Goal: Task Accomplishment & Management: Manage account settings

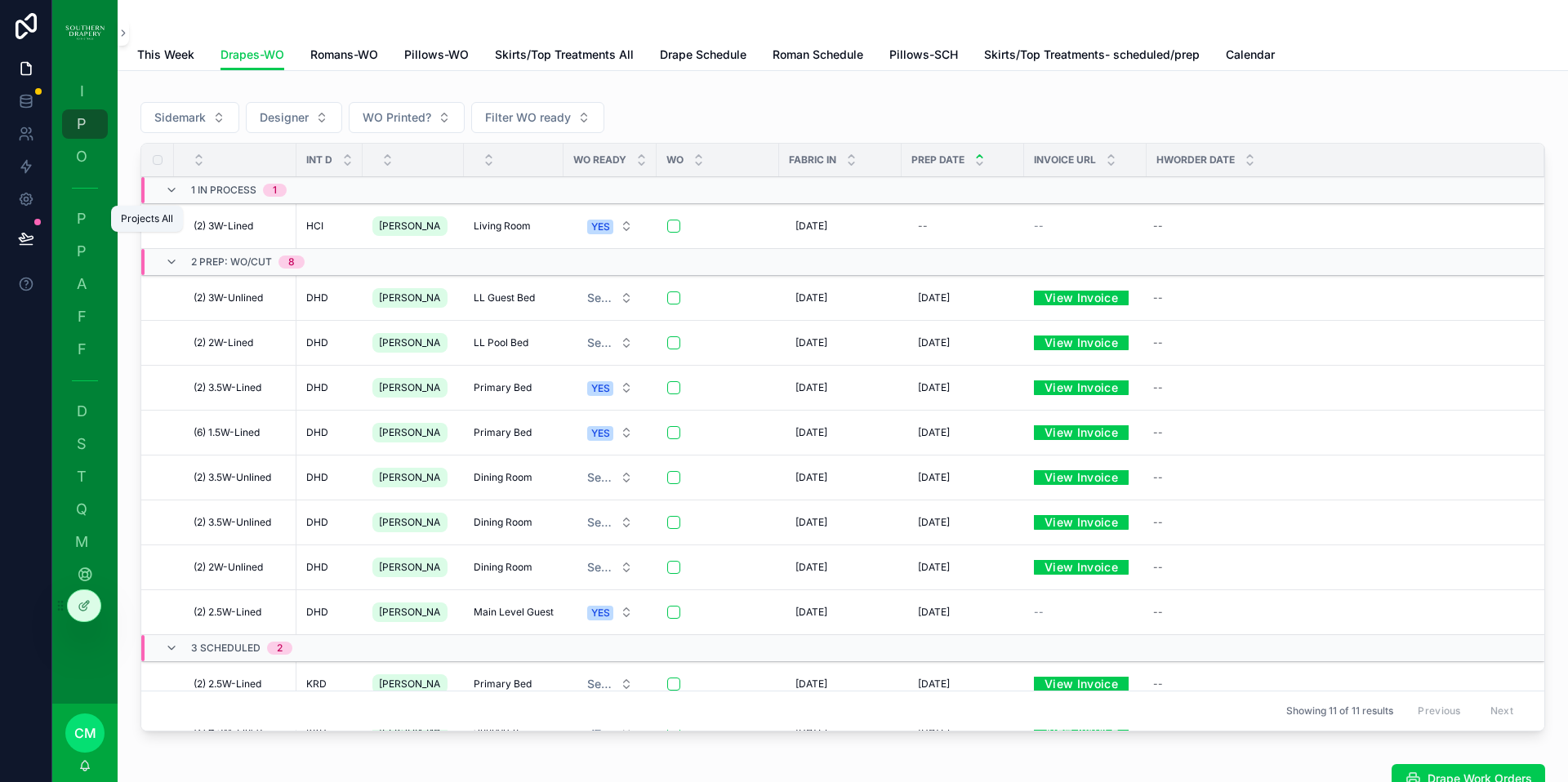
click at [80, 221] on span "P" at bounding box center [81, 218] width 16 height 16
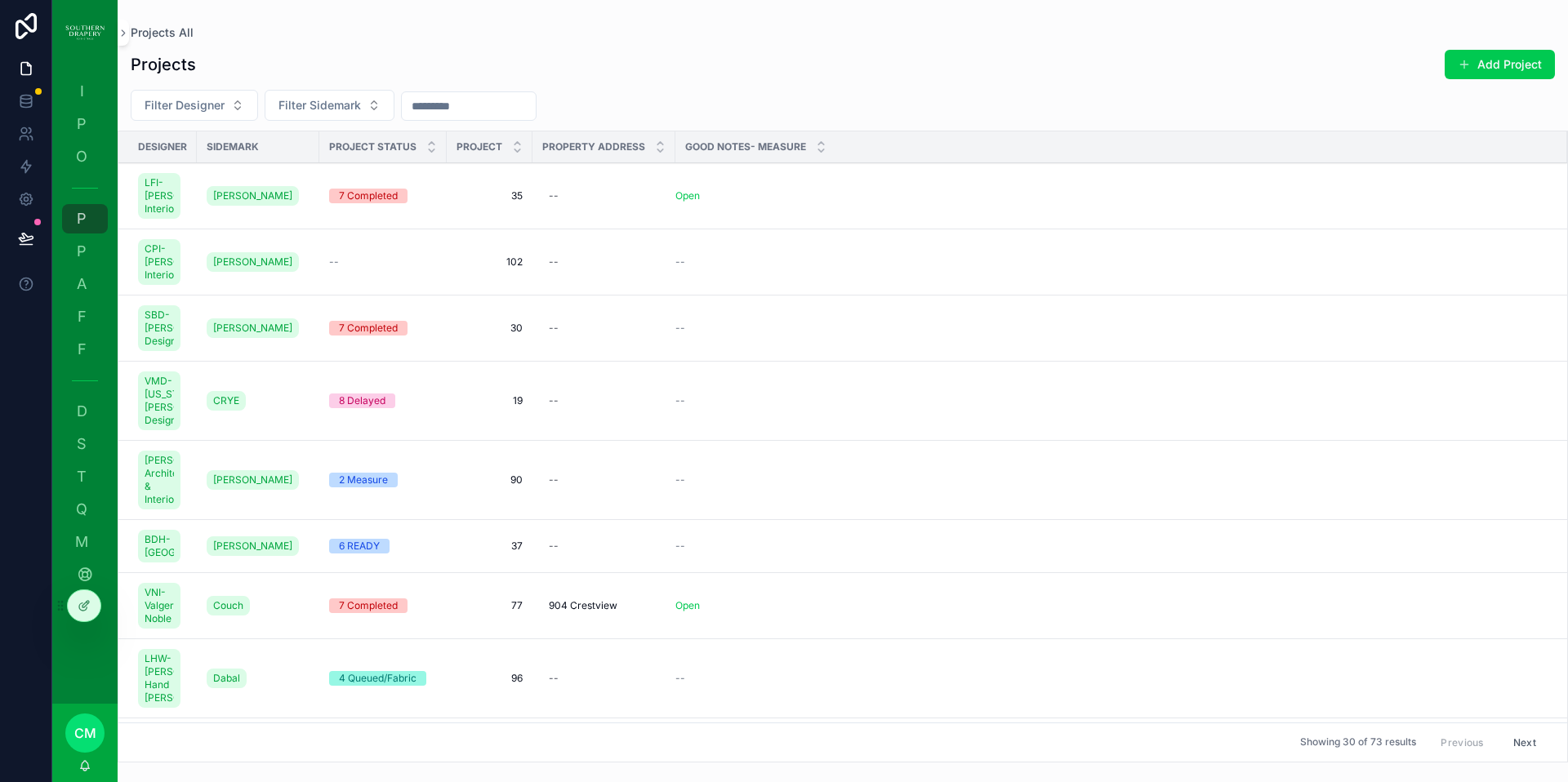
click at [335, 107] on span "Filter Sidemark" at bounding box center [319, 105] width 82 height 16
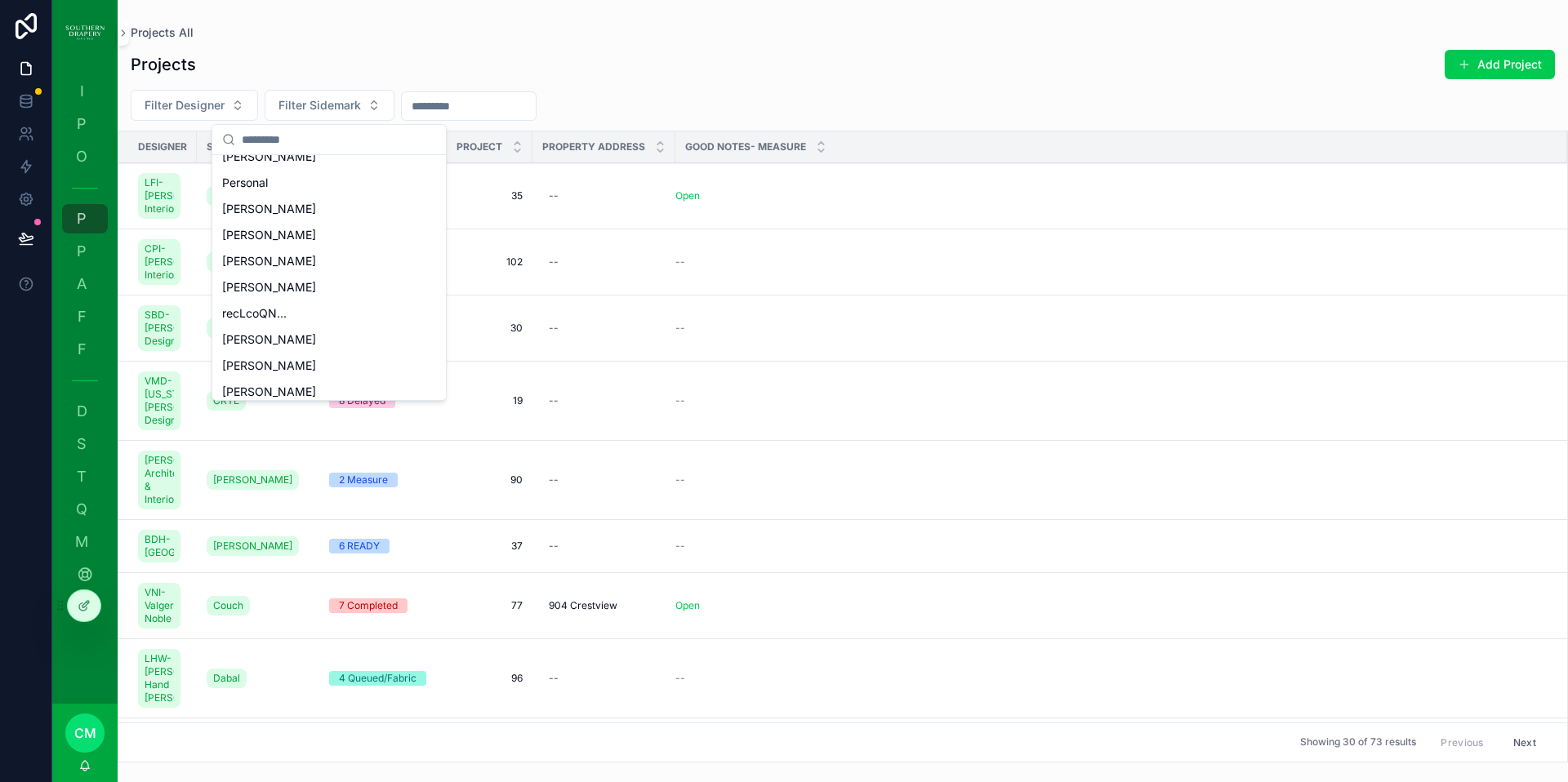
scroll to position [1061, 0]
click at [245, 337] on span "Smith" at bounding box center [269, 339] width 94 height 16
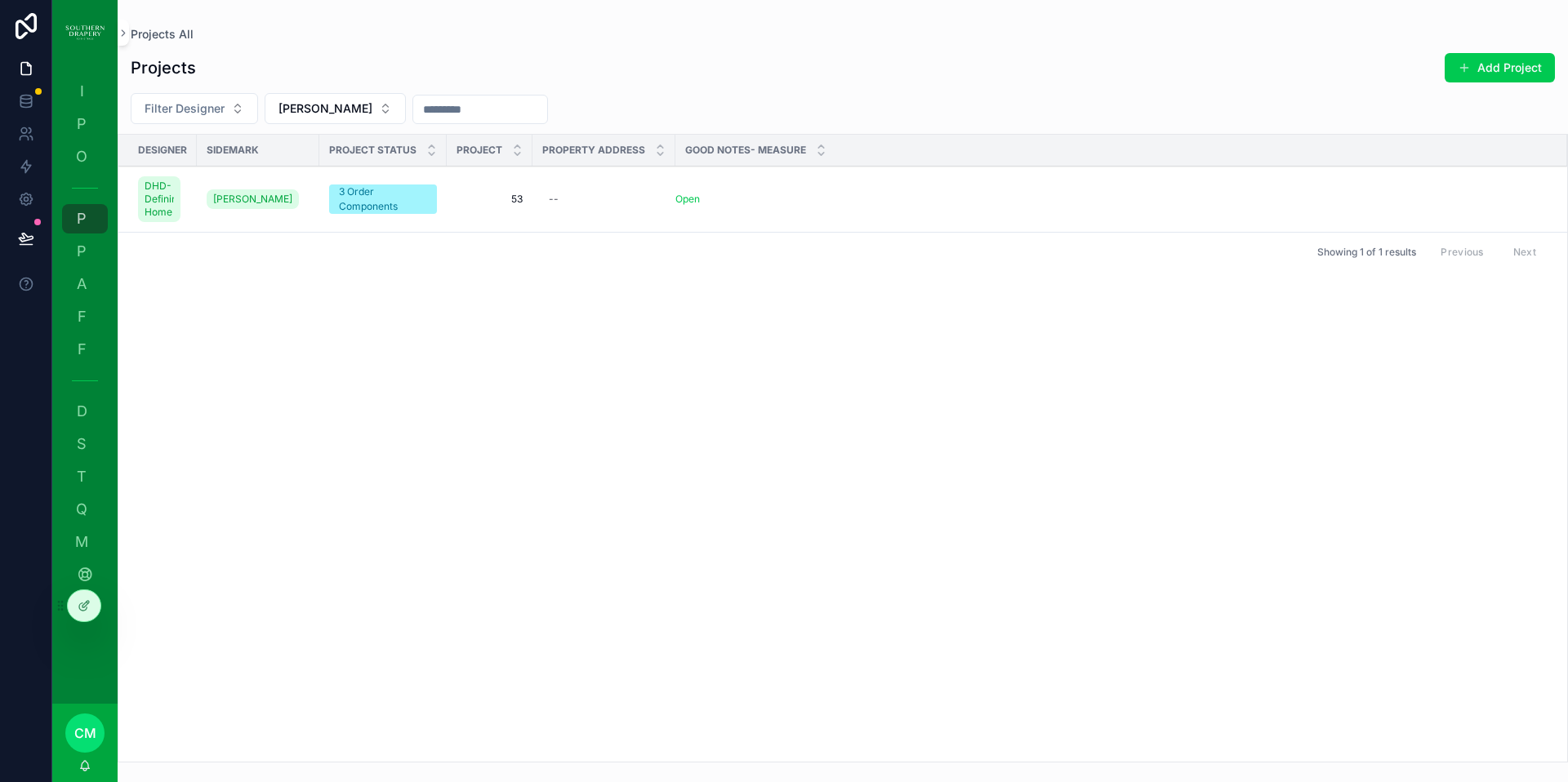
click at [520, 199] on span "53" at bounding box center [489, 198] width 66 height 13
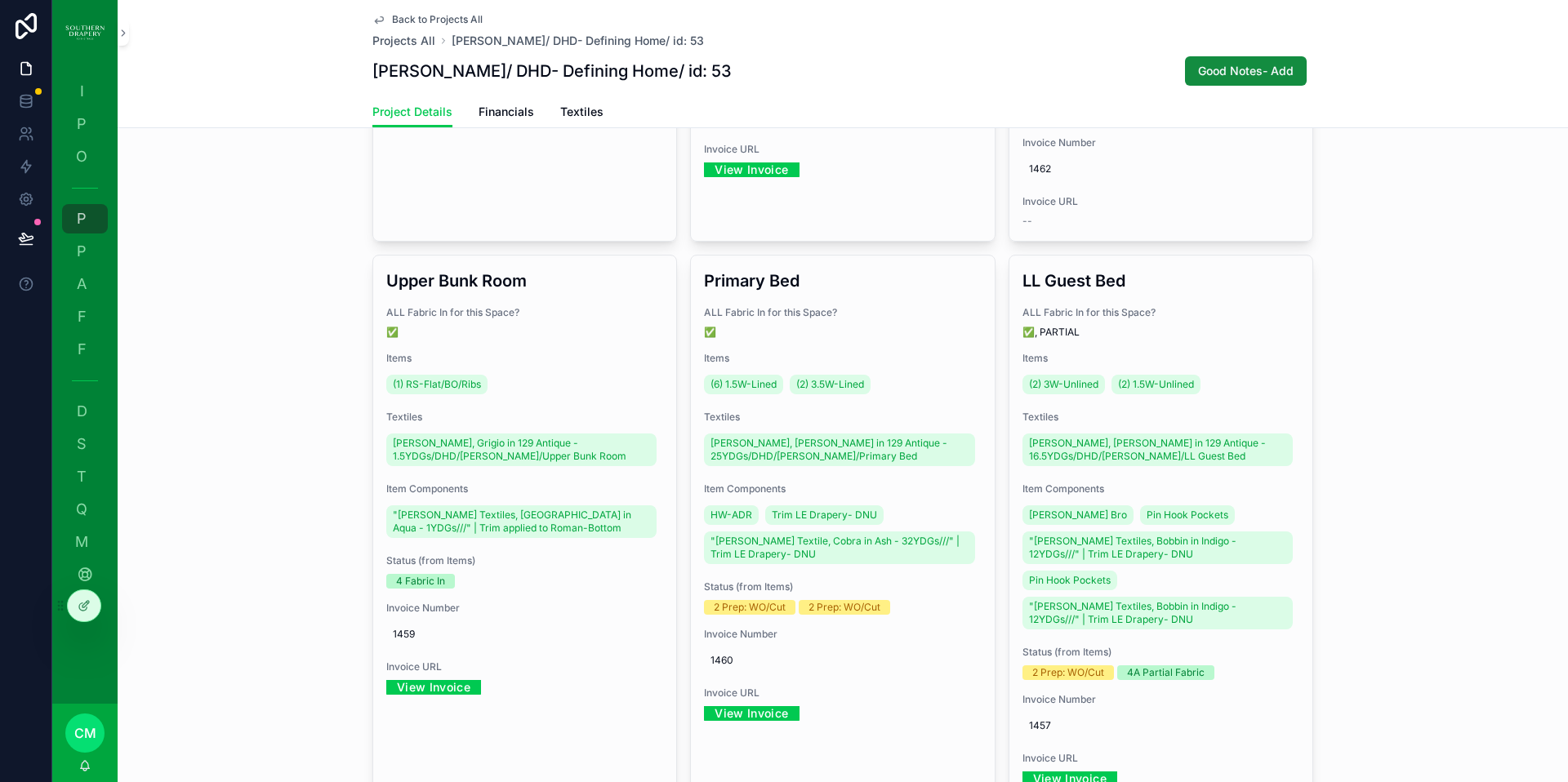
scroll to position [854, 0]
click at [1063, 308] on div "ALL Fabric In for this Space? ✅, PARTIAL" at bounding box center [1161, 321] width 277 height 33
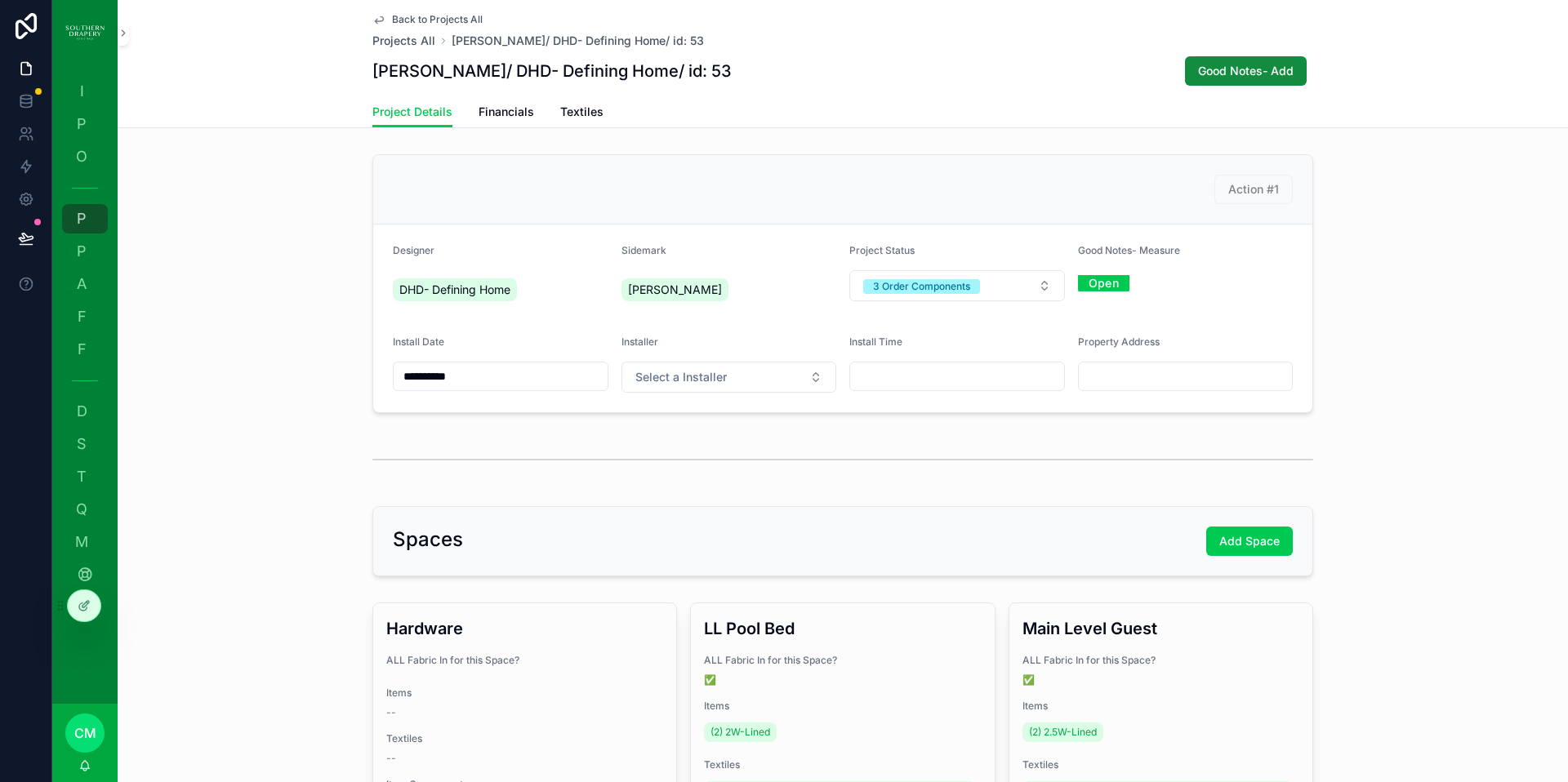
click at [573, 112] on span "Textiles" at bounding box center [582, 112] width 43 height 16
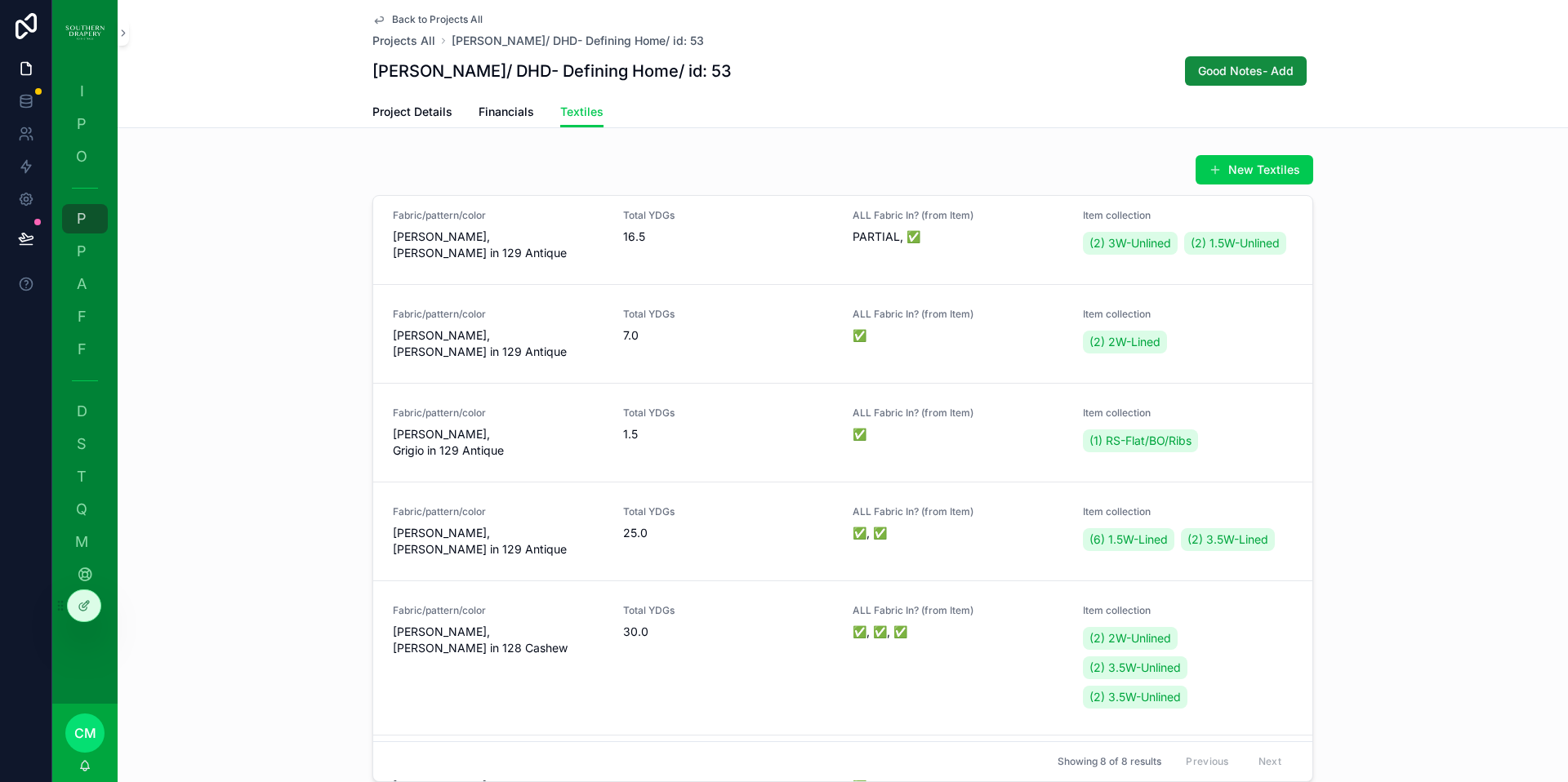
scroll to position [14, 0]
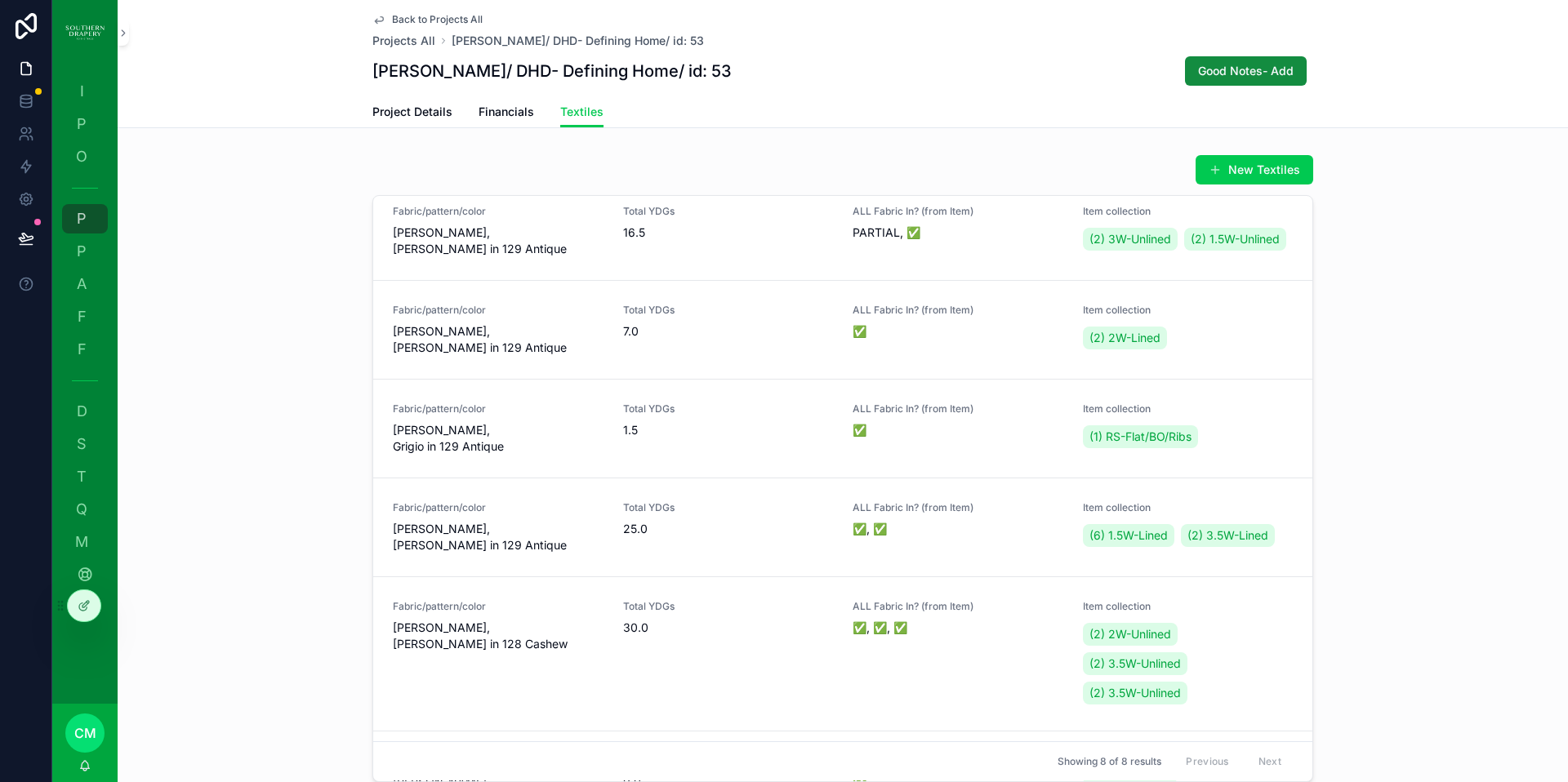
click at [909, 257] on div "ALL Fabric In? (from Item) PARTIAL, ✅" at bounding box center [957, 231] width 211 height 52
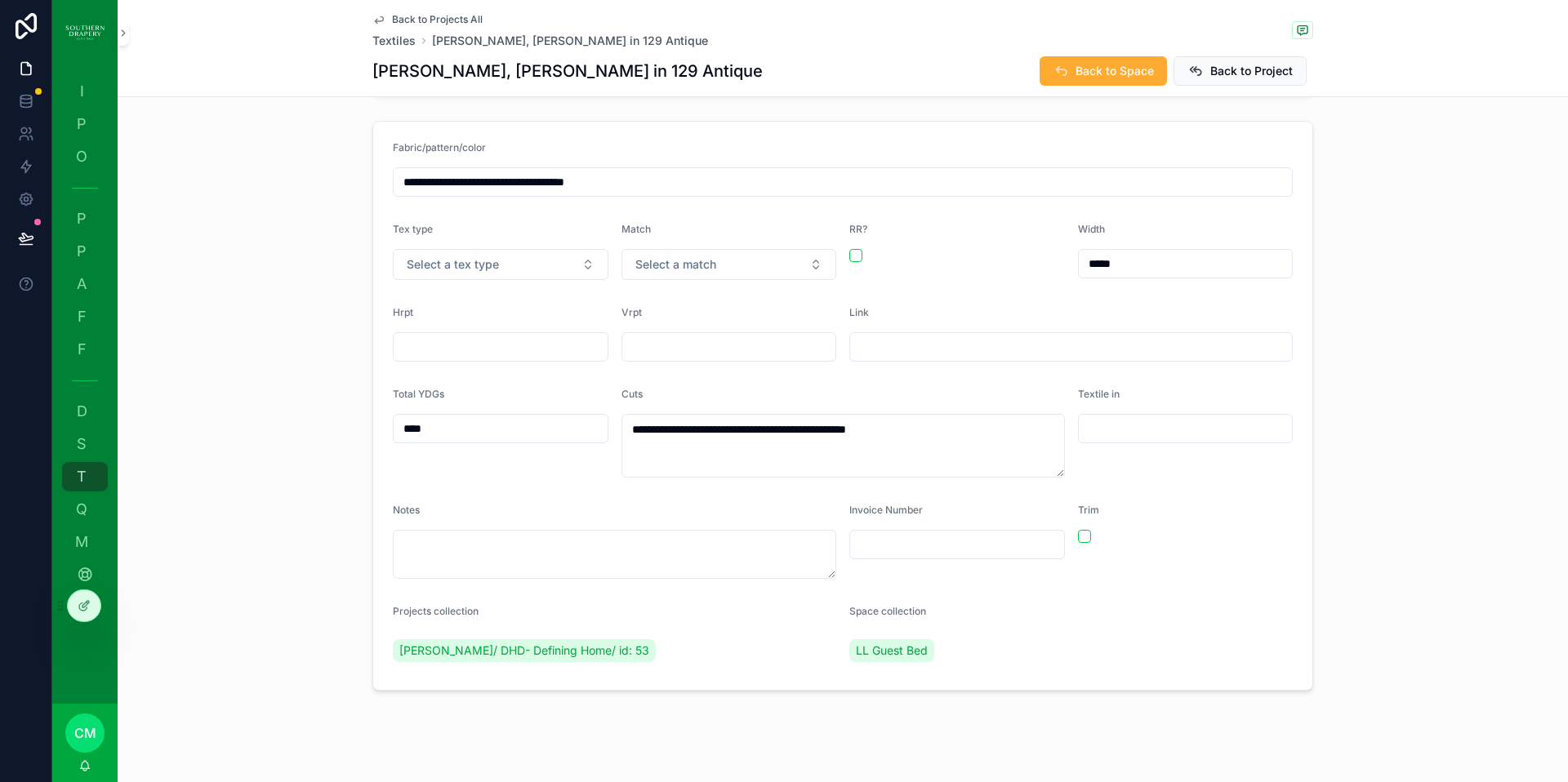
scroll to position [186, 0]
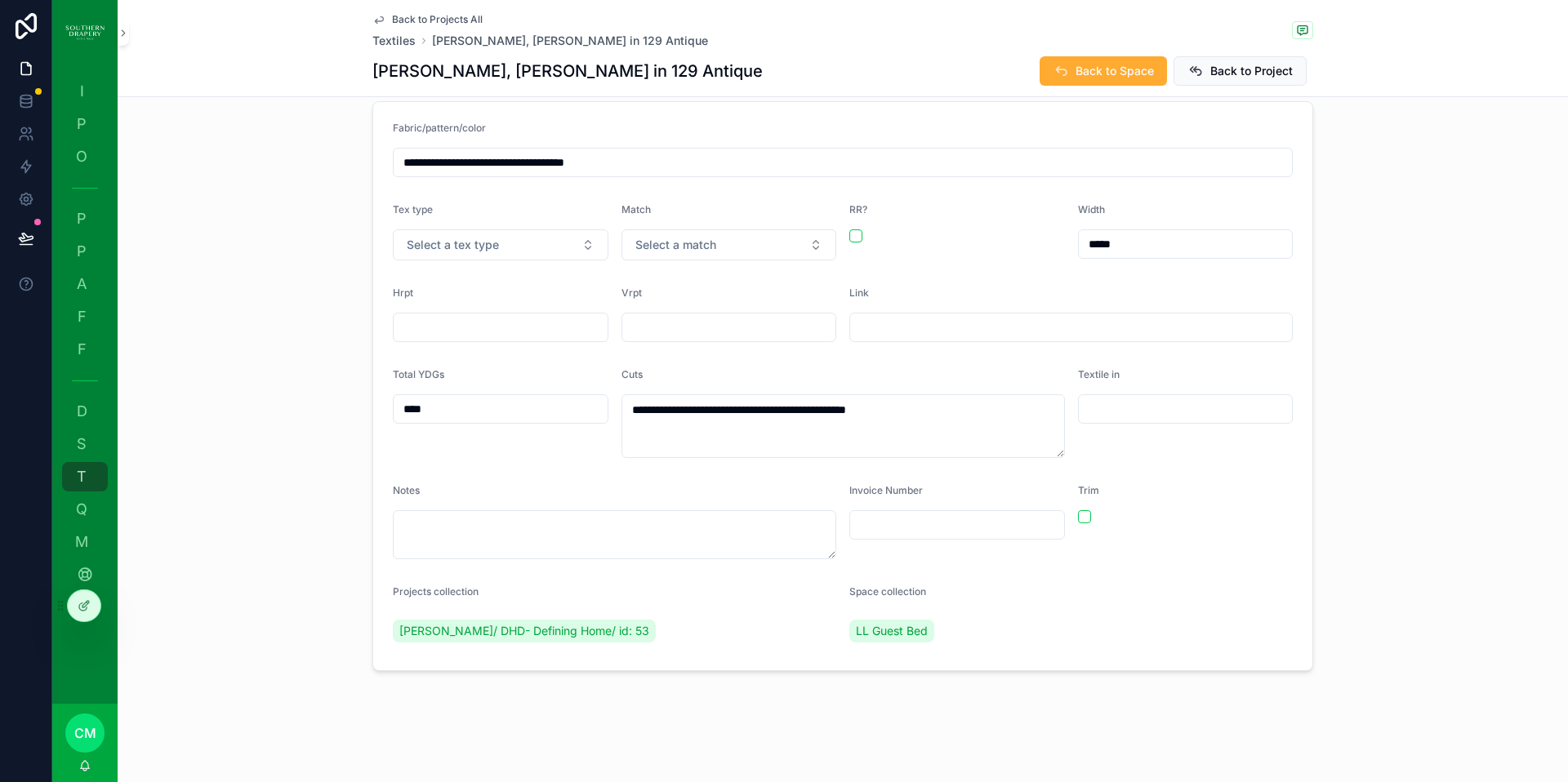
click at [1138, 416] on input "scrollable content" at bounding box center [1185, 409] width 214 height 23
click at [854, 162] on input "**********" at bounding box center [842, 162] width 898 height 23
click at [77, 320] on span "F" at bounding box center [81, 316] width 16 height 16
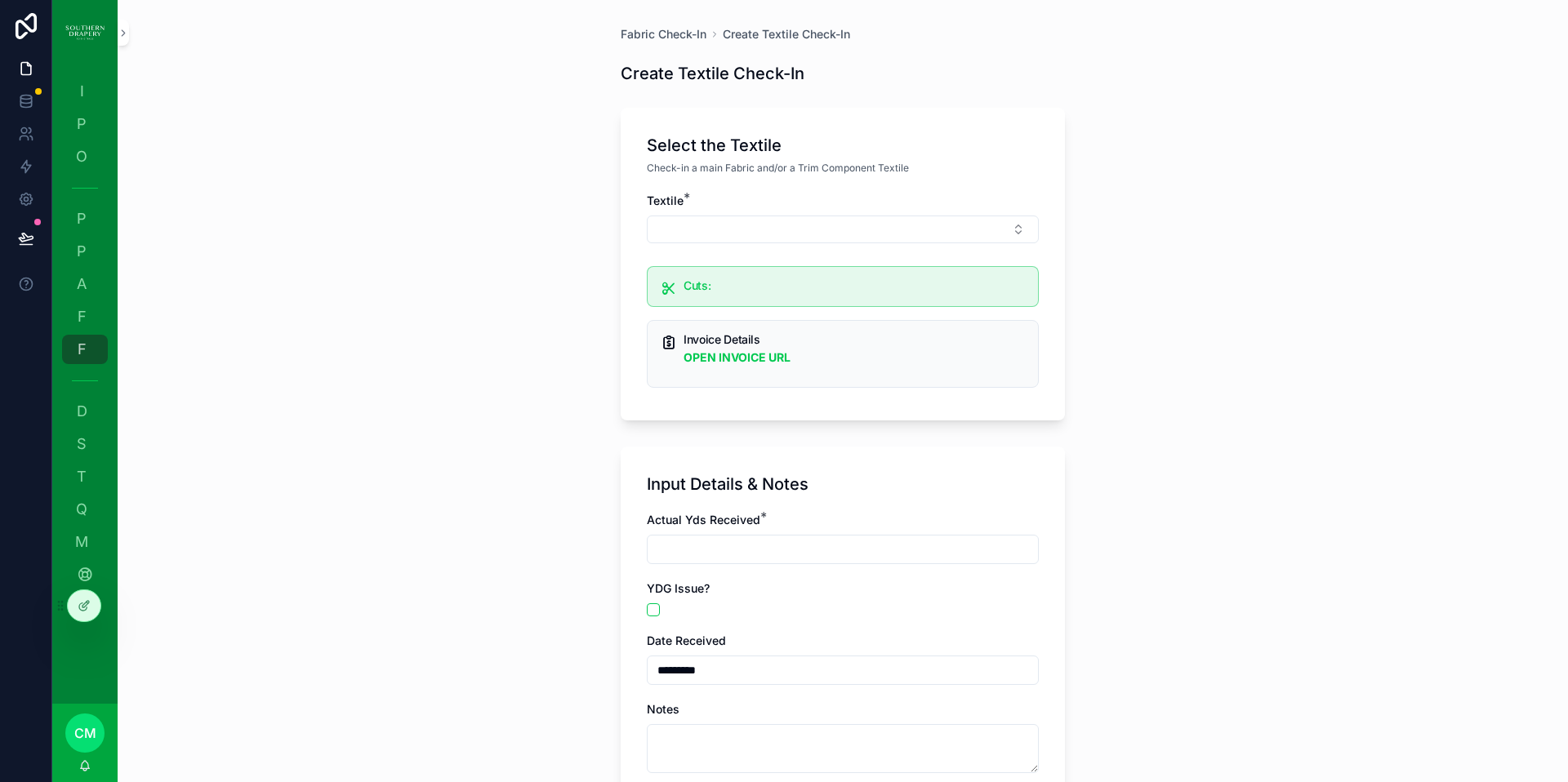
click at [686, 234] on button "Select Button" at bounding box center [843, 229] width 392 height 28
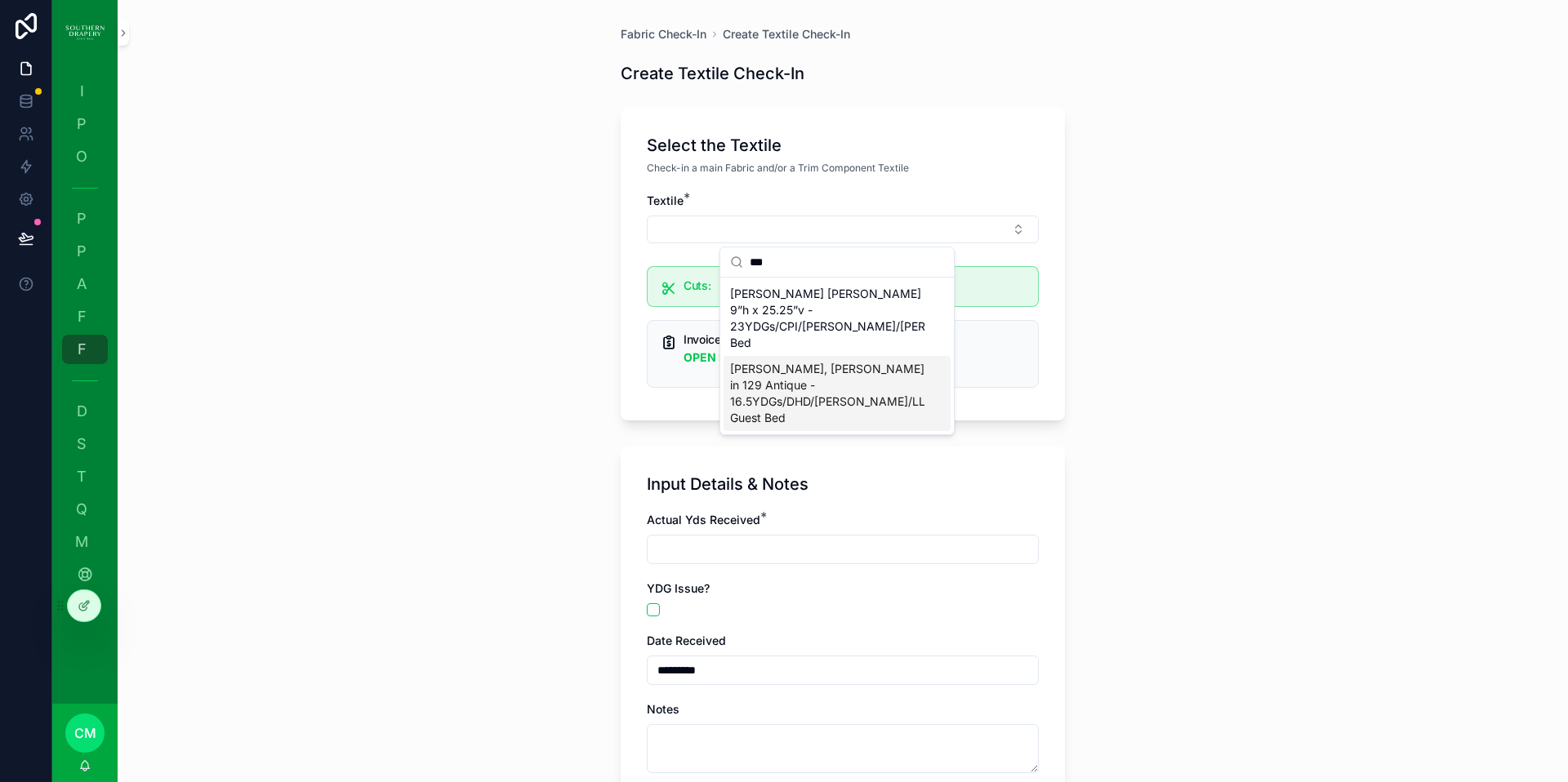
type input "***"
click at [820, 391] on span "[PERSON_NAME], [PERSON_NAME] in 129 Antique - 16.5YDGs/DHD/[PERSON_NAME]/LL Gue…" at bounding box center [827, 393] width 194 height 65
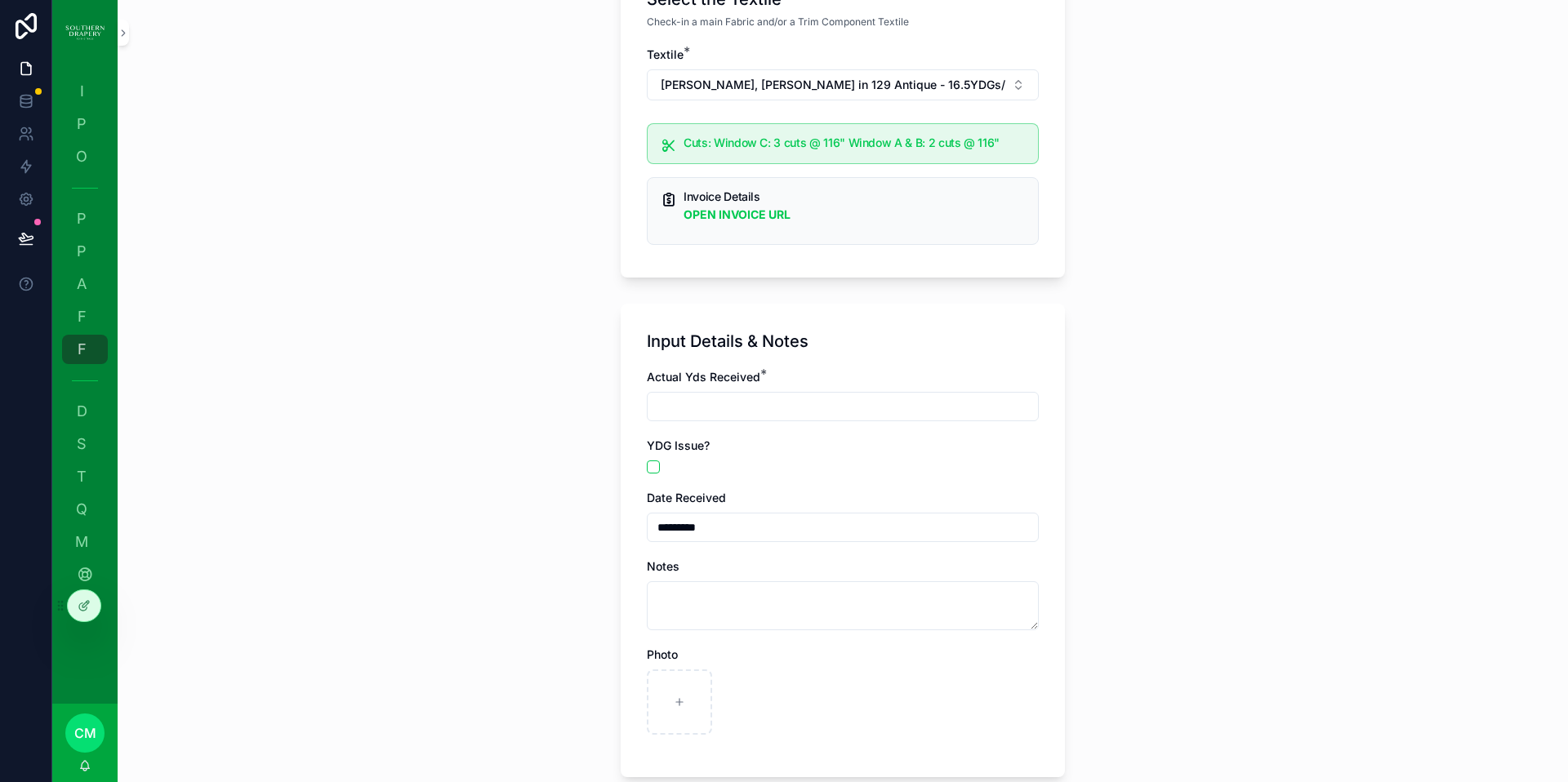
scroll to position [148, 0]
click at [785, 400] on input "scrollable content" at bounding box center [843, 404] width 391 height 23
type input "****"
click at [721, 530] on input "*********" at bounding box center [843, 527] width 391 height 23
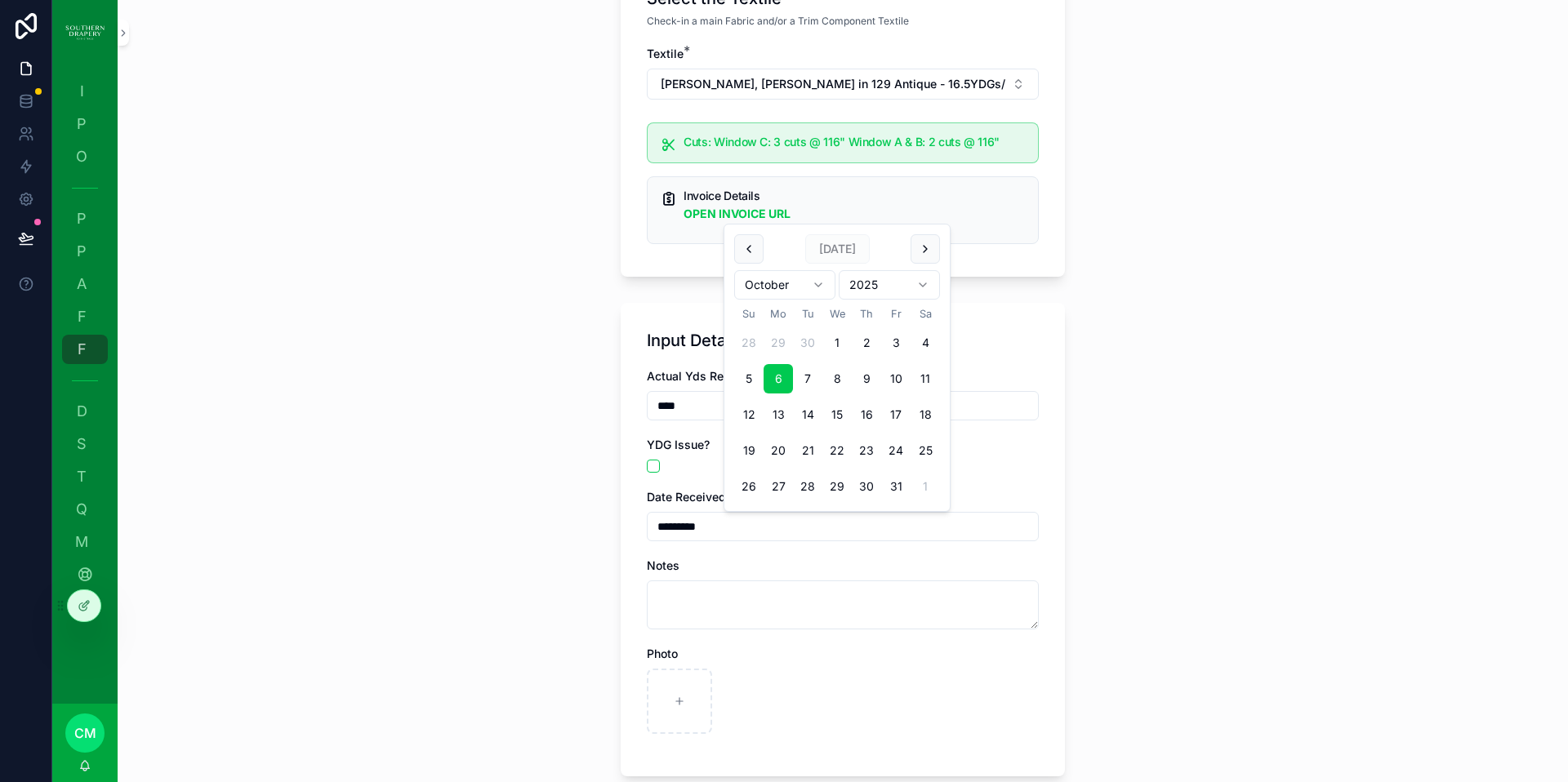
click at [746, 249] on button "scrollable content" at bounding box center [749, 249] width 29 height 29
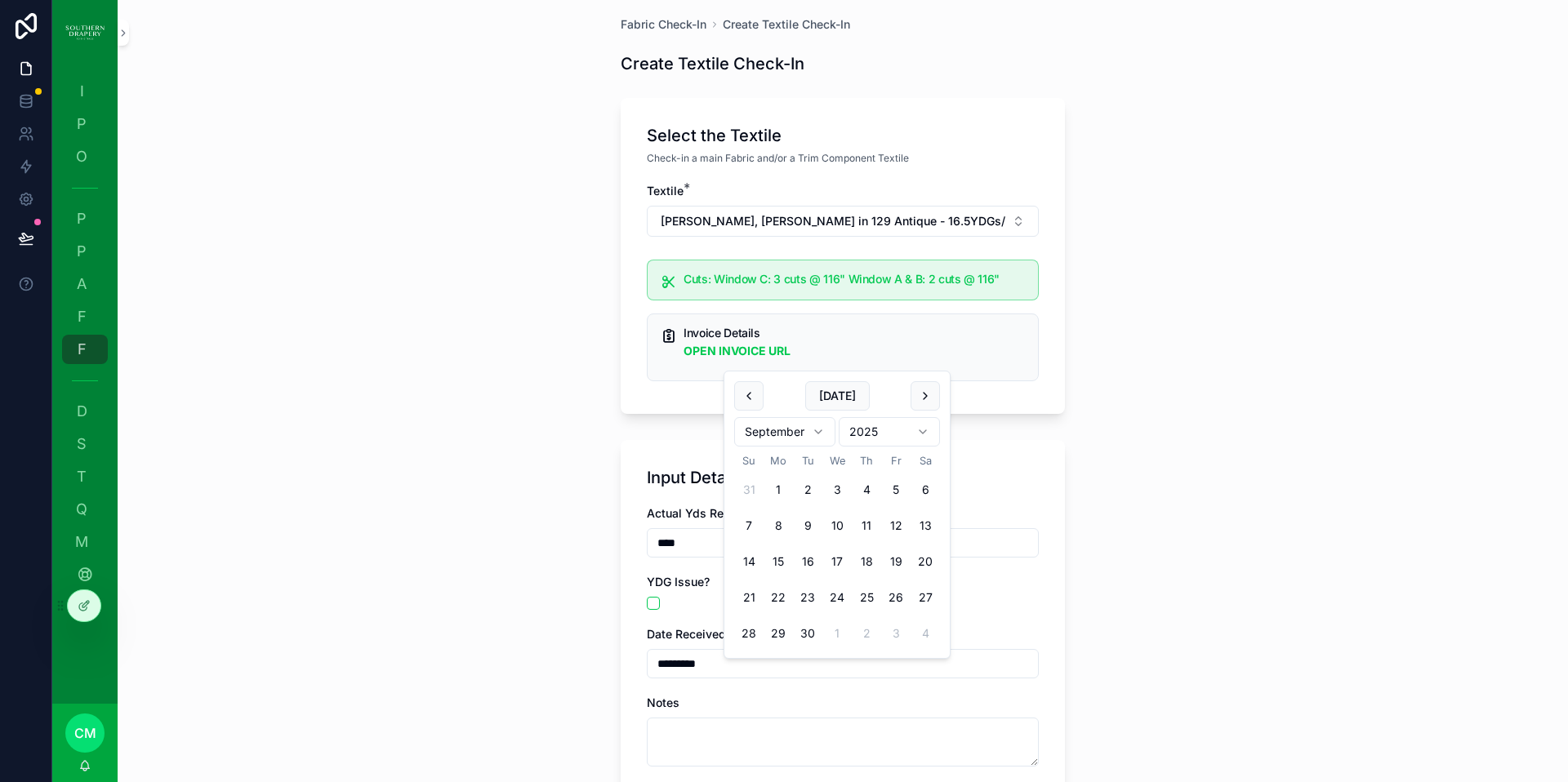
scroll to position [0, 0]
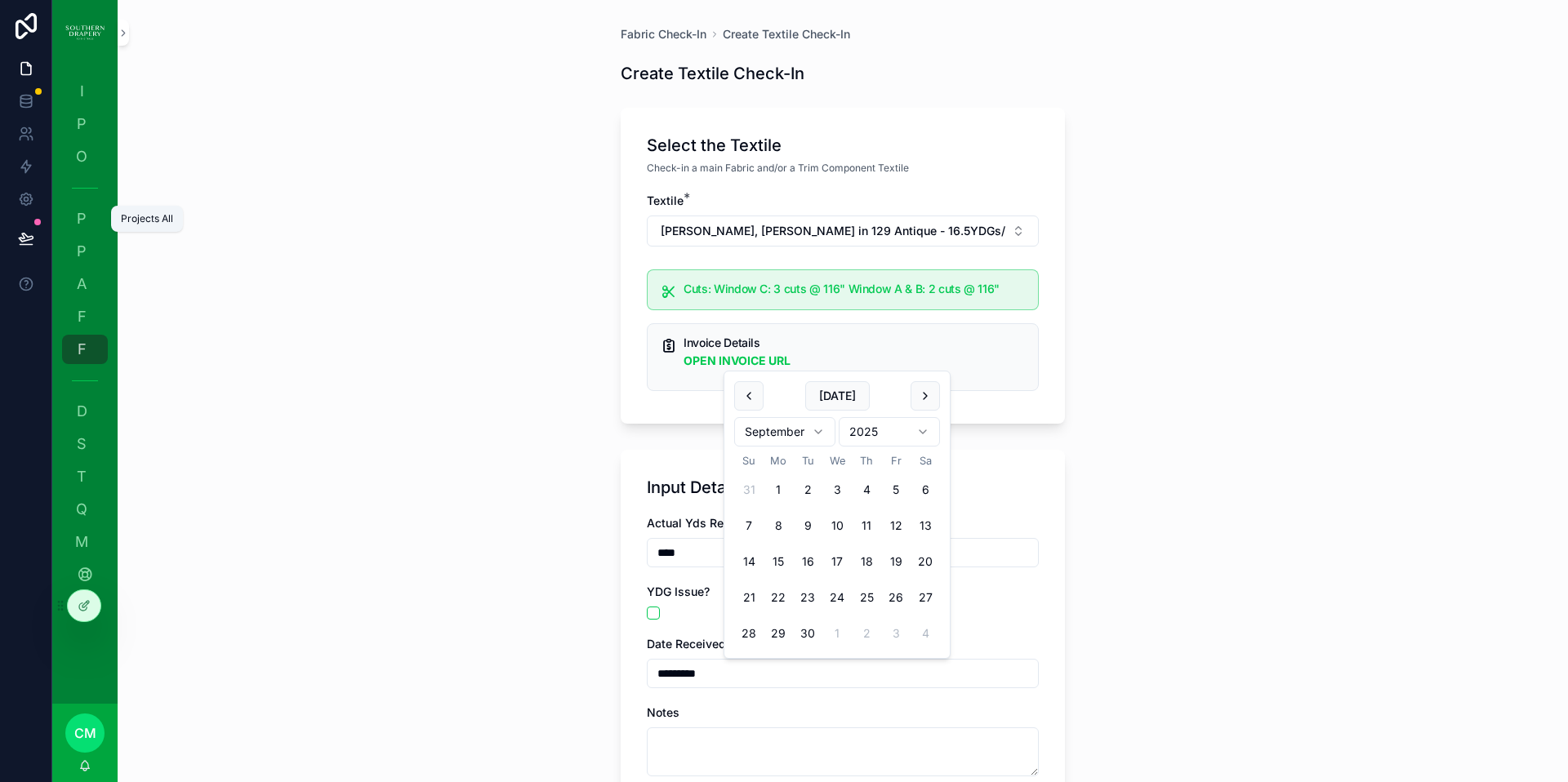
click at [86, 210] on span "P" at bounding box center [81, 218] width 16 height 16
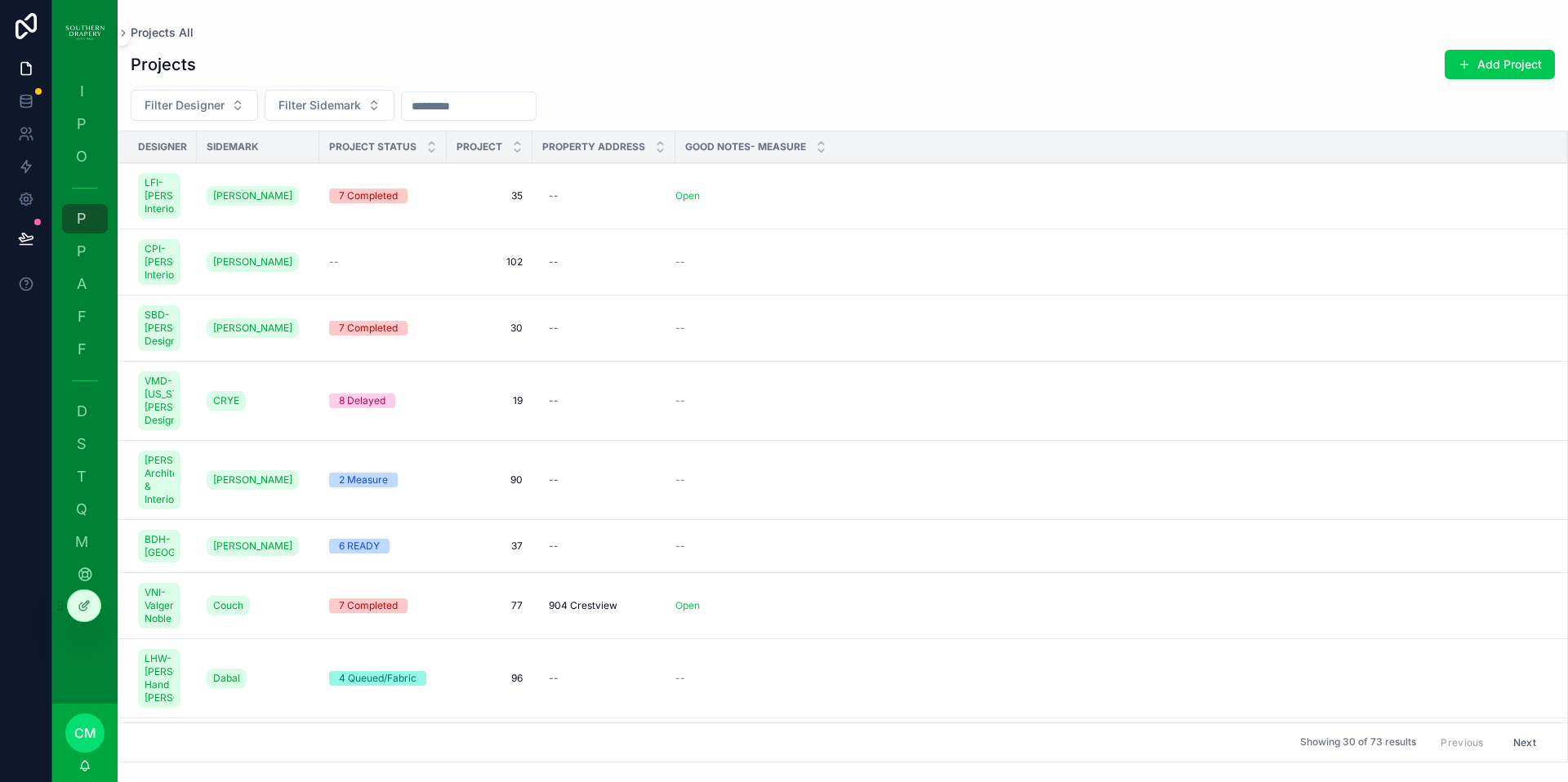
click at [351, 107] on span "Filter Sidemark" at bounding box center [319, 105] width 82 height 16
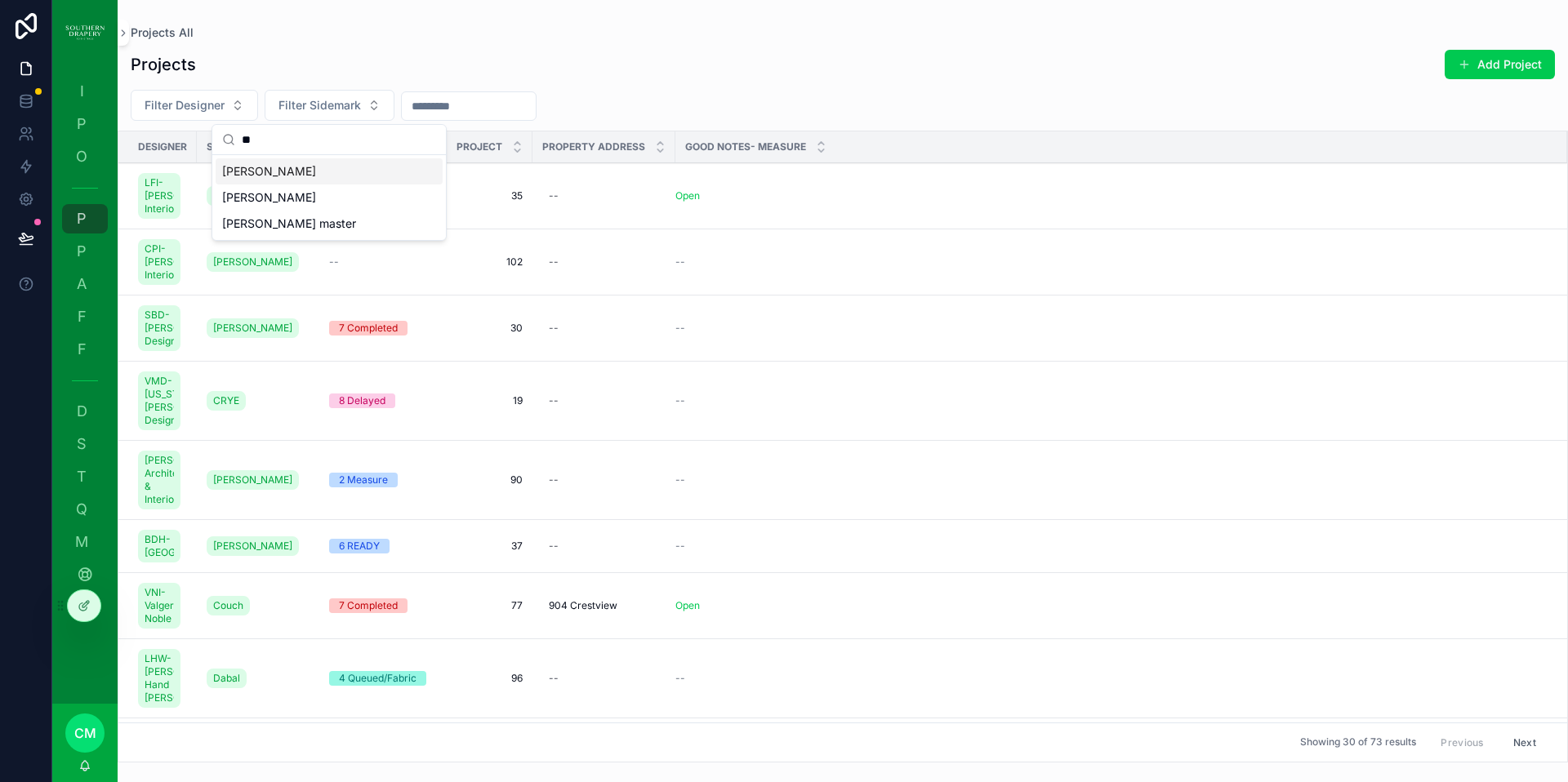
type input "**"
click at [249, 174] on span "[PERSON_NAME]" at bounding box center [269, 171] width 94 height 16
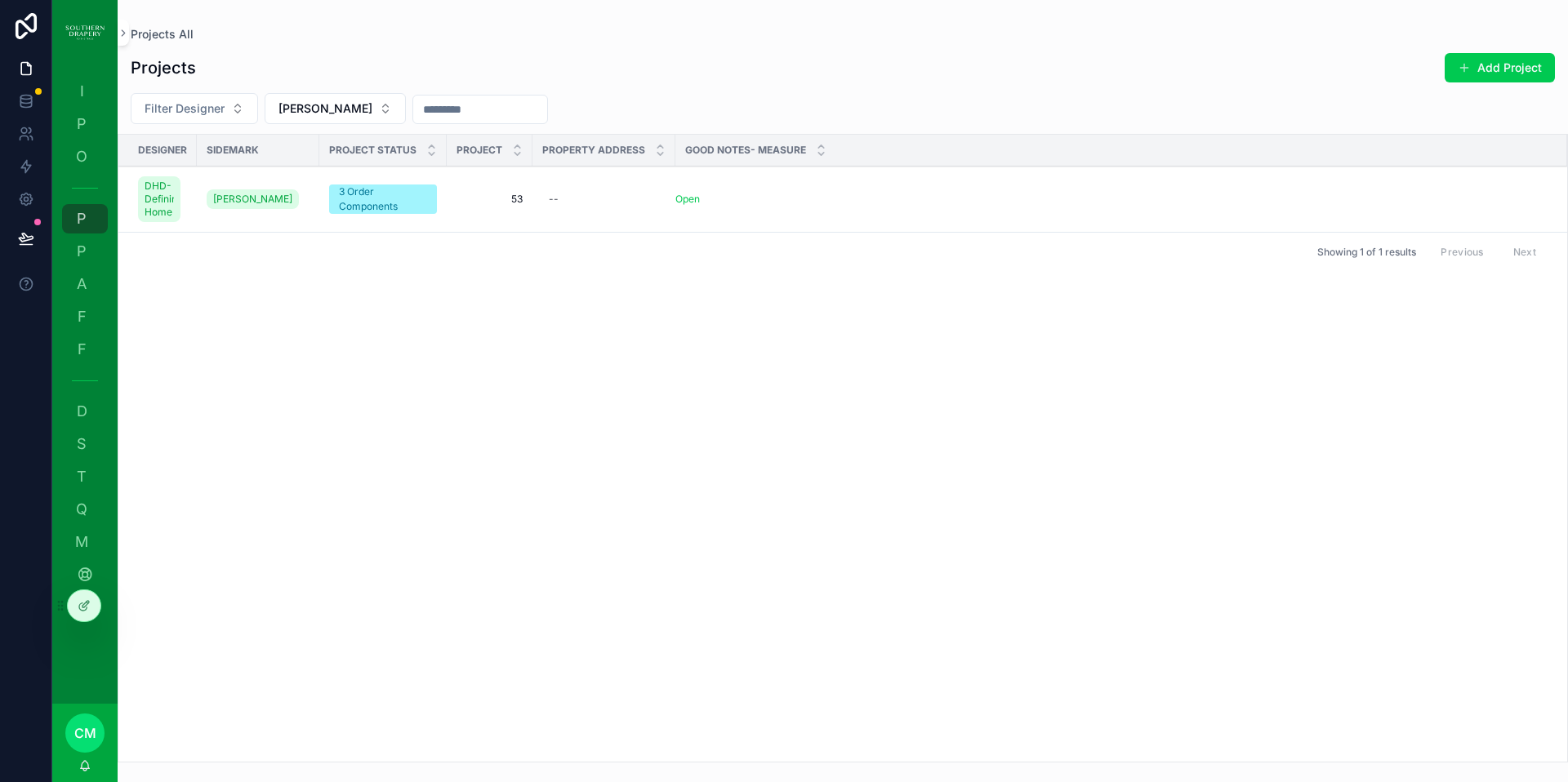
click at [521, 204] on span "53" at bounding box center [489, 198] width 66 height 13
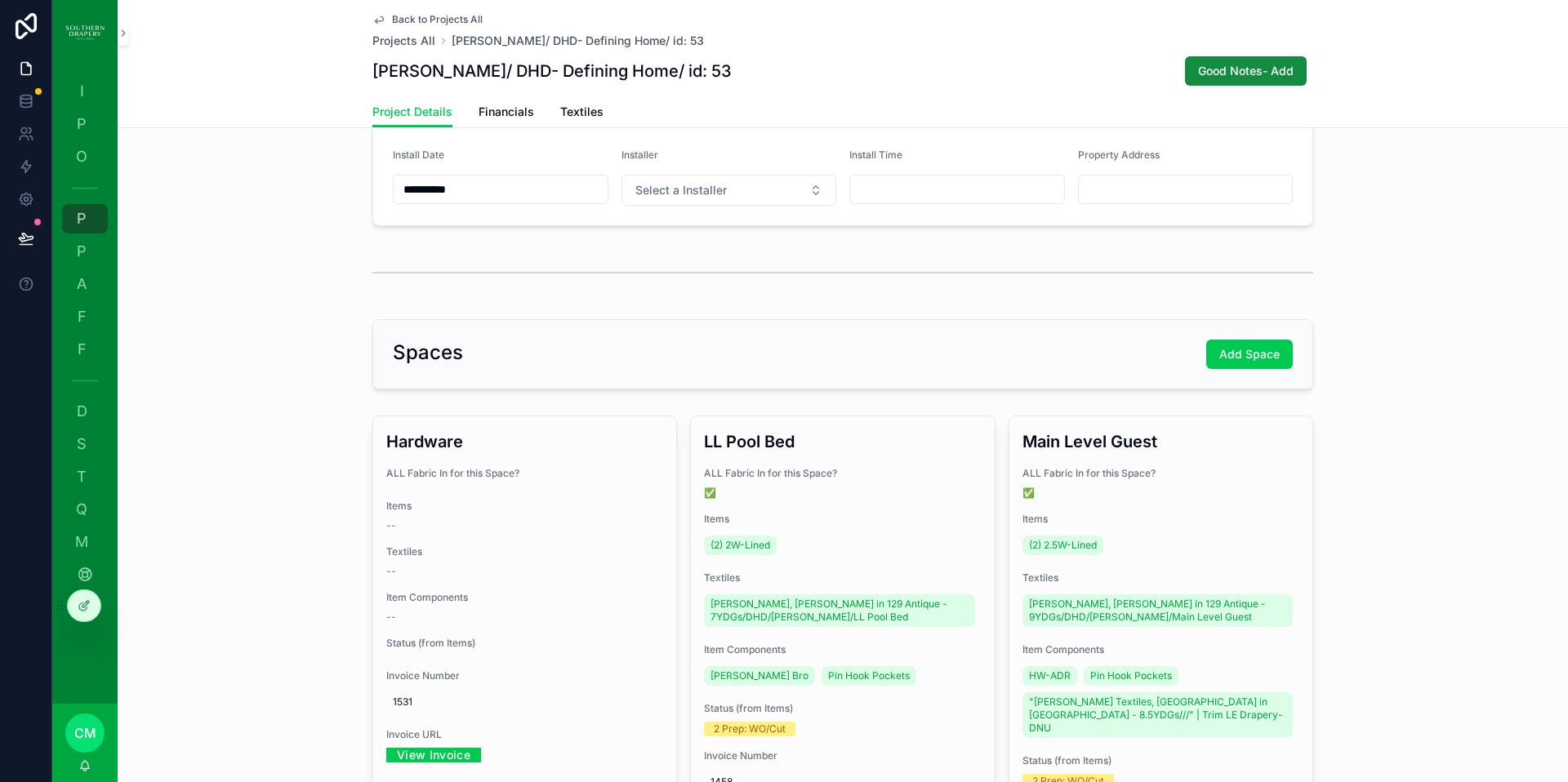
scroll to position [153, 0]
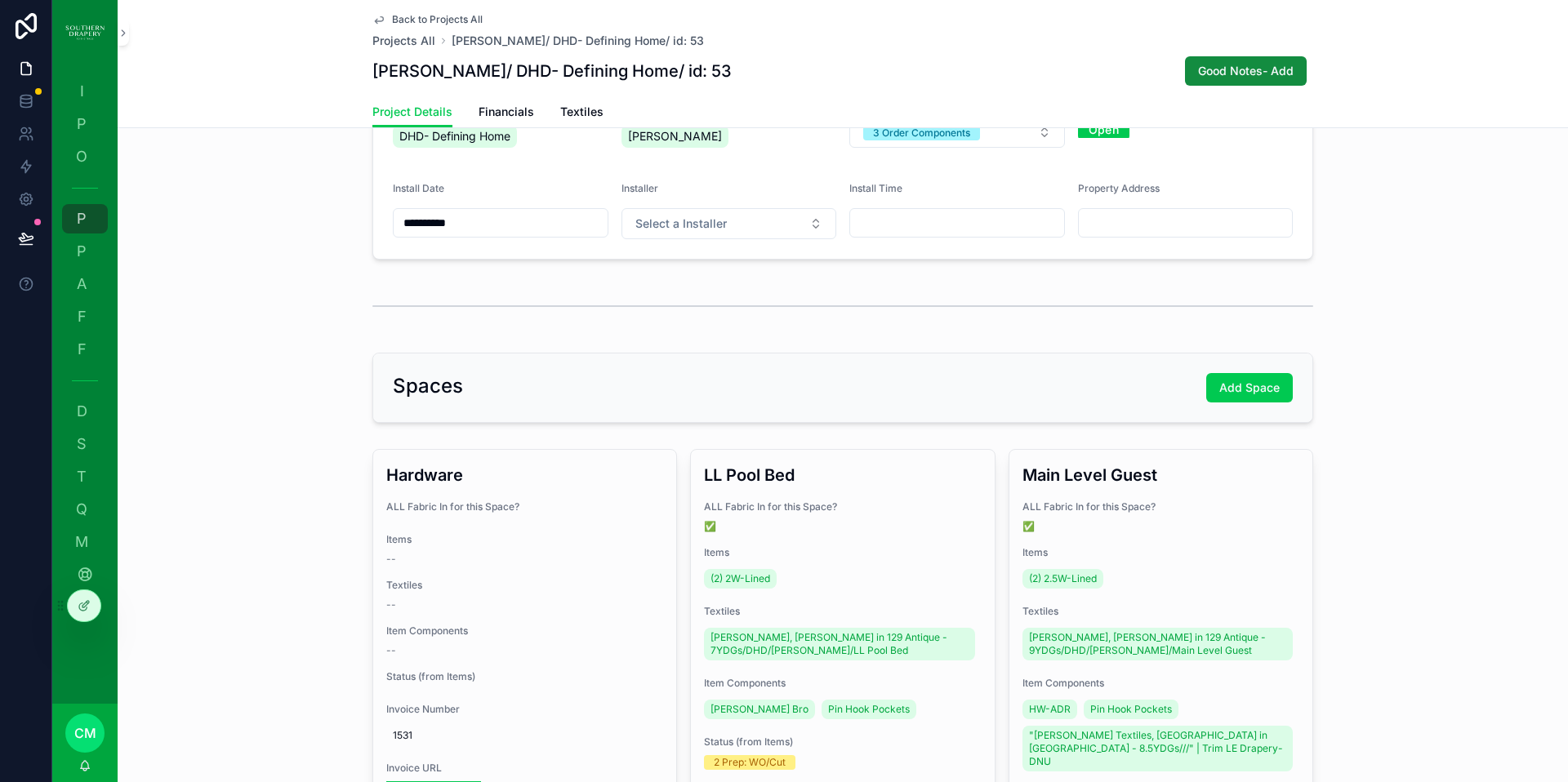
click at [563, 114] on span "Textiles" at bounding box center [582, 112] width 43 height 16
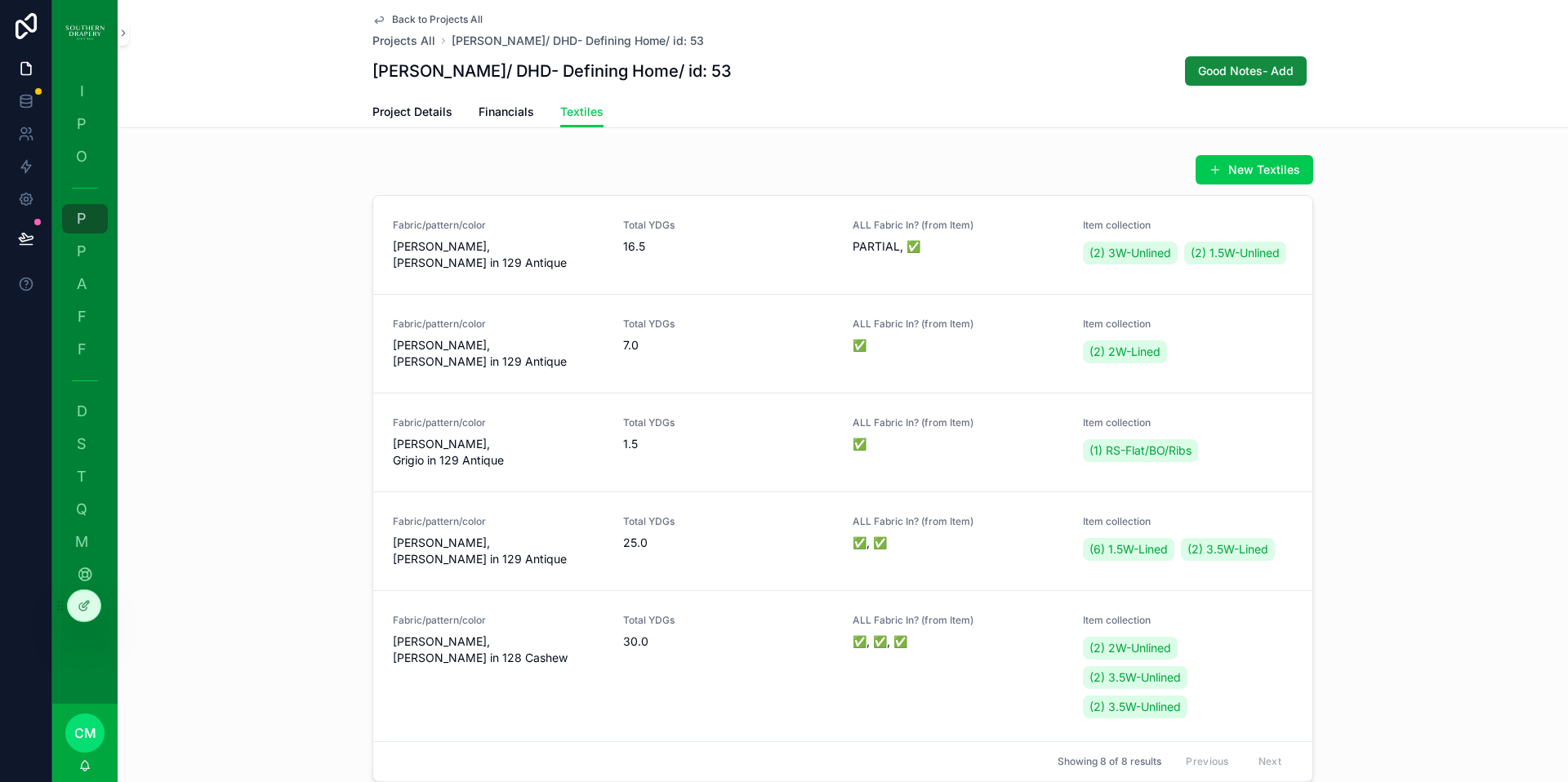
click at [450, 370] on span "[PERSON_NAME], [PERSON_NAME] in 129 Antique" at bounding box center [497, 353] width 211 height 33
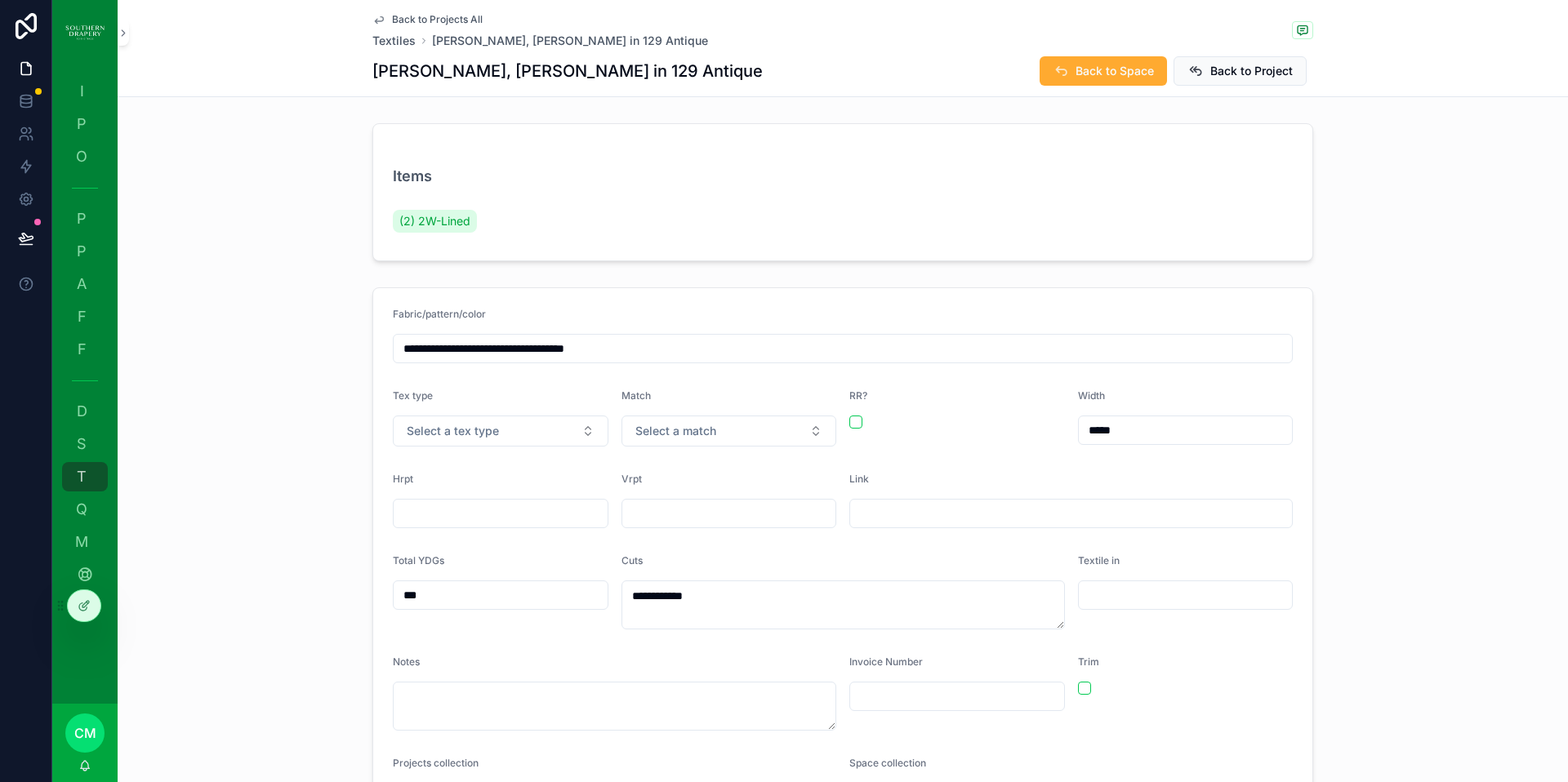
click at [1078, 71] on span "Back to Space" at bounding box center [1115, 71] width 79 height 16
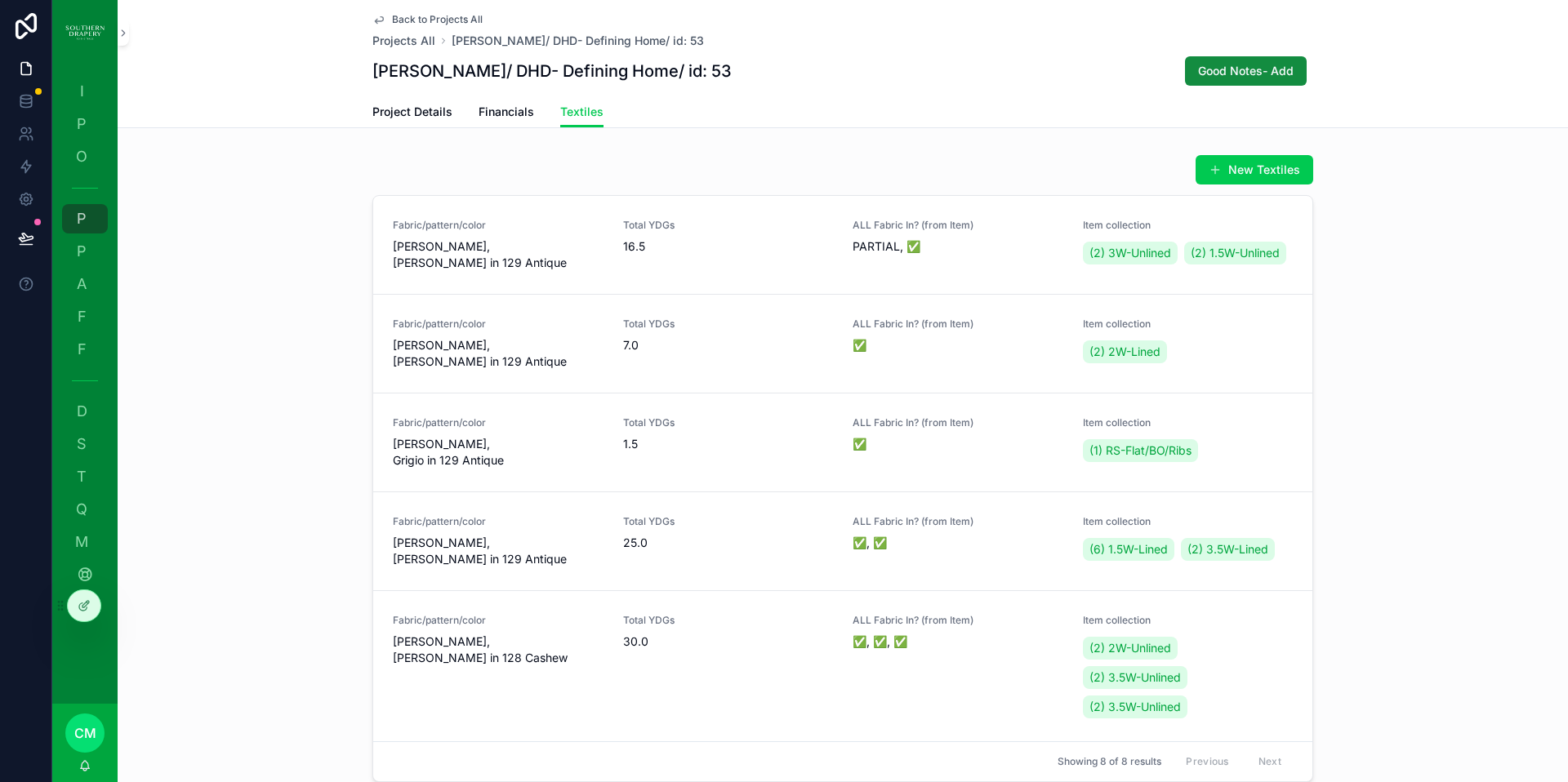
click at [414, 113] on span "Project Details" at bounding box center [412, 112] width 80 height 16
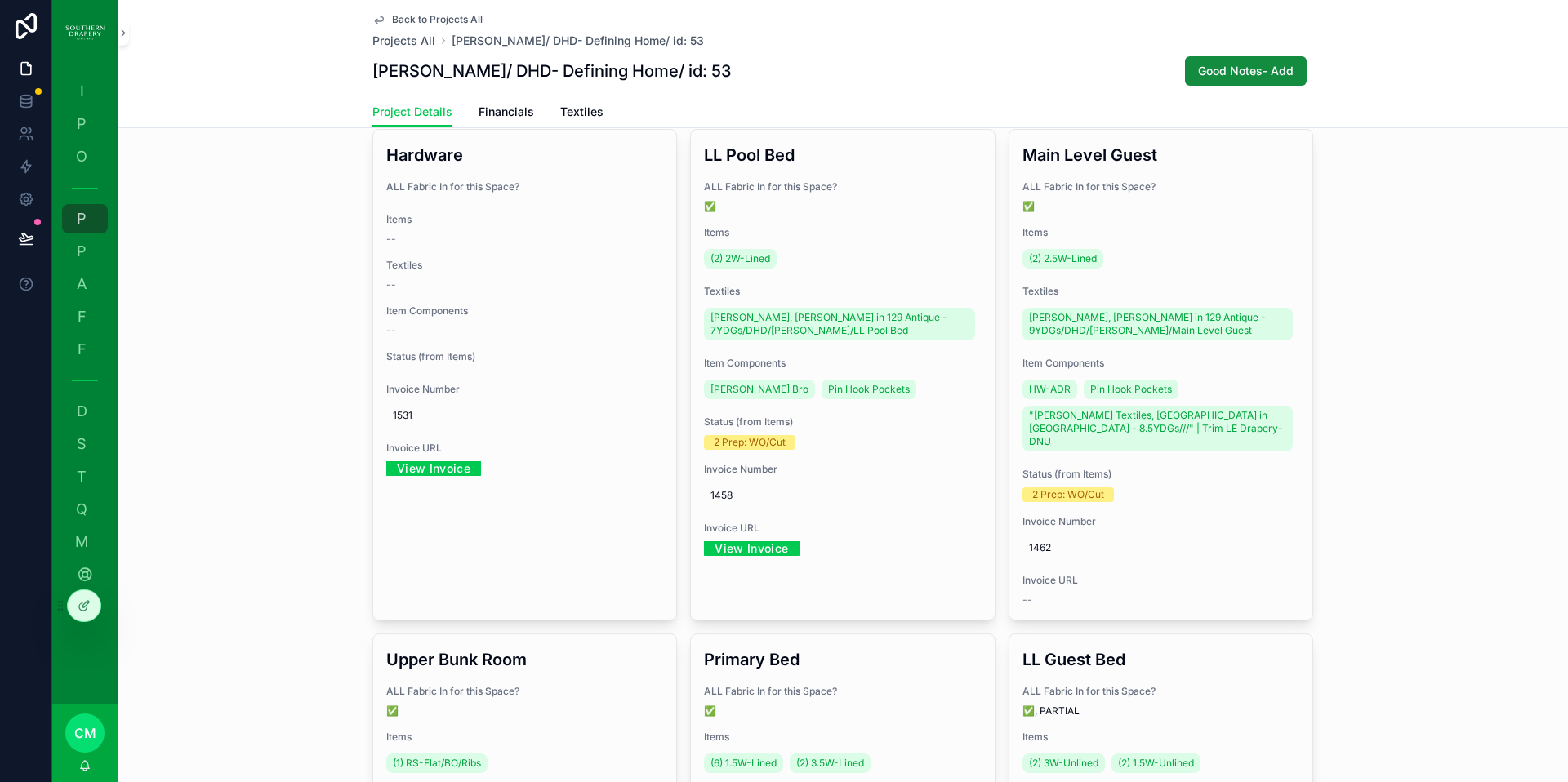
click at [862, 257] on div "(2) 2W-Lined" at bounding box center [843, 259] width 277 height 26
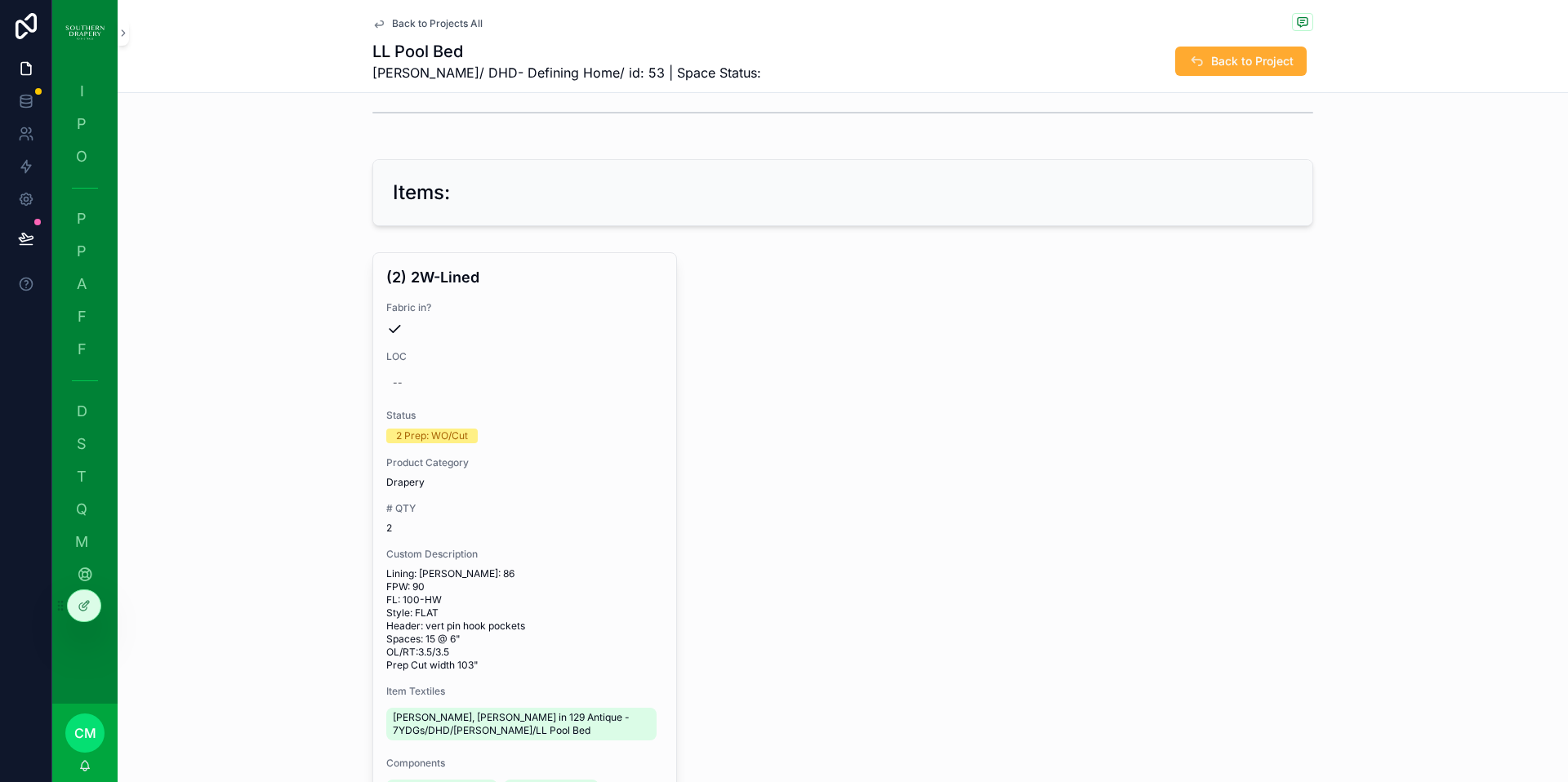
scroll to position [213, 0]
click at [445, 279] on h4 "(2) 2W-Lined" at bounding box center [525, 275] width 277 height 22
click at [437, 279] on h4 "(2) 2W-Lined" at bounding box center [525, 275] width 277 height 22
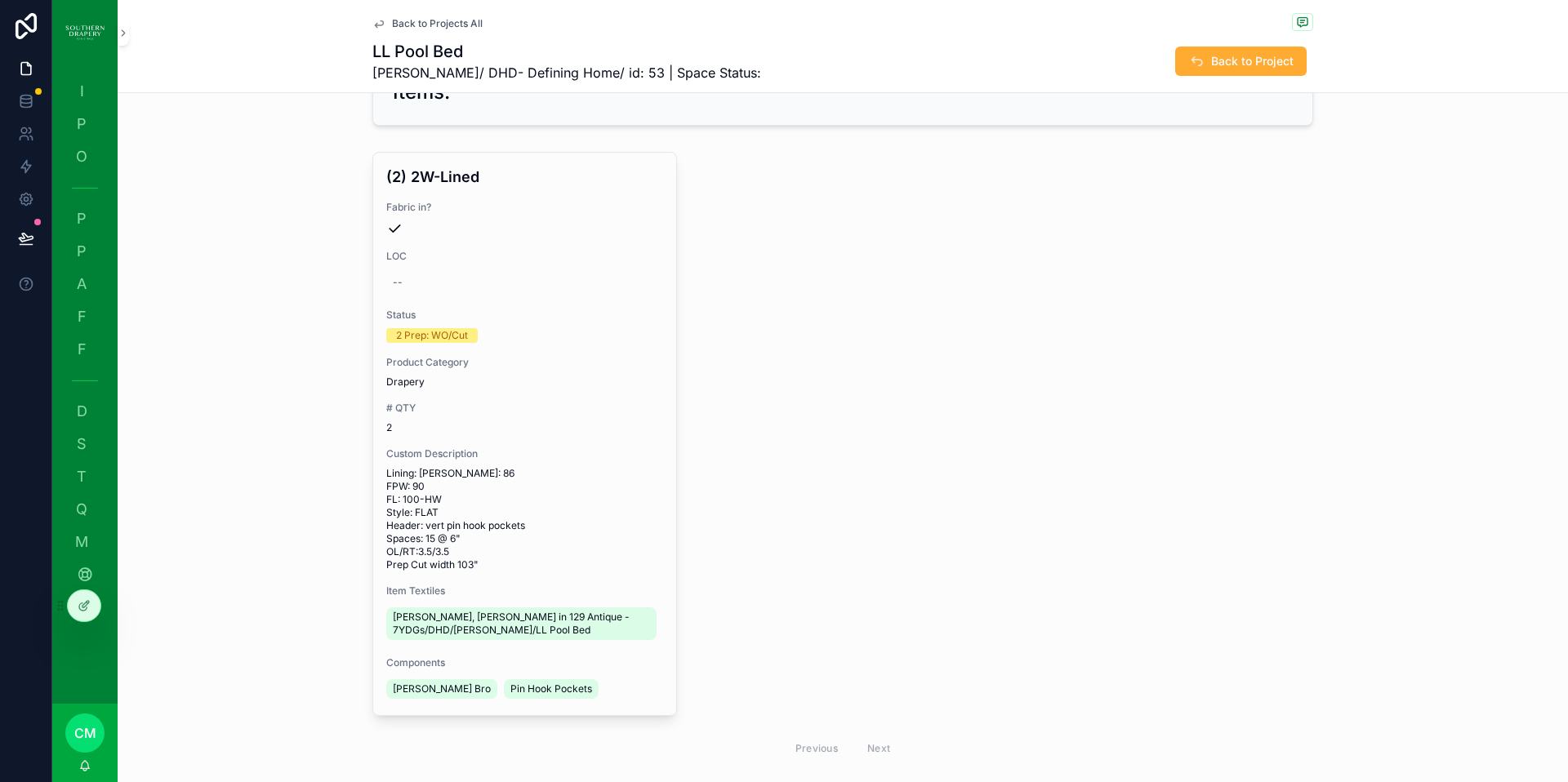
scroll to position [422, 0]
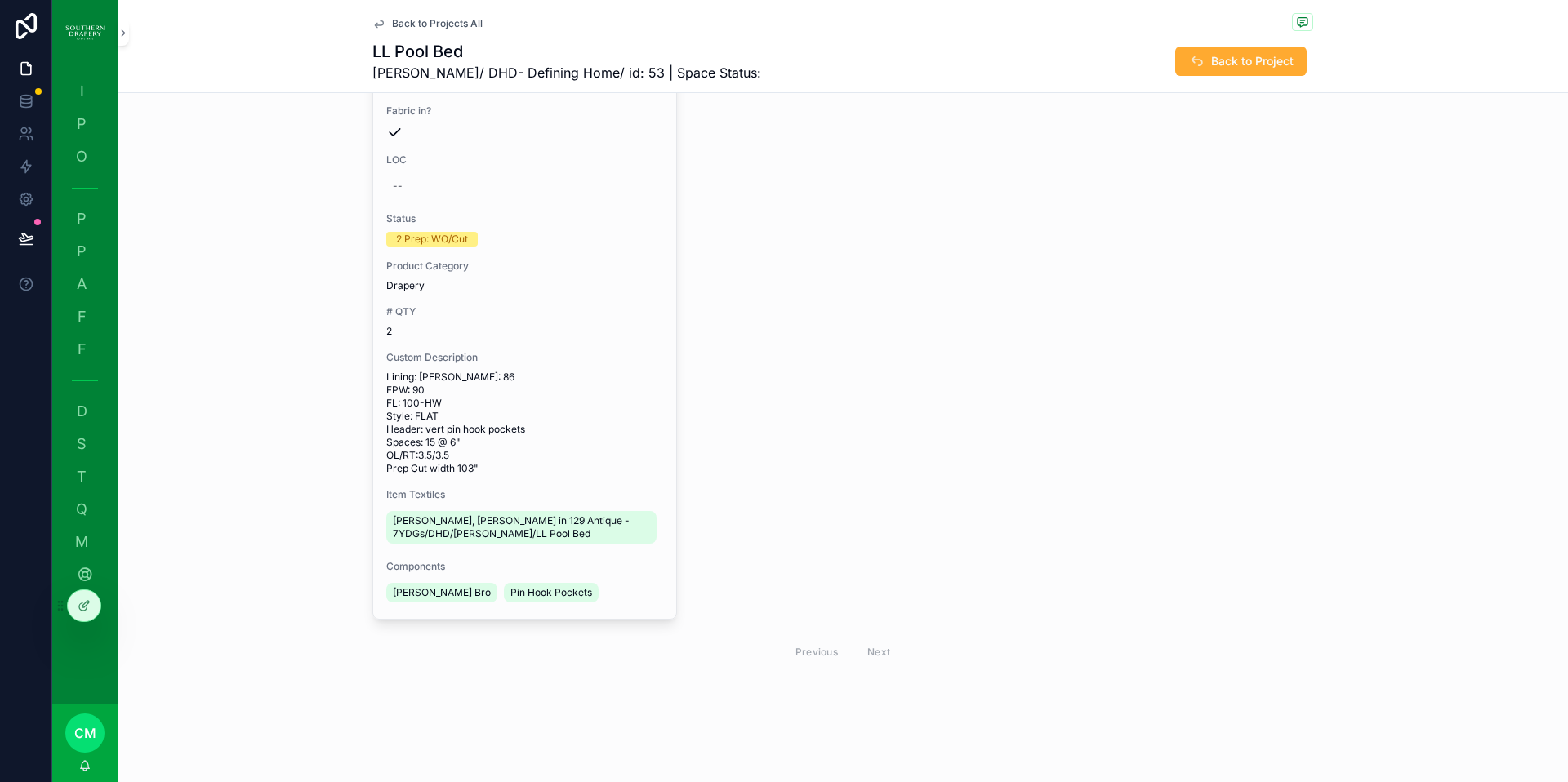
click at [481, 532] on span "[PERSON_NAME], [PERSON_NAME] in 129 Antique - 7YDGs/DHD/[PERSON_NAME]/LL Pool B…" at bounding box center [521, 527] width 257 height 26
click at [411, 436] on span "Lining: BO Rod Width: 86 FPW: 90 FL: 100-HW Style: FLAT Header: vert pin hook p…" at bounding box center [525, 423] width 277 height 105
click at [1236, 64] on span "Back to Project" at bounding box center [1252, 61] width 82 height 16
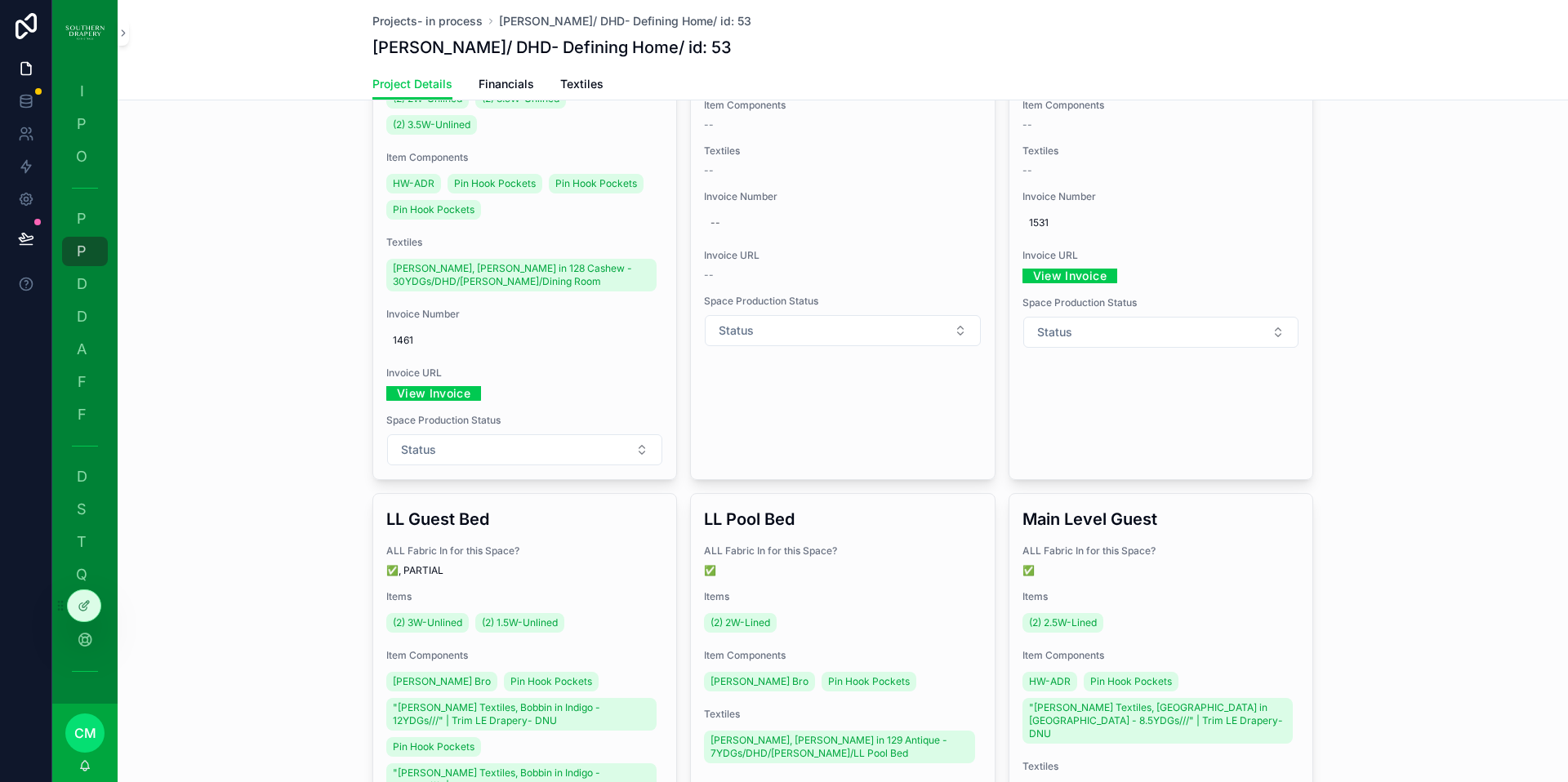
scroll to position [608, 0]
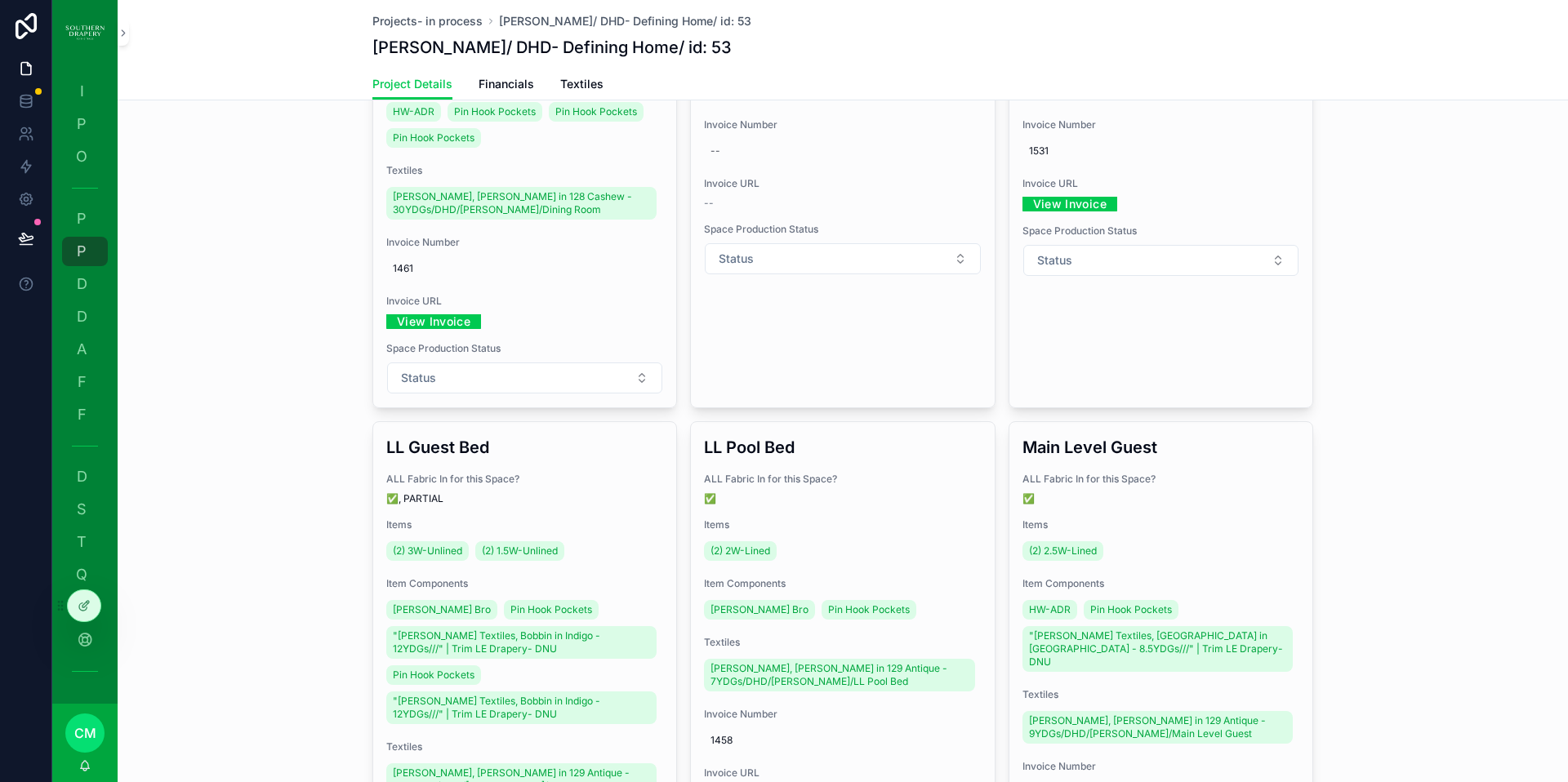
click at [431, 551] on span "(2) 3W-Unlined" at bounding box center [427, 551] width 69 height 13
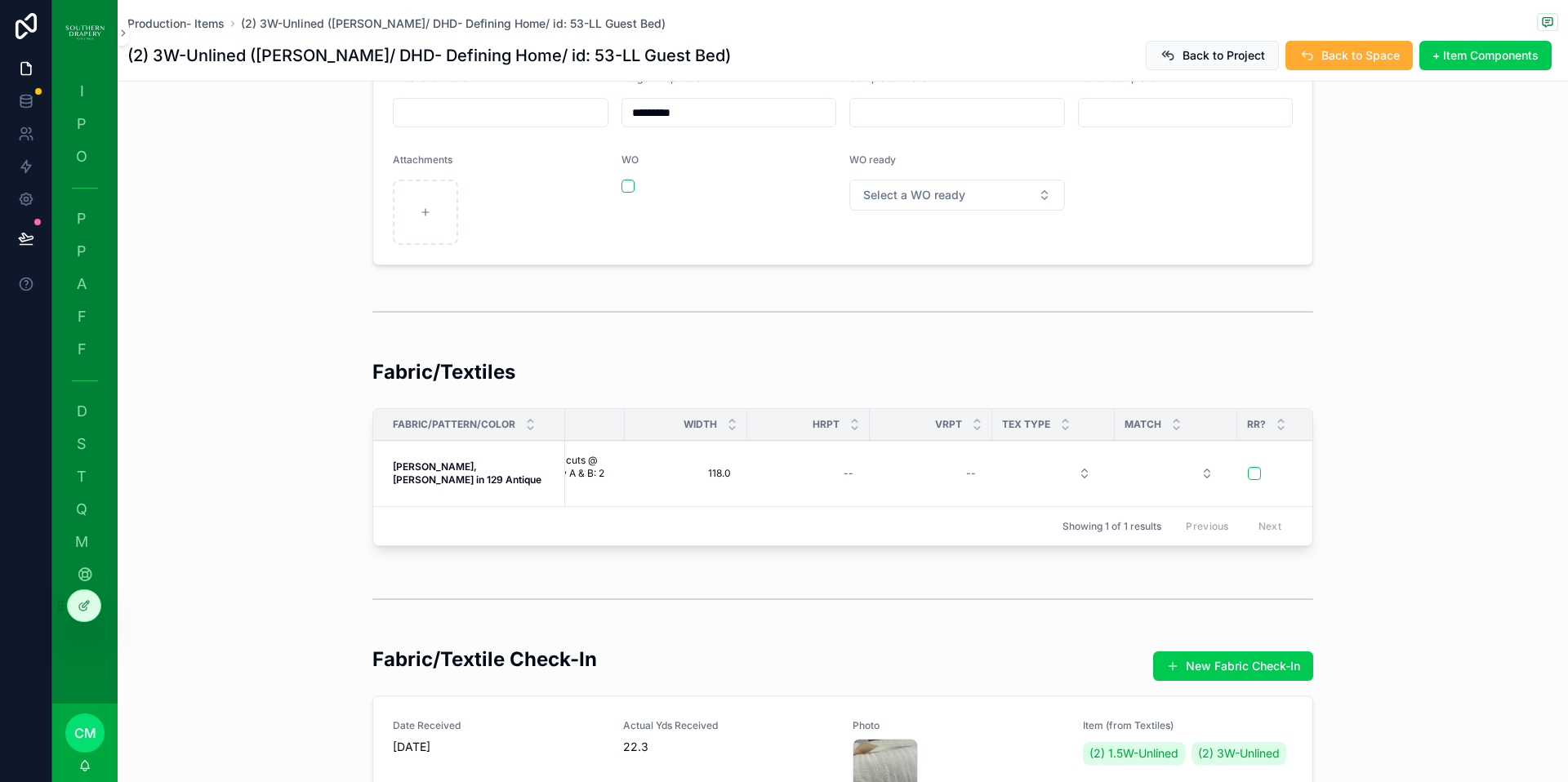
scroll to position [0, 491]
drag, startPoint x: 81, startPoint y: 91, endPoint x: 95, endPoint y: 88, distance: 14.3
click at [81, 91] on span "I" at bounding box center [81, 91] width 16 height 16
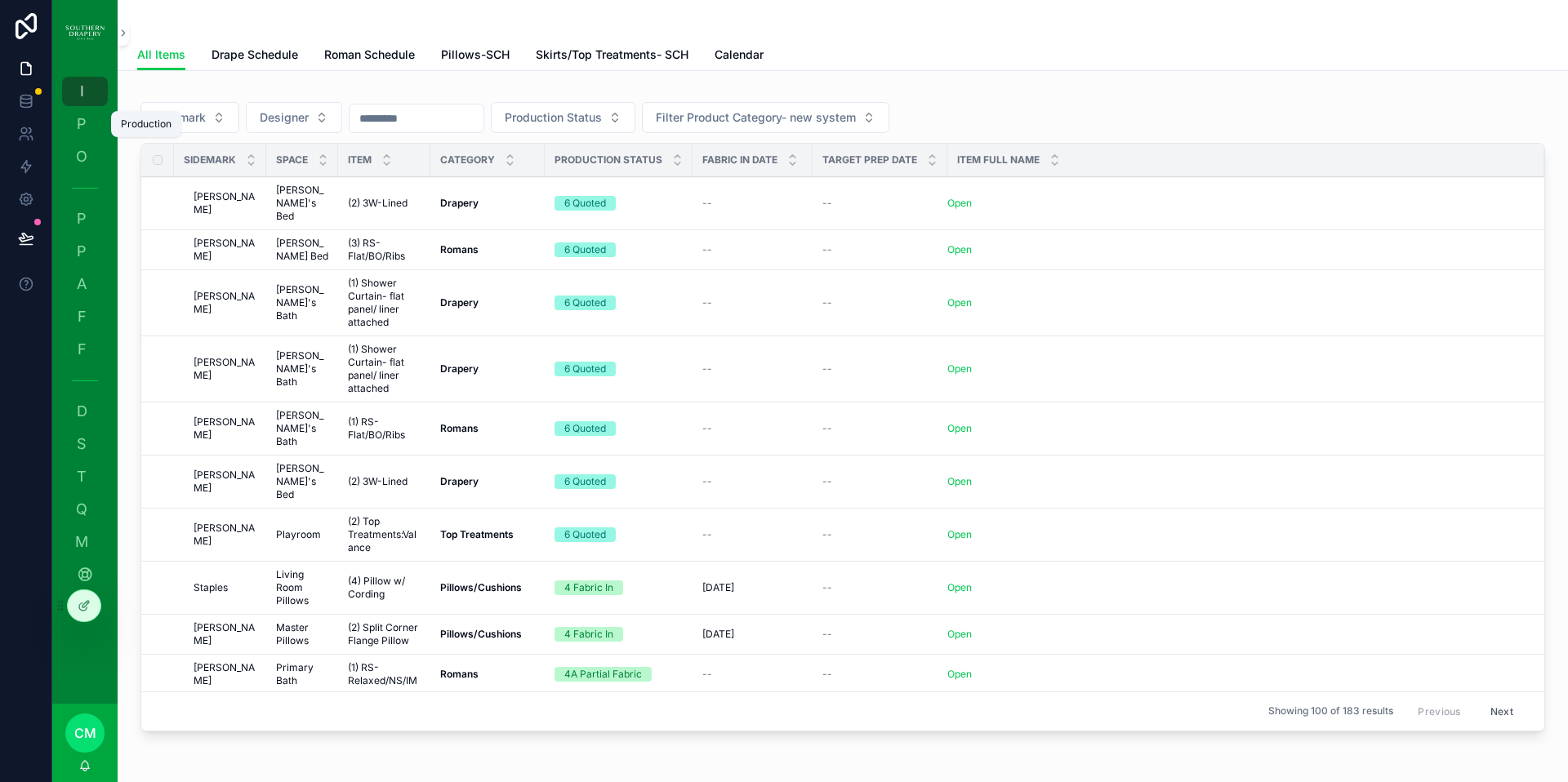
click at [81, 116] on span "P" at bounding box center [81, 124] width 16 height 16
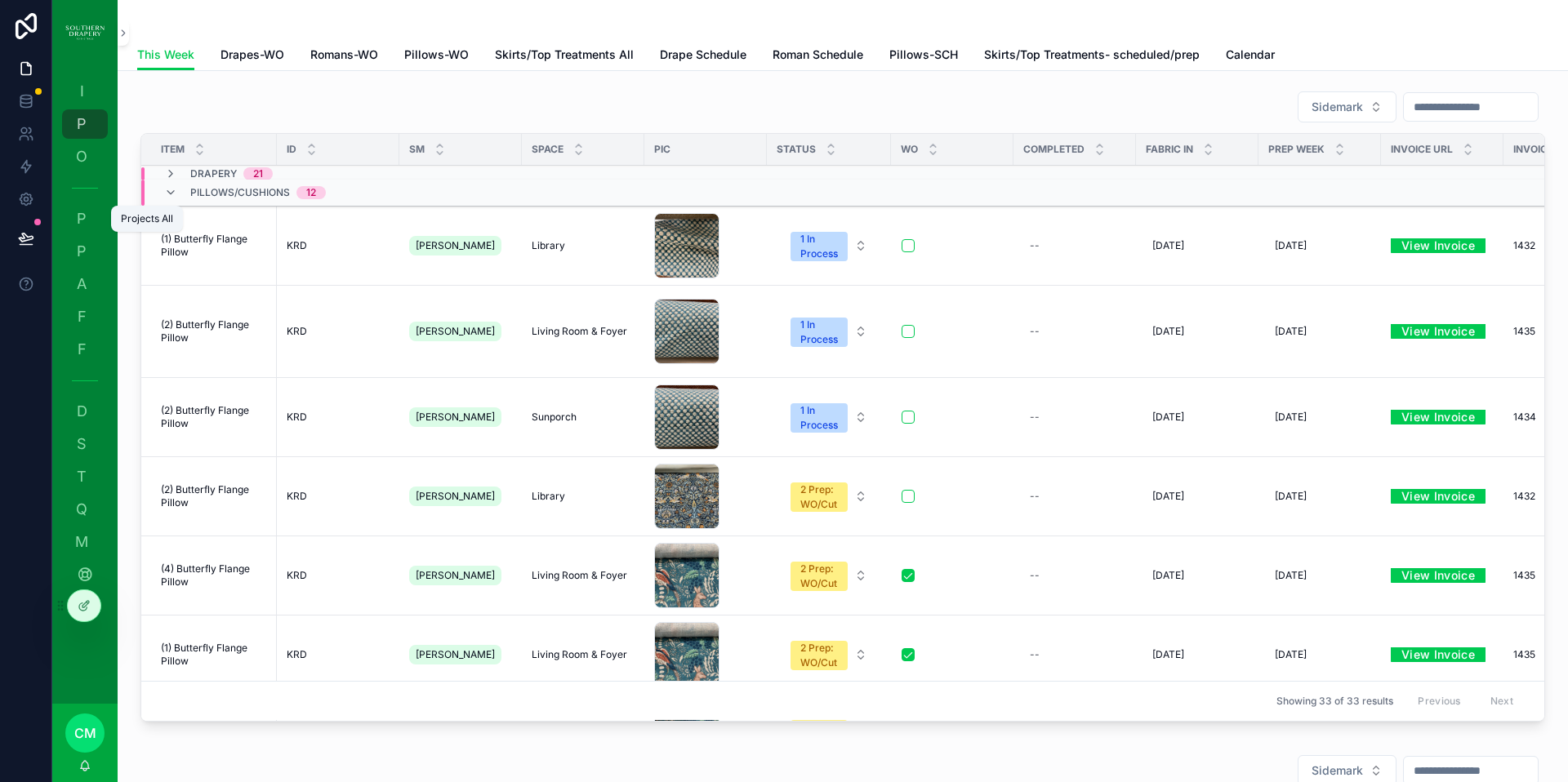
click at [86, 223] on span "P" at bounding box center [81, 218] width 16 height 16
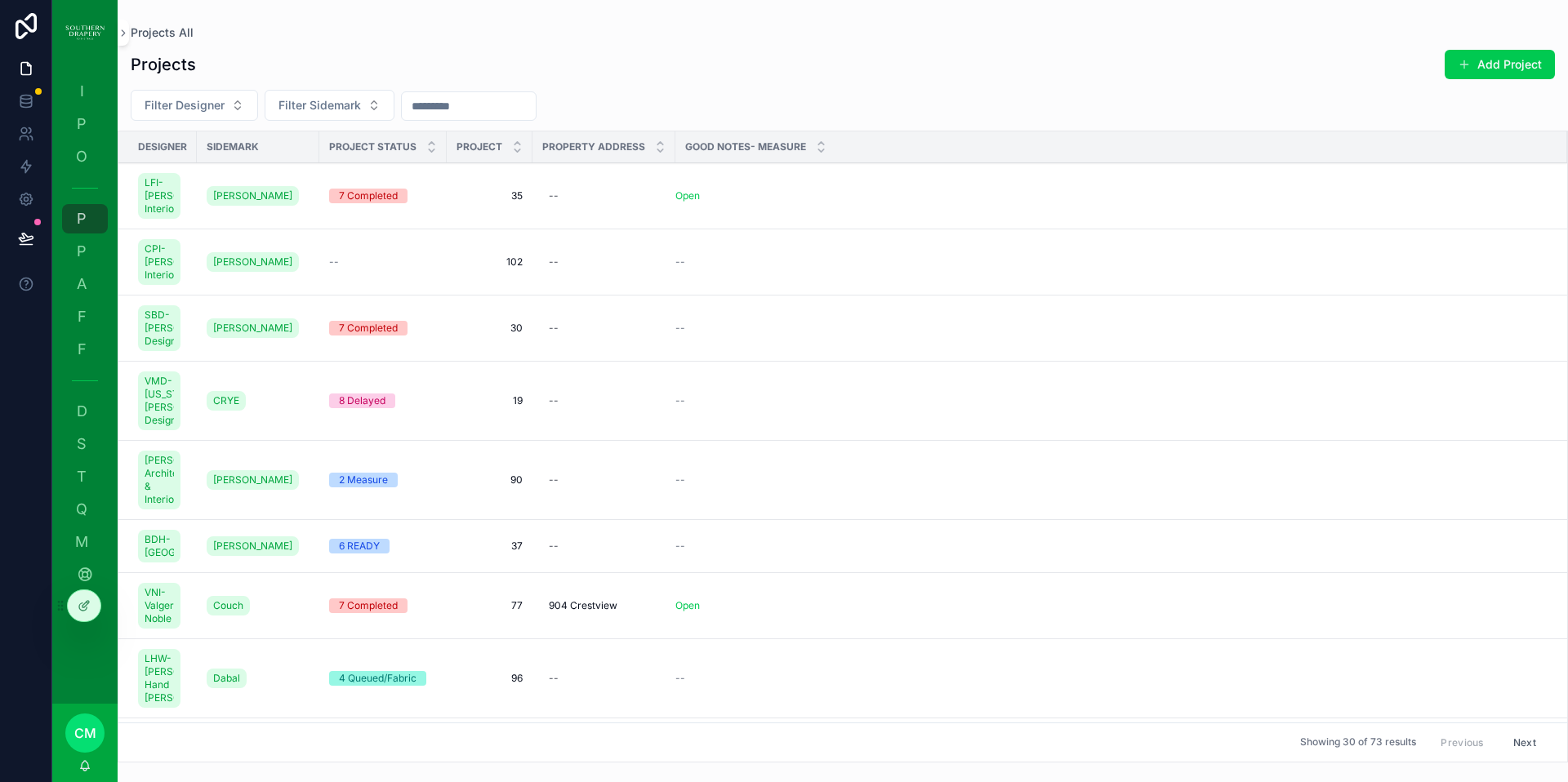
click at [514, 110] on input "scrollable content" at bounding box center [469, 106] width 134 height 23
click at [315, 103] on span "Filter Sidemark" at bounding box center [319, 105] width 82 height 16
type input "***"
click at [268, 175] on span "Hot & Hot" at bounding box center [247, 171] width 51 height 16
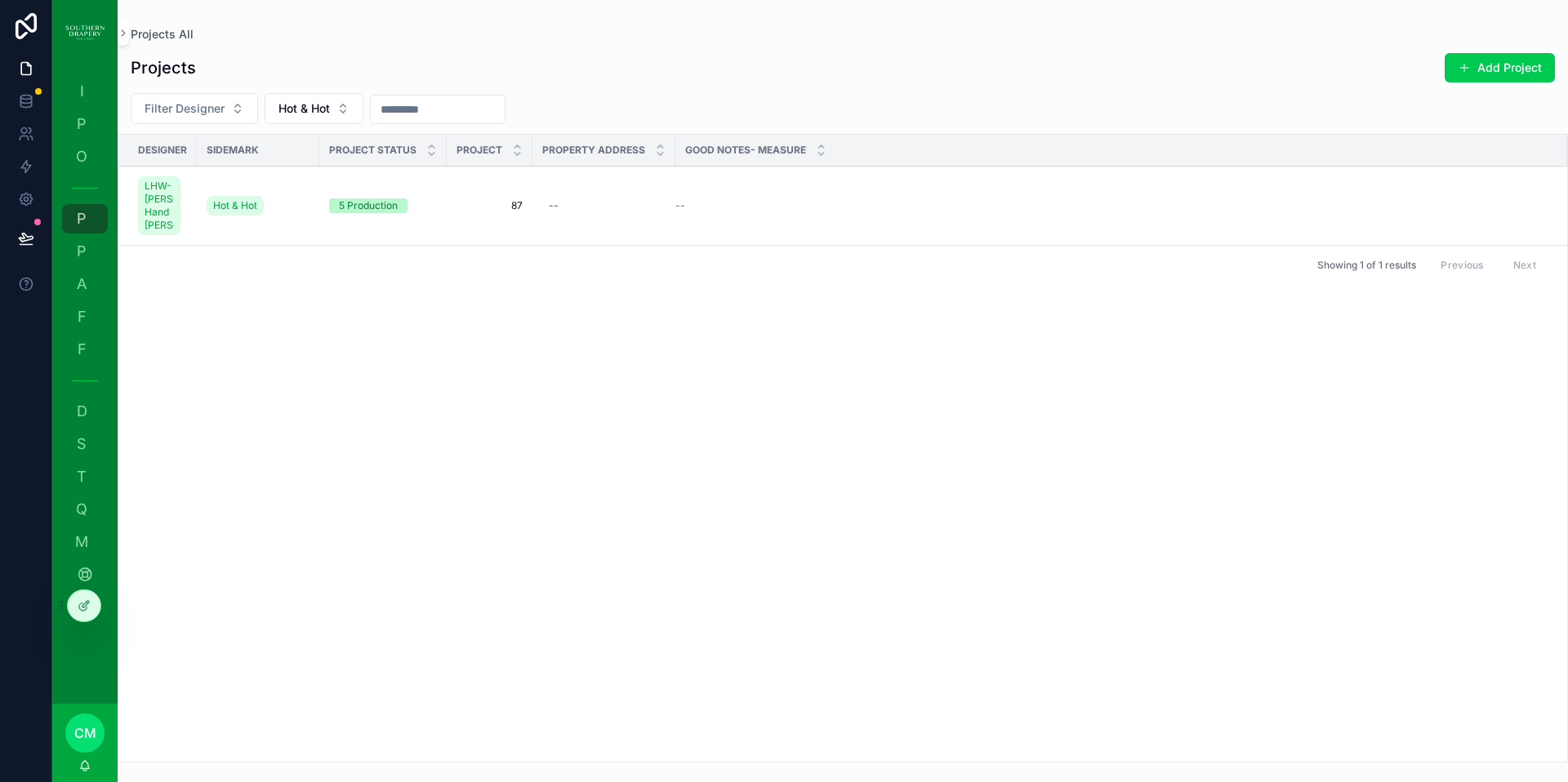
click at [513, 205] on span "87" at bounding box center [489, 205] width 66 height 13
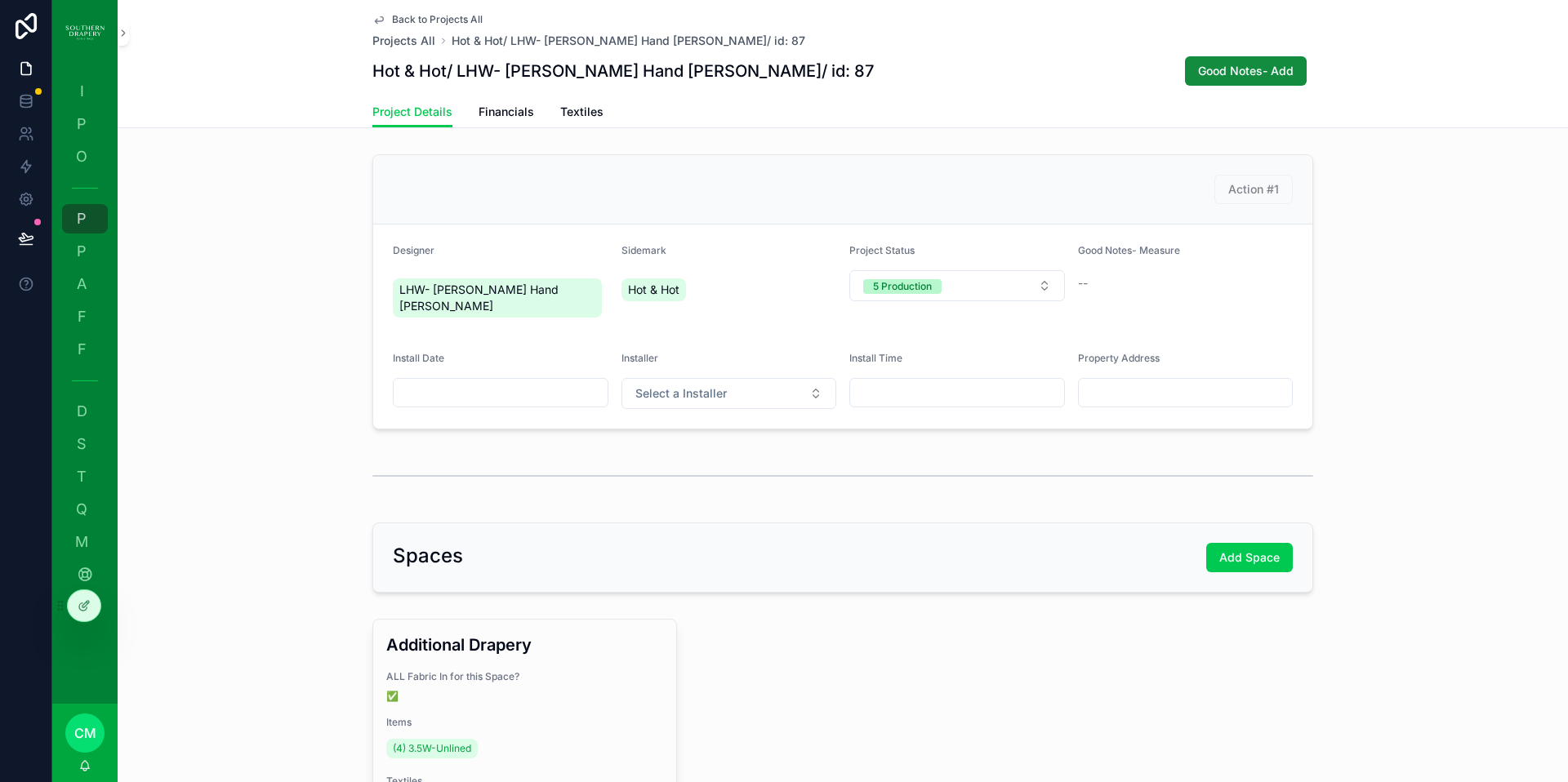
click at [492, 381] on input "scrollable content" at bounding box center [500, 392] width 214 height 23
click at [463, 580] on button "14" at bounding box center [464, 582] width 29 height 29
type input "**********"
click at [751, 378] on button "Select a Installer" at bounding box center [729, 394] width 216 height 31
drag, startPoint x: 679, startPoint y: 464, endPoint x: 775, endPoint y: 463, distance: 96.0
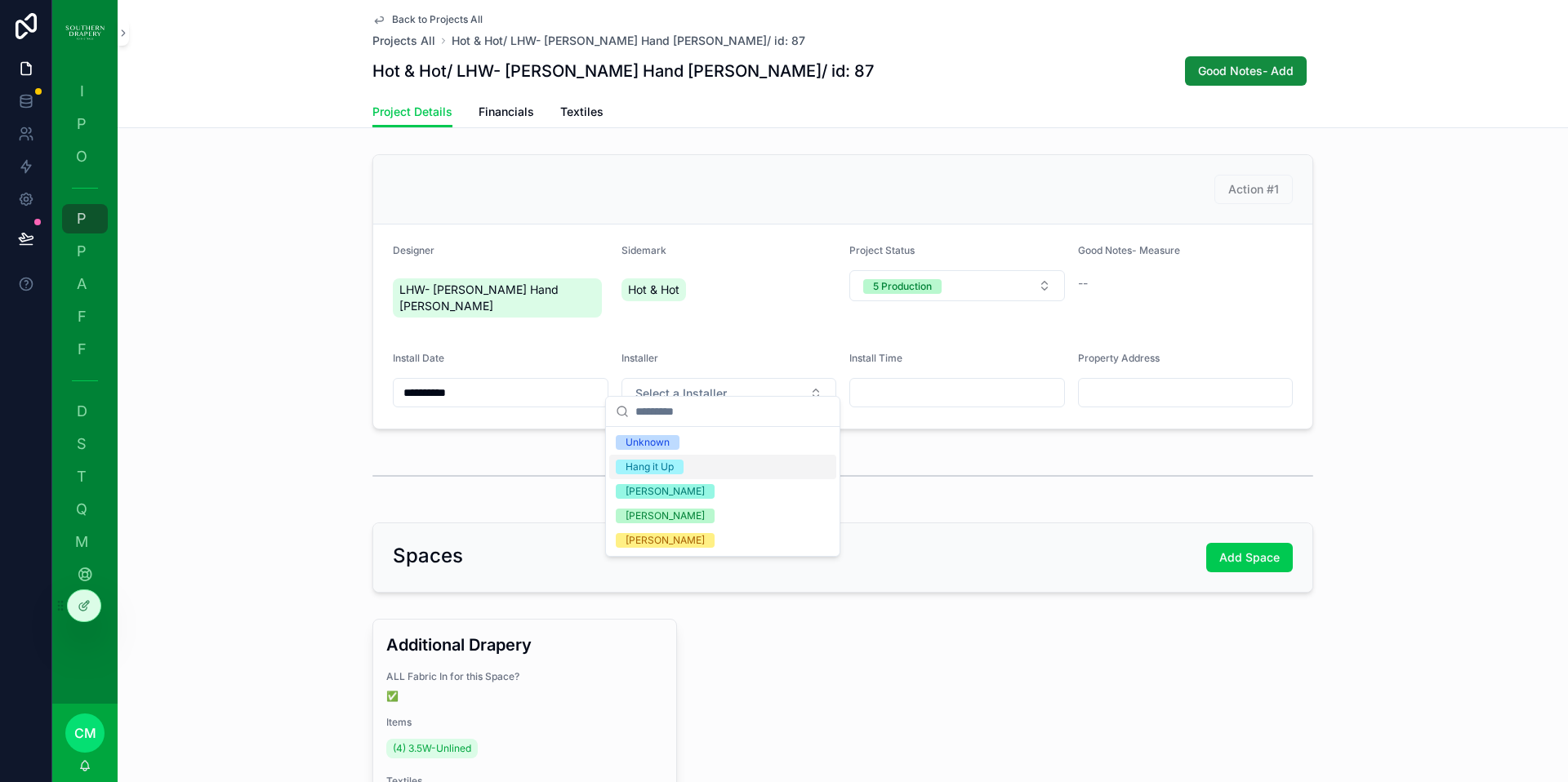
click at [679, 464] on span "Hang it Up" at bounding box center [650, 467] width 68 height 15
click at [896, 381] on input "scrollable content" at bounding box center [956, 392] width 214 height 23
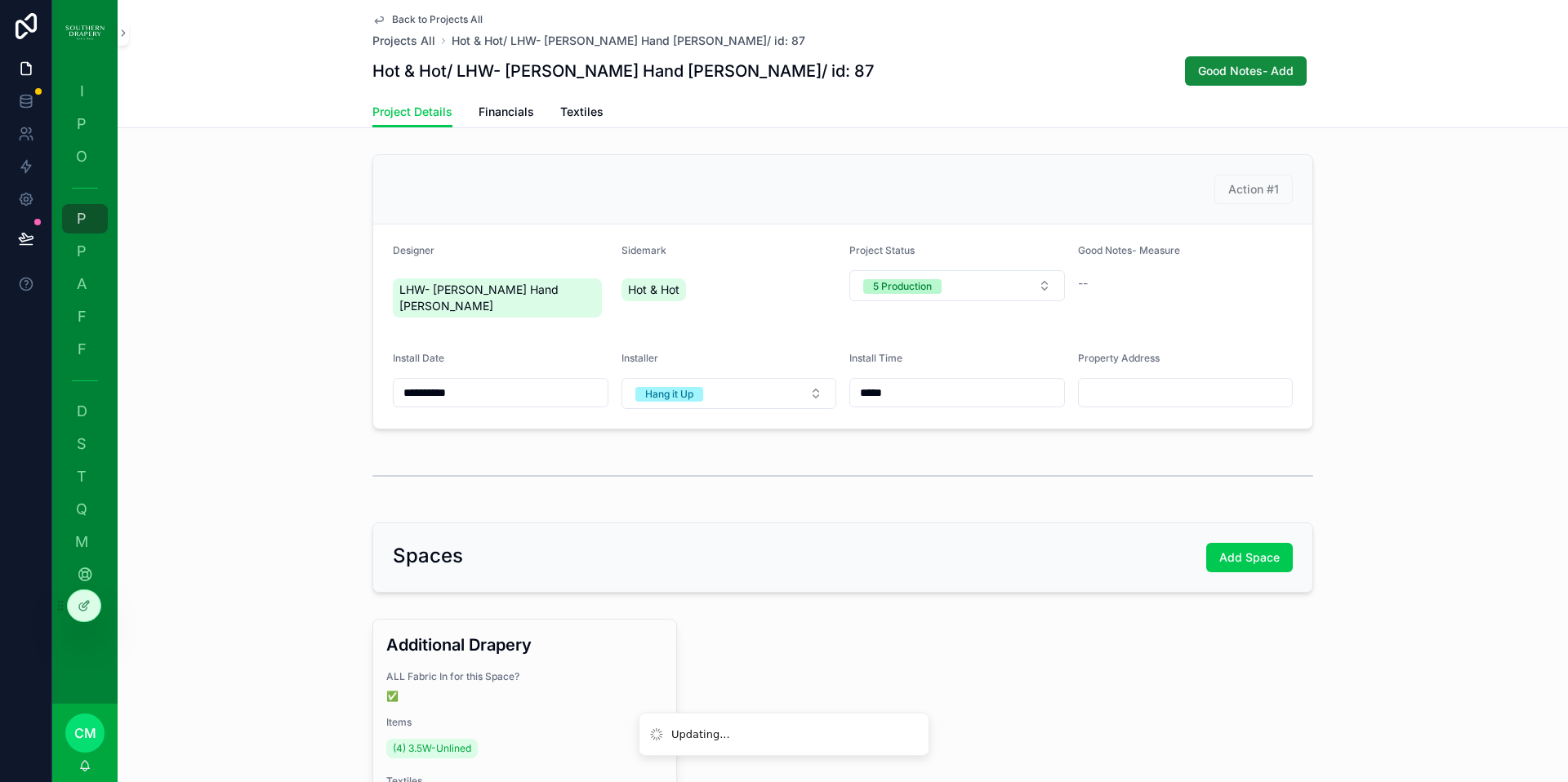
type input "*****"
click at [1208, 378] on div "scrollable content" at bounding box center [1185, 393] width 216 height 29
click at [1226, 401] on form "**********" at bounding box center [843, 326] width 939 height 204
click at [919, 151] on div "**********" at bounding box center [843, 292] width 1450 height 288
click at [398, 22] on span "Back to Projects All" at bounding box center [437, 19] width 91 height 13
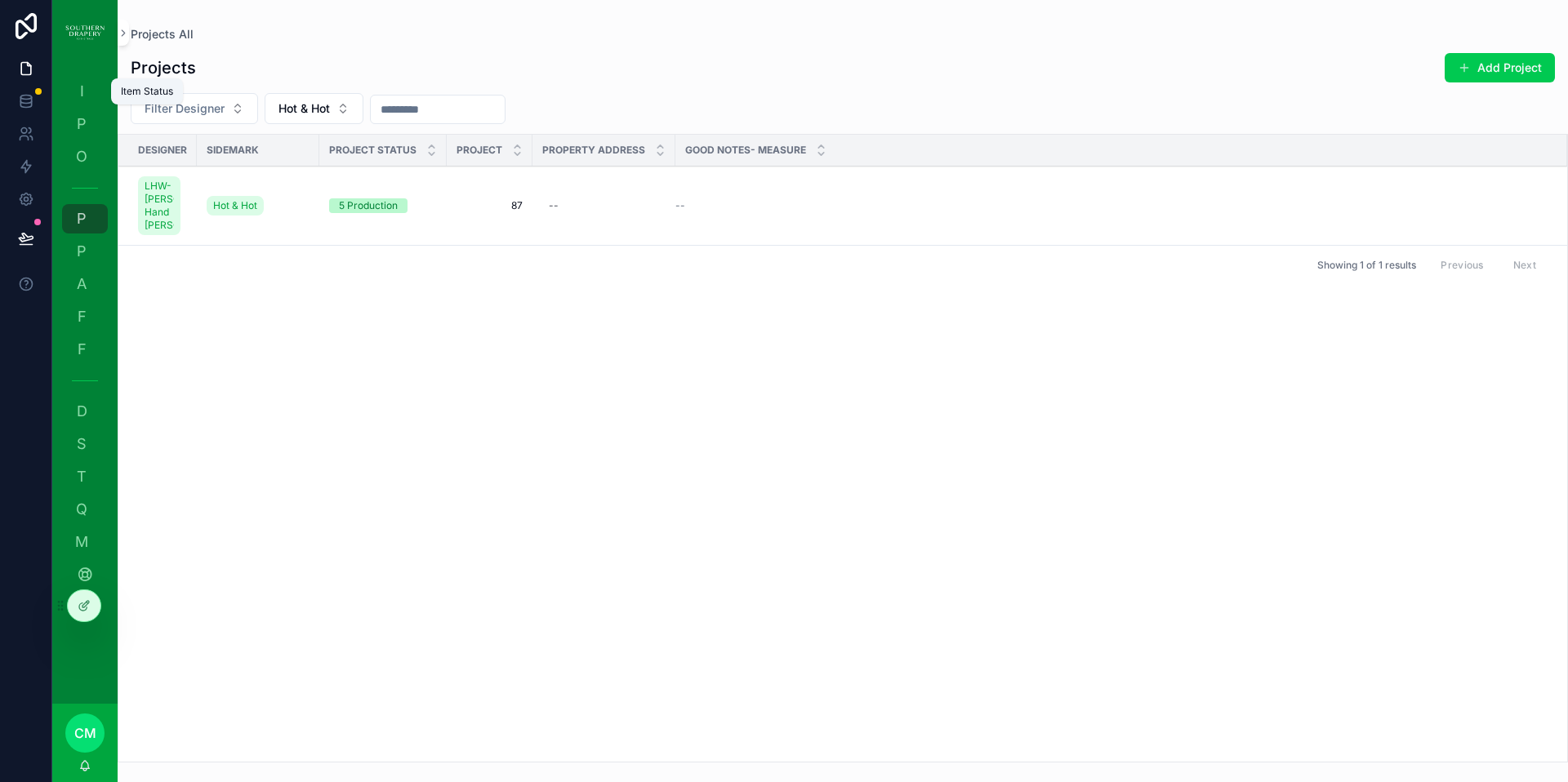
click at [93, 96] on div "I Item Status" at bounding box center [85, 92] width 26 height 26
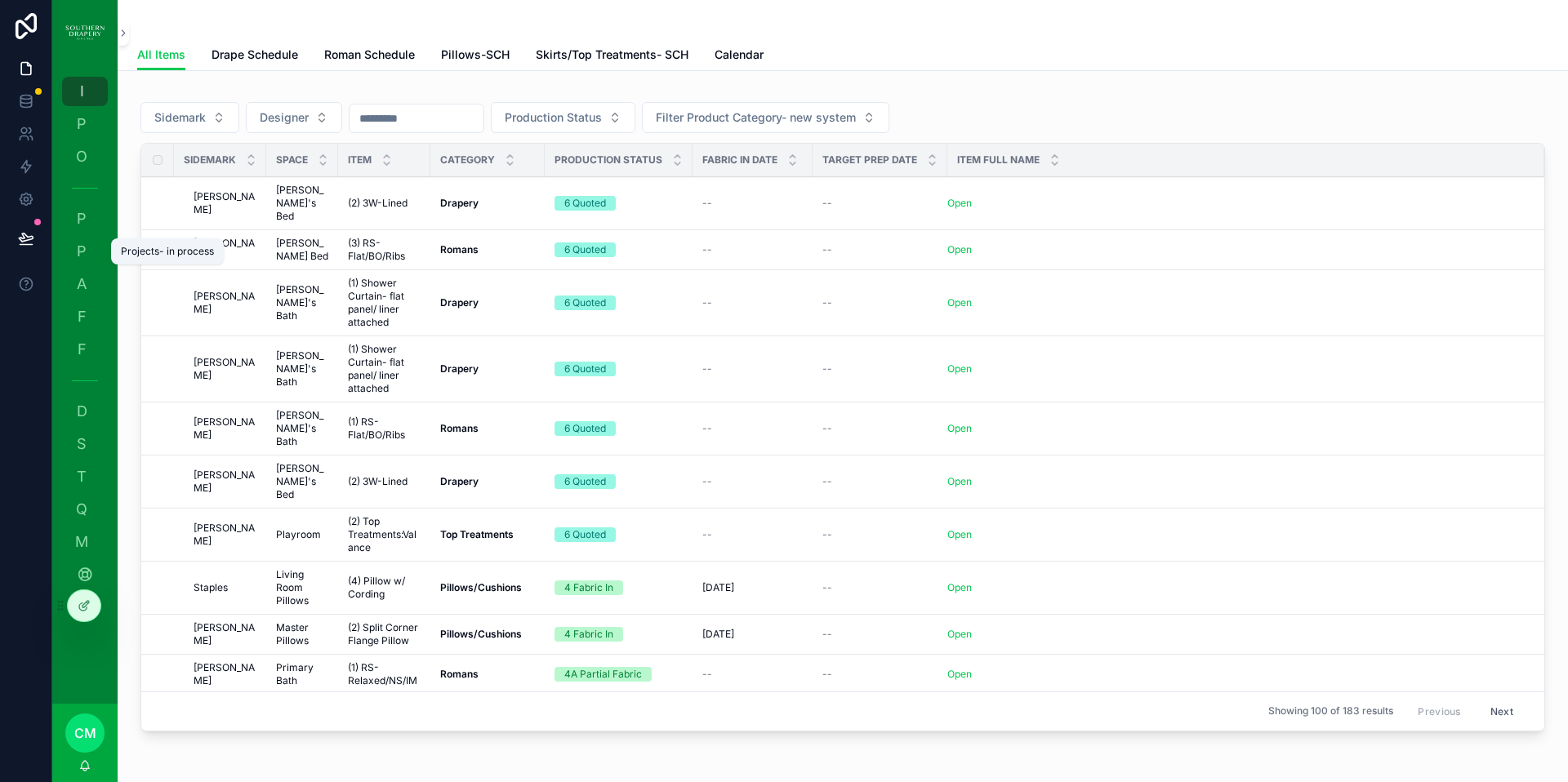
click at [81, 256] on span "P" at bounding box center [81, 251] width 16 height 16
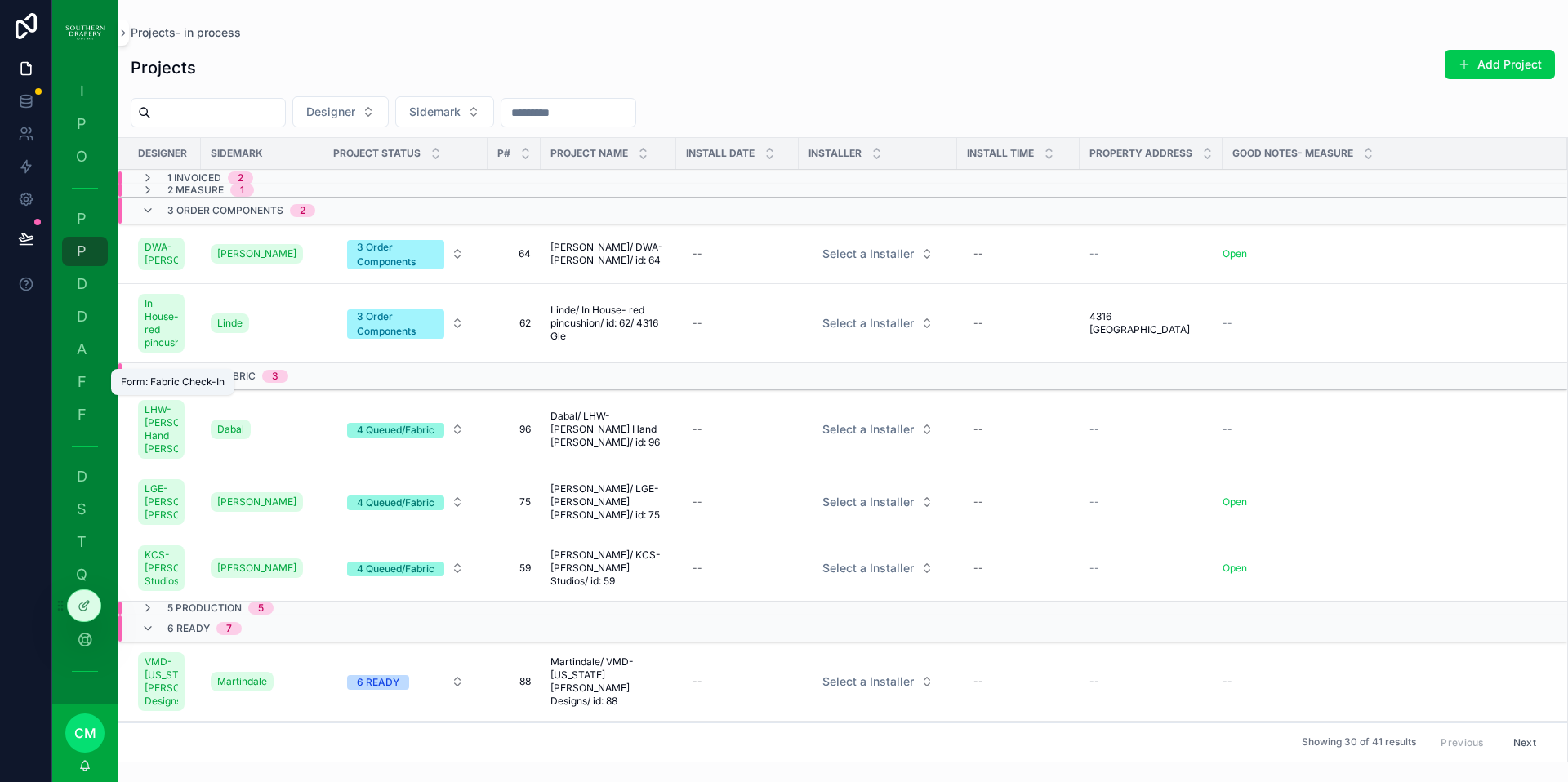
click at [93, 378] on div "F Form: Fabric Check-In" at bounding box center [85, 382] width 26 height 26
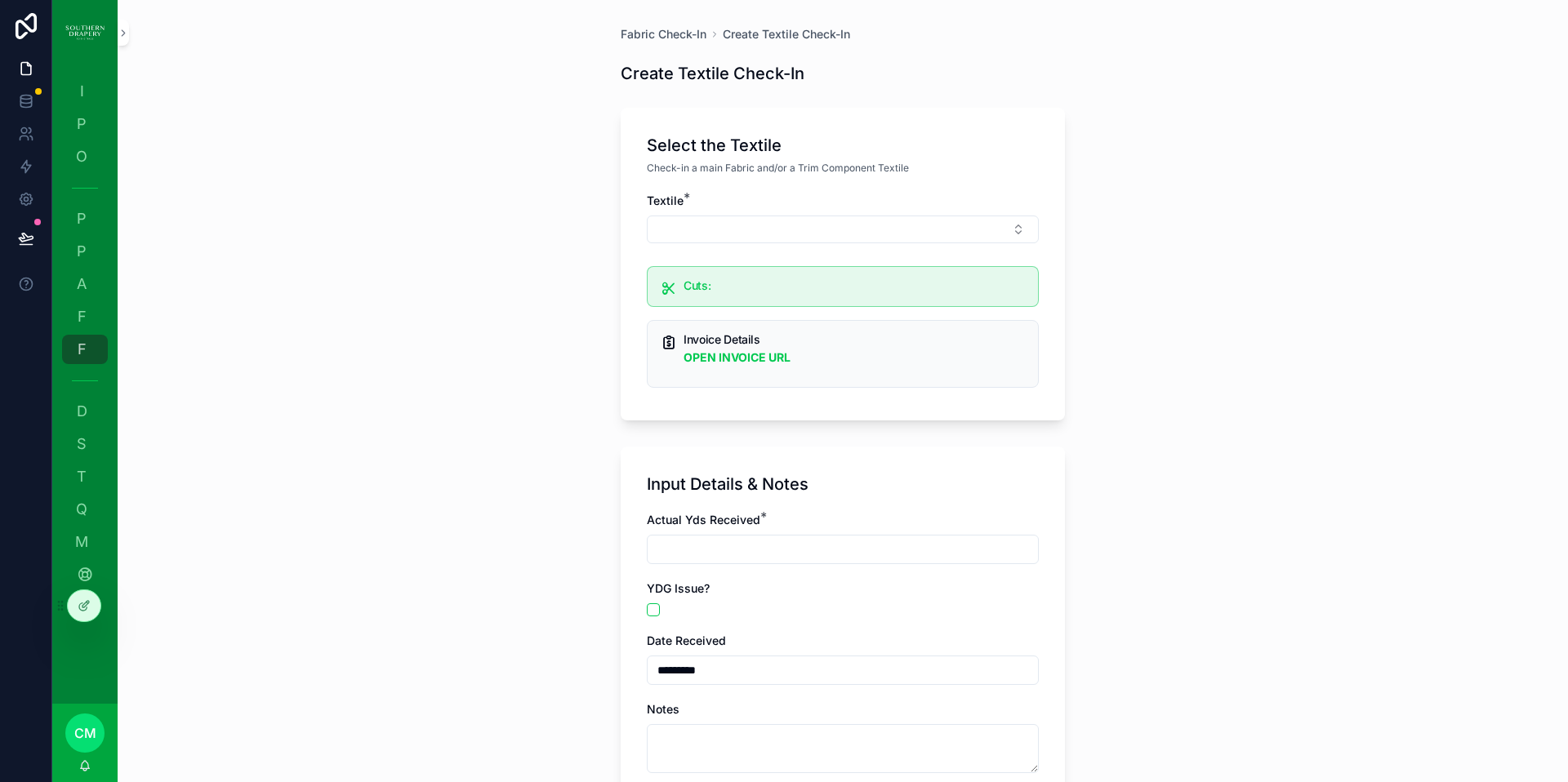
click at [698, 239] on button "Select Button" at bounding box center [843, 229] width 392 height 28
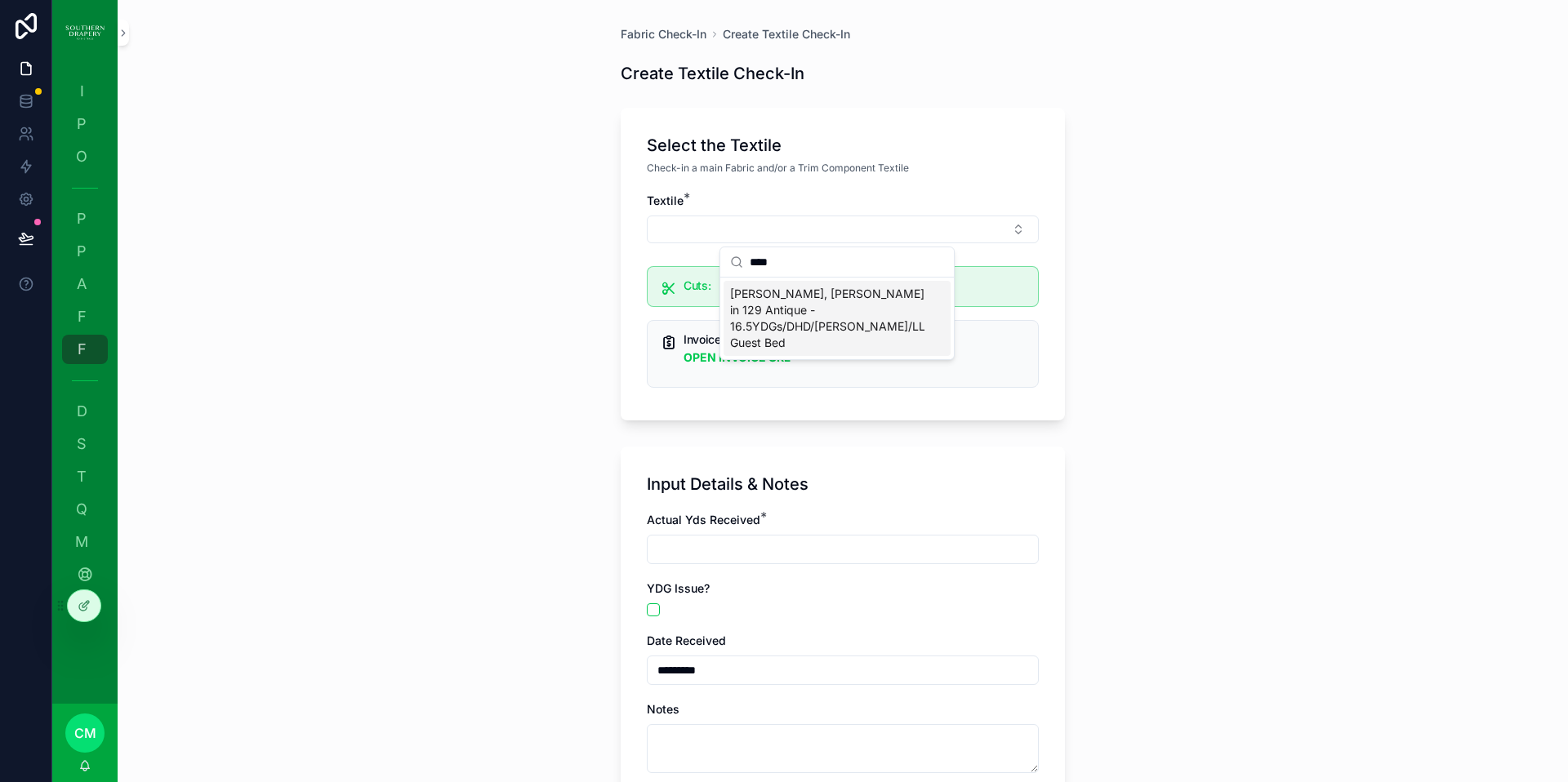
type input "****"
click at [775, 300] on span "[PERSON_NAME], [PERSON_NAME] in 129 Antique - 16.5YDGs/DHD/[PERSON_NAME]/LL Gue…" at bounding box center [827, 318] width 194 height 65
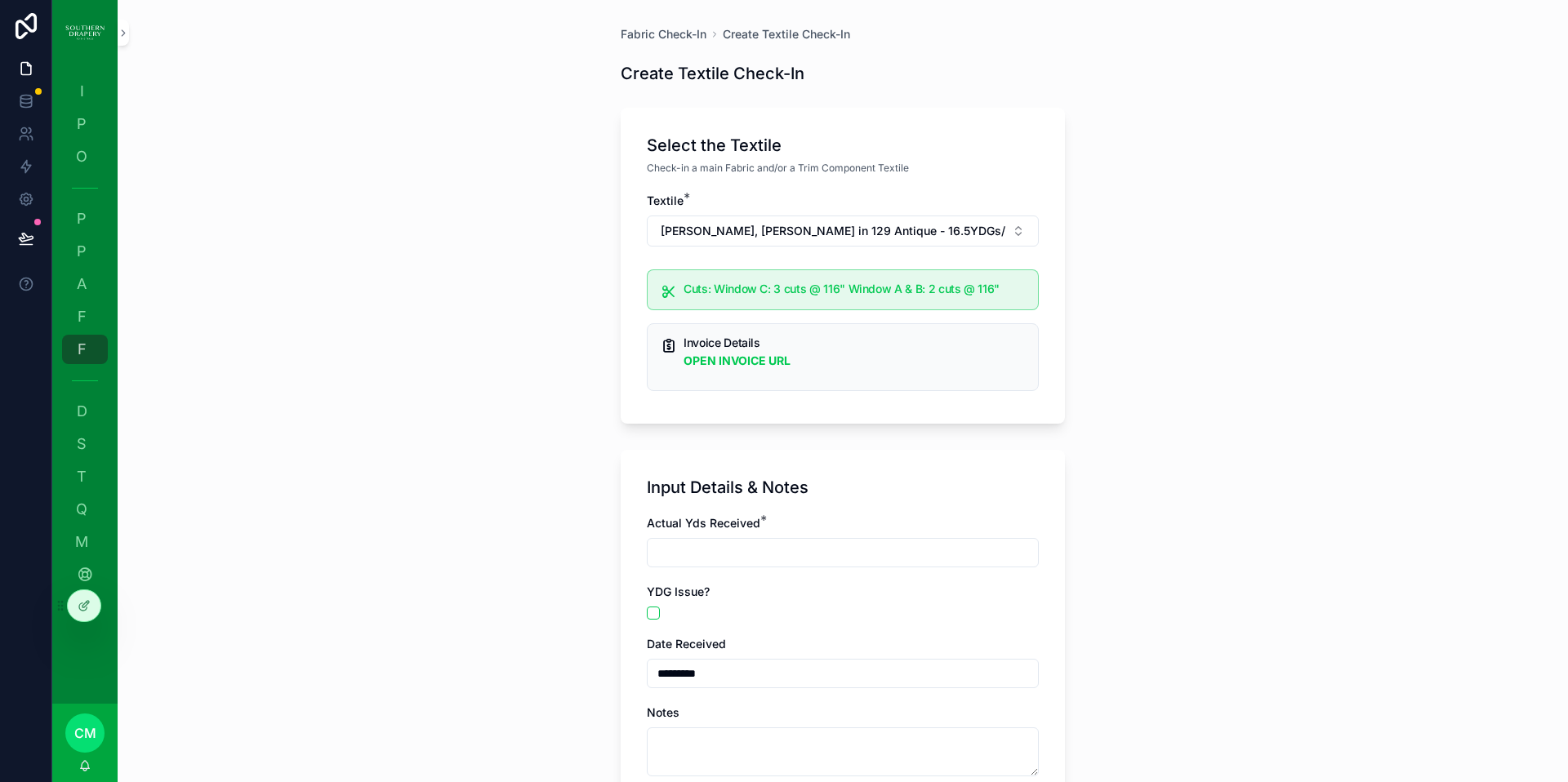
click at [800, 545] on input "scrollable content" at bounding box center [843, 553] width 391 height 23
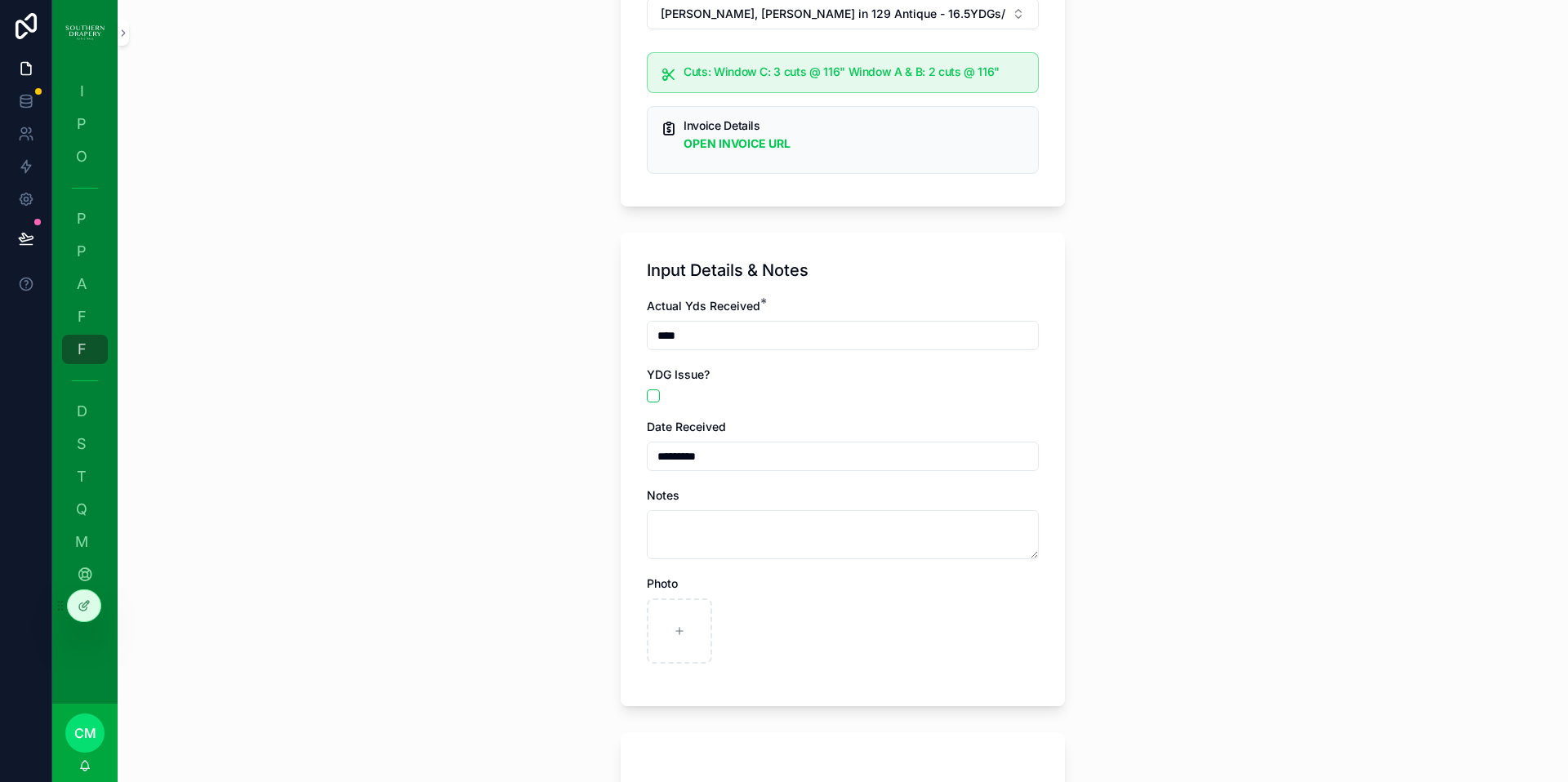
scroll to position [248, 0]
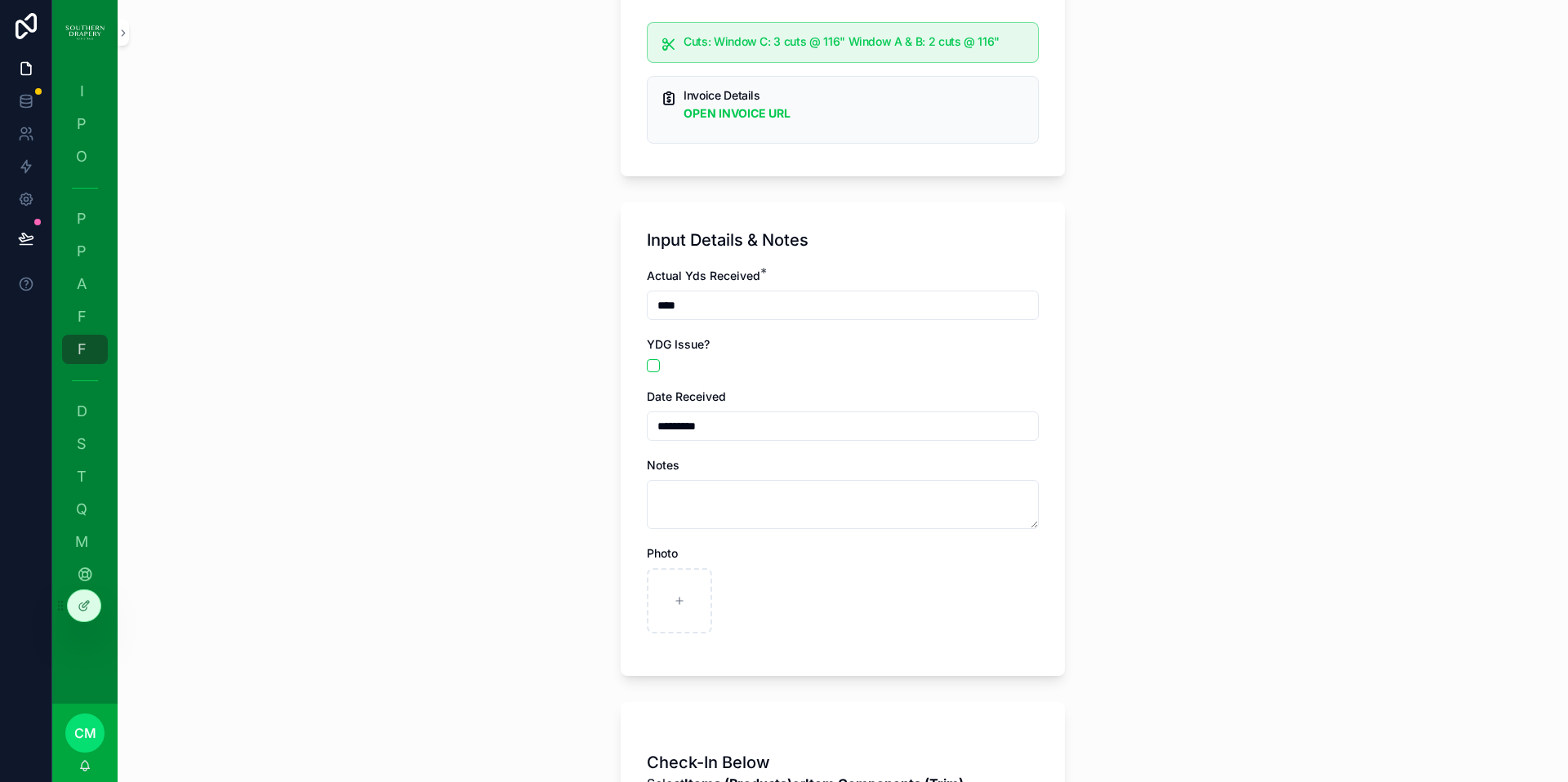
type input "****"
click at [729, 430] on input "*********" at bounding box center [843, 426] width 391 height 23
click at [792, 501] on html "I Item Status P Production O Ordering P Projects All P Projects- in process A A…" at bounding box center [784, 391] width 1568 height 782
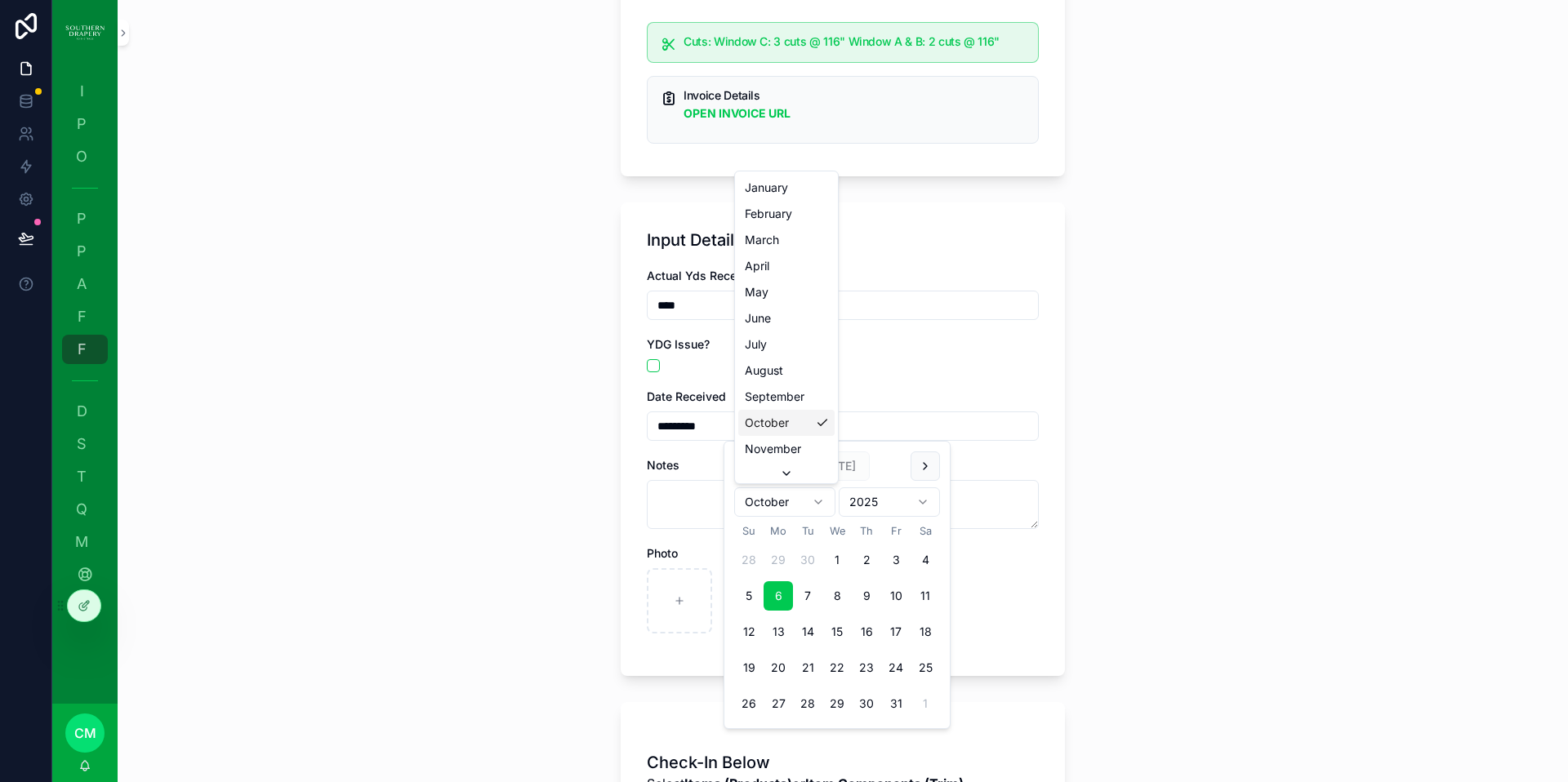
scroll to position [26, 0]
click at [731, 429] on input "*********" at bounding box center [843, 426] width 391 height 23
drag, startPoint x: 731, startPoint y: 429, endPoint x: 484, endPoint y: 399, distance: 248.8
click at [487, 399] on div "Fabric Check-In Create Textile Check-In Create Textile Check-In Select the Text…" at bounding box center [843, 143] width 1450 height 782
click at [809, 559] on button "2" at bounding box center [807, 560] width 29 height 29
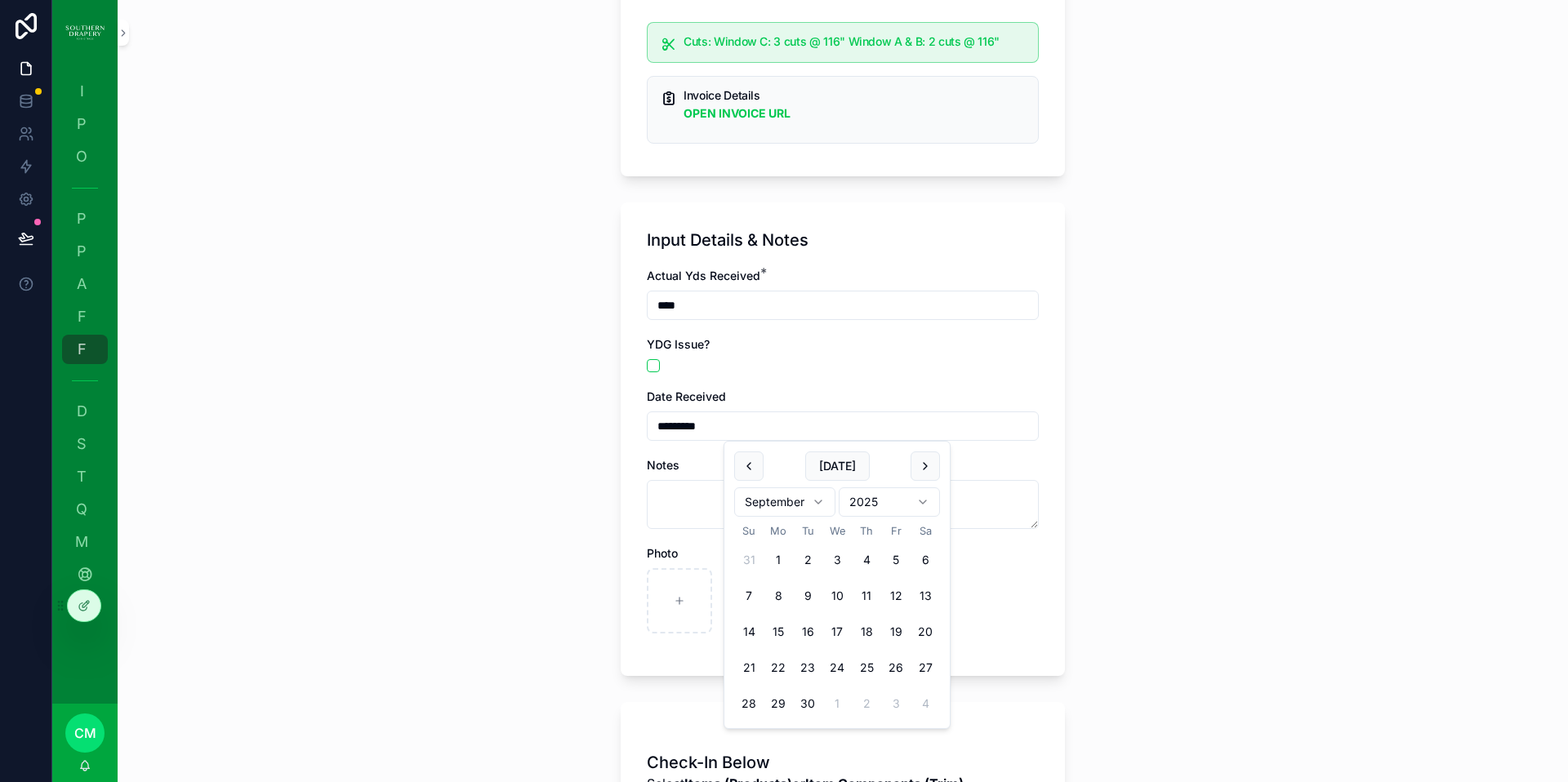
type input "********"
click at [1001, 594] on div "scrollable content" at bounding box center [843, 600] width 392 height 65
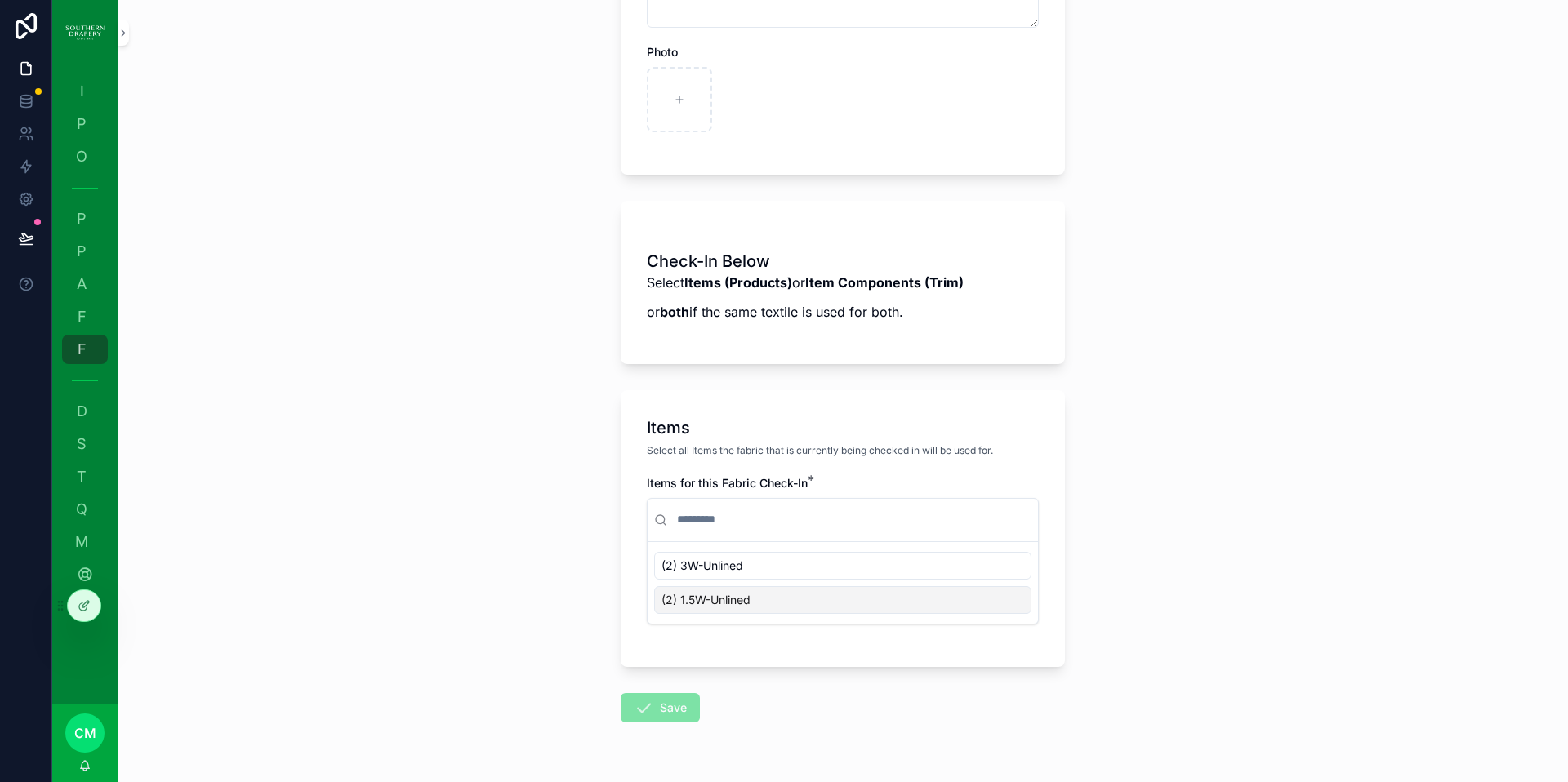
scroll to position [750, 0]
click at [707, 572] on div "(2) 3W-Unlined" at bounding box center [843, 564] width 378 height 28
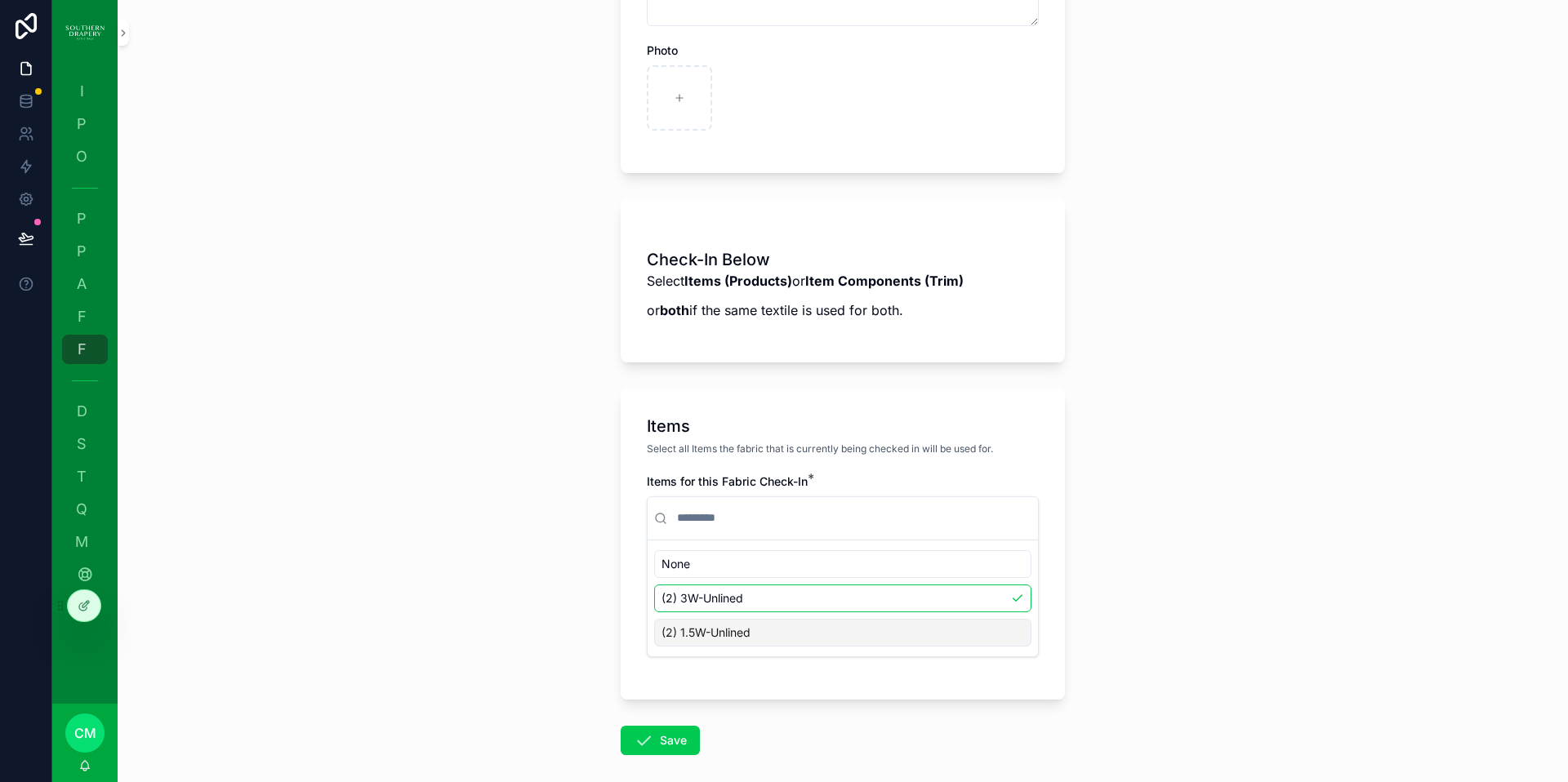
click at [747, 637] on div "(2) 1.5W-Unlined" at bounding box center [843, 633] width 378 height 28
click at [661, 745] on button "Save" at bounding box center [660, 740] width 79 height 29
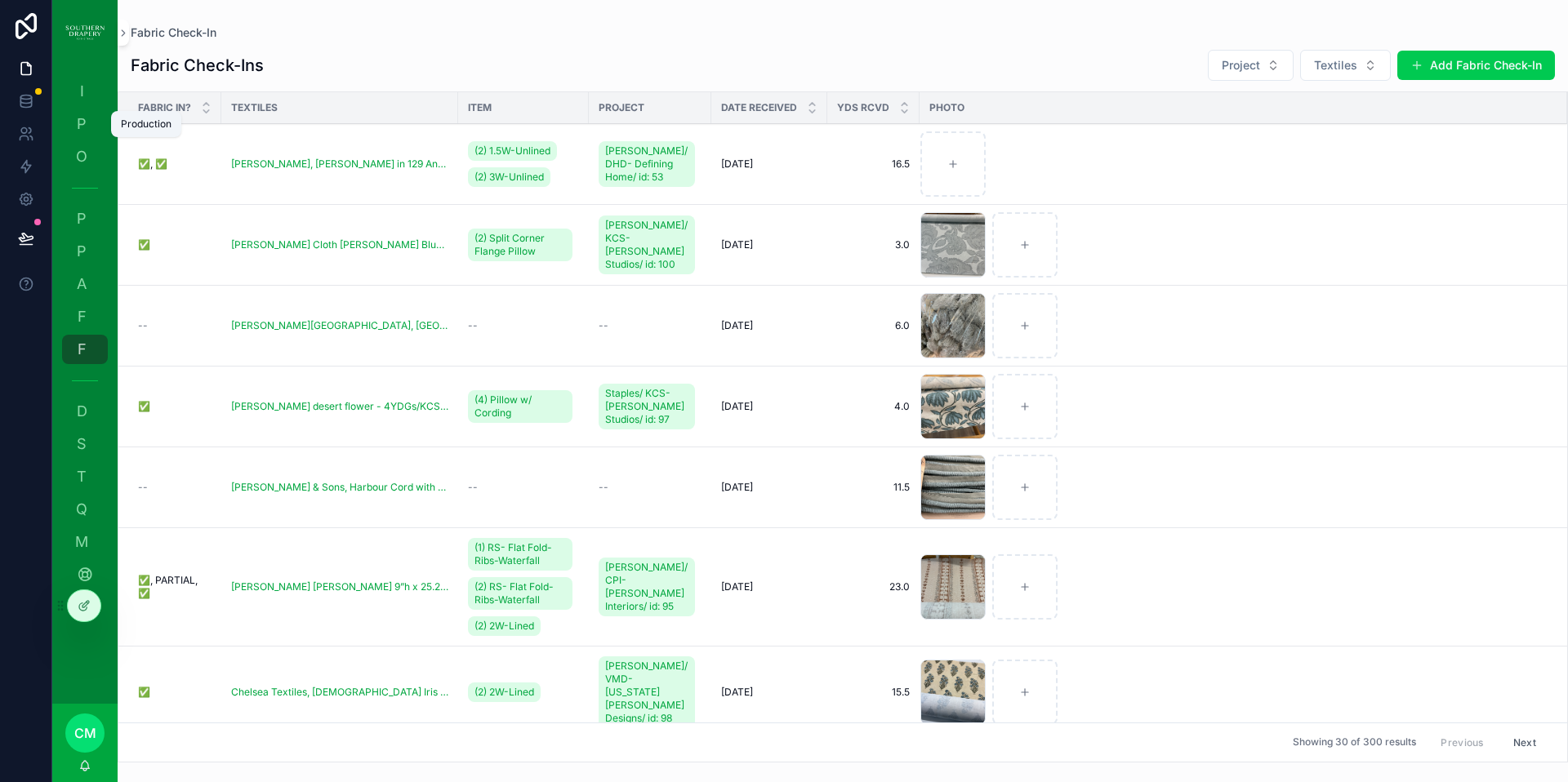
click at [81, 116] on span "P" at bounding box center [81, 124] width 16 height 16
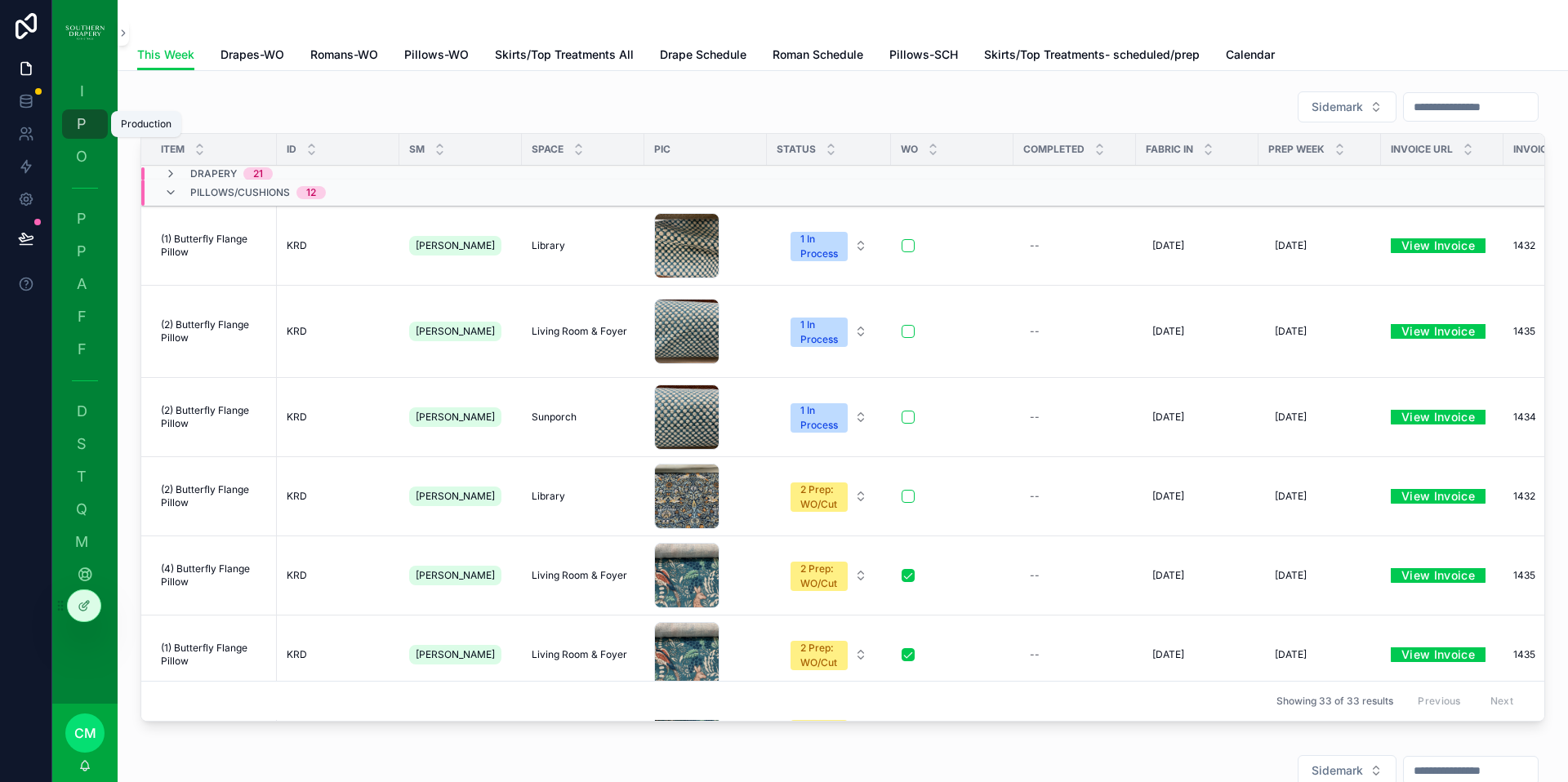
click at [257, 53] on span "Drapes-WO" at bounding box center [253, 55] width 64 height 16
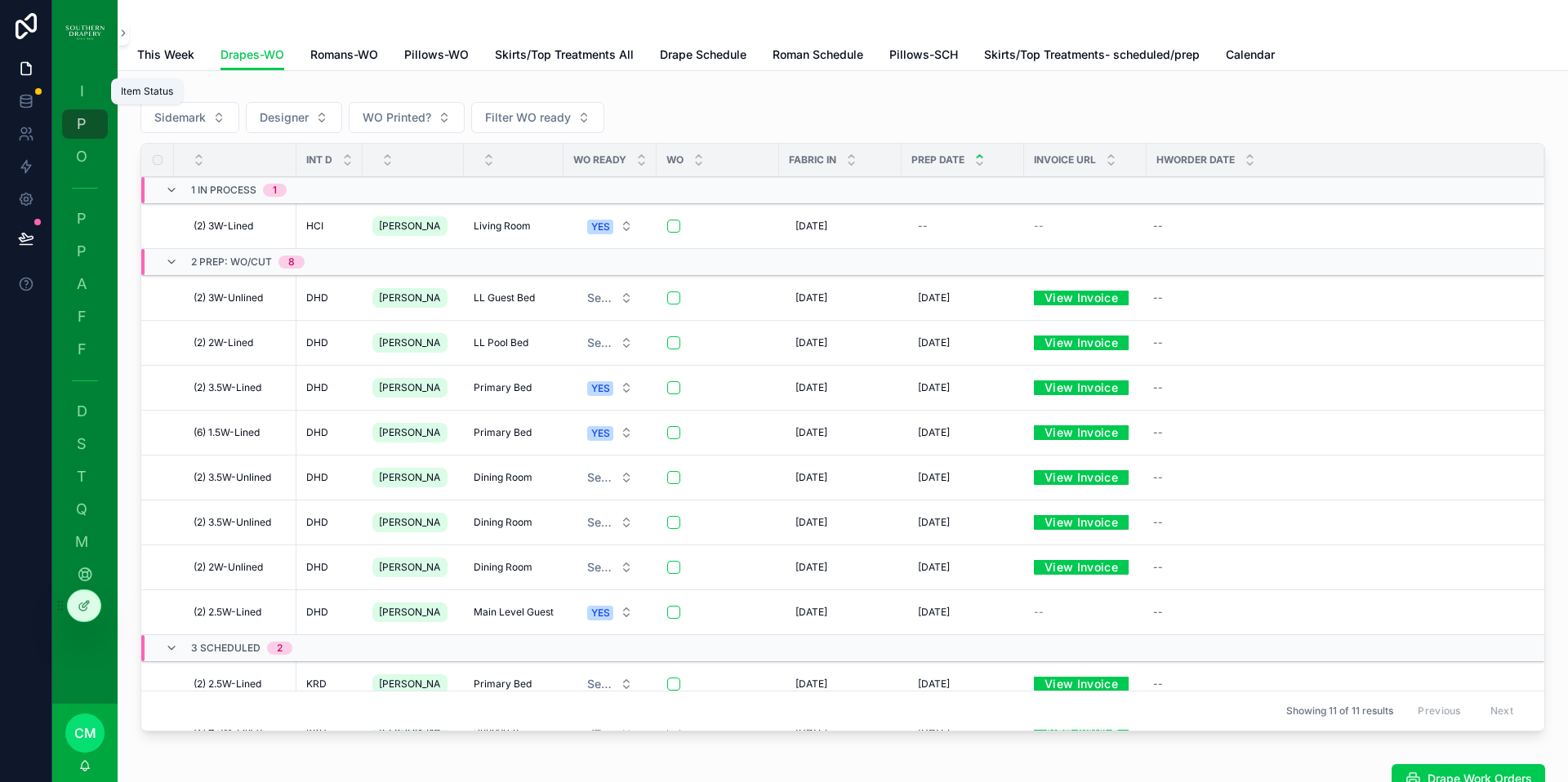
click at [88, 92] on span "I" at bounding box center [81, 91] width 16 height 16
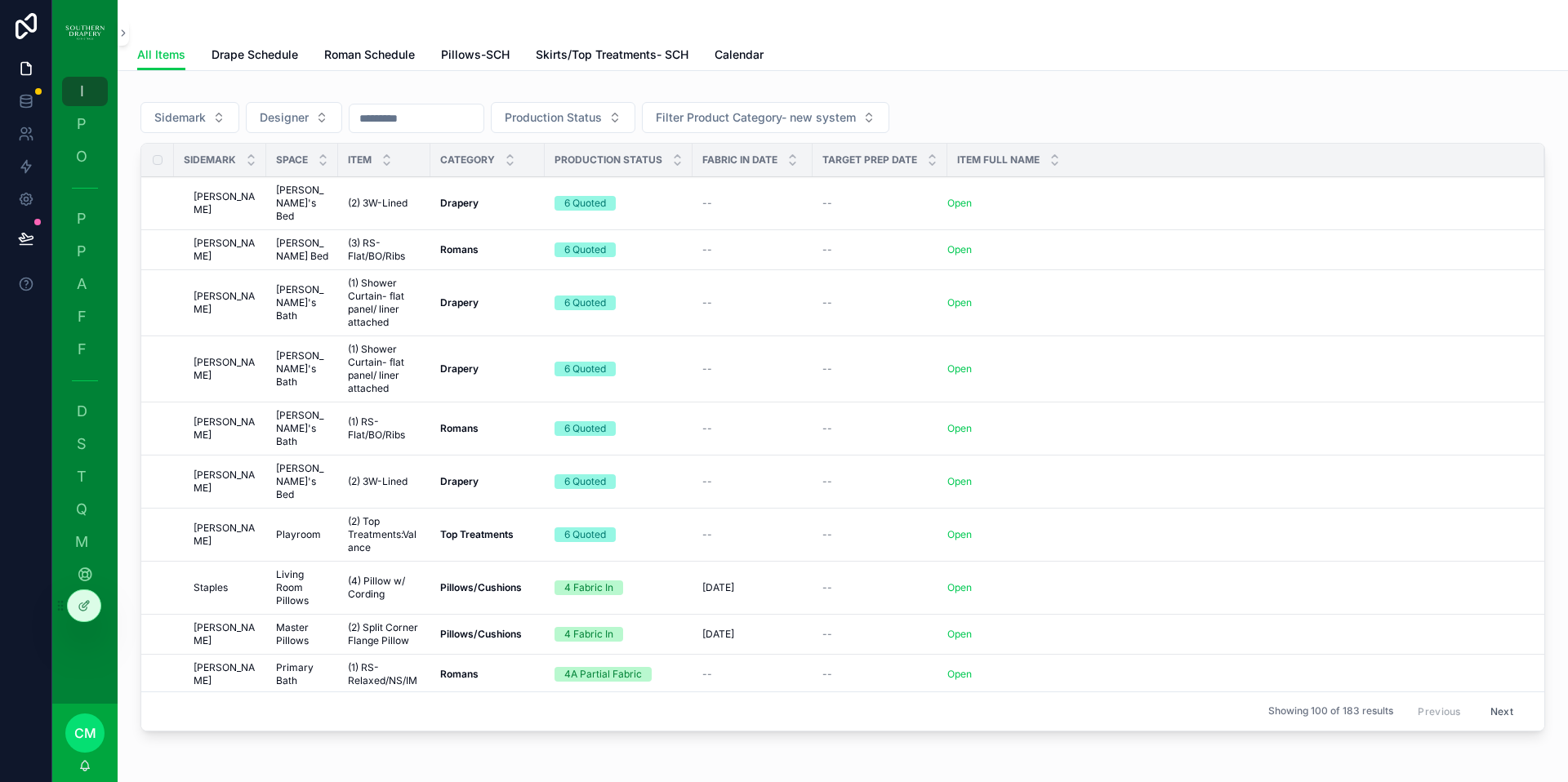
click at [269, 49] on span "Drape Schedule" at bounding box center [255, 55] width 87 height 16
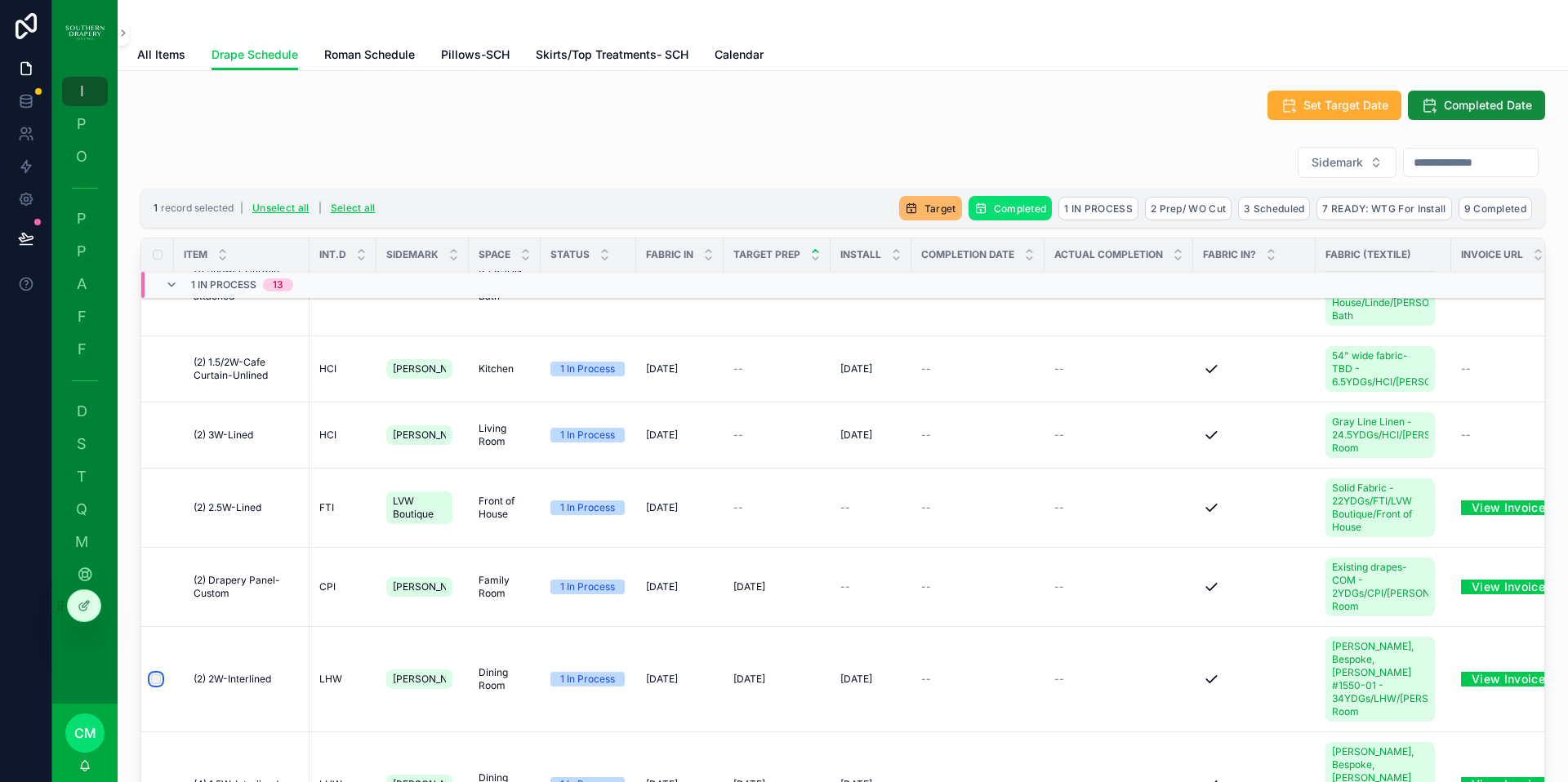
scroll to position [144, 0]
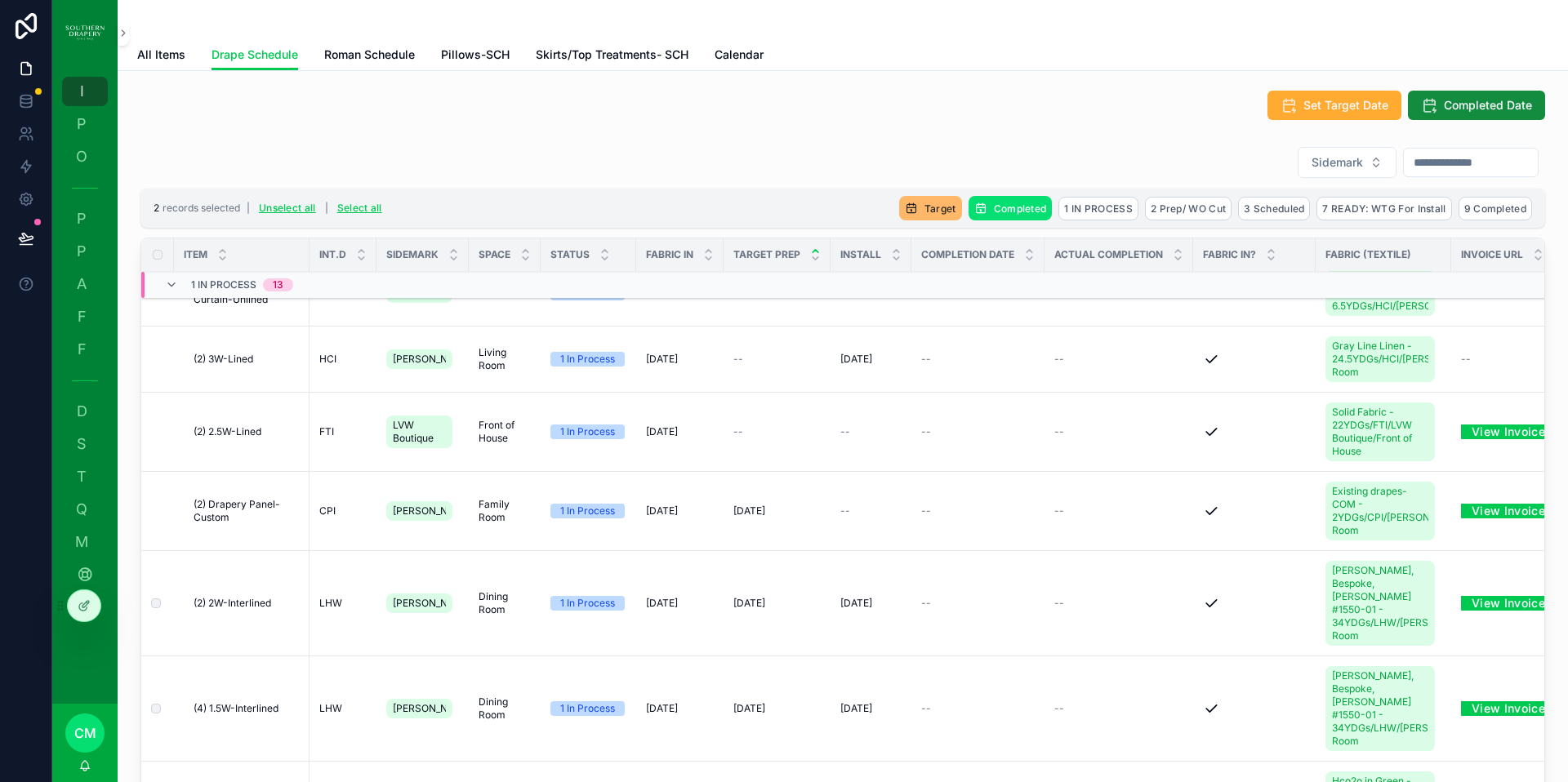
click at [0, 0] on div "Target Completed 1 IN PROCESS 2 Prep/ WO Cut 3 Scheduled 7 READY: WTG For Insta…" at bounding box center [0, 0] width 0 height 0
click at [0, 0] on span "Completed" at bounding box center [0, 0] width 0 height 0
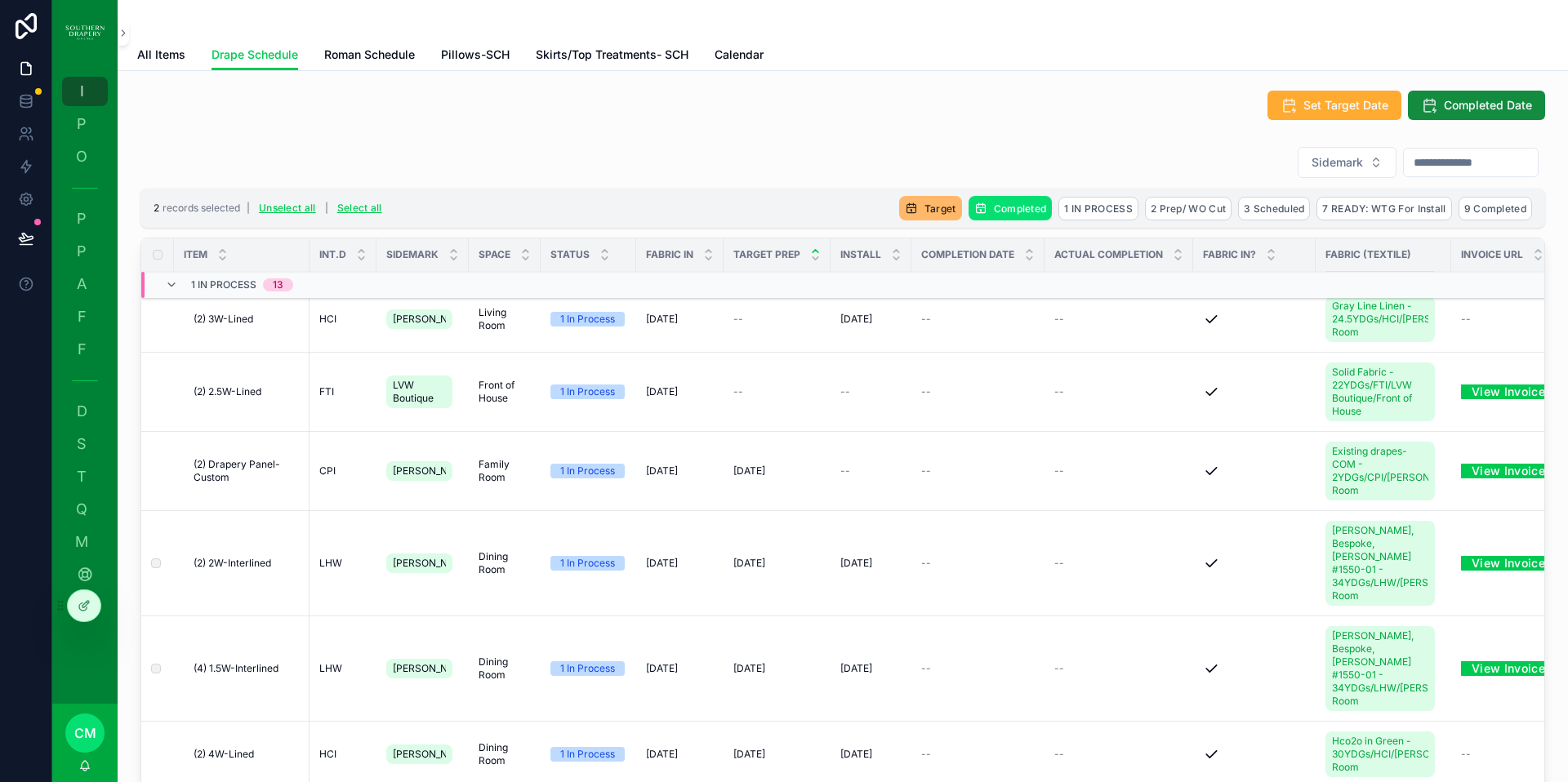
scroll to position [184, 3]
click at [0, 0] on span "Completed" at bounding box center [0, 0] width 0 height 0
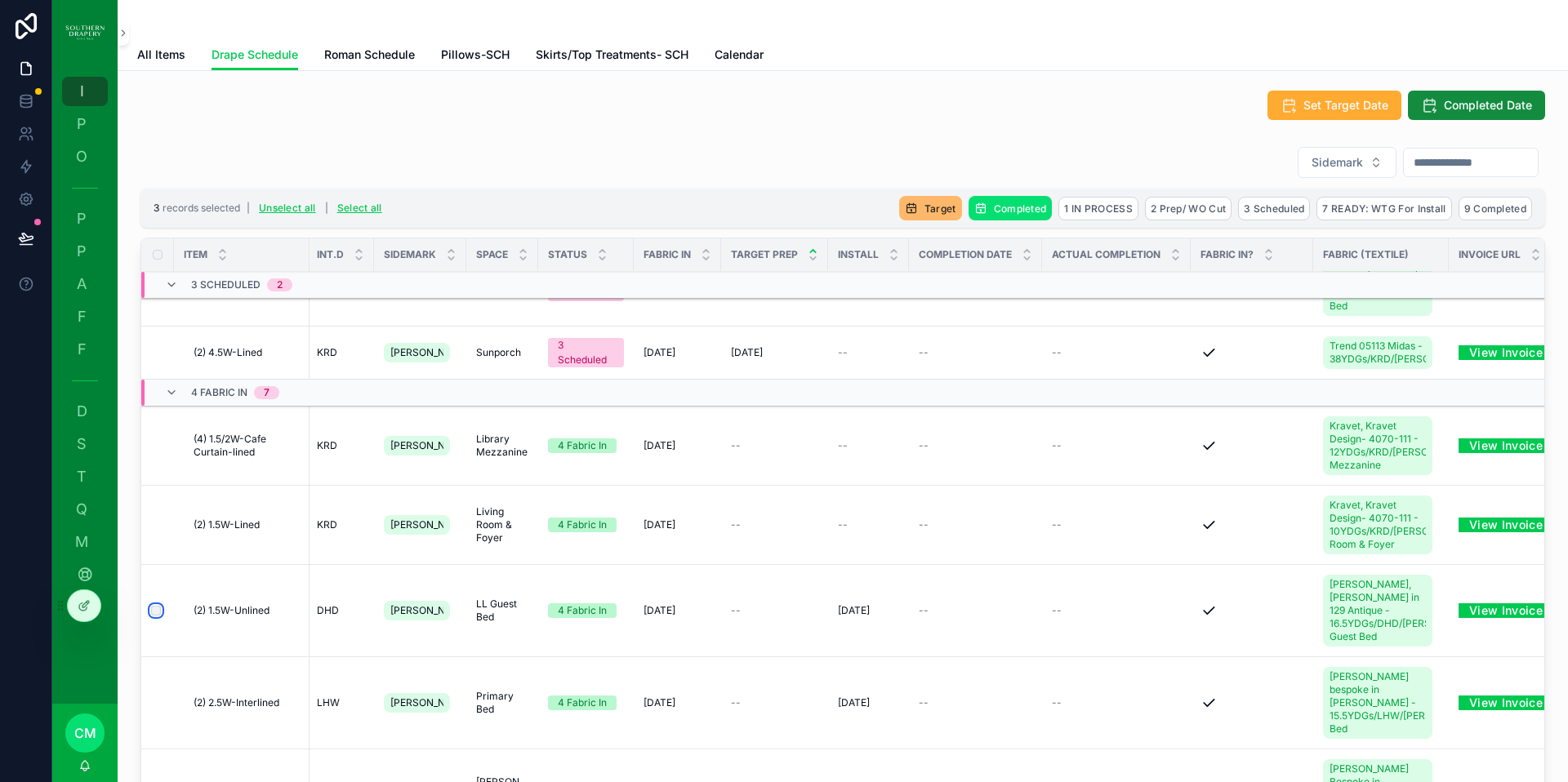
scroll to position [1908, 1]
click at [0, 0] on span "2 Prep/ WO Cut" at bounding box center [0, 0] width 0 height 0
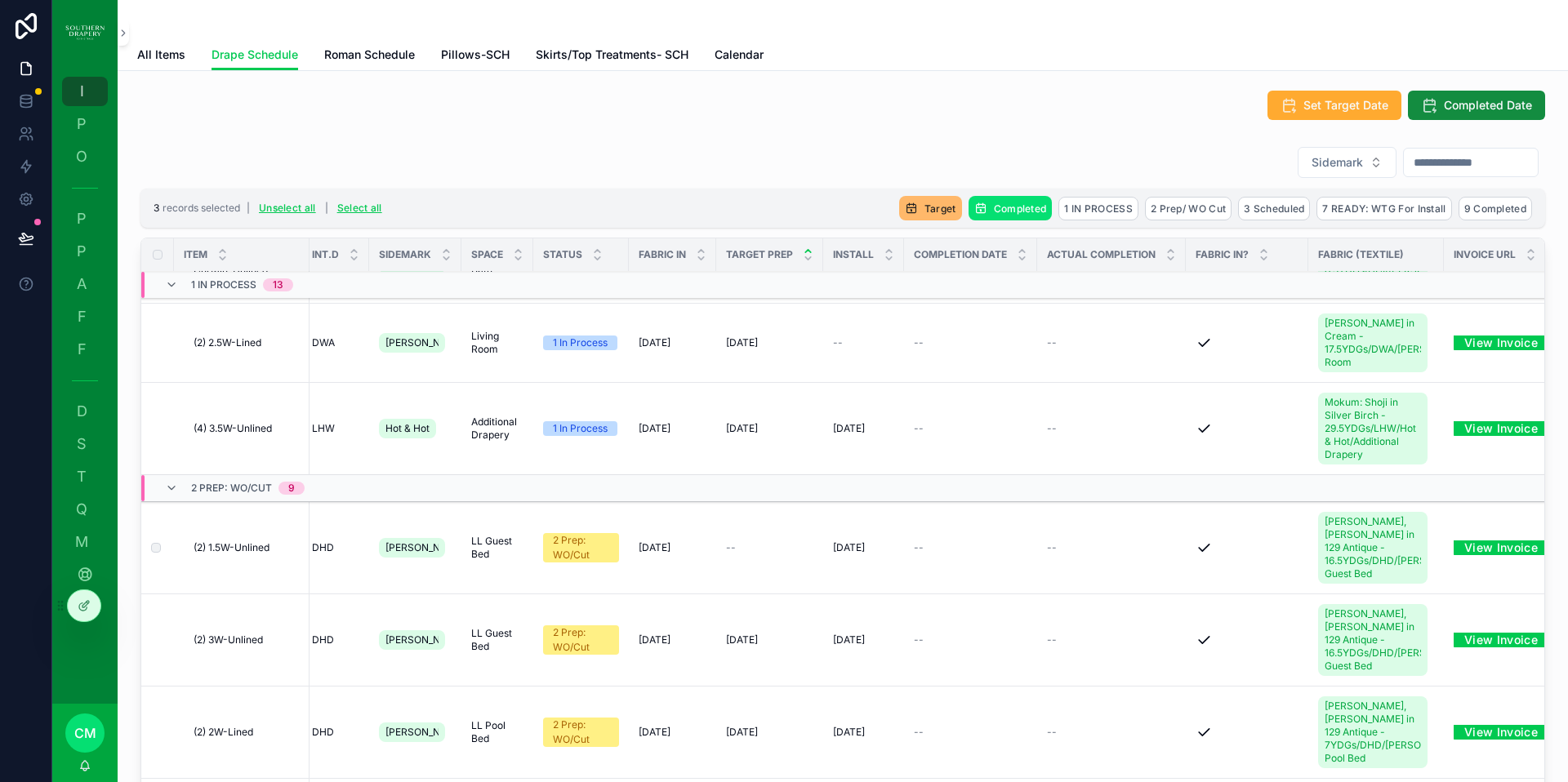
scroll to position [944, 7]
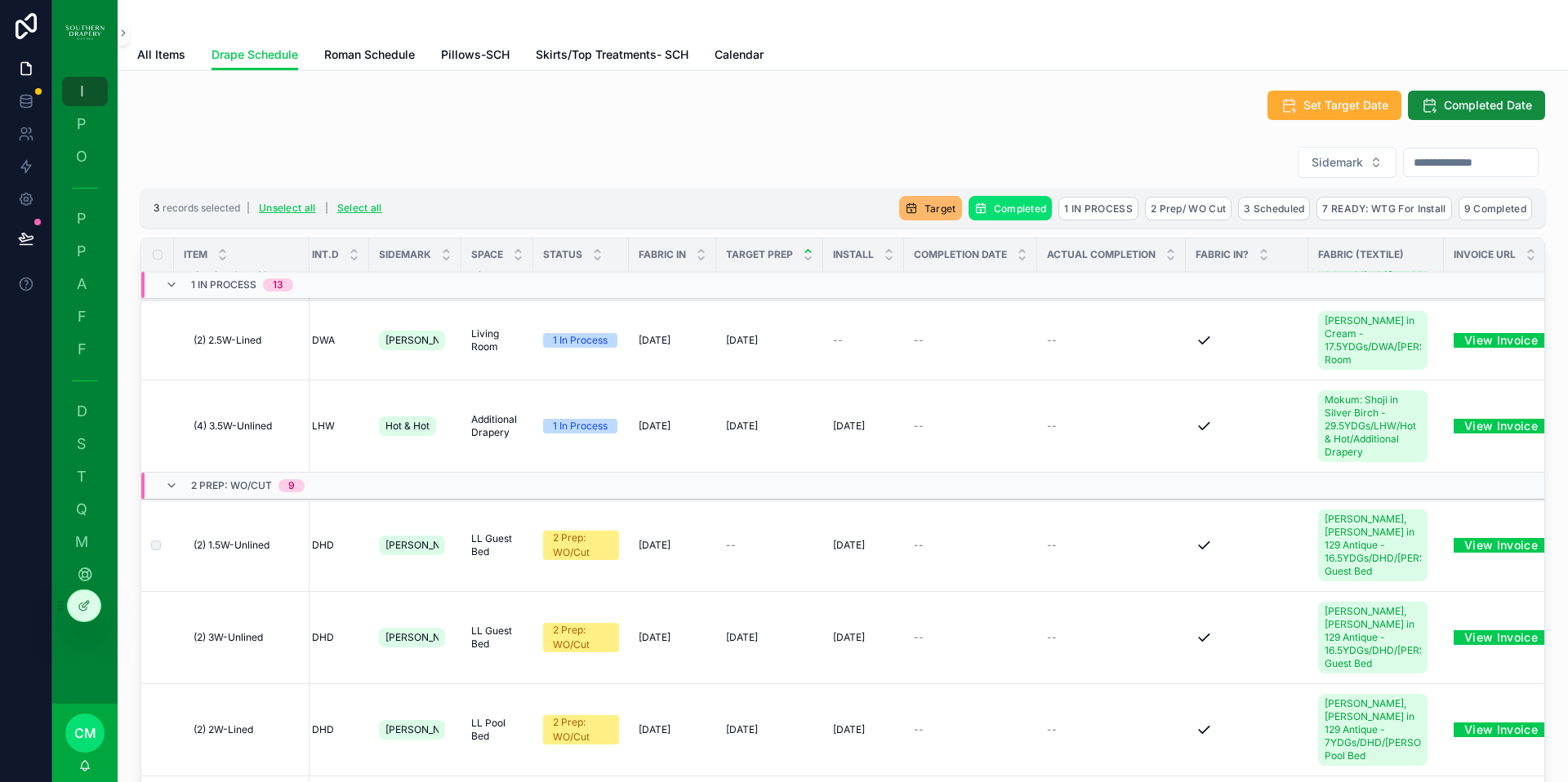
click at [249, 631] on span "(2) 3W-Unlined" at bounding box center [228, 637] width 69 height 13
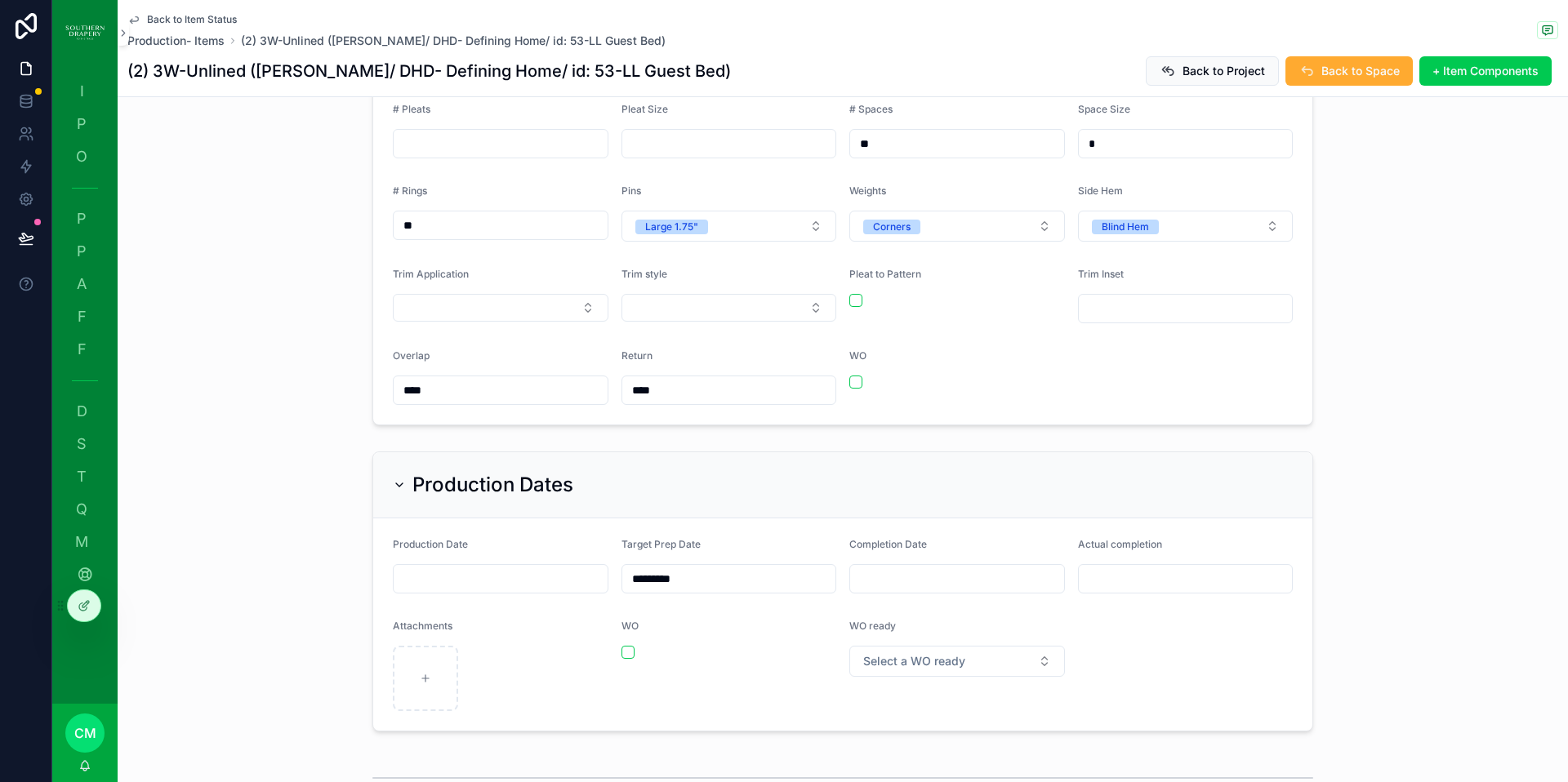
scroll to position [1062, 0]
click at [638, 293] on button "Select Button" at bounding box center [729, 307] width 216 height 28
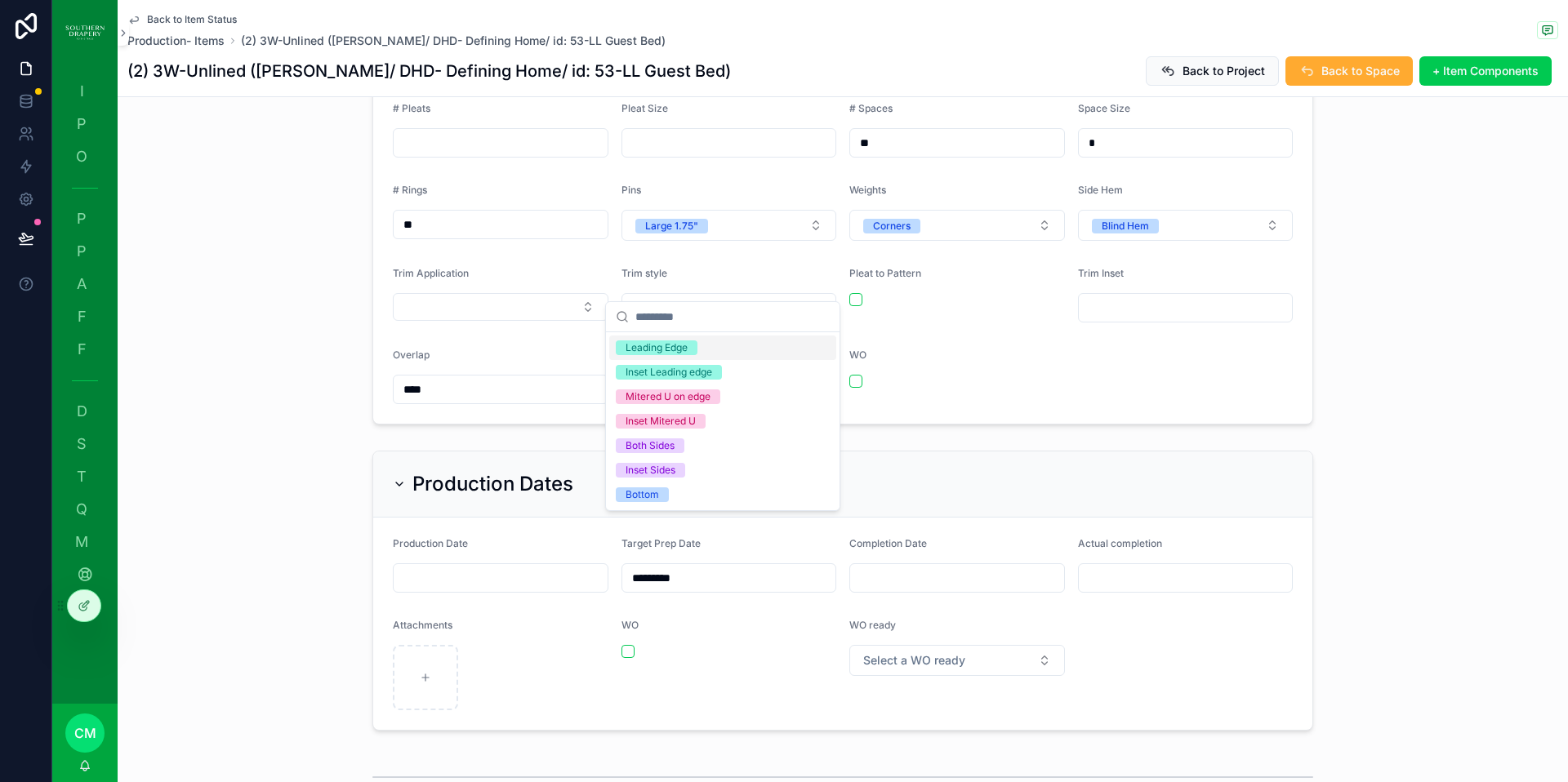
click at [522, 293] on button "Select Button" at bounding box center [500, 307] width 216 height 28
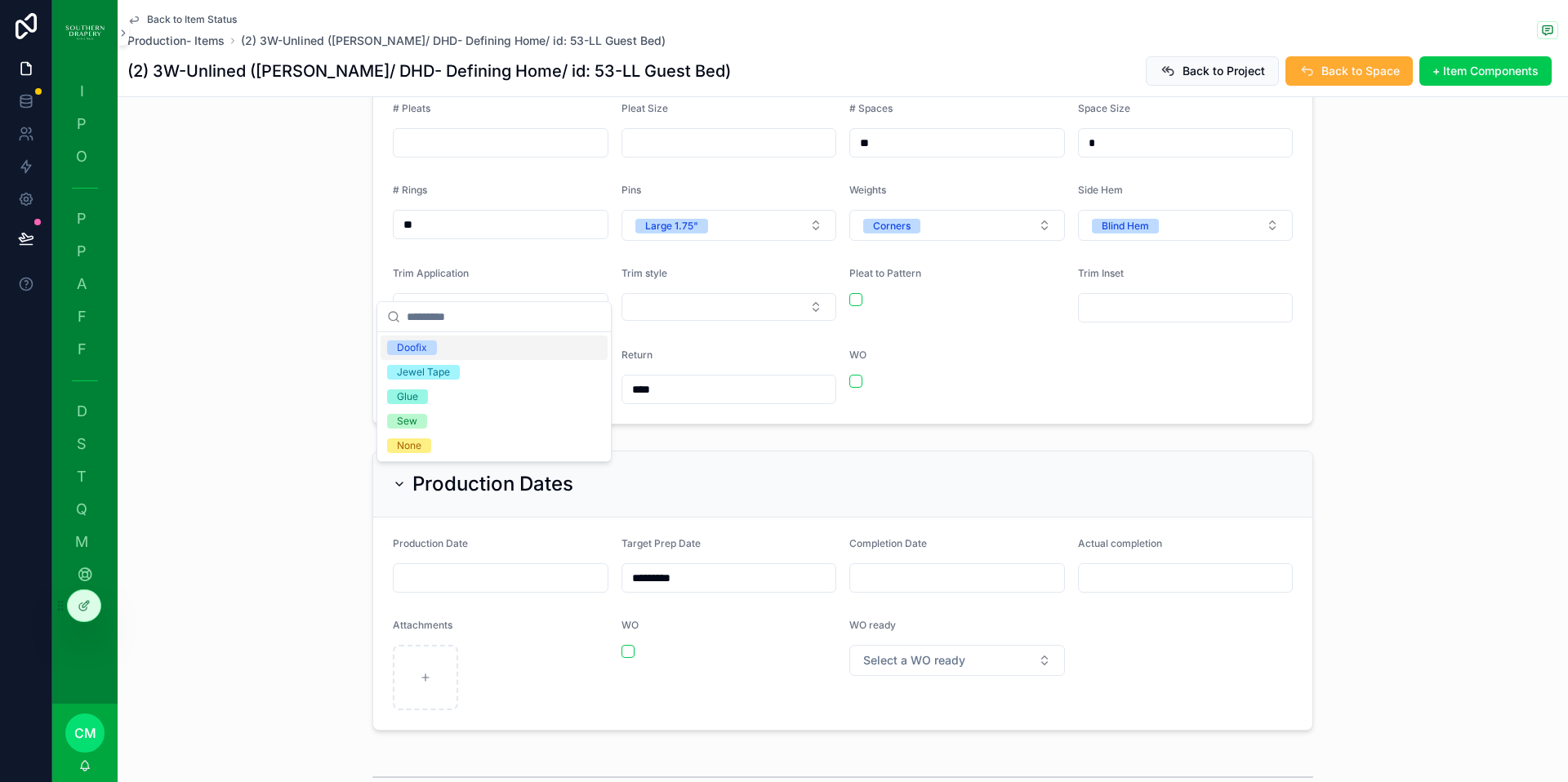
click at [421, 353] on div "Doofix" at bounding box center [411, 347] width 30 height 15
click at [707, 293] on button "Select Button" at bounding box center [729, 307] width 216 height 28
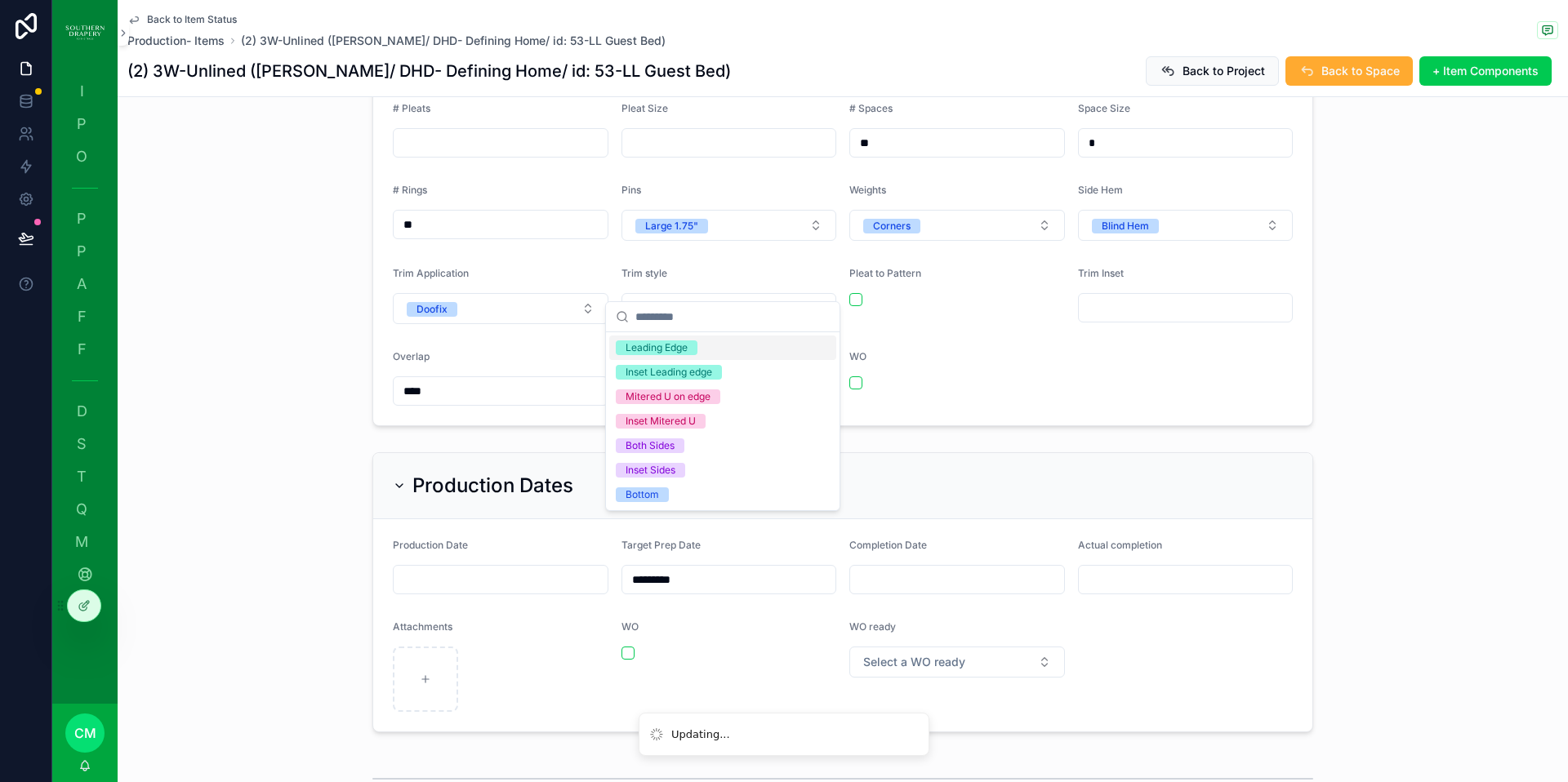
click at [676, 350] on div "Leading Edge" at bounding box center [657, 347] width 62 height 15
click at [930, 350] on div "WO" at bounding box center [957, 359] width 216 height 20
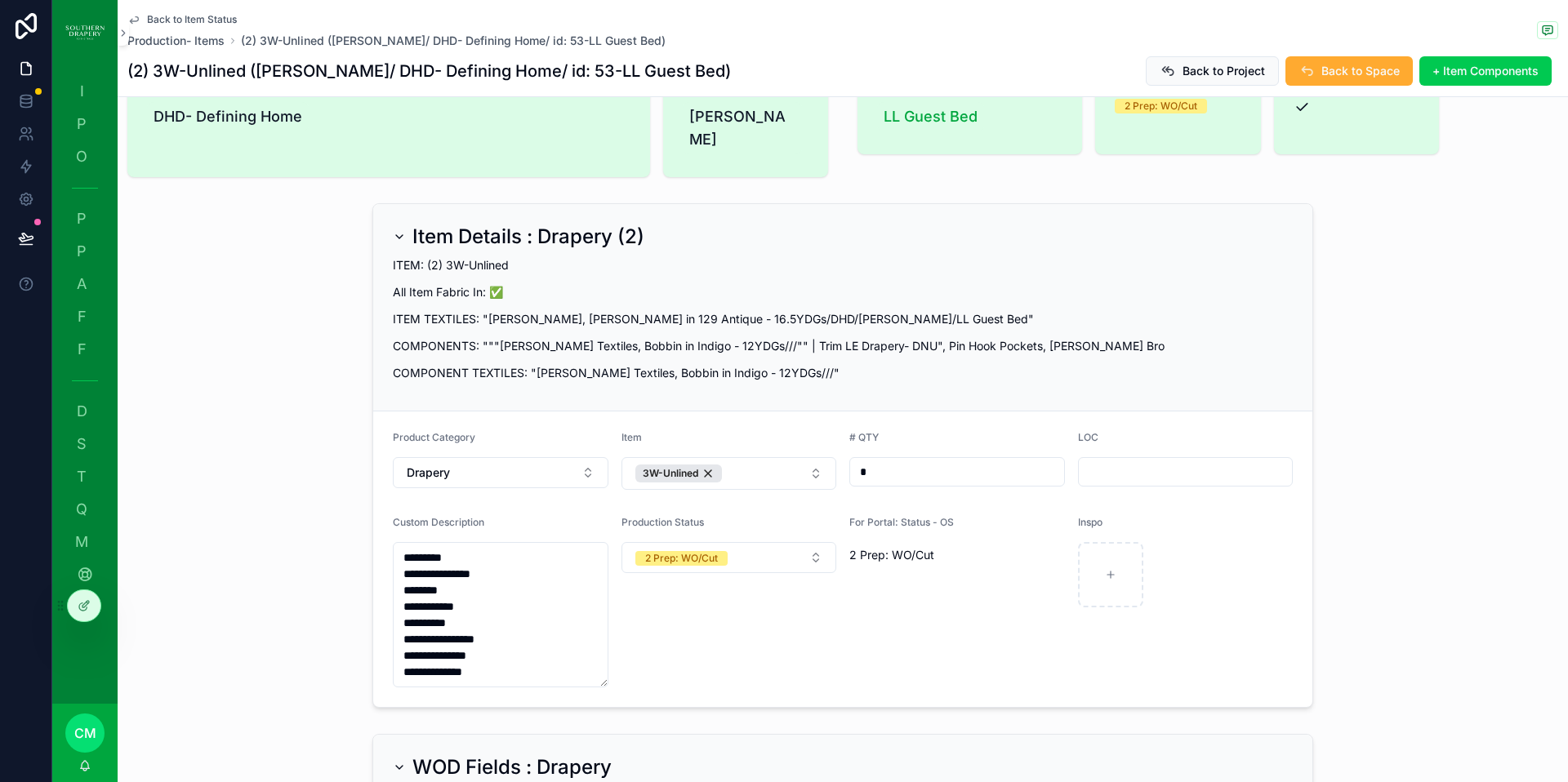
scroll to position [0, 0]
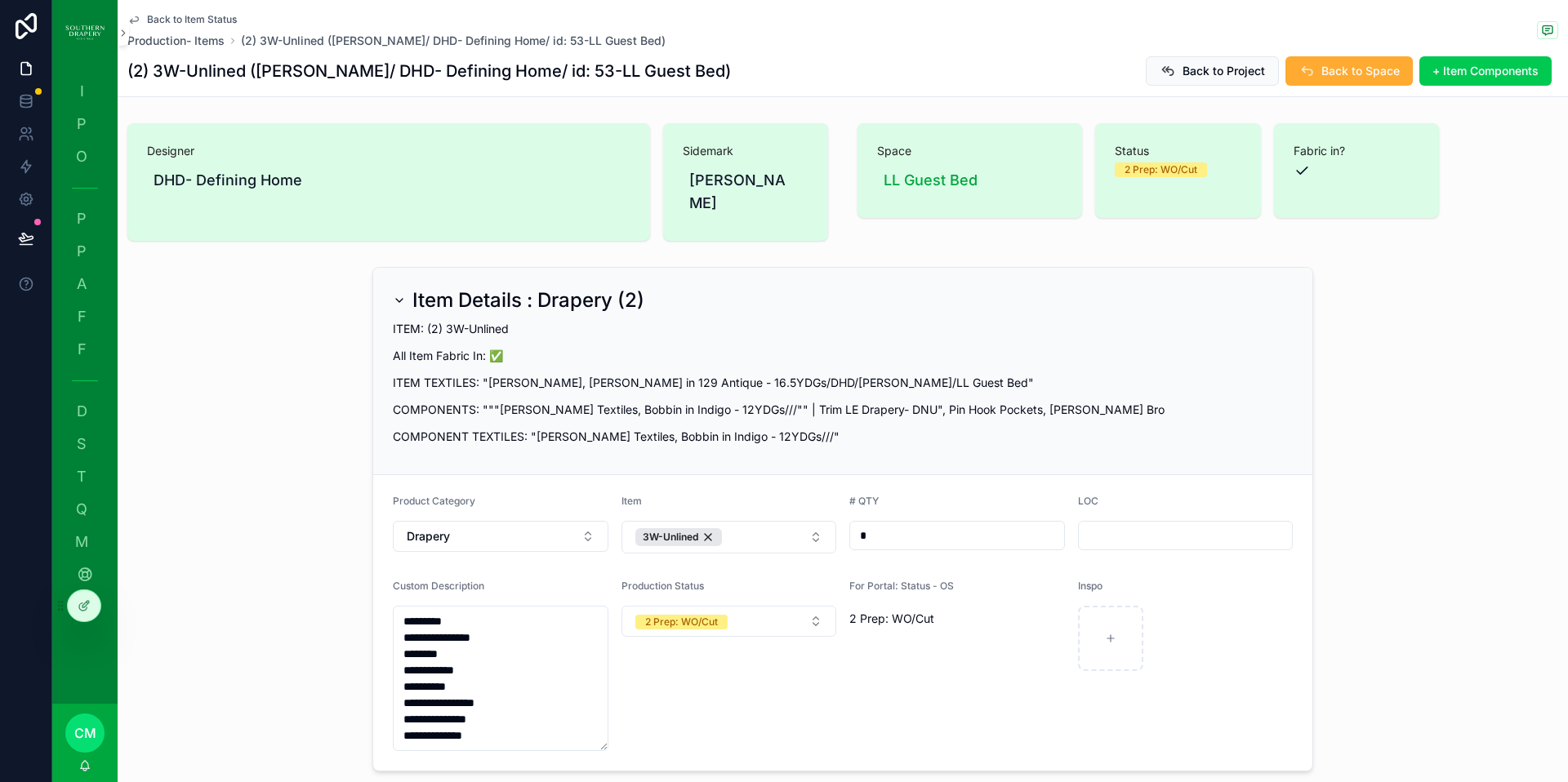
click at [1065, 320] on div "ITEM: (2) 3W-Unlined All Item Fabric In: ✅ ITEM TEXTILES: "Maxwell Fabrics, Gio…" at bounding box center [842, 383] width 900 height 125
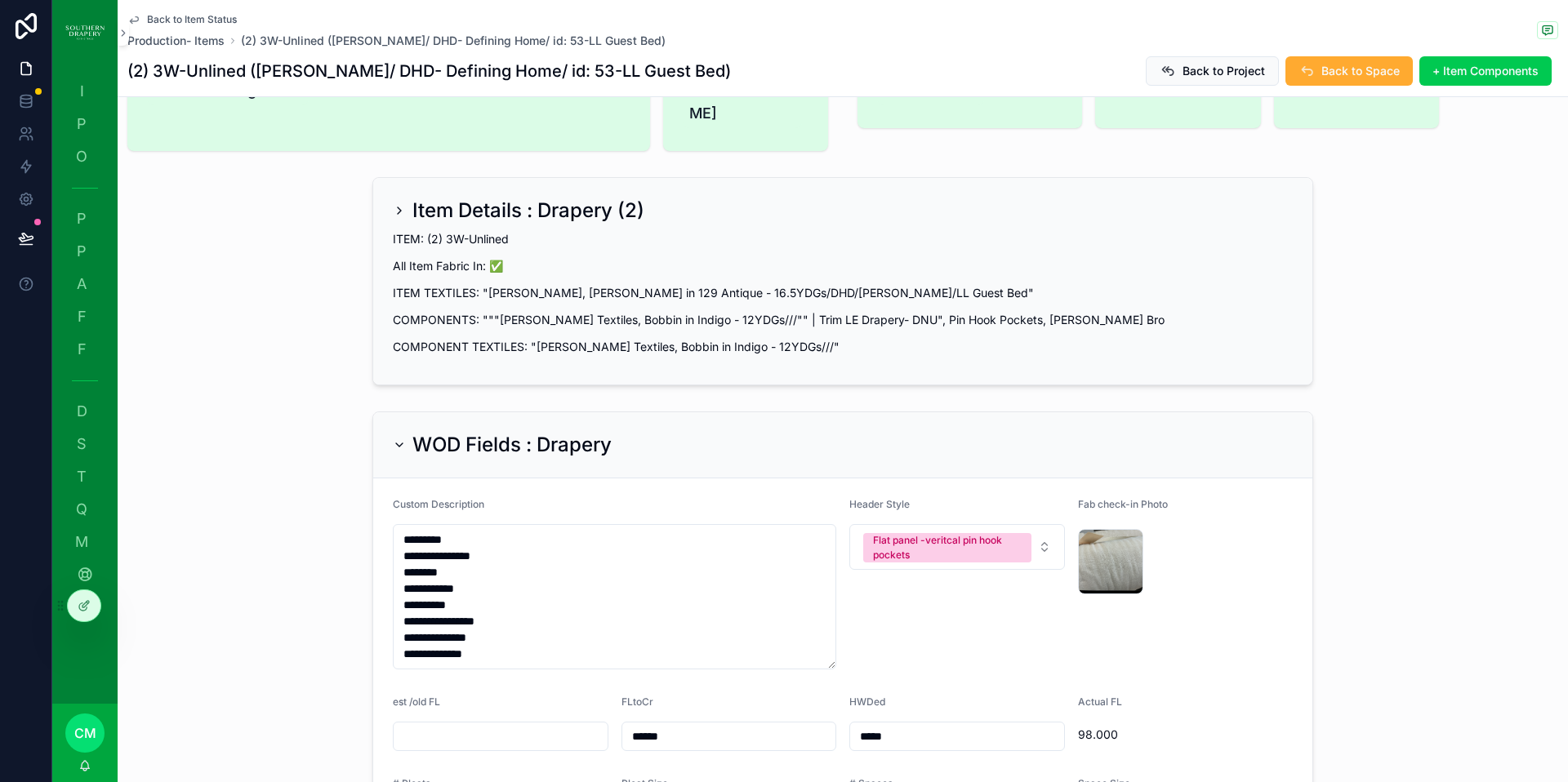
scroll to position [100, 0]
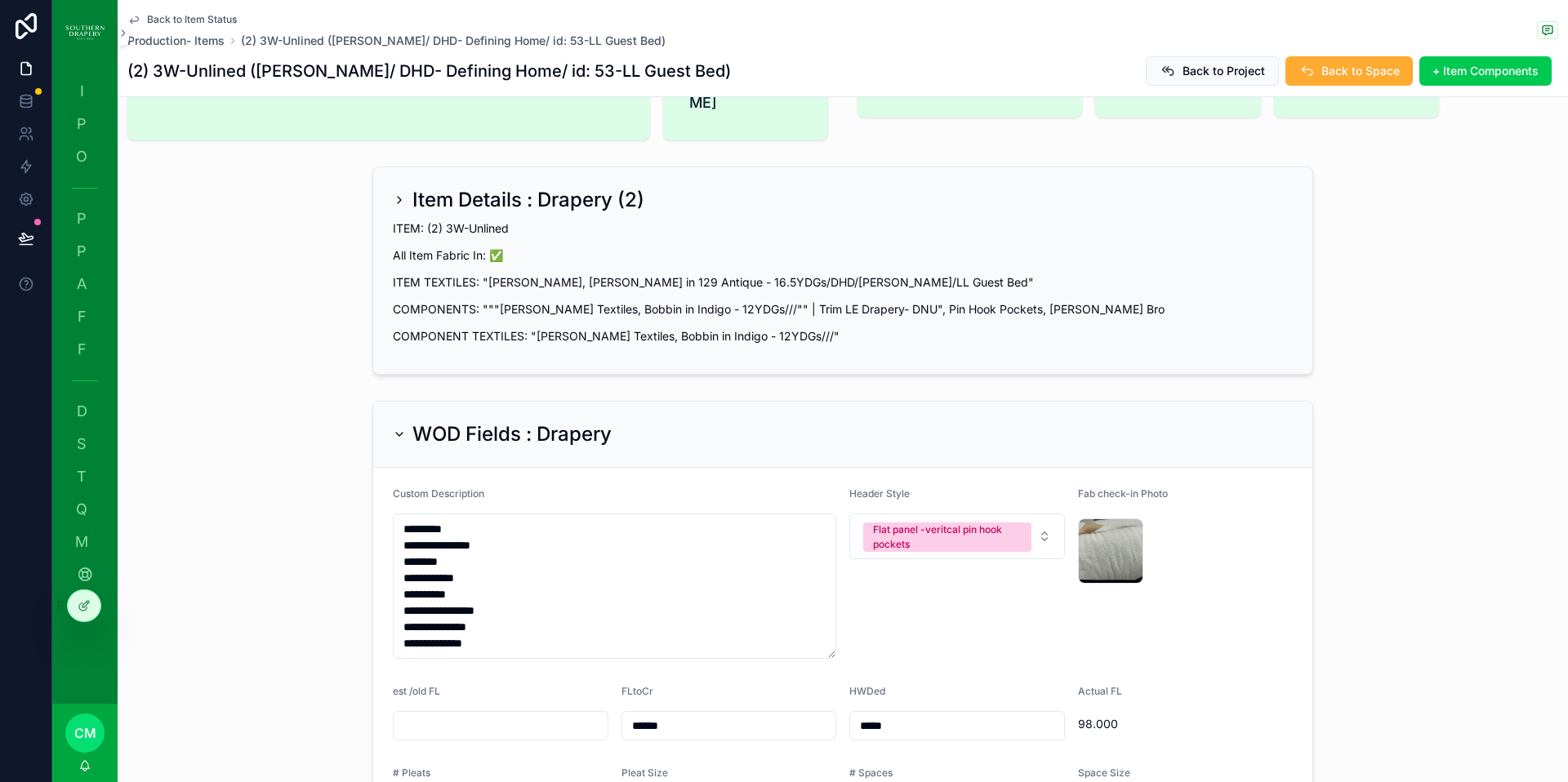
click at [360, 42] on span "(2) 3W-Unlined ([PERSON_NAME]/ DHD- Defining Home/ id: 53-LL Guest Bed)" at bounding box center [453, 41] width 424 height 16
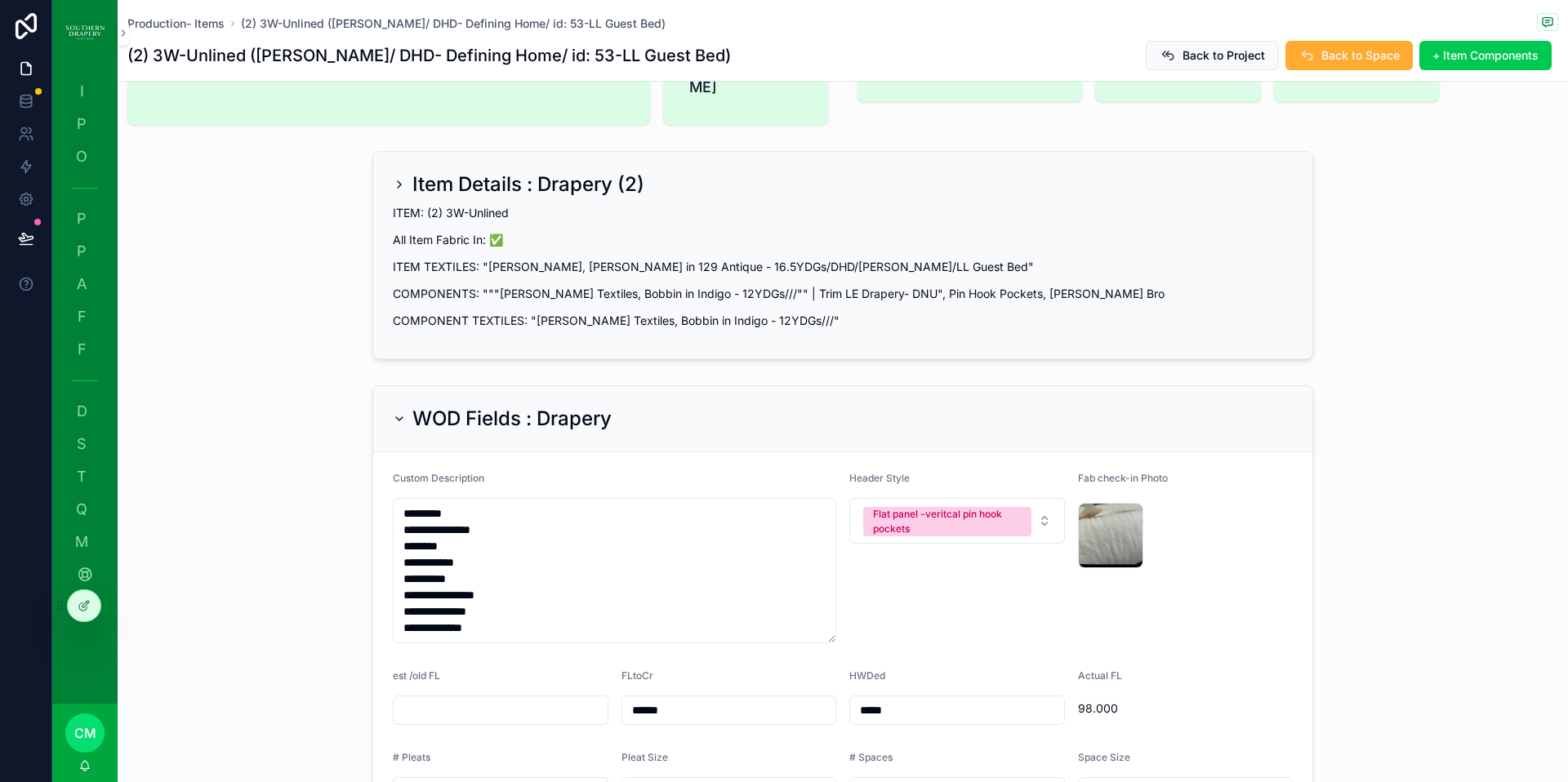
scroll to position [85, 0]
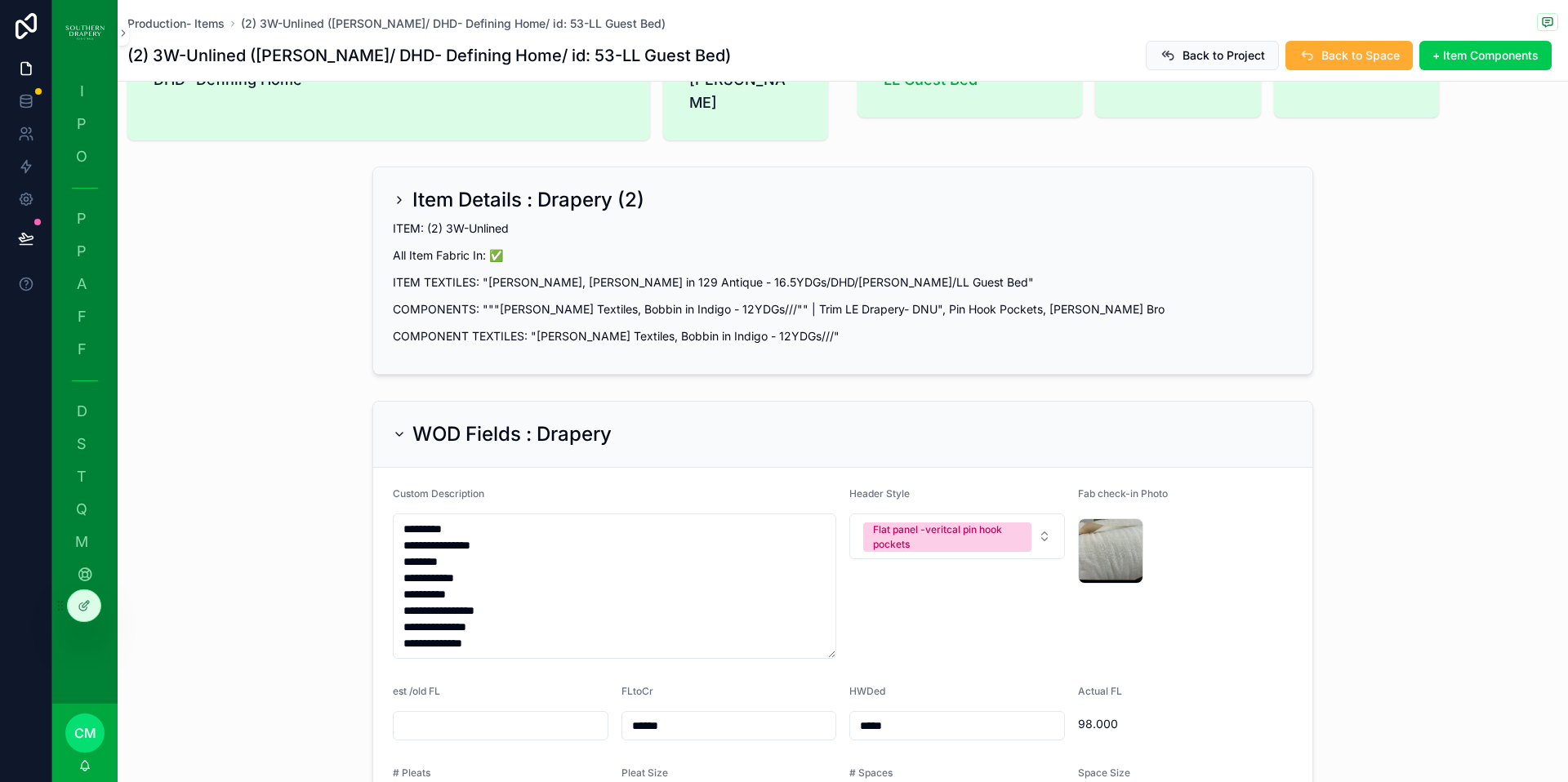
click at [163, 27] on span "Production- Items" at bounding box center [176, 23] width 97 height 16
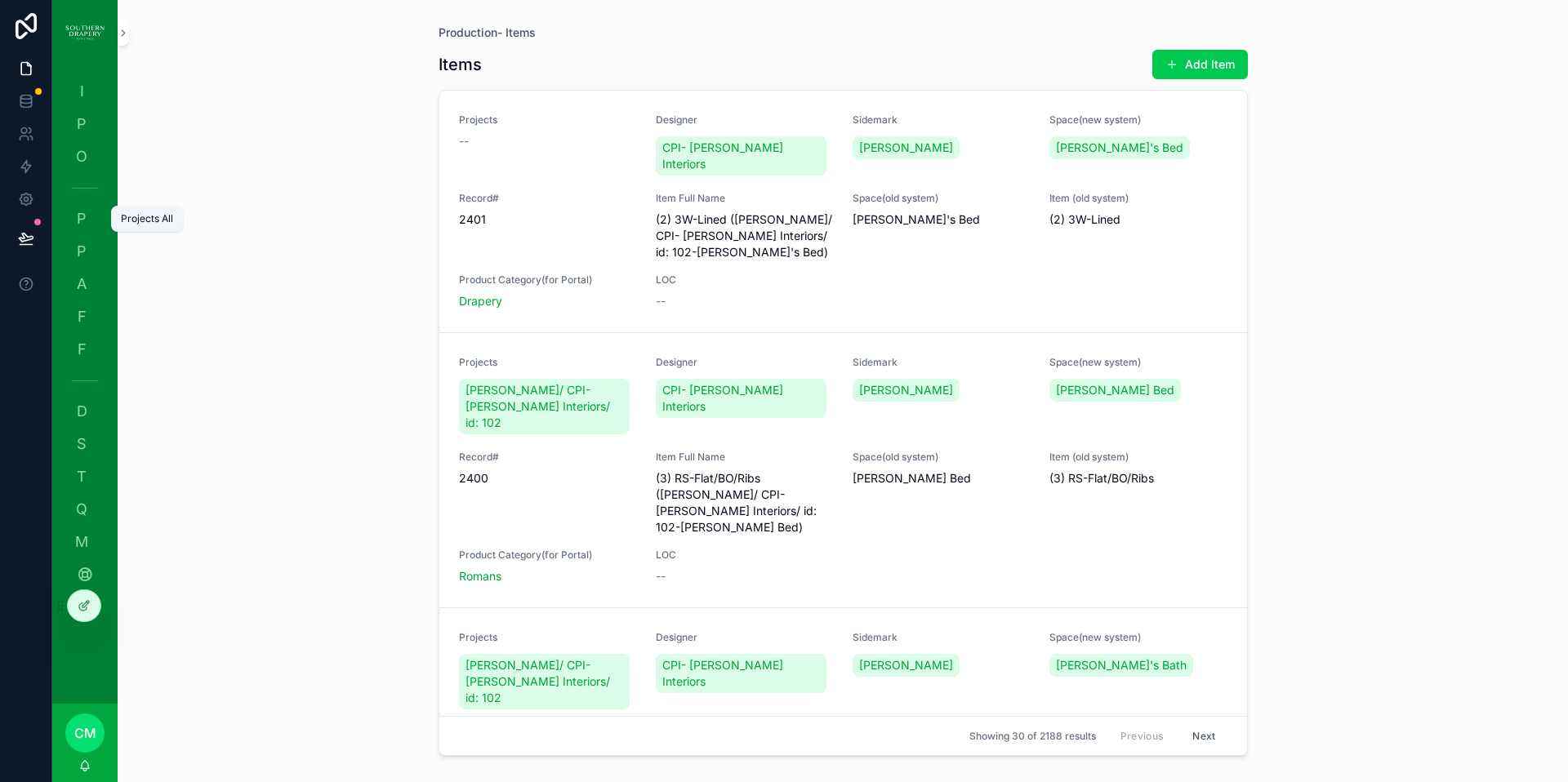
click at [88, 219] on span "P" at bounding box center [81, 218] width 16 height 16
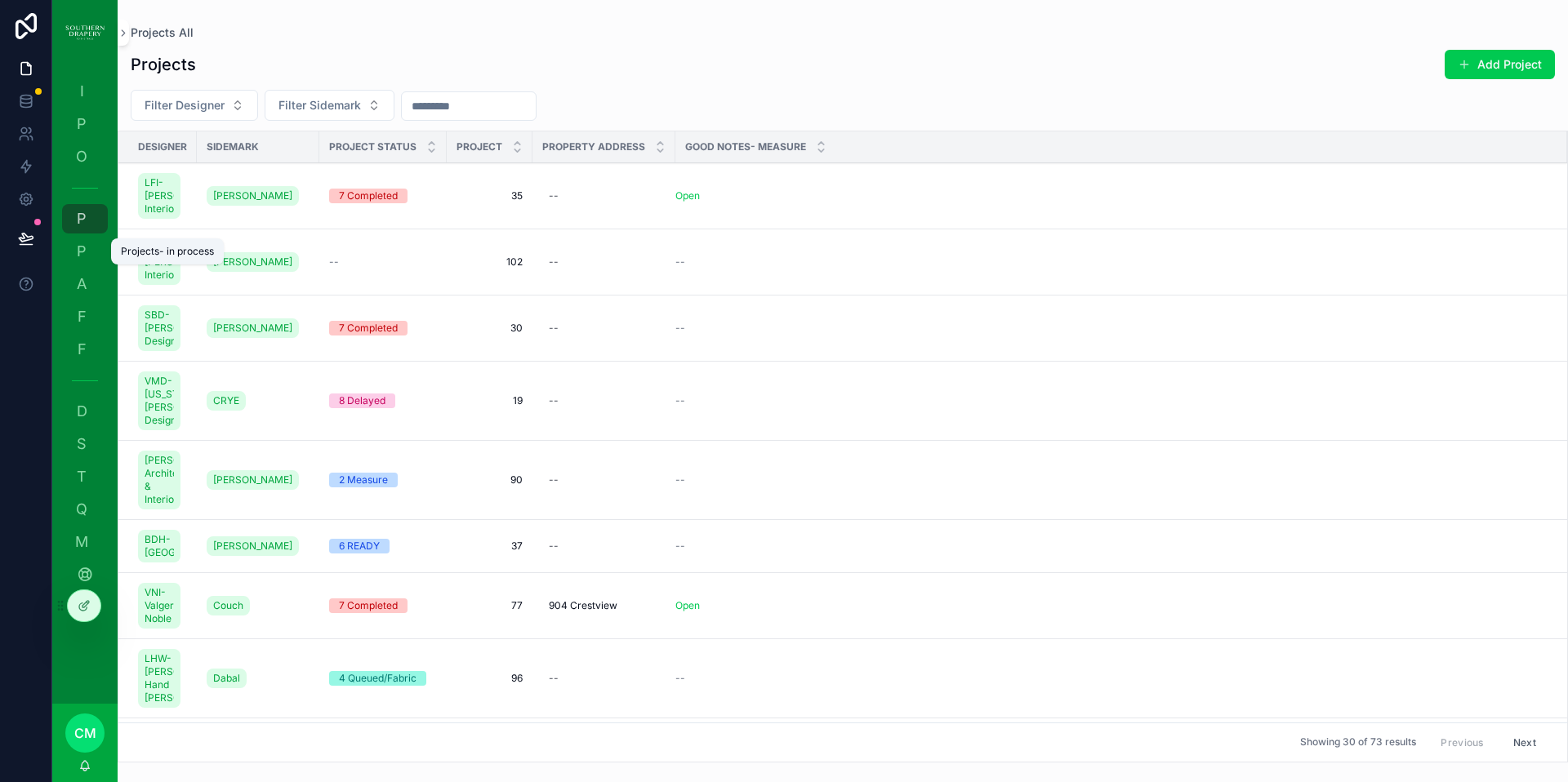
click at [86, 248] on span "P" at bounding box center [81, 251] width 16 height 16
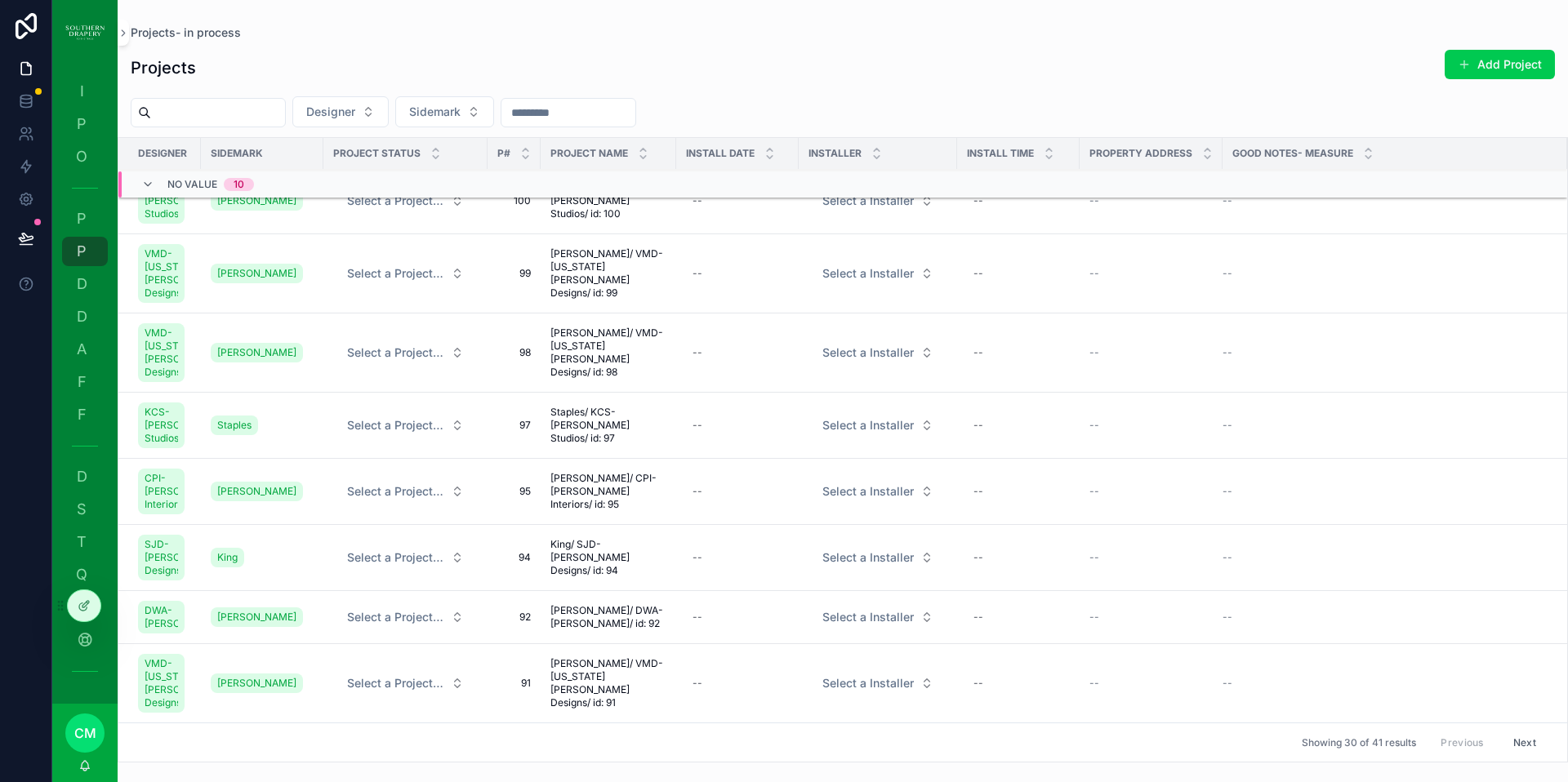
scroll to position [1341, 0]
click at [1513, 743] on button "Next" at bounding box center [1525, 742] width 46 height 25
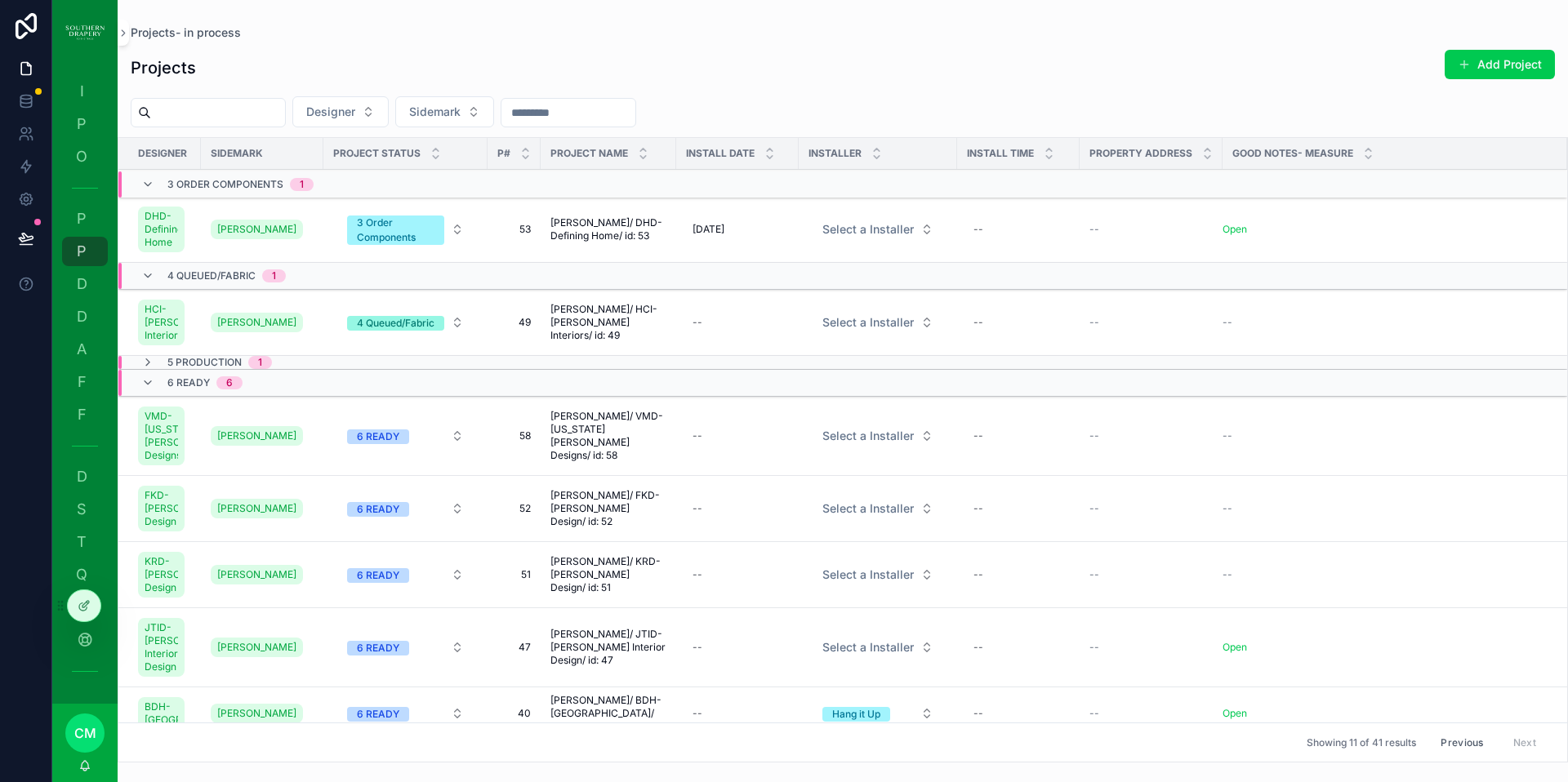
click at [528, 232] on span "53" at bounding box center [514, 229] width 34 height 13
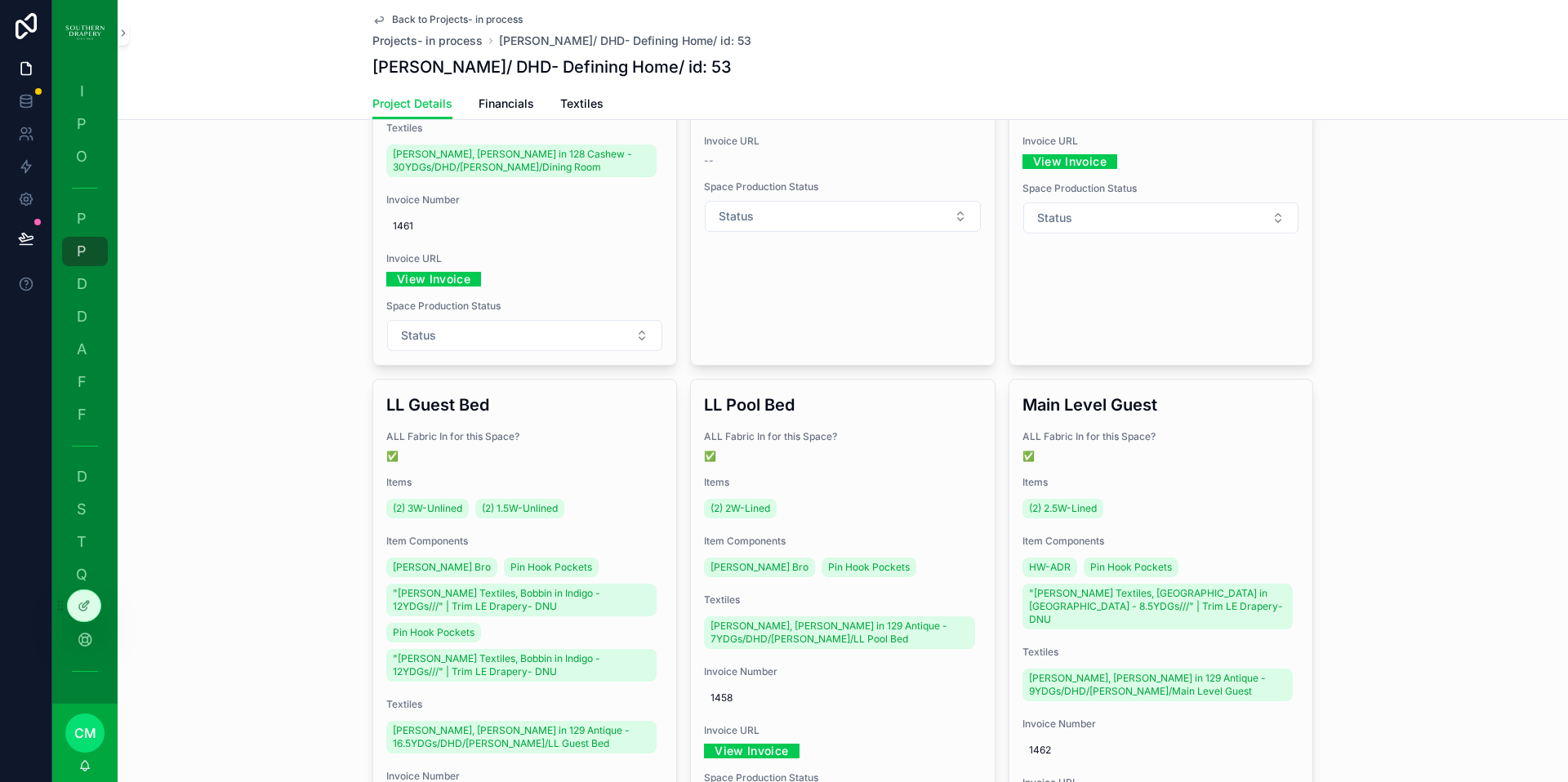
scroll to position [676, 0]
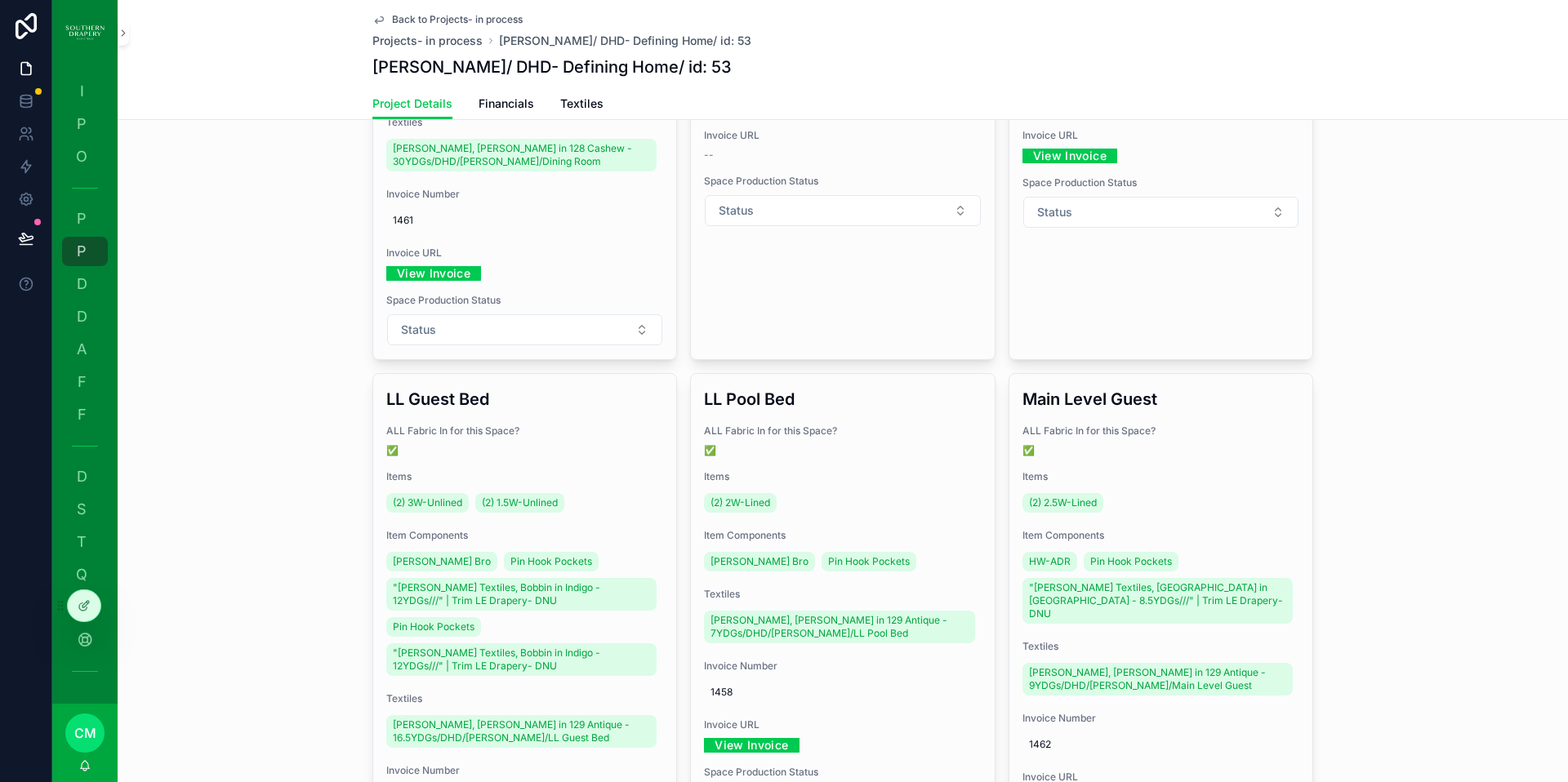
click at [626, 460] on div "LL Guest Bed ALL Fabric In for this Space? ✅ Items (2) 3W-Unlined (2) 1.5W-Unli…" at bounding box center [525, 655] width 303 height 562
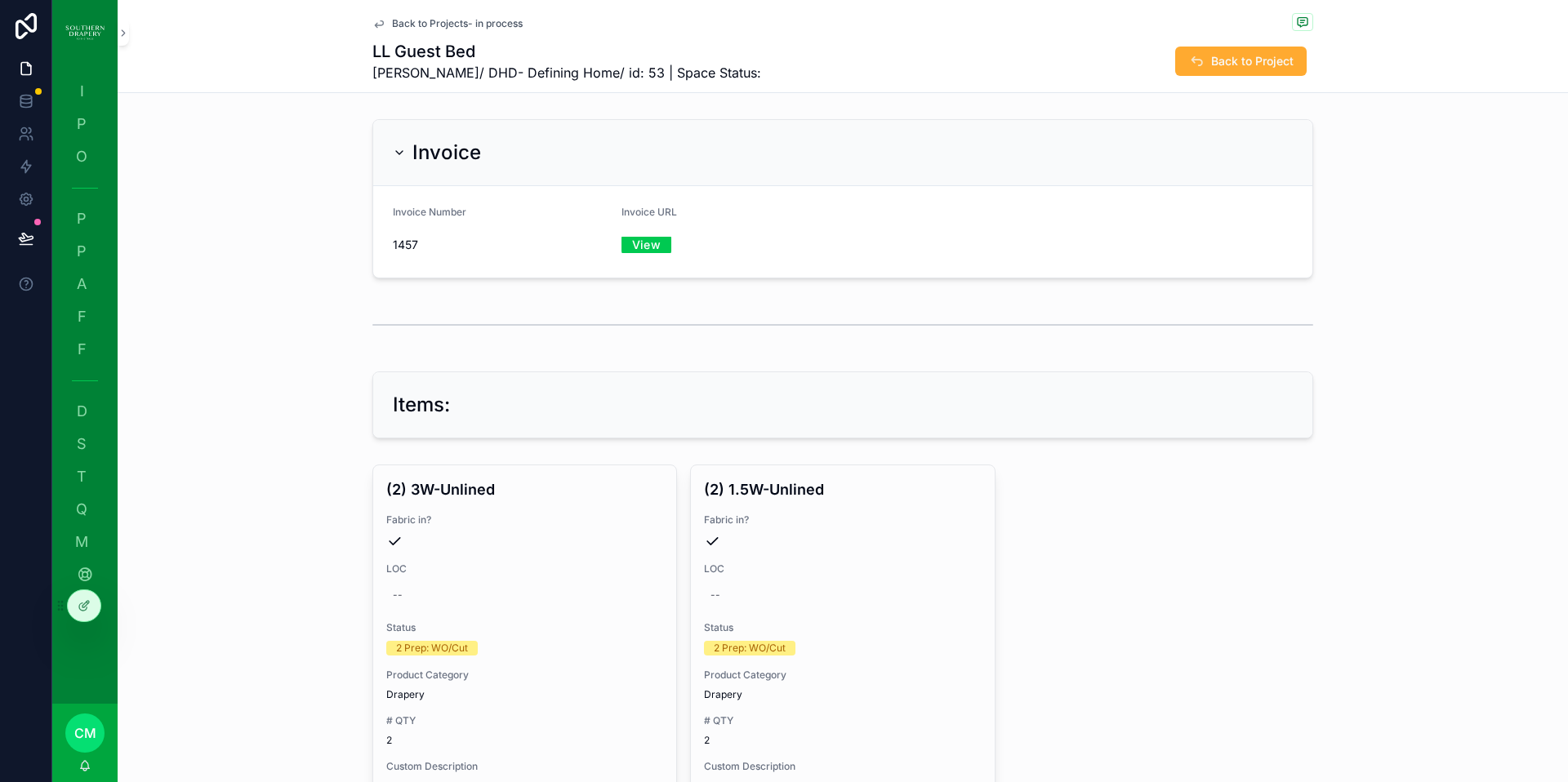
click at [651, 244] on link "View" at bounding box center [646, 244] width 50 height 25
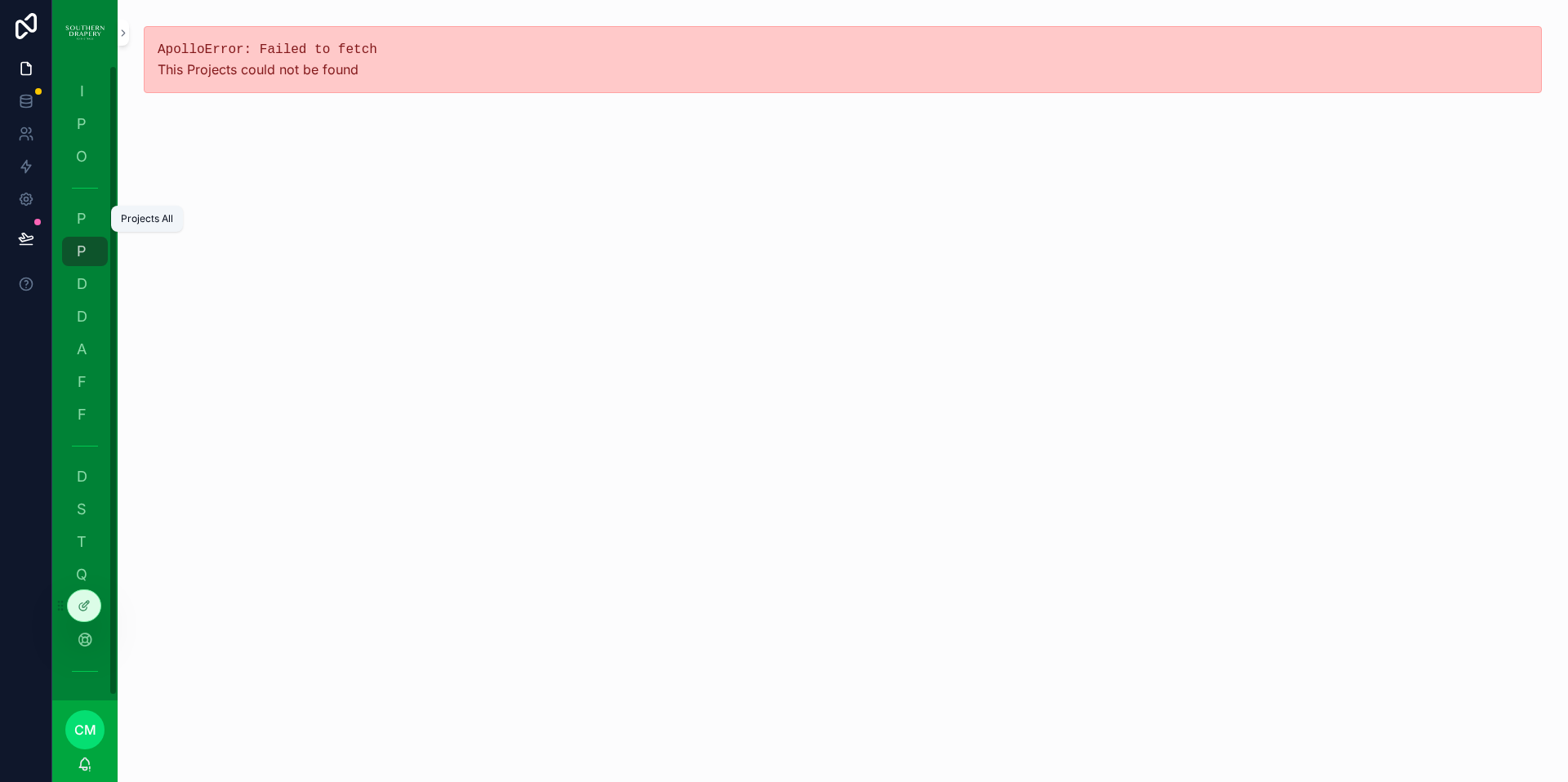
click at [76, 217] on span "P" at bounding box center [81, 218] width 16 height 16
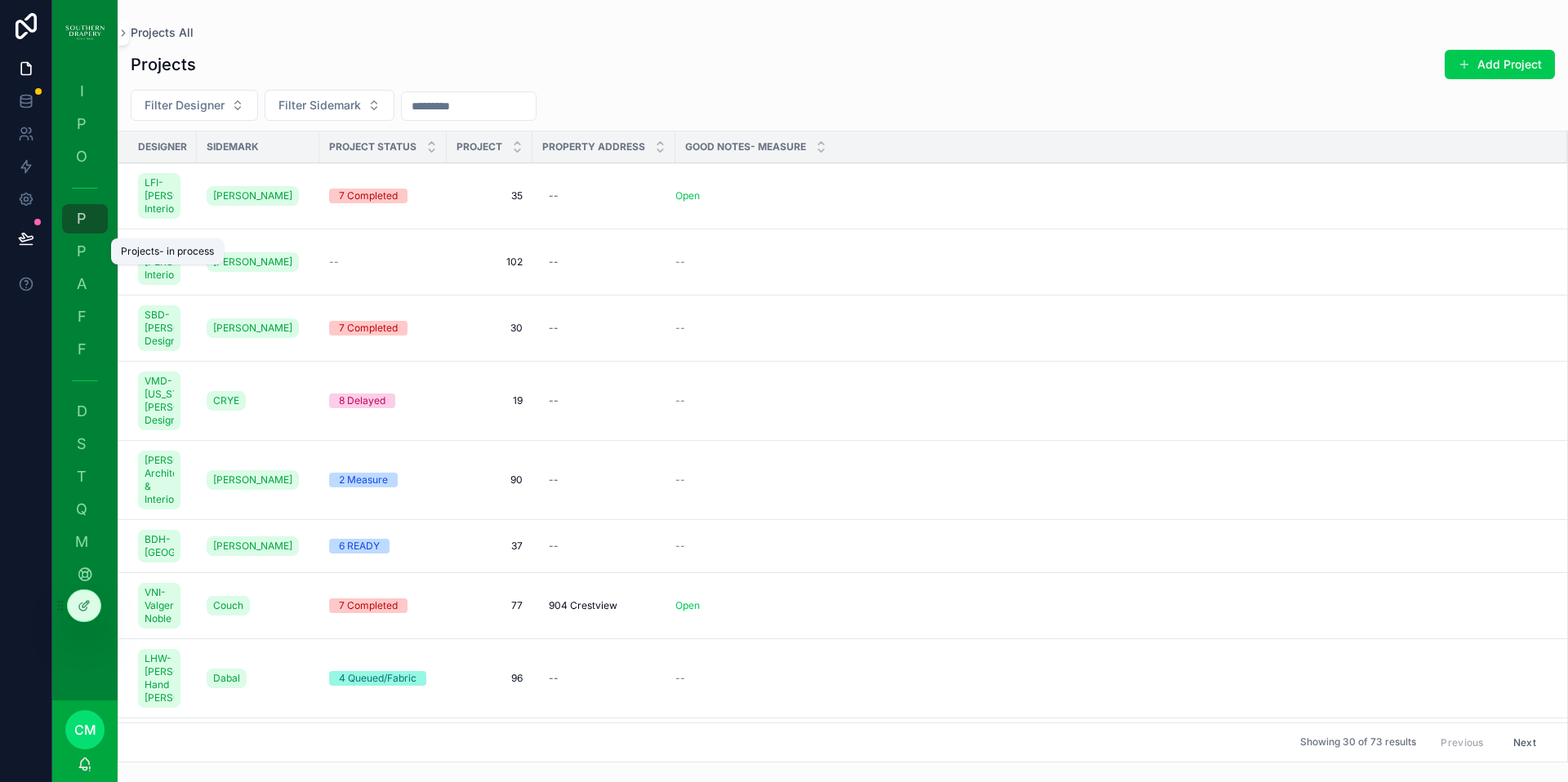
click at [80, 253] on span "P" at bounding box center [81, 251] width 16 height 16
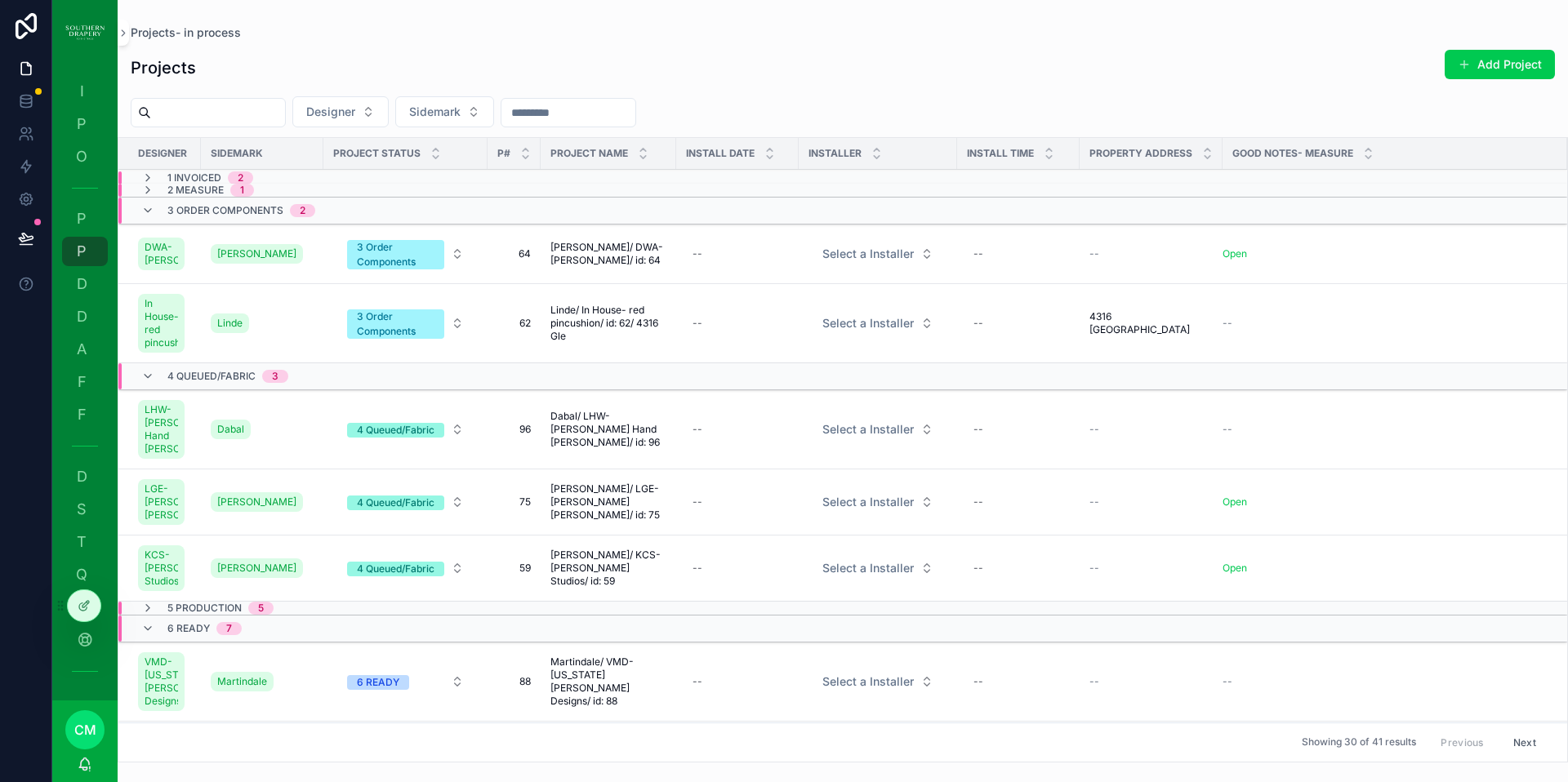
click at [152, 210] on icon "scrollable content" at bounding box center [147, 210] width 13 height 13
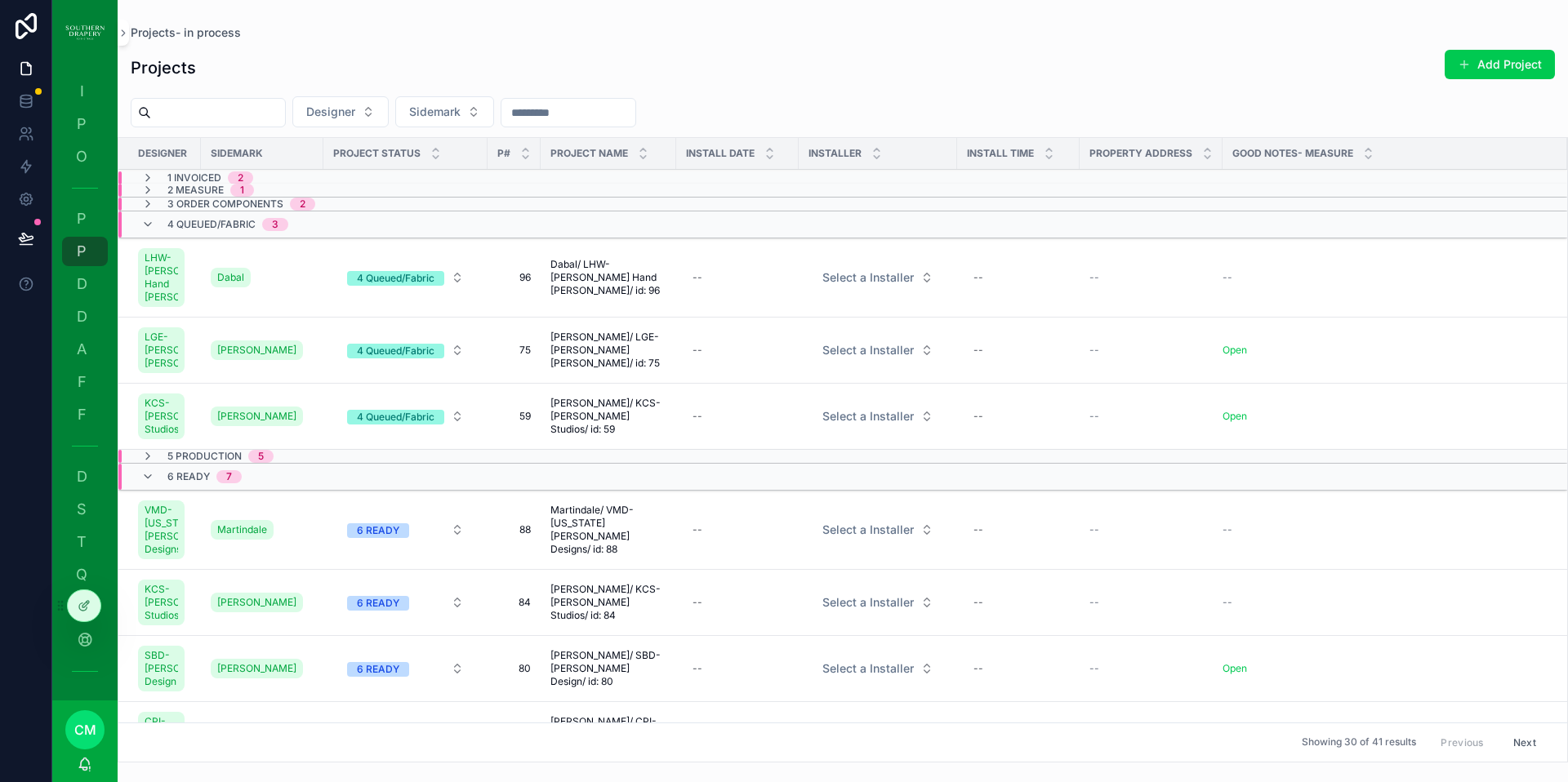
click at [148, 206] on icon "scrollable content" at bounding box center [147, 204] width 13 height 13
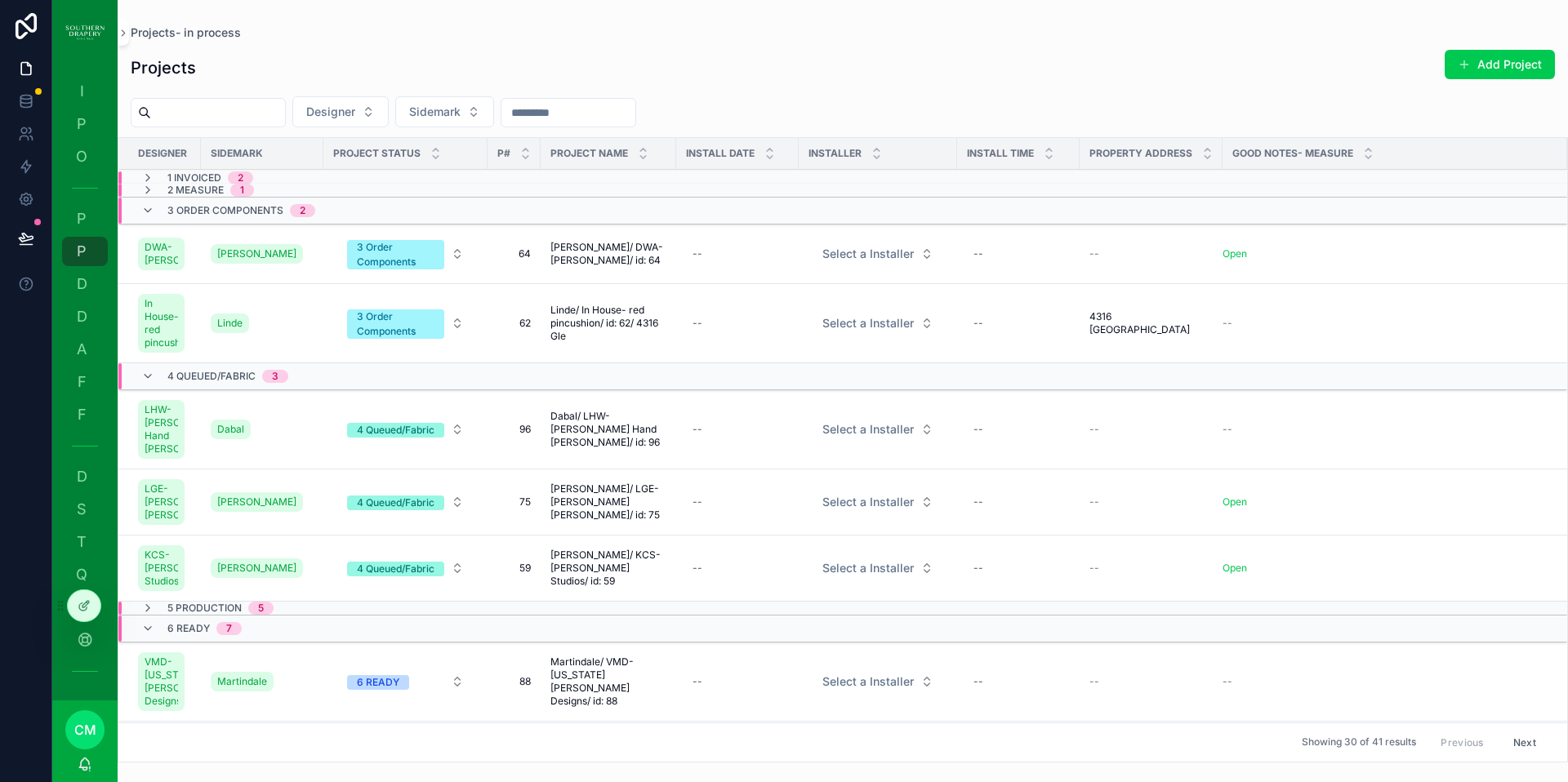
click at [149, 214] on icon "scrollable content" at bounding box center [147, 210] width 13 height 13
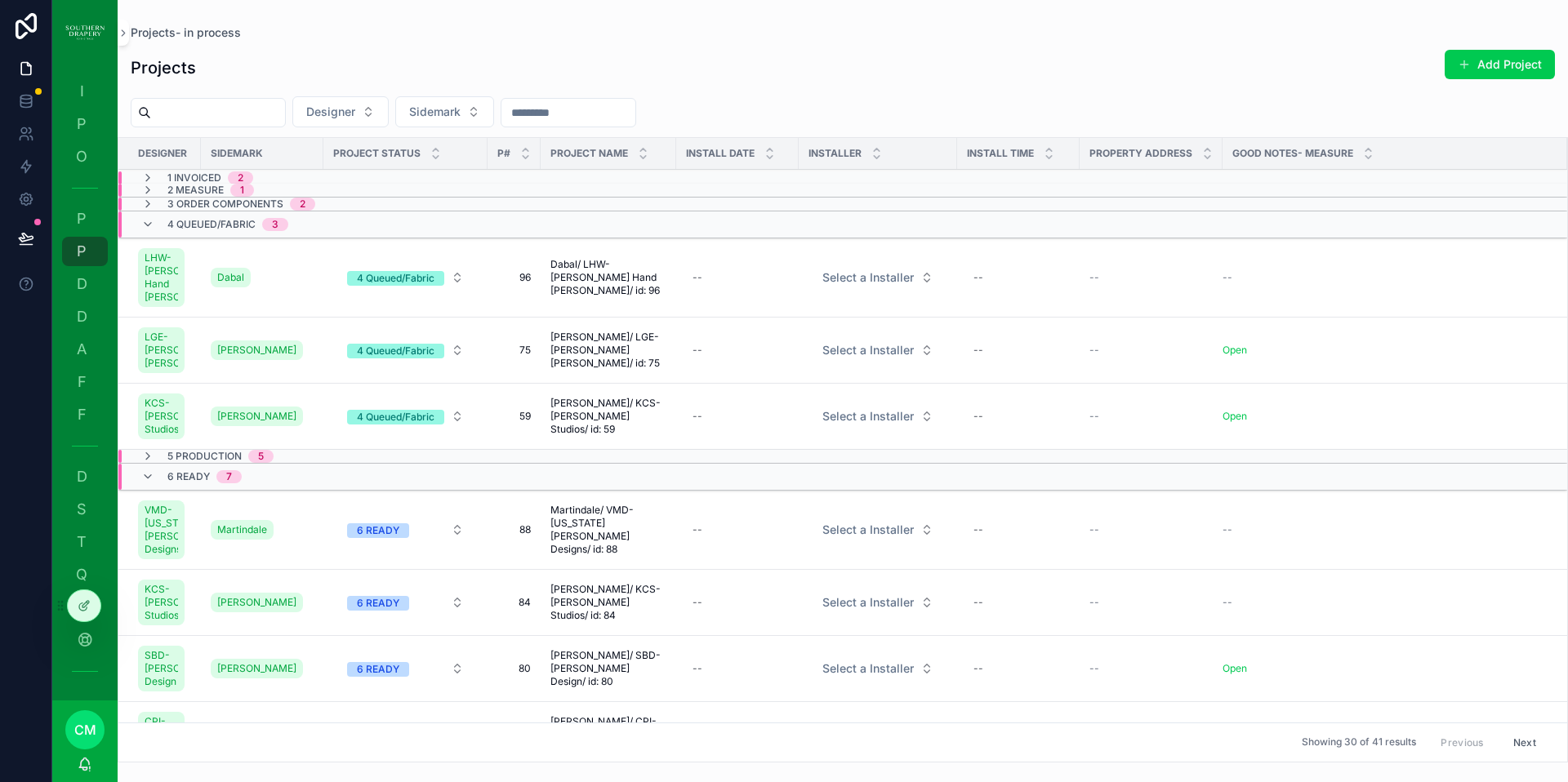
click at [150, 223] on icon "scrollable content" at bounding box center [147, 224] width 13 height 13
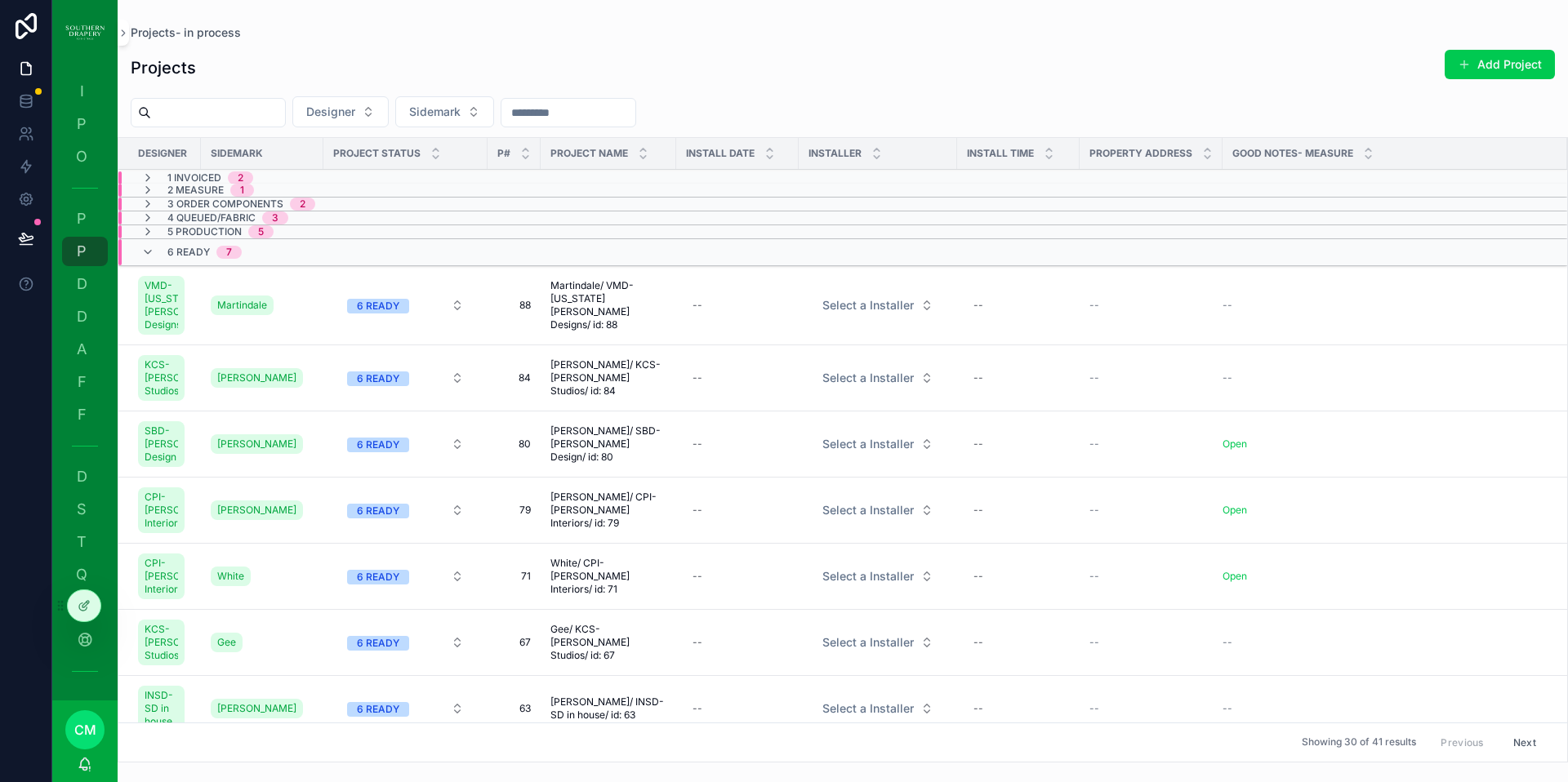
click at [152, 218] on icon "scrollable content" at bounding box center [147, 217] width 13 height 13
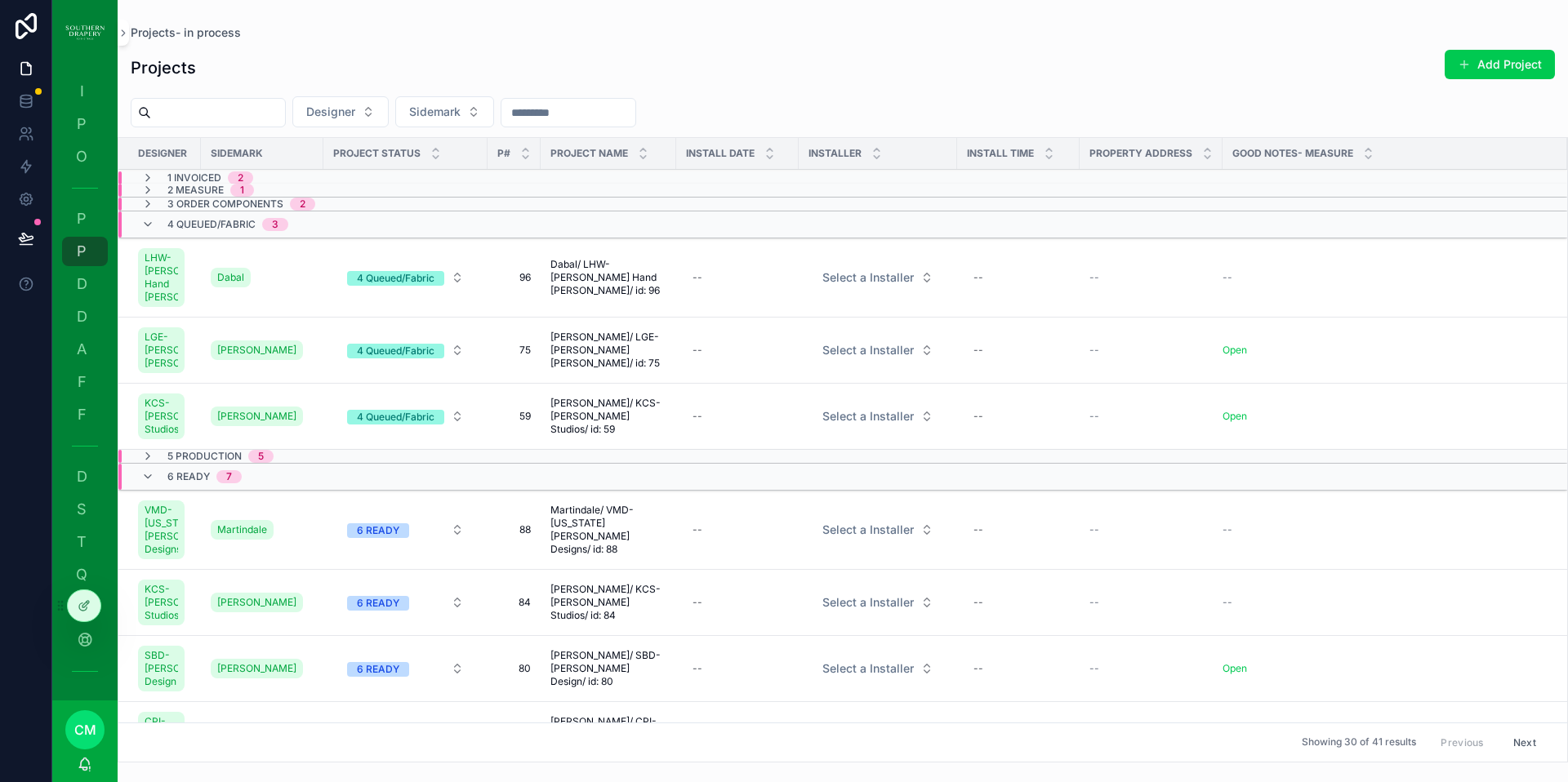
click at [149, 205] on icon "scrollable content" at bounding box center [147, 204] width 13 height 13
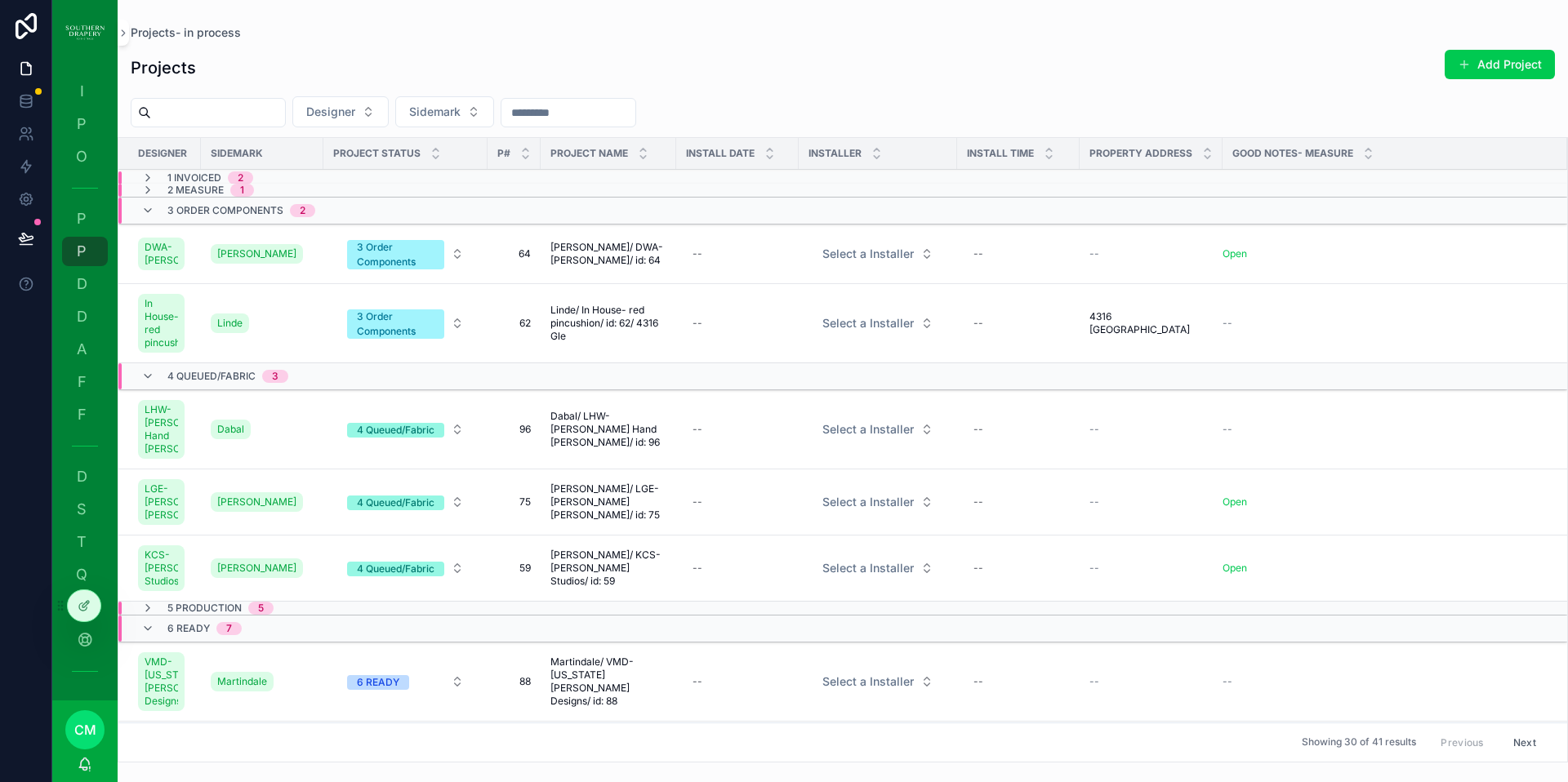
click at [461, 110] on span "Sidemark" at bounding box center [434, 112] width 51 height 16
type input "****"
click at [411, 184] on div "[PERSON_NAME]" at bounding box center [466, 178] width 227 height 26
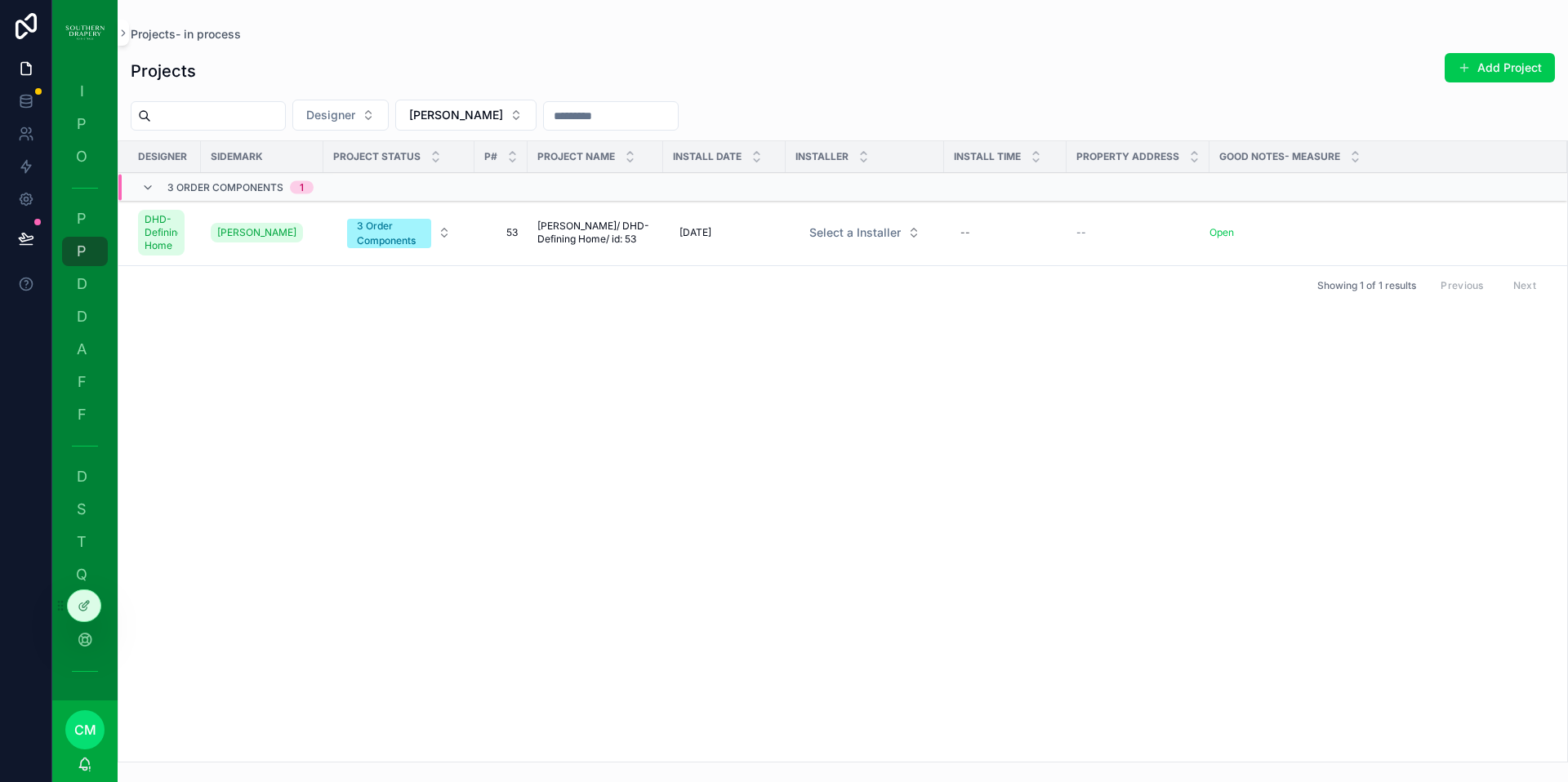
click at [515, 233] on span "53" at bounding box center [501, 232] width 34 height 13
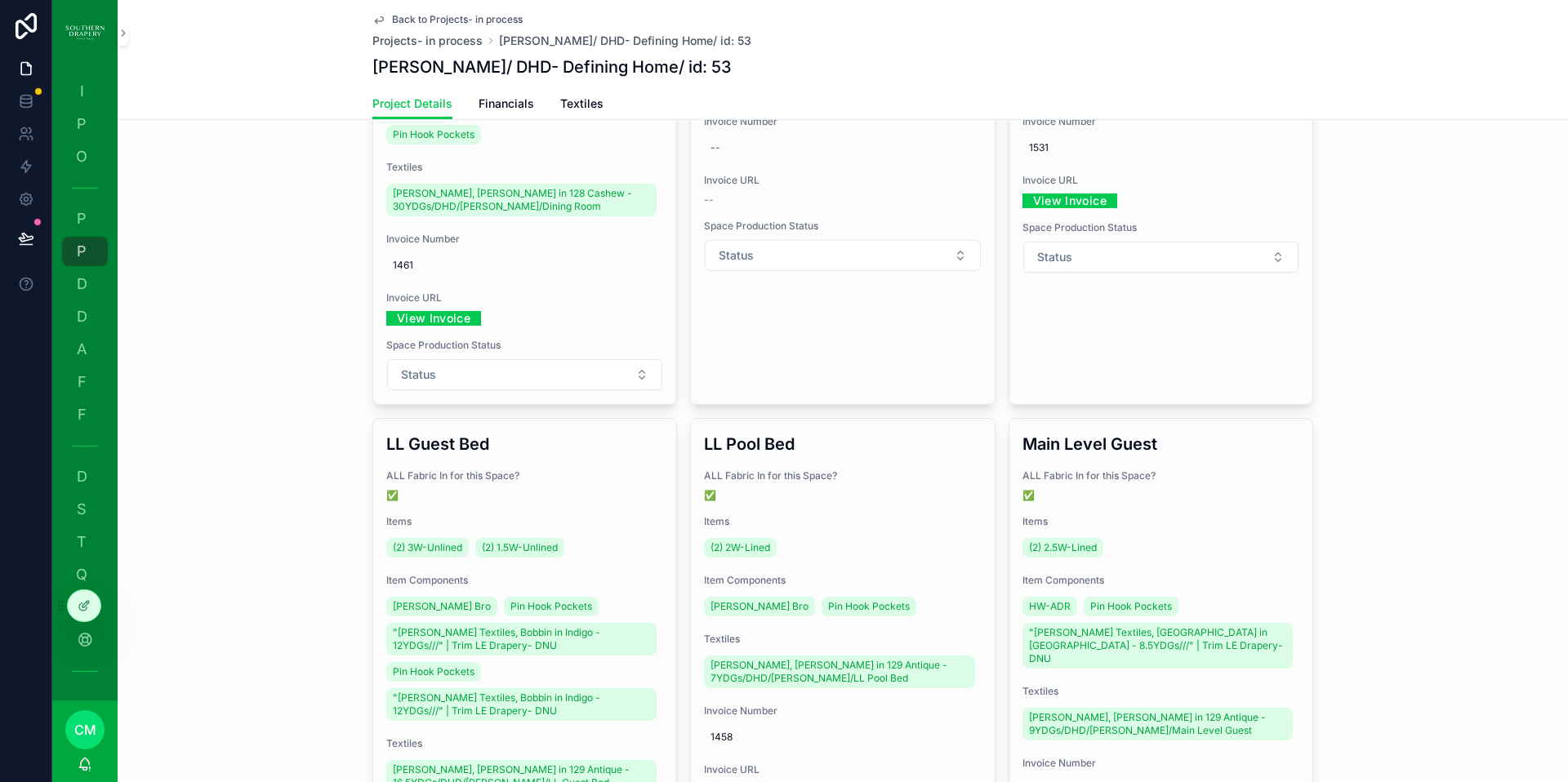
scroll to position [632, 0]
click at [609, 483] on div "ALL Fabric In for this Space? ✅" at bounding box center [525, 485] width 277 height 33
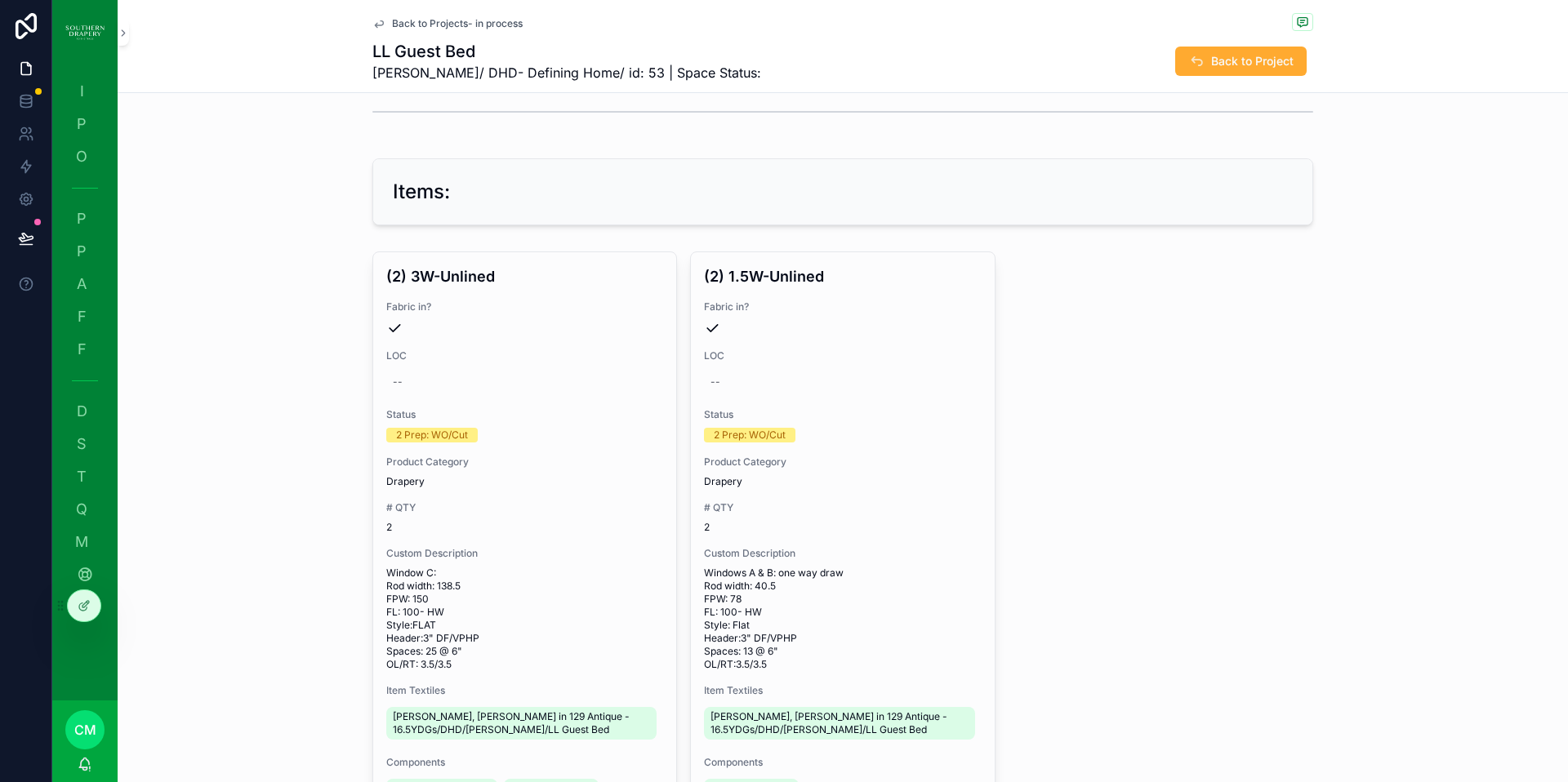
scroll to position [251, 0]
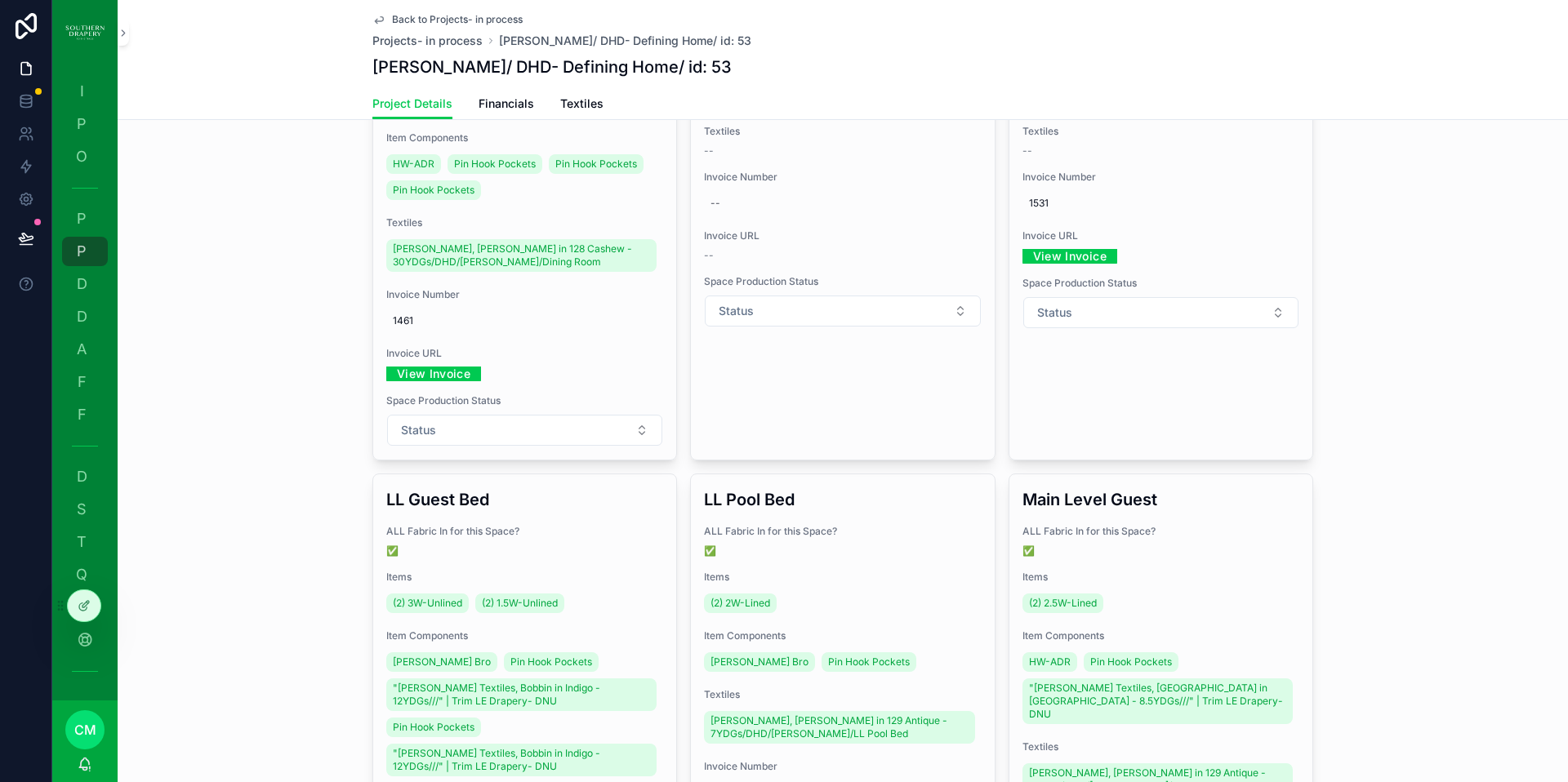
scroll to position [580, 0]
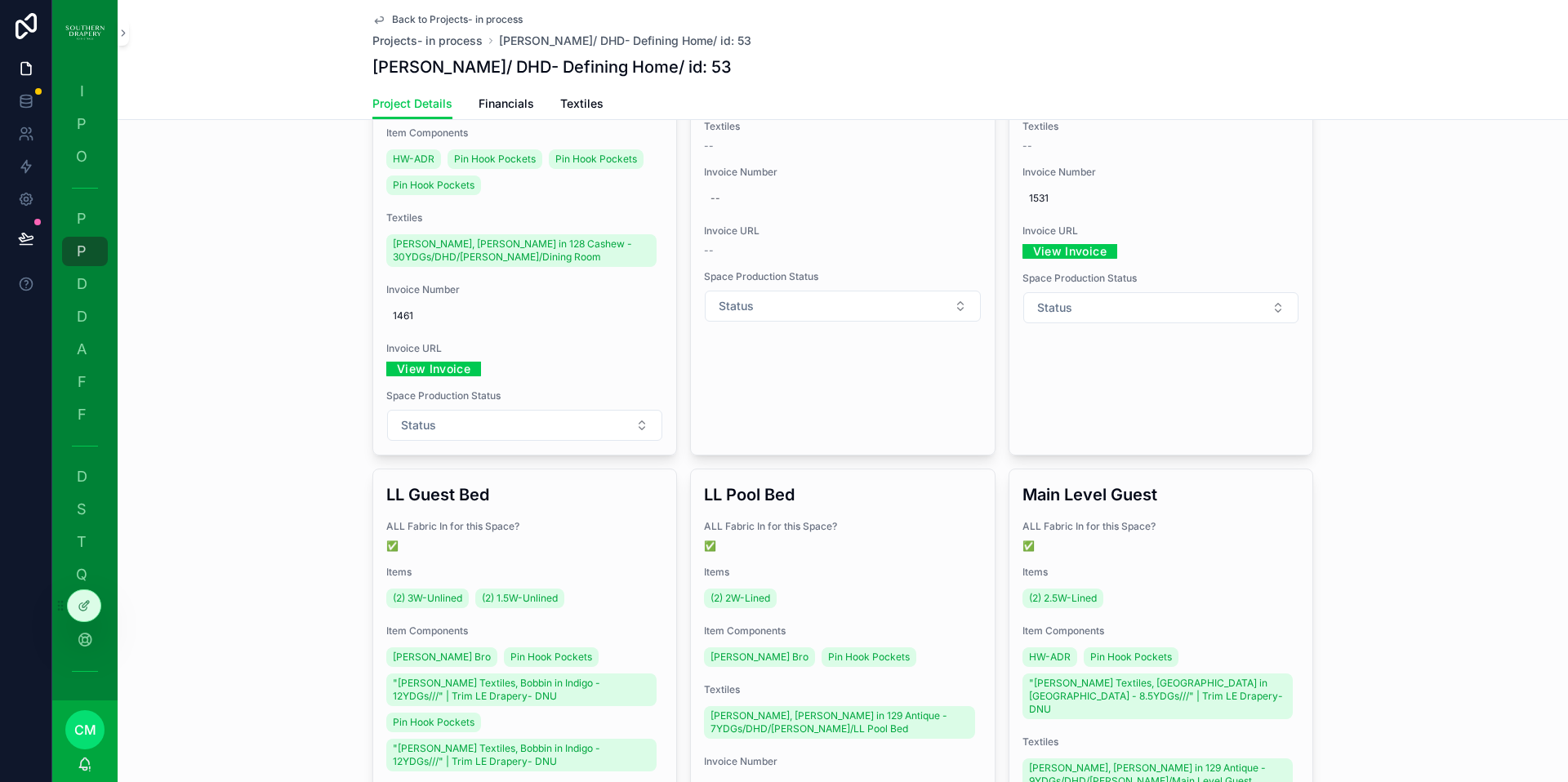
click at [912, 560] on div "LL Pool Bed ALL Fabric In for this Space? ✅ Items (2) 2W-Lined Item Components …" at bounding box center [843, 698] width 303 height 457
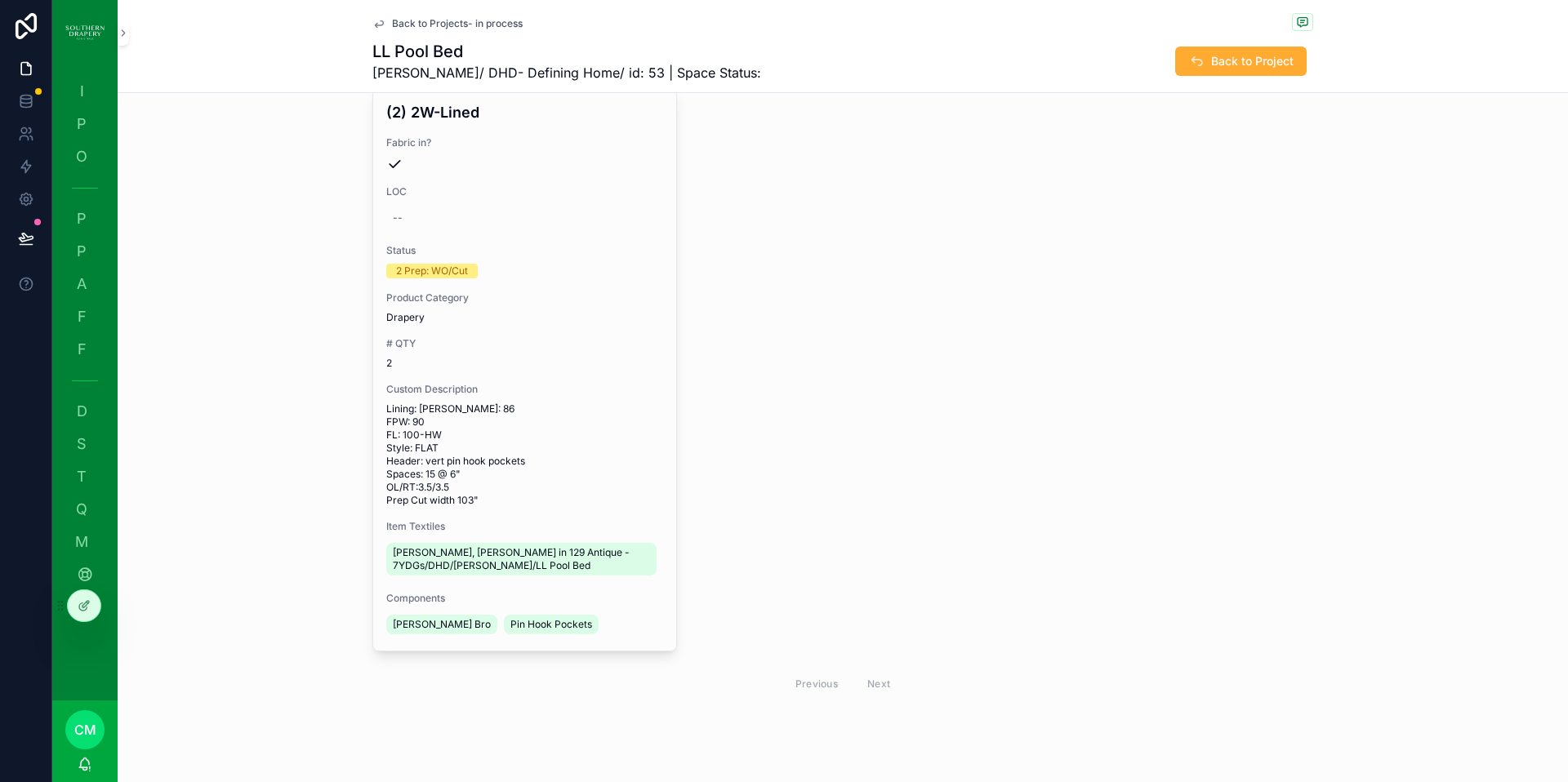
scroll to position [422, 0]
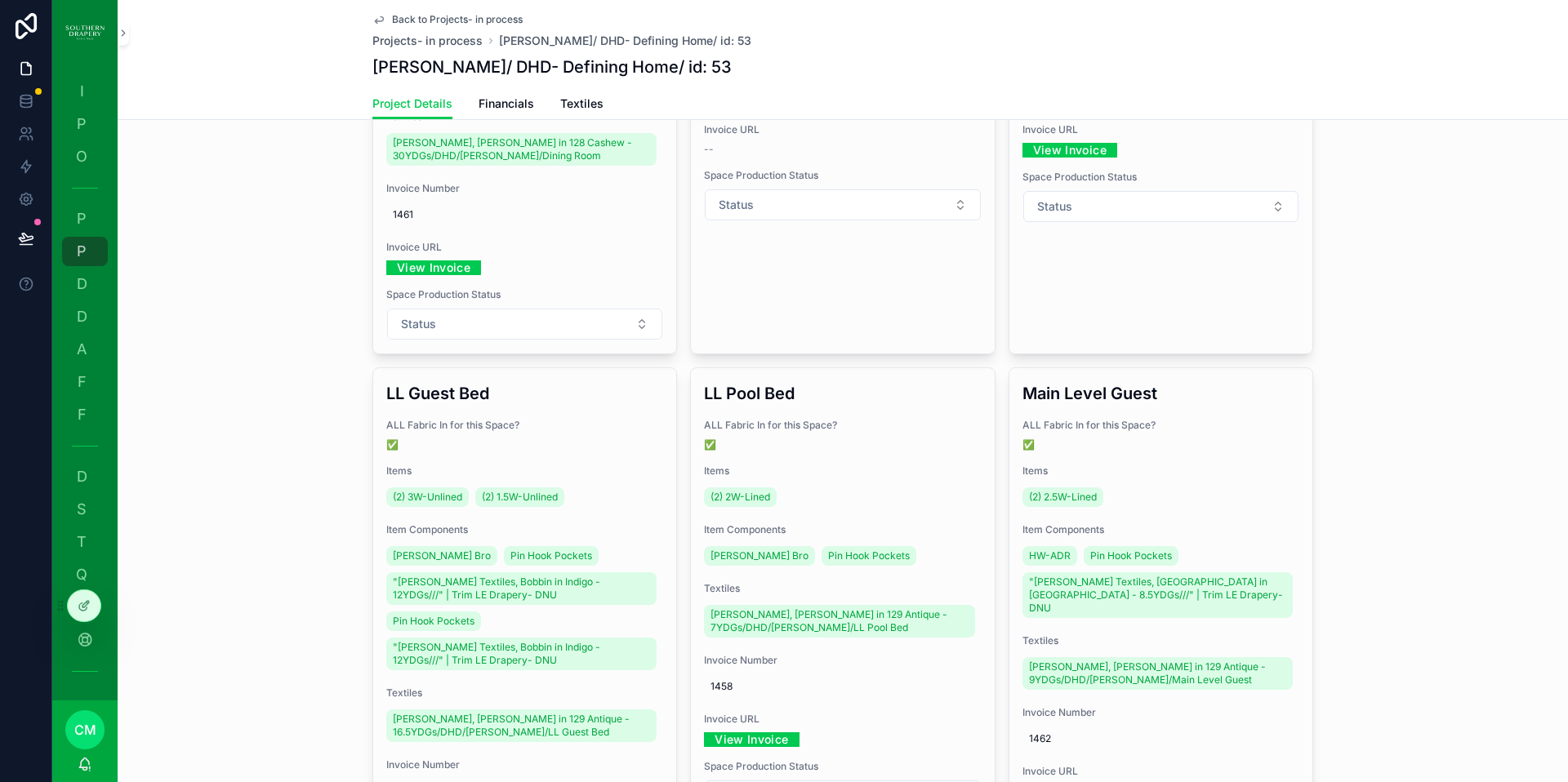
scroll to position [682, 0]
click at [431, 500] on span "(2) 3W-Unlined" at bounding box center [427, 496] width 69 height 13
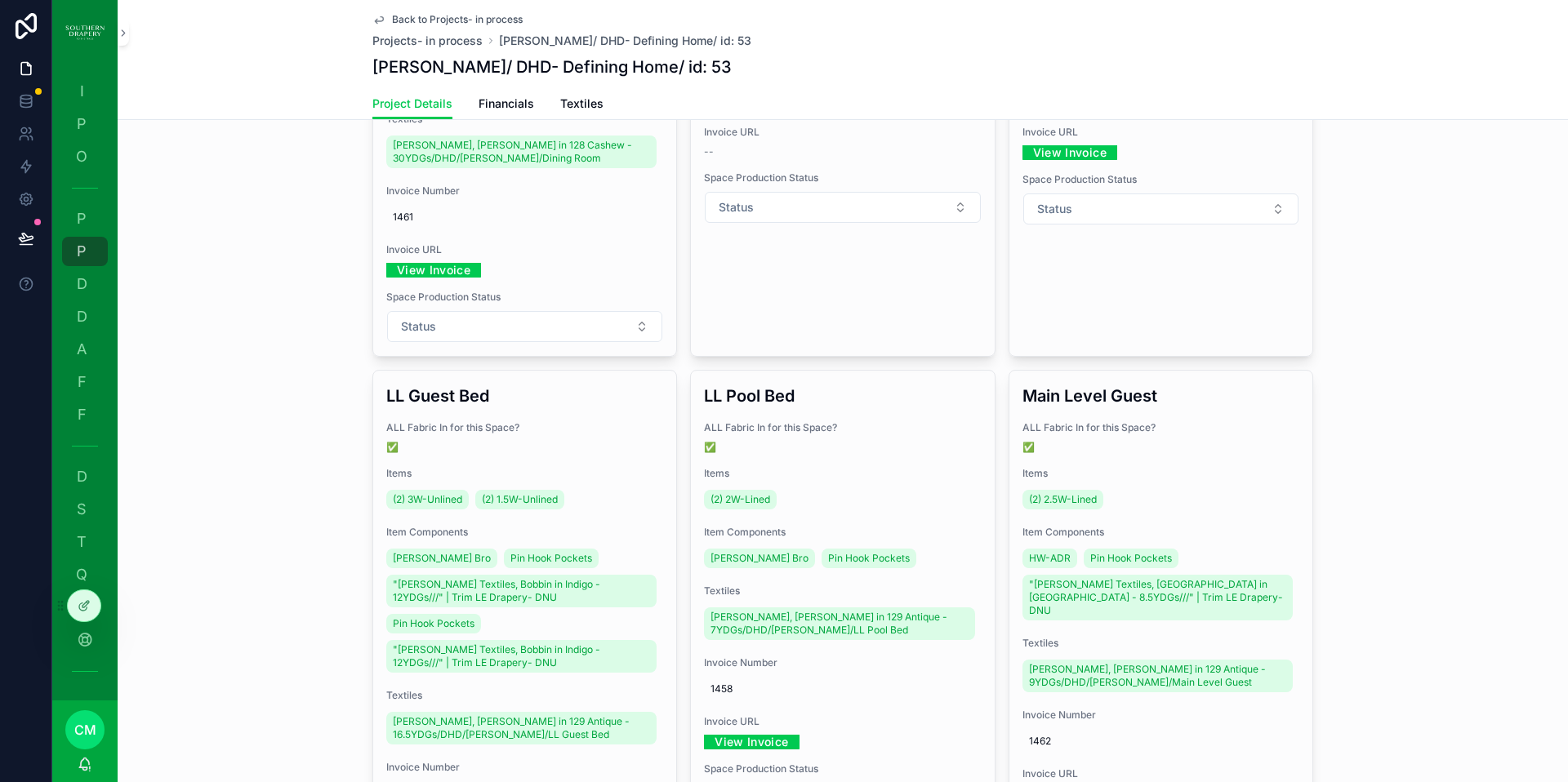
click at [0, 0] on span "OPEN" at bounding box center [0, 0] width 0 height 0
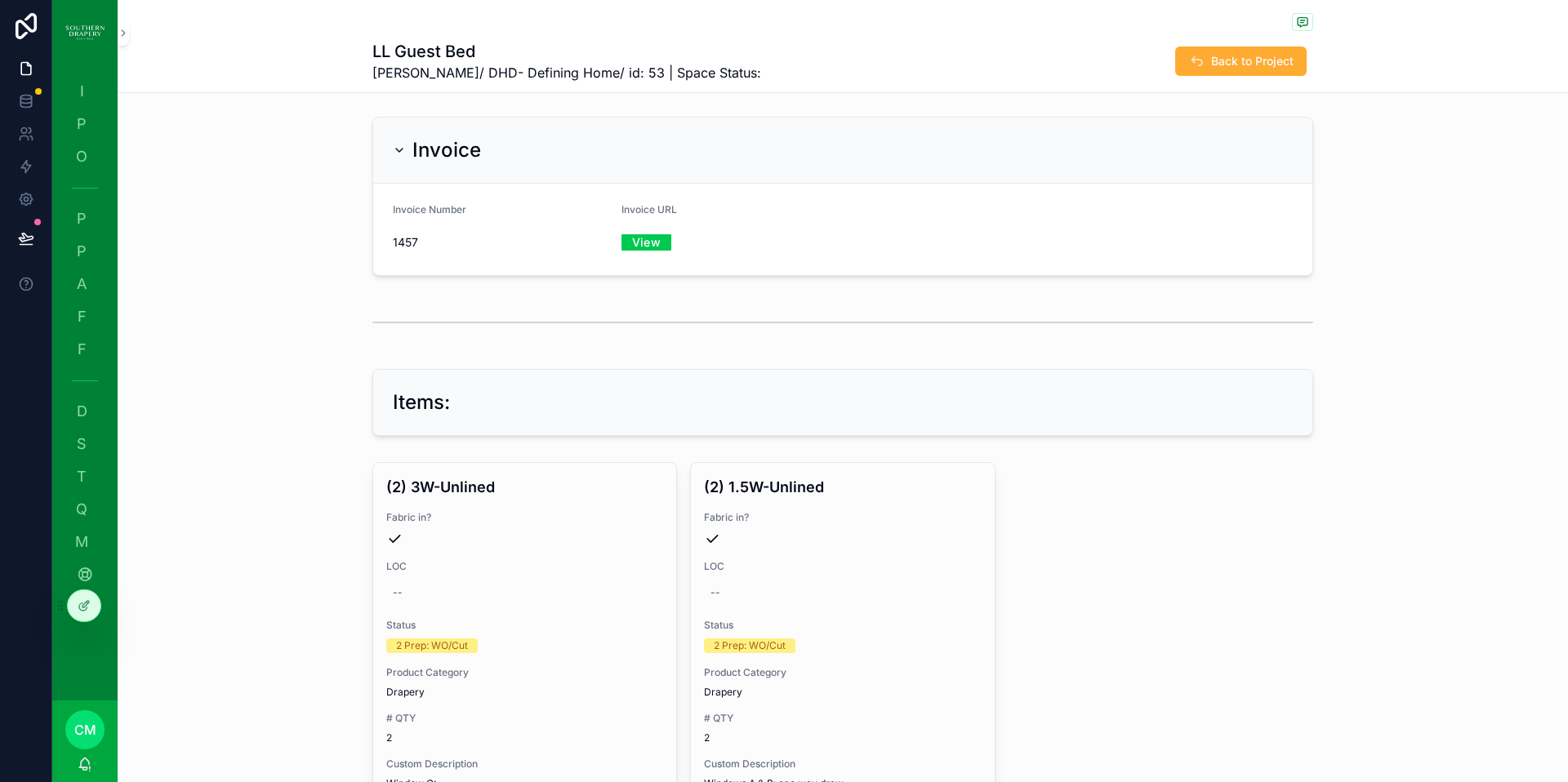
scroll to position [2, 0]
click at [440, 494] on h4 "(2) 3W-Unlined" at bounding box center [525, 488] width 277 height 22
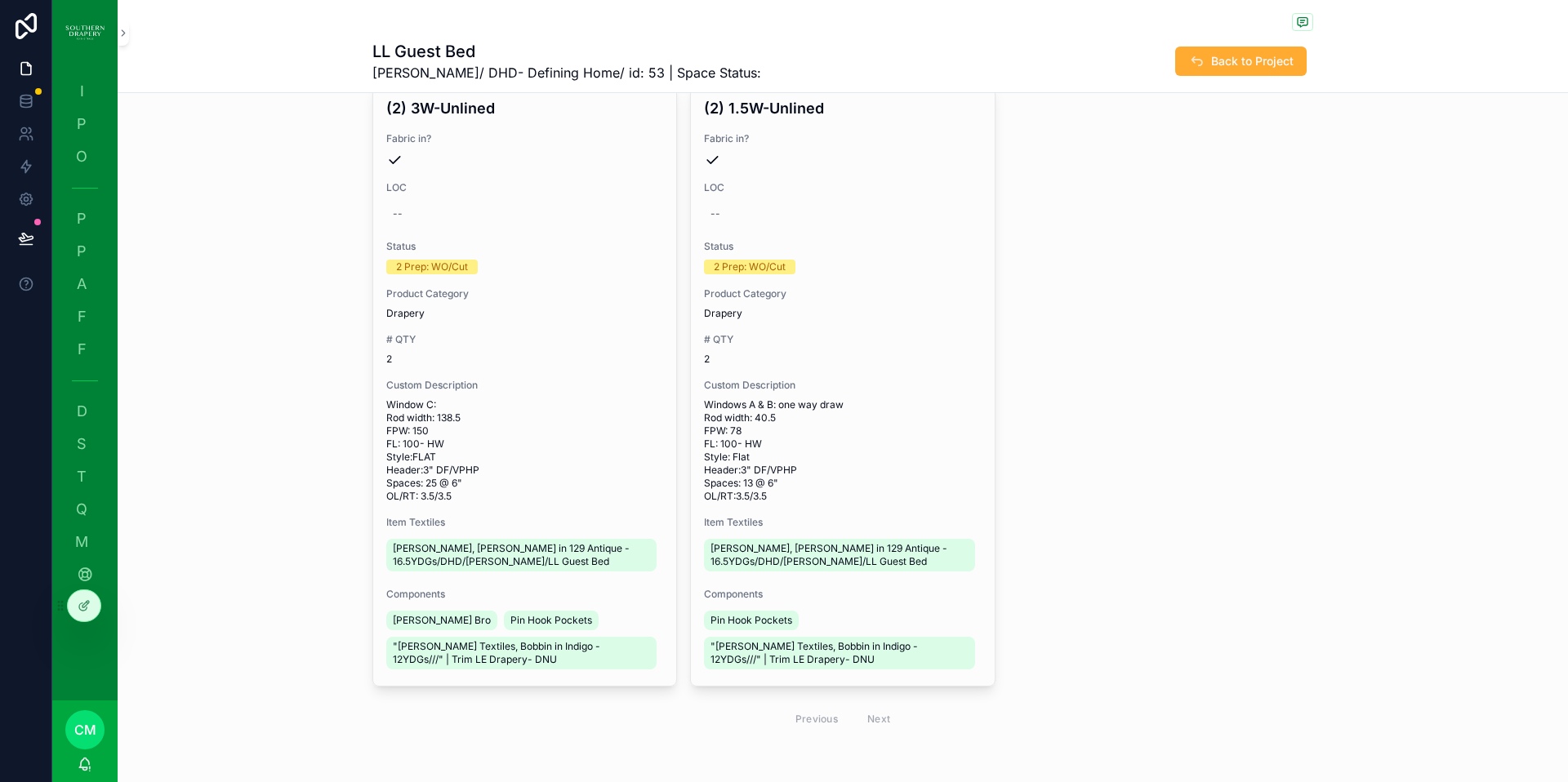
scroll to position [385, 0]
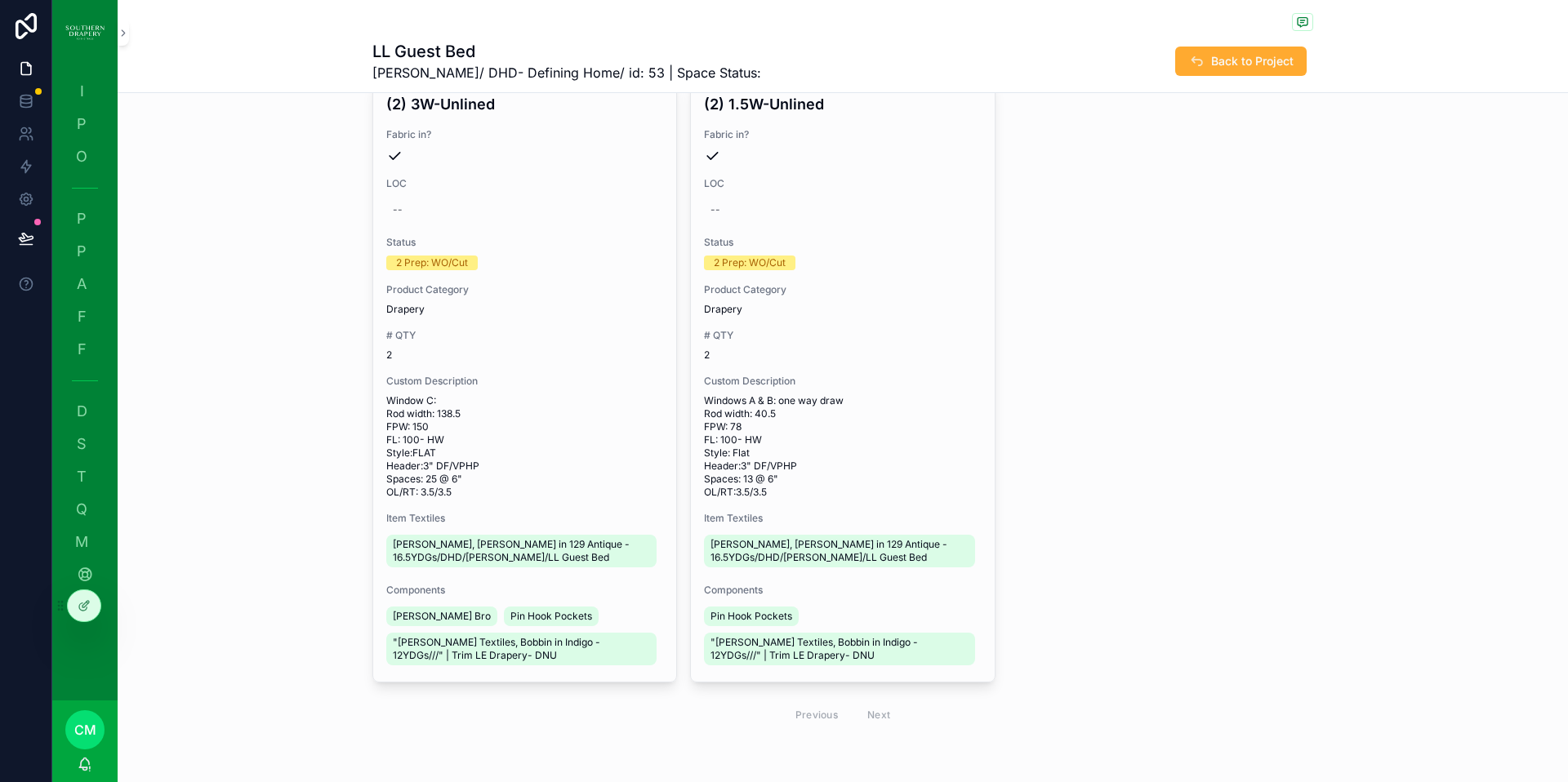
click at [453, 499] on div "(2) 3W-Unlined Fabric in? LOC -- Status 2 Prep: WO/Cut Product Category Drapery…" at bounding box center [525, 380] width 303 height 602
click at [450, 462] on span "Window C: Rod width: 138.5 FPW: 150 FL: 100- HW Style:FLAT Header:3" DF/VPHP Sp…" at bounding box center [525, 446] width 277 height 105
click at [461, 492] on span "Window C: Rod width: 138.5 FPW: 150 FL: 100- HW Style:FLAT Header:3" DF/VPHP Sp…" at bounding box center [525, 446] width 277 height 105
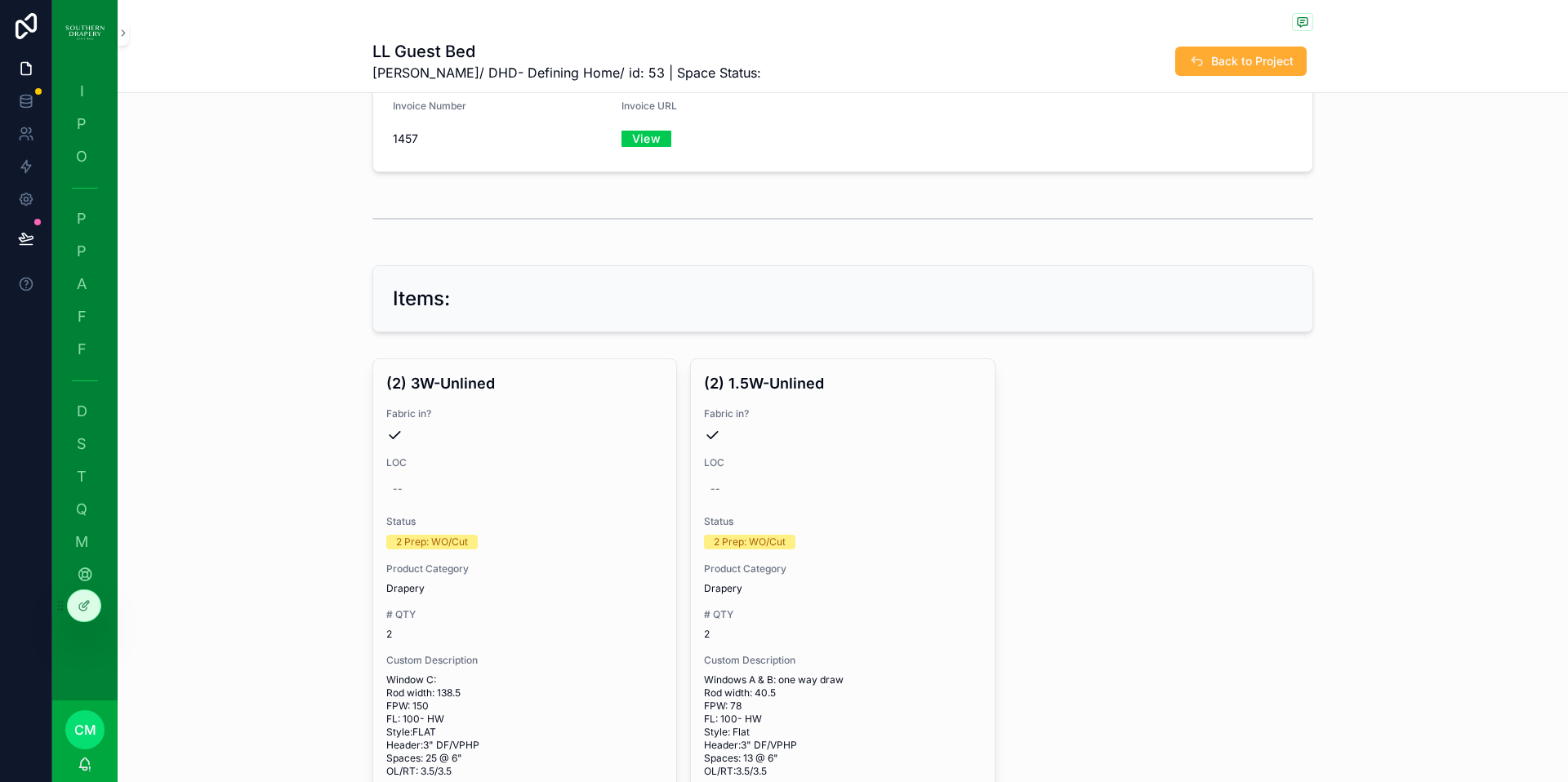
scroll to position [0, 0]
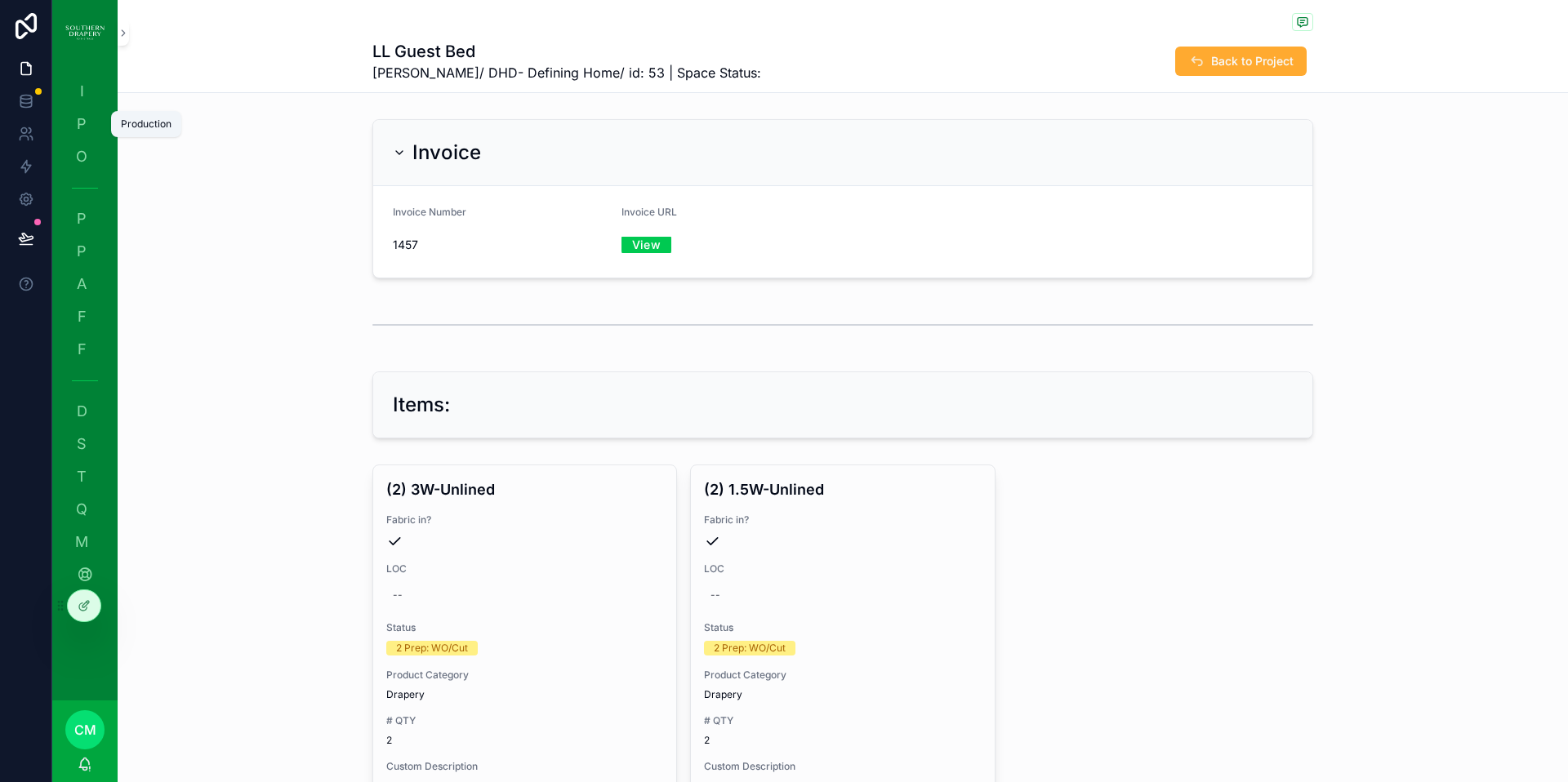
click at [75, 122] on span "P" at bounding box center [81, 124] width 16 height 16
click at [83, 123] on span "P" at bounding box center [81, 124] width 16 height 16
click at [1393, 7] on div "LL Guest Bed Smith/ DHD- Defining Home/ id: 53 | Space Status: Back to Project" at bounding box center [843, 46] width 1450 height 93
click at [1048, 33] on div "scrollable content" at bounding box center [843, 23] width 941 height 21
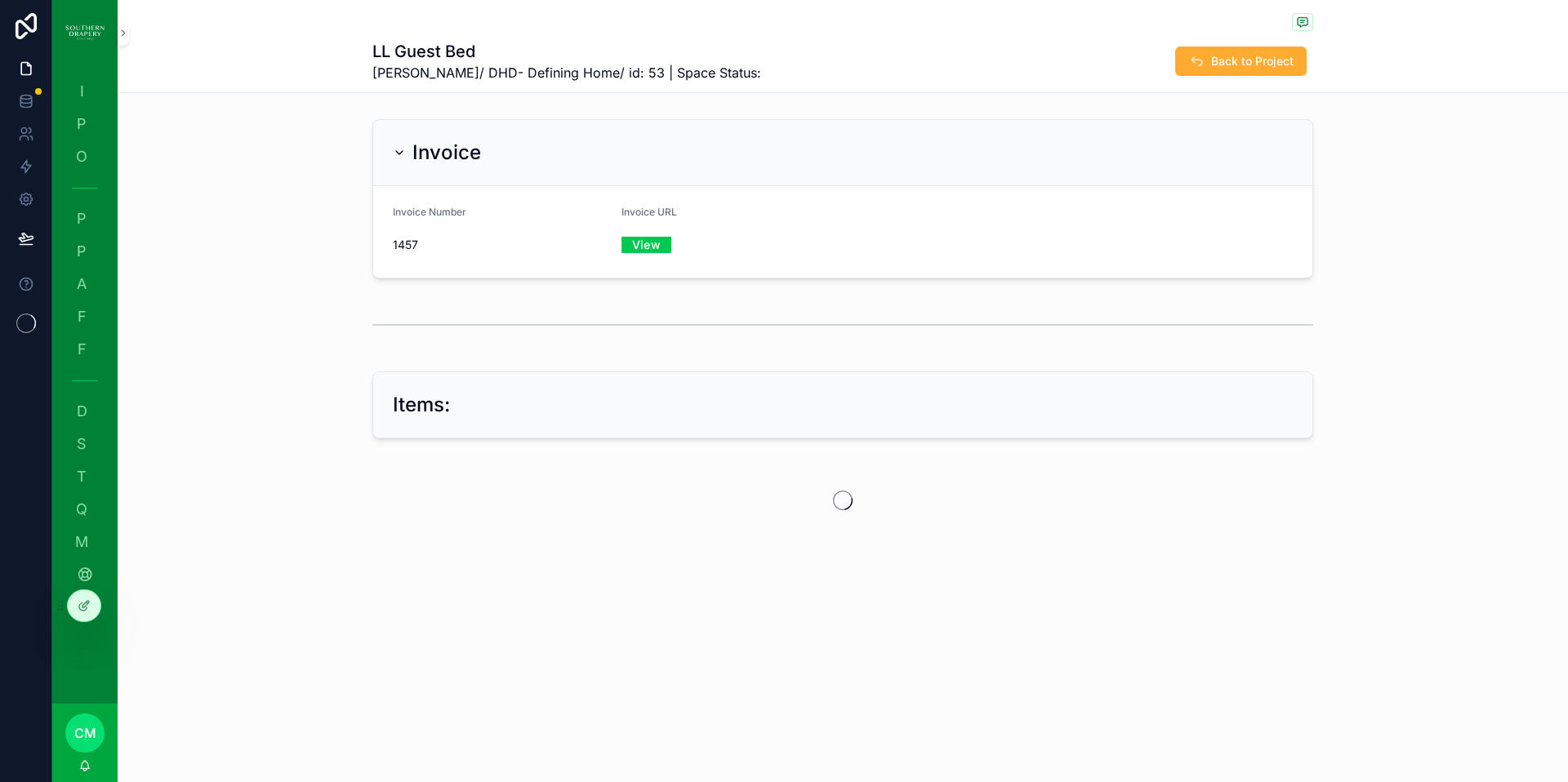
click at [1418, 49] on div "LL Guest Bed Smith/ DHD- Defining Home/ id: 53 | Space Status: Back to Project" at bounding box center [843, 46] width 1450 height 93
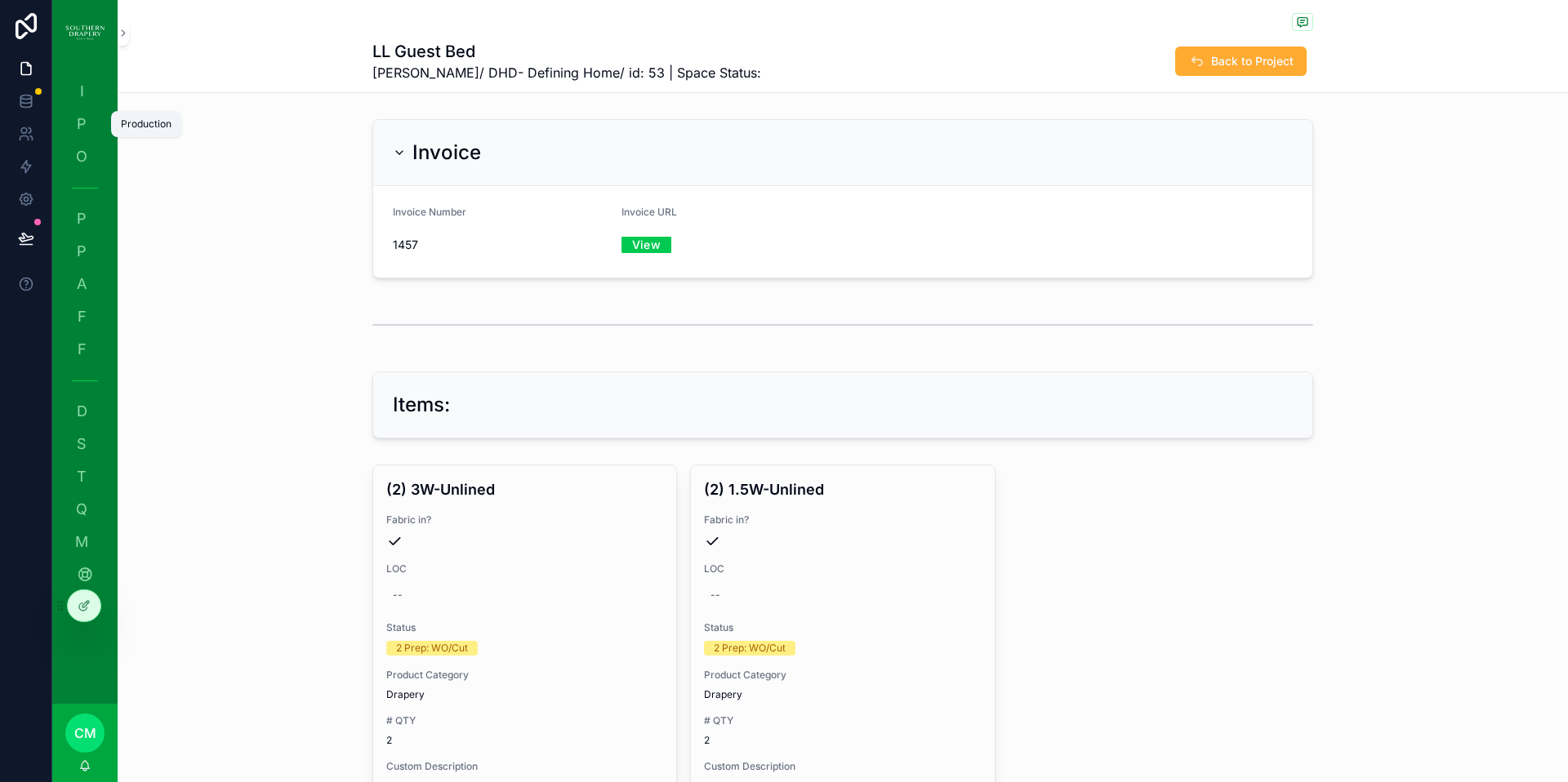
click at [82, 132] on span "P" at bounding box center [81, 124] width 16 height 16
click at [94, 126] on div "P Production" at bounding box center [85, 124] width 26 height 26
click at [81, 128] on span "P" at bounding box center [81, 124] width 16 height 16
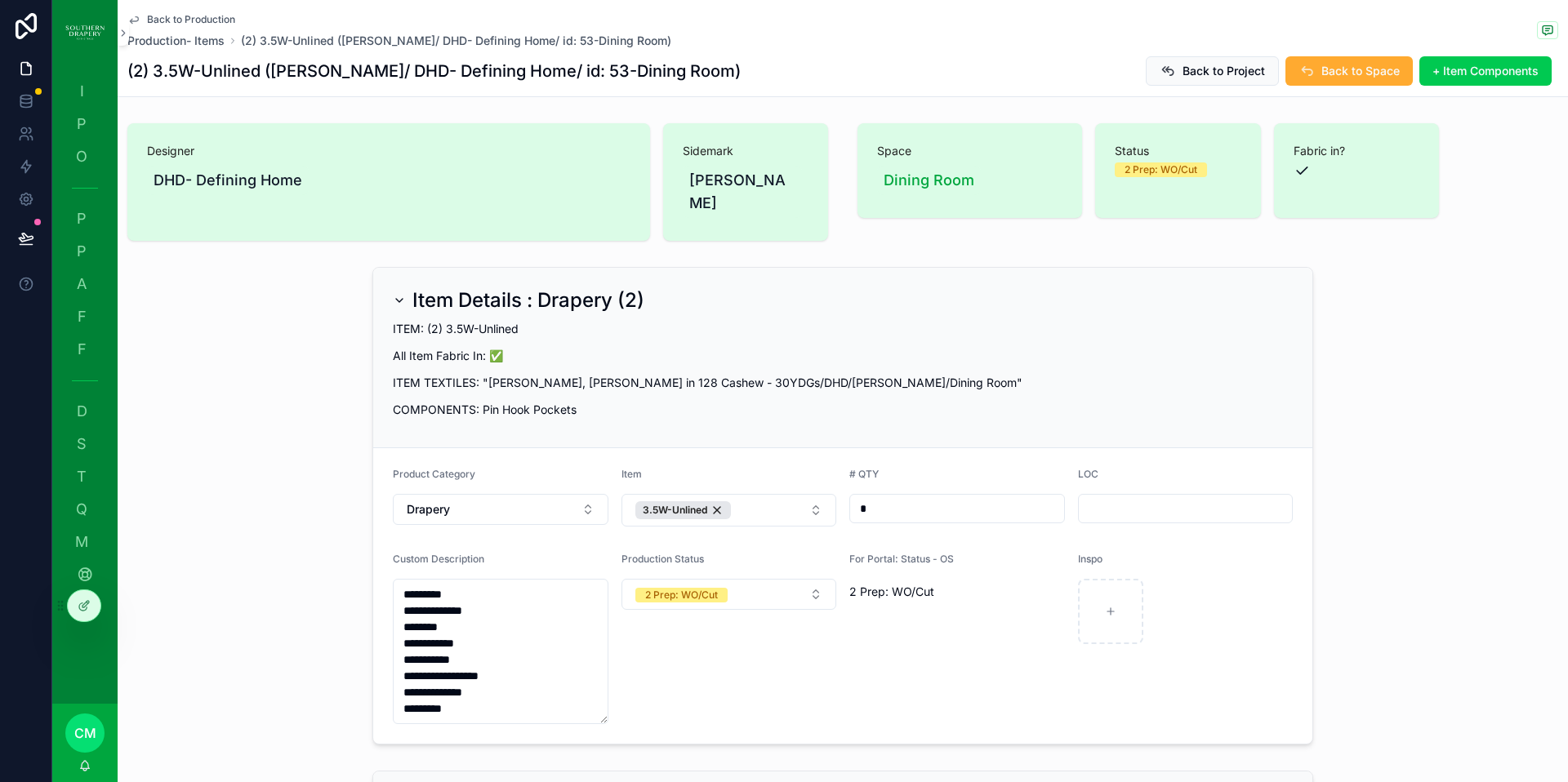
click at [158, 47] on span "Production- Items" at bounding box center [176, 41] width 97 height 16
click at [161, 42] on span "Production- Items" at bounding box center [176, 41] width 97 height 16
click at [126, 21] on button "scrollable content" at bounding box center [123, 33] width 11 height 26
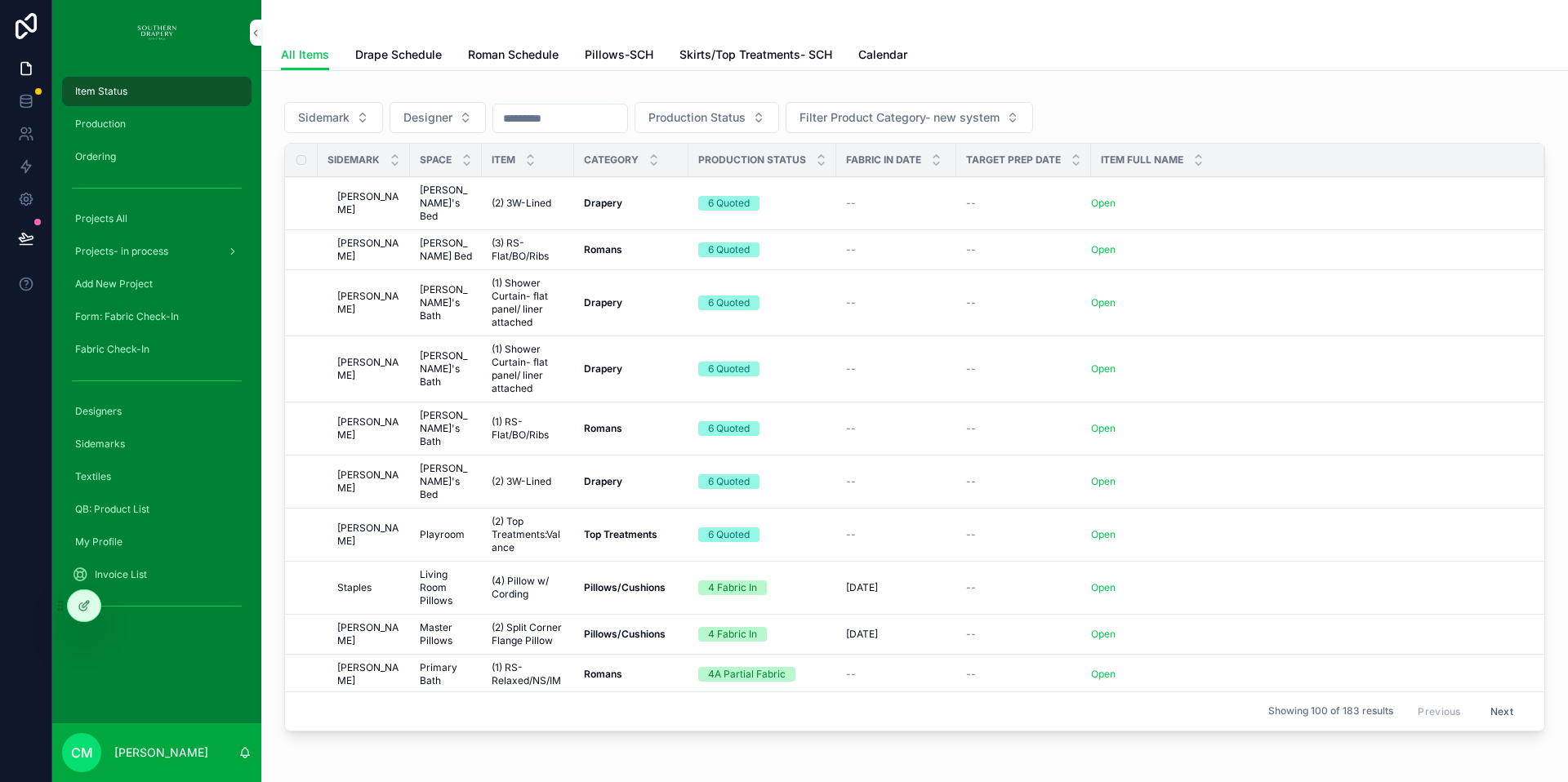
click at [404, 55] on span "Drape Schedule" at bounding box center [398, 55] width 87 height 16
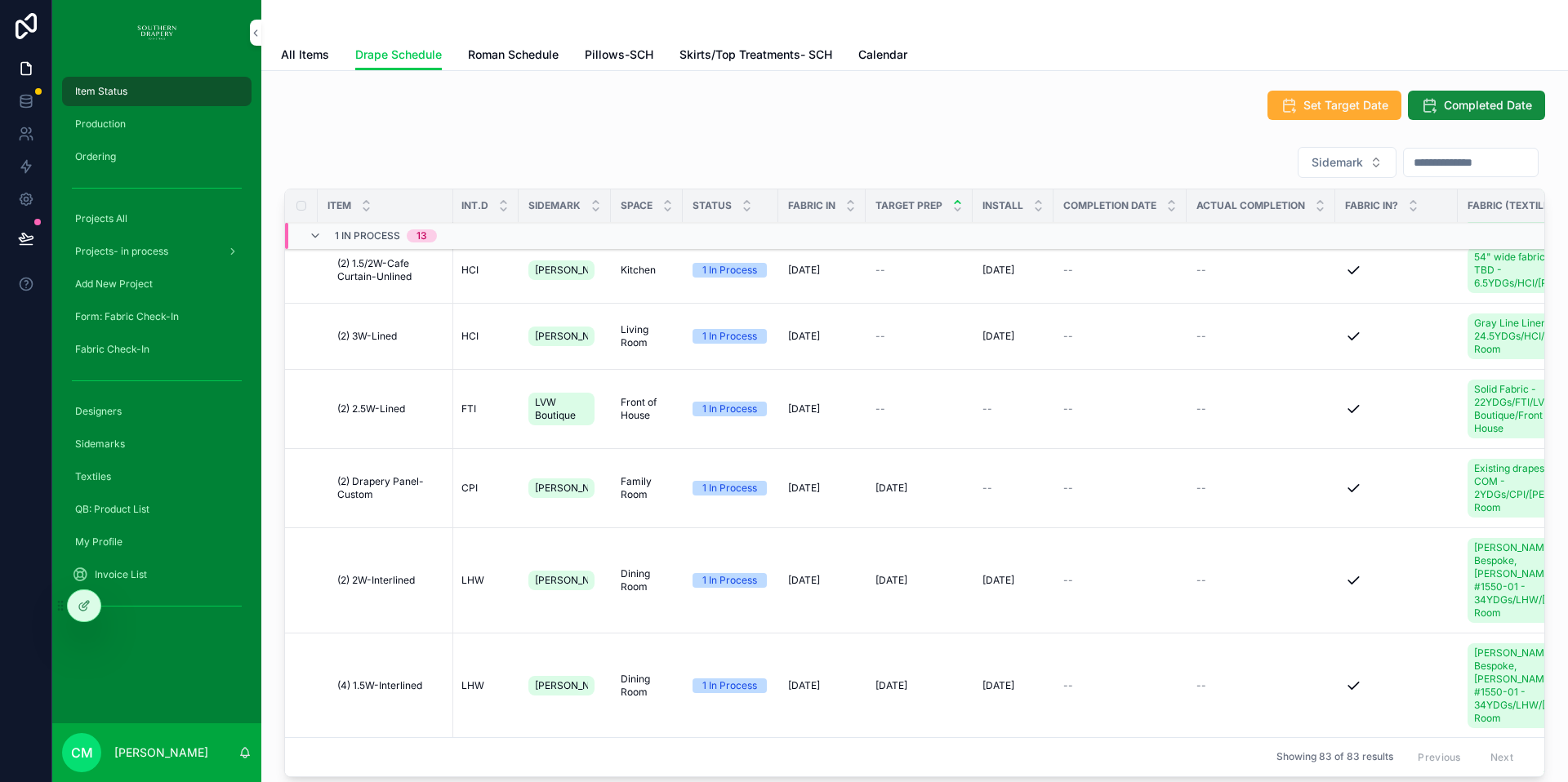
scroll to position [0, 2]
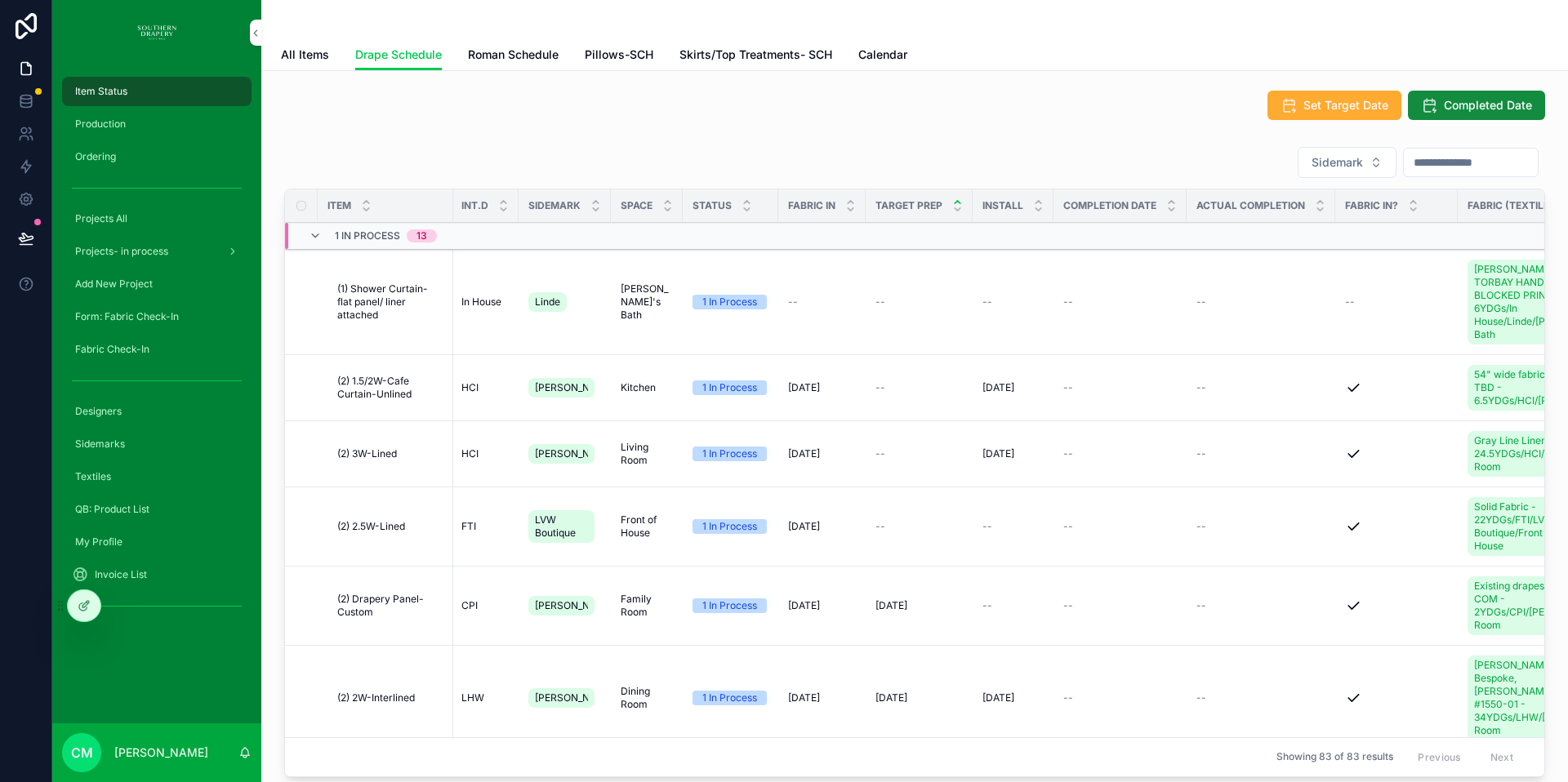
click at [316, 237] on icon "scrollable content" at bounding box center [314, 236] width 13 height 13
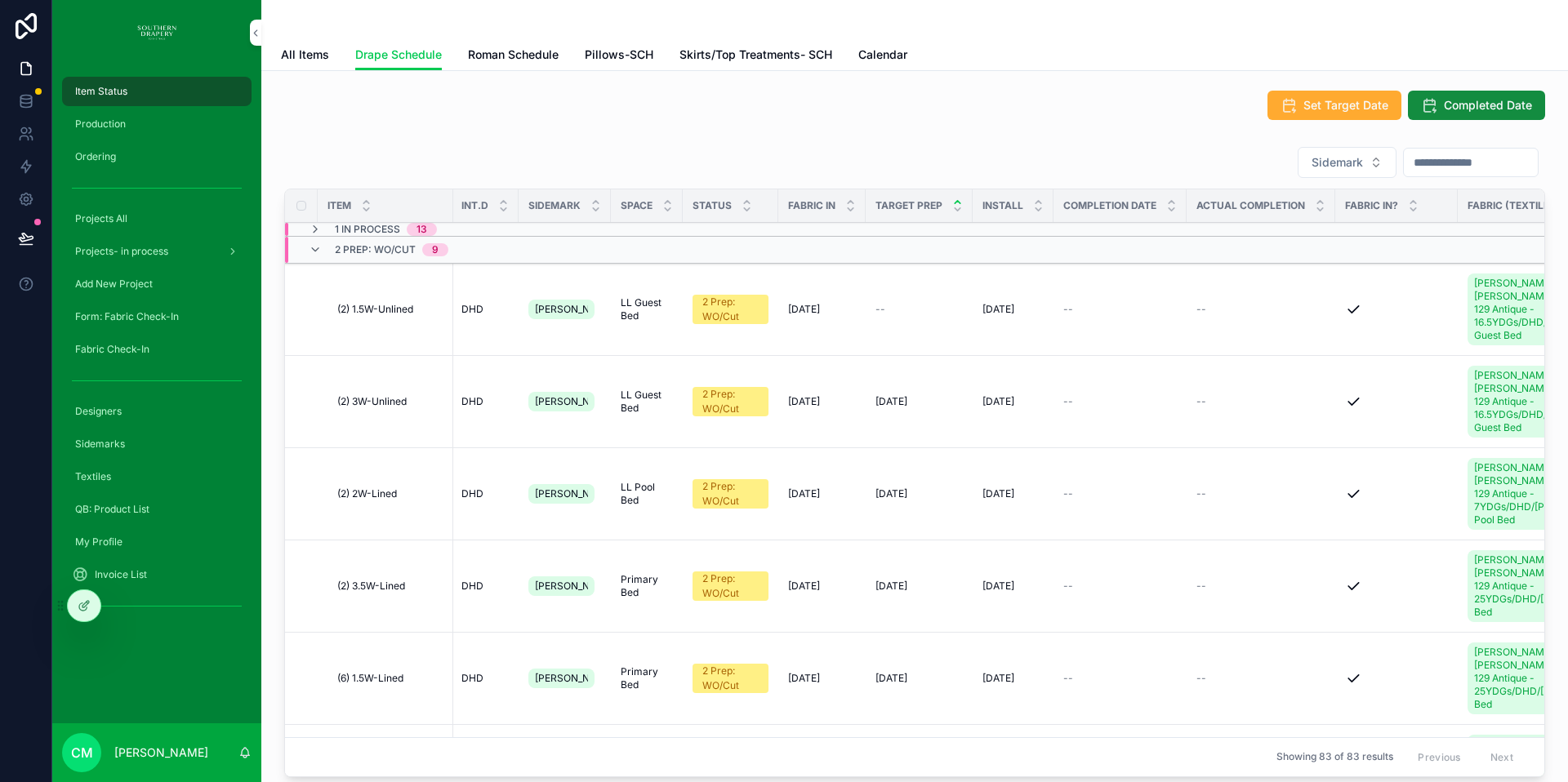
click at [106, 124] on span "Production" at bounding box center [100, 124] width 50 height 13
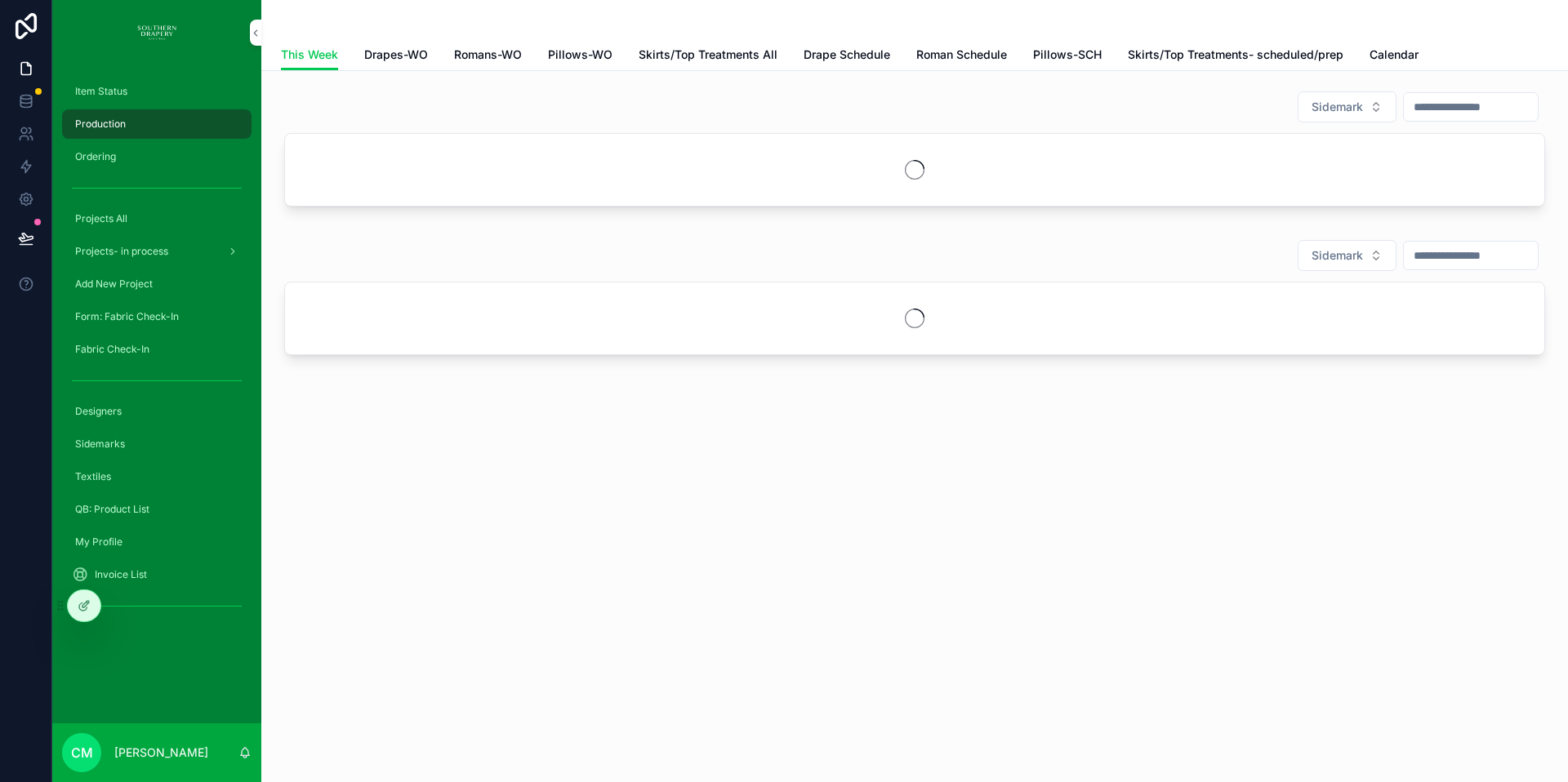
click at [388, 55] on span "Drapes-WO" at bounding box center [396, 55] width 64 height 16
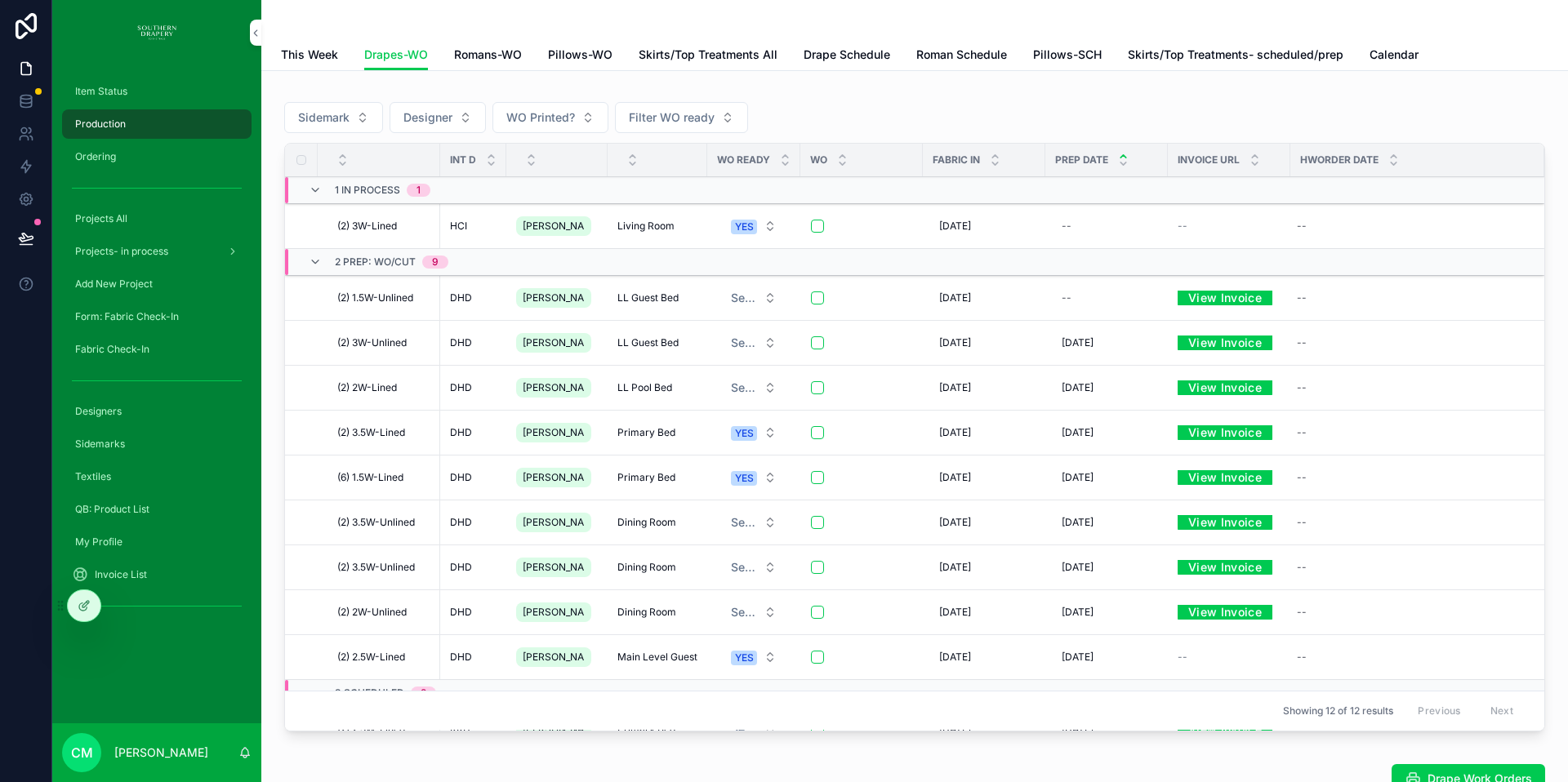
click at [629, 298] on span "LL Guest Bed" at bounding box center [648, 298] width 62 height 13
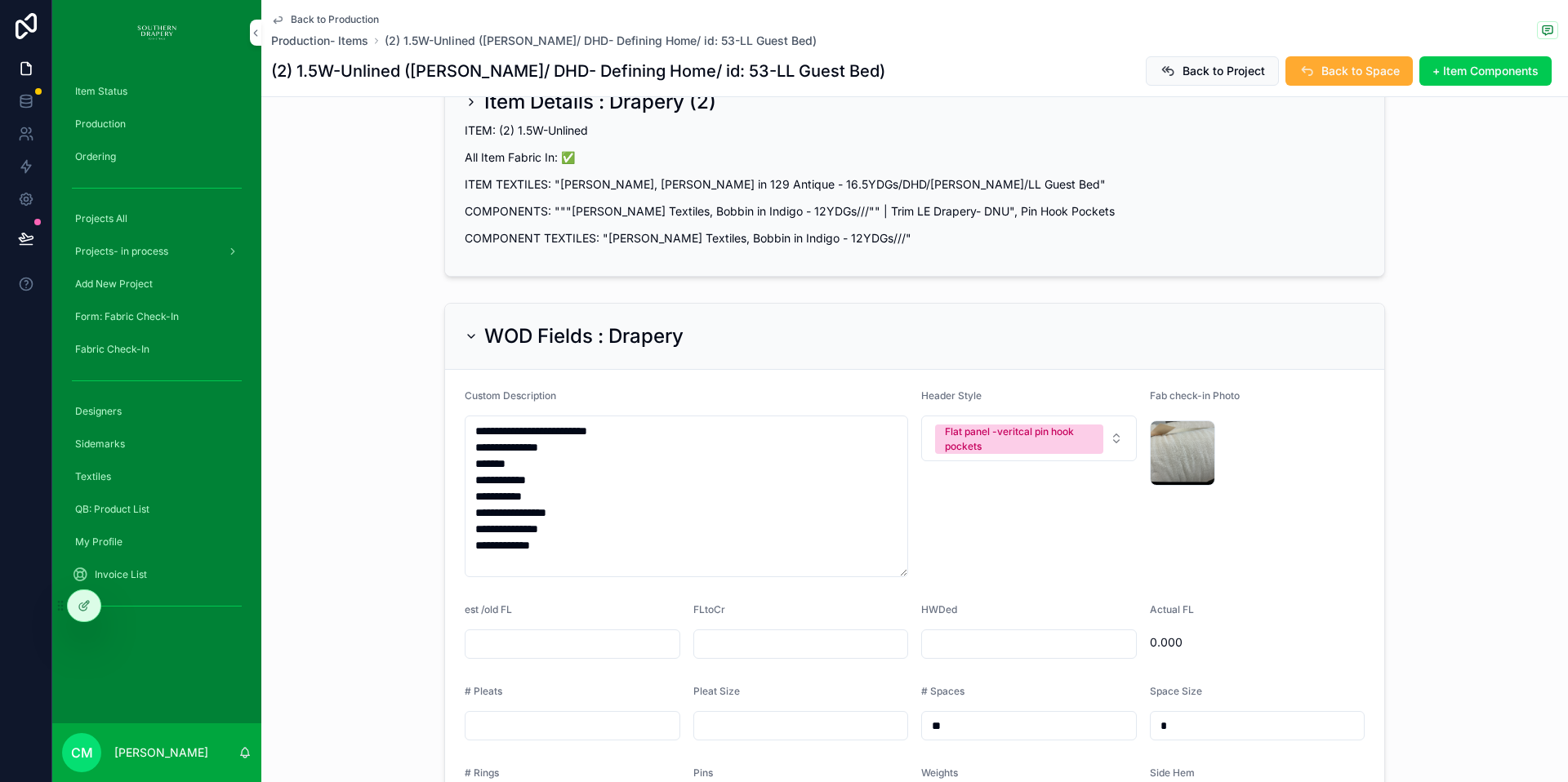
scroll to position [223, 0]
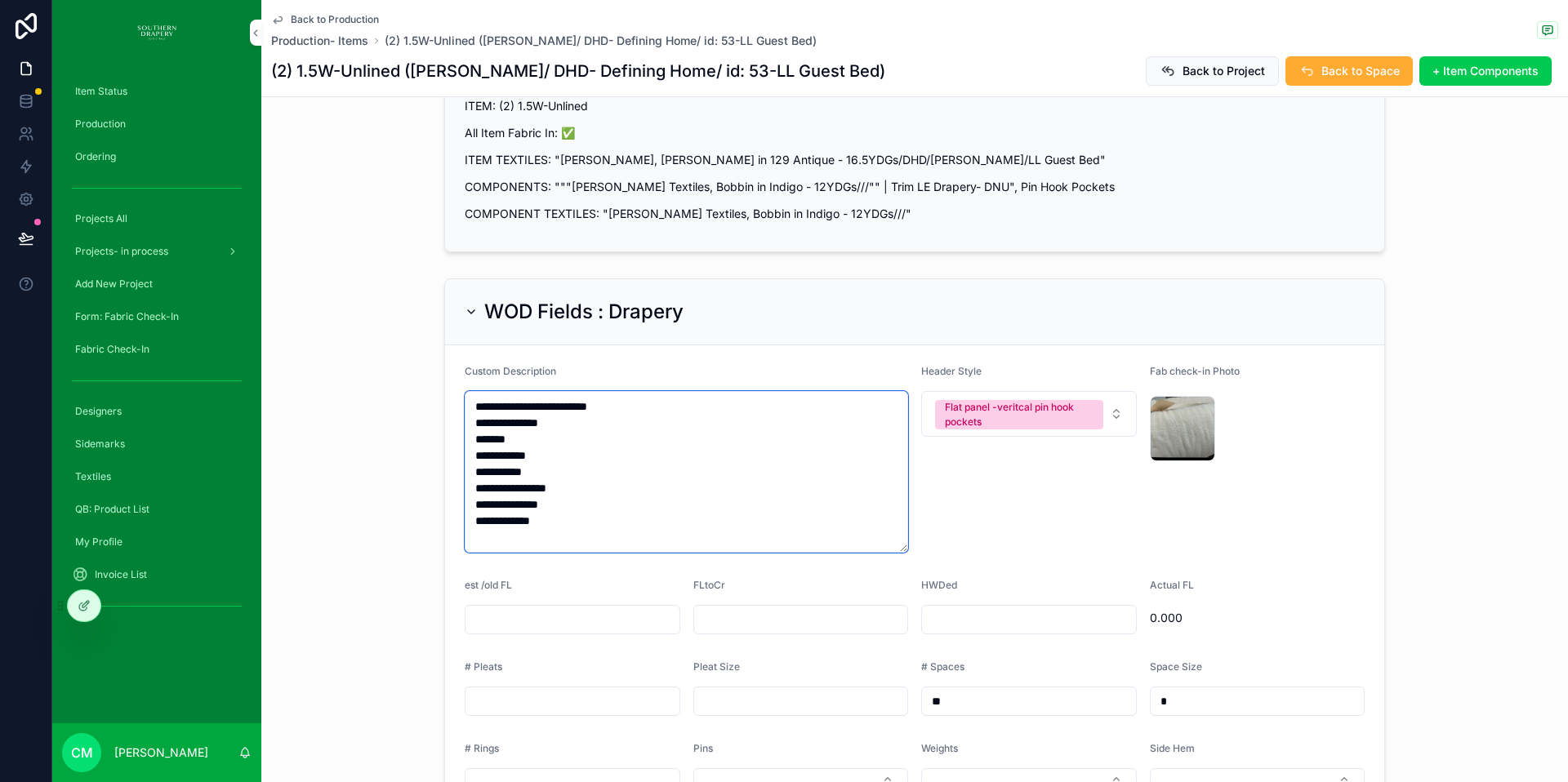
click at [587, 494] on textarea "**********" at bounding box center [686, 472] width 444 height 162
click at [744, 608] on input "scrollable content" at bounding box center [800, 619] width 214 height 23
type input "******"
click at [972, 608] on input "scrollable content" at bounding box center [1028, 619] width 214 height 23
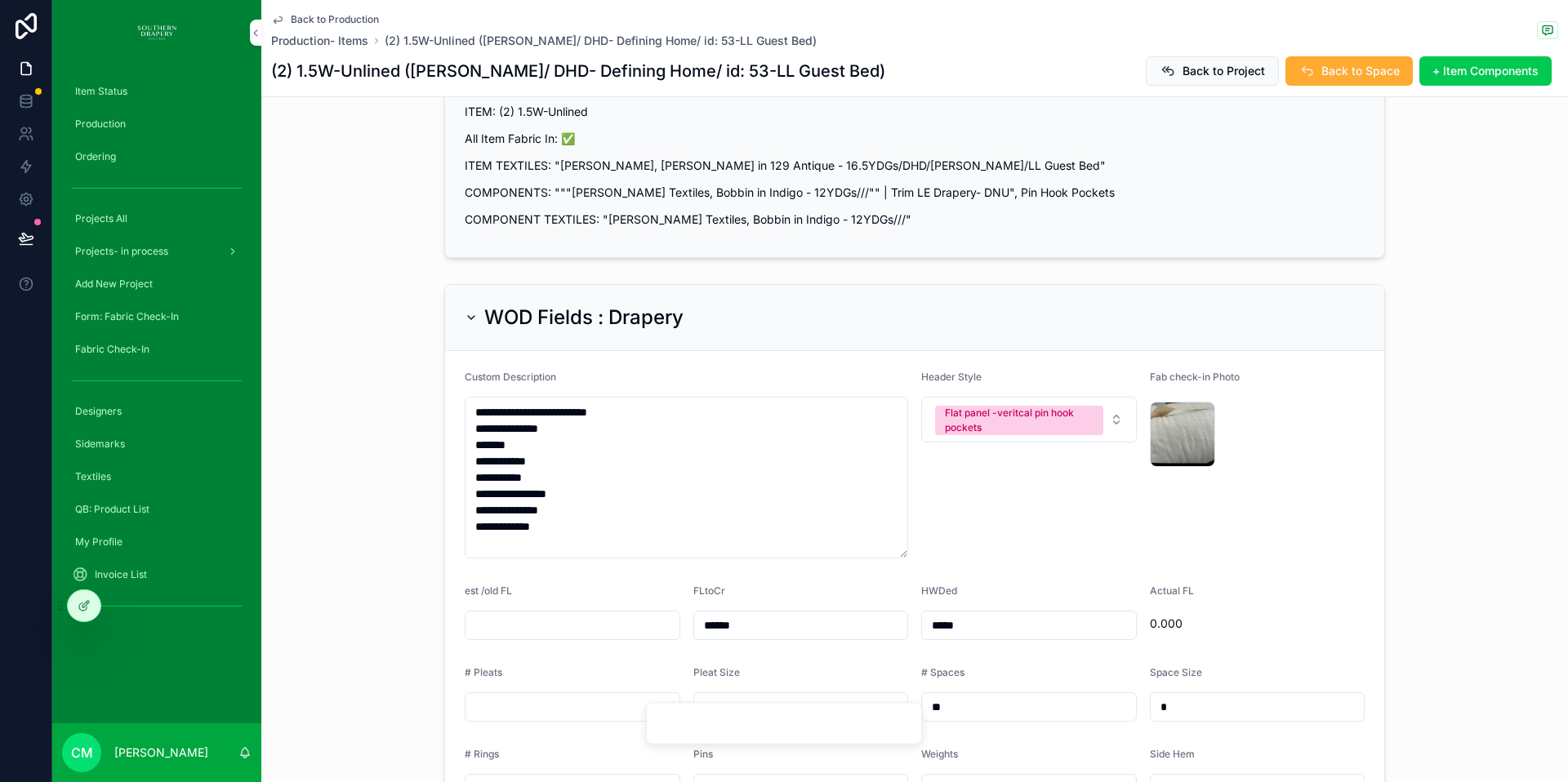
type input "*****"
click at [1007, 517] on div "Header Style Flat panel -veritcal pin hook pockets" at bounding box center [1028, 464] width 216 height 188
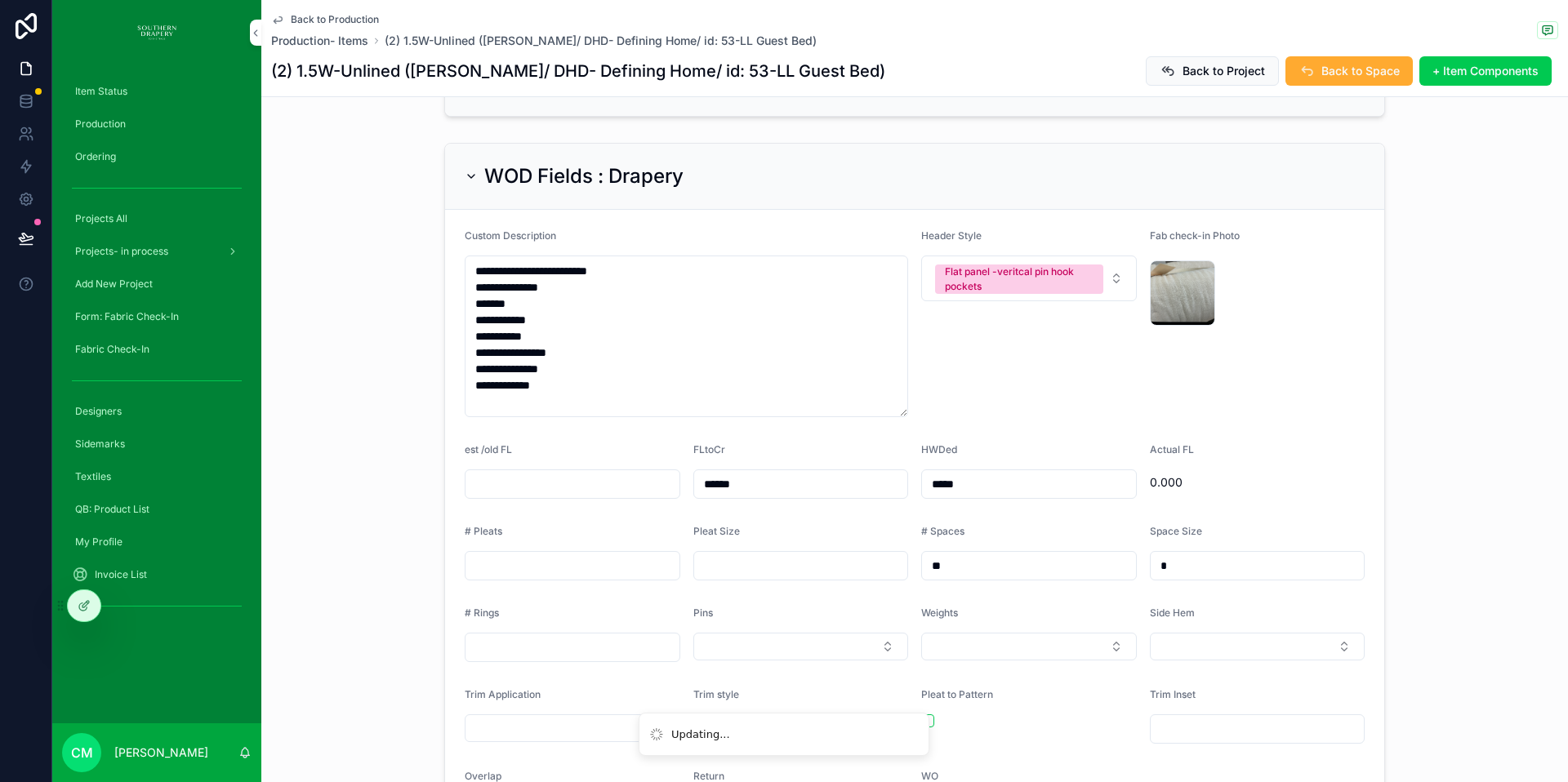
scroll to position [373, 0]
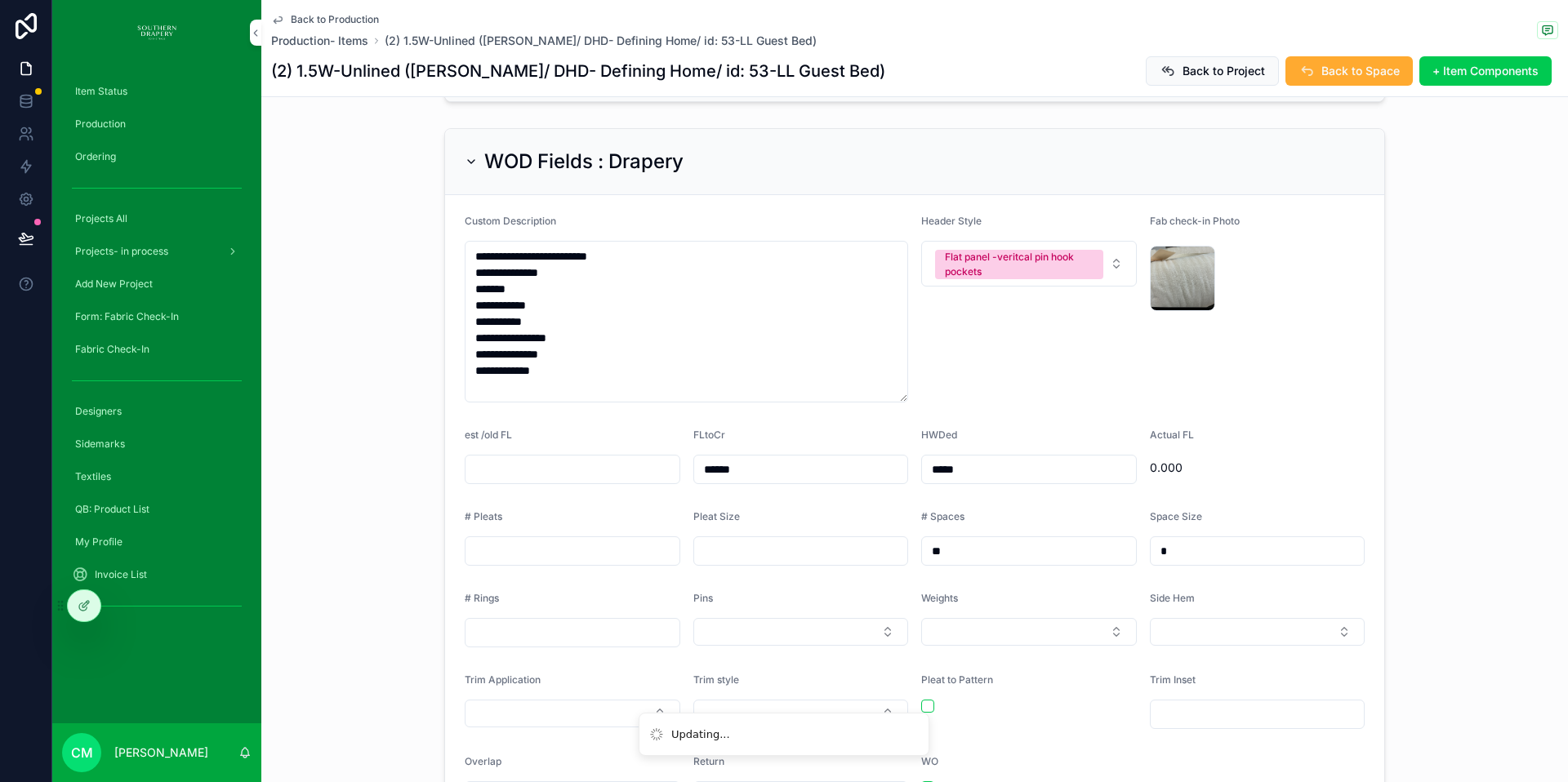
click at [1001, 618] on button "Select Button" at bounding box center [1028, 632] width 216 height 28
click at [963, 675] on span "Corners" at bounding box center [944, 672] width 57 height 15
click at [1159, 618] on button "Select Button" at bounding box center [1257, 632] width 216 height 28
click at [1179, 478] on div "Blind Hem" at bounding box center [1177, 477] width 48 height 15
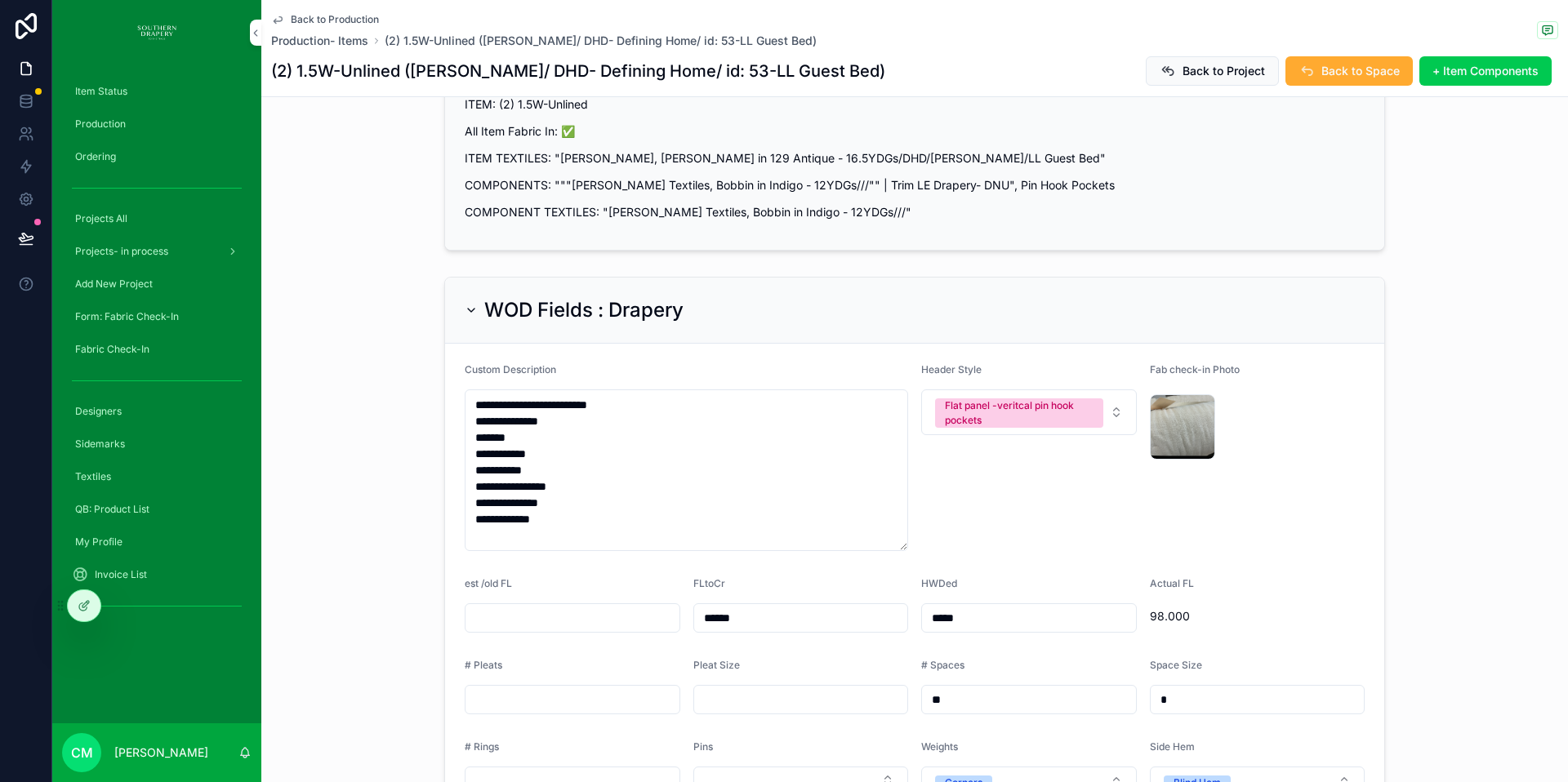
scroll to position [249, 0]
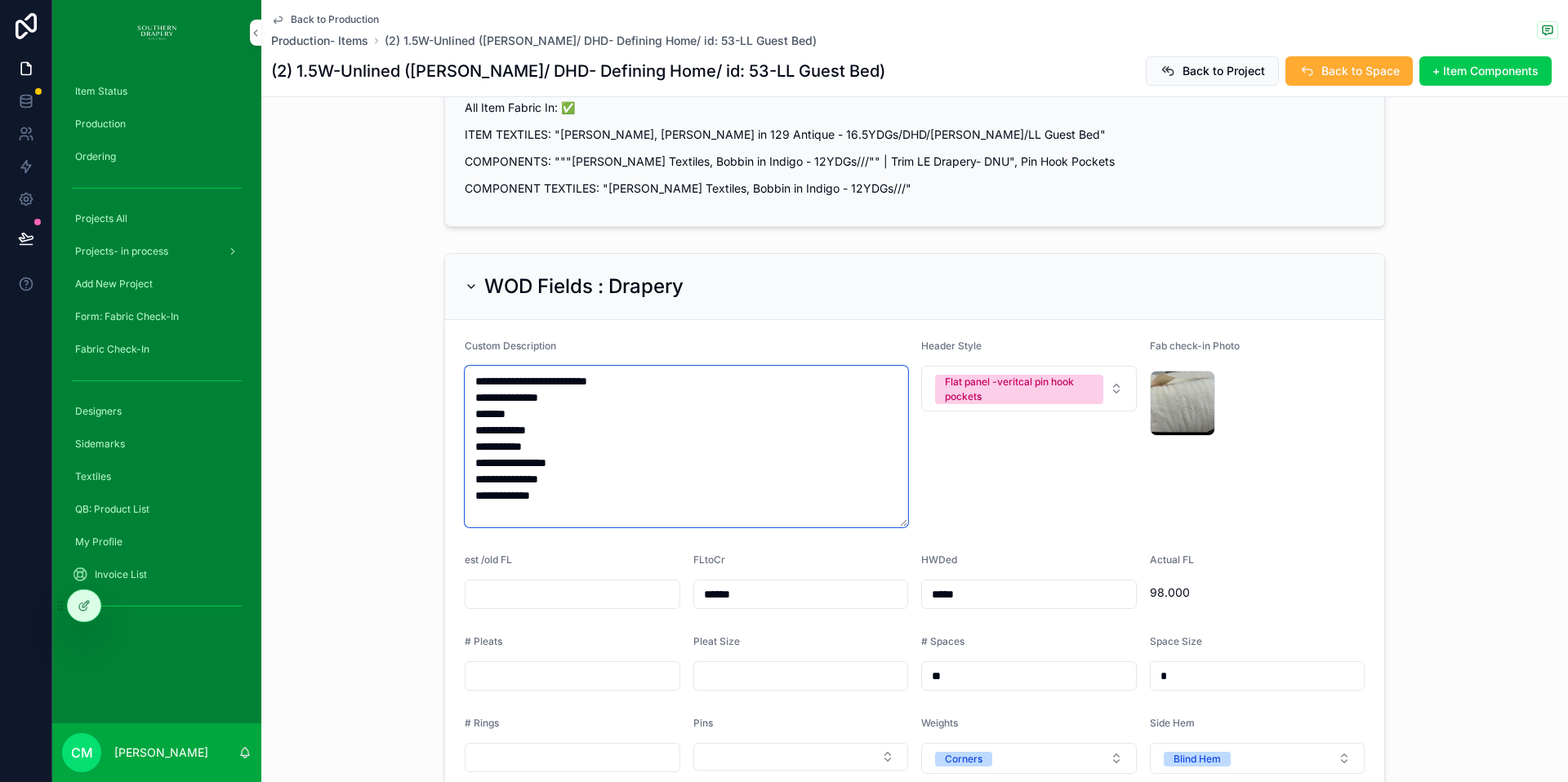
click at [588, 474] on textarea "**********" at bounding box center [686, 446] width 444 height 162
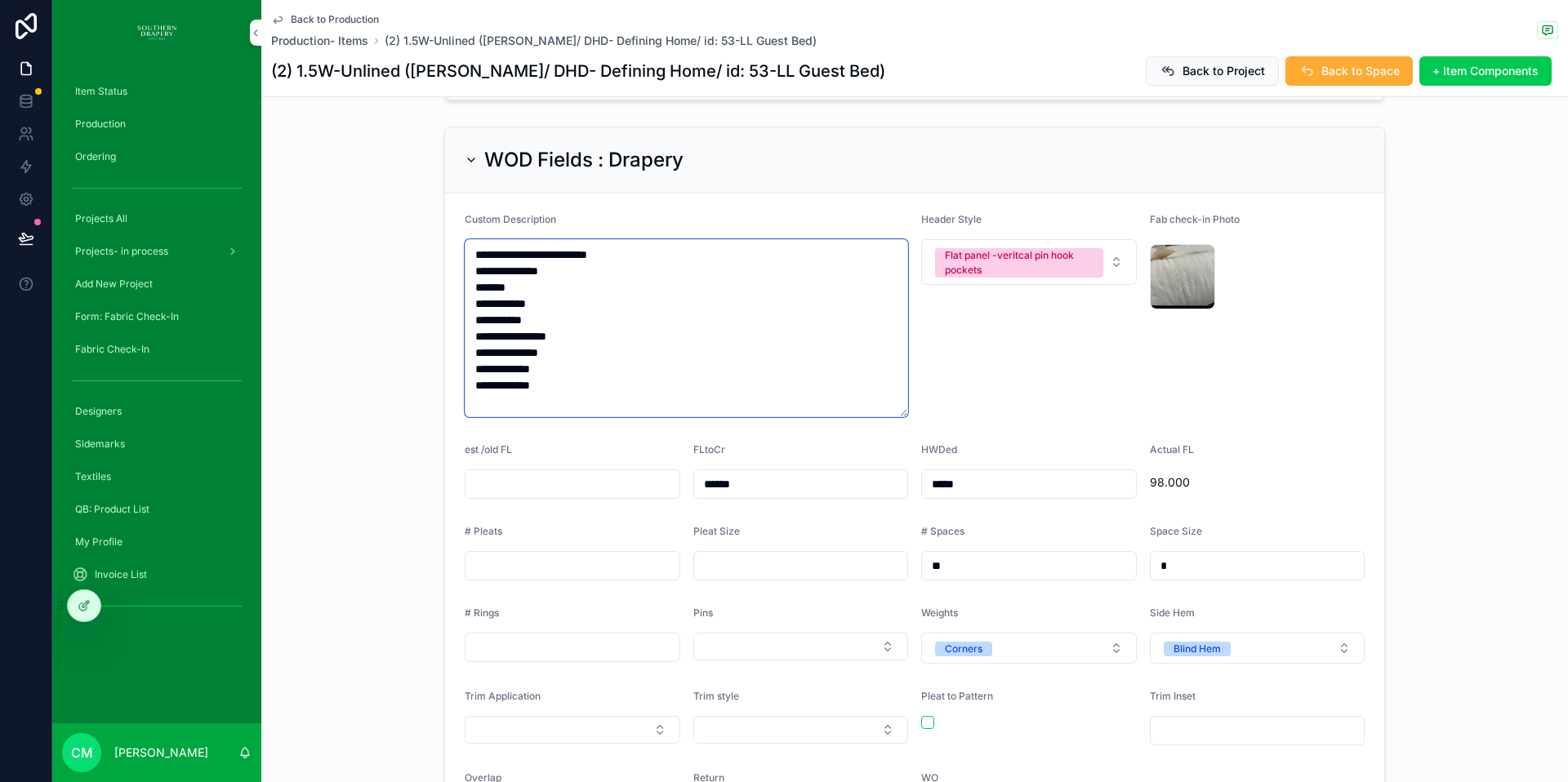
scroll to position [376, 0]
type textarea "**********"
click at [567, 635] on input "scrollable content" at bounding box center [572, 646] width 214 height 23
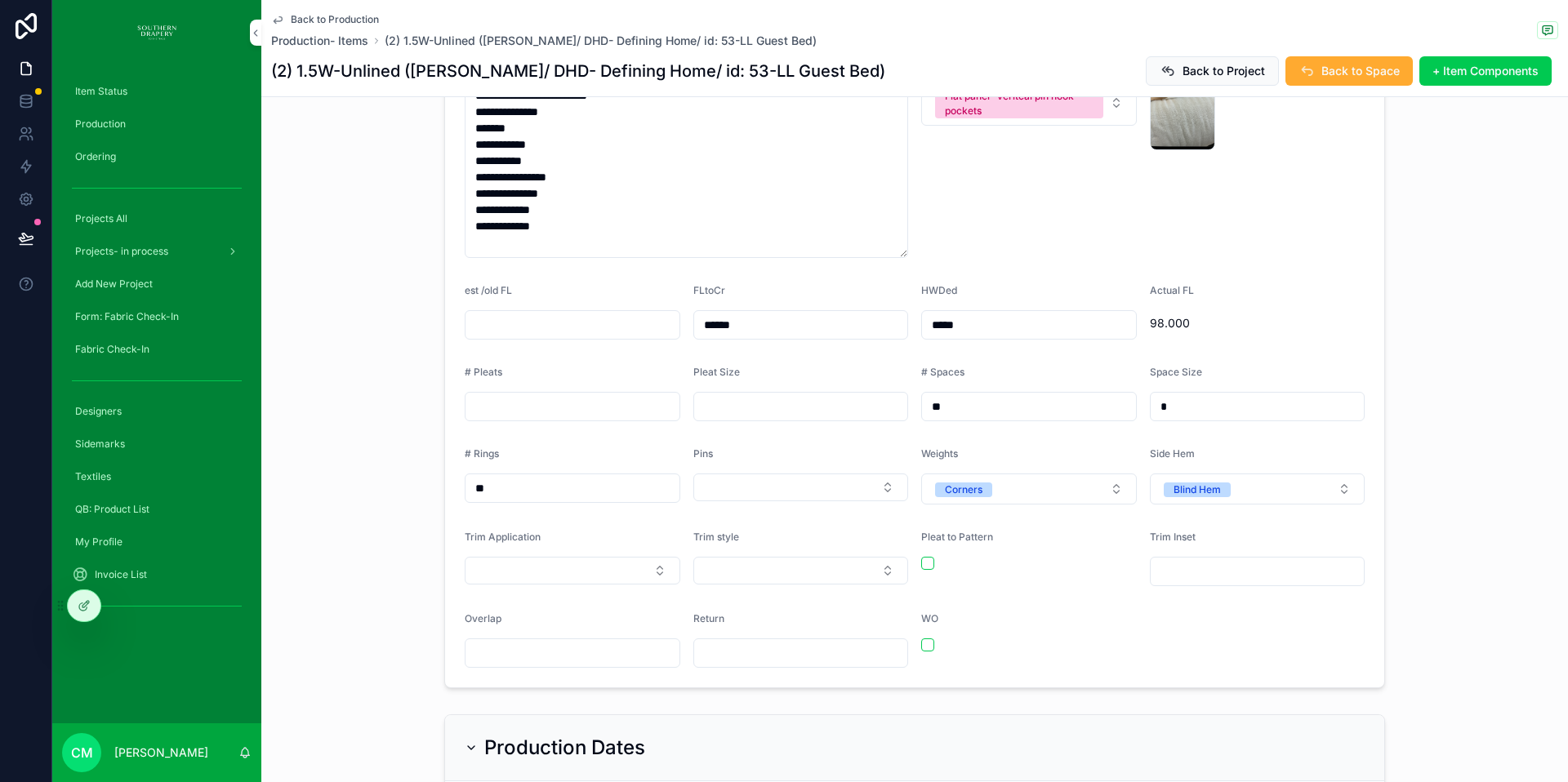
scroll to position [535, 0]
type input "**"
click at [587, 641] on input "scrollable content" at bounding box center [572, 652] width 214 height 23
type input "****"
click at [716, 641] on input "scrollable content" at bounding box center [800, 652] width 214 height 23
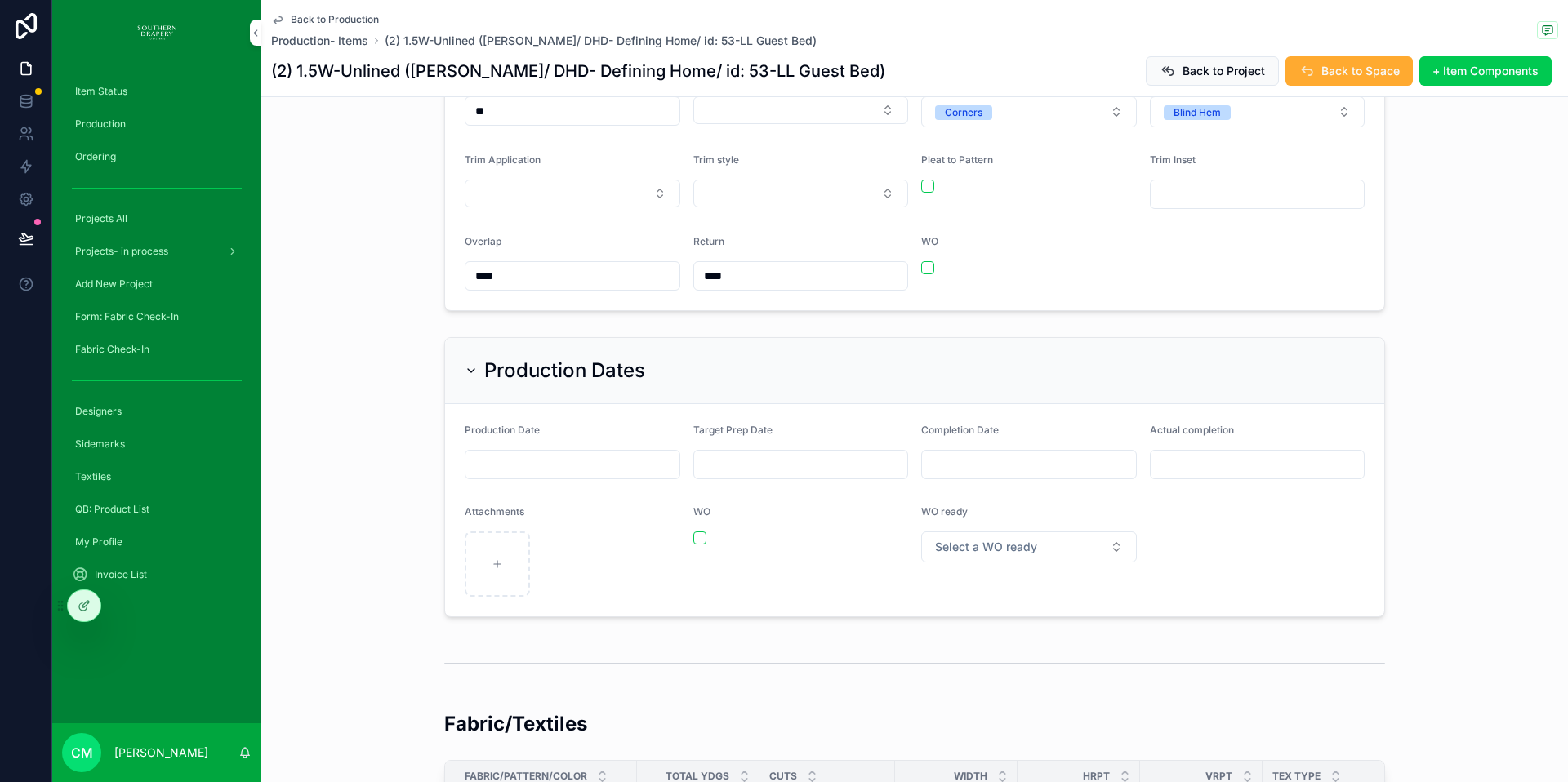
scroll to position [848, 0]
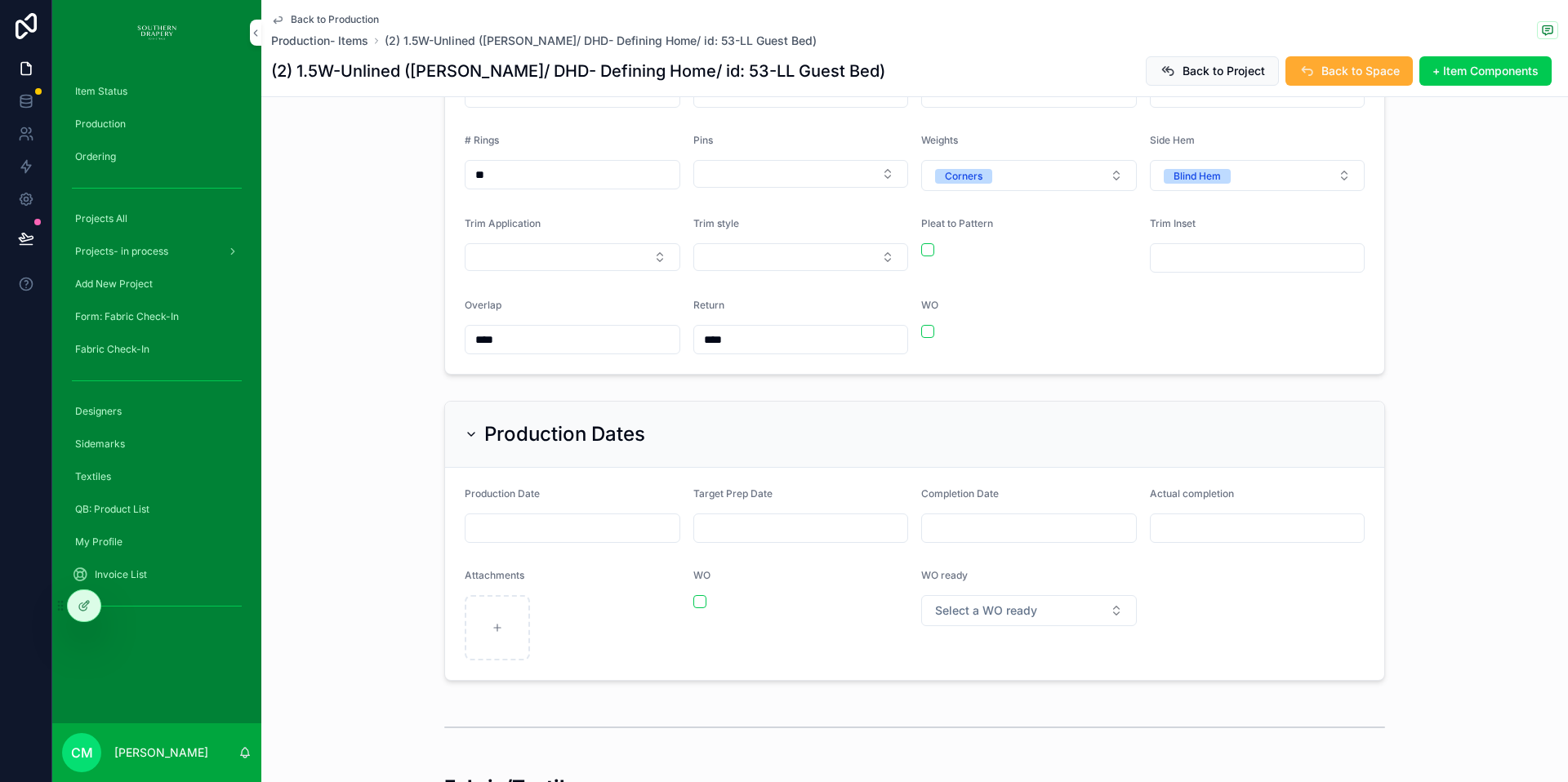
type input "****"
click at [1056, 595] on button "Select a WO ready" at bounding box center [1028, 611] width 216 height 31
click at [956, 654] on div "YES" at bounding box center [1022, 653] width 227 height 24
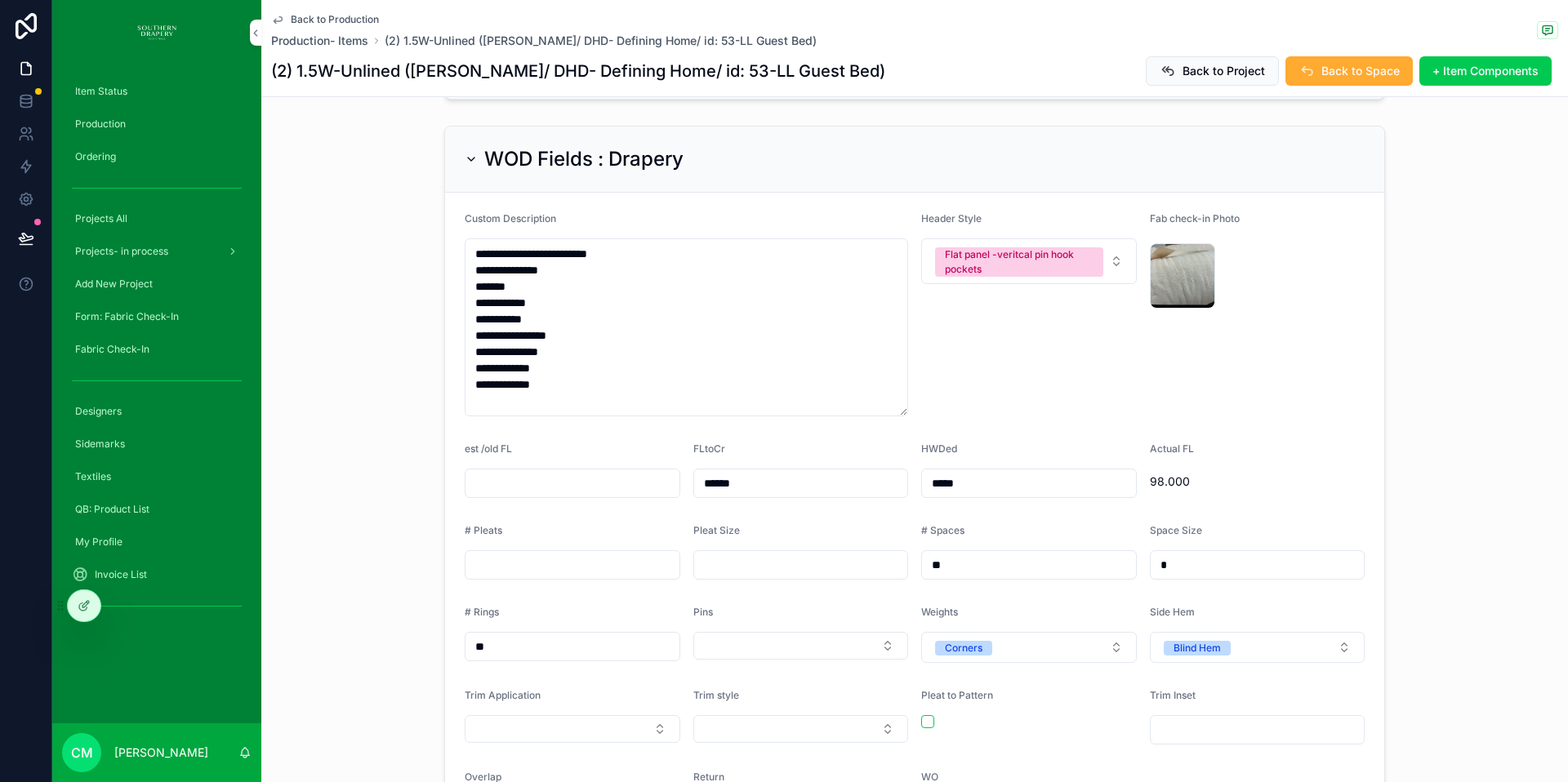
scroll to position [334, 0]
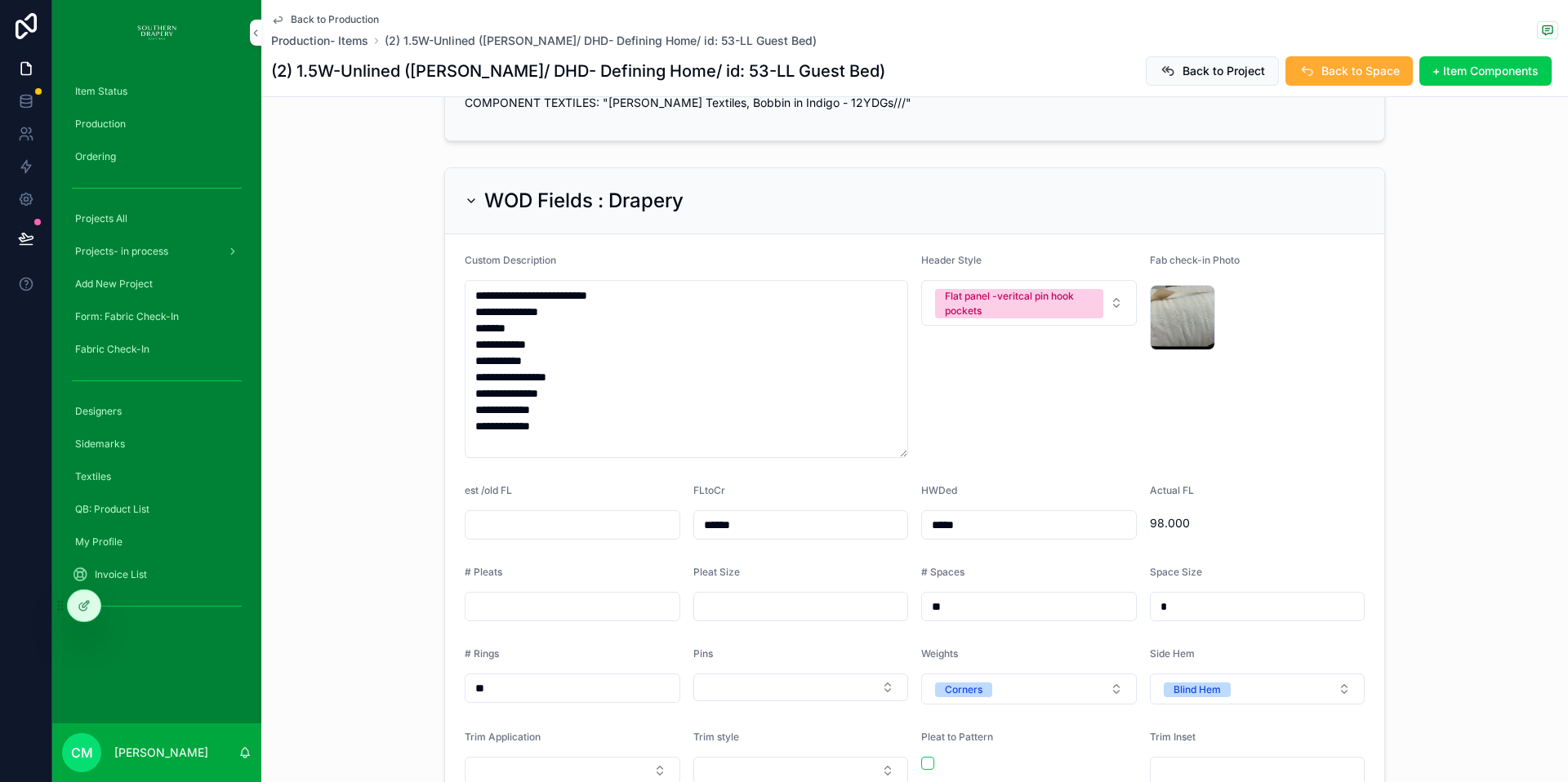
click at [80, 604] on icon at bounding box center [82, 607] width 7 height 7
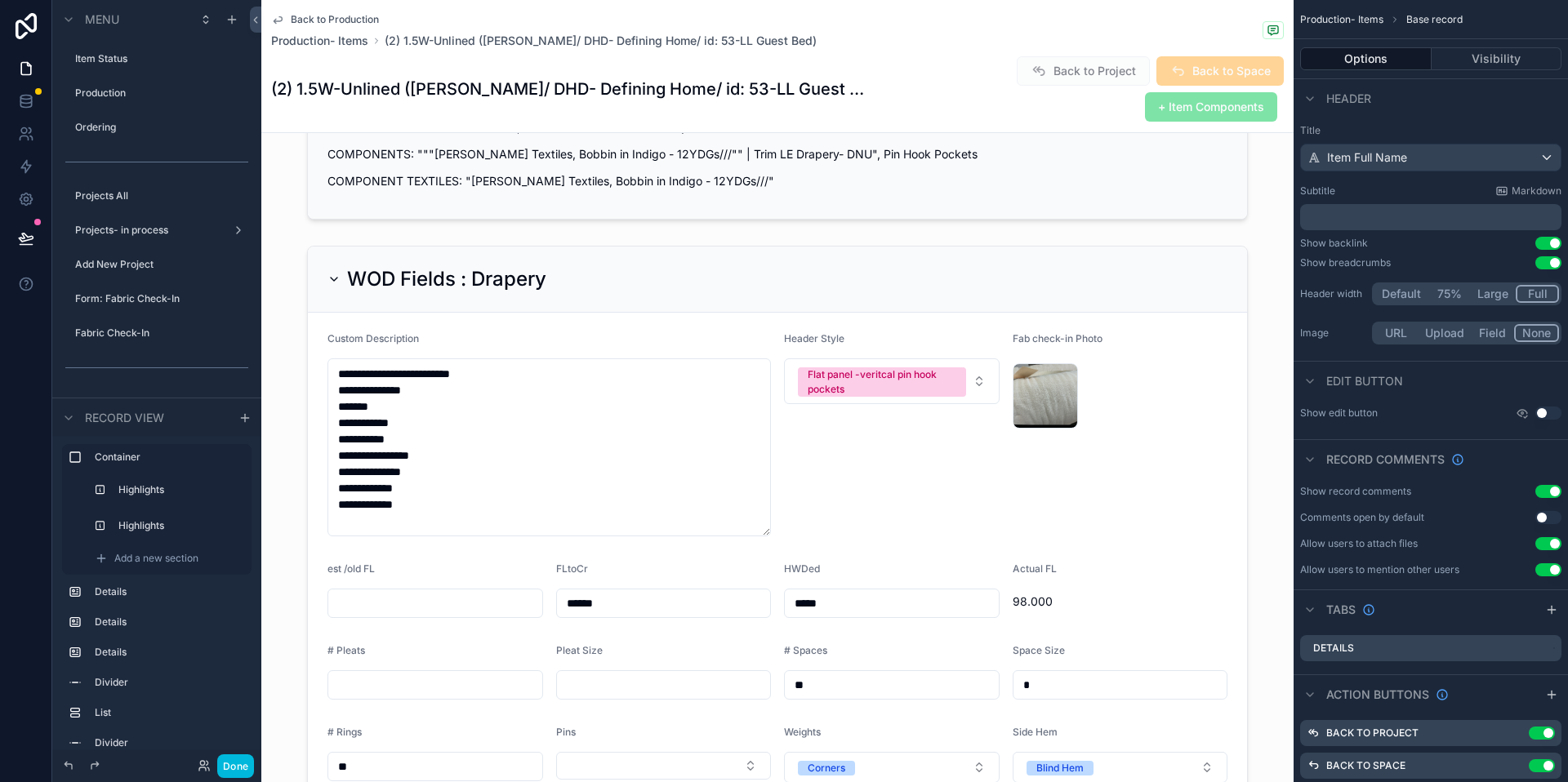
click at [992, 441] on div "scrollable content" at bounding box center [778, 606] width 1033 height 734
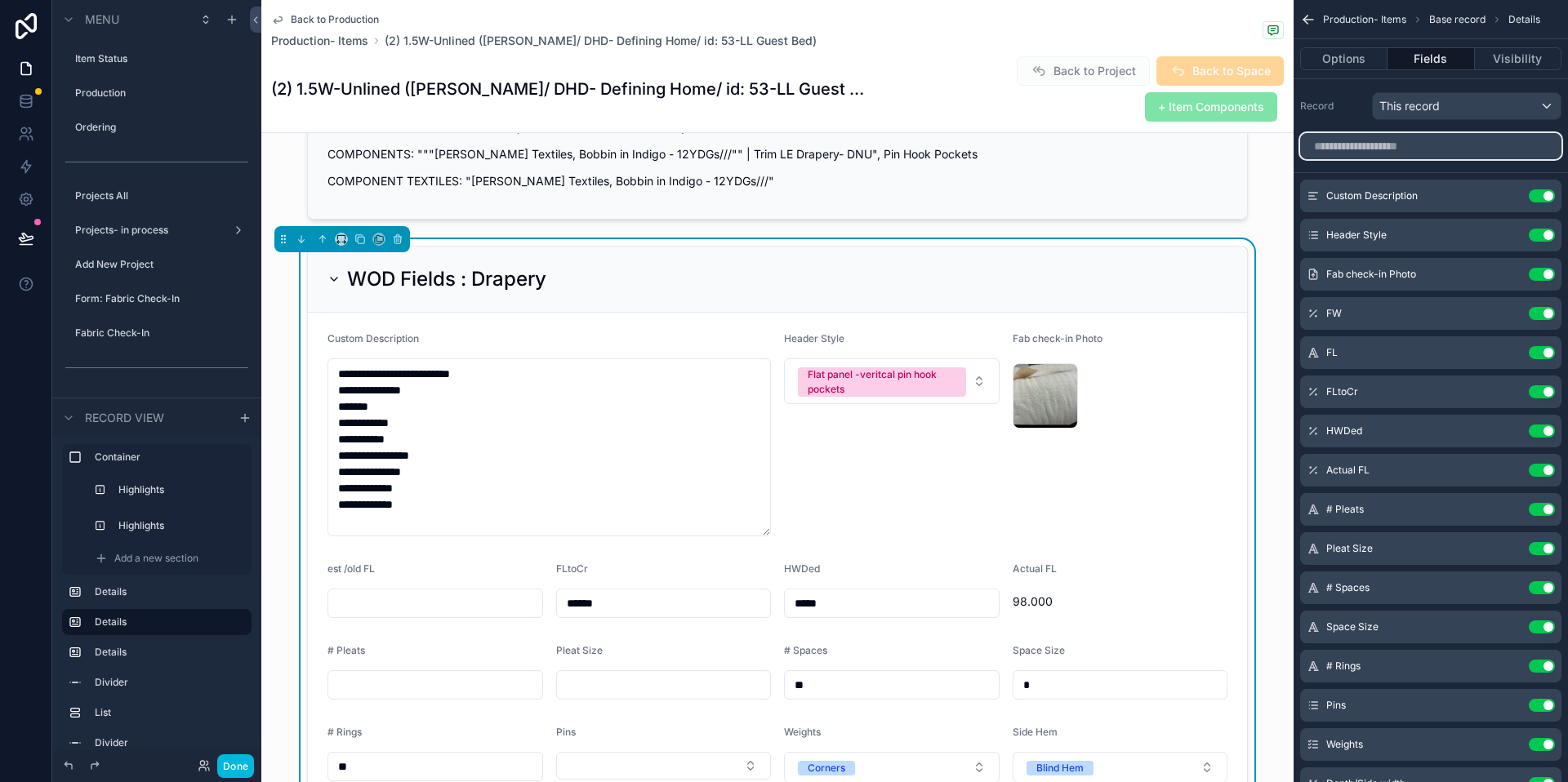
click at [1407, 152] on input "scrollable content" at bounding box center [1431, 146] width 262 height 26
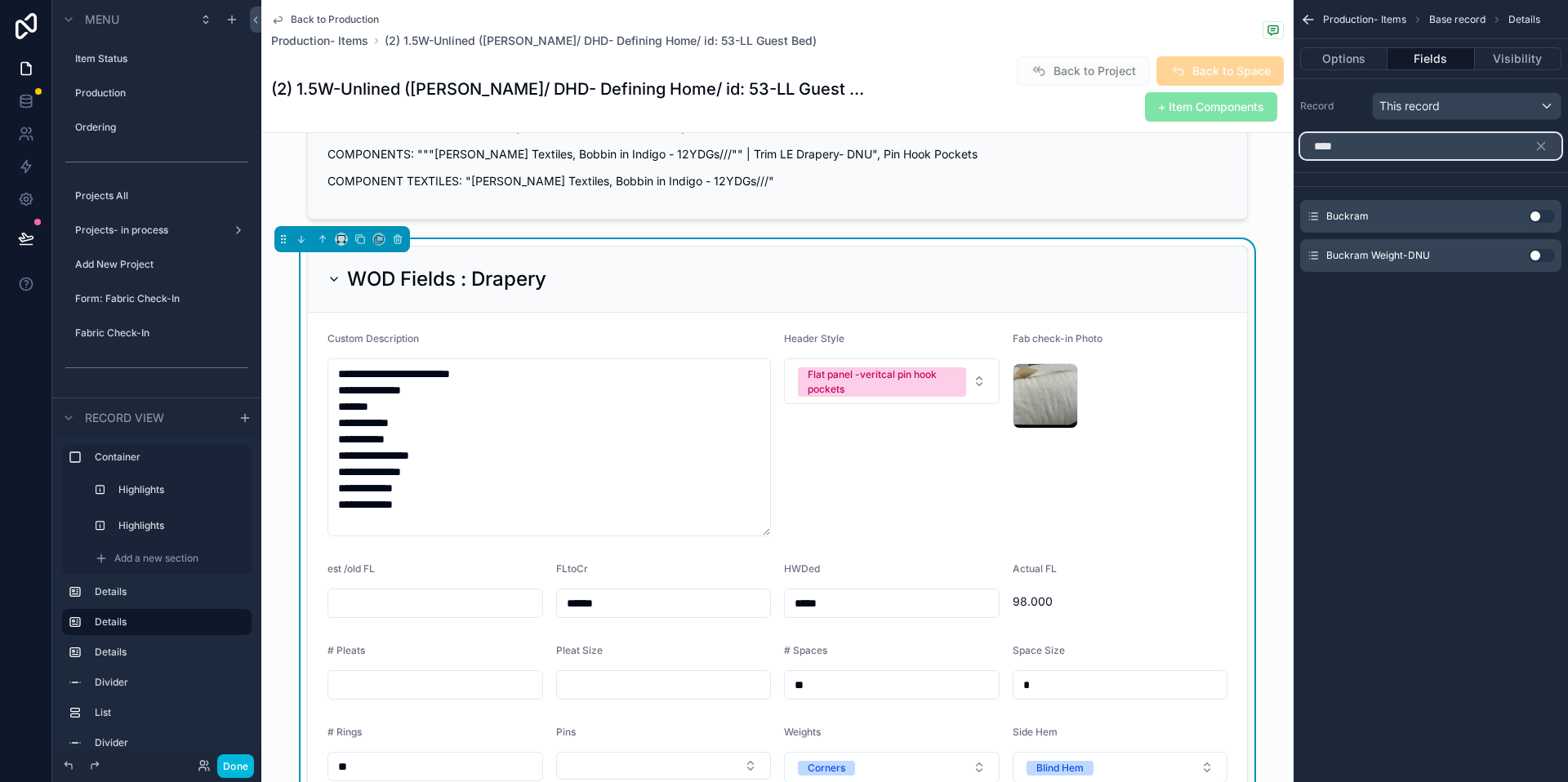
type input "****"
click at [1542, 218] on button "Use setting" at bounding box center [1542, 216] width 26 height 13
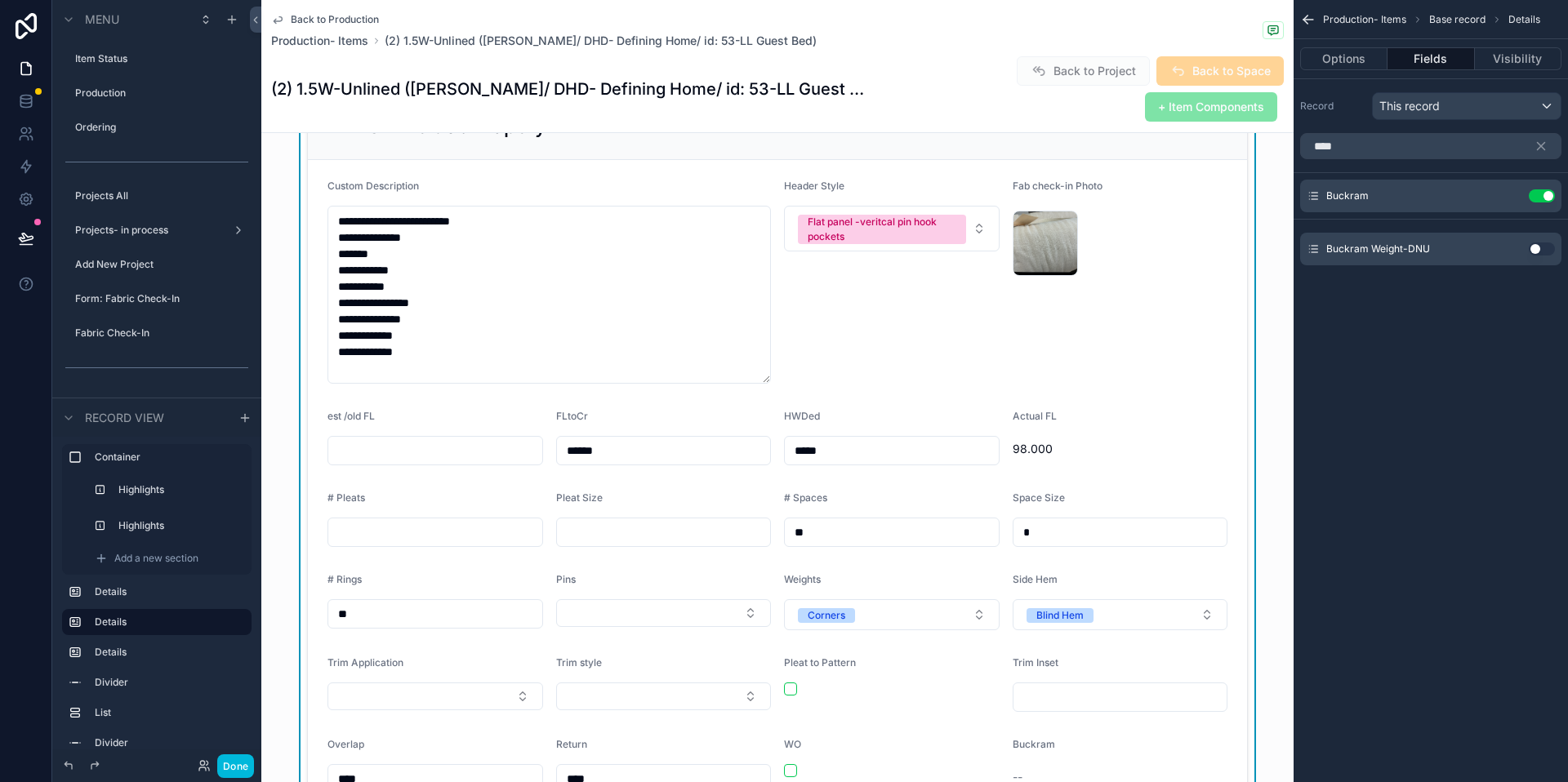
scroll to position [488, 0]
click at [0, 0] on icon "scrollable content" at bounding box center [0, 0] width 0 height 0
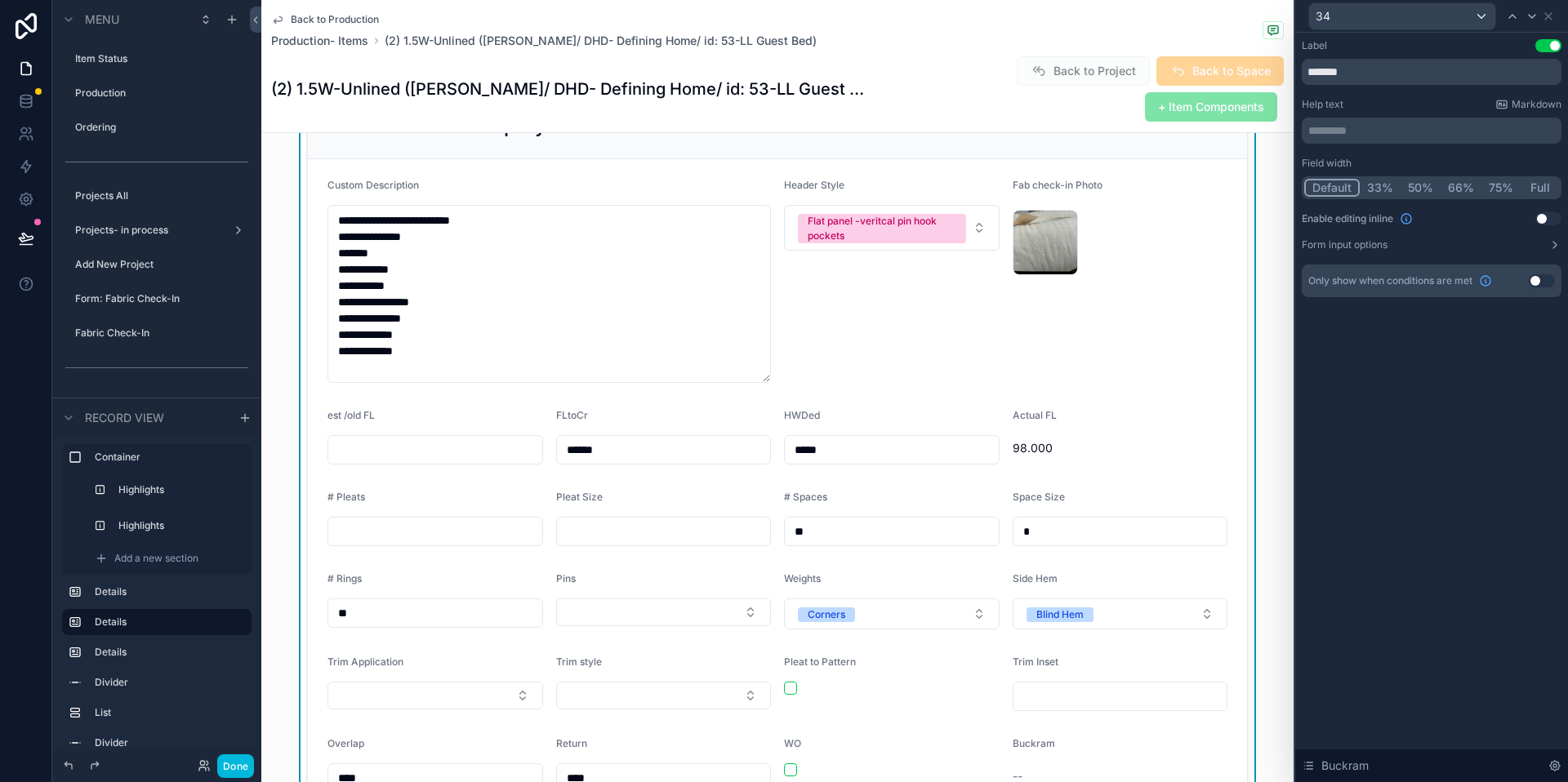
click at [1538, 220] on button "Use setting" at bounding box center [1548, 218] width 26 height 13
drag, startPoint x: 1134, startPoint y: 721, endPoint x: 1057, endPoint y: 710, distance: 77.8
click at [1057, 764] on button "Select a Buckram" at bounding box center [1120, 779] width 216 height 31
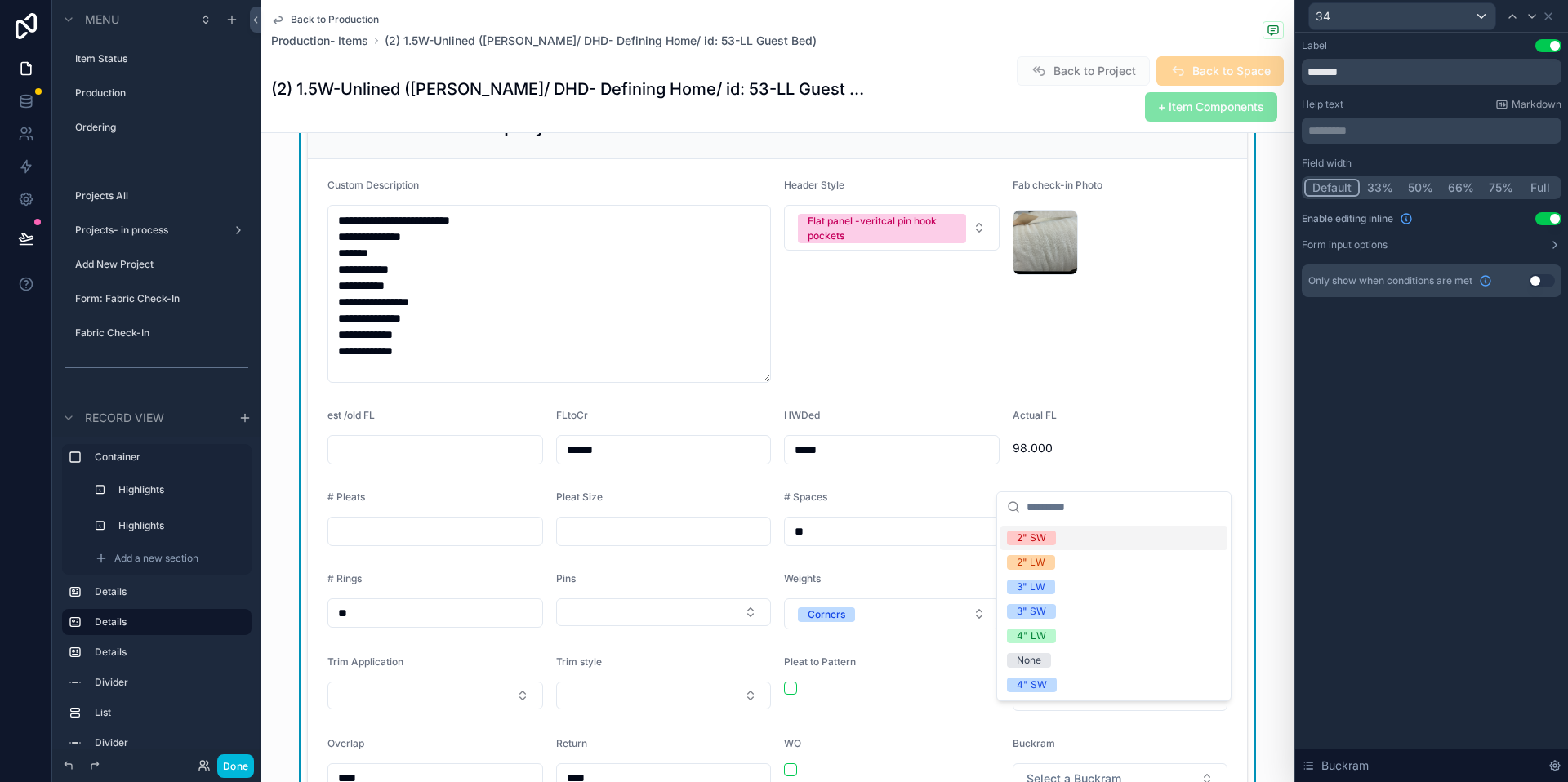
click at [905, 737] on div "WO" at bounding box center [891, 766] width 216 height 57
drag, startPoint x: 1062, startPoint y: 721, endPoint x: 1063, endPoint y: 670, distance: 51.0
click at [983, 549] on form "**********" at bounding box center [777, 487] width 939 height 655
click at [1178, 764] on button "Select a Buckram" at bounding box center [1120, 779] width 216 height 31
click at [1188, 764] on button "Select a Buckram" at bounding box center [1120, 779] width 216 height 31
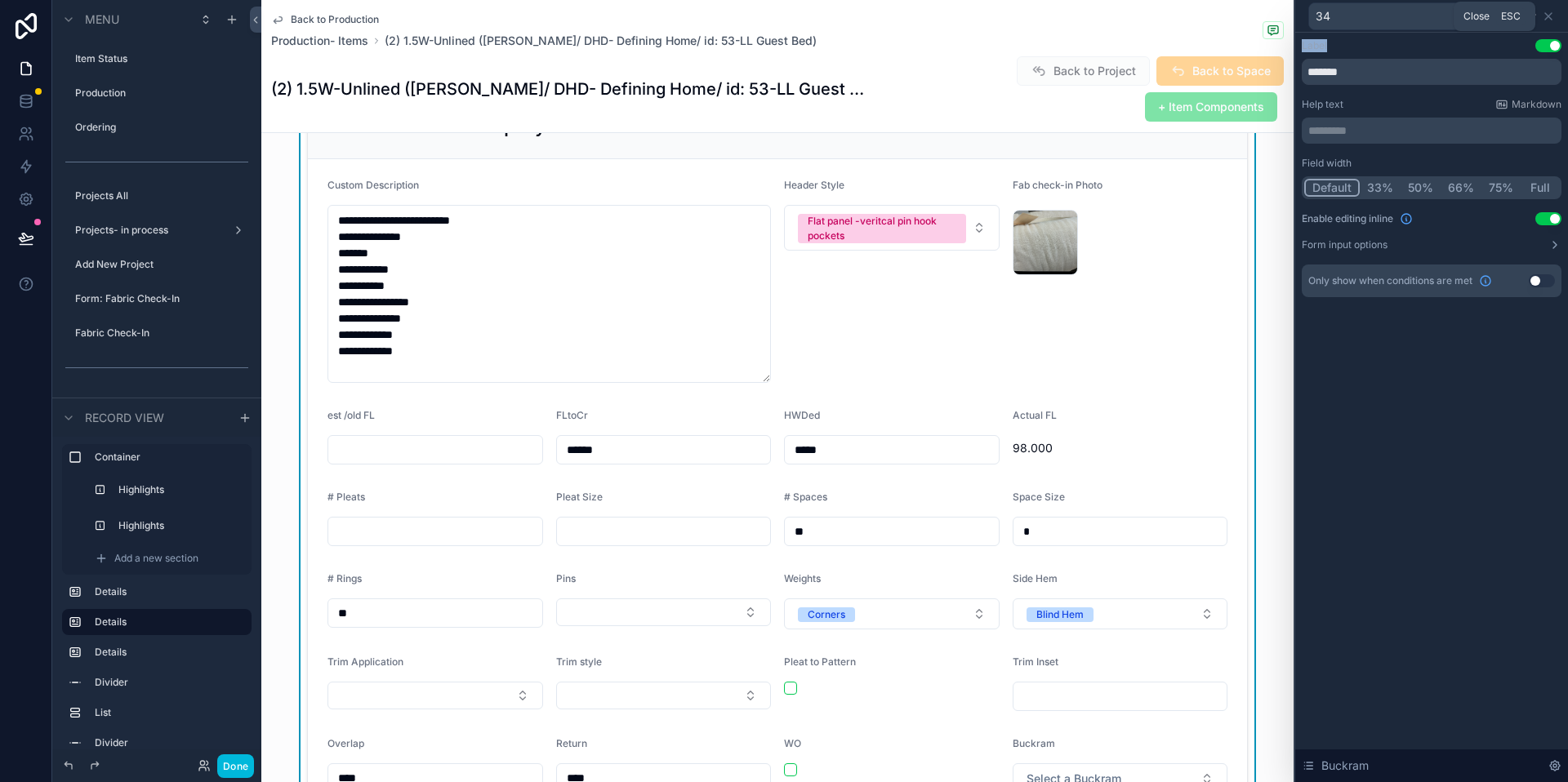
click at [1548, 19] on icon at bounding box center [1548, 16] width 13 height 13
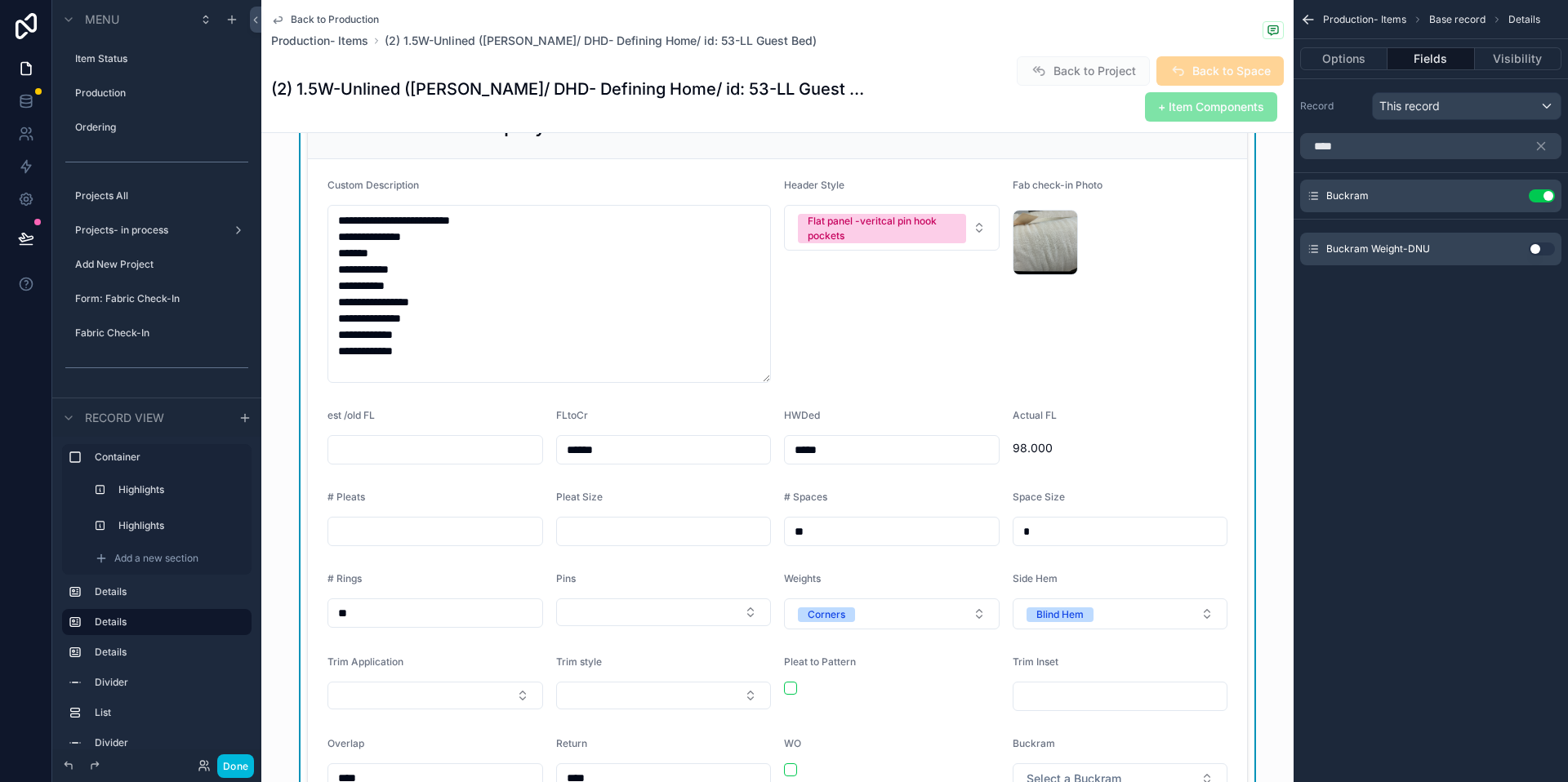
click at [1448, 55] on button "Fields" at bounding box center [1431, 59] width 87 height 23
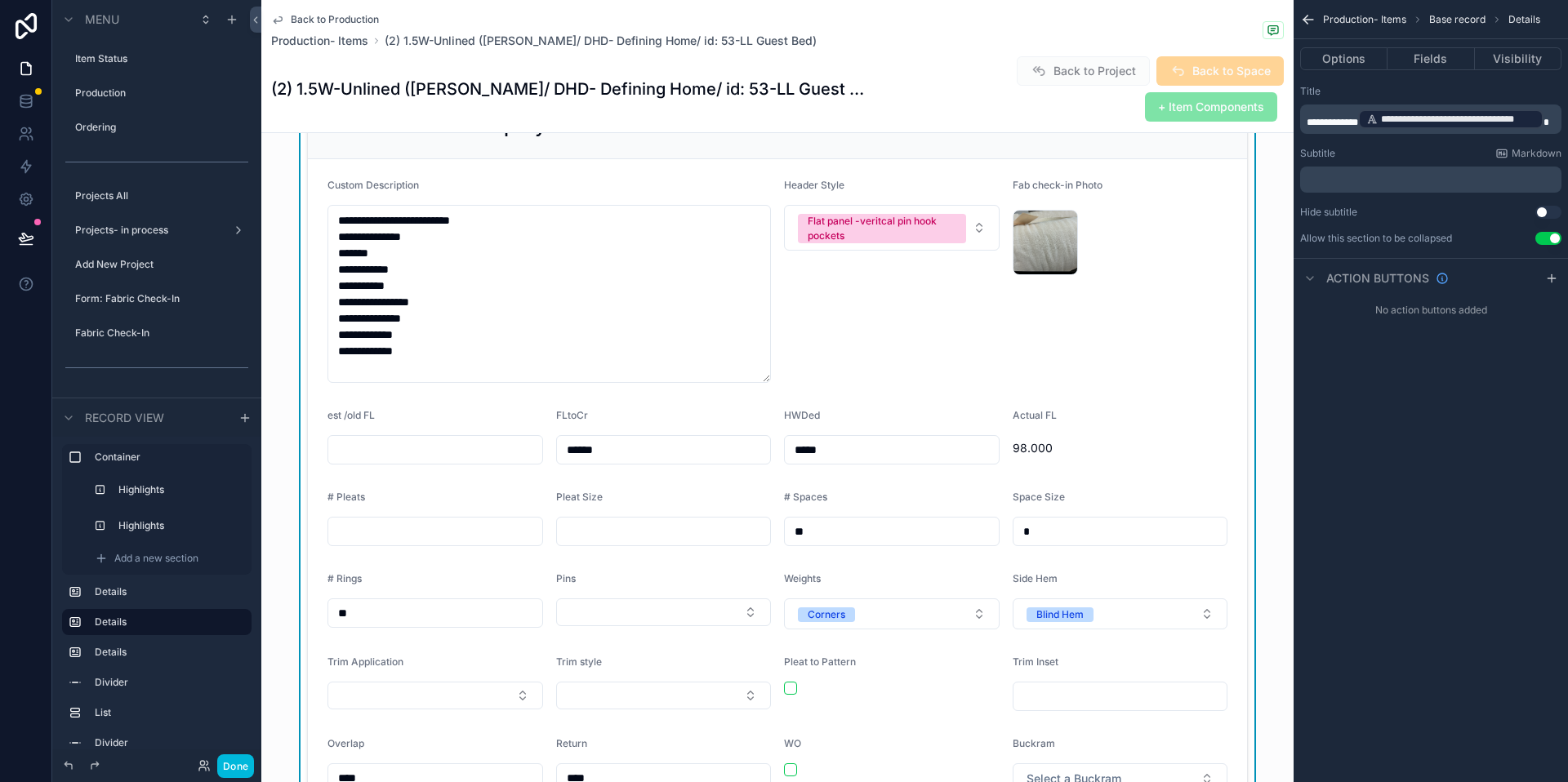
click at [1354, 19] on span "Production- Items" at bounding box center [1364, 19] width 83 height 13
click at [1162, 305] on div "Fab check-in Photo image .jpg" at bounding box center [1120, 281] width 216 height 204
click at [1435, 64] on button "Fields" at bounding box center [1431, 59] width 87 height 23
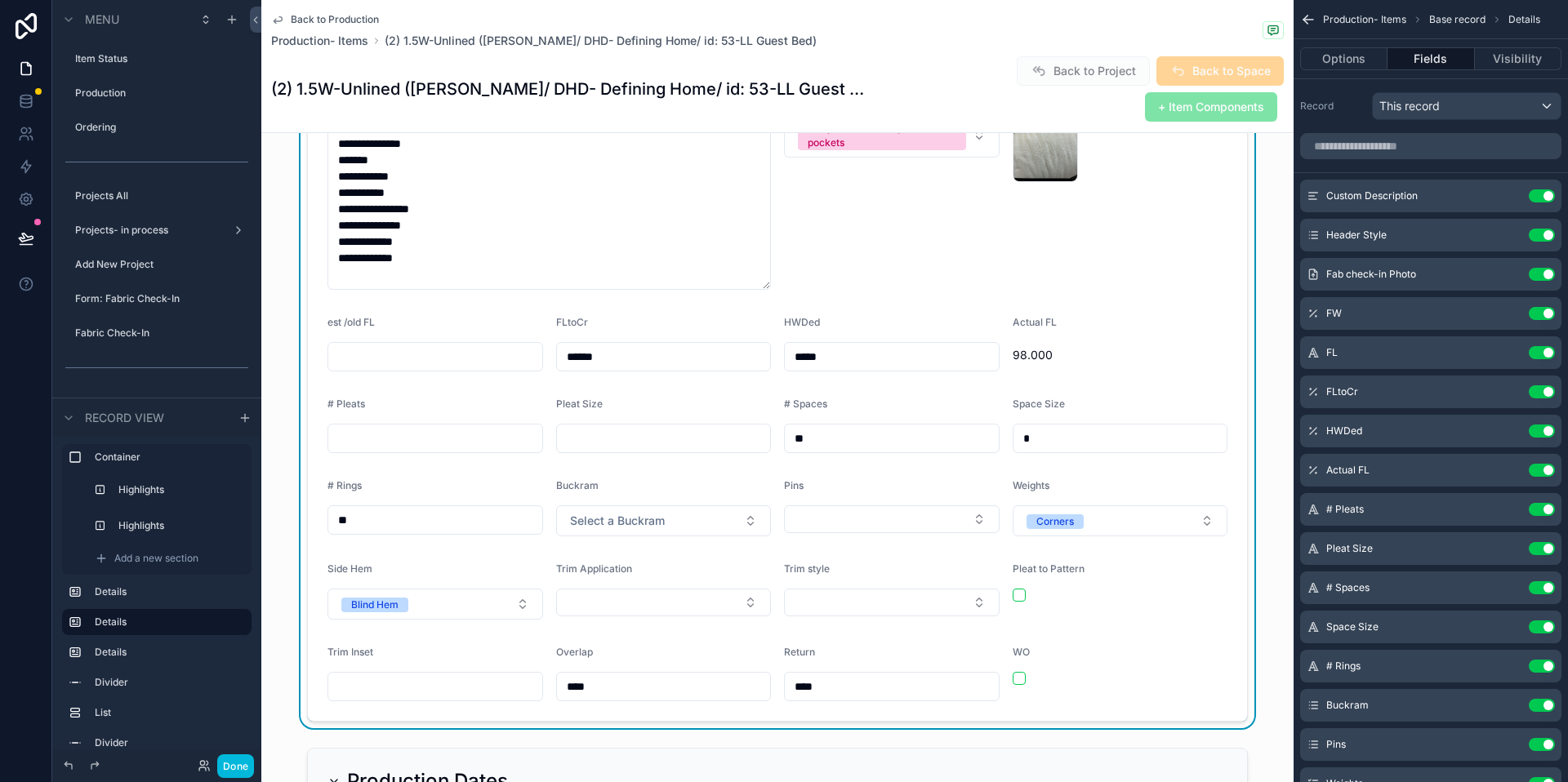
scroll to position [588, 0]
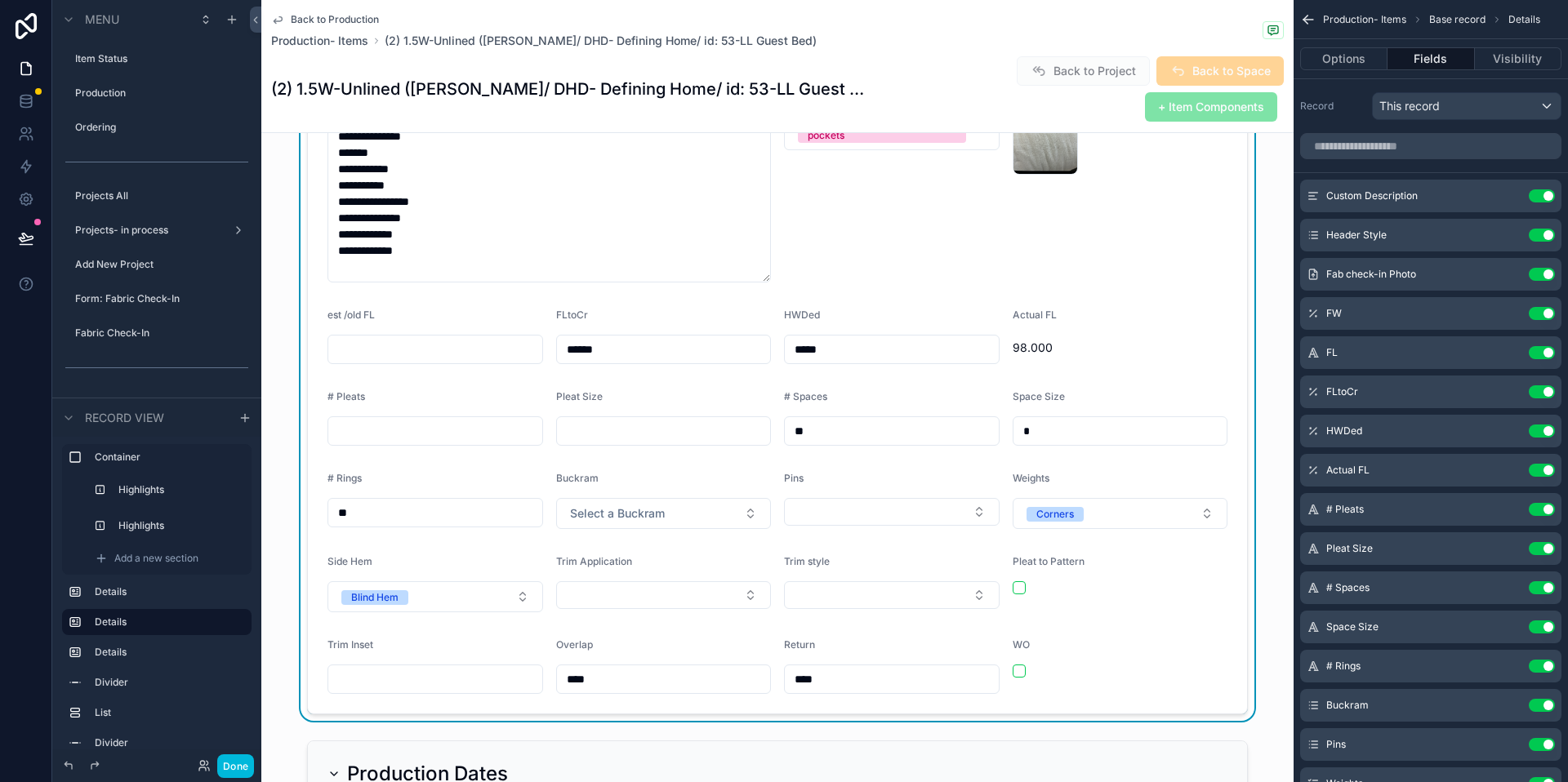
click at [619, 506] on span "Select a Buckram" at bounding box center [617, 514] width 94 height 16
click at [585, 575] on div "3" LW" at bounding box center [574, 569] width 29 height 15
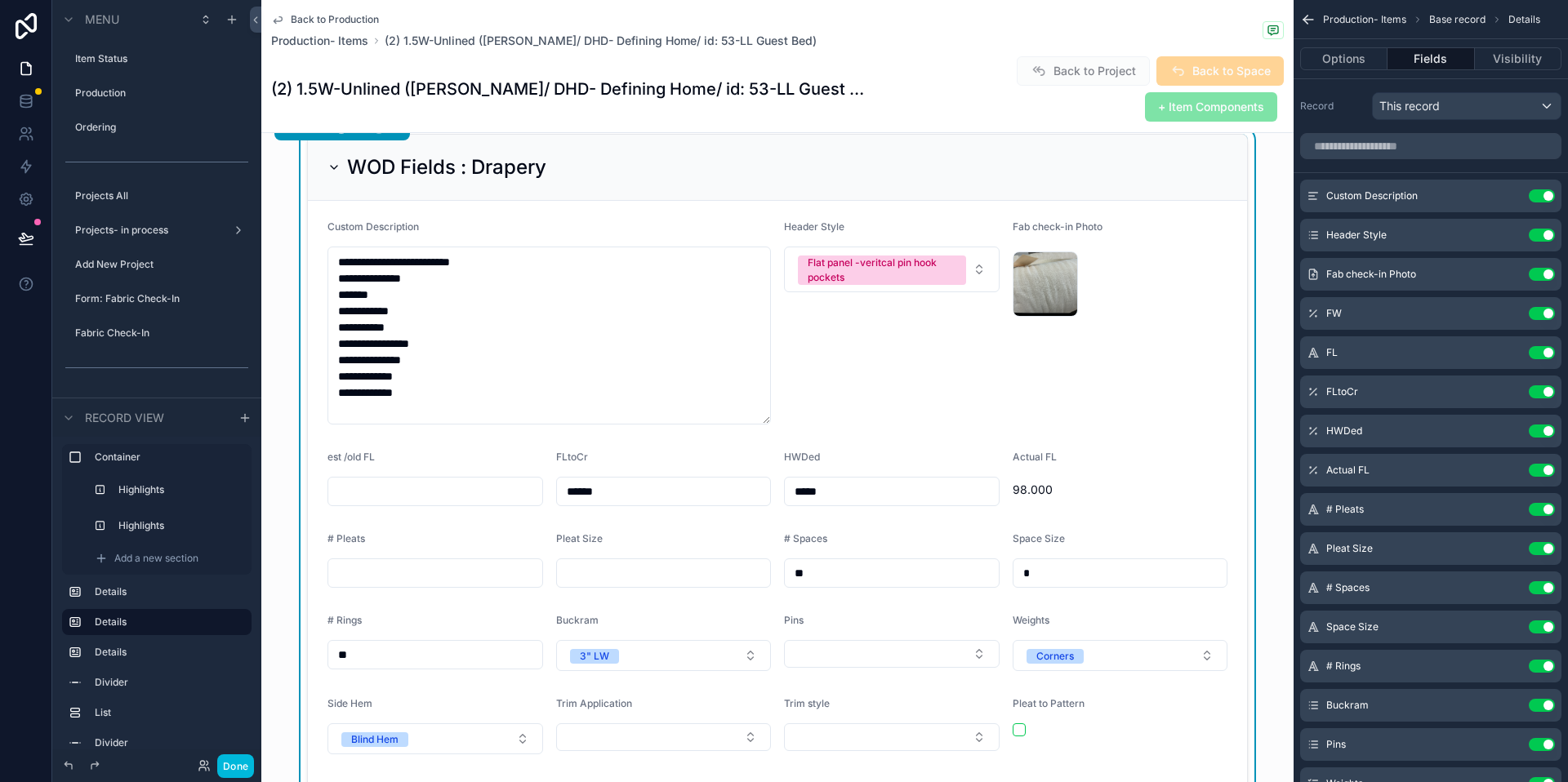
scroll to position [350, 0]
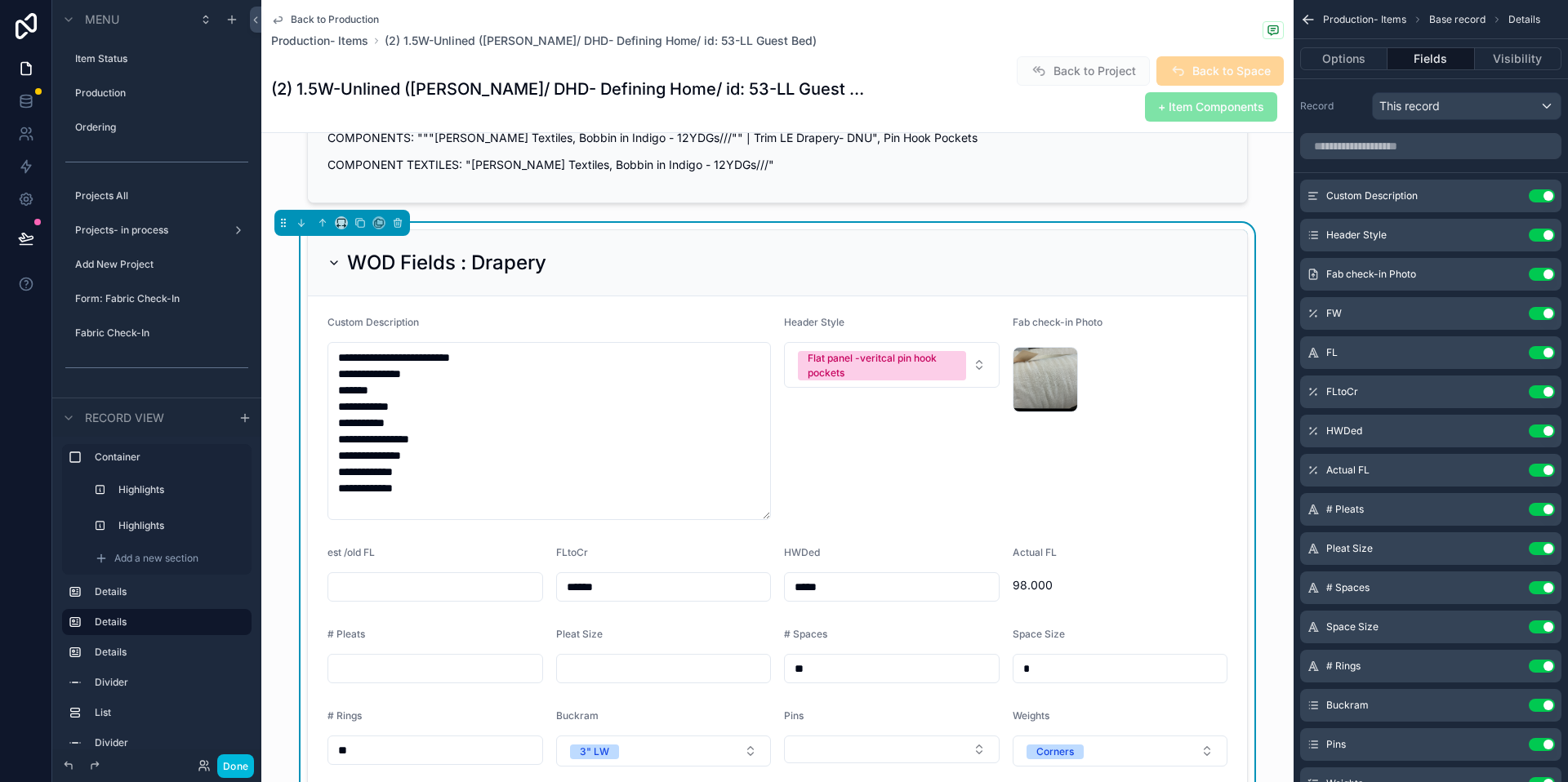
click at [904, 351] on div "Flat panel -veritcal pin hook pockets" at bounding box center [882, 365] width 149 height 29
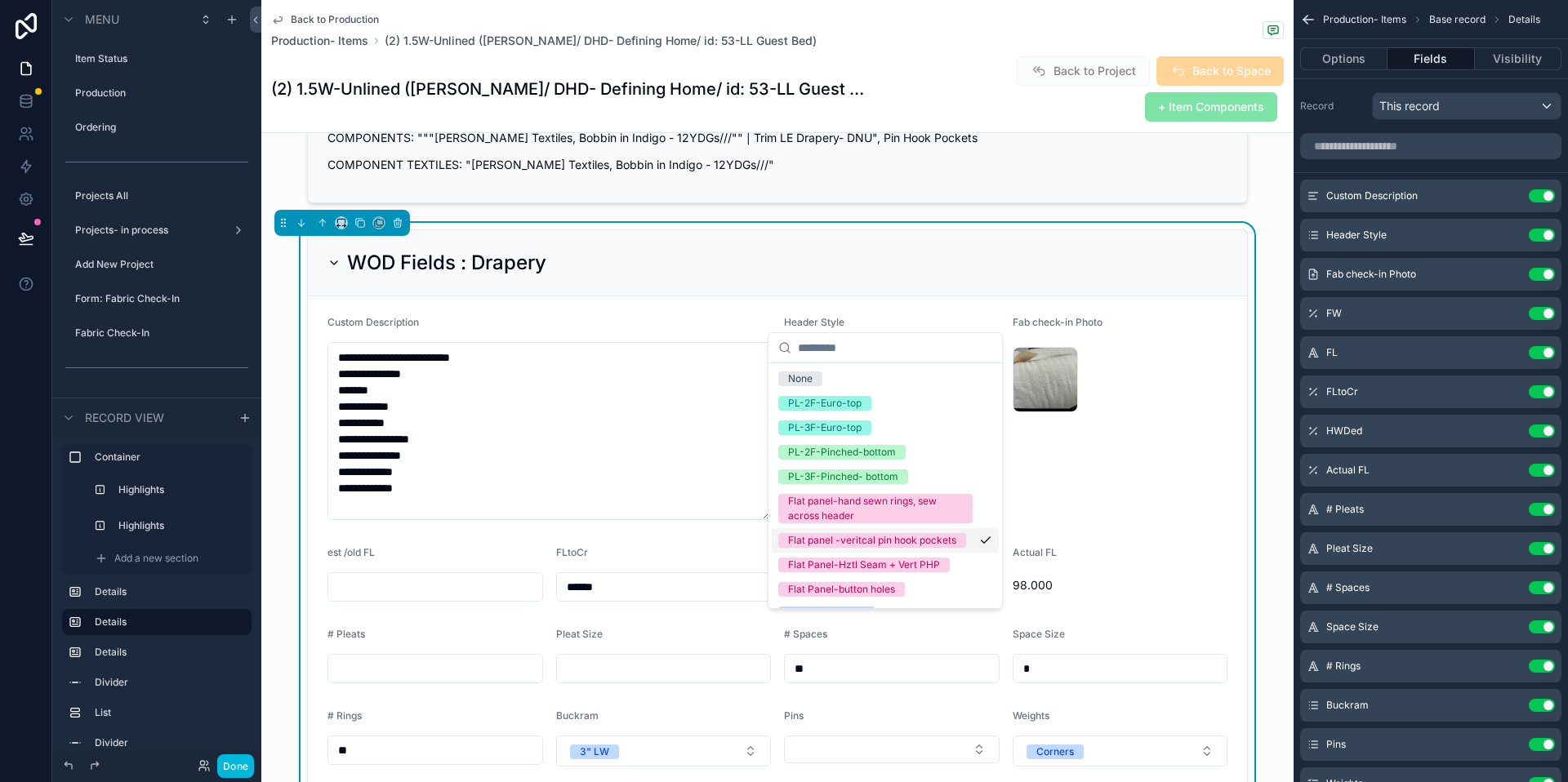
click at [893, 548] on div "Flat panel -veritcal pin hook pockets" at bounding box center [872, 540] width 168 height 15
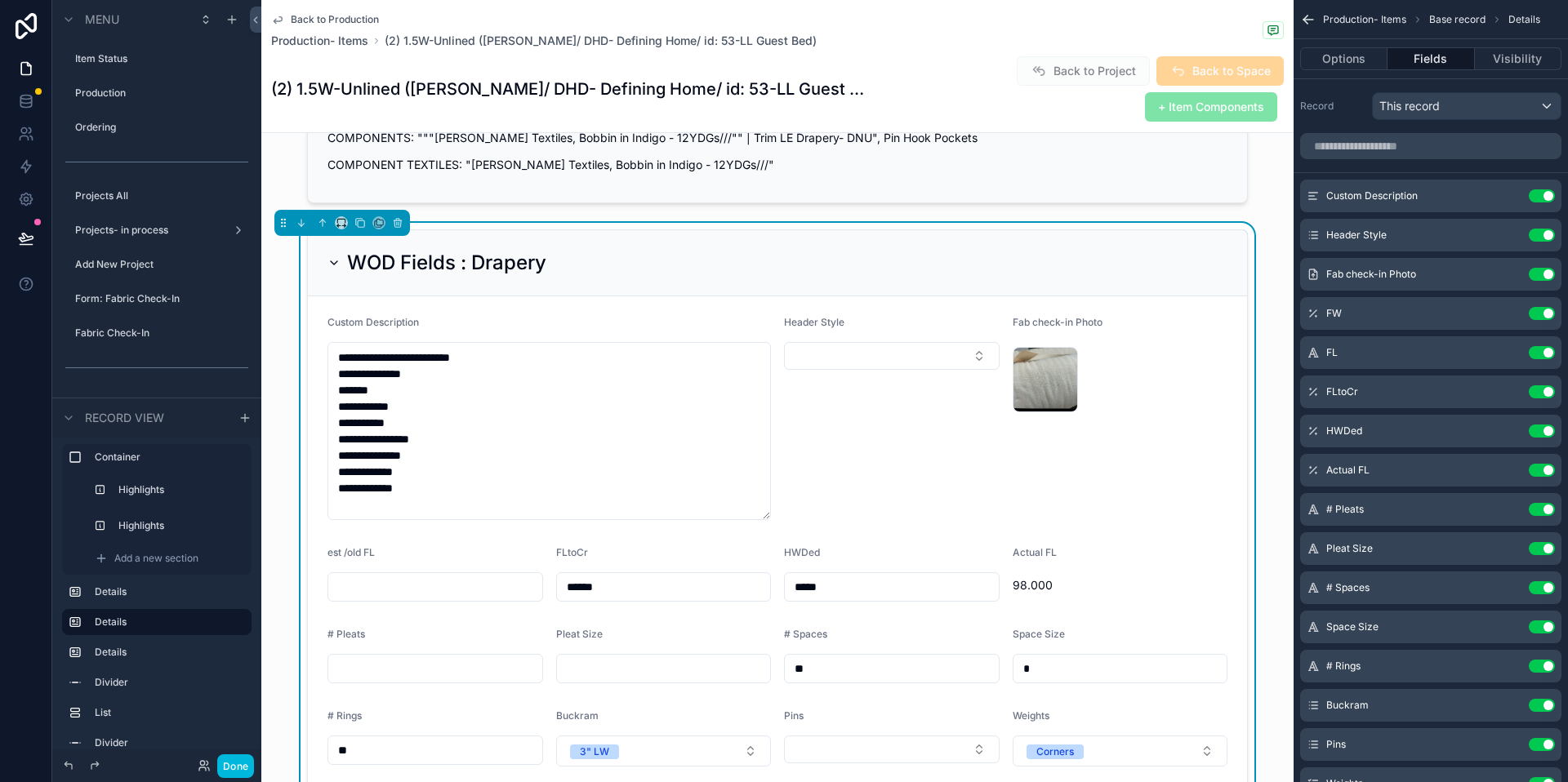
click at [949, 342] on button "Select Button" at bounding box center [891, 356] width 216 height 28
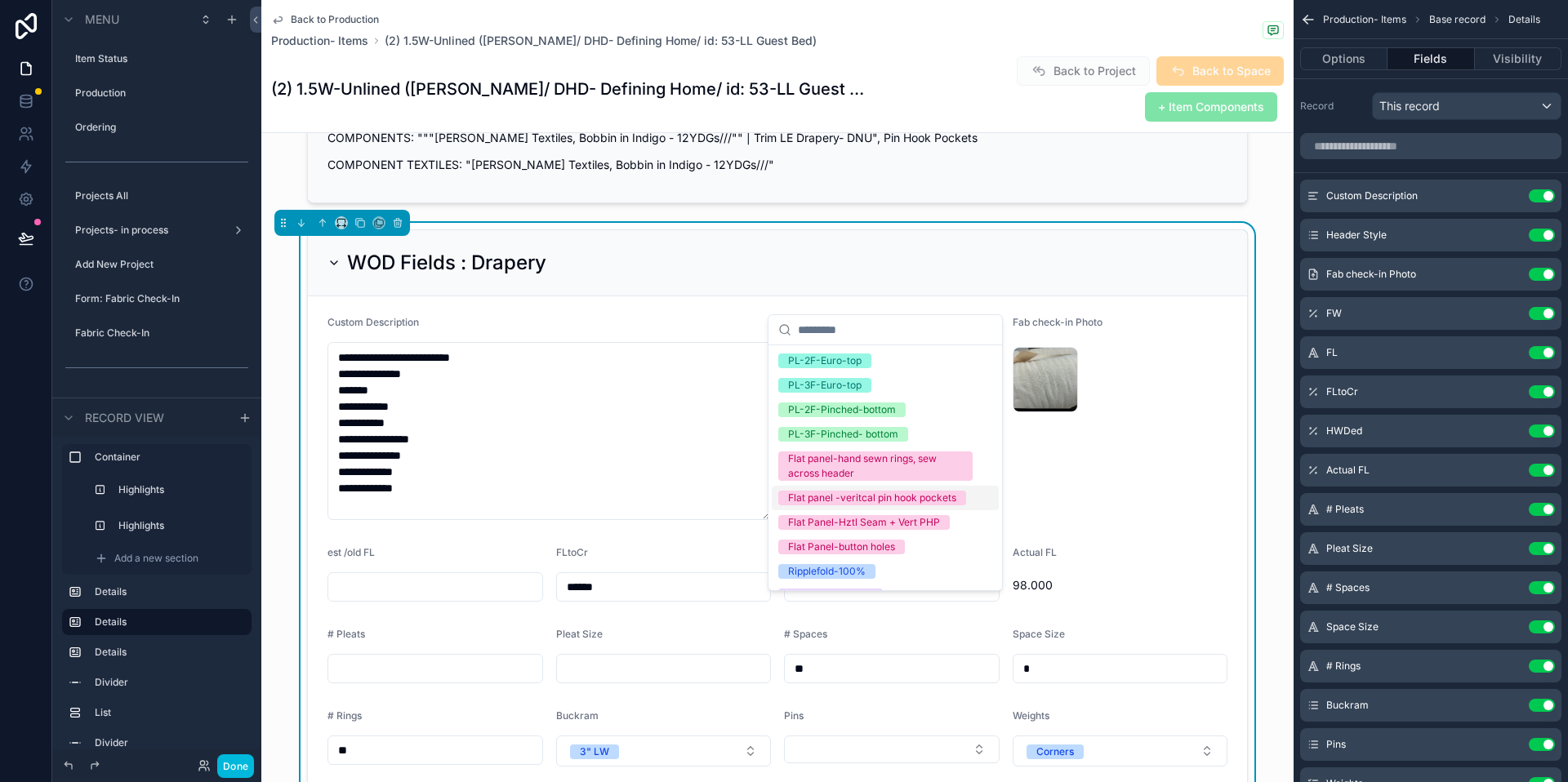
click at [874, 506] on div "Flat panel -veritcal pin hook pockets" at bounding box center [872, 498] width 168 height 15
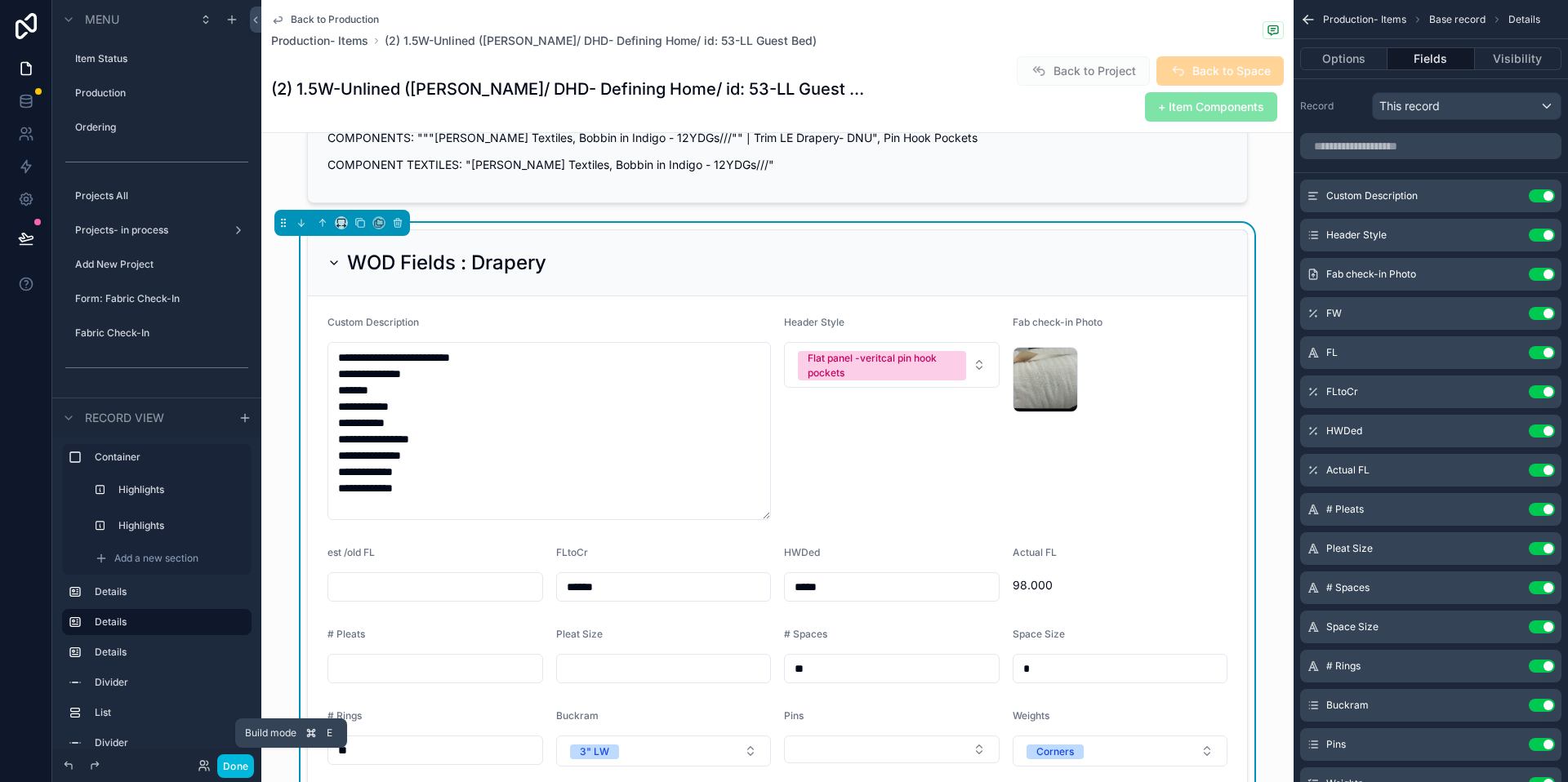
click at [243, 761] on button "Done" at bounding box center [236, 766] width 36 height 23
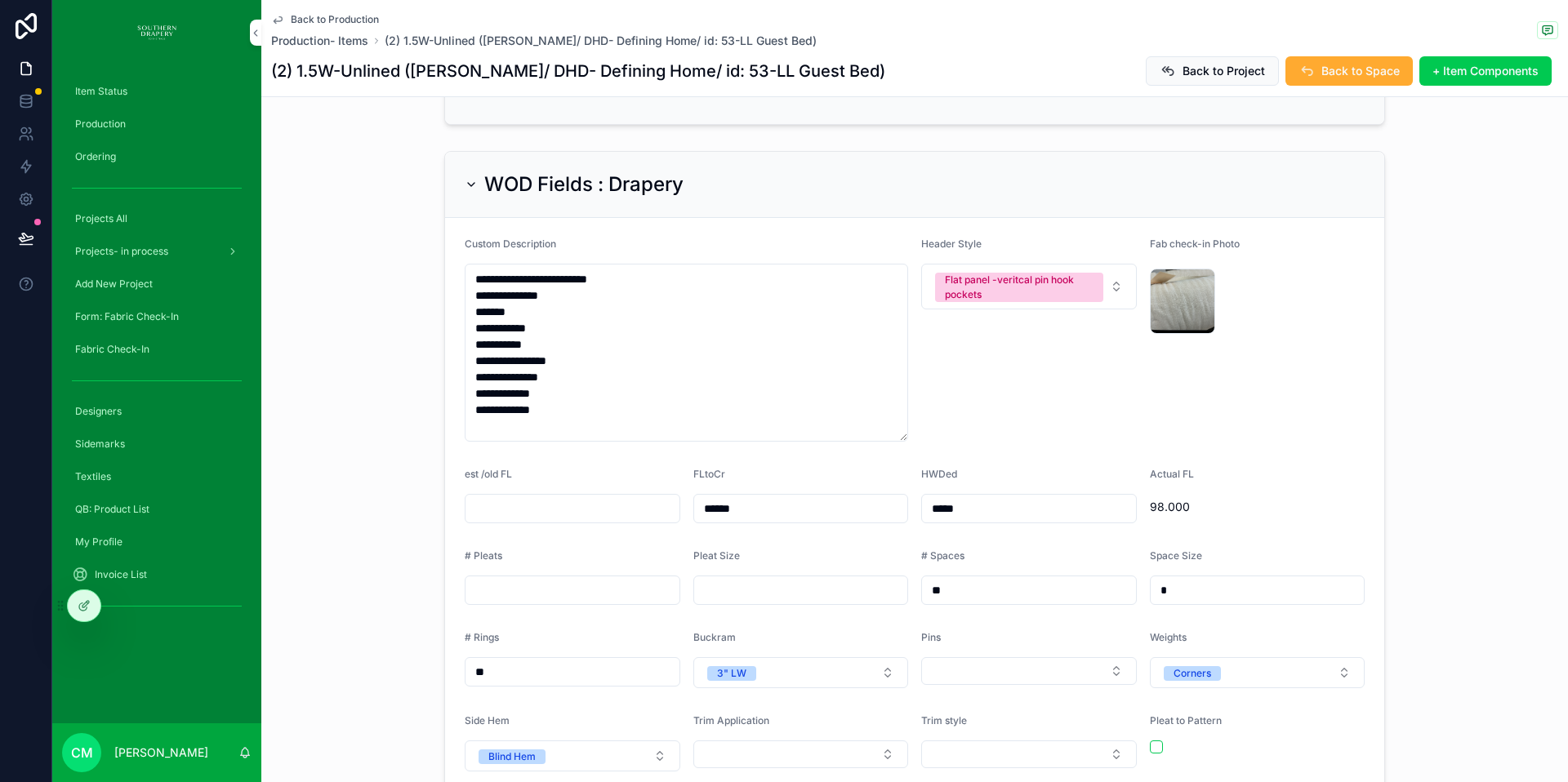
click at [340, 17] on span "Back to Production" at bounding box center [335, 19] width 88 height 13
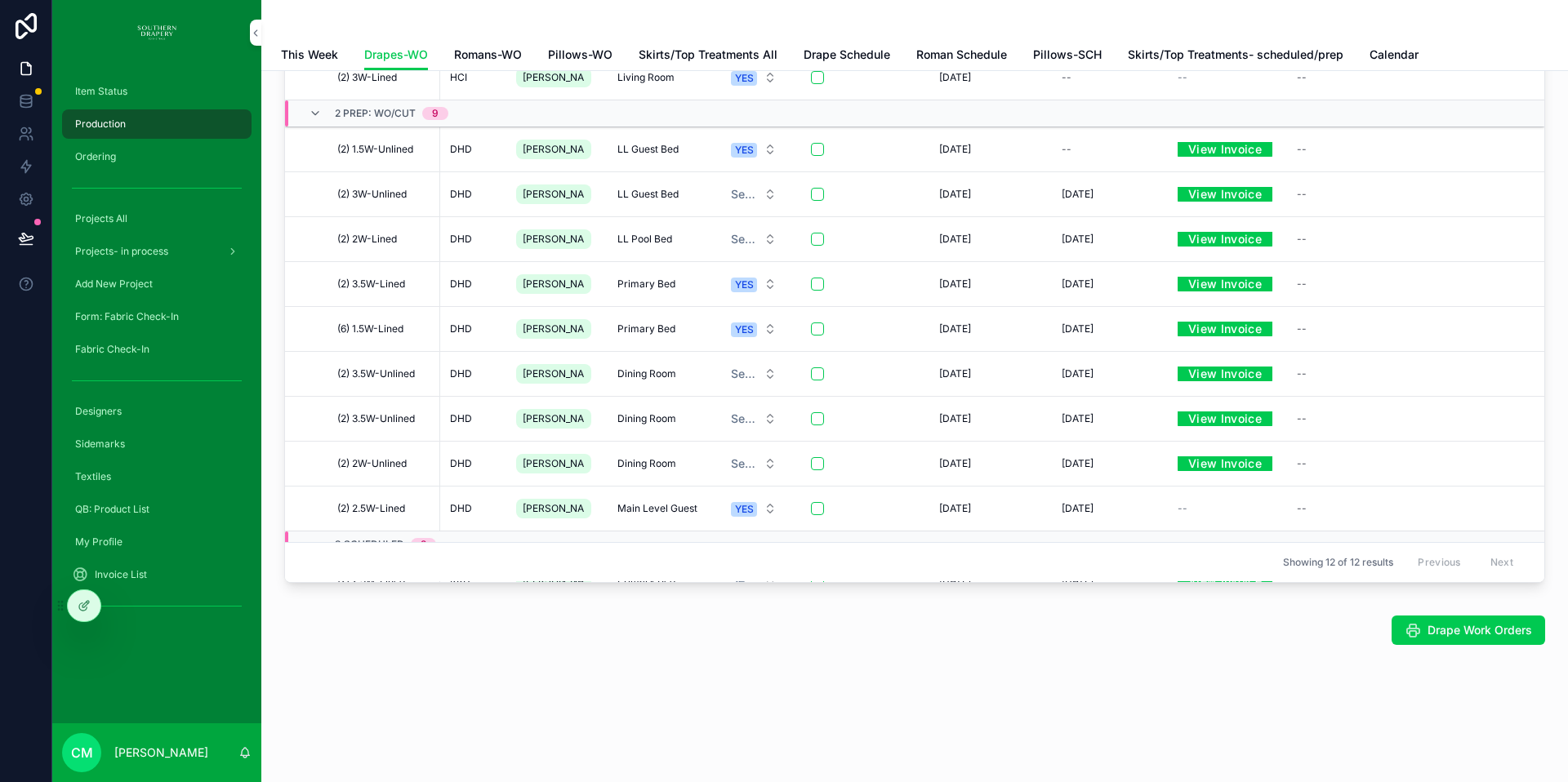
scroll to position [149, 0]
click at [629, 192] on span "LL Guest Bed" at bounding box center [648, 194] width 62 height 13
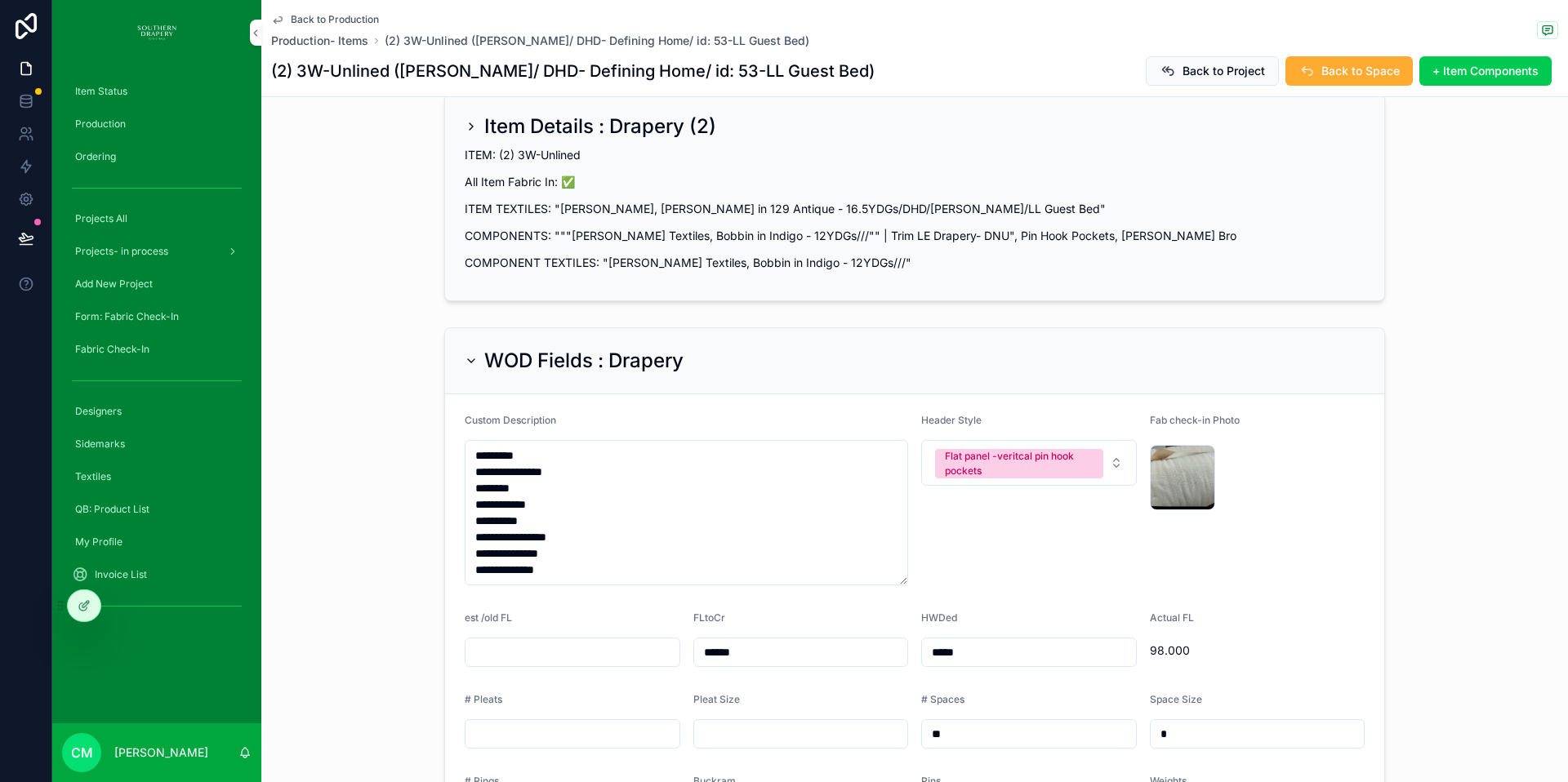
scroll to position [178, 0]
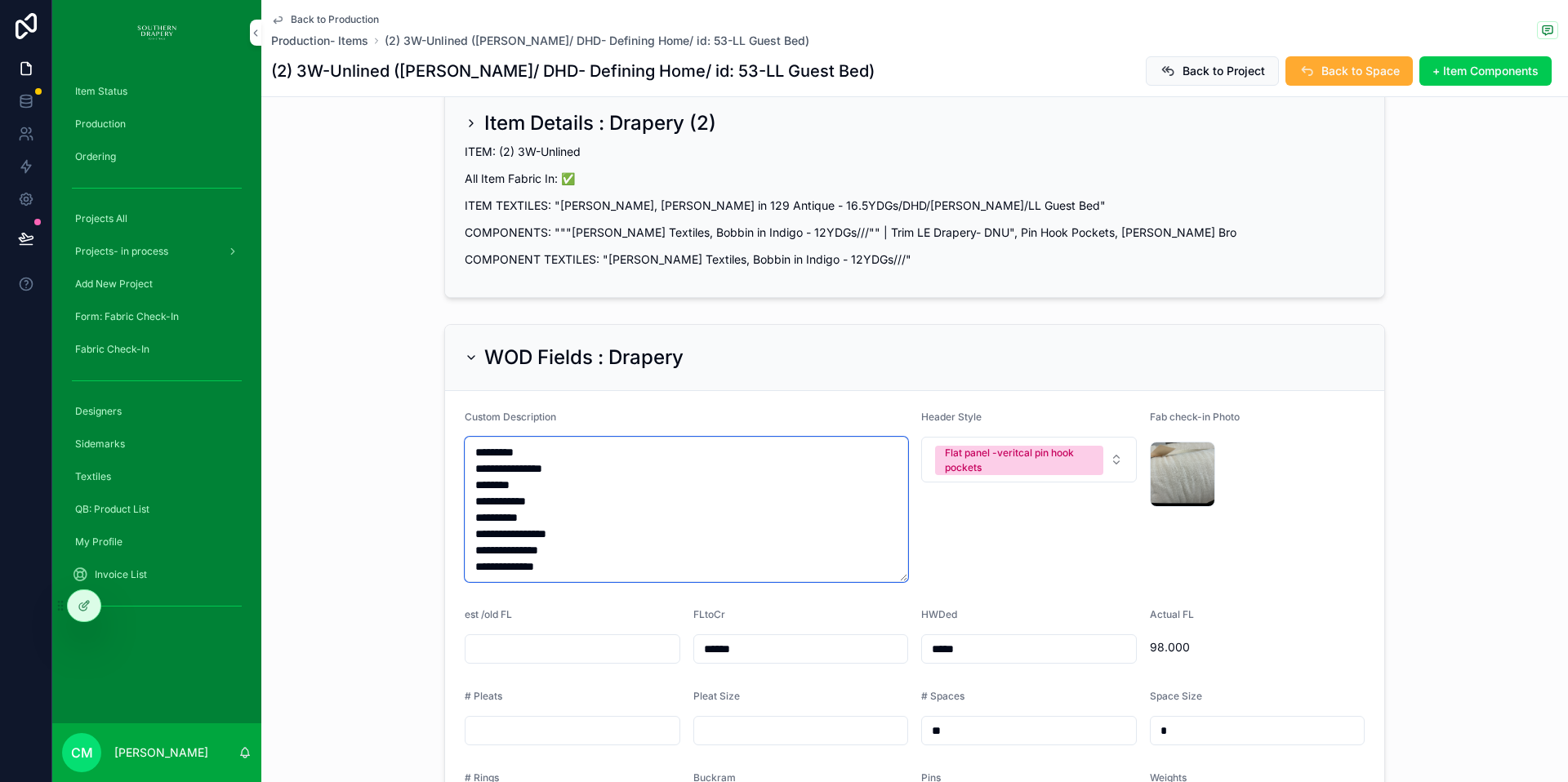
click at [637, 540] on textarea "**********" at bounding box center [686, 509] width 444 height 145
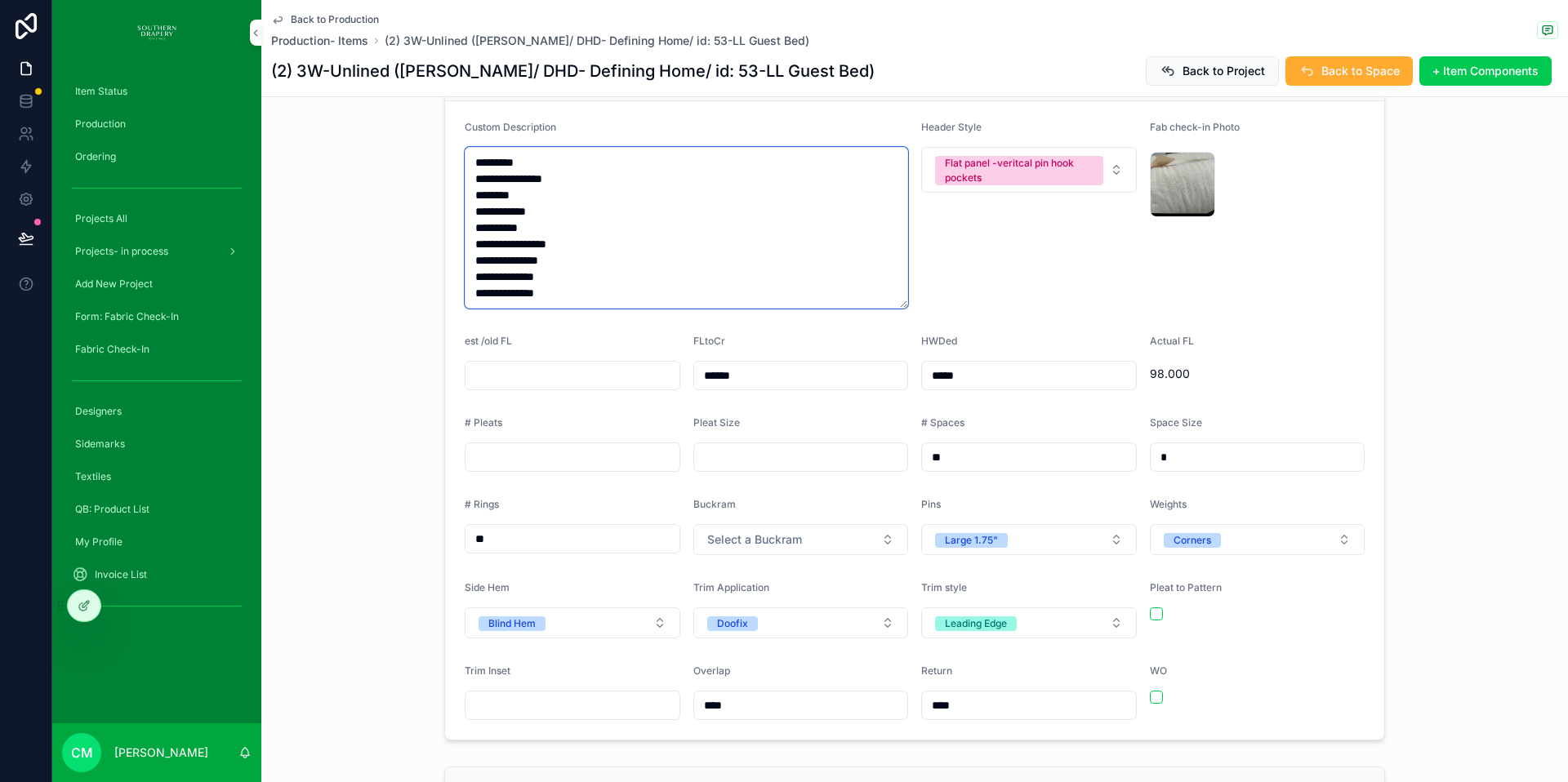
scroll to position [488, 0]
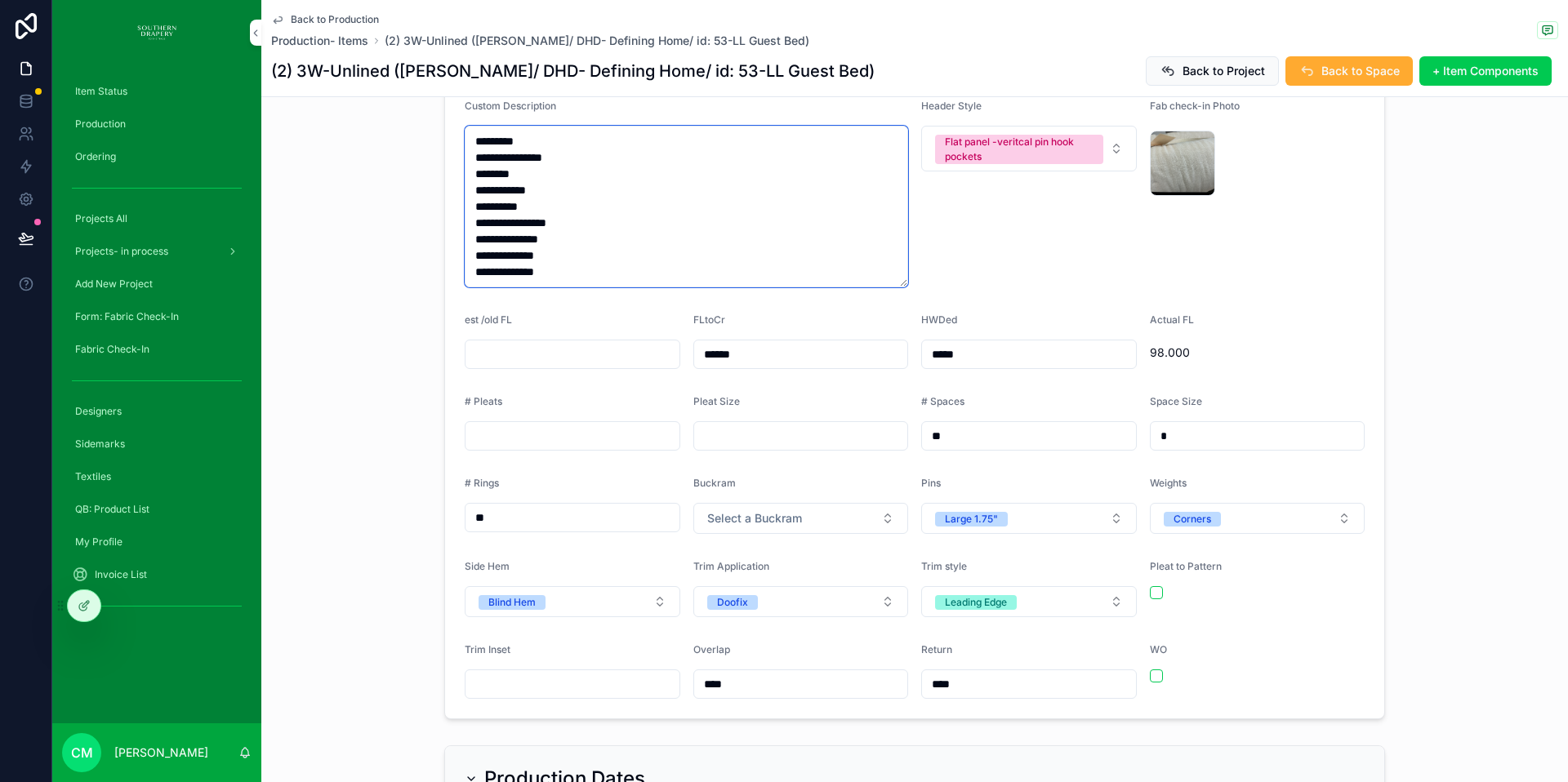
type textarea "**********"
click at [809, 503] on button "Select a Buckram" at bounding box center [800, 519] width 216 height 31
click at [739, 603] on div "3" LW" at bounding box center [794, 610] width 227 height 24
click at [572, 673] on input "scrollable content" at bounding box center [572, 684] width 214 height 23
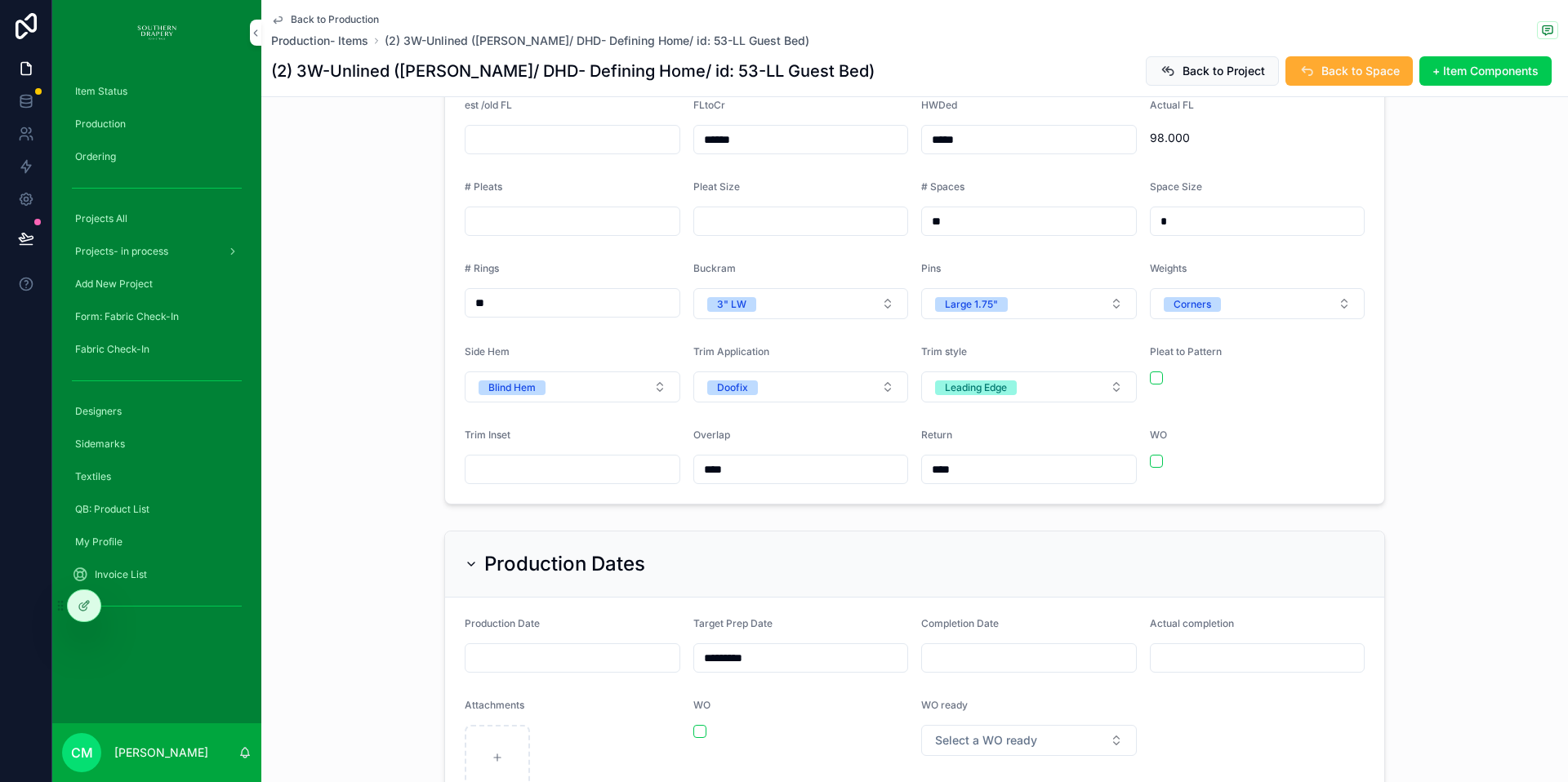
scroll to position [707, 0]
click at [1025, 728] on span "Select a WO ready" at bounding box center [986, 736] width 102 height 16
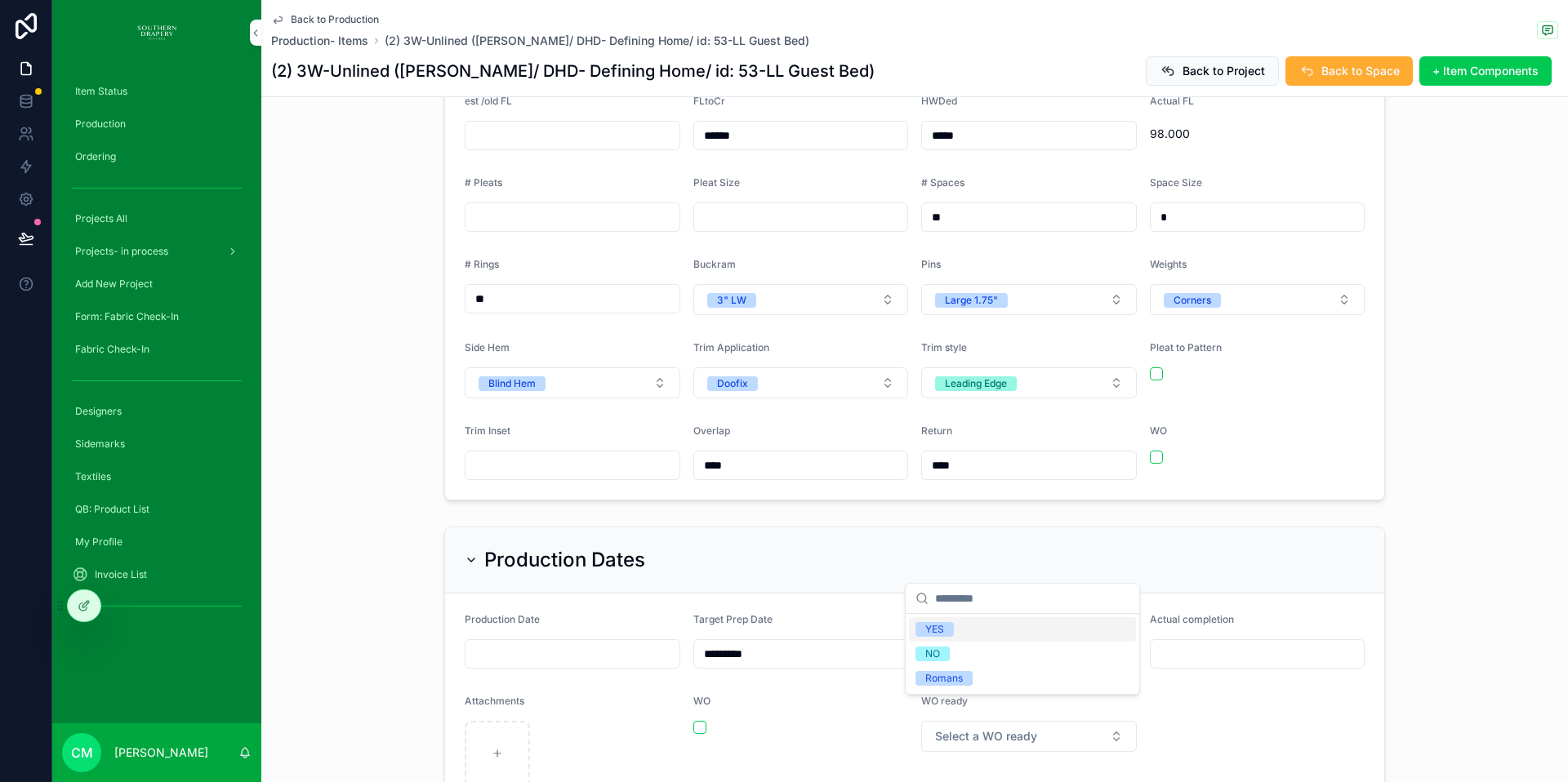
click at [954, 627] on div "YES" at bounding box center [1022, 630] width 227 height 24
click at [318, 39] on span "Production- Items" at bounding box center [320, 41] width 97 height 16
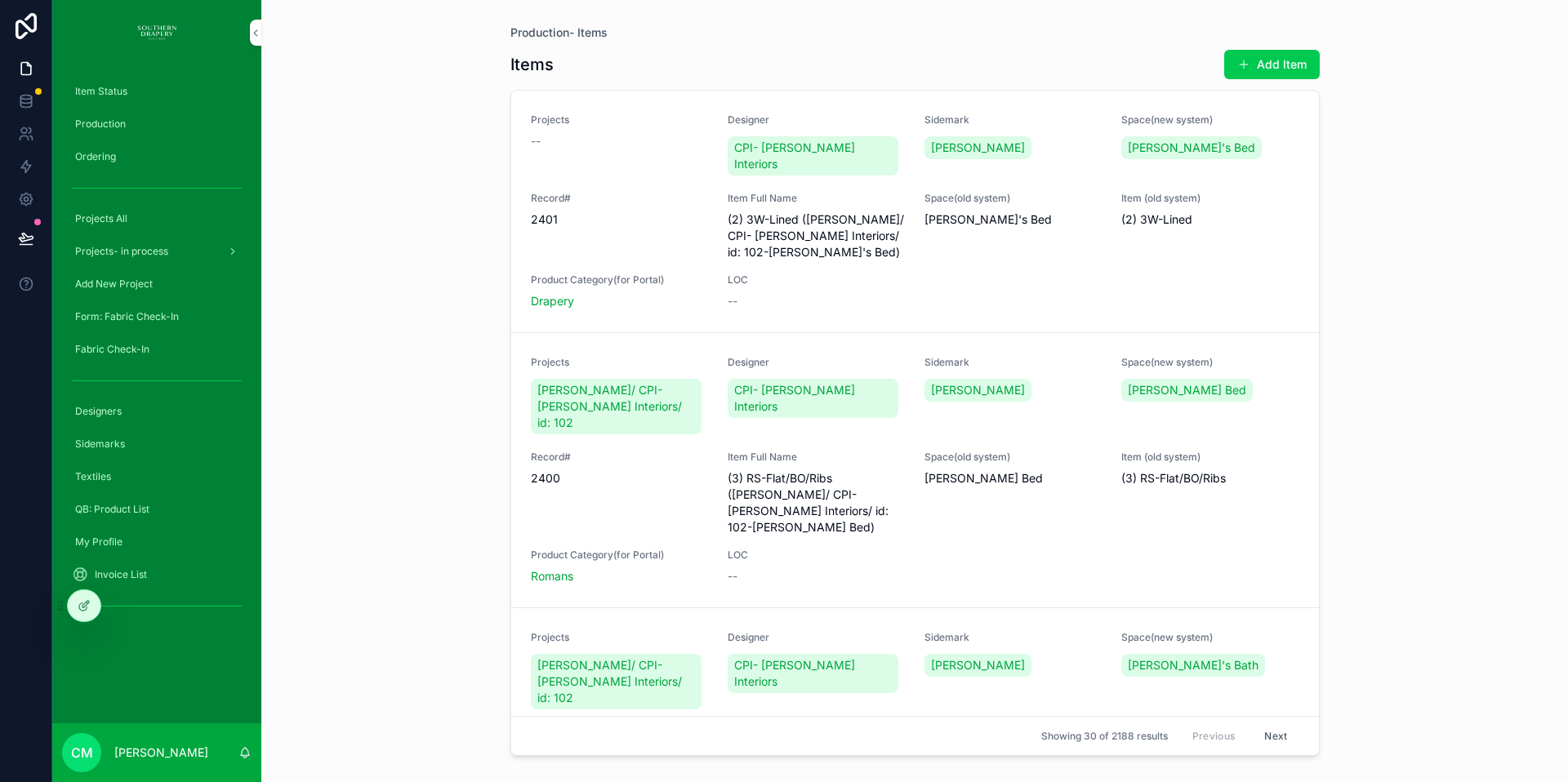
click at [100, 125] on span "Production" at bounding box center [100, 124] width 50 height 13
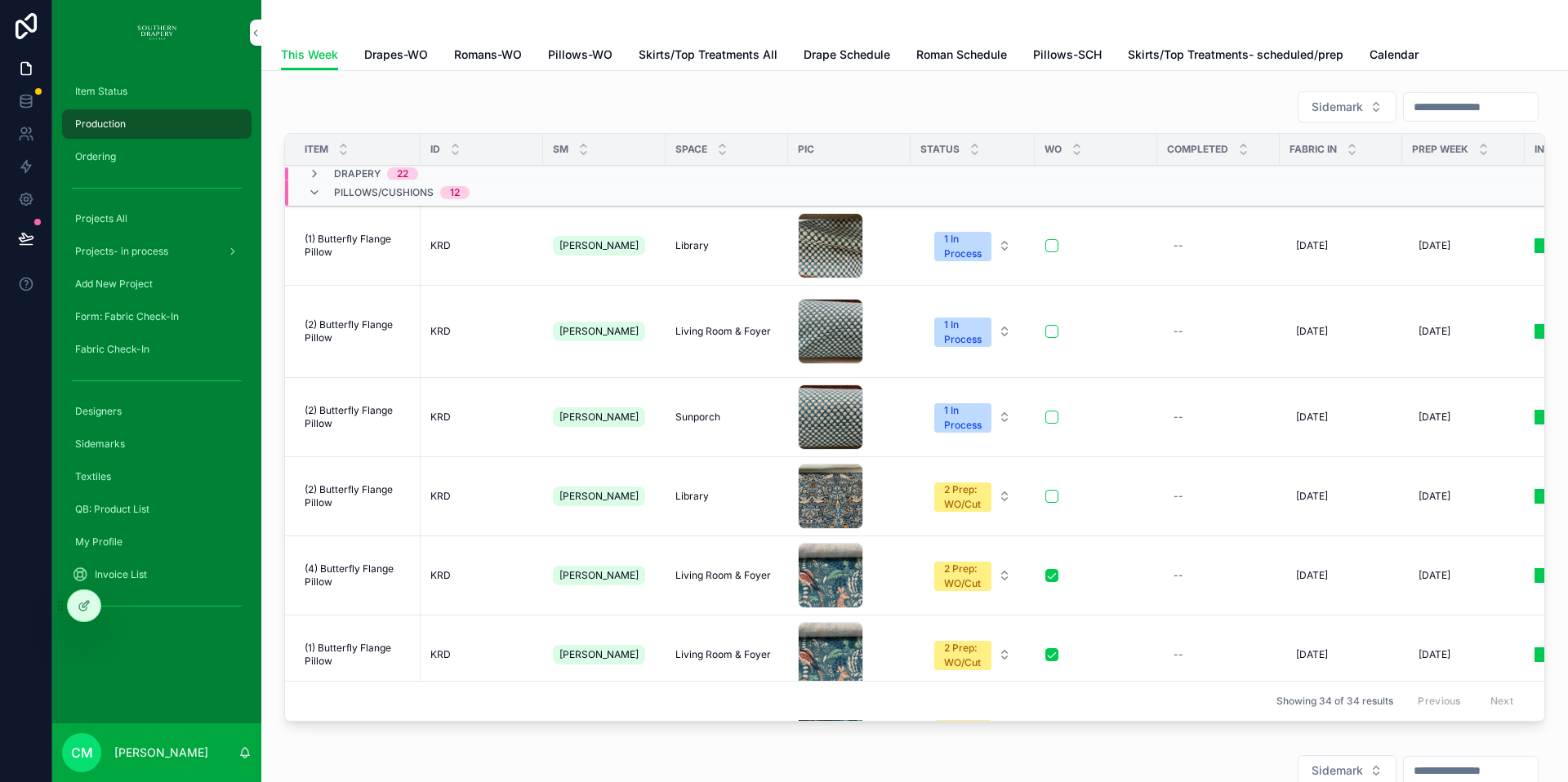
click at [408, 52] on span "Drapes-WO" at bounding box center [396, 55] width 64 height 16
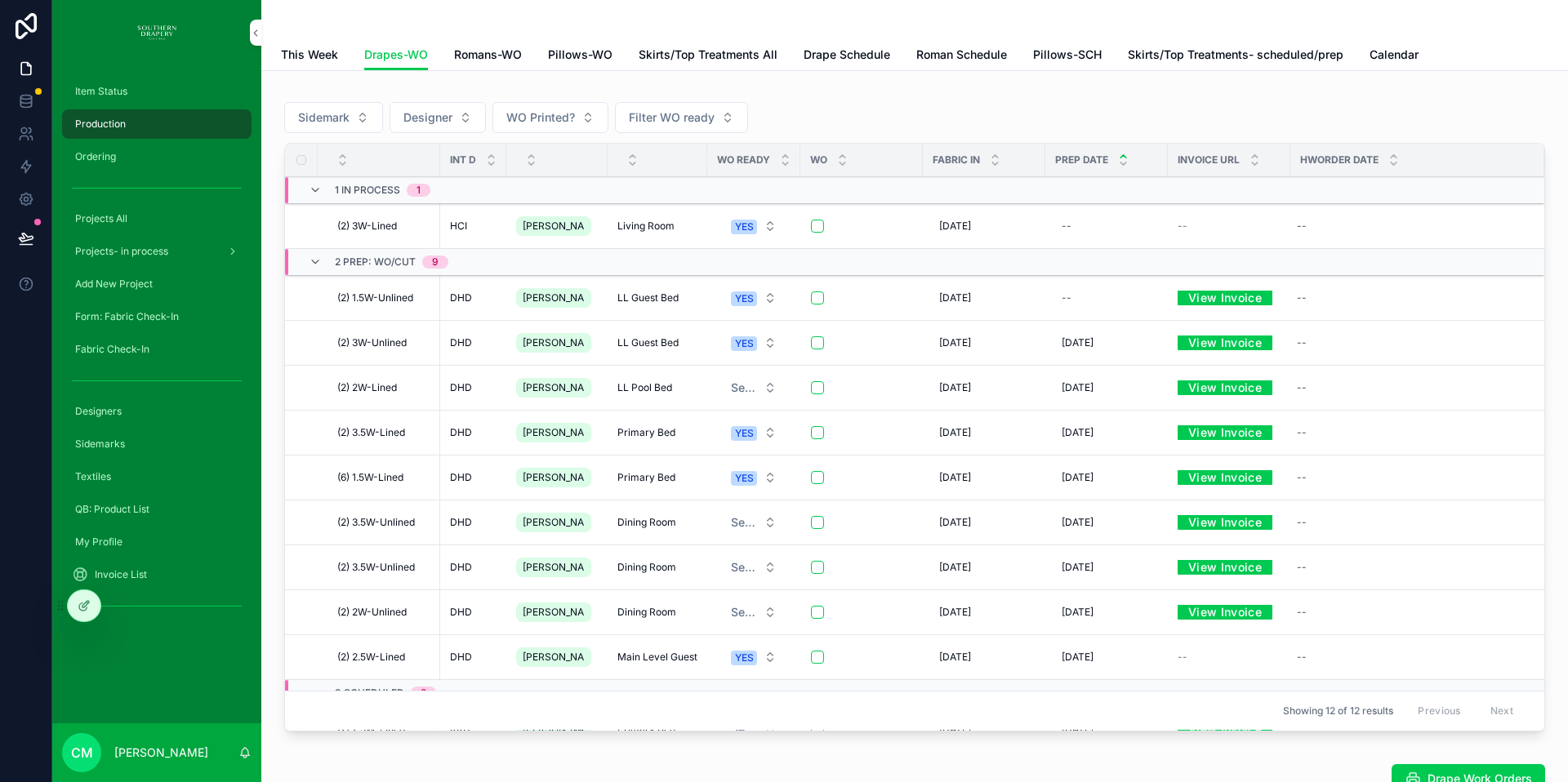
click at [632, 389] on span "LL Pool Bed" at bounding box center [645, 387] width 55 height 13
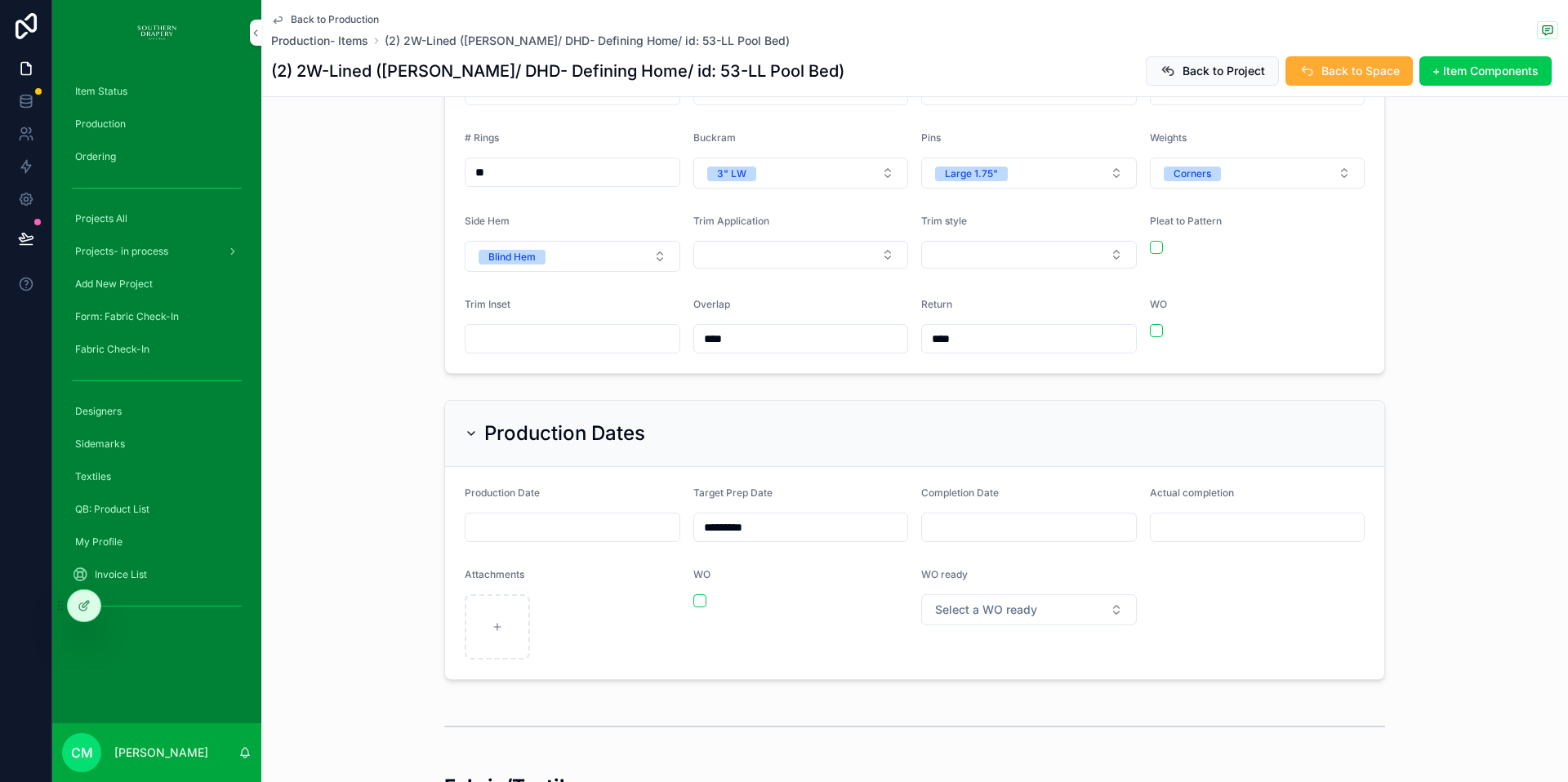
scroll to position [825, 0]
click at [1008, 599] on span "Select a WO ready" at bounding box center [986, 607] width 102 height 16
click at [968, 656] on div "YES" at bounding box center [1022, 650] width 227 height 24
click at [321, 22] on span "Back to Production" at bounding box center [335, 19] width 88 height 13
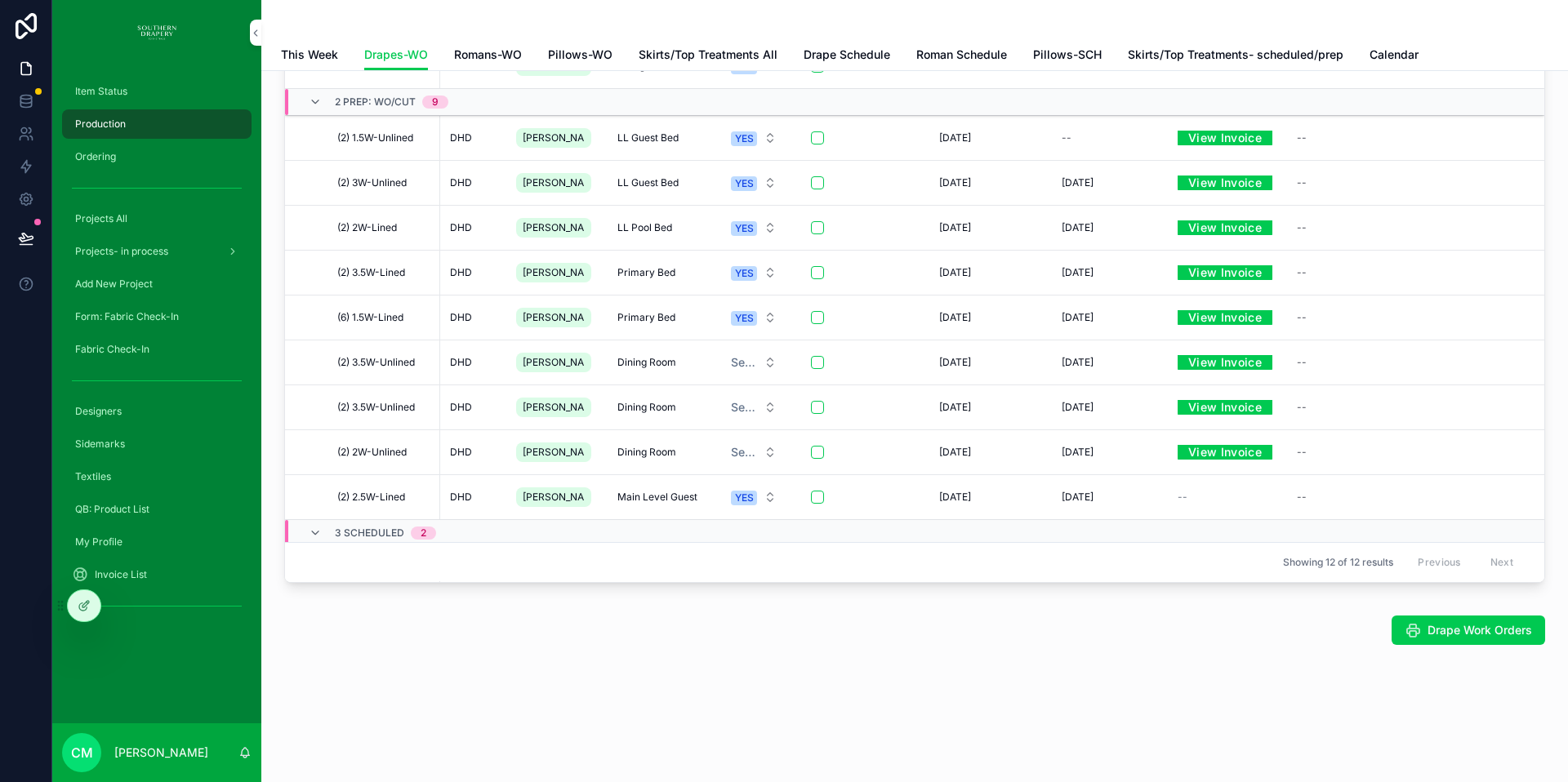
scroll to position [12, 0]
click at [625, 274] on span "Primary Bed" at bounding box center [646, 271] width 58 height 13
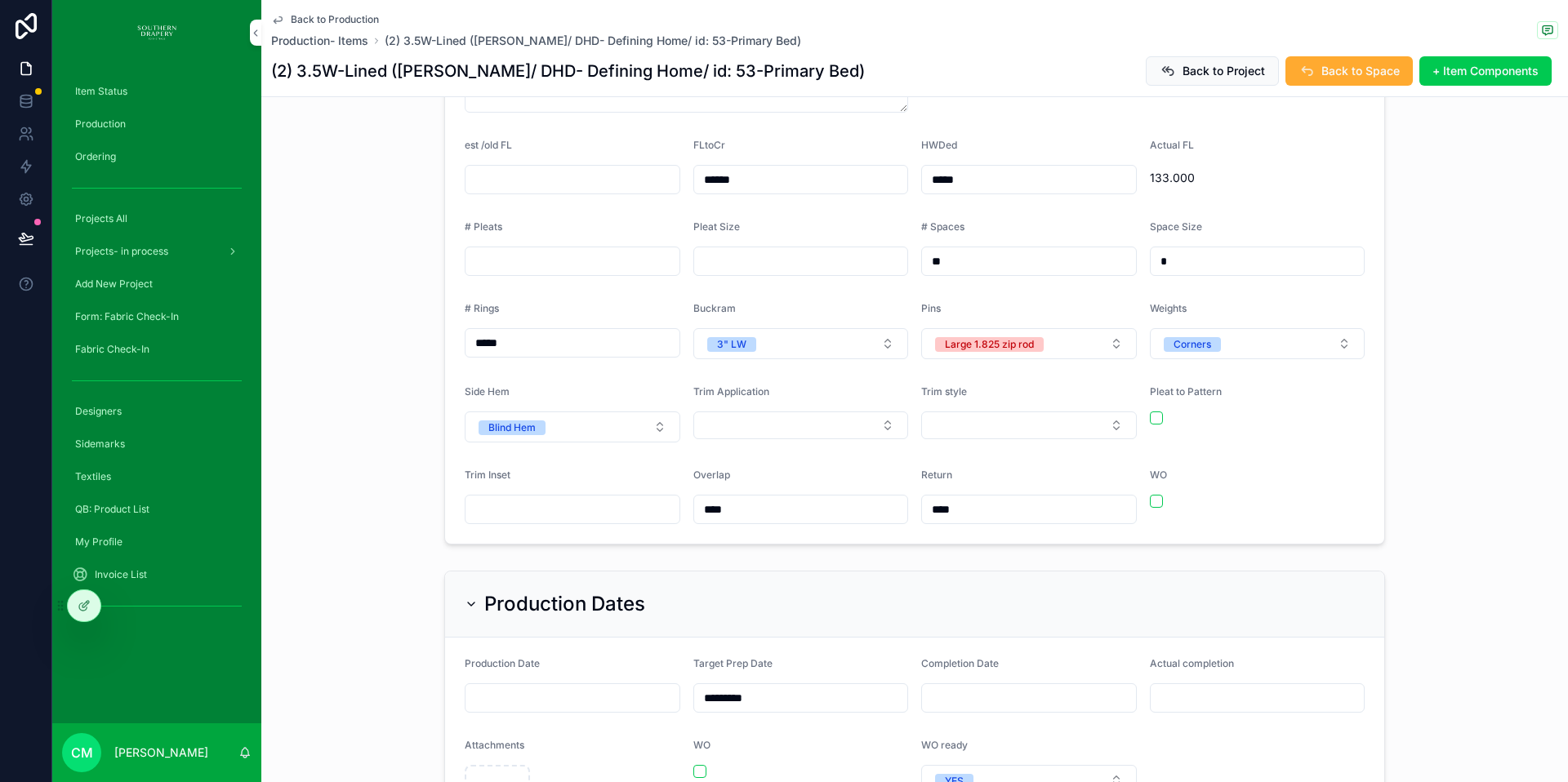
scroll to position [740, 0]
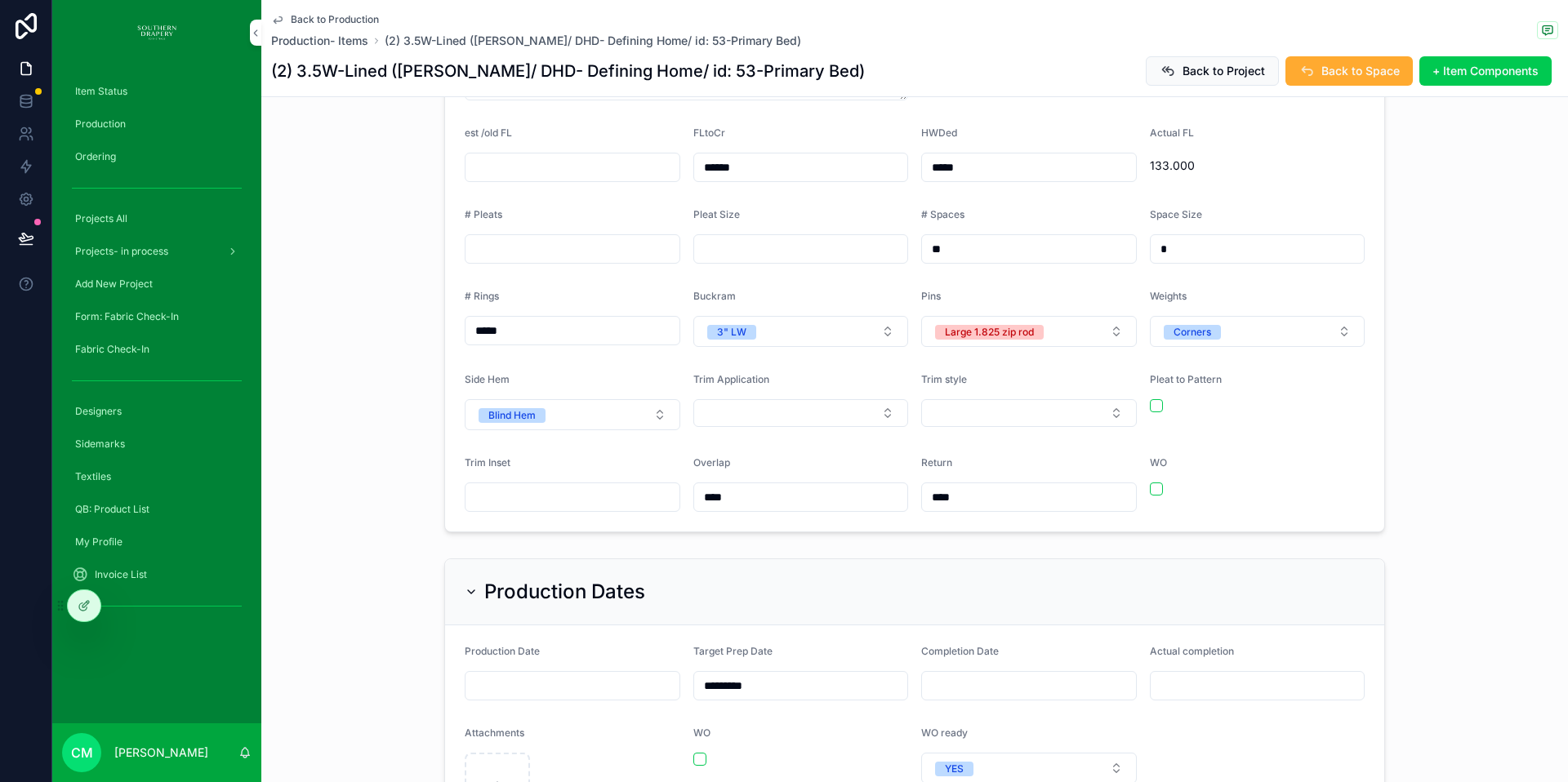
click at [760, 399] on button "Select Button" at bounding box center [800, 413] width 216 height 28
click at [723, 454] on div "Doofix" at bounding box center [712, 454] width 30 height 15
click at [982, 399] on button "Select Button" at bounding box center [1028, 413] width 216 height 28
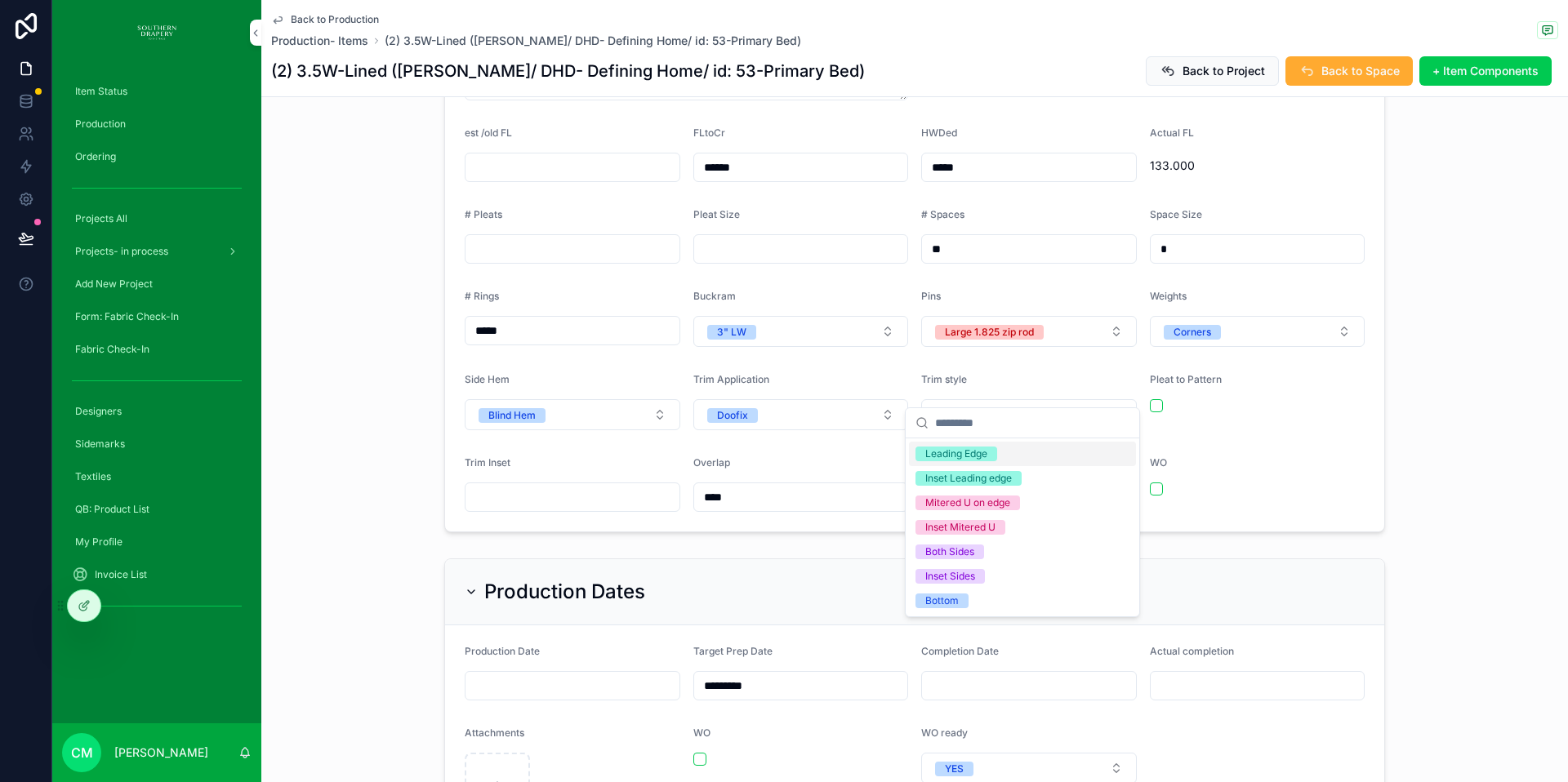
click at [943, 451] on div "Leading Edge" at bounding box center [956, 454] width 62 height 15
click at [527, 486] on input "scrollable content" at bounding box center [572, 497] width 214 height 23
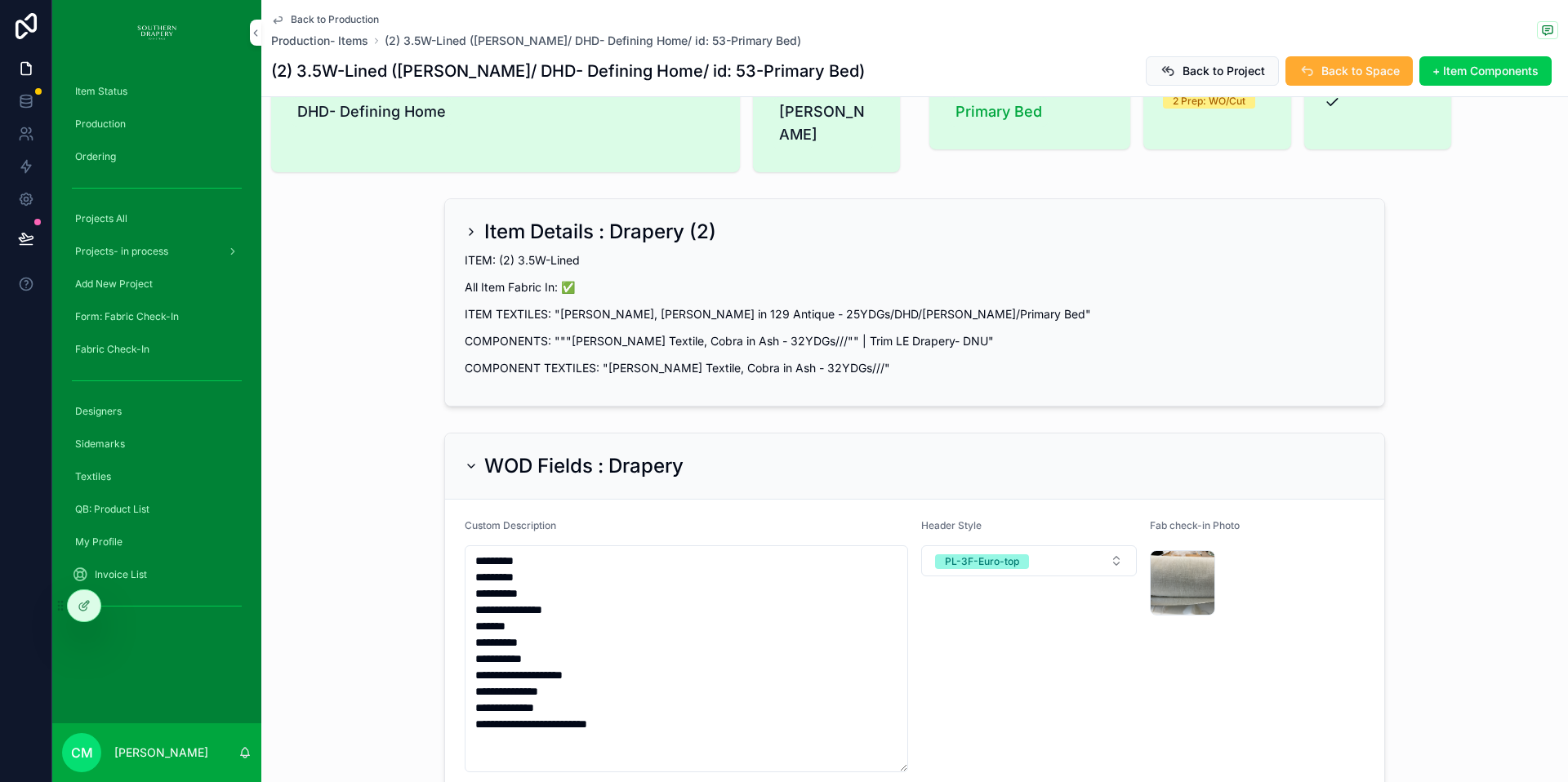
scroll to position [0, 0]
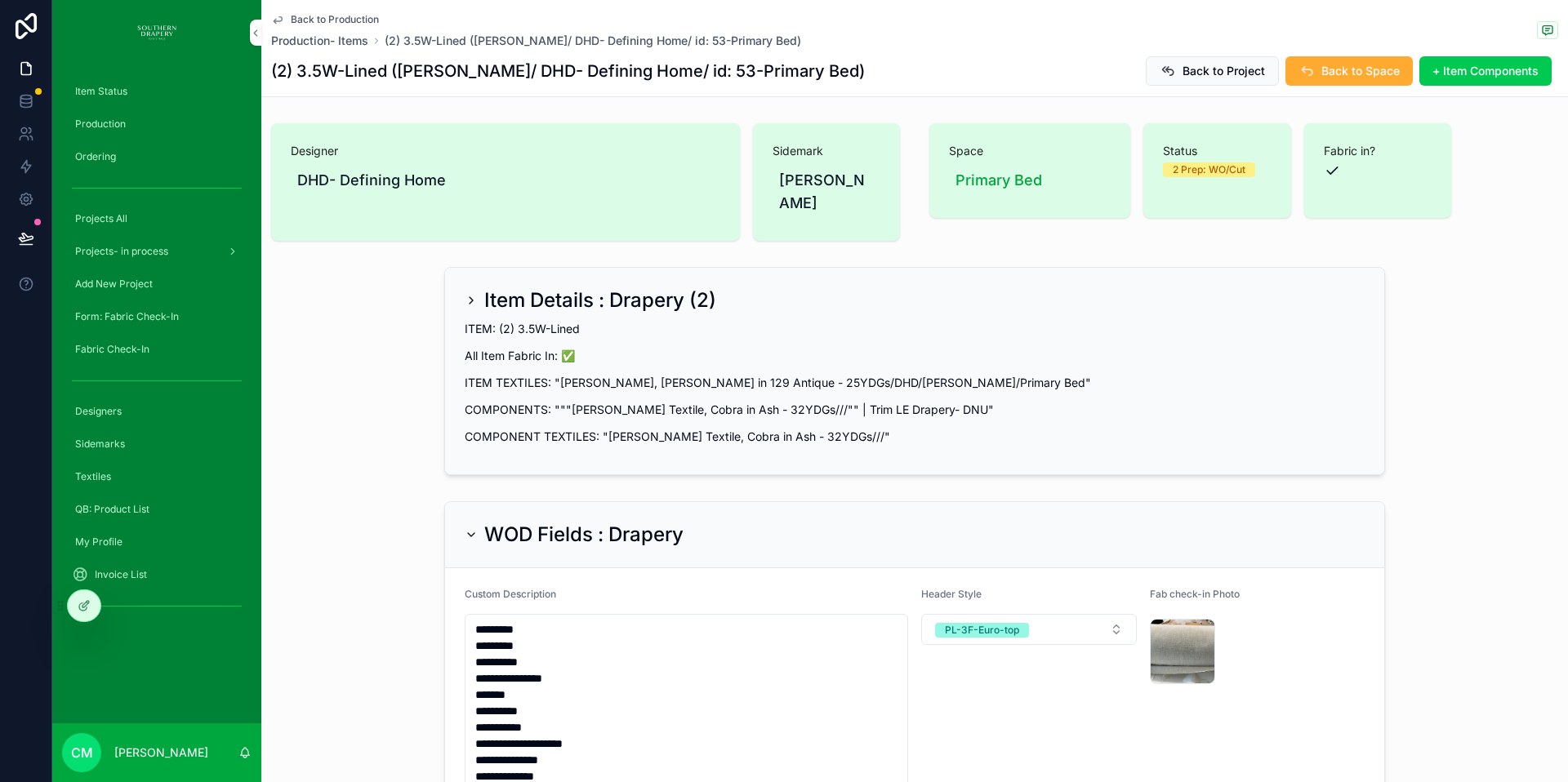
type input "*******"
click at [317, 20] on span "Back to Production" at bounding box center [335, 19] width 88 height 13
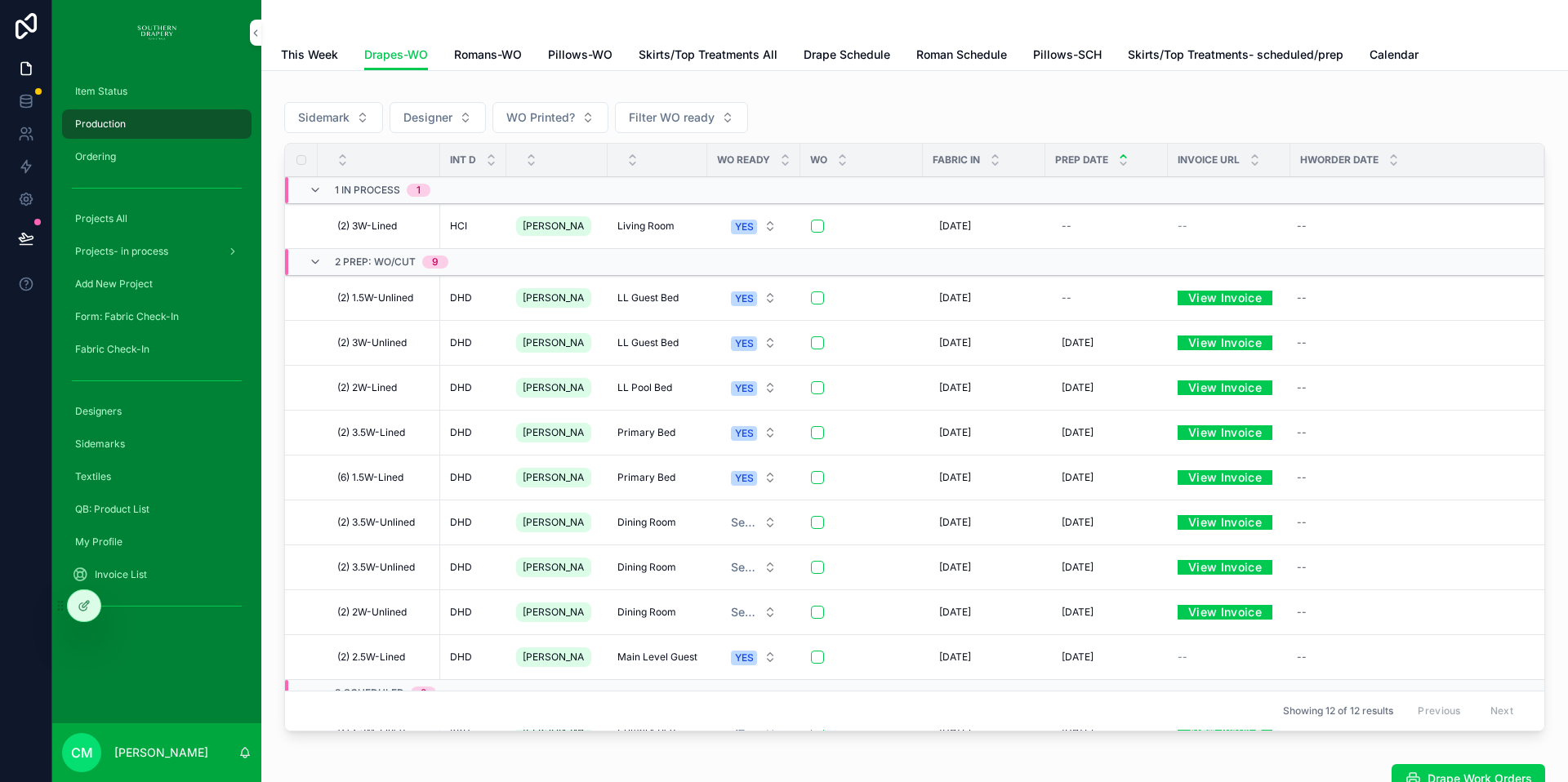
click at [637, 300] on span "LL Guest Bed" at bounding box center [648, 298] width 62 height 13
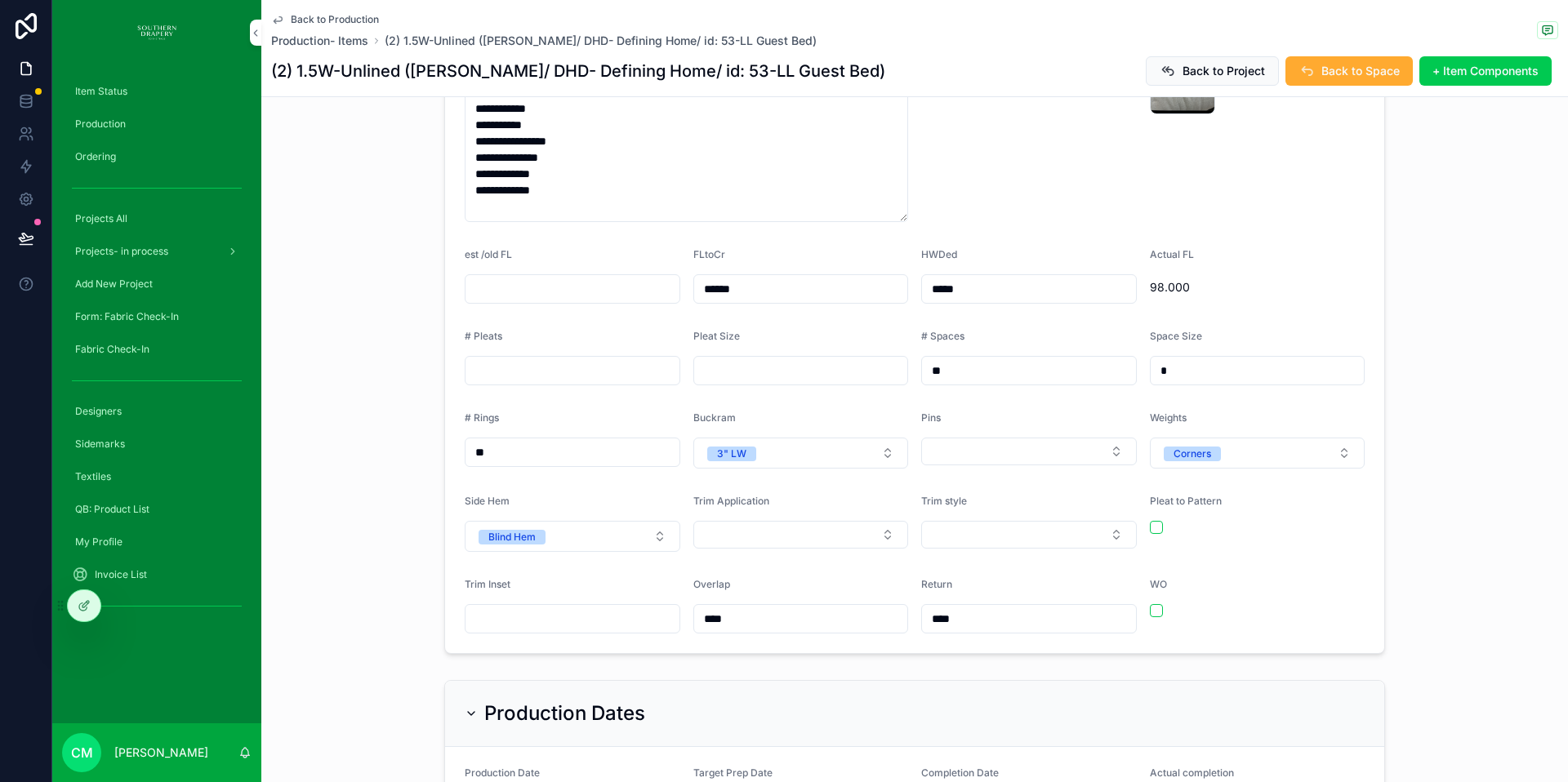
scroll to position [578, 0]
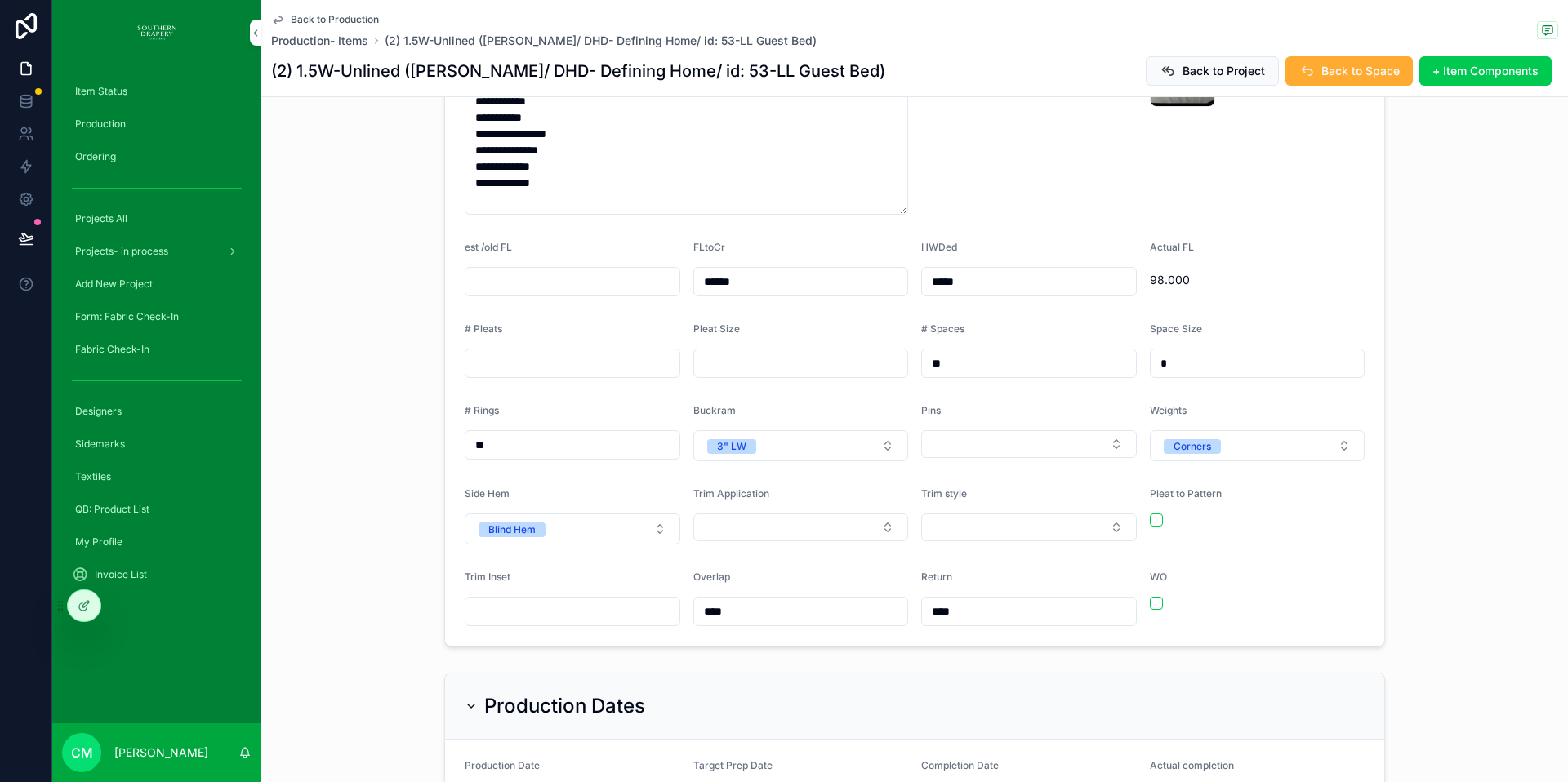
click at [973, 270] on input "*****" at bounding box center [1028, 281] width 214 height 23
type input "*****"
click at [1046, 322] on div "# Spaces" at bounding box center [1028, 332] width 216 height 20
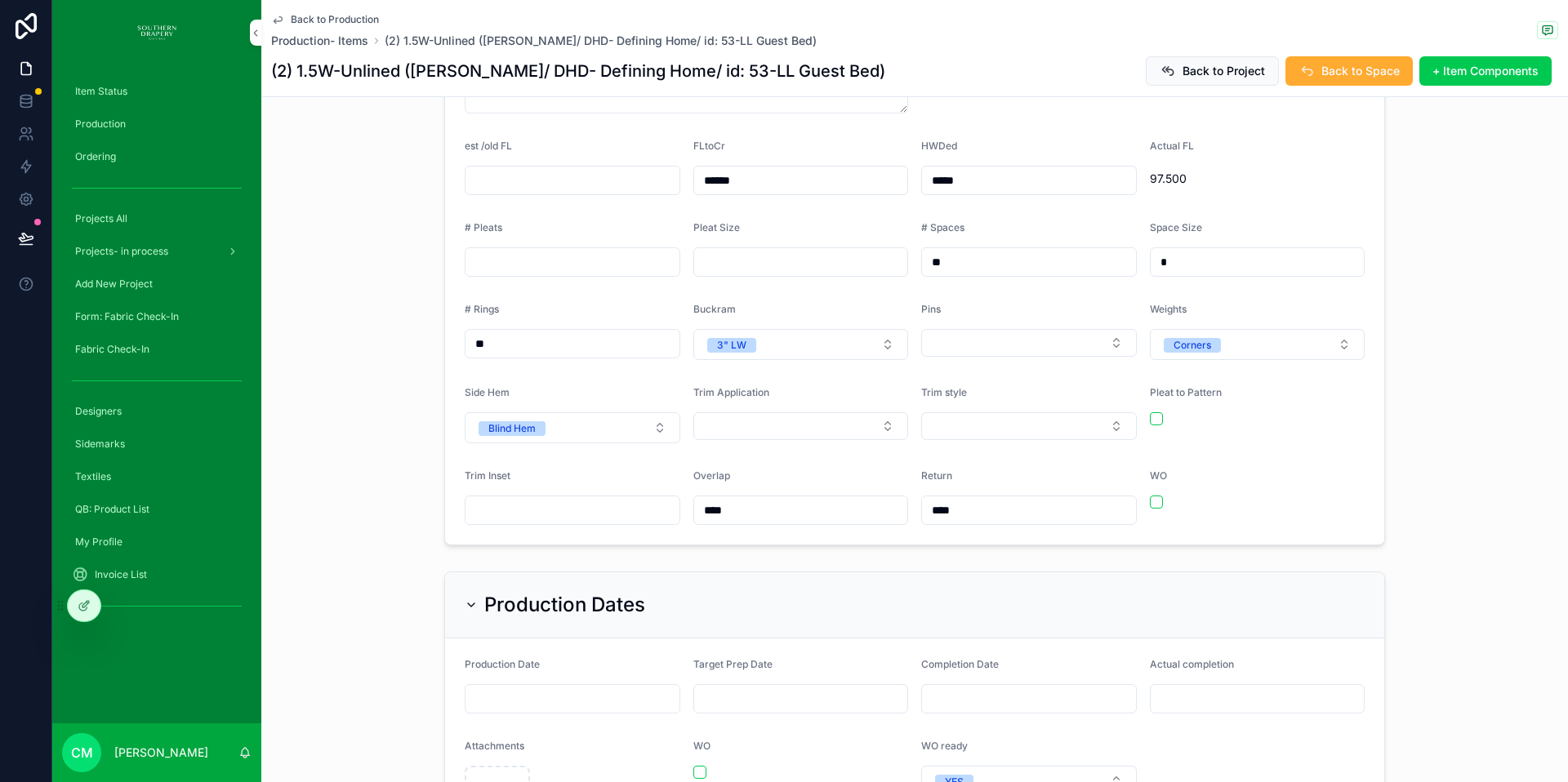
scroll to position [682, 0]
click at [835, 408] on button "Select Button" at bounding box center [800, 422] width 216 height 28
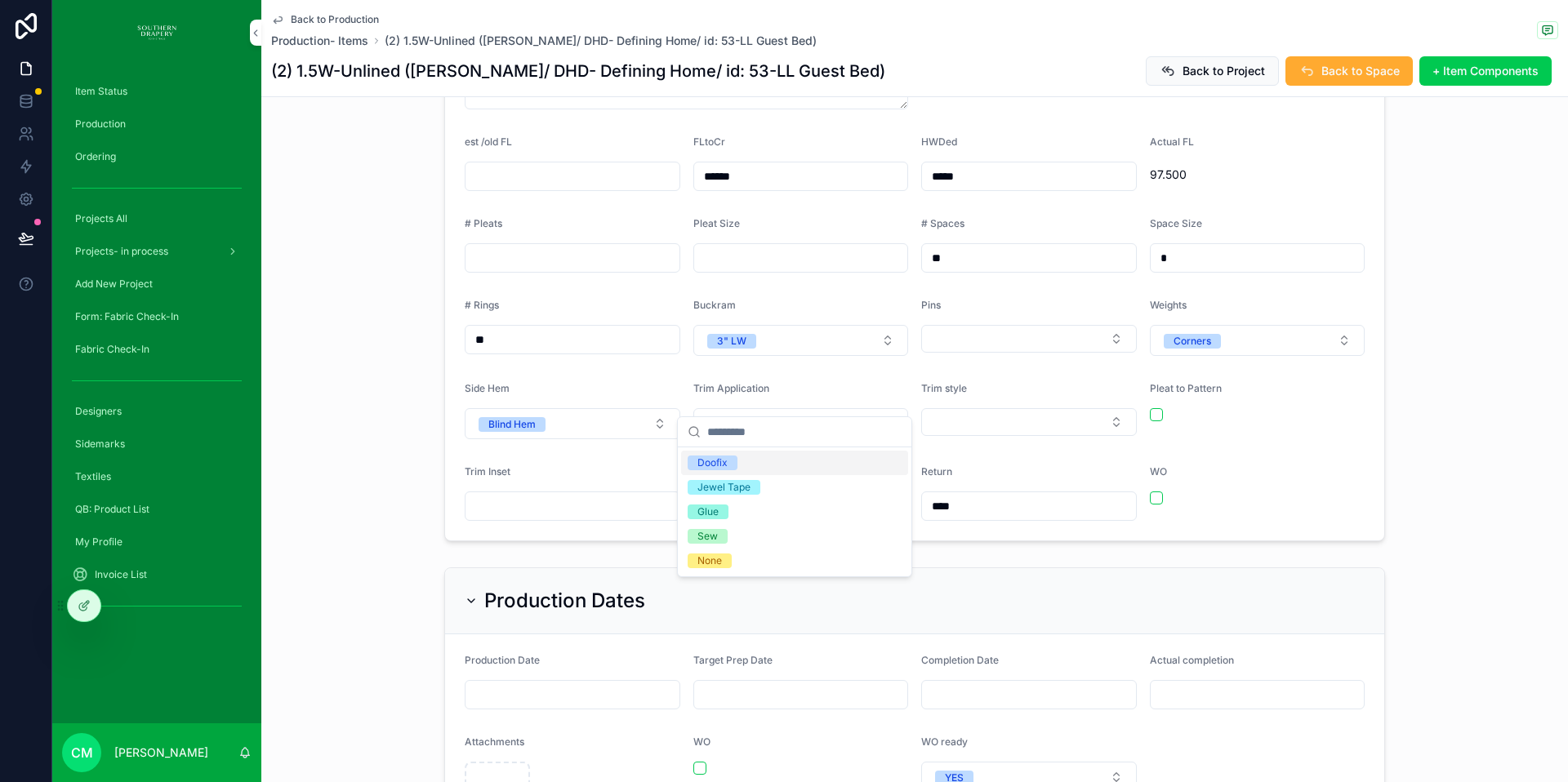
drag, startPoint x: 739, startPoint y: 462, endPoint x: 942, endPoint y: 434, distance: 204.9
click at [742, 462] on div "Doofix" at bounding box center [794, 462] width 227 height 24
click at [985, 408] on button "Select Button" at bounding box center [1028, 422] width 216 height 28
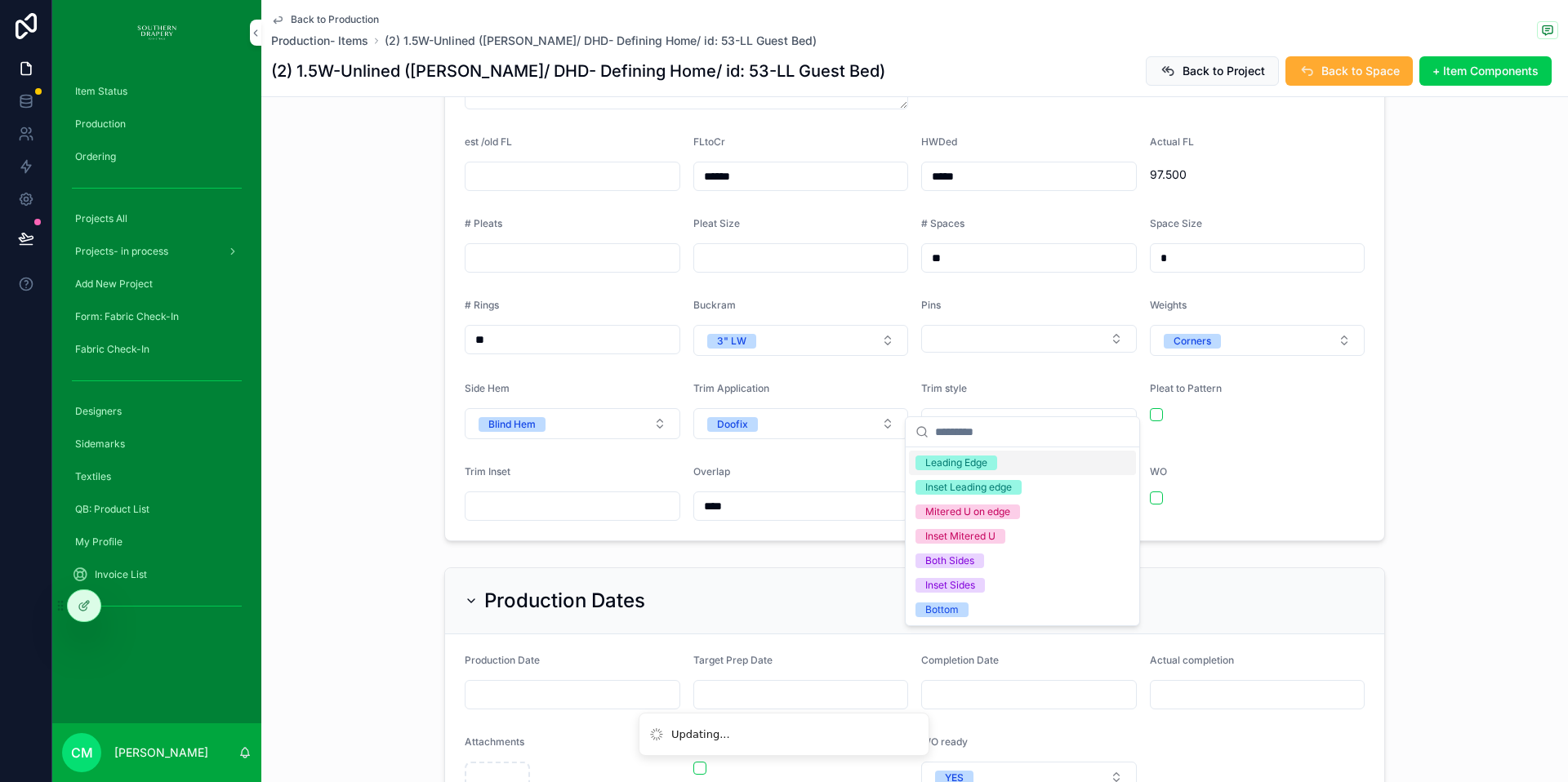
click at [954, 460] on div "Leading Edge" at bounding box center [956, 462] width 62 height 15
click at [313, 41] on span "Production- Items" at bounding box center [320, 41] width 97 height 16
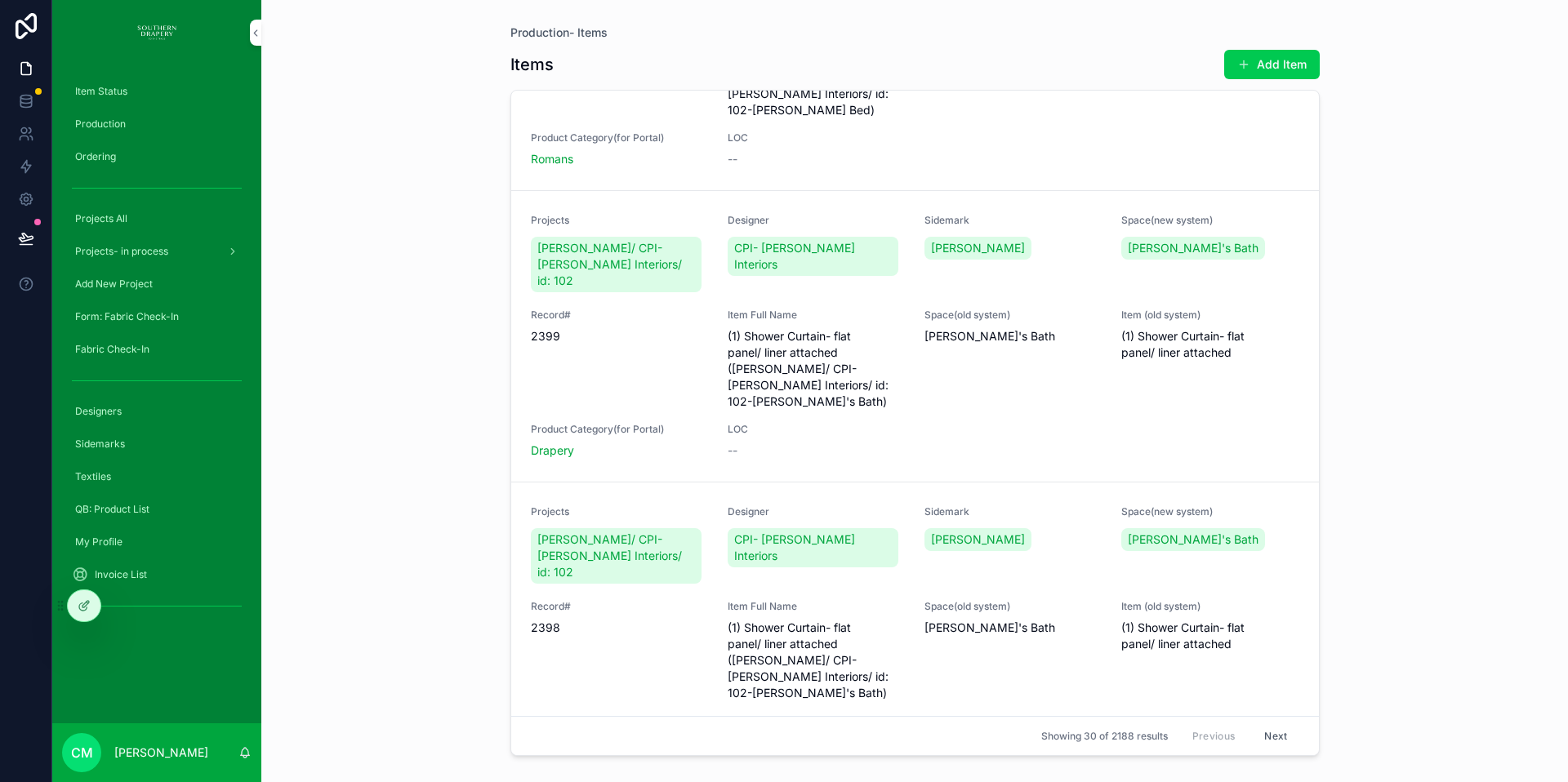
scroll to position [309, 0]
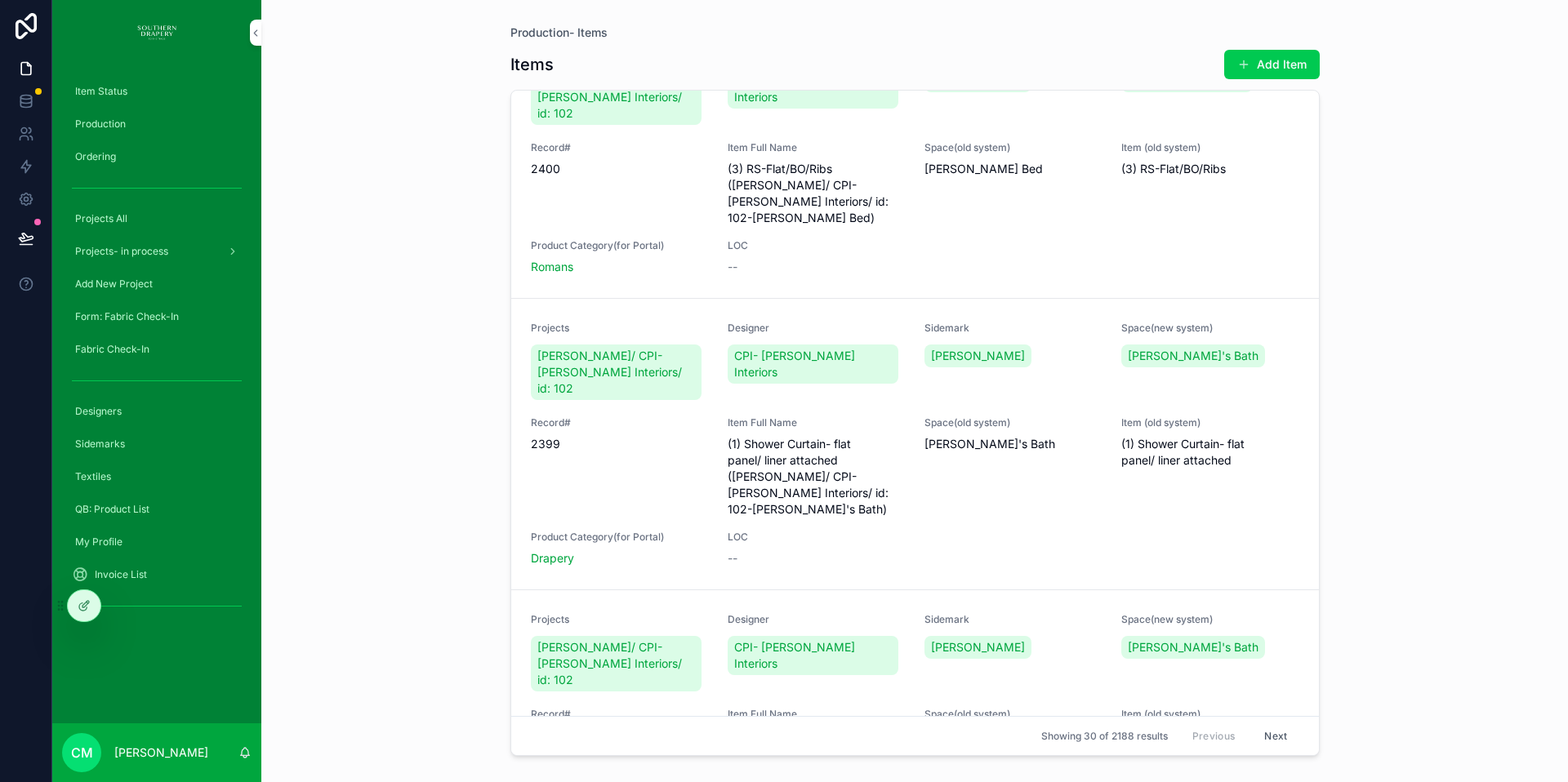
click at [106, 123] on span "Production" at bounding box center [100, 124] width 50 height 13
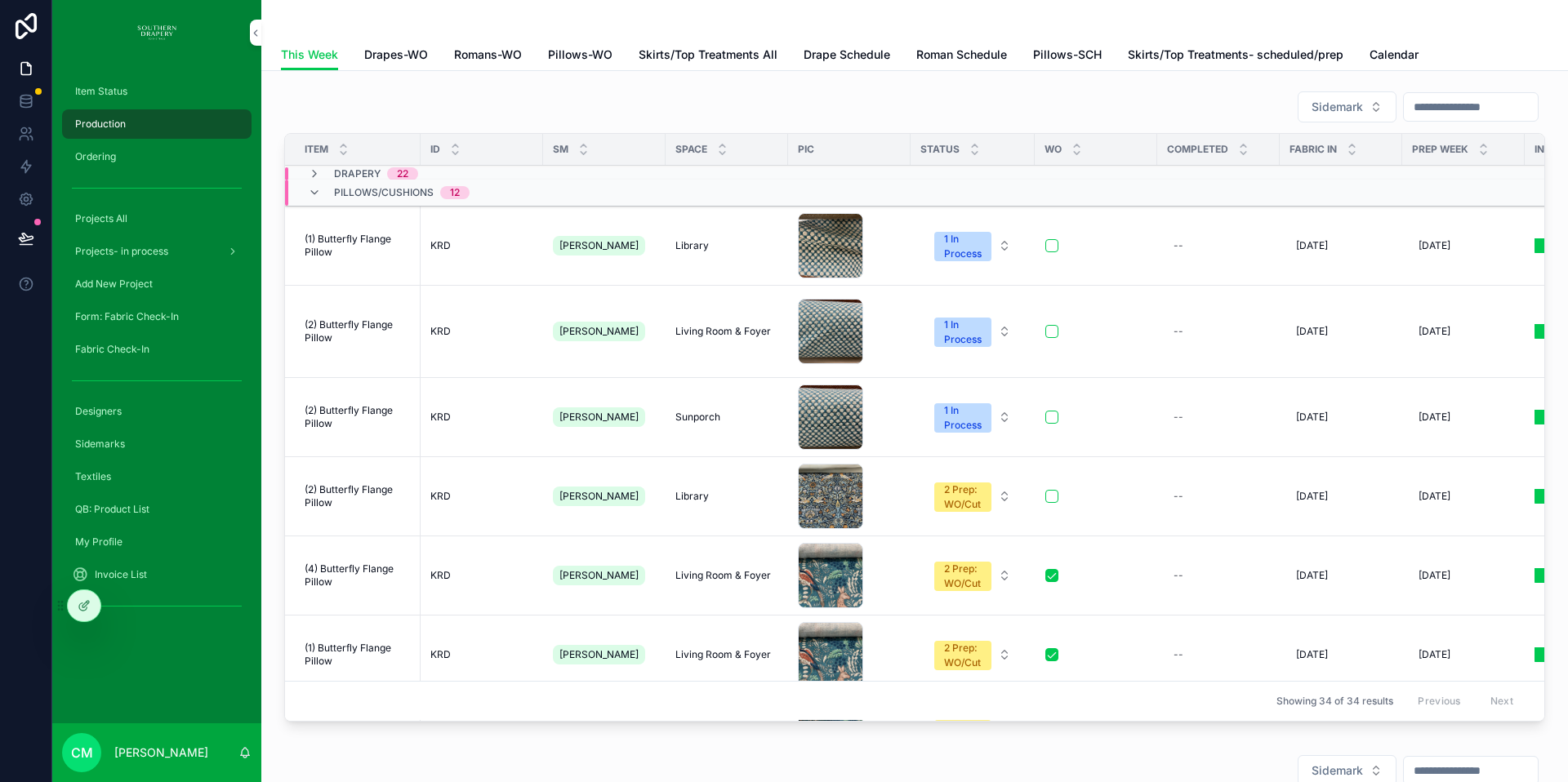
click at [394, 54] on span "Drapes-WO" at bounding box center [396, 55] width 64 height 16
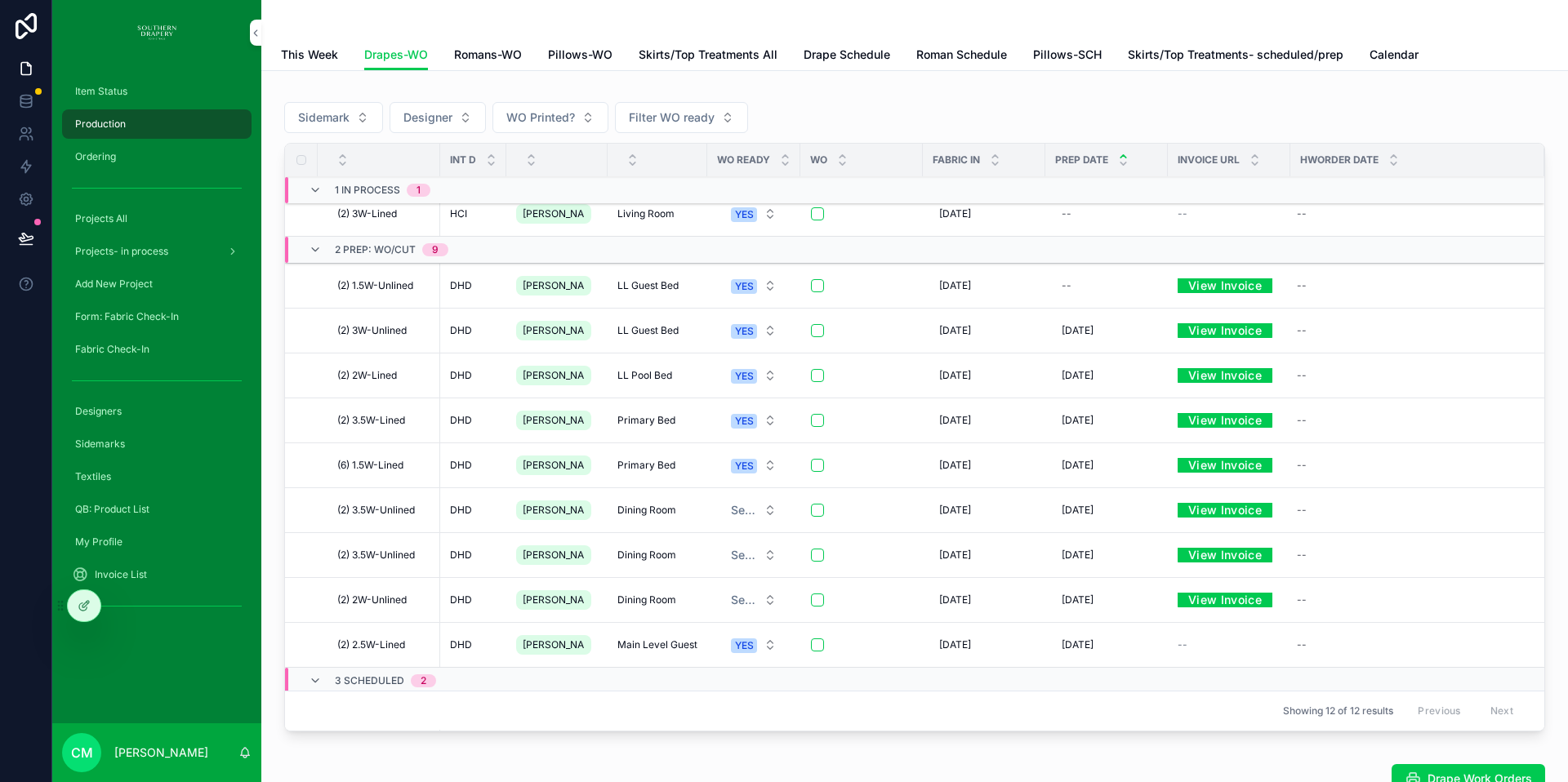
scroll to position [13, 0]
click at [379, 330] on span "(2) 3W-Unlined" at bounding box center [372, 329] width 69 height 13
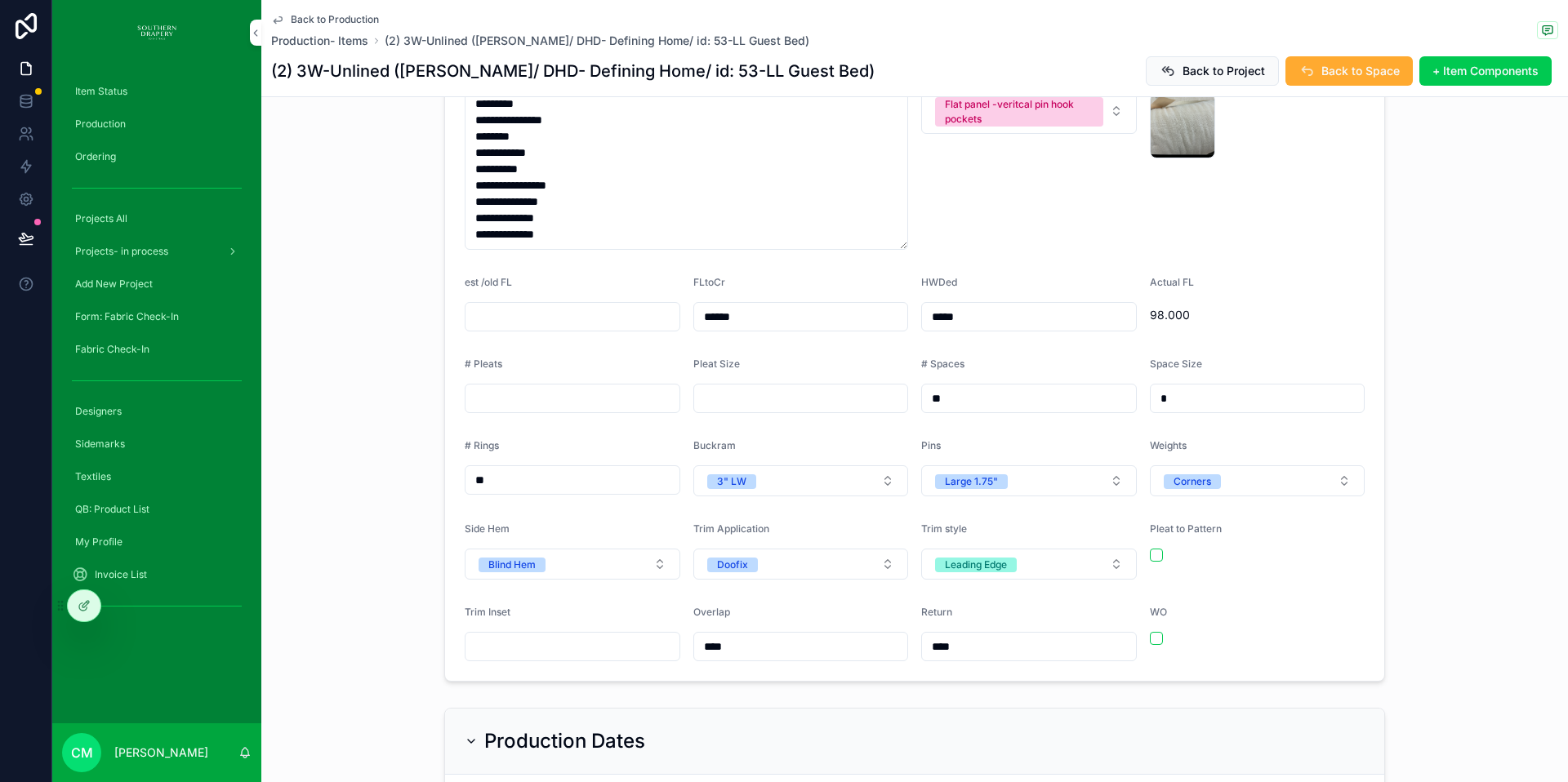
scroll to position [527, 0]
click at [975, 305] on input "*****" at bounding box center [1028, 316] width 214 height 23
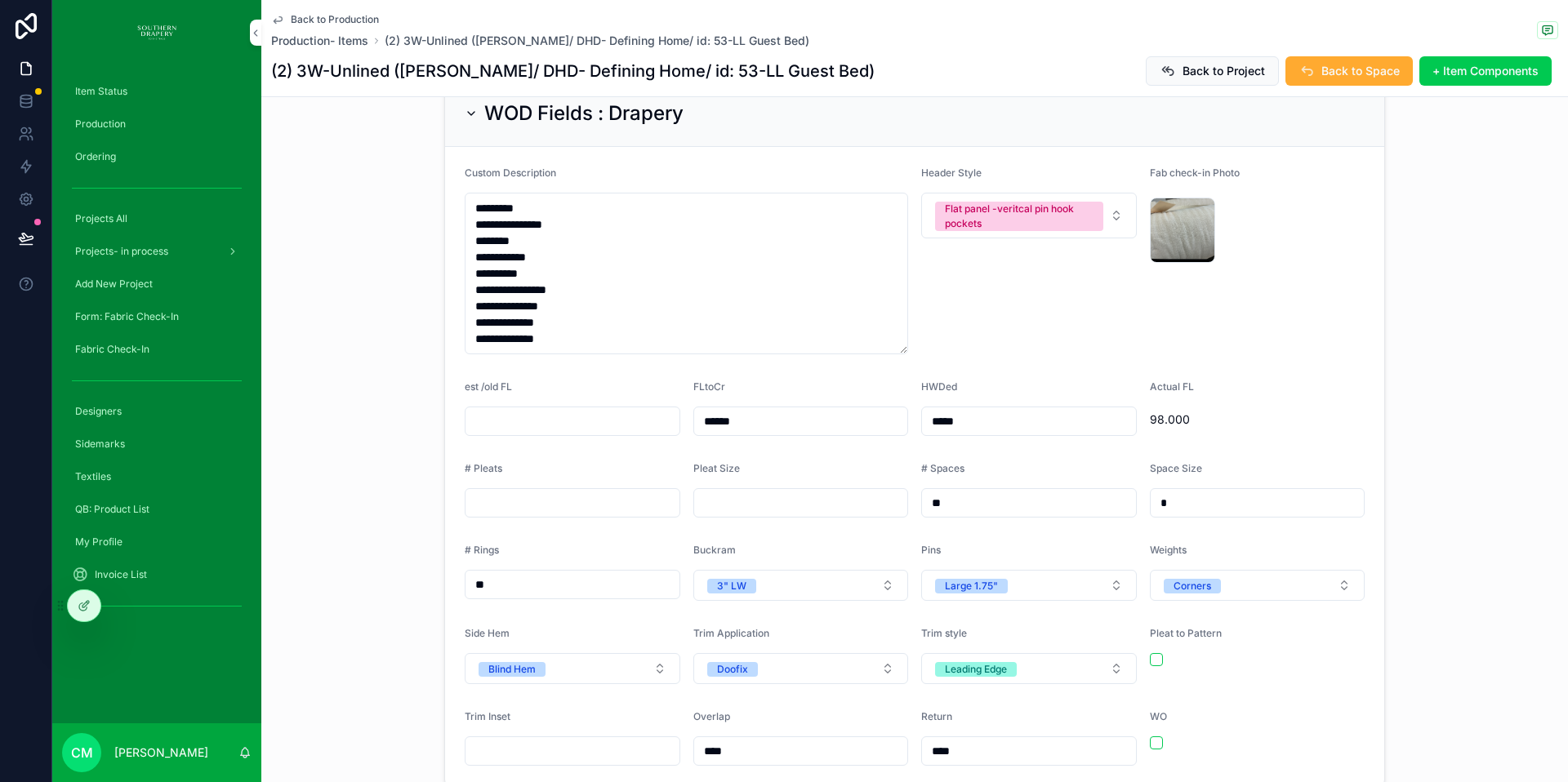
scroll to position [412, 0]
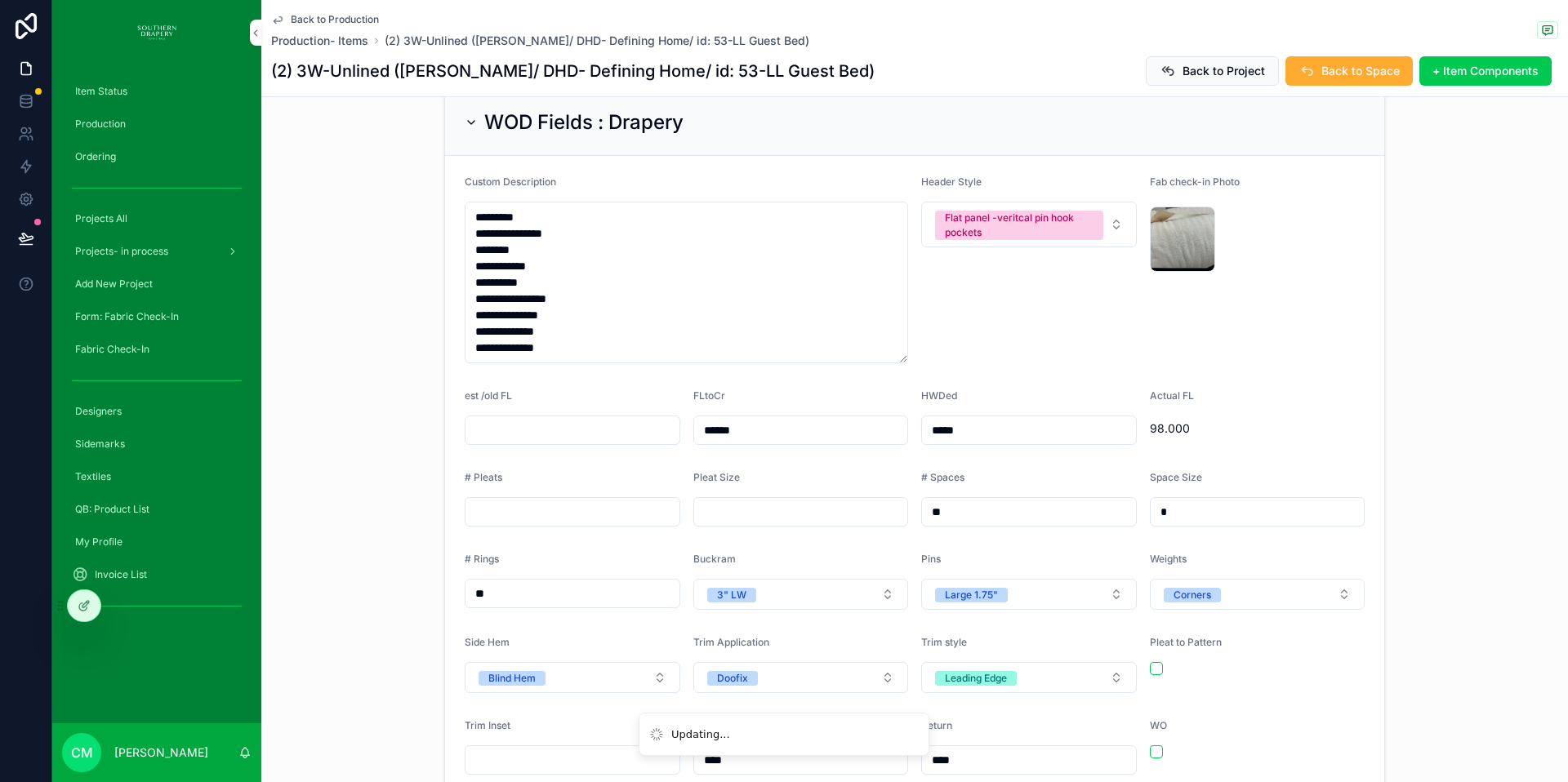
type input "*****"
click at [990, 471] on div "# Spaces" at bounding box center [1028, 481] width 216 height 20
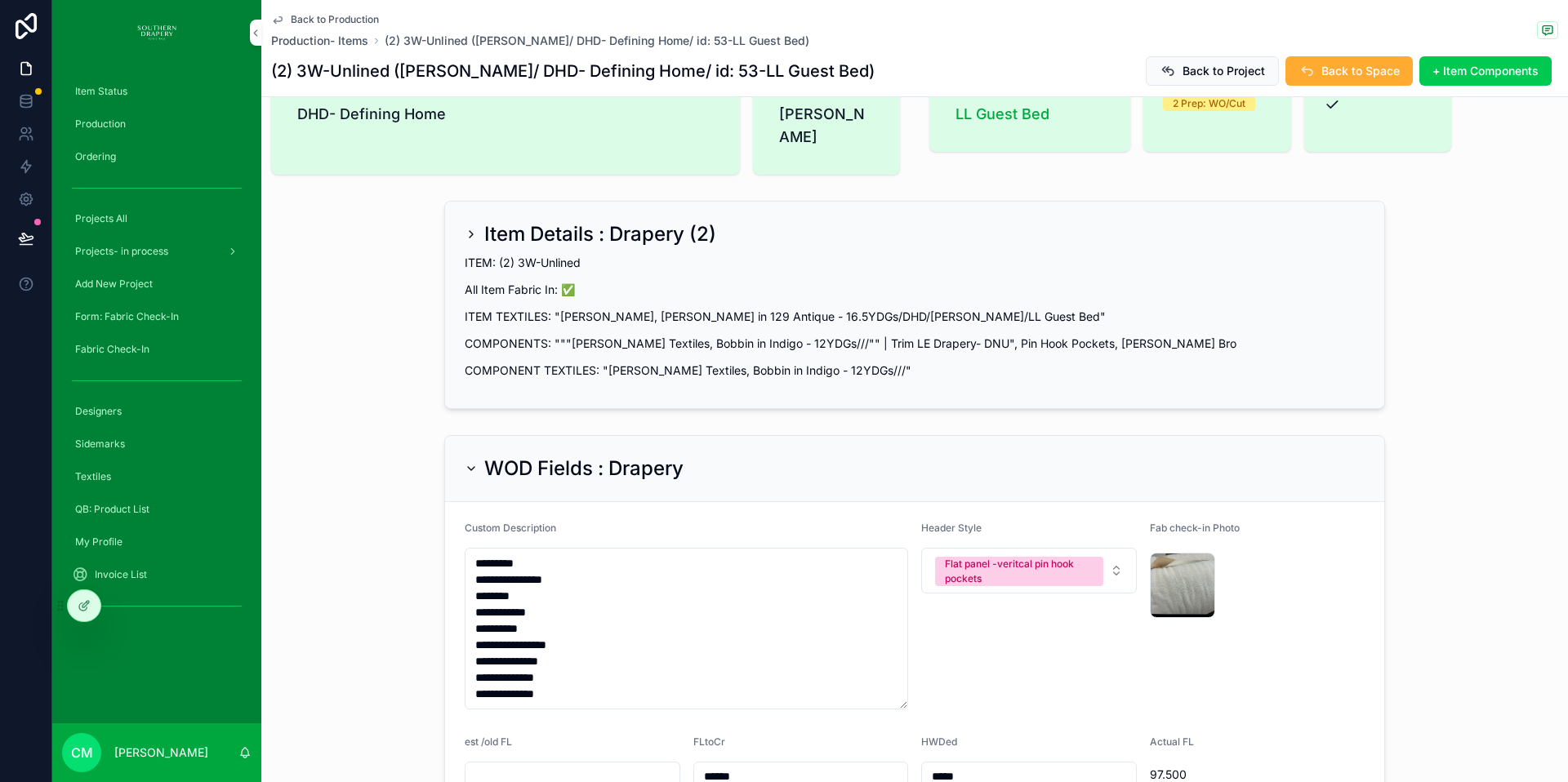
scroll to position [0, 0]
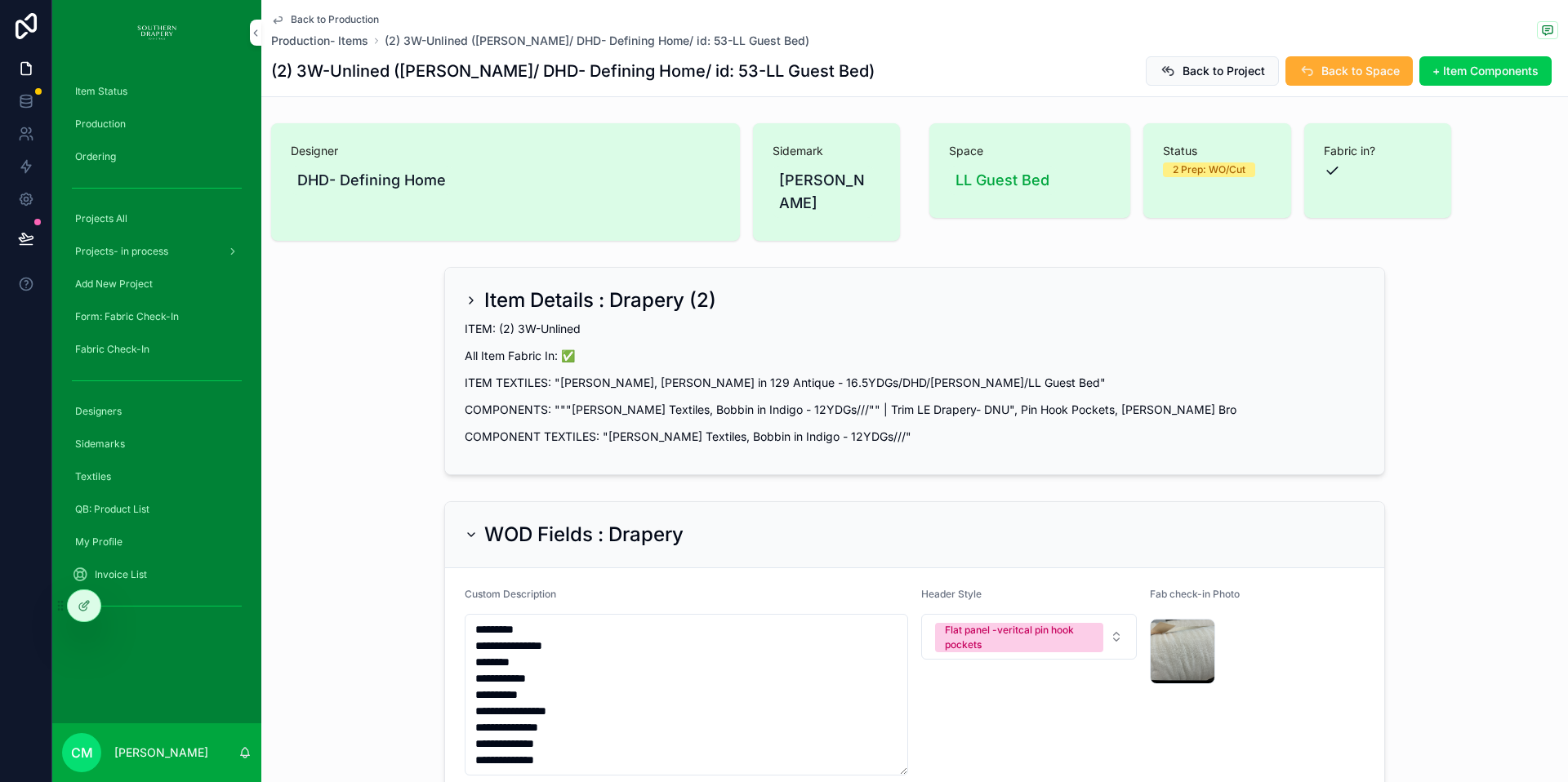
click at [312, 21] on span "Back to Production" at bounding box center [335, 19] width 88 height 13
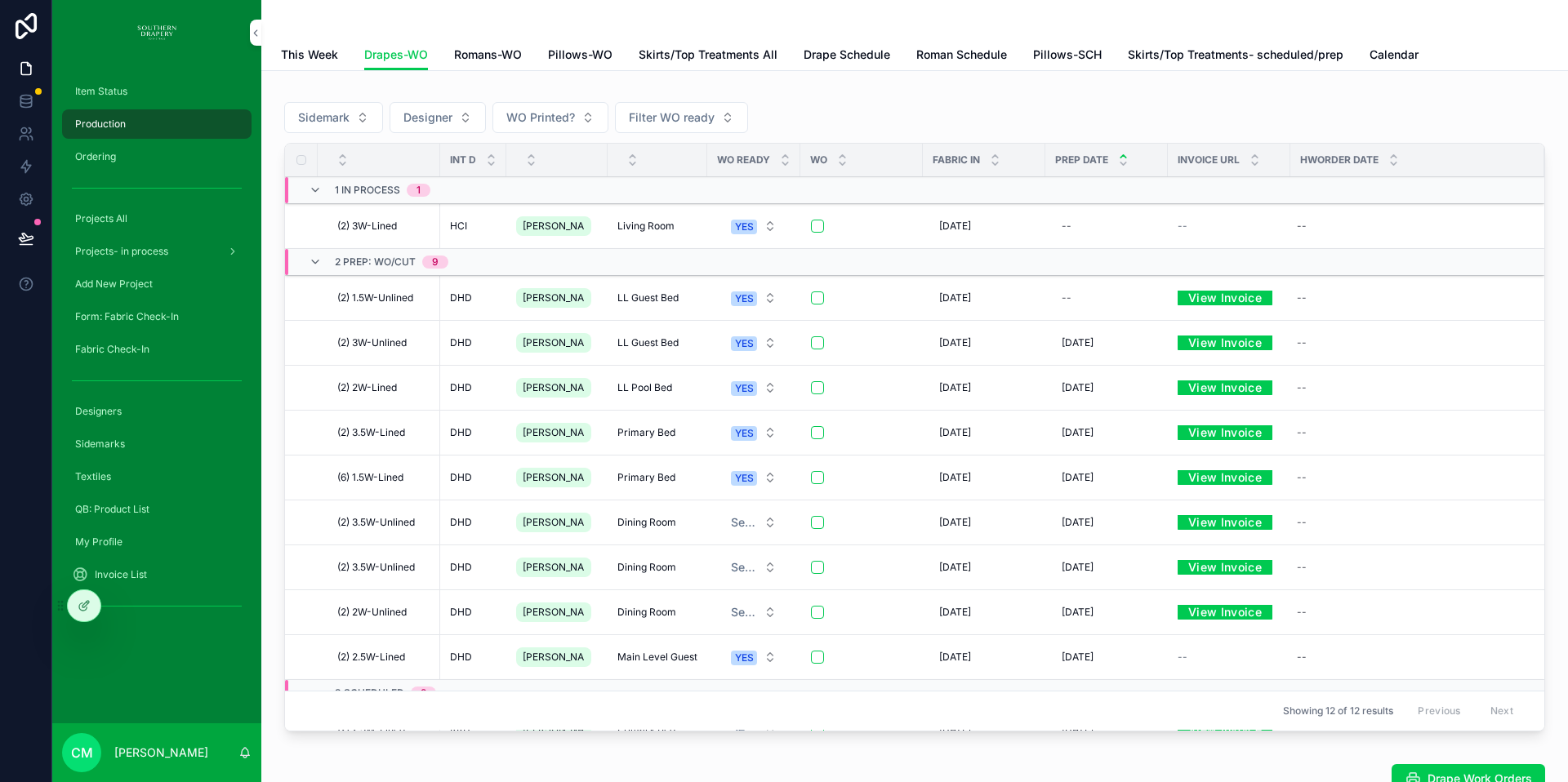
click at [645, 388] on span "LL Pool Bed" at bounding box center [645, 387] width 55 height 13
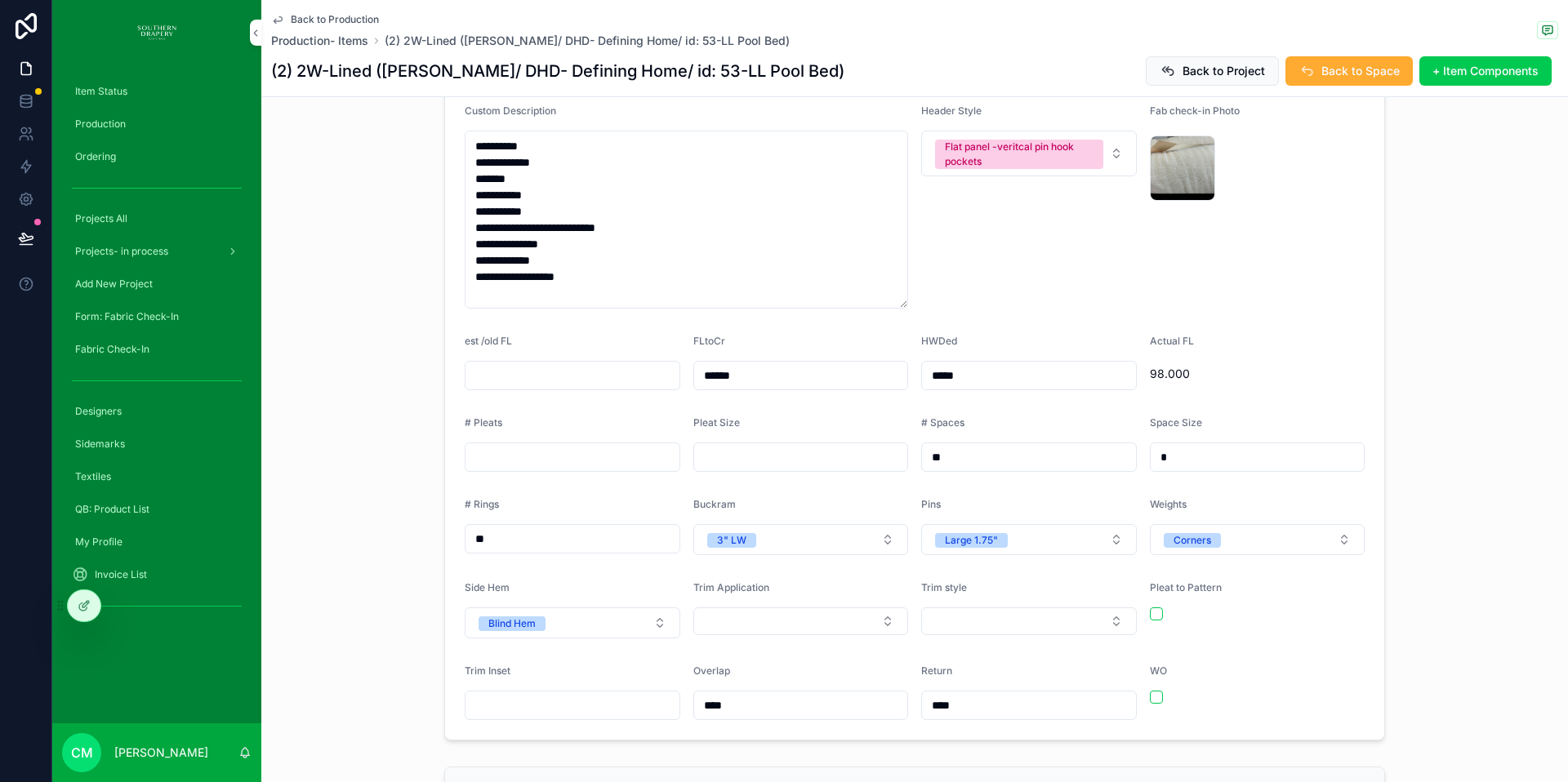
scroll to position [458, 0]
drag, startPoint x: 965, startPoint y: 352, endPoint x: 906, endPoint y: 344, distance: 59.5
click at [908, 344] on form "**********" at bounding box center [915, 410] width 939 height 655
type input "*****"
click at [1146, 376] on form "**********" at bounding box center [915, 410] width 939 height 655
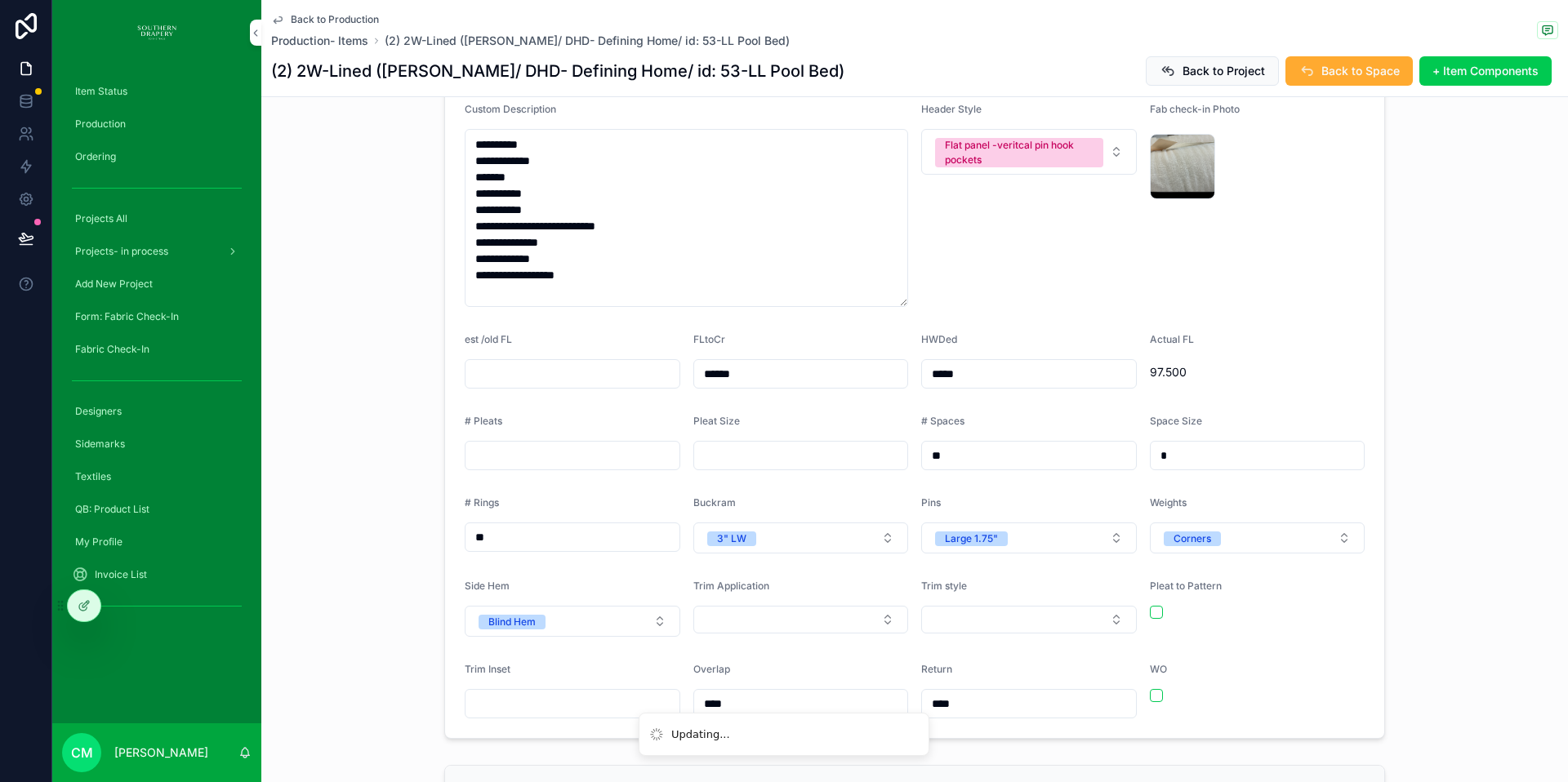
click at [765, 606] on button "Select Button" at bounding box center [800, 620] width 216 height 28
drag, startPoint x: 721, startPoint y: 759, endPoint x: 1012, endPoint y: 606, distance: 328.8
click at [721, 757] on div "None" at bounding box center [709, 758] width 24 height 15
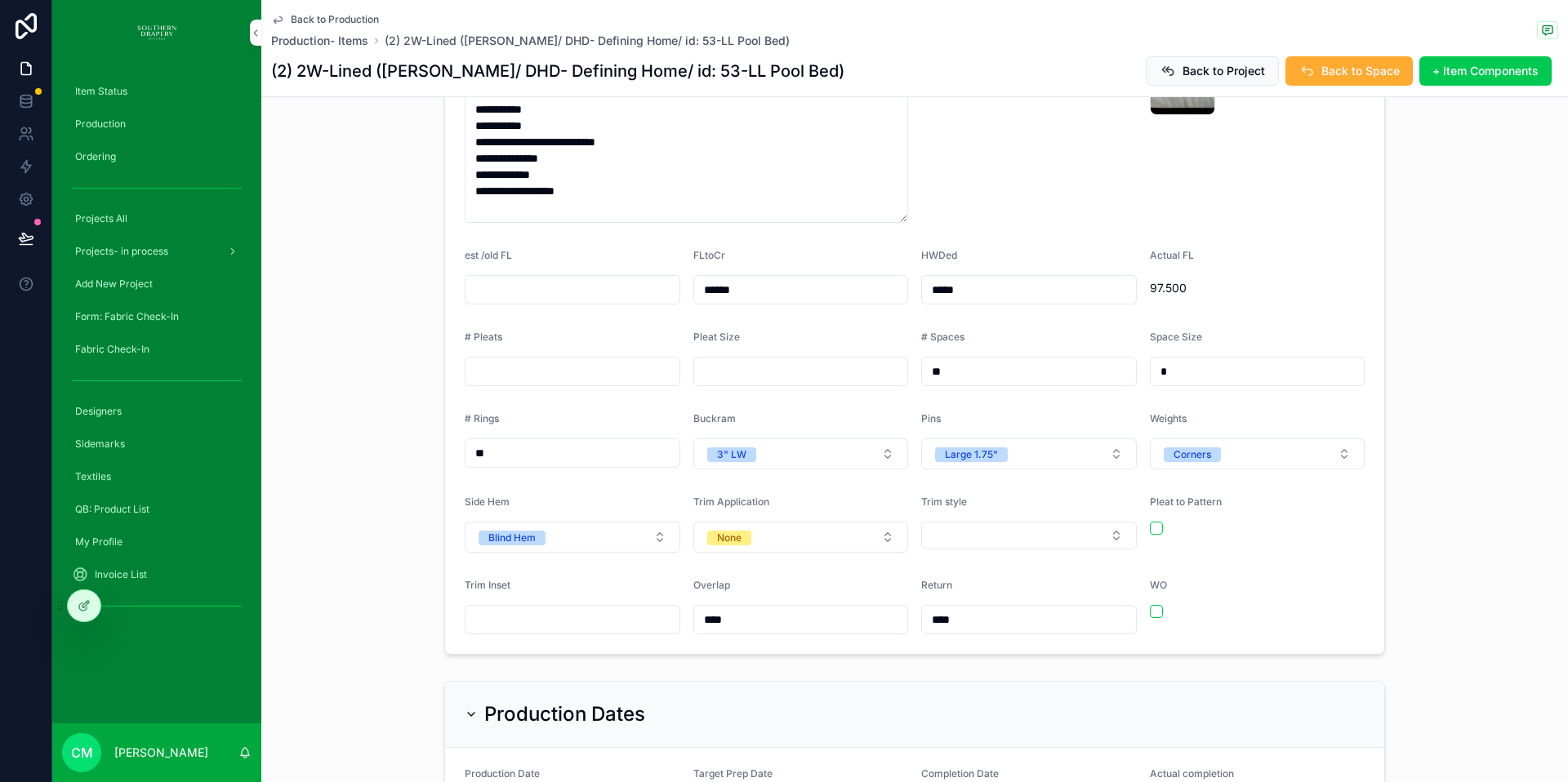
scroll to position [891, 0]
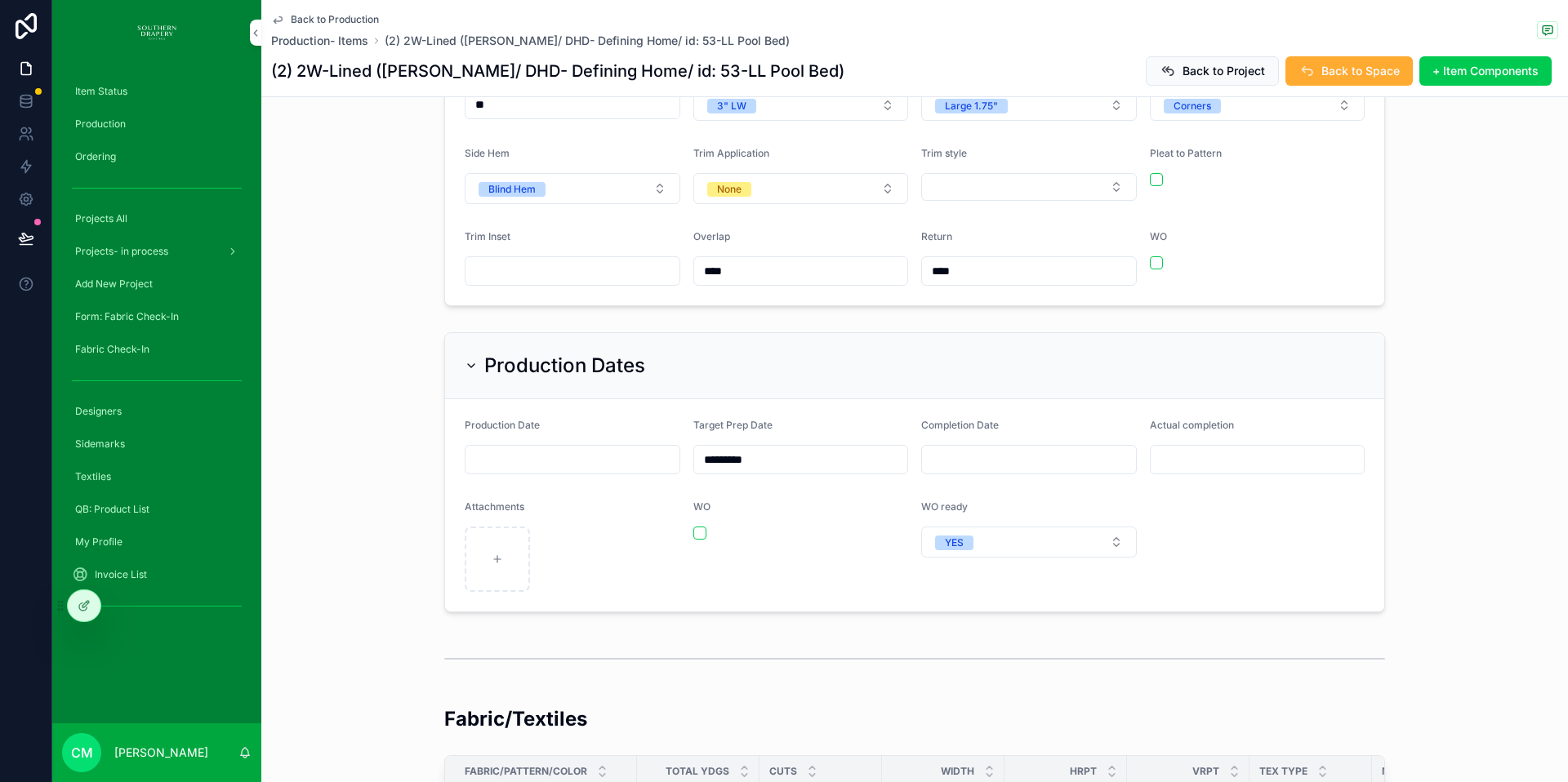
click at [338, 17] on span "Back to Production" at bounding box center [335, 19] width 88 height 13
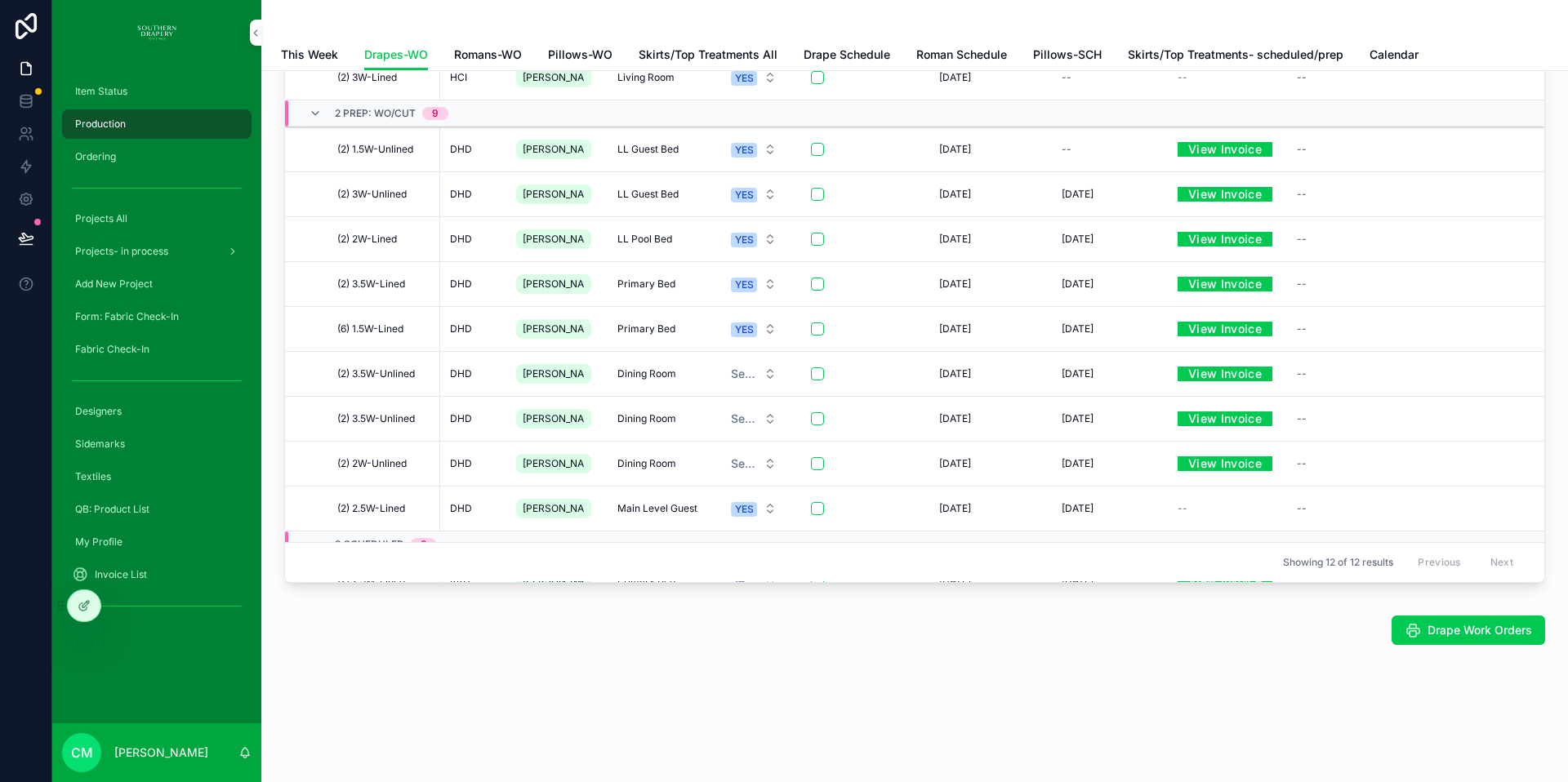
scroll to position [105, 0]
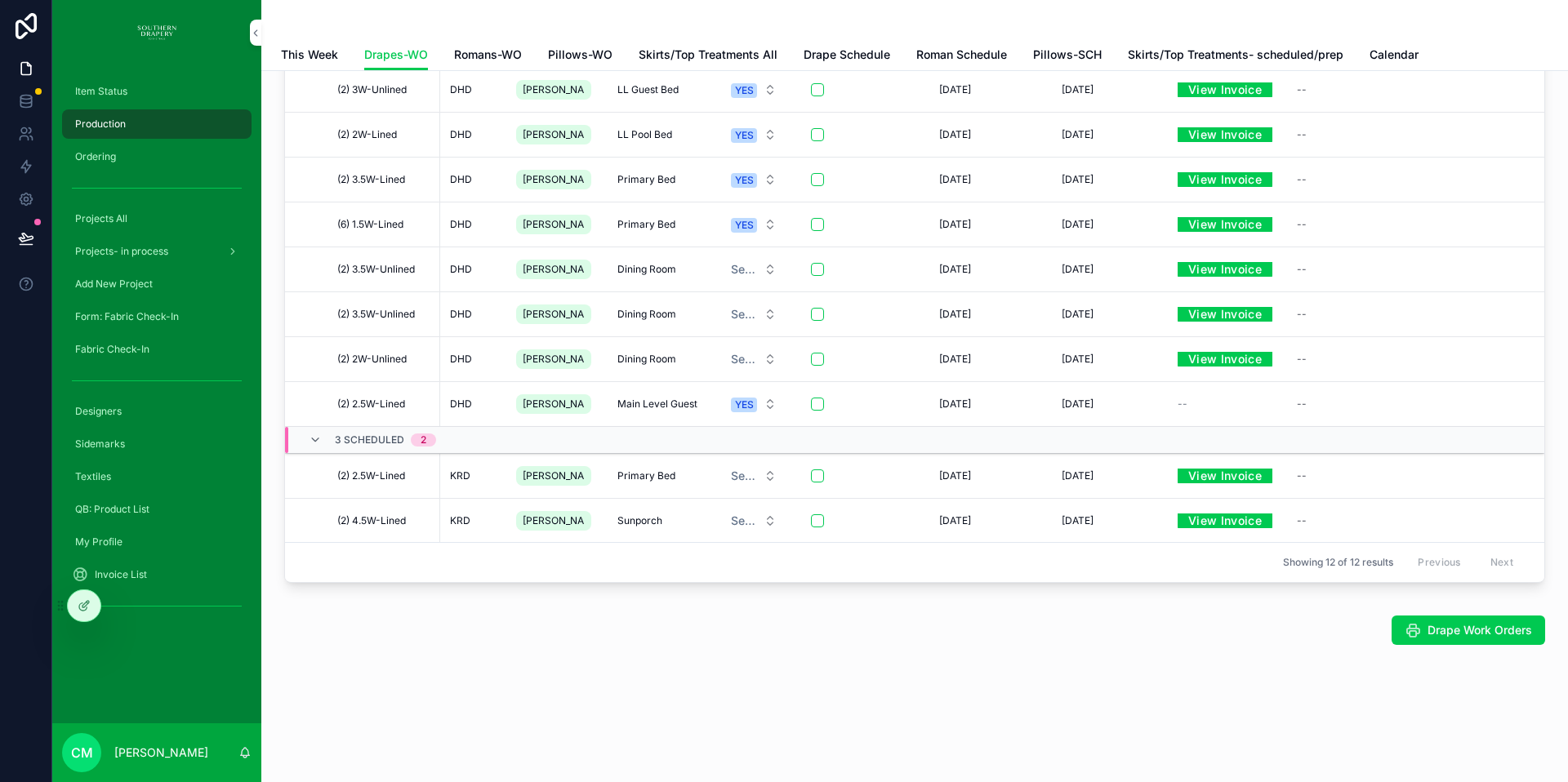
click at [618, 407] on span "Main Level Guest" at bounding box center [658, 404] width 80 height 13
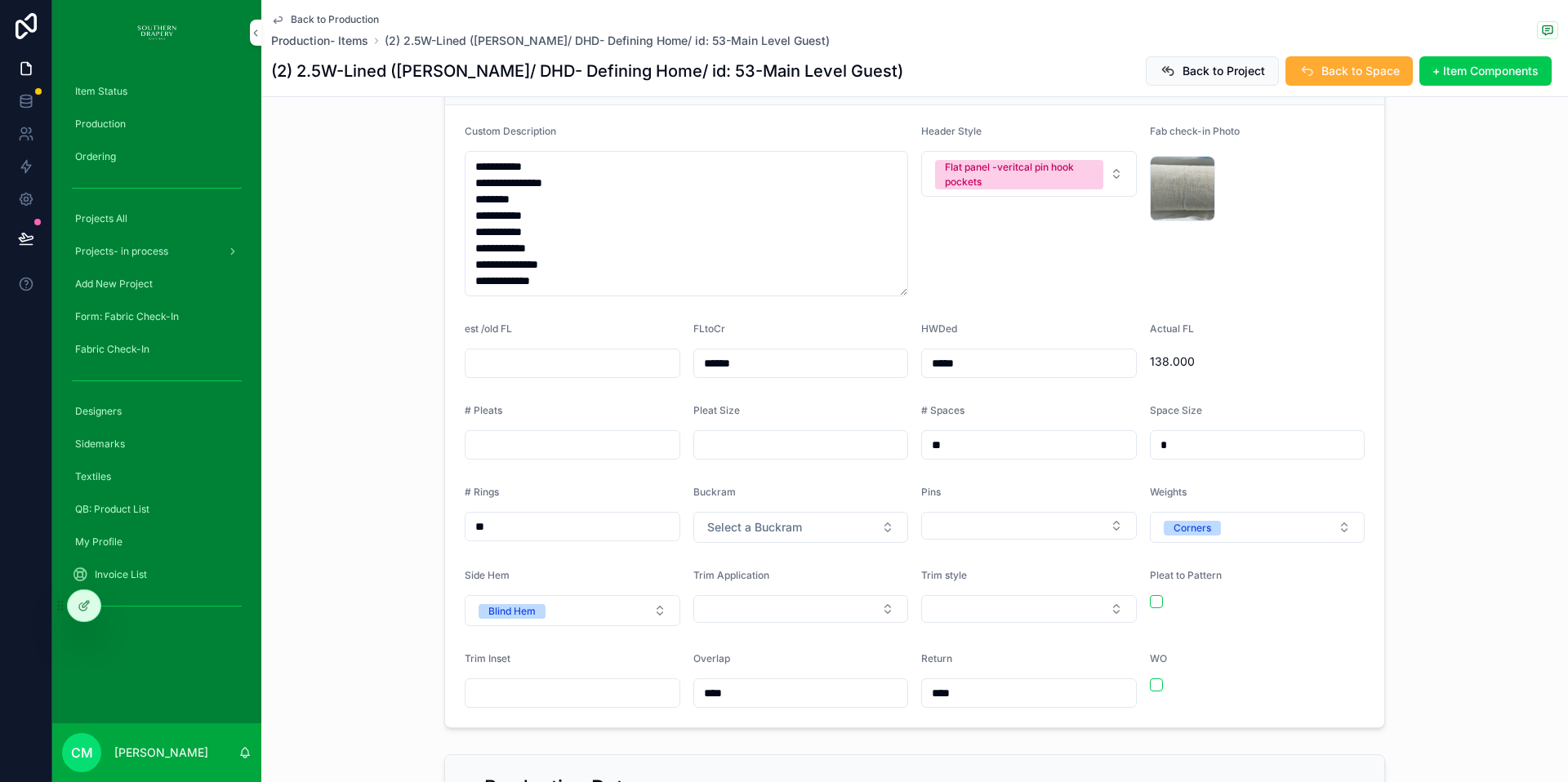
scroll to position [464, 0]
click at [757, 518] on span "Select a Buckram" at bounding box center [754, 526] width 94 height 16
drag, startPoint x: 714, startPoint y: 616, endPoint x: 702, endPoint y: 587, distance: 31.4
click at [714, 616] on div "3" LW" at bounding box center [711, 617] width 29 height 15
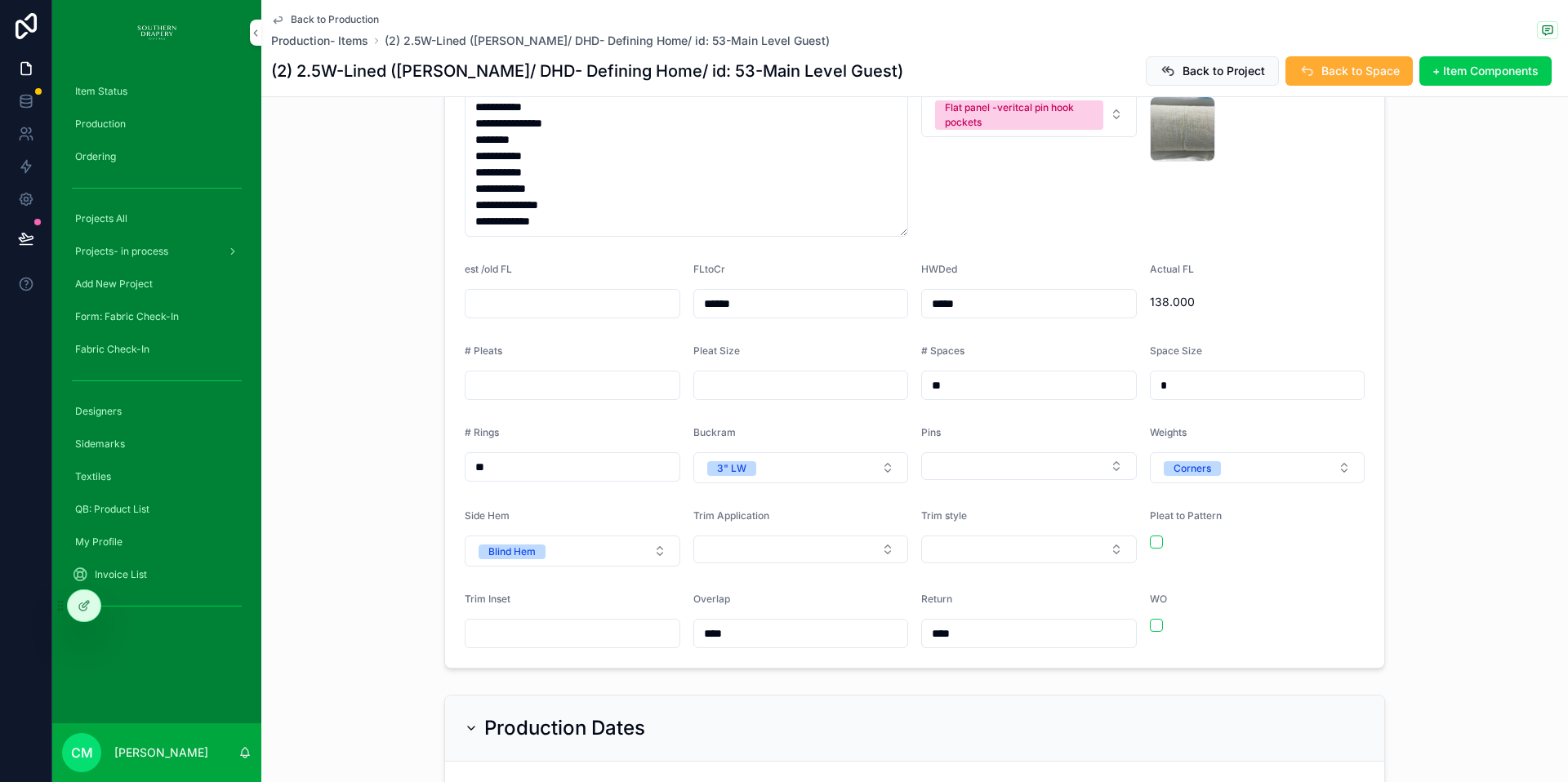
scroll to position [524, 0]
click at [795, 534] on button "Select Button" at bounding box center [800, 548] width 216 height 28
click at [746, 590] on div "Doofix" at bounding box center [794, 589] width 227 height 24
click at [1001, 534] on button "Select Button" at bounding box center [1028, 548] width 216 height 28
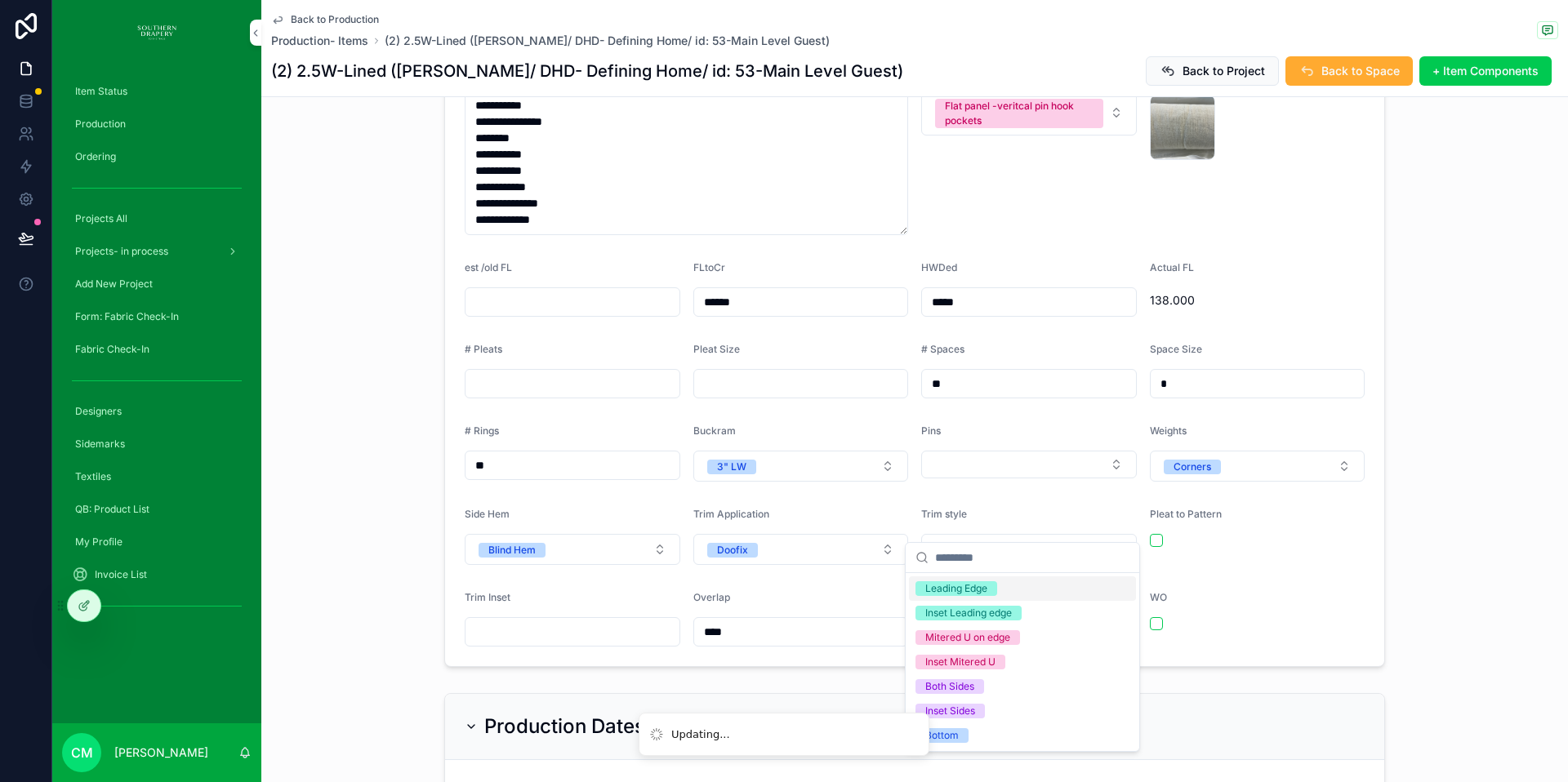
click at [957, 589] on div "Leading Edge" at bounding box center [956, 588] width 62 height 15
click at [1221, 617] on div "scrollable content" at bounding box center [1257, 624] width 216 height 13
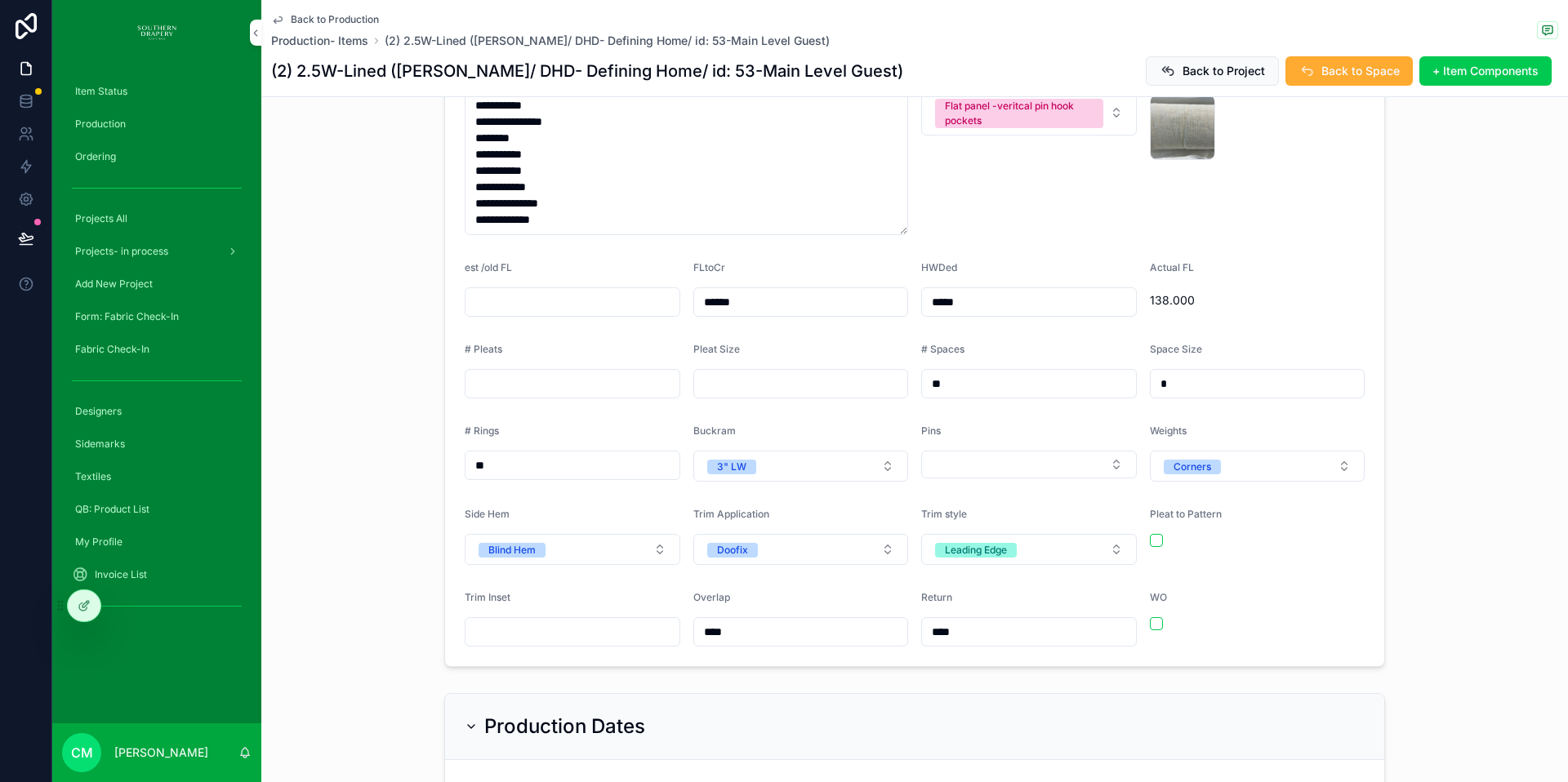
click at [1017, 450] on button "Select Button" at bounding box center [1028, 464] width 216 height 28
click at [971, 601] on div "Large 1.825 zip rod" at bounding box center [969, 603] width 87 height 15
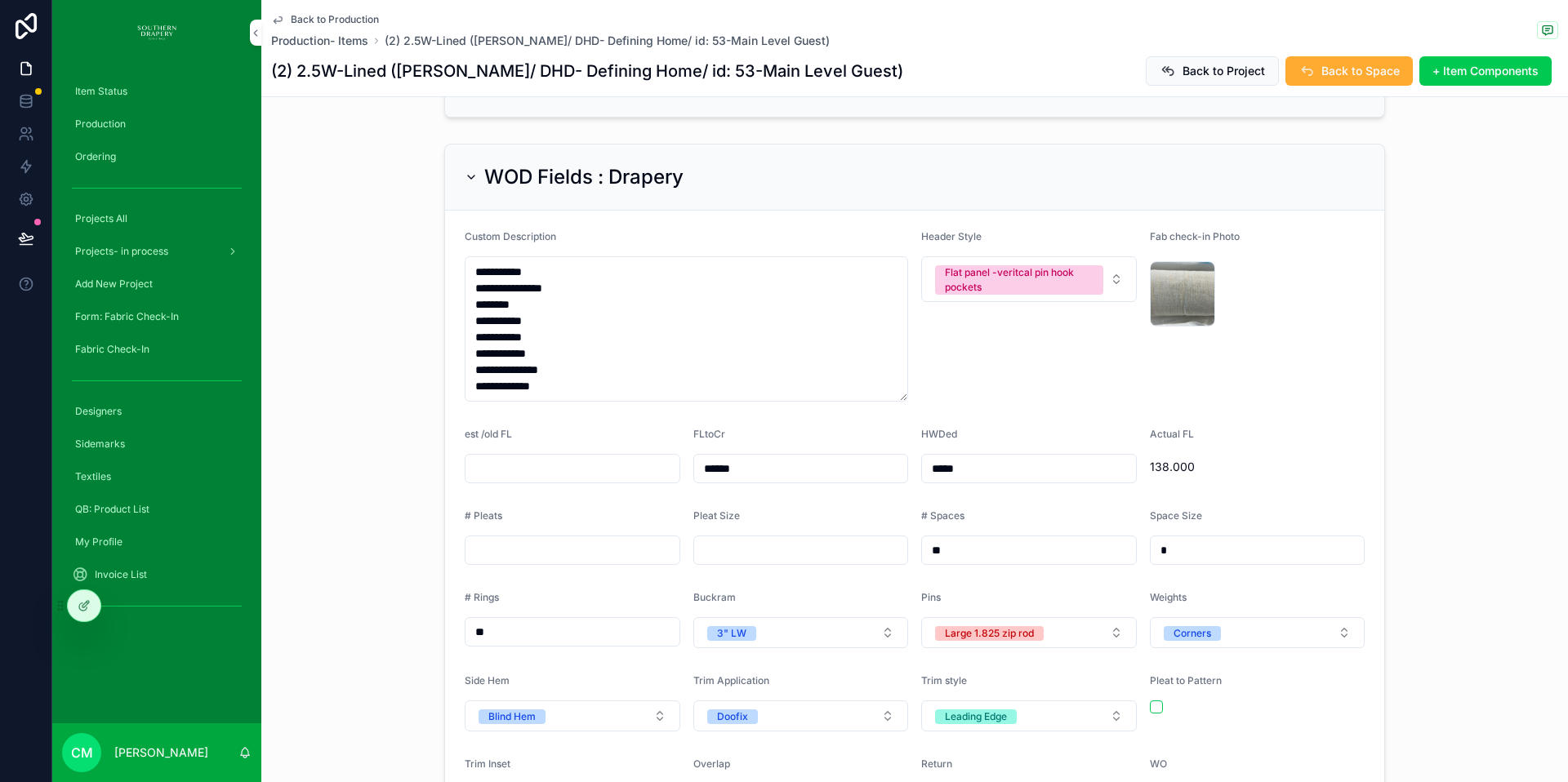
scroll to position [0, 0]
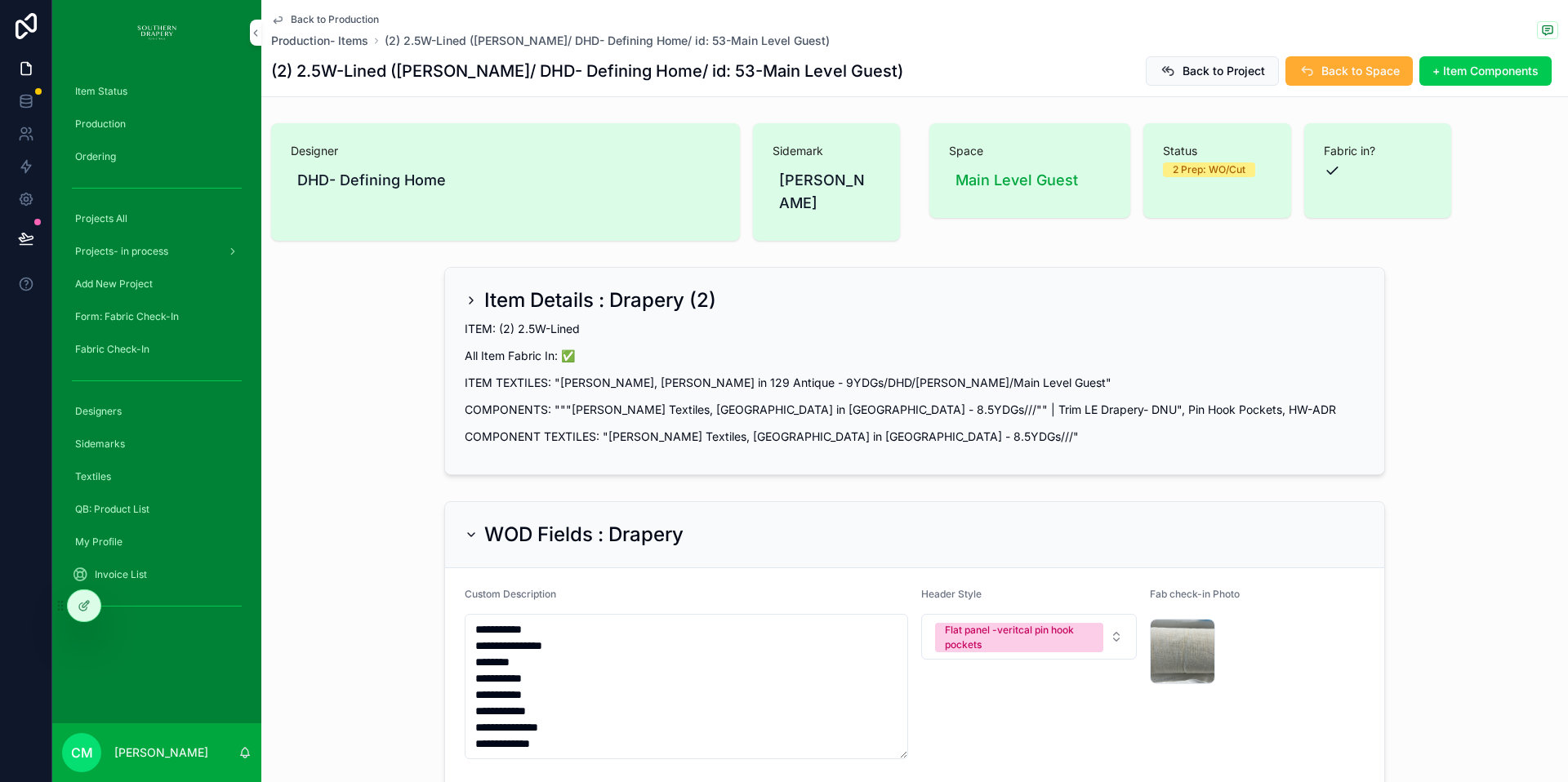
click at [335, 16] on span "Back to Production" at bounding box center [335, 19] width 88 height 13
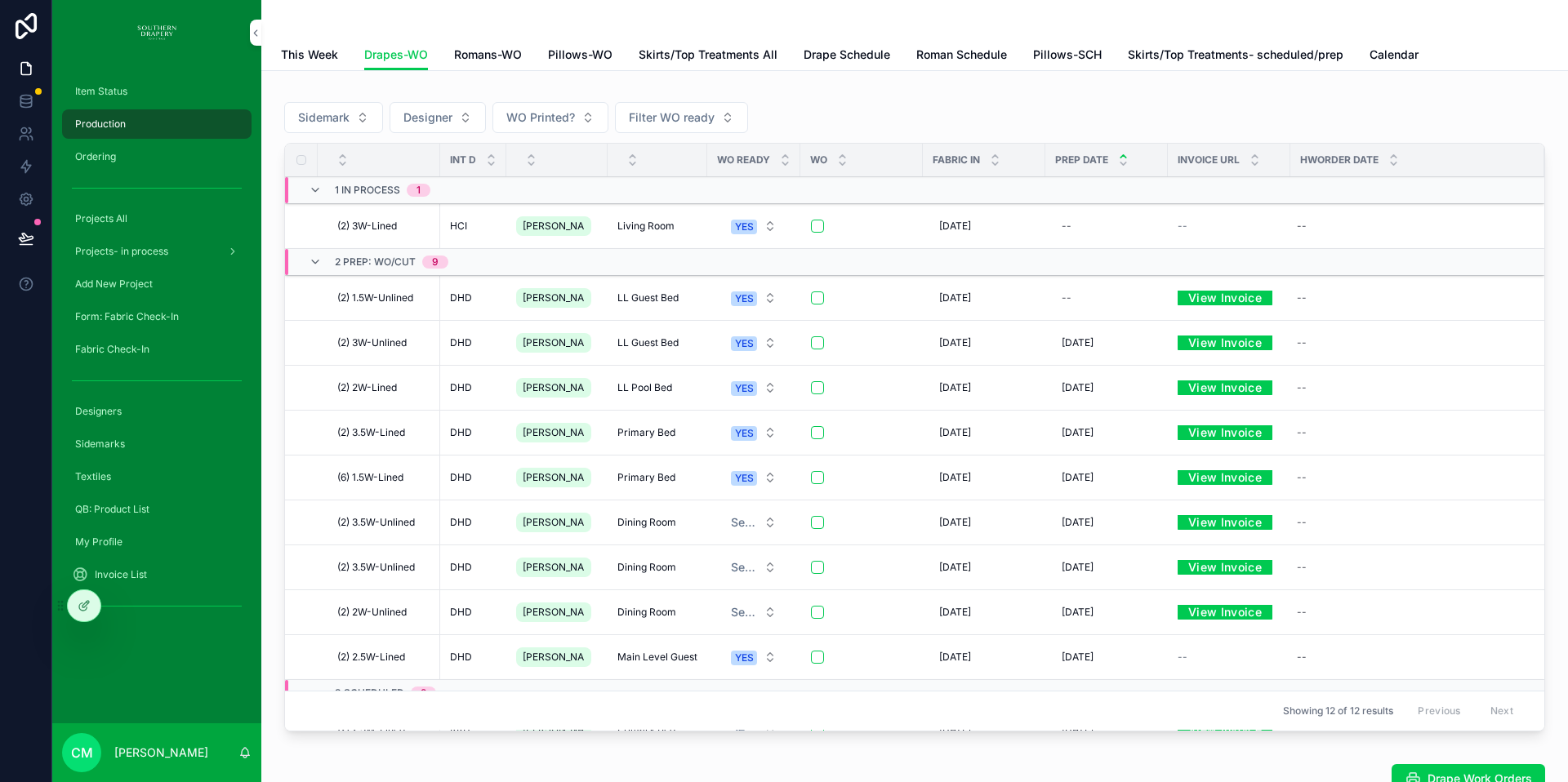
click at [635, 295] on span "LL Guest Bed" at bounding box center [648, 298] width 62 height 13
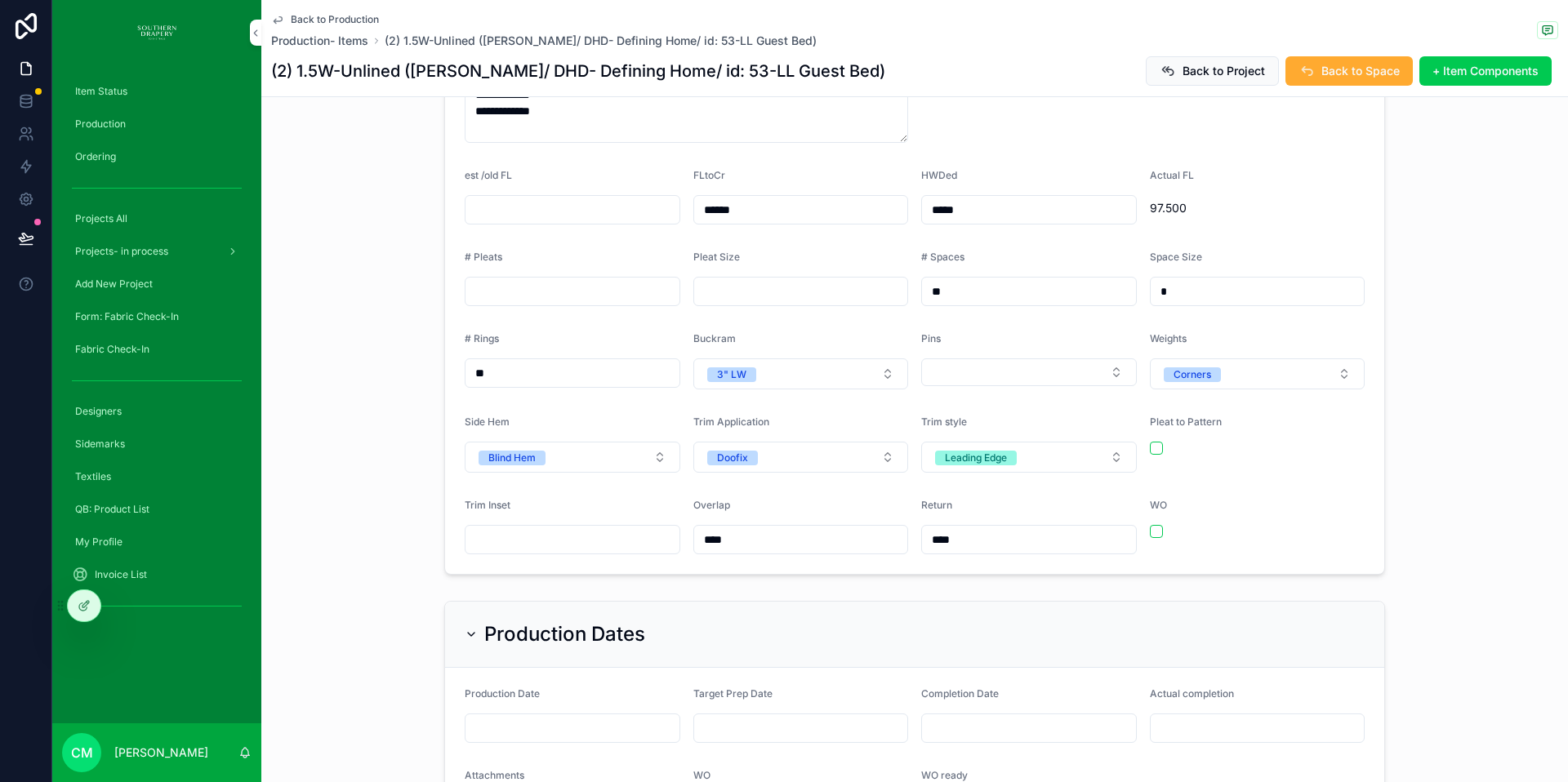
scroll to position [660, 0]
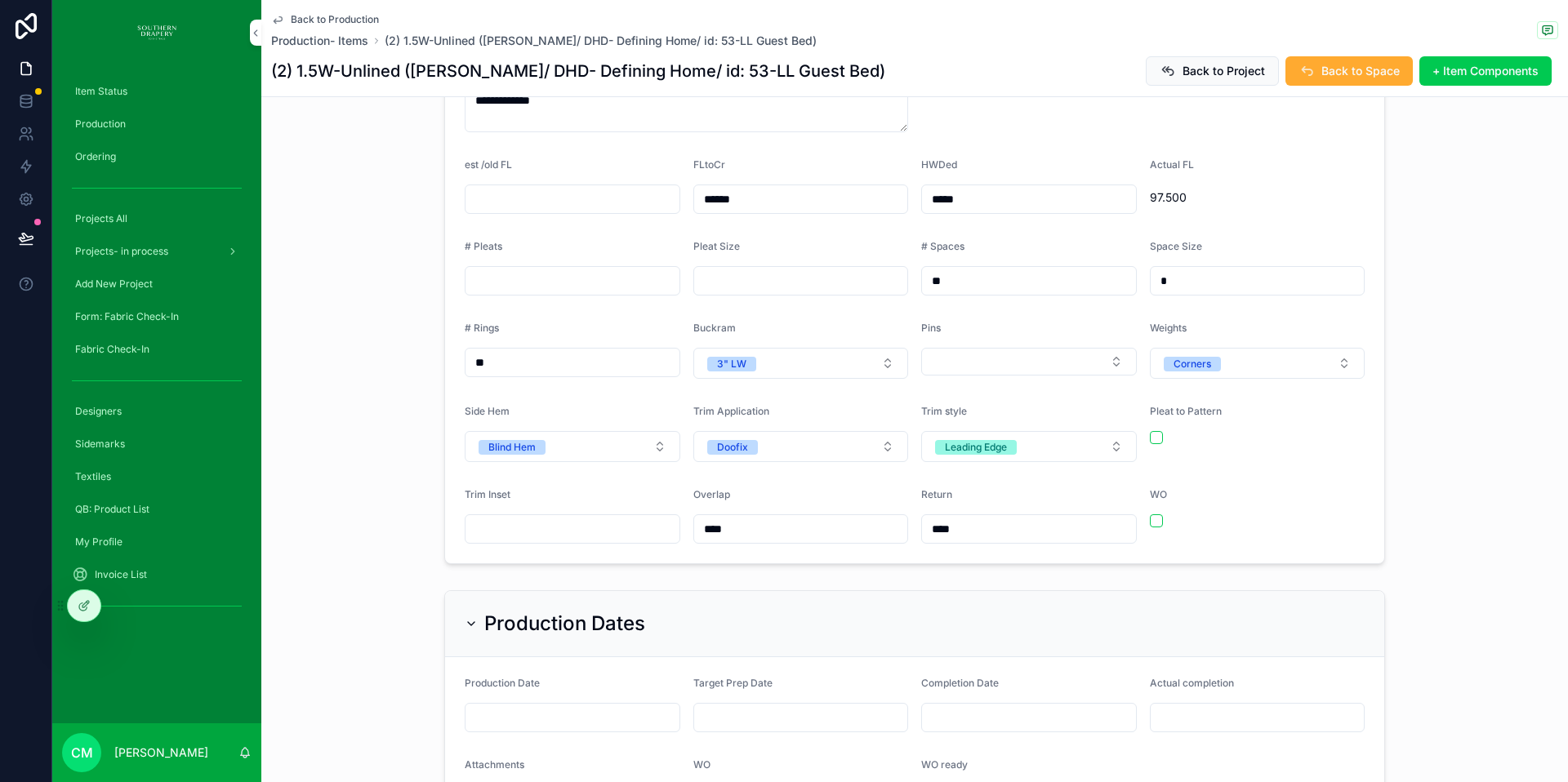
click at [1011, 348] on button "Select Button" at bounding box center [1028, 362] width 216 height 28
click at [965, 402] on div "Large 1.75"" at bounding box center [951, 402] width 52 height 15
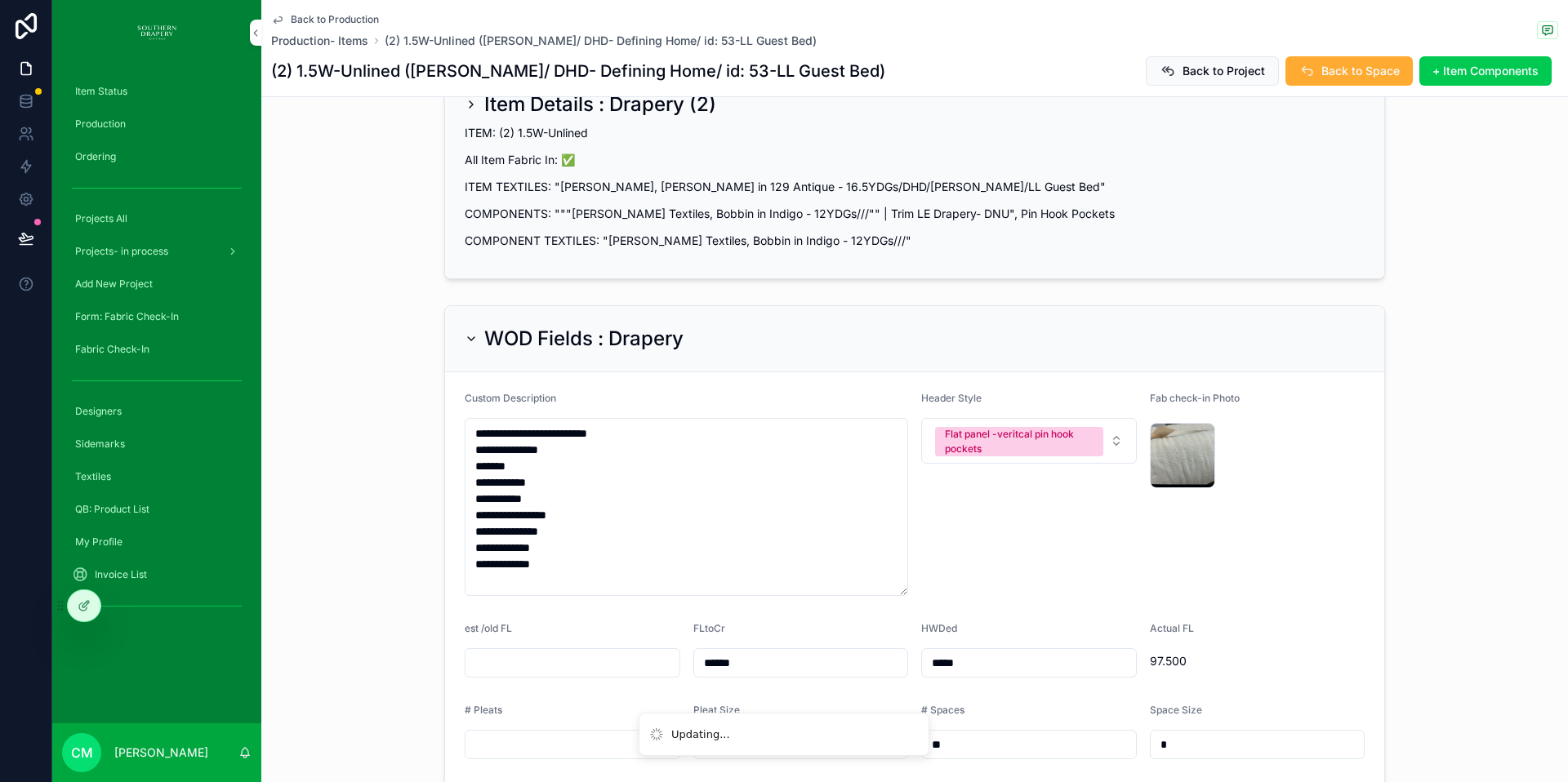
scroll to position [0, 0]
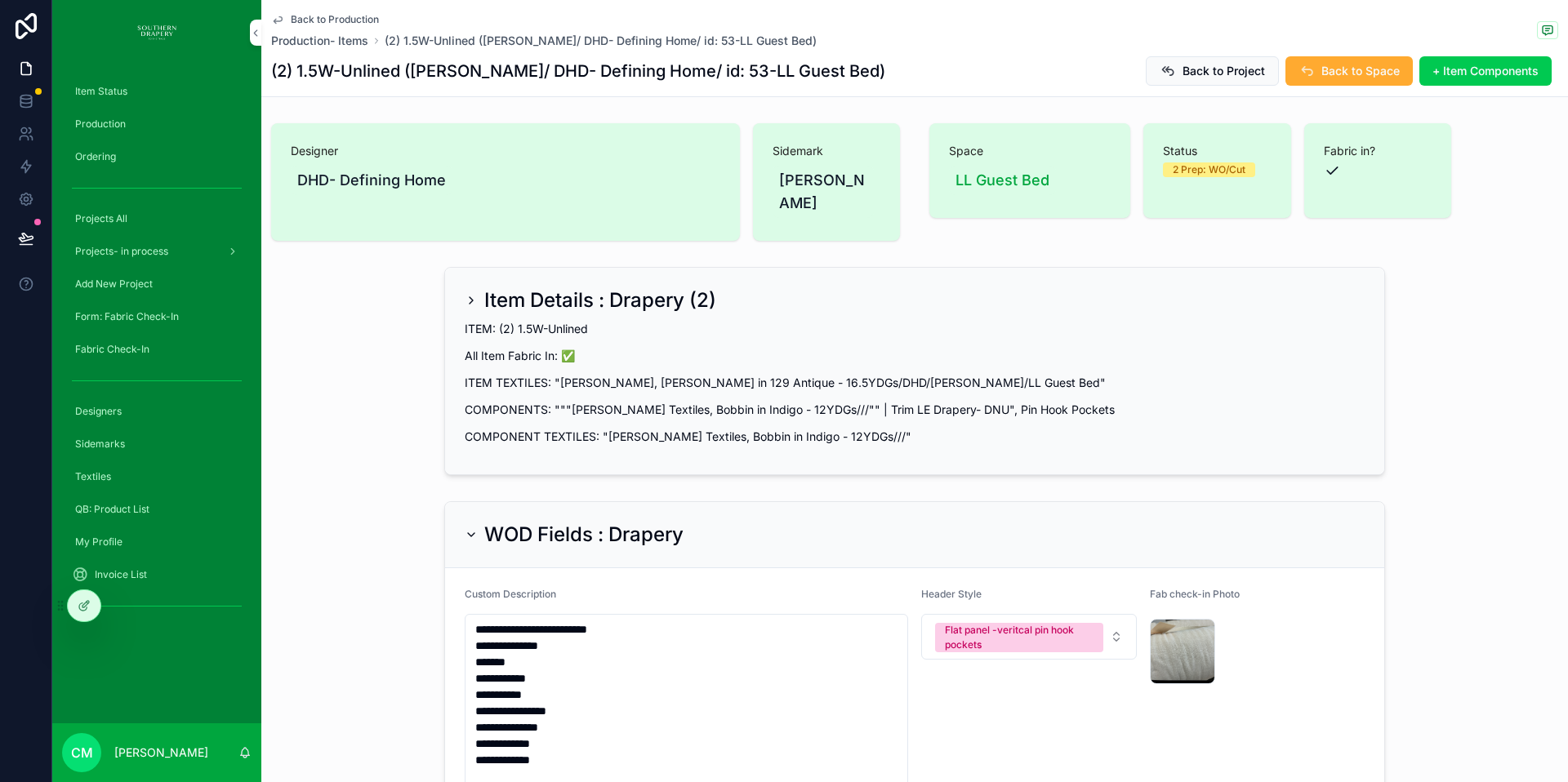
click at [350, 20] on span "Back to Production" at bounding box center [335, 19] width 88 height 13
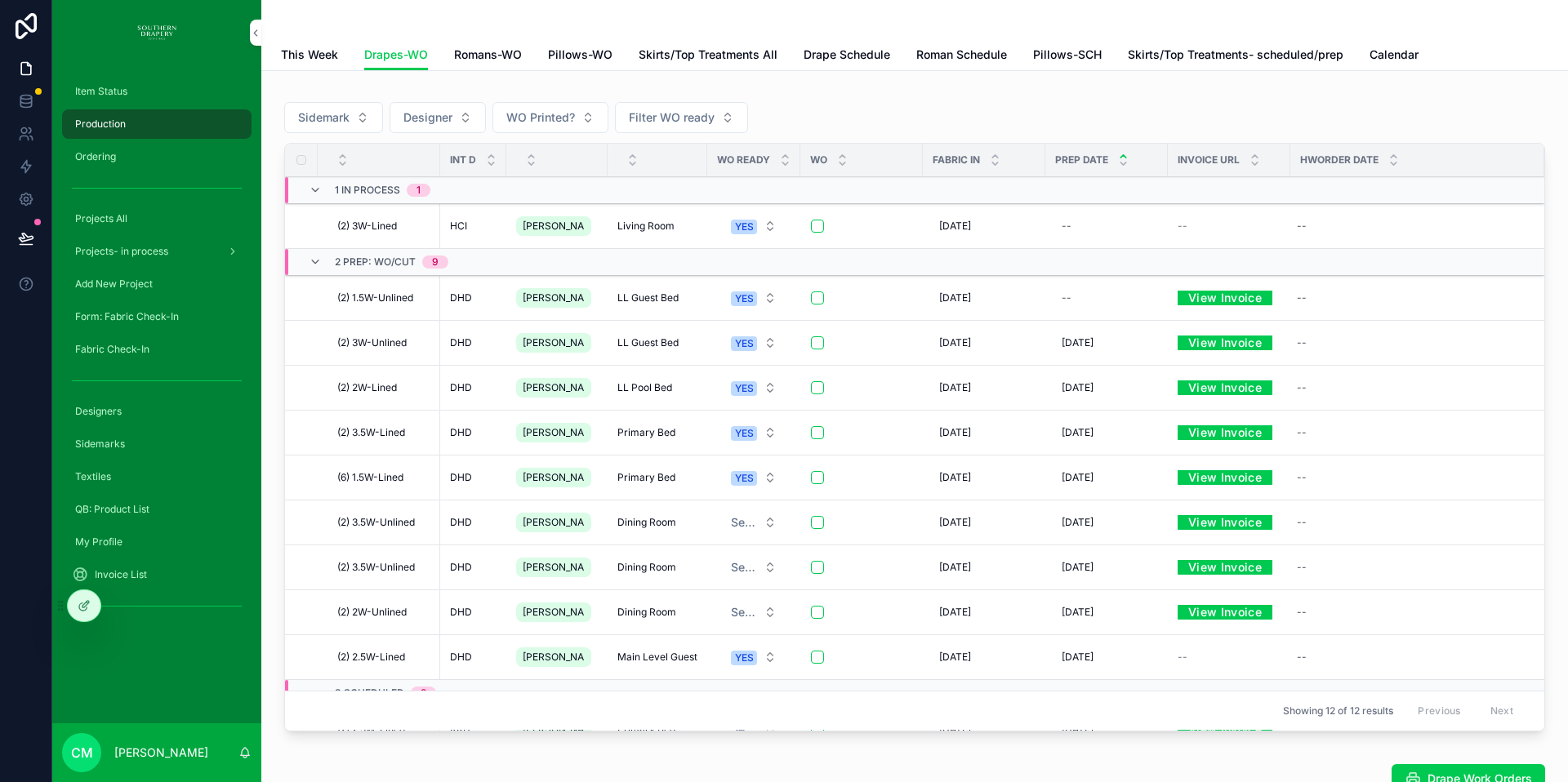
click at [368, 341] on span "(2) 3W-Unlined" at bounding box center [372, 342] width 69 height 13
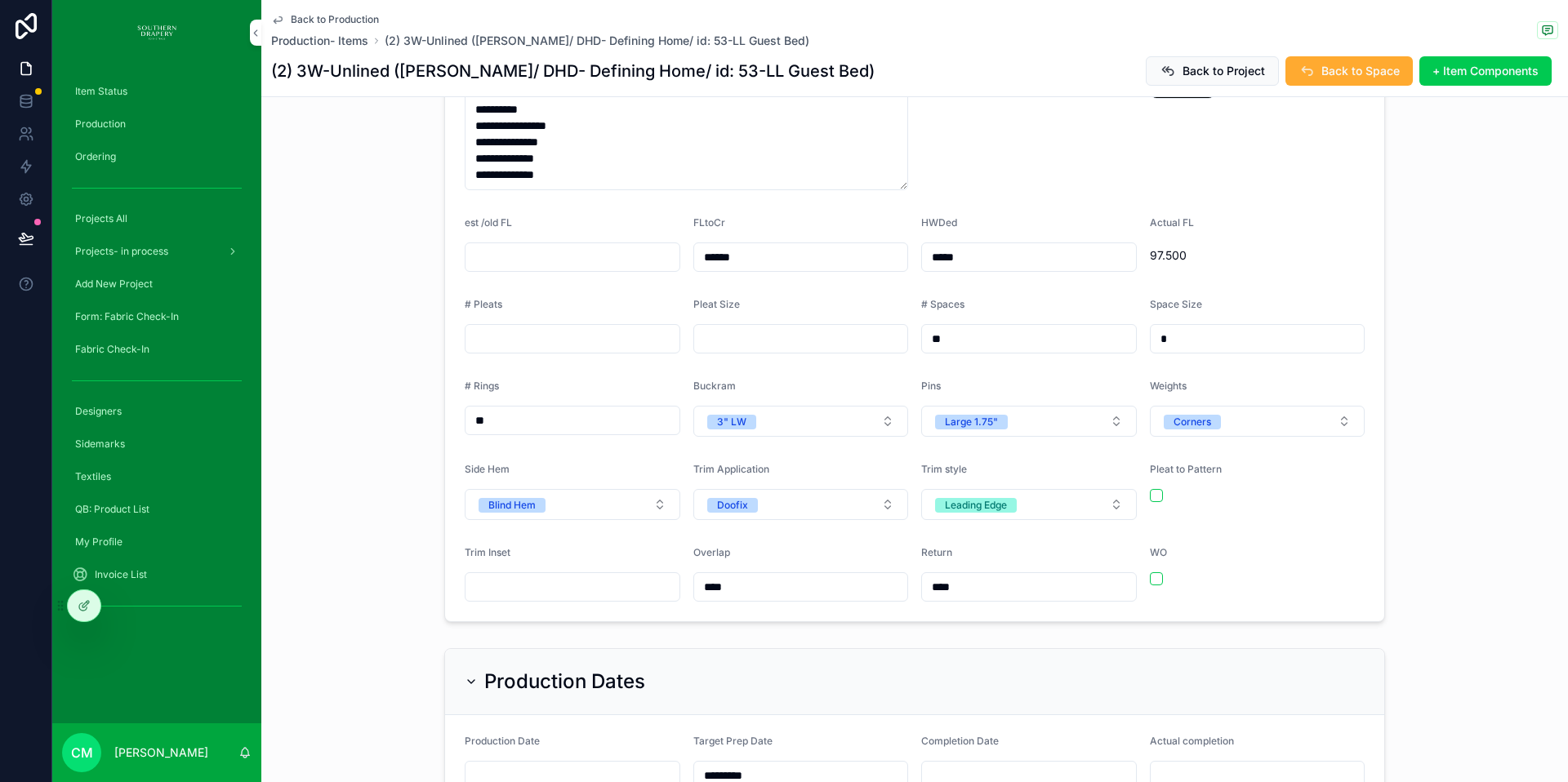
scroll to position [587, 0]
click at [286, 19] on link "Back to Production" at bounding box center [325, 19] width 107 height 13
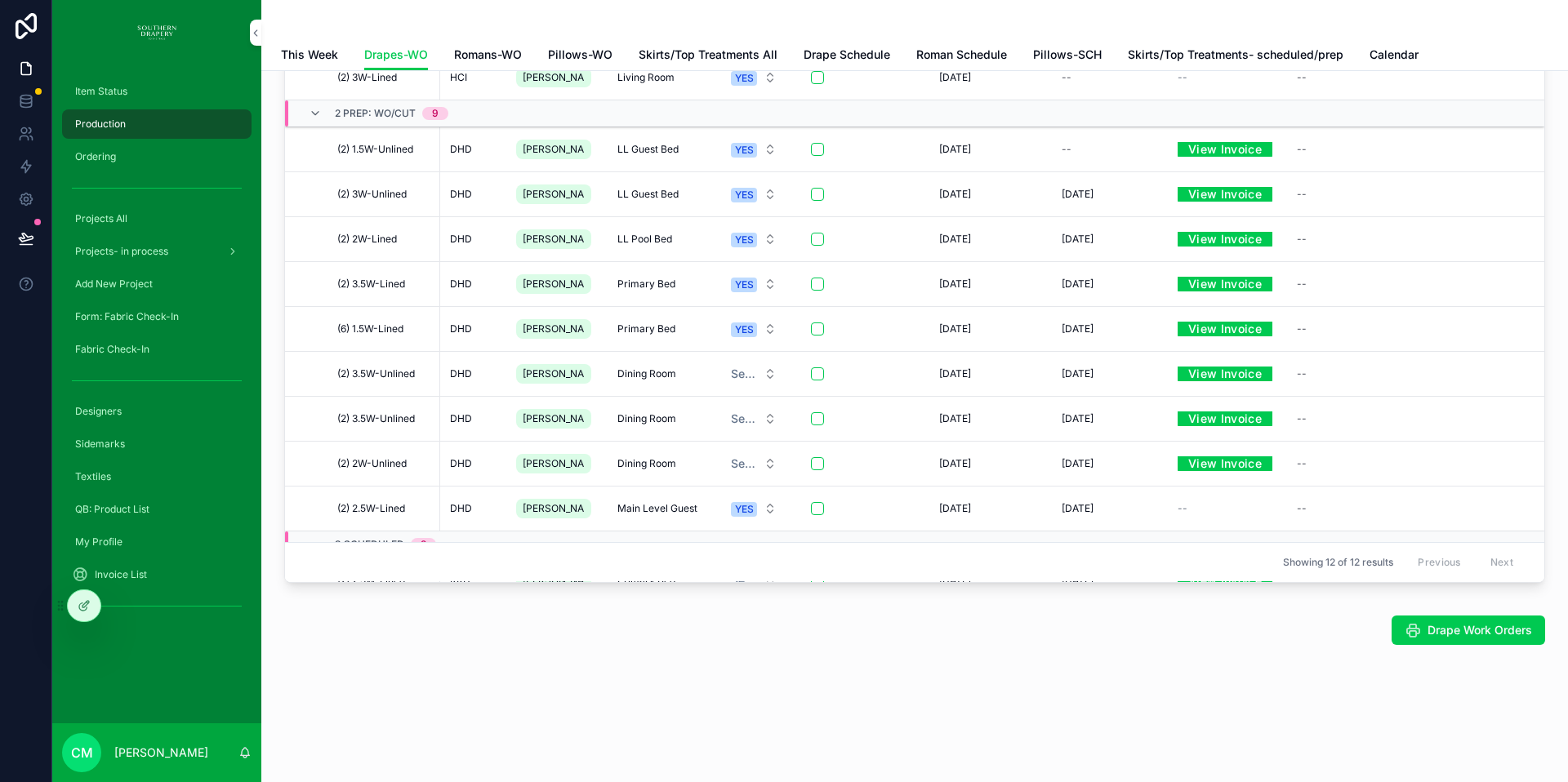
scroll to position [149, 0]
click at [363, 236] on span "(2) 2W-Lined" at bounding box center [366, 239] width 60 height 13
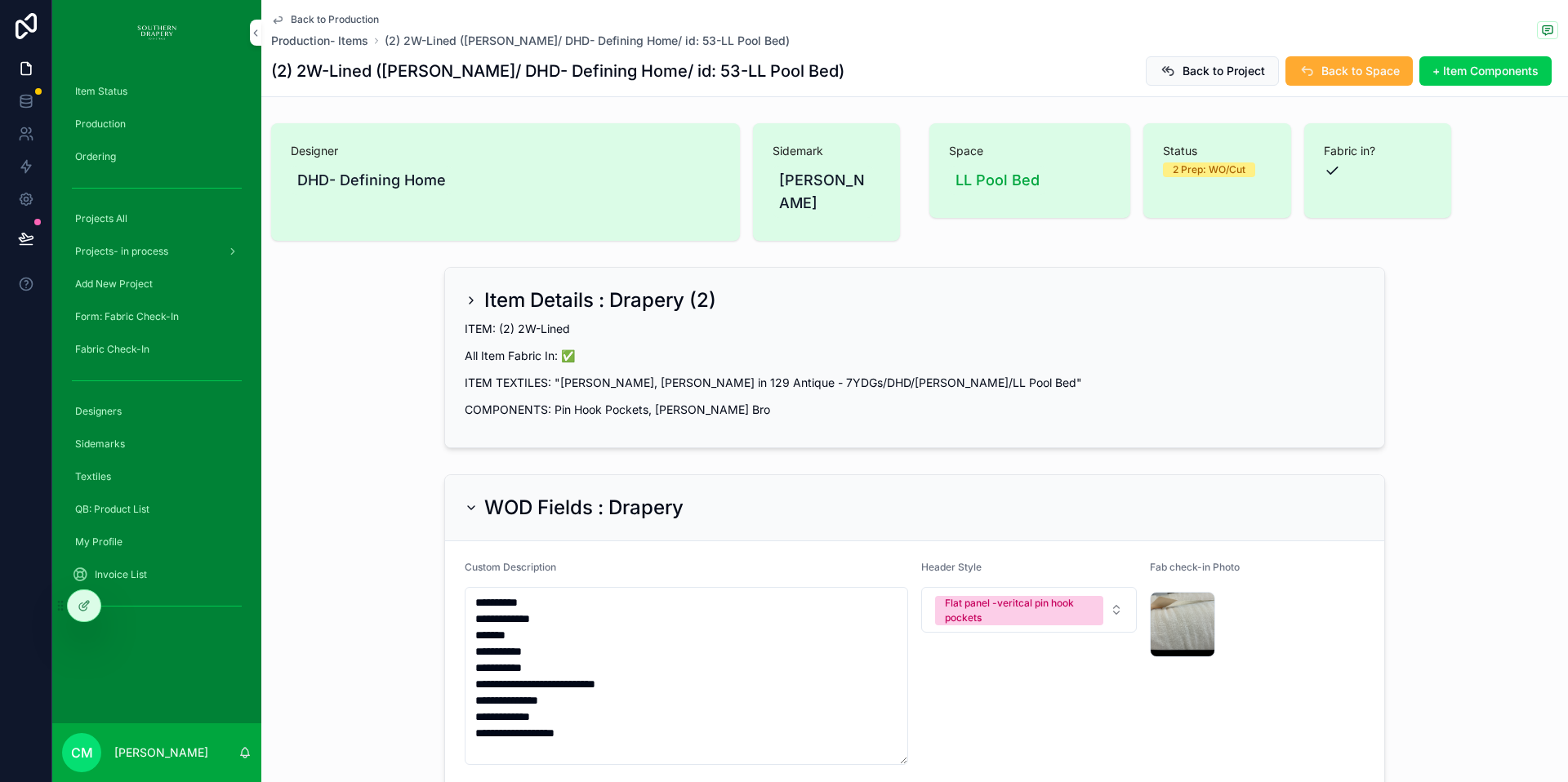
click at [309, 19] on span "Back to Production" at bounding box center [335, 19] width 88 height 13
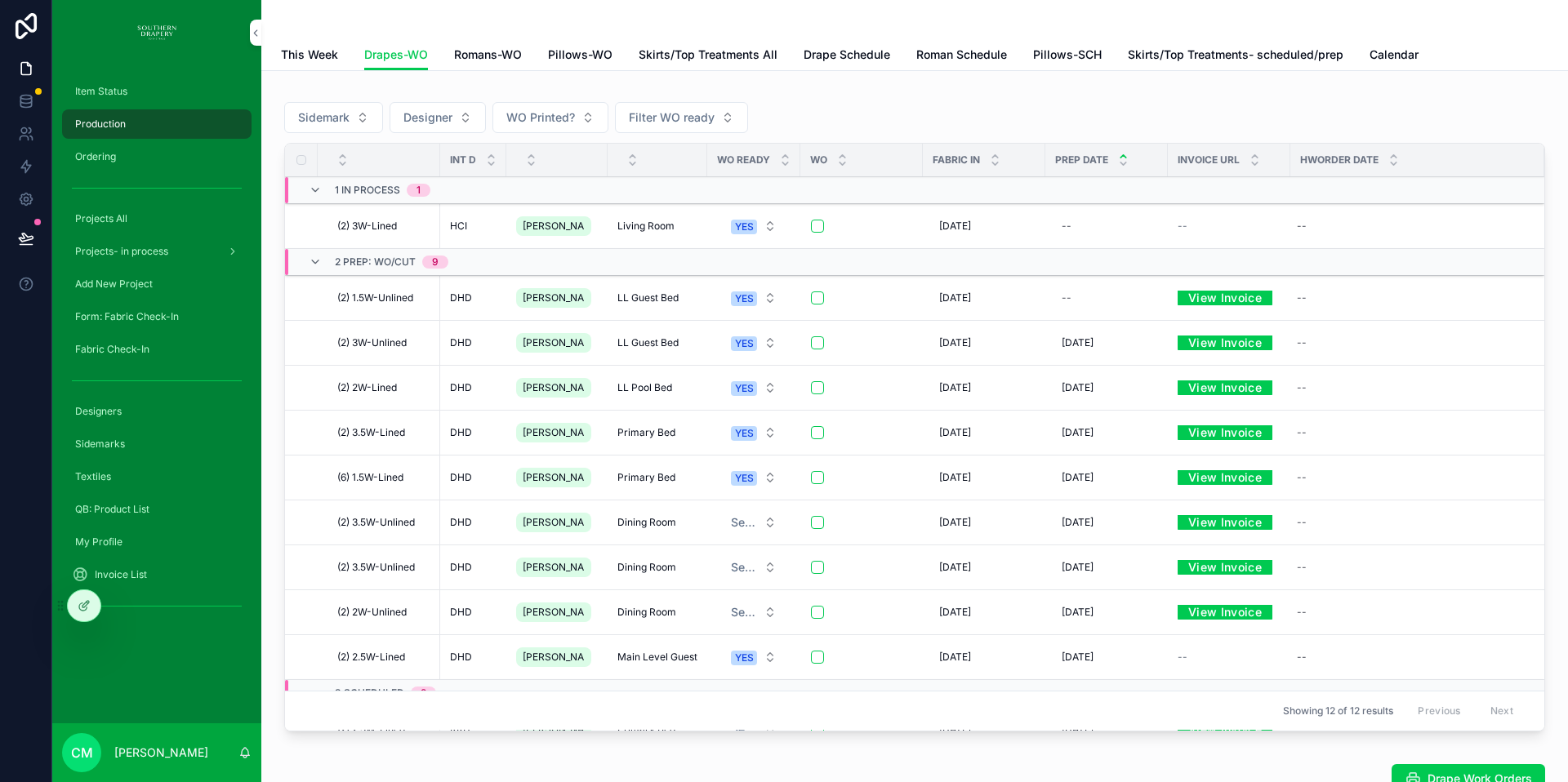
click at [534, 430] on span "[PERSON_NAME]" at bounding box center [554, 432] width 62 height 13
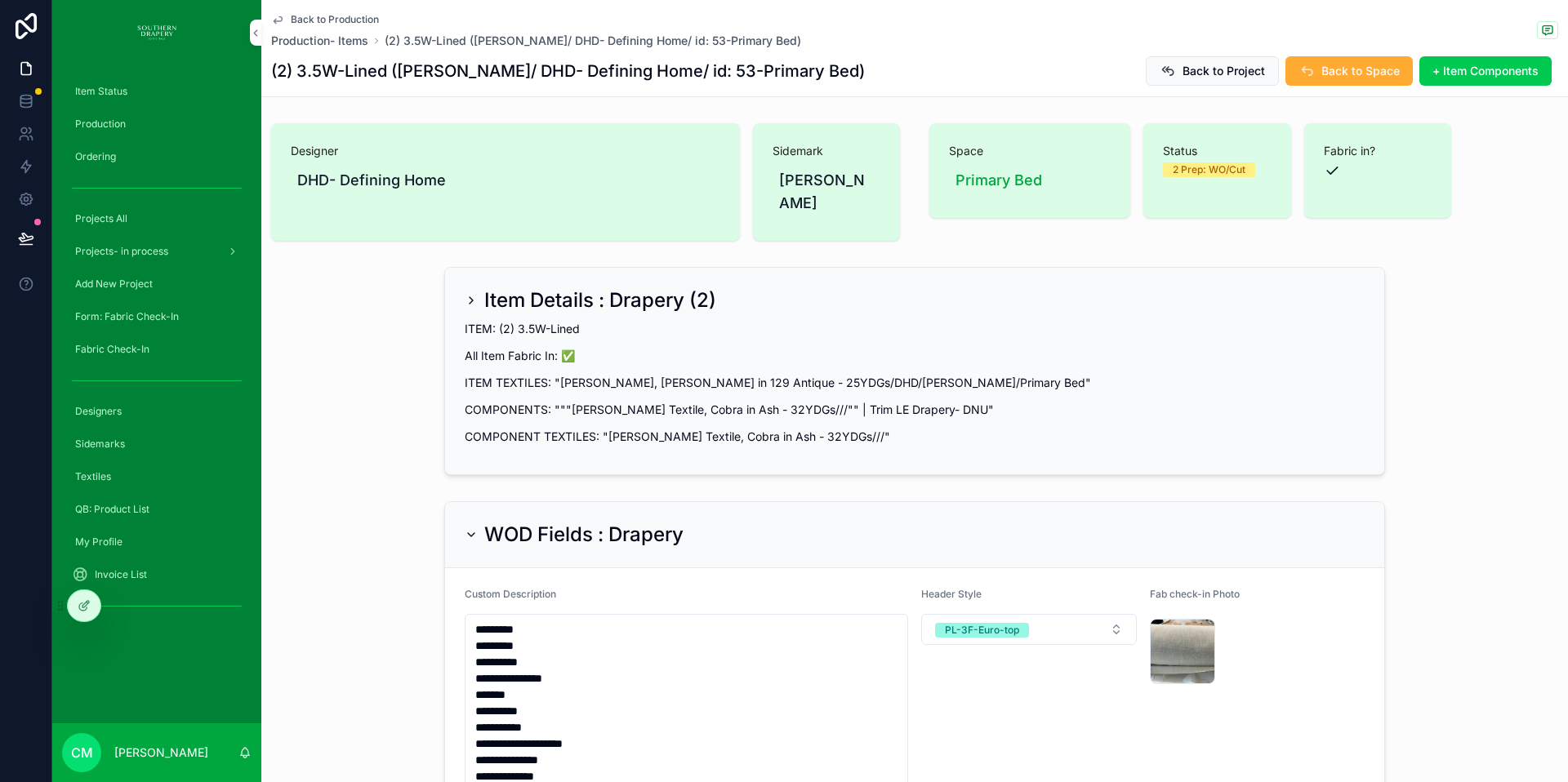
click at [319, 20] on span "Back to Production" at bounding box center [335, 19] width 88 height 13
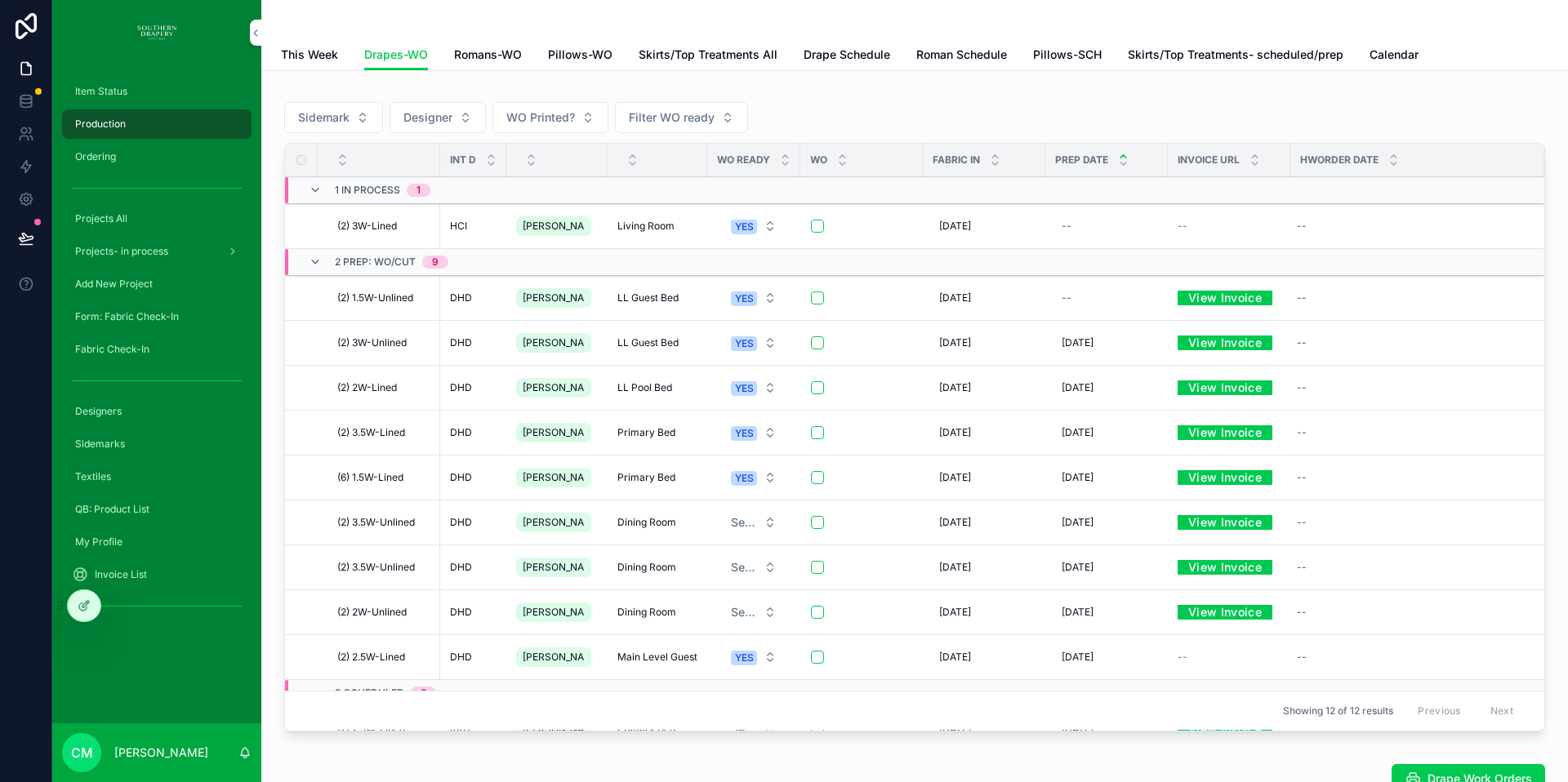
click at [628, 477] on span "Primary Bed" at bounding box center [646, 477] width 58 height 13
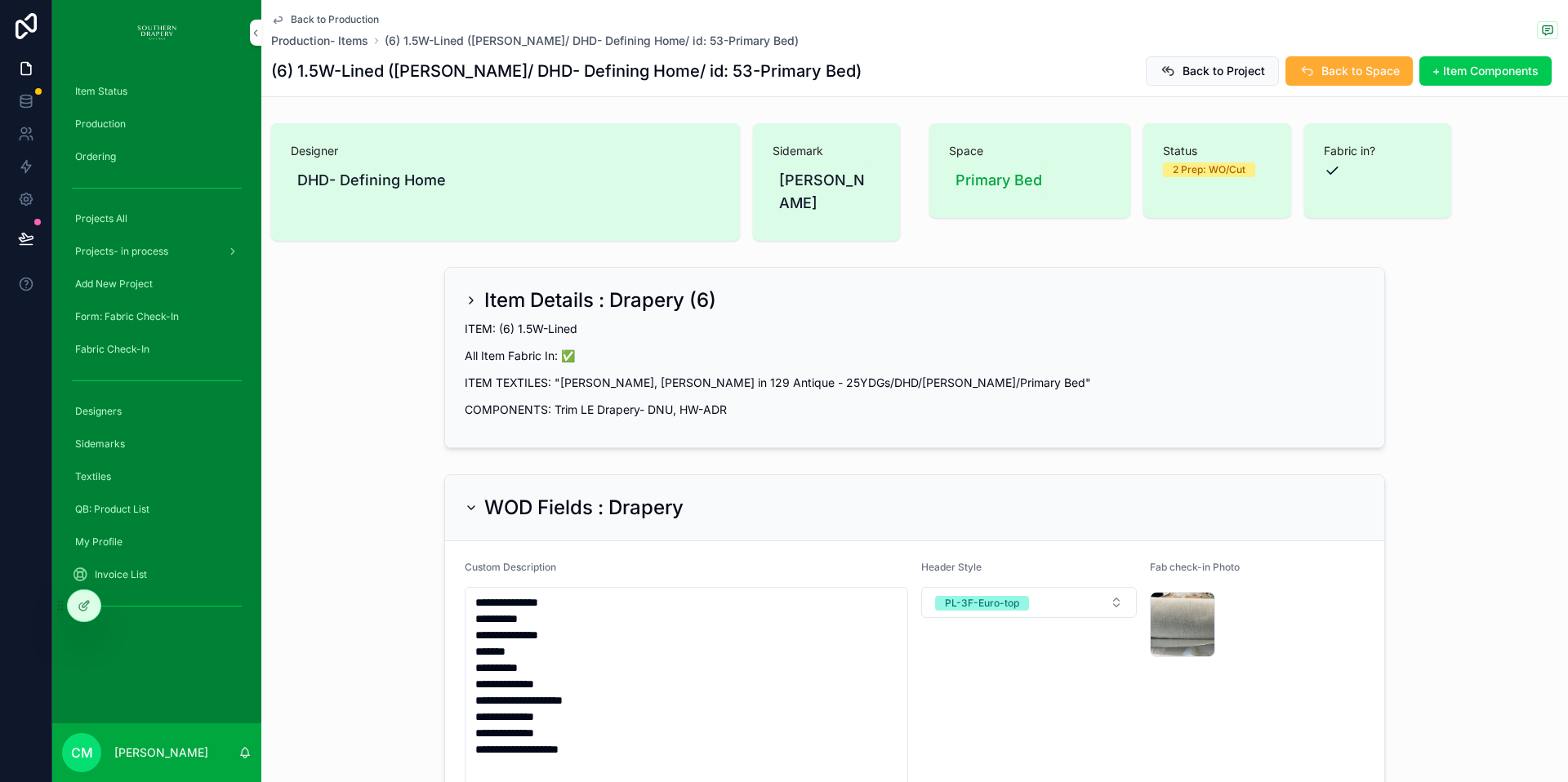
click at [337, 22] on span "Back to Production" at bounding box center [335, 19] width 88 height 13
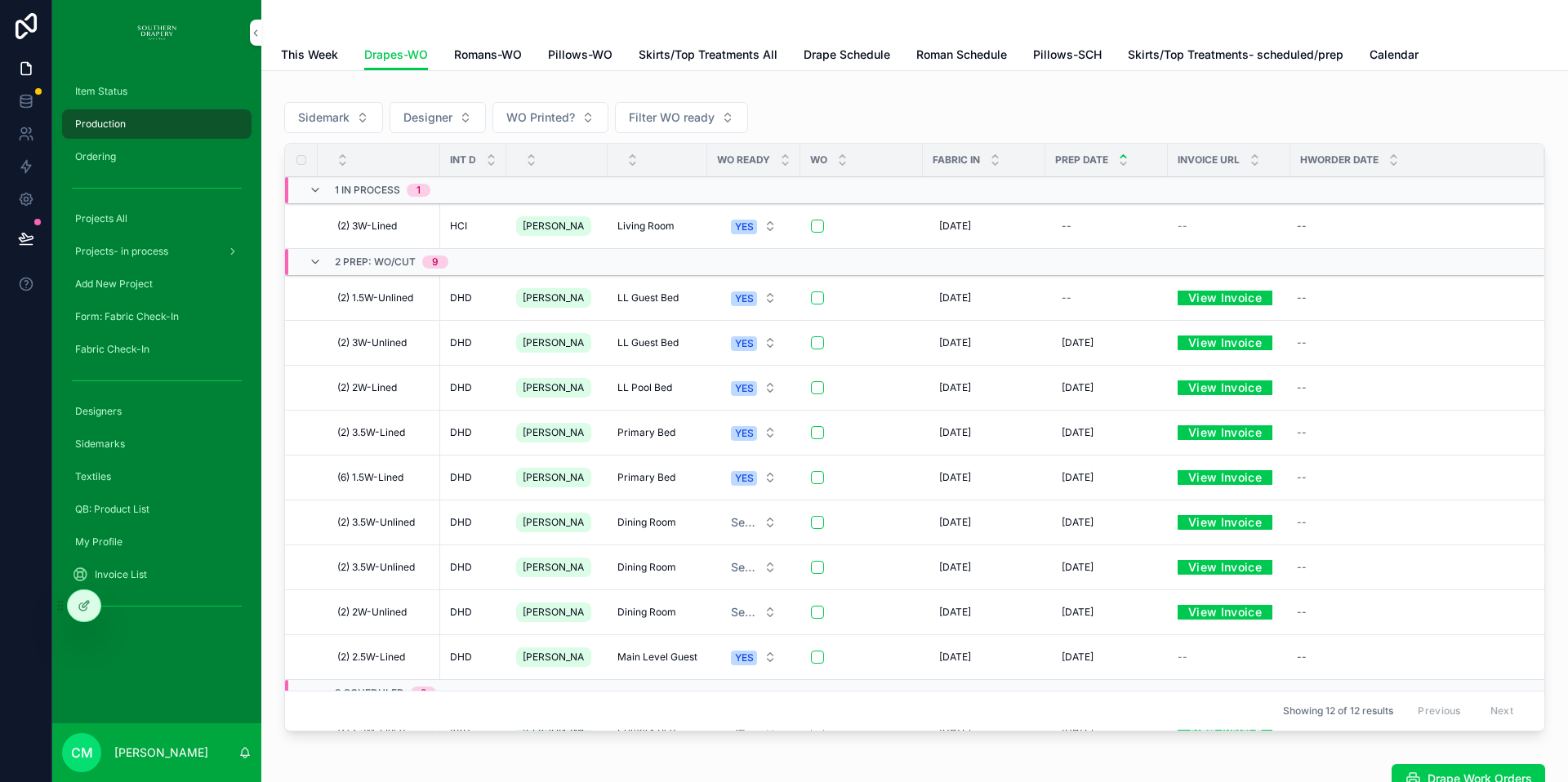
scroll to position [105, 0]
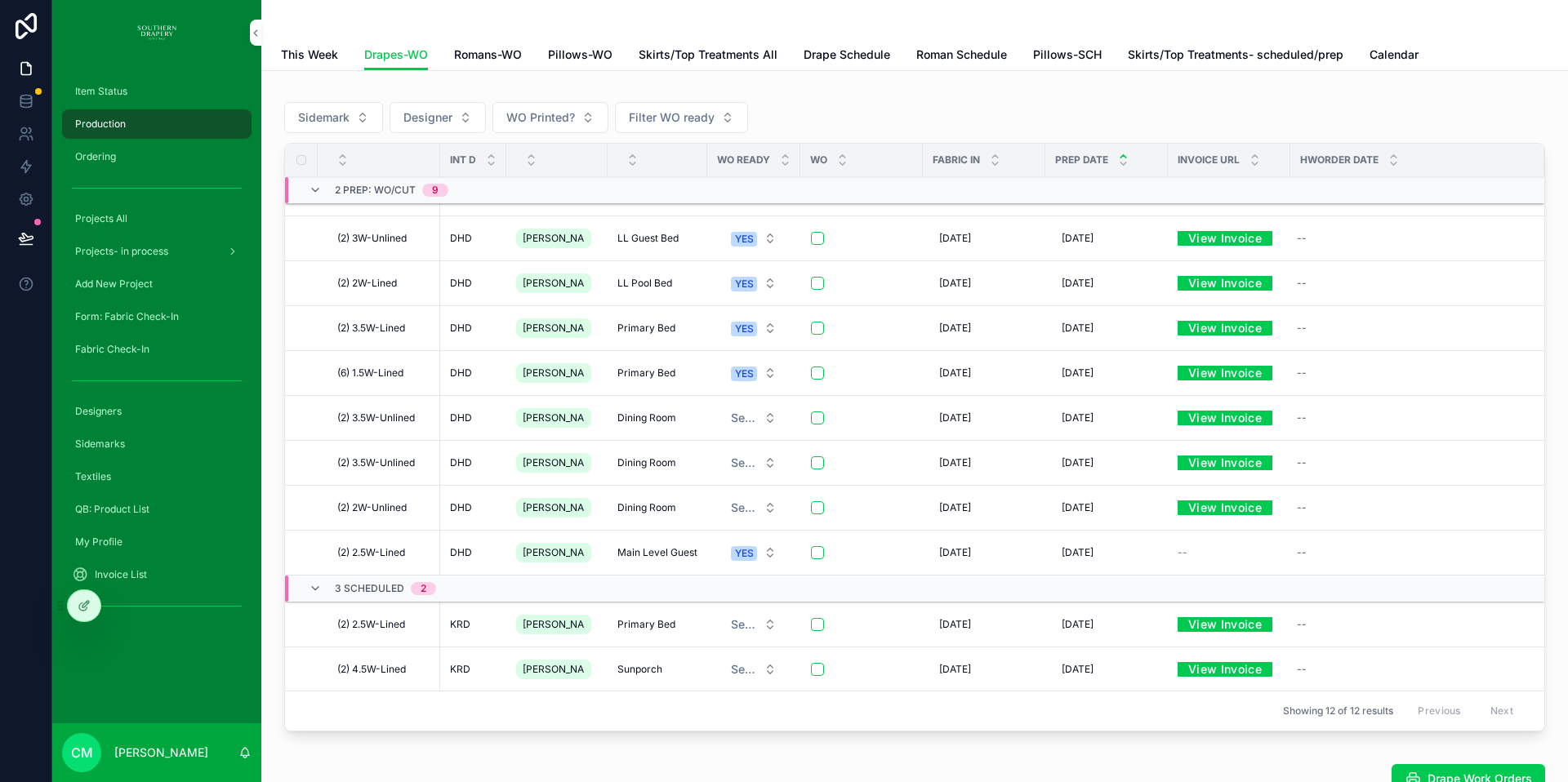
click at [1472, 778] on span "Drape Work Orders" at bounding box center [1480, 779] width 105 height 16
click at [623, 331] on span "Primary Bed" at bounding box center [646, 327] width 58 height 13
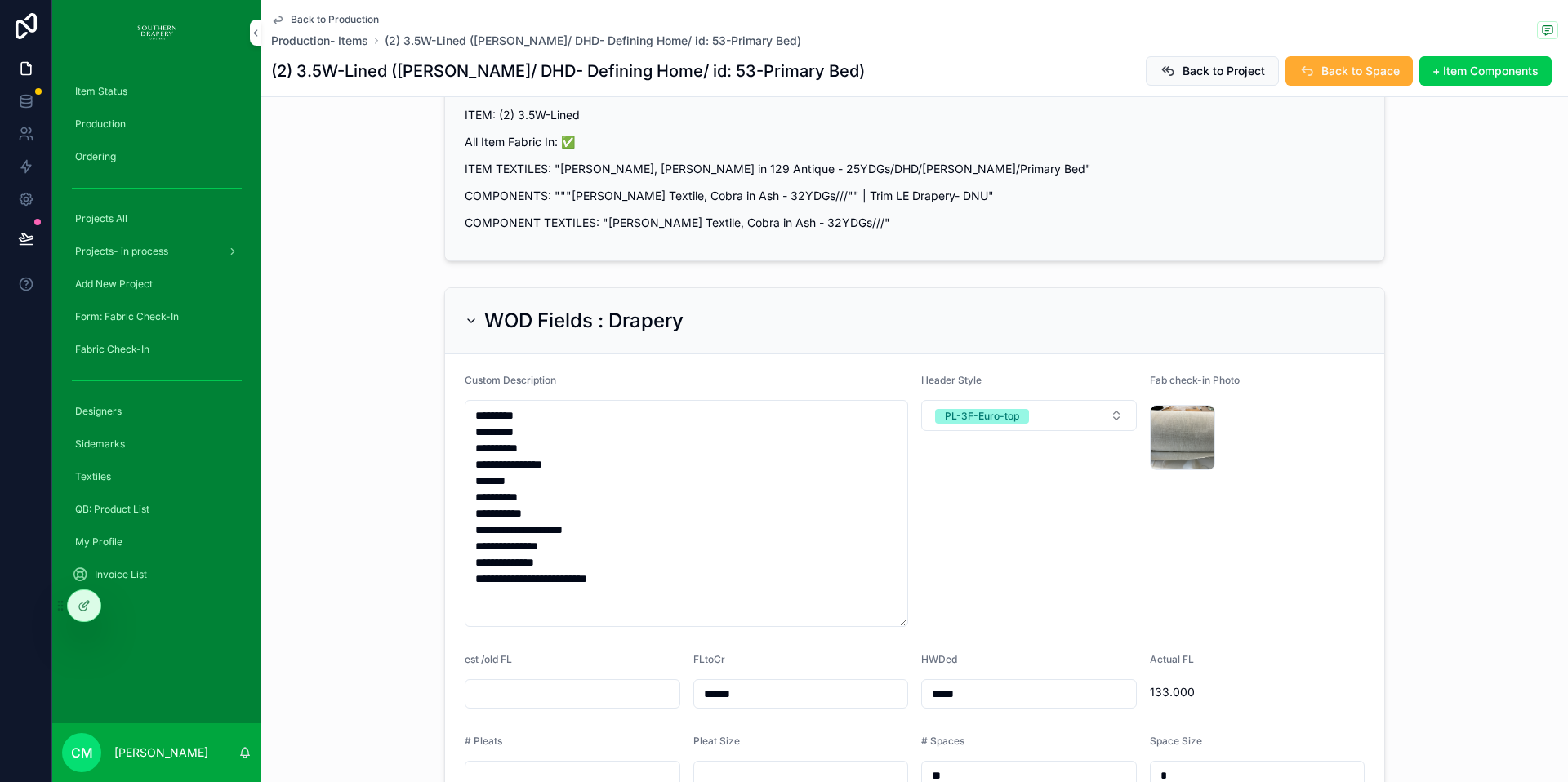
scroll to position [206, 0]
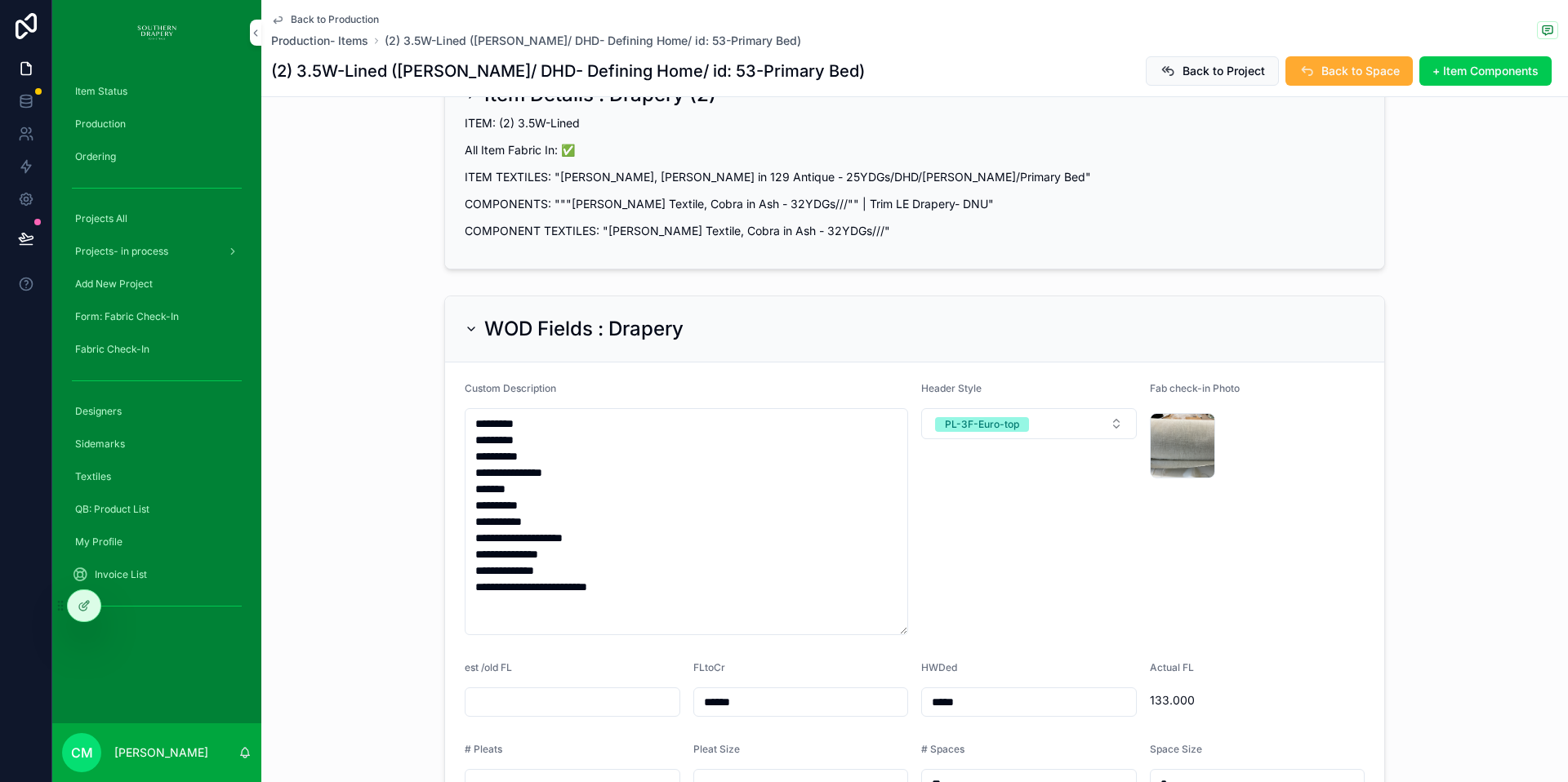
click at [1059, 408] on button "PL-3F-Euro-top" at bounding box center [1028, 423] width 216 height 31
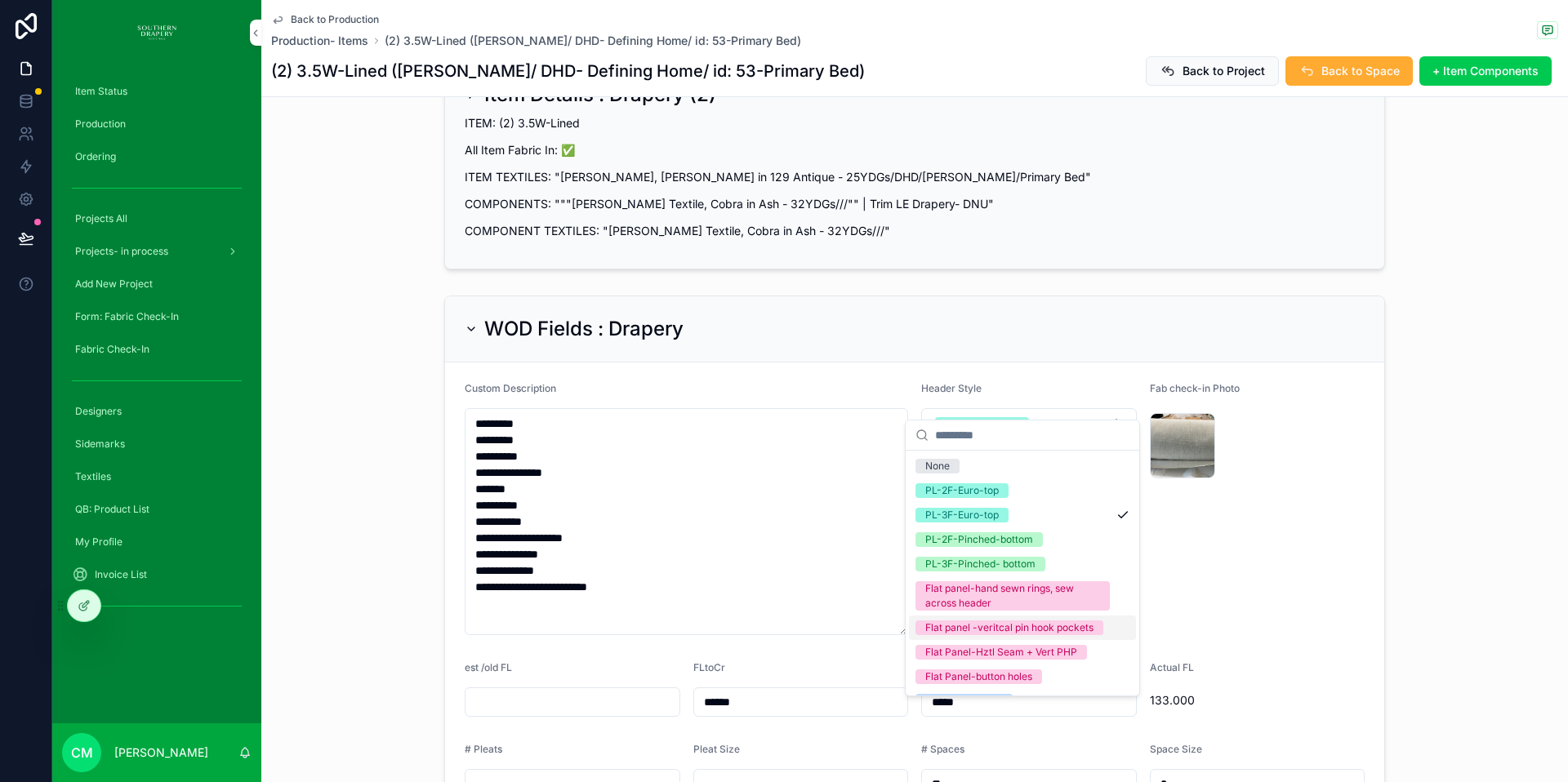
click at [1010, 635] on div "Flat panel -veritcal pin hook pockets" at bounding box center [1009, 628] width 168 height 15
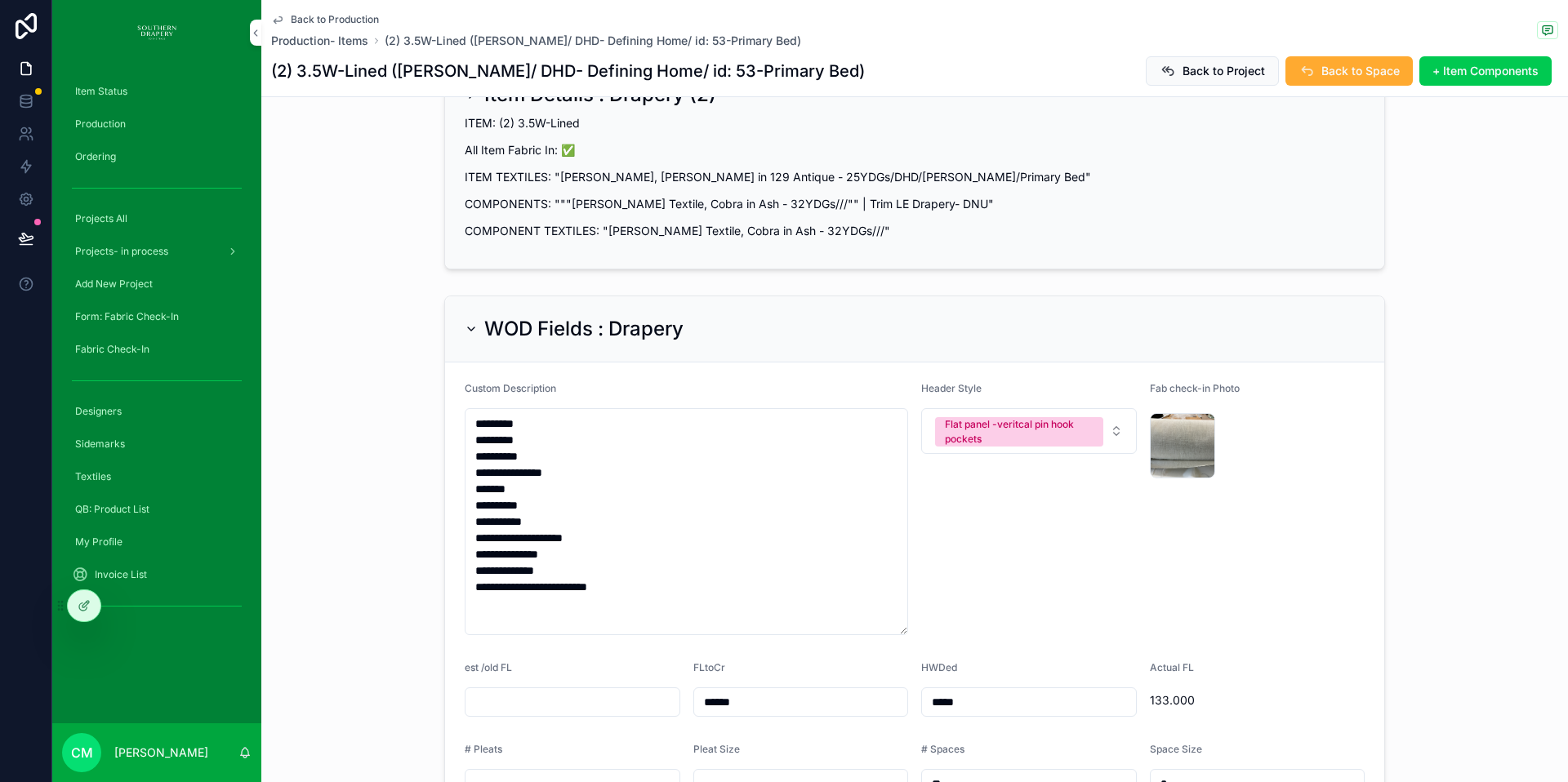
scroll to position [208, 0]
click at [309, 16] on span "Back to Production" at bounding box center [335, 19] width 88 height 13
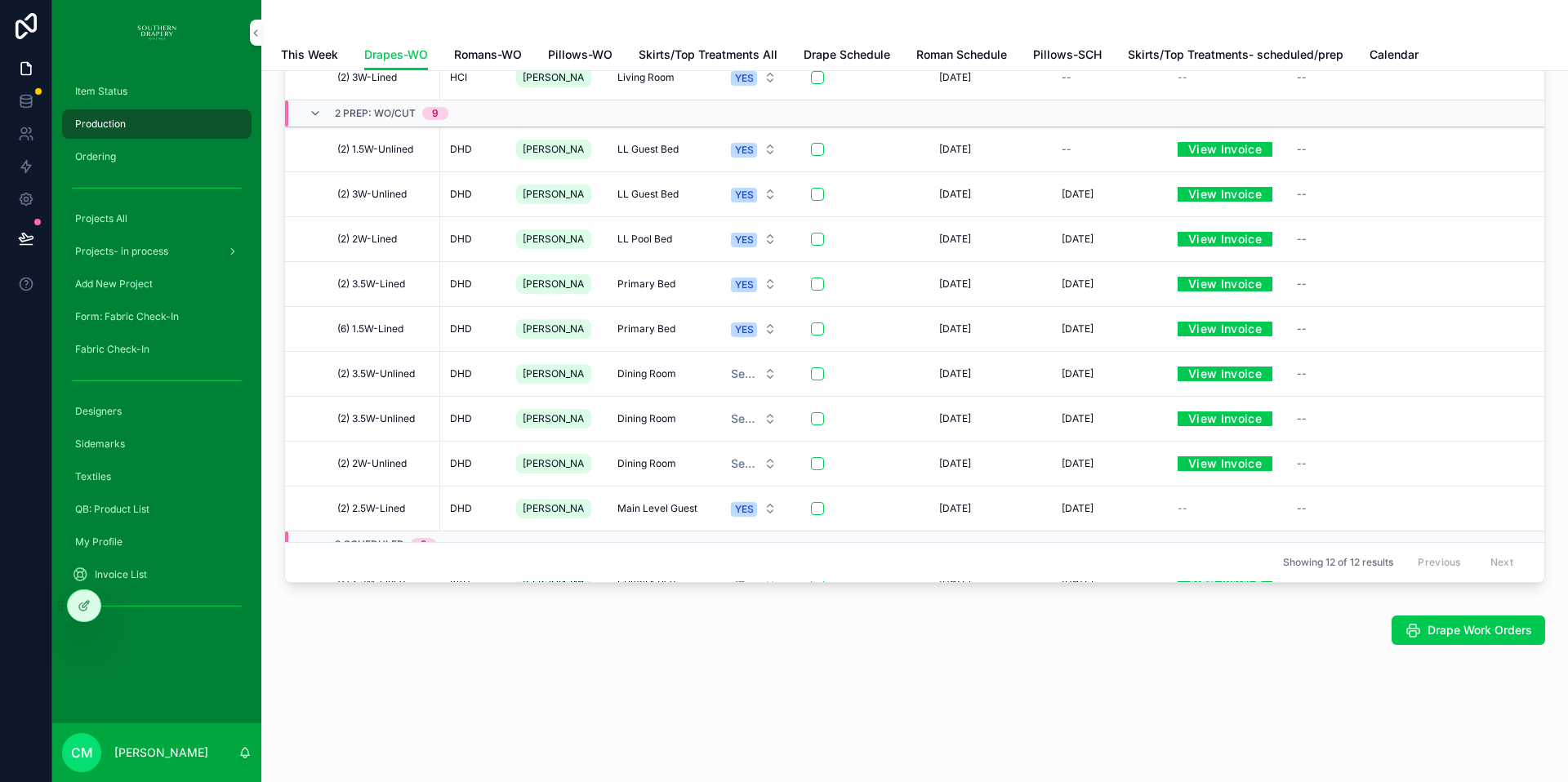
scroll to position [149, 0]
click at [639, 333] on span "Primary Bed" at bounding box center [646, 328] width 58 height 13
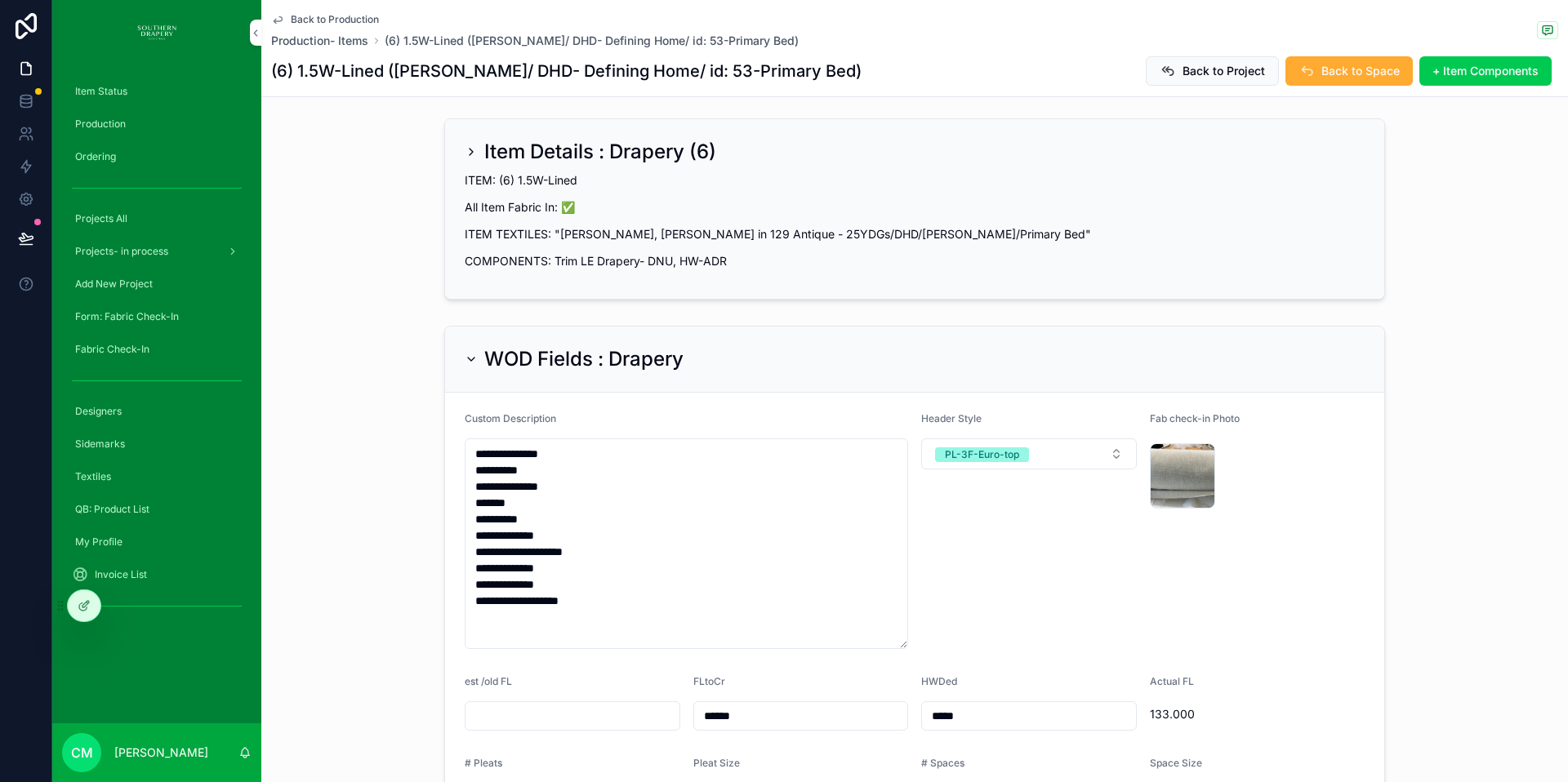
click at [1035, 438] on button "PL-3F-Euro-top" at bounding box center [1028, 454] width 216 height 31
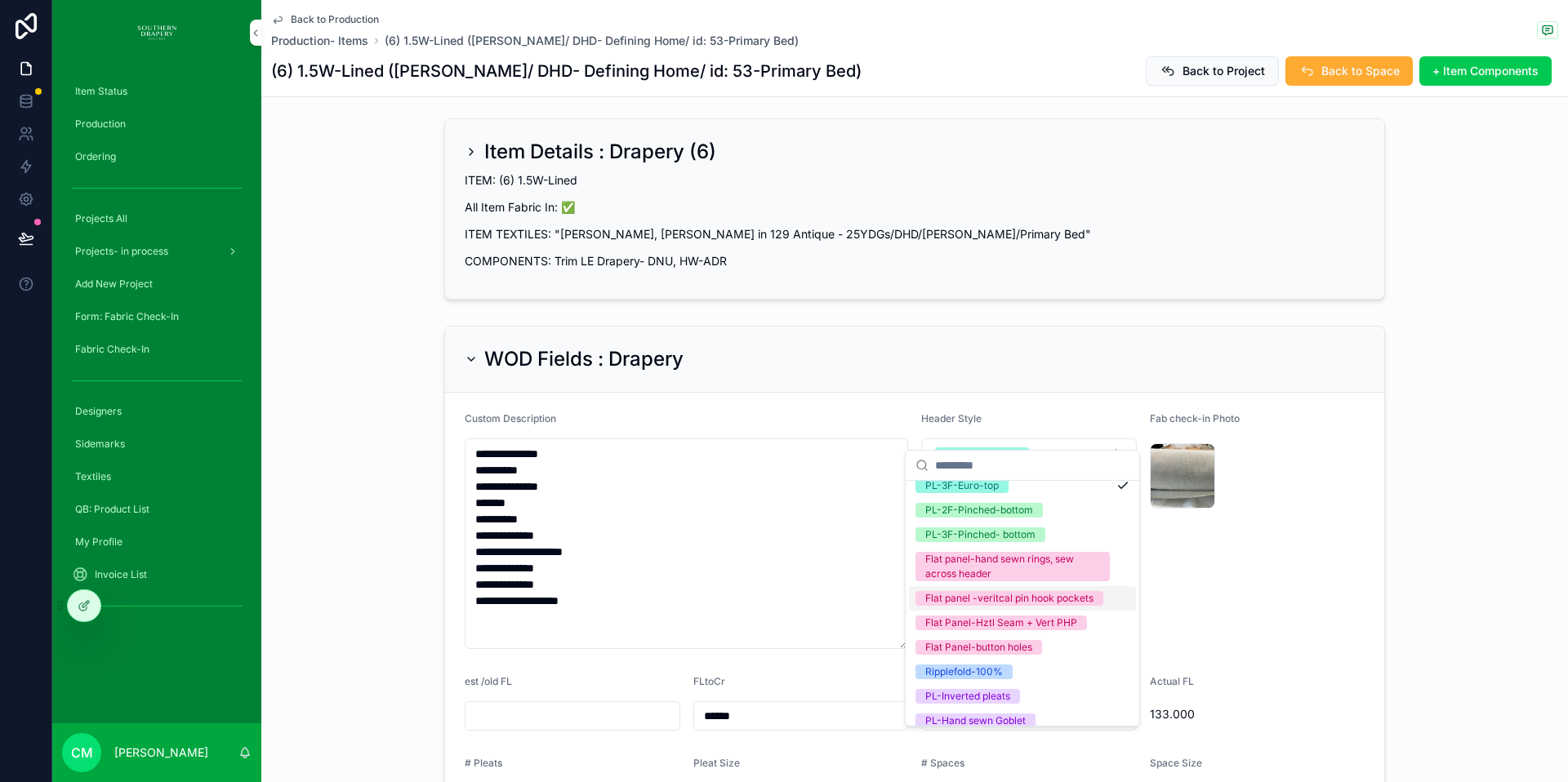
scroll to position [69, 0]
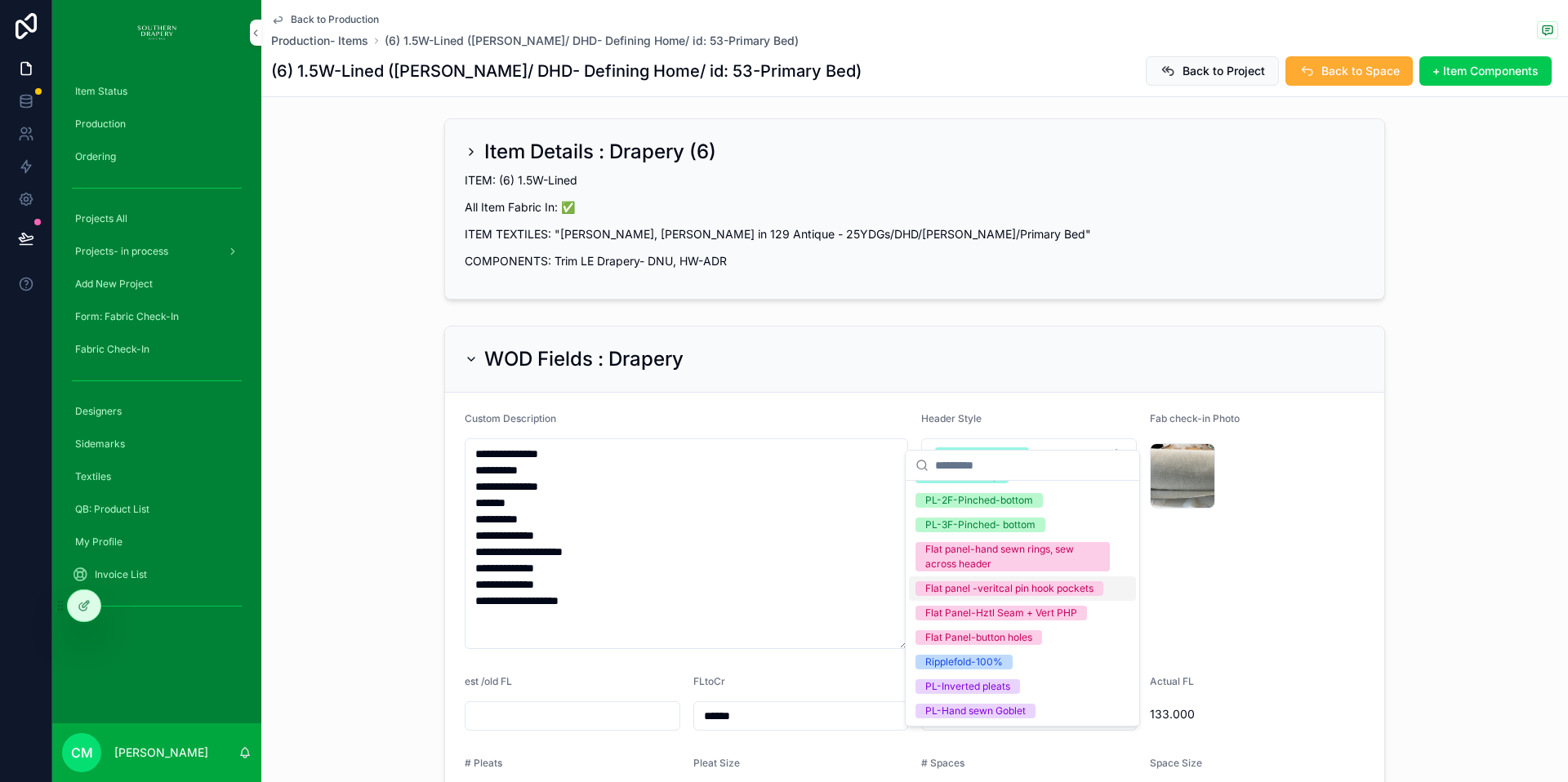
click at [1016, 593] on div "Flat panel -veritcal pin hook pockets" at bounding box center [1009, 588] width 168 height 15
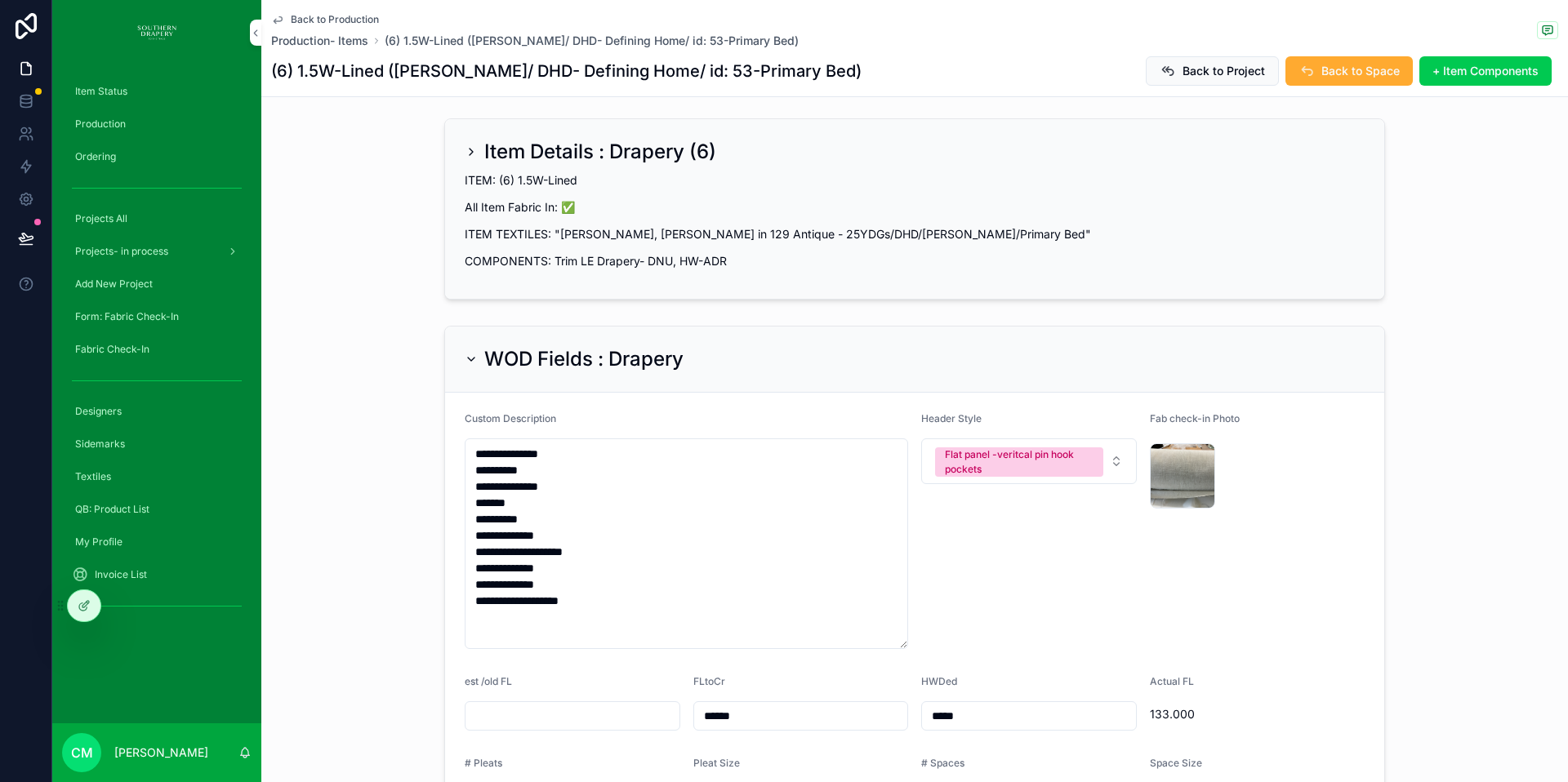
click at [280, 20] on icon "scrollable content" at bounding box center [277, 19] width 13 height 13
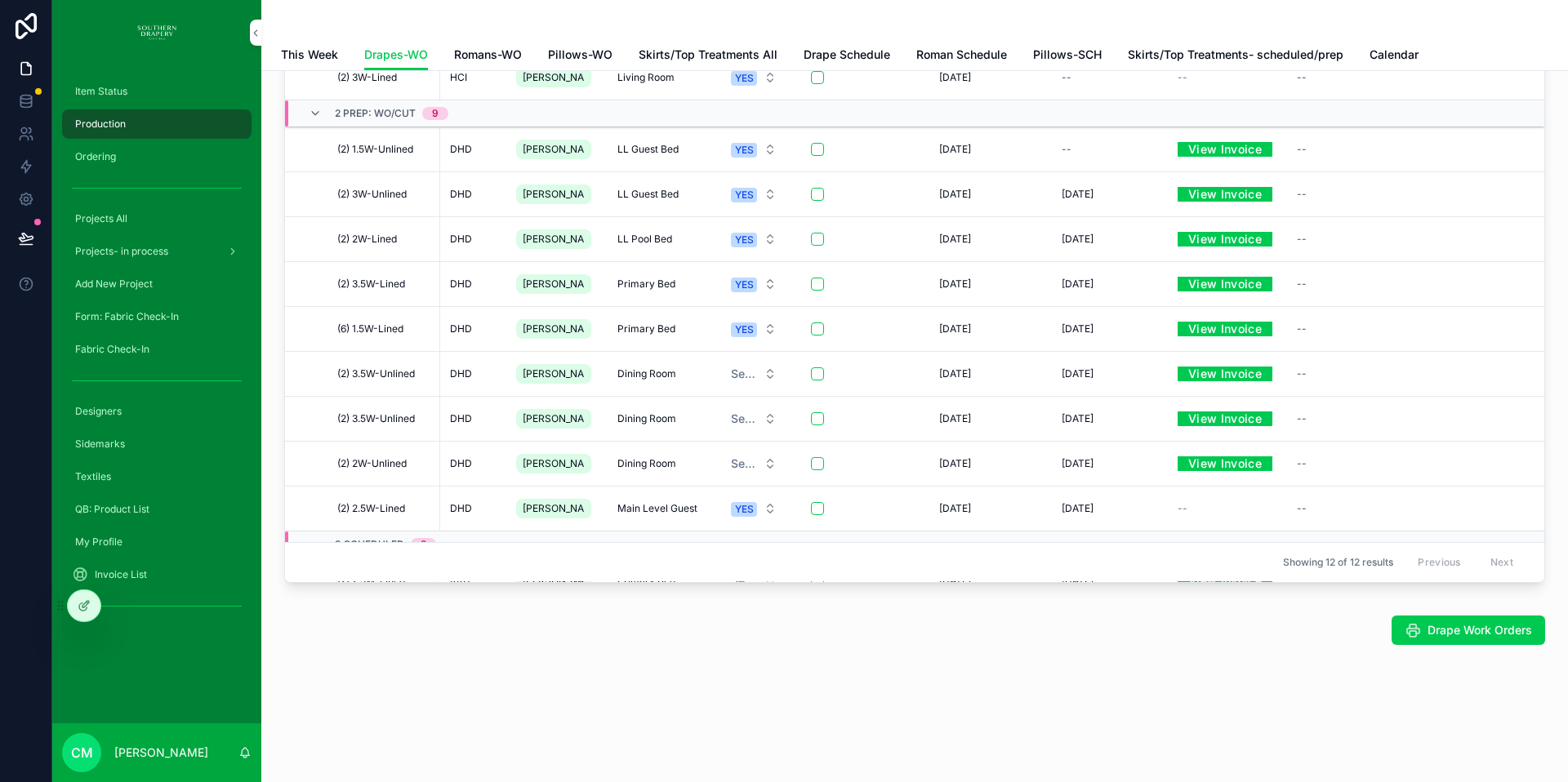
click at [619, 240] on span "LL Pool Bed" at bounding box center [645, 239] width 55 height 13
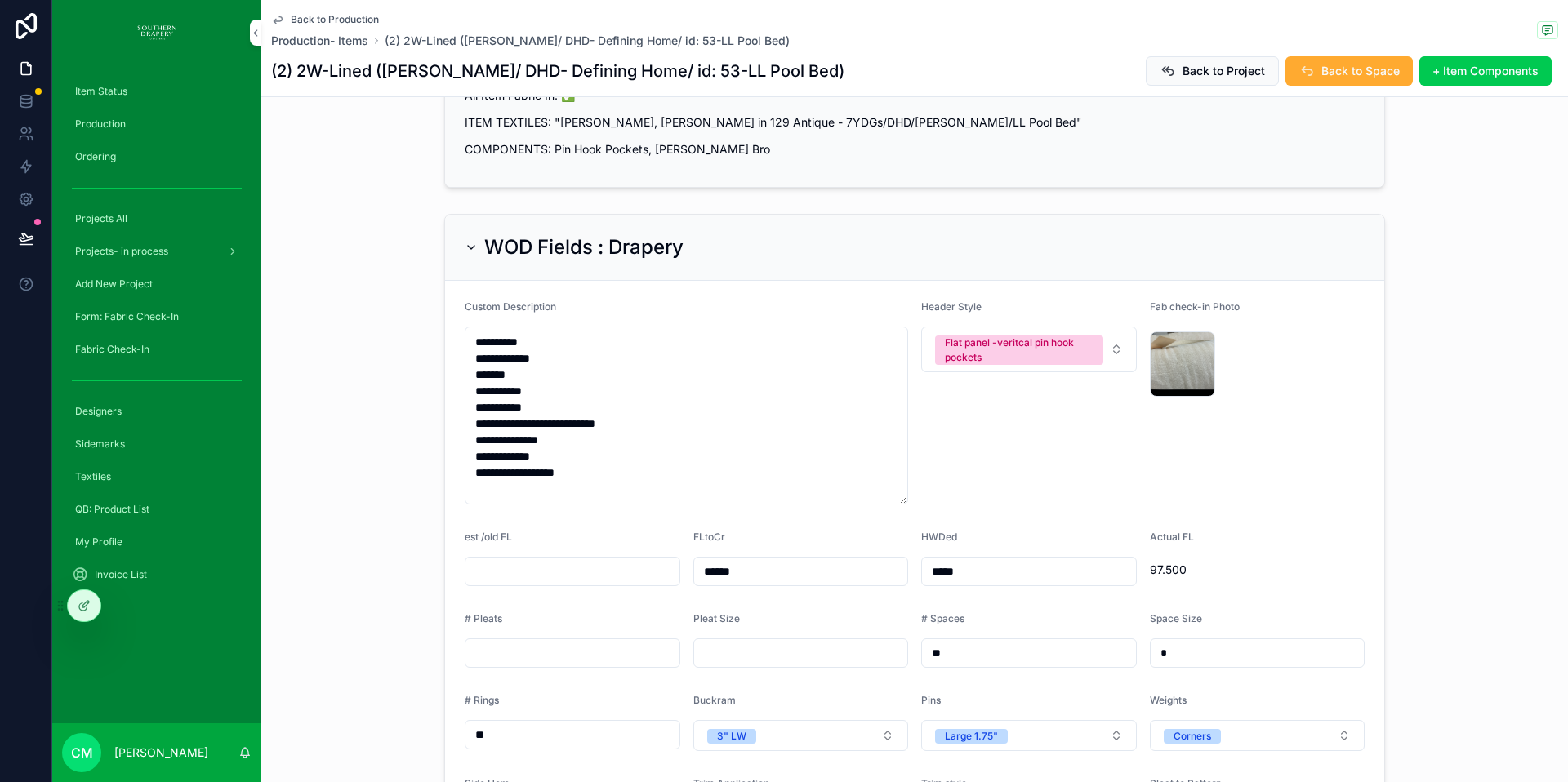
scroll to position [265, 0]
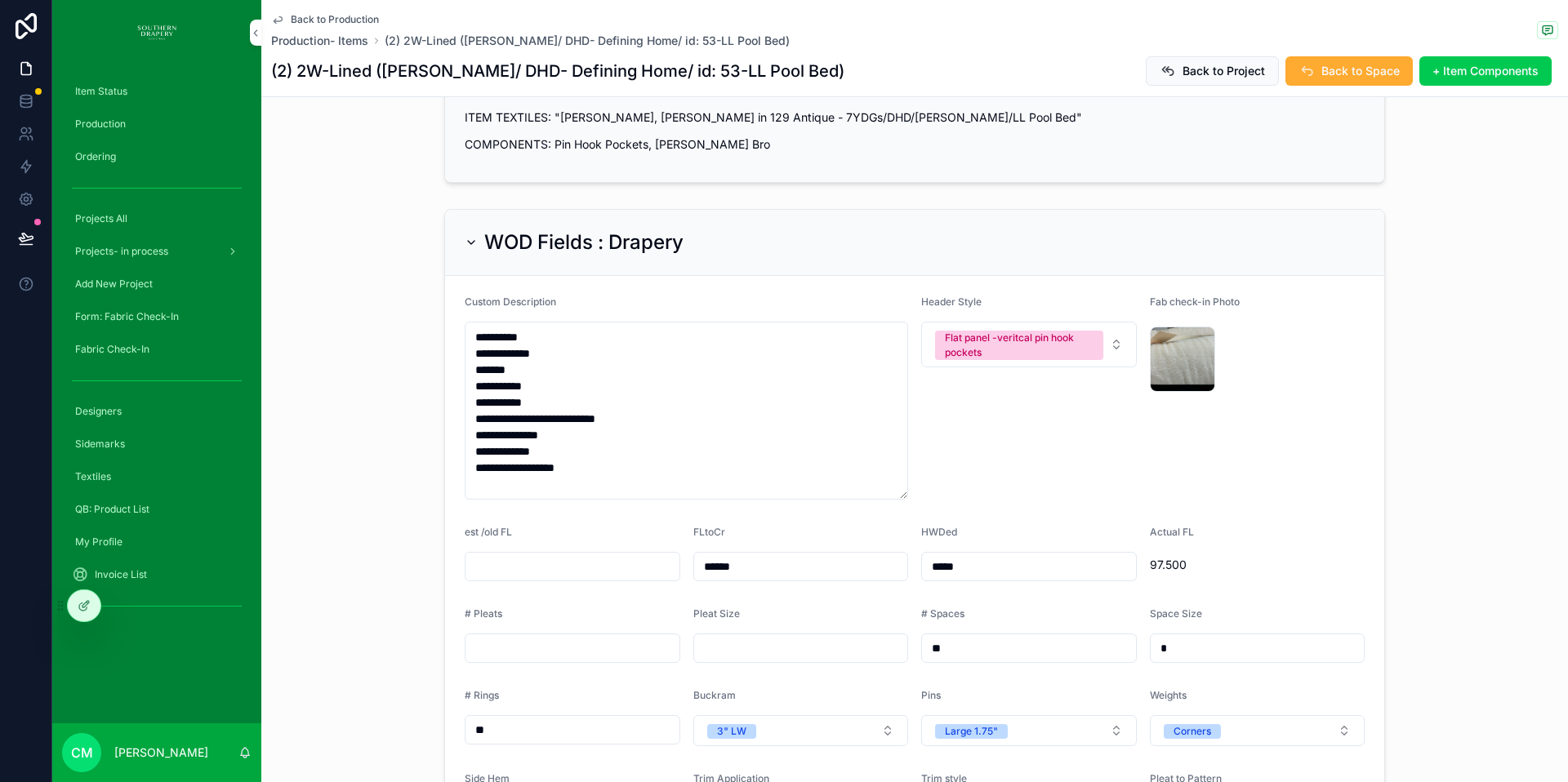
click at [94, 609] on div at bounding box center [84, 606] width 33 height 31
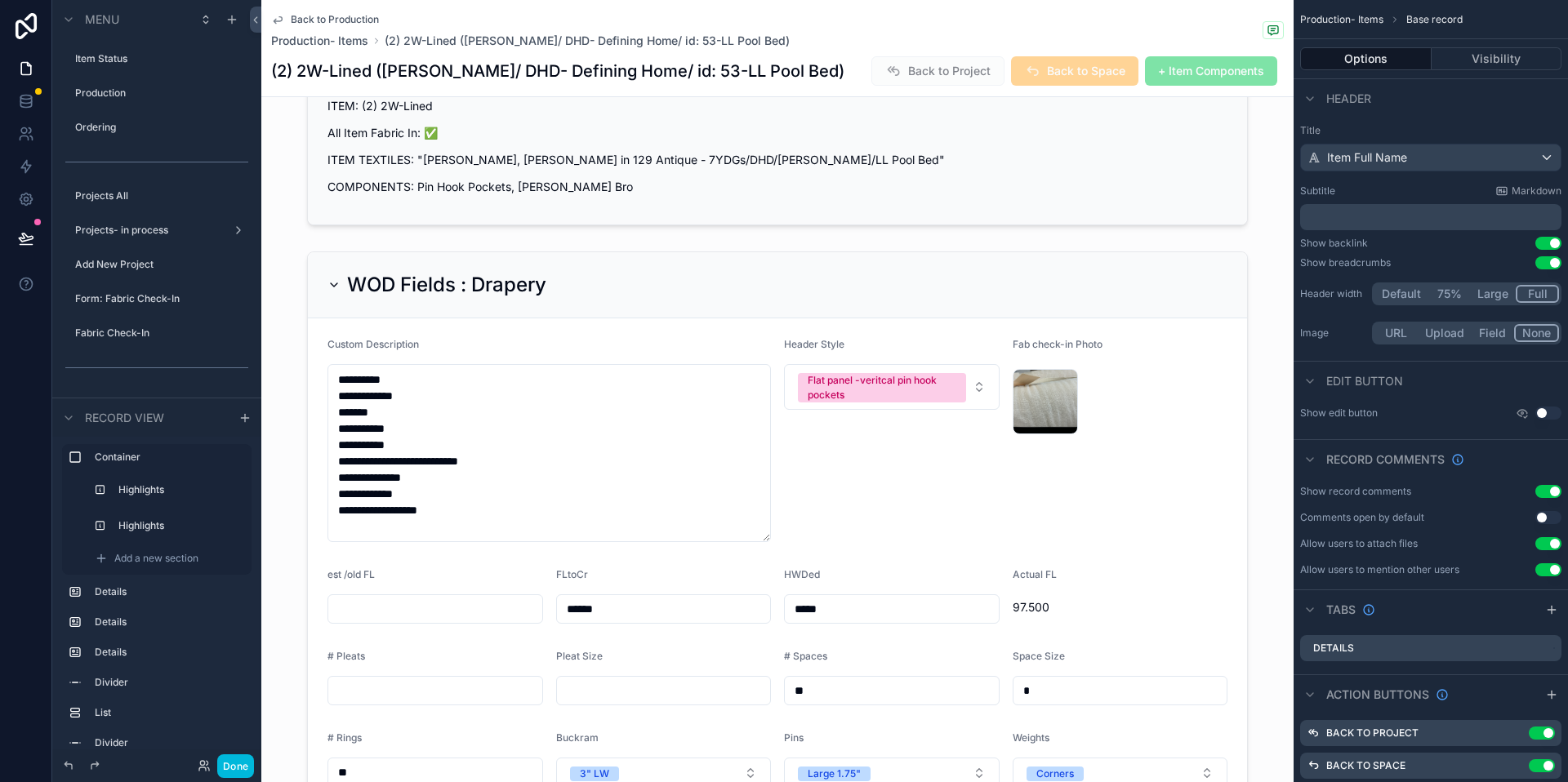
click at [1188, 403] on div "scrollable content" at bounding box center [778, 612] width 1033 height 735
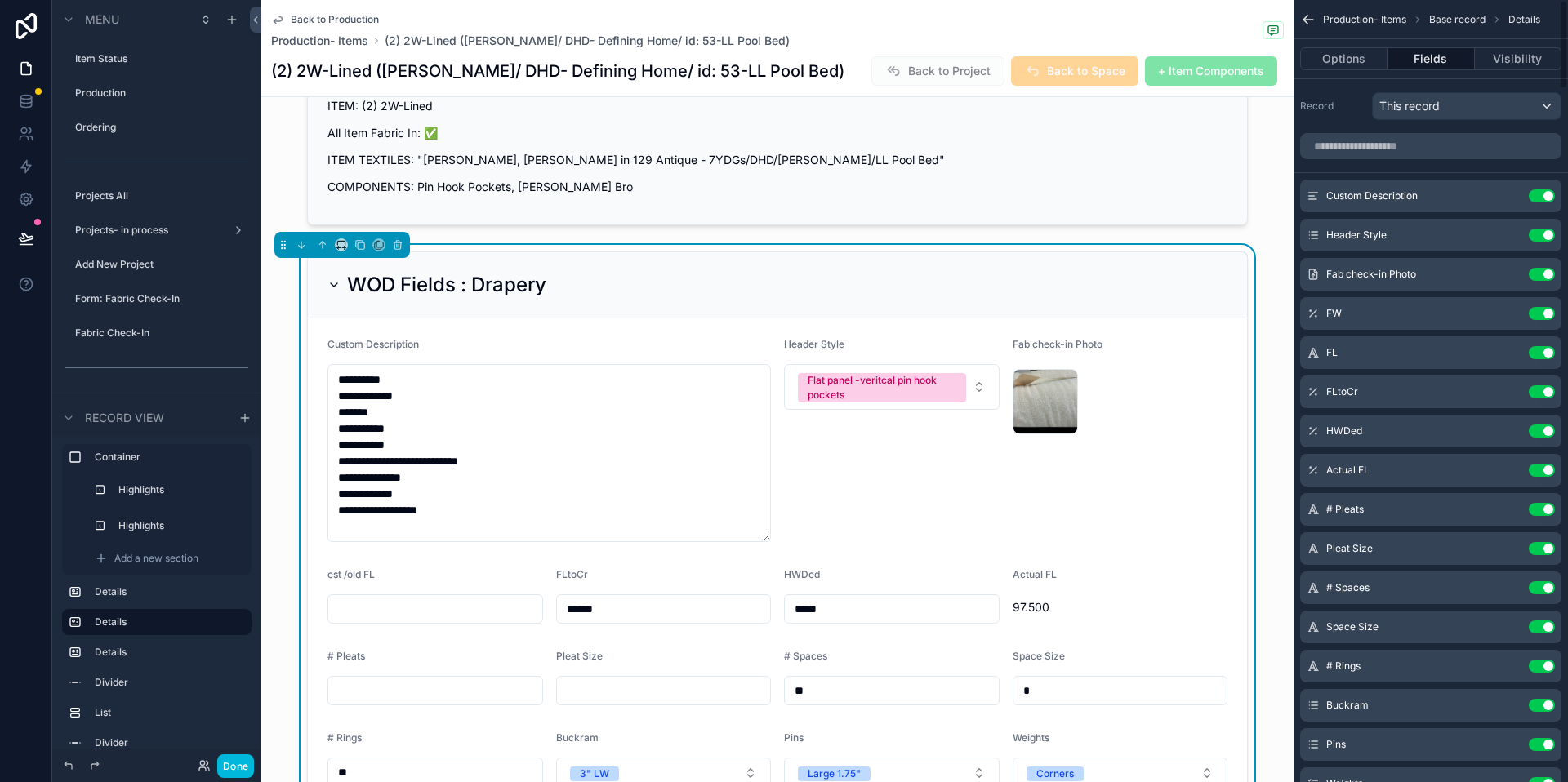
click at [1441, 50] on button "Fields" at bounding box center [1431, 59] width 87 height 23
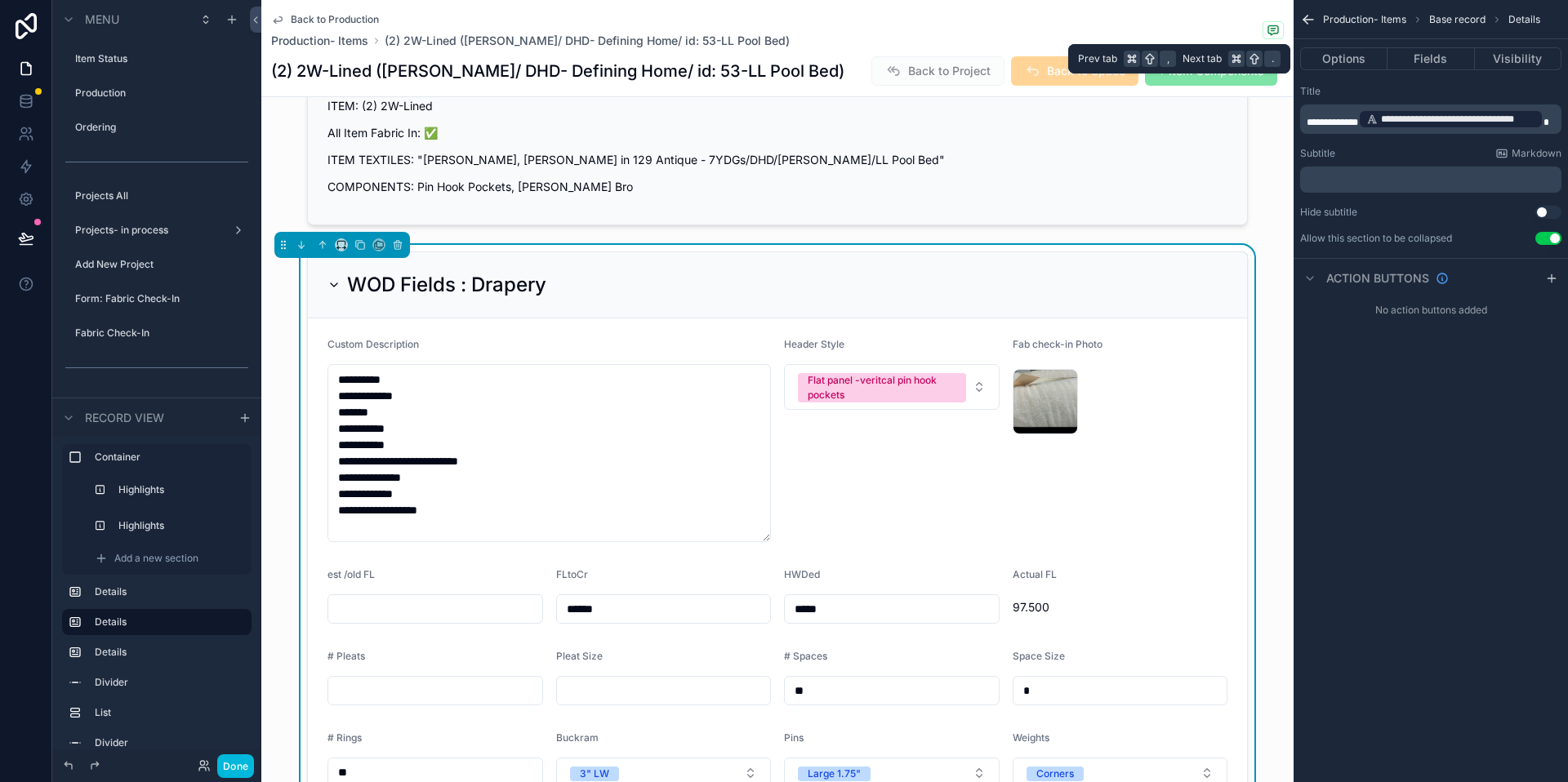
click at [1436, 55] on button "Fields" at bounding box center [1431, 59] width 87 height 23
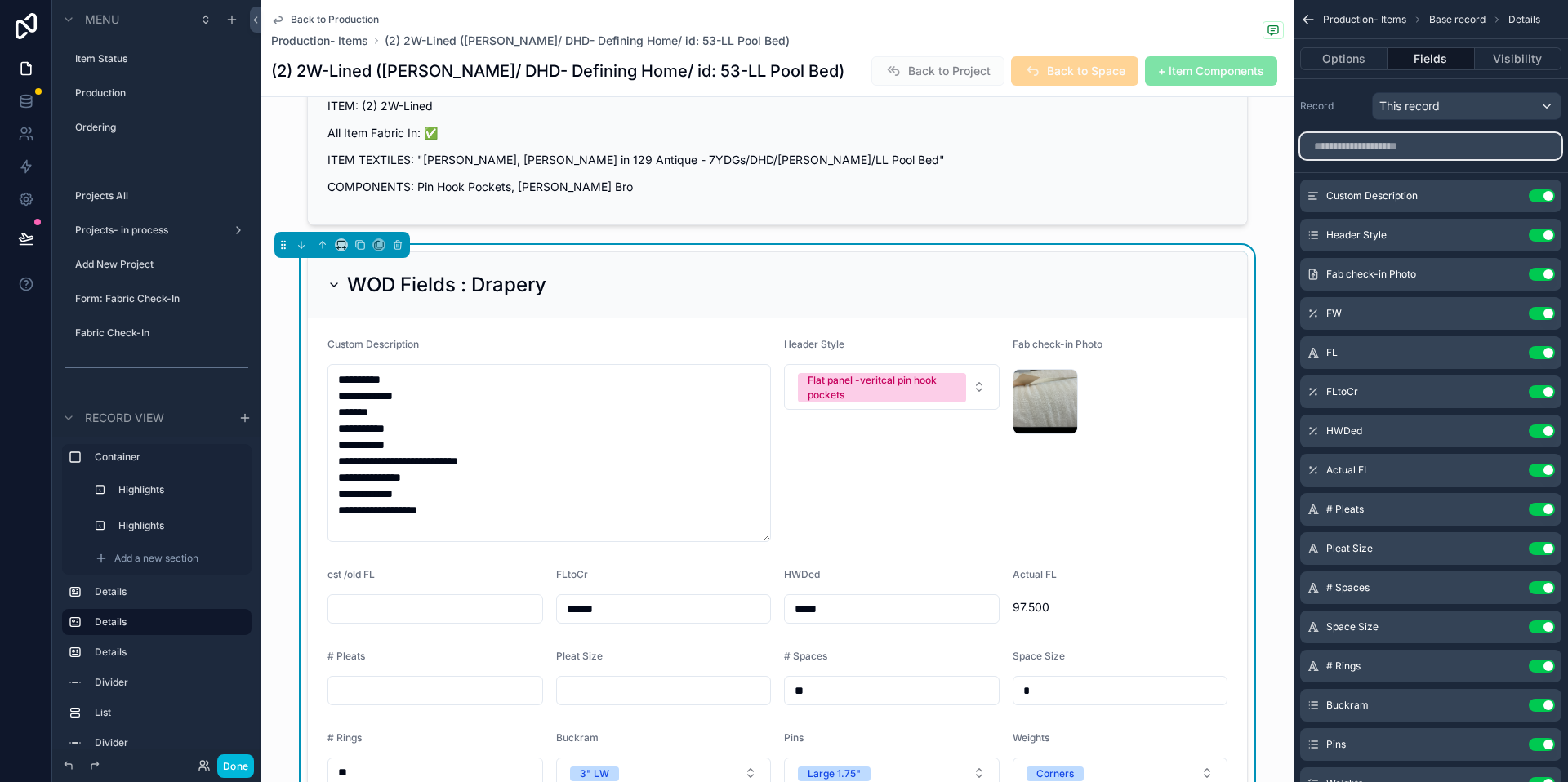
click at [1416, 144] on input "scrollable content" at bounding box center [1431, 146] width 262 height 26
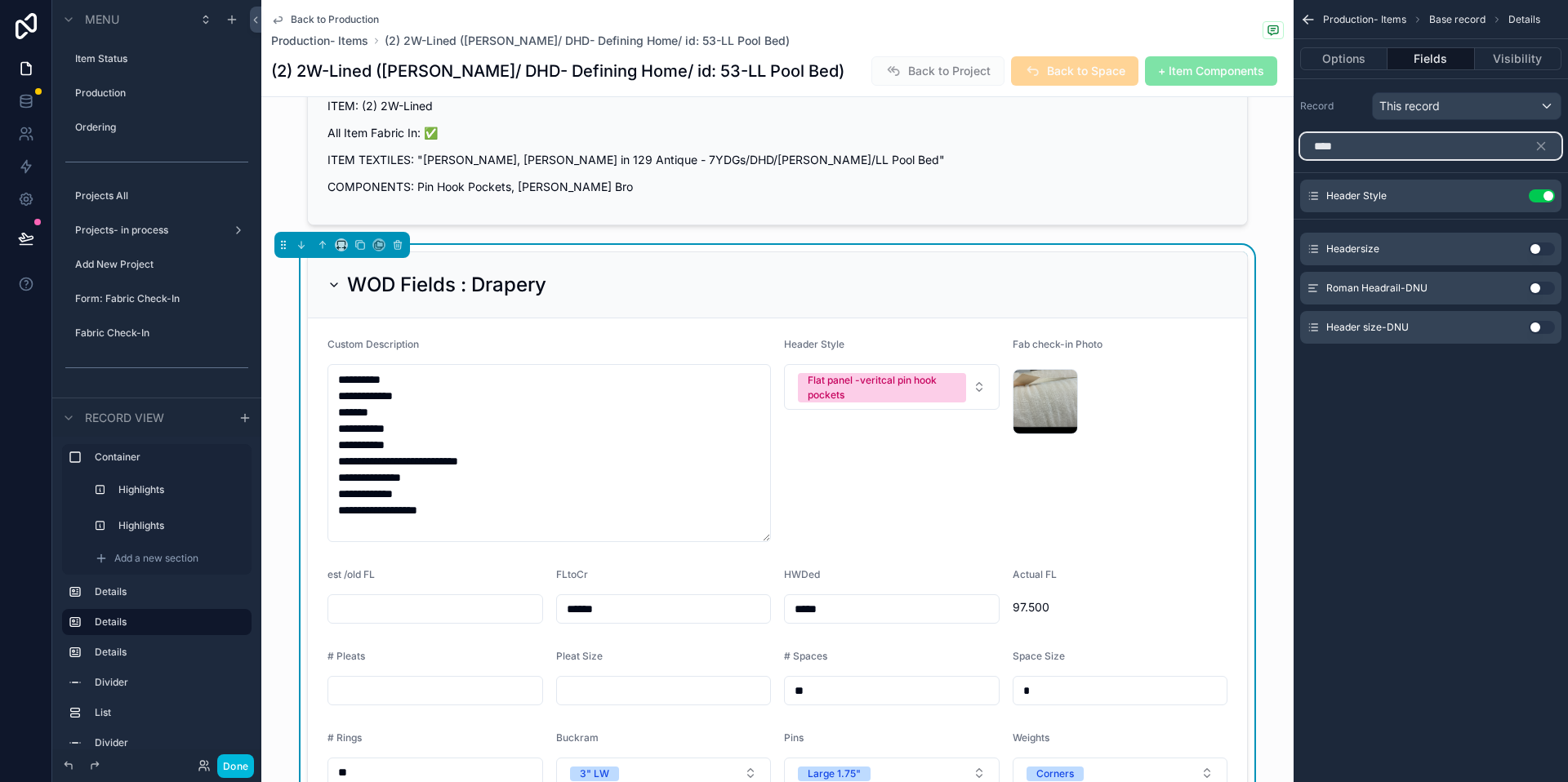
type input "****"
drag, startPoint x: 1537, startPoint y: 249, endPoint x: 1547, endPoint y: 264, distance: 18.0
click at [1538, 249] on button "Use setting" at bounding box center [1542, 249] width 26 height 13
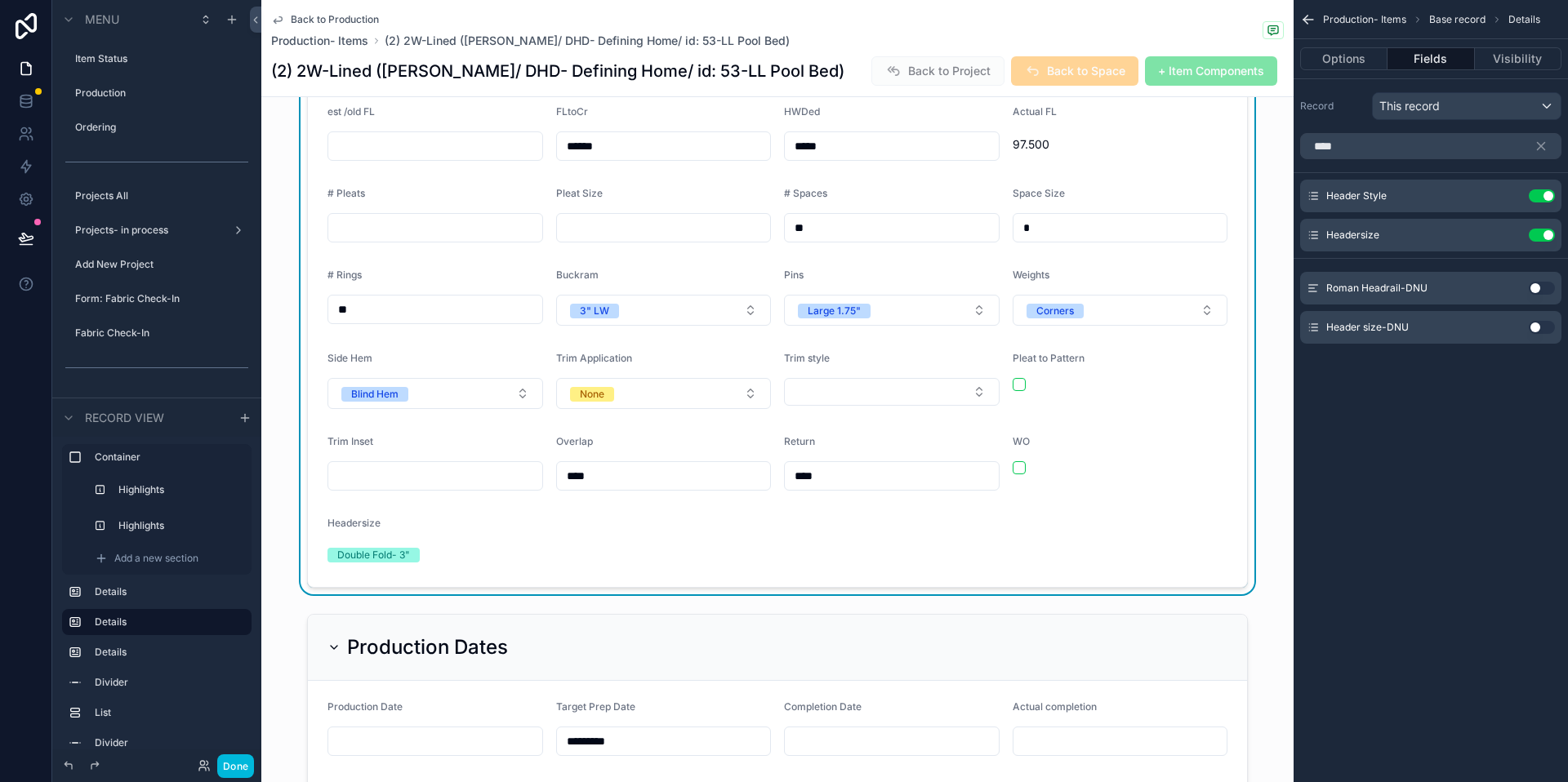
scroll to position [729, 0]
click at [1439, 61] on button "Fields" at bounding box center [1431, 59] width 87 height 23
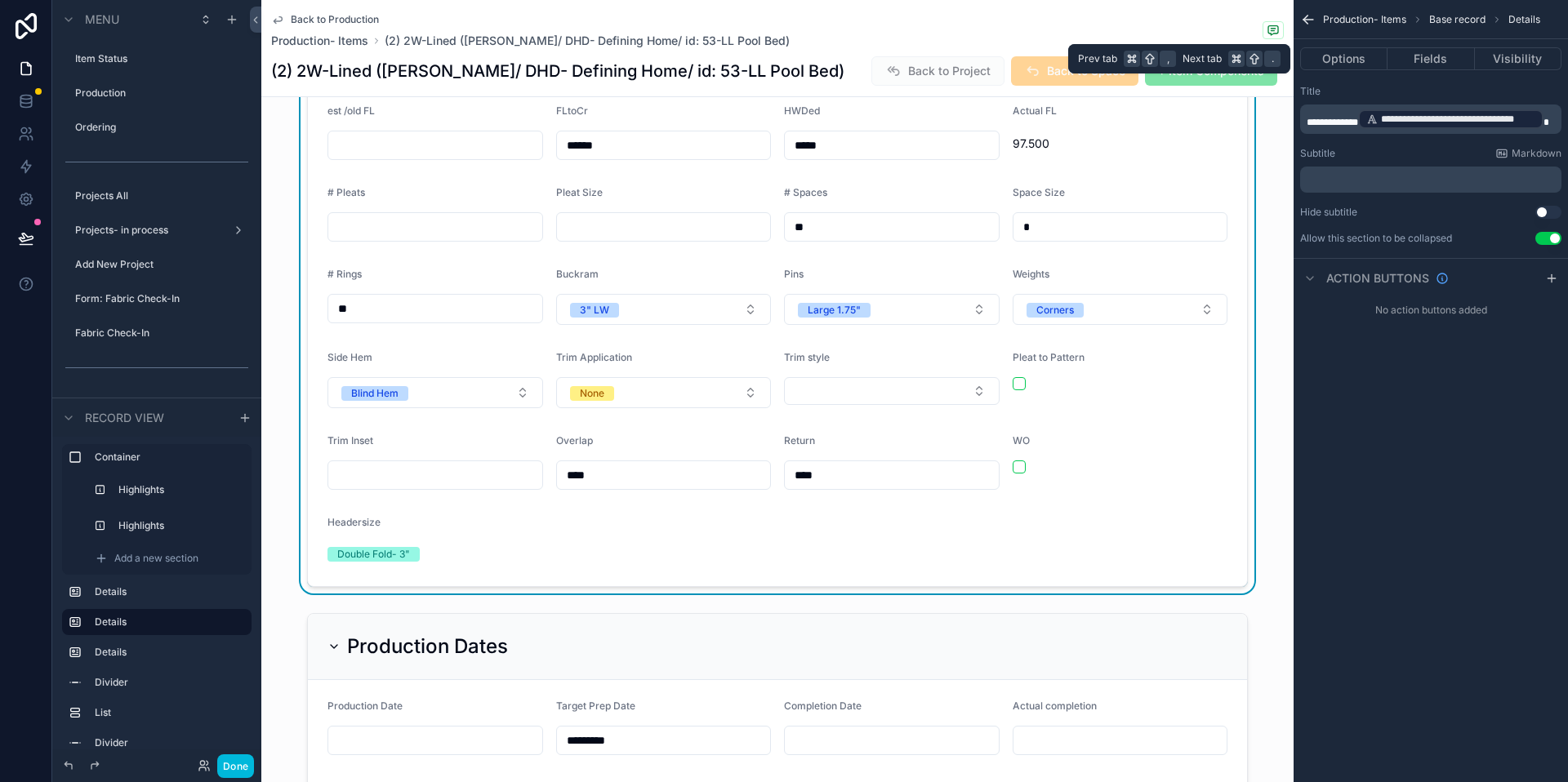
click at [1331, 59] on button "Options" at bounding box center [1344, 59] width 87 height 23
drag, startPoint x: 1422, startPoint y: 59, endPoint x: 1207, endPoint y: 167, distance: 240.6
click at [1421, 60] on button "Fields" at bounding box center [1431, 59] width 87 height 23
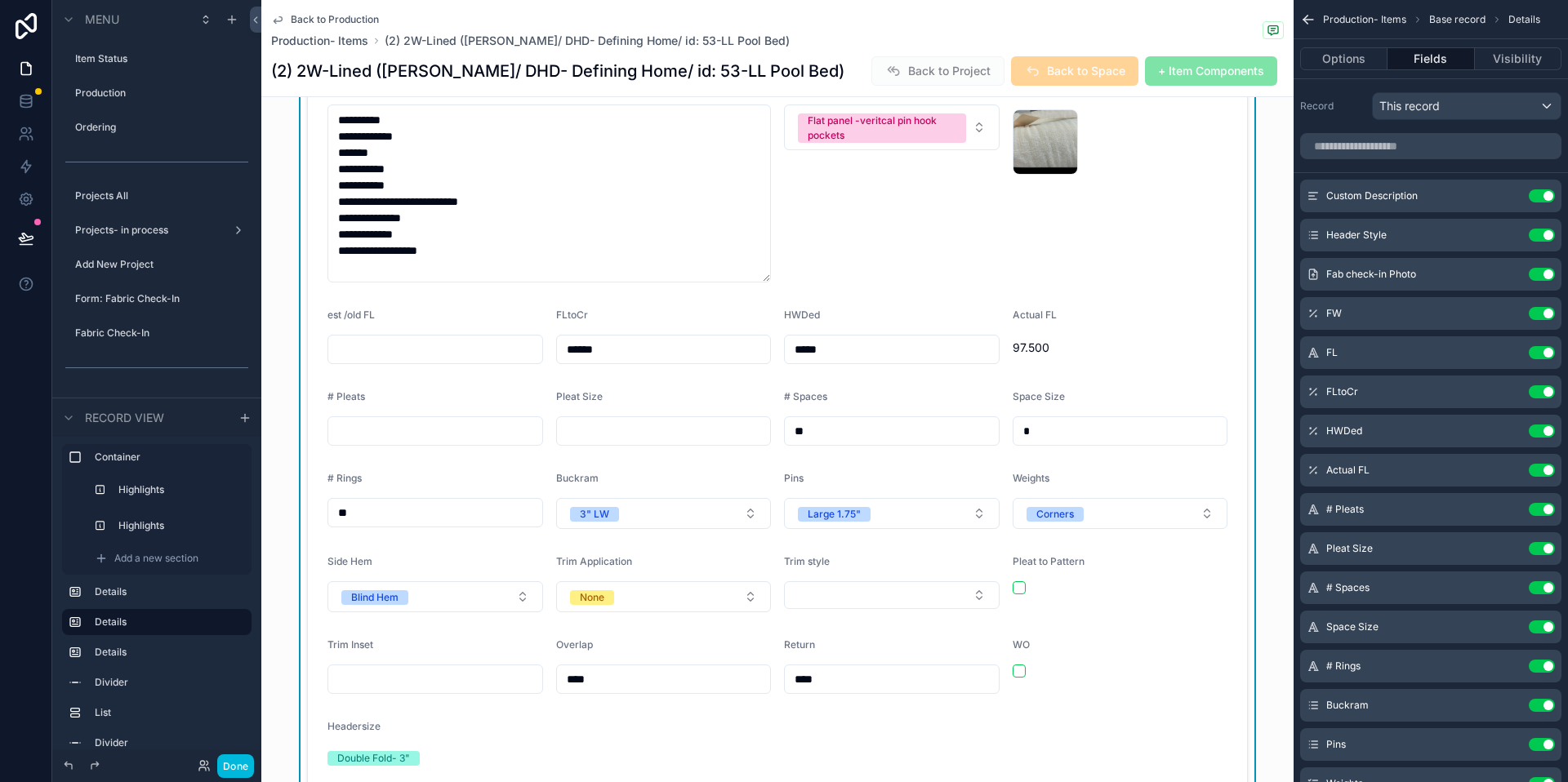
scroll to position [527, 0]
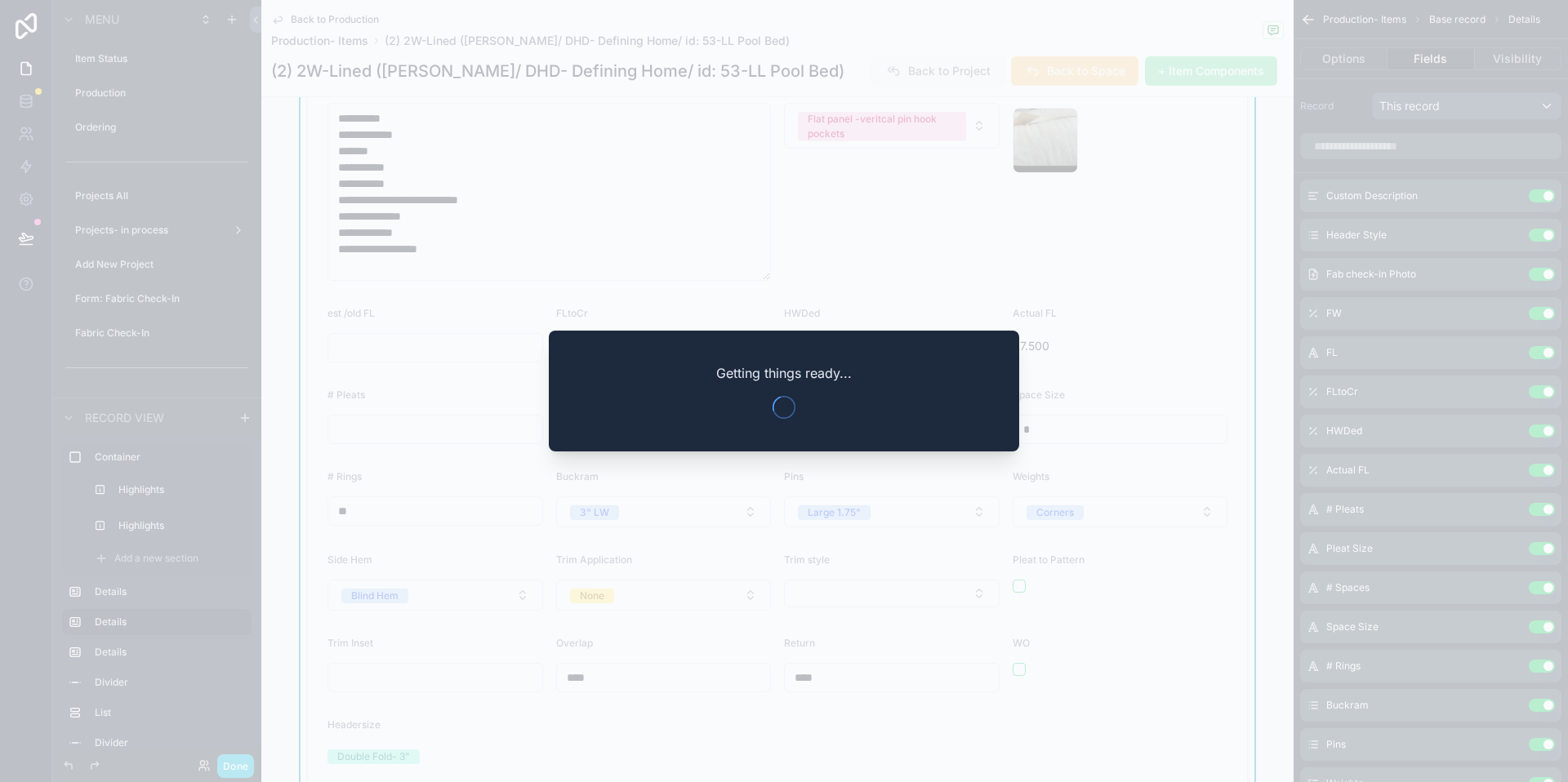
click at [1166, 316] on div at bounding box center [784, 391] width 1568 height 782
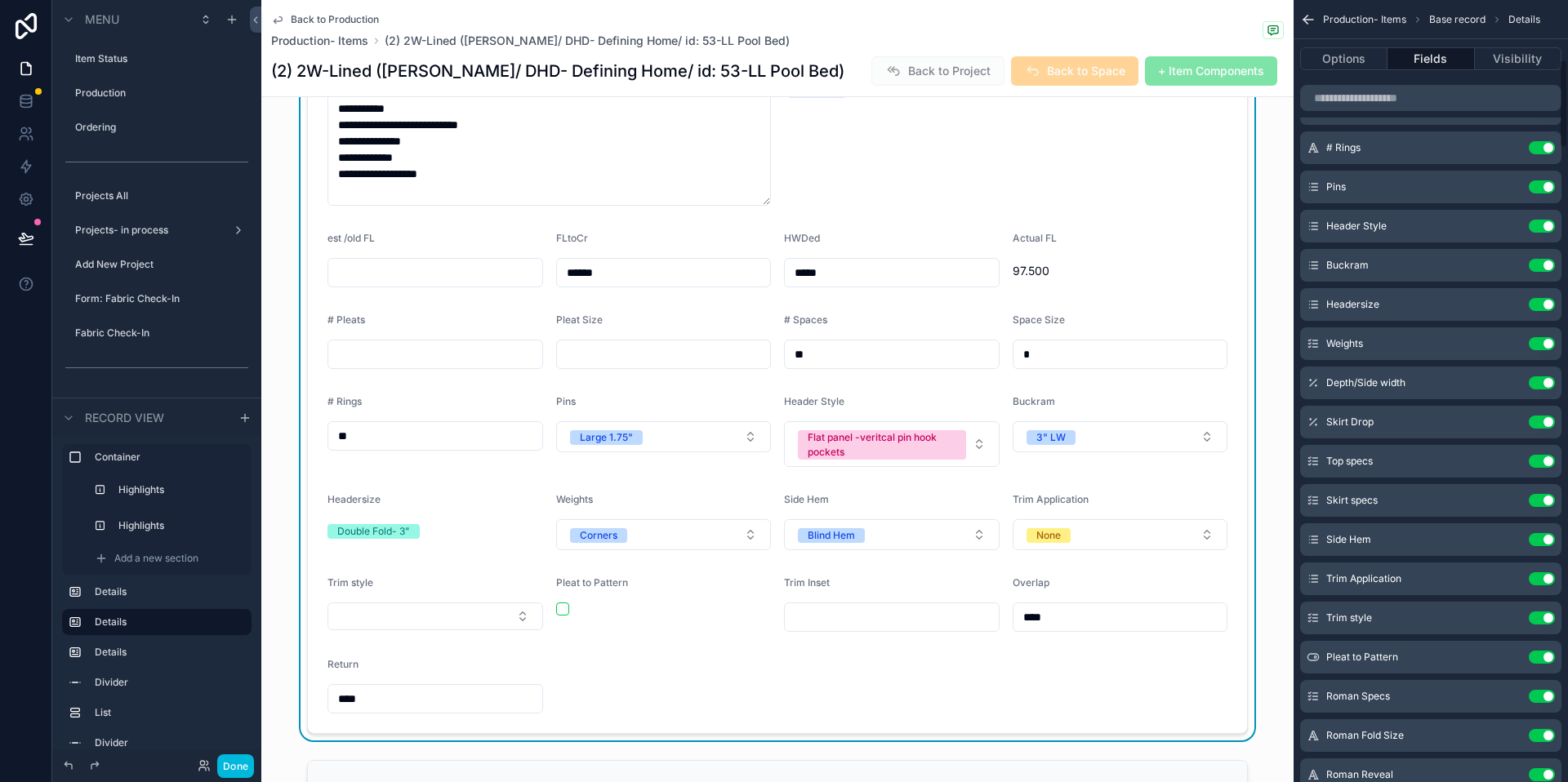
scroll to position [513, 0]
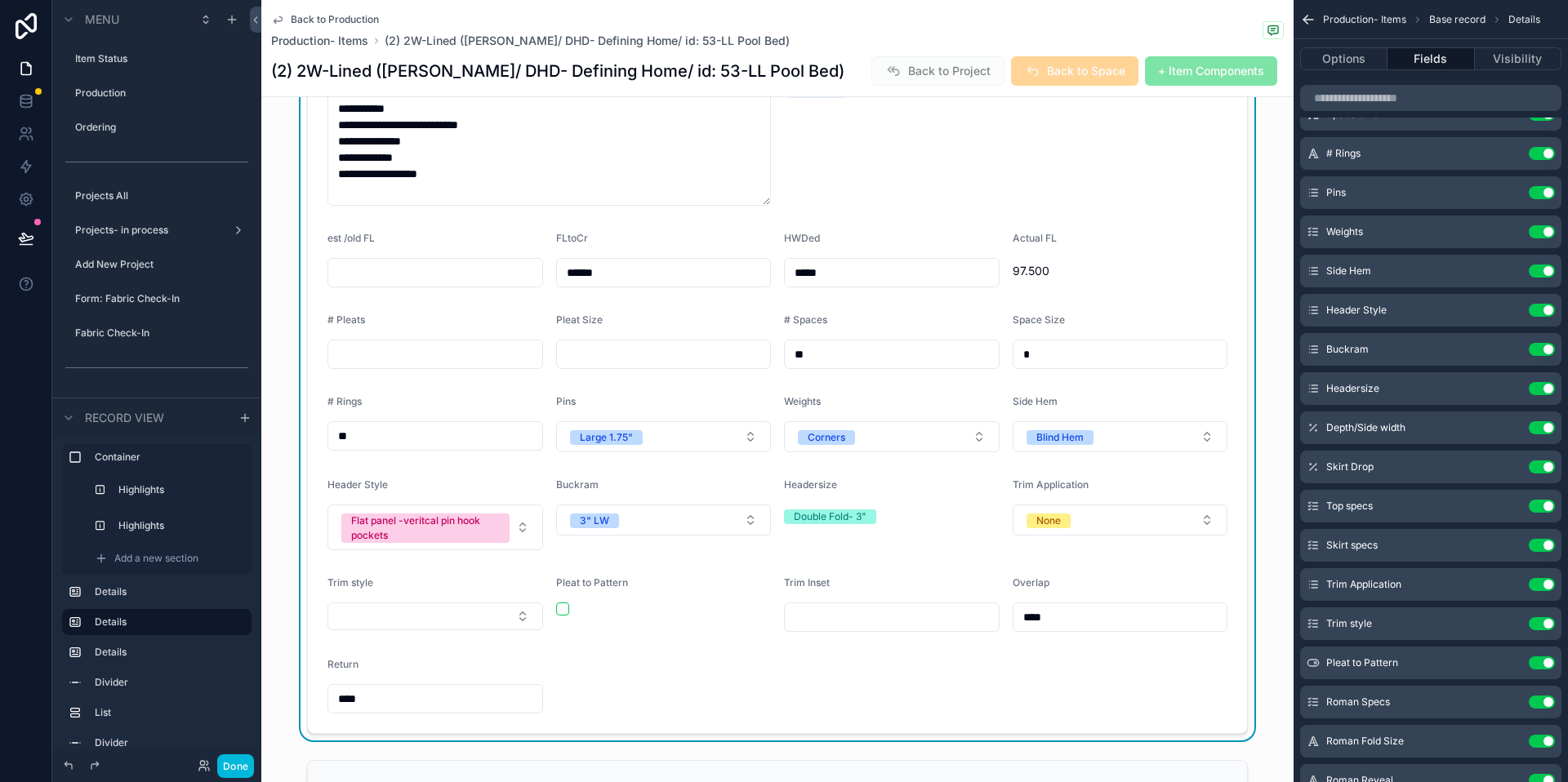
click at [1088, 505] on button "None" at bounding box center [1120, 520] width 216 height 31
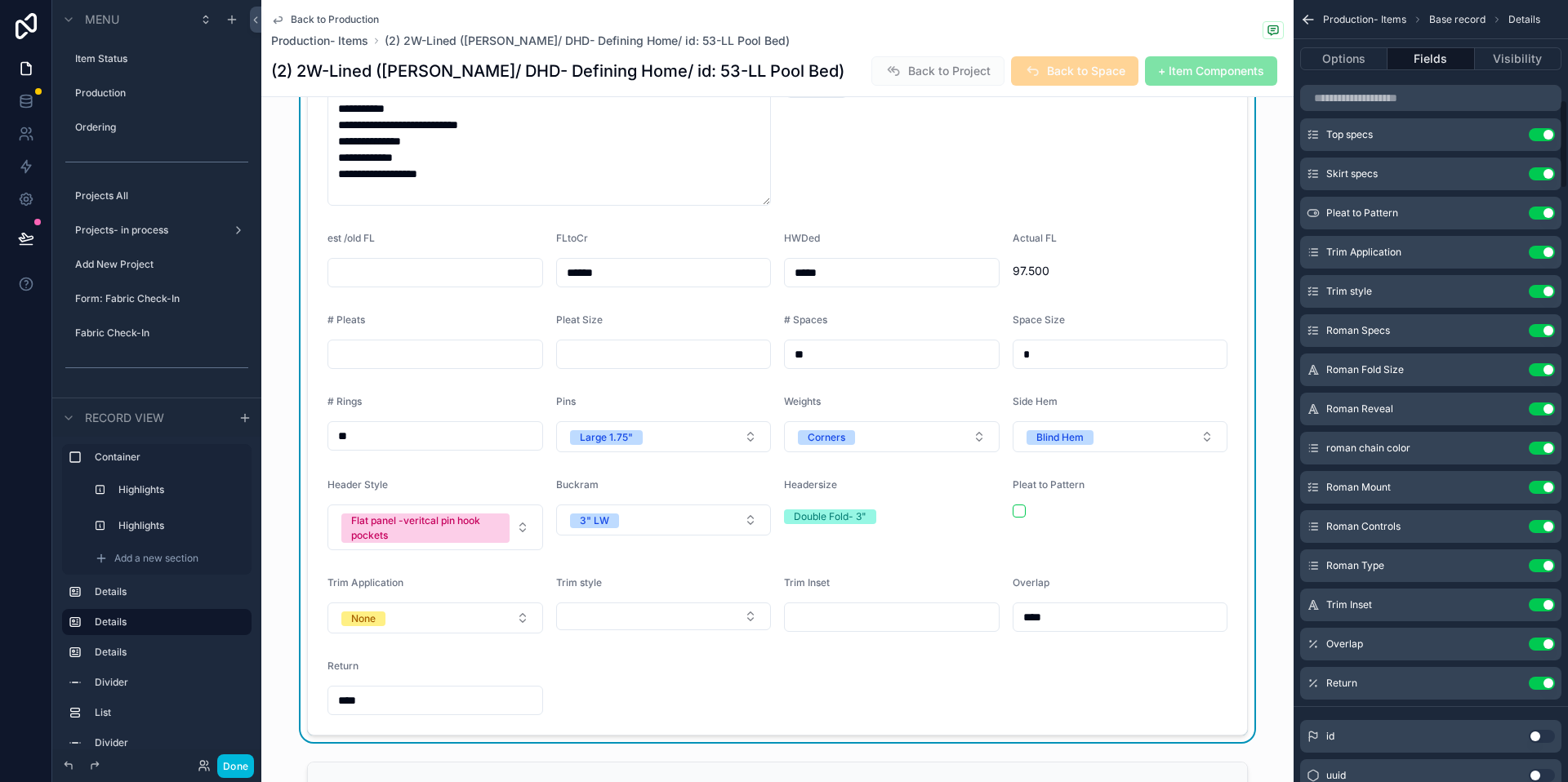
scroll to position [888, 0]
click at [716, 603] on button "Select Button" at bounding box center [664, 617] width 216 height 28
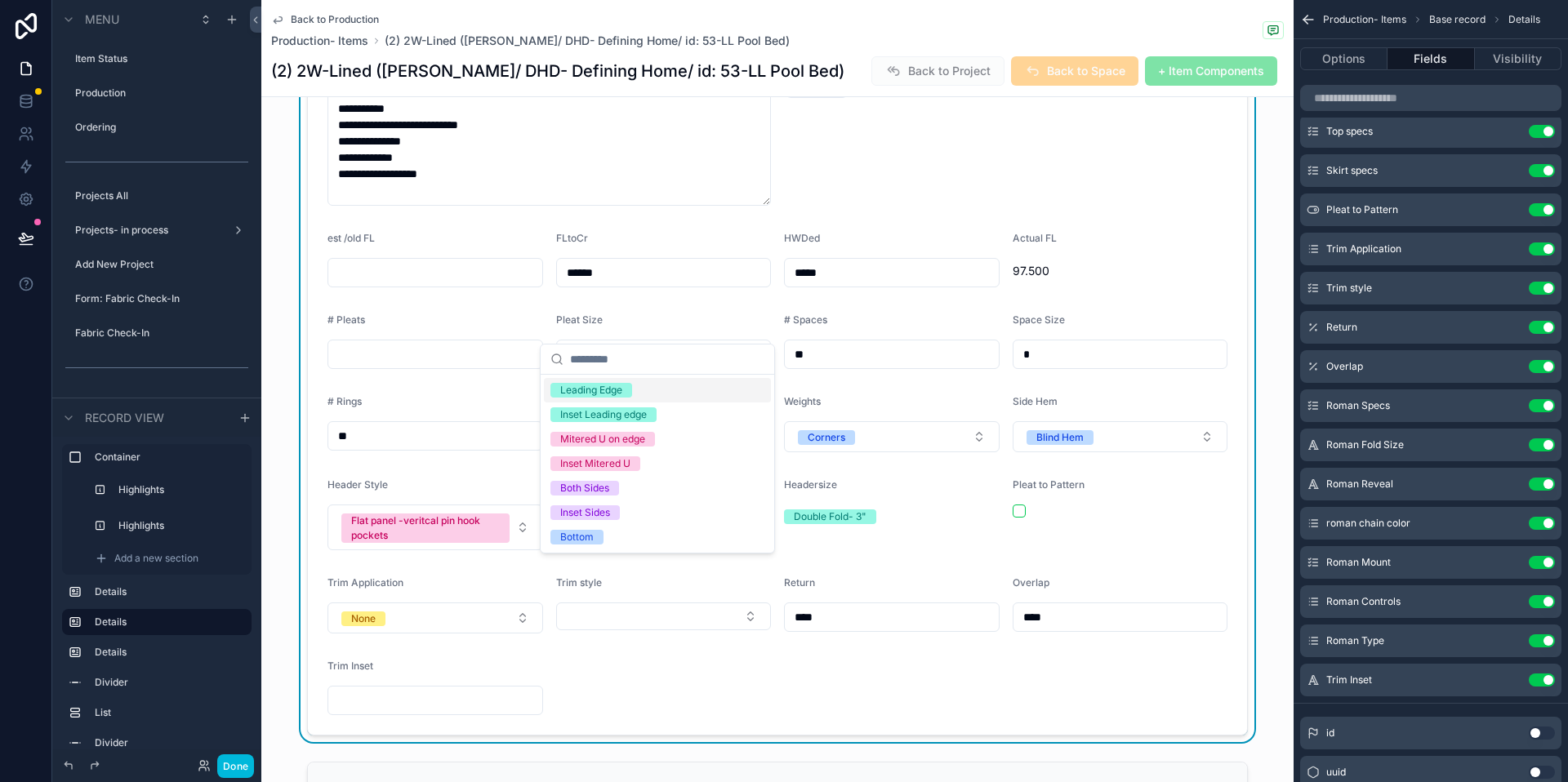
click at [714, 603] on button "Select Button" at bounding box center [664, 617] width 216 height 28
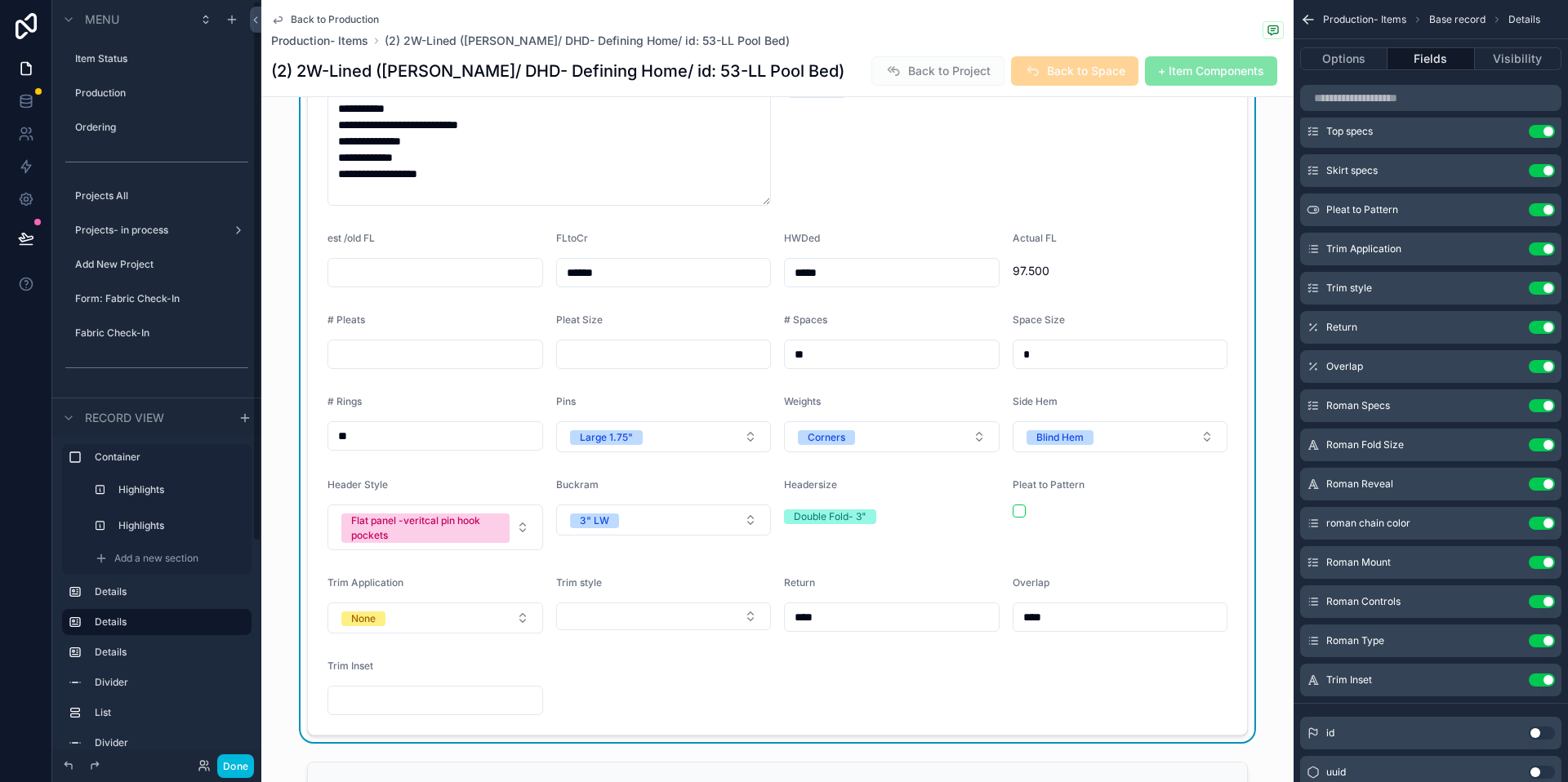
click at [346, 343] on input "scrollable content" at bounding box center [435, 354] width 214 height 23
type input "*"
click at [570, 343] on input "scrollable content" at bounding box center [664, 354] width 214 height 23
type input "*"
click at [721, 395] on div "Pins" at bounding box center [664, 404] width 216 height 20
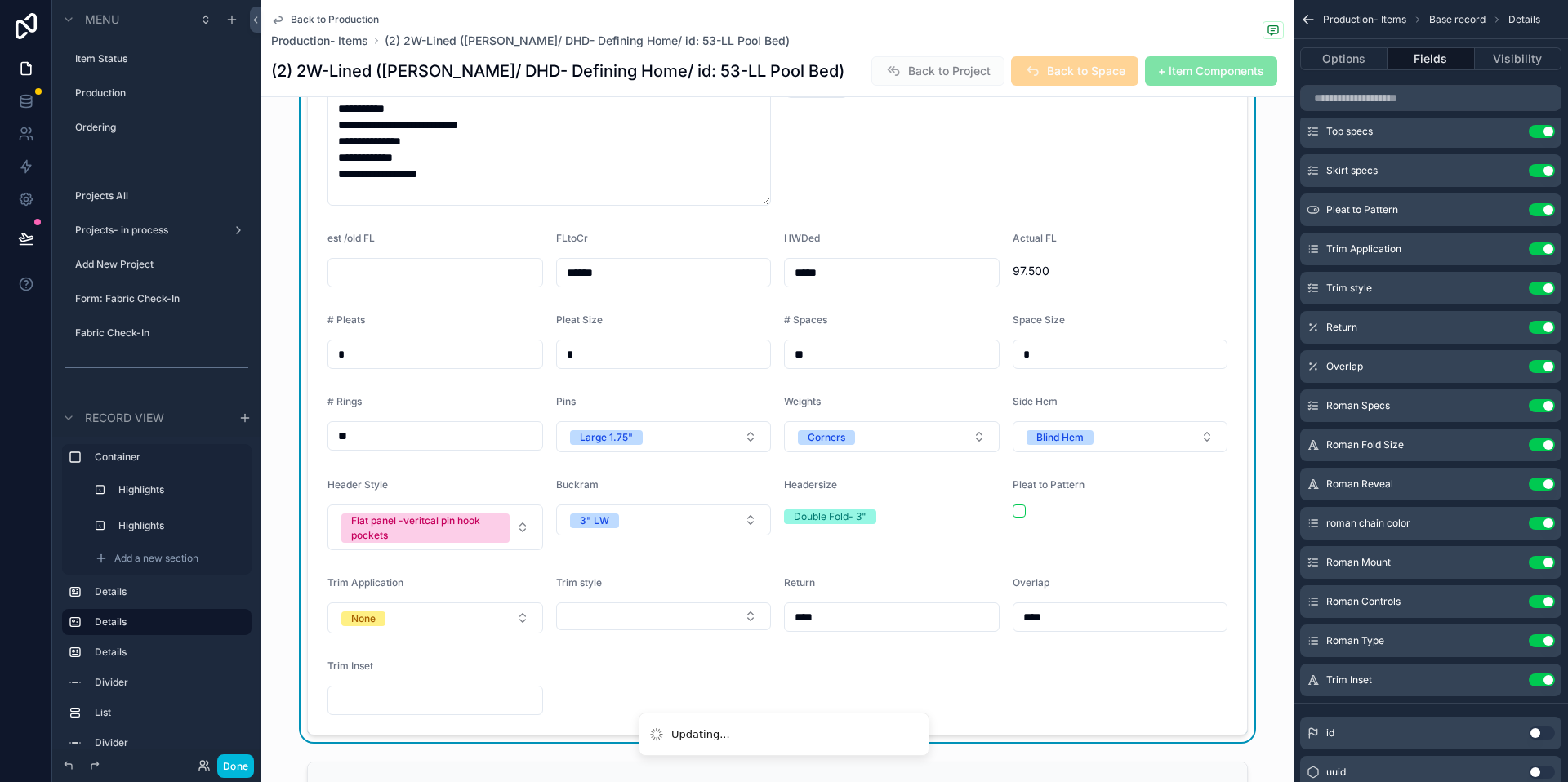
click at [684, 603] on button "Select Button" at bounding box center [664, 617] width 216 height 28
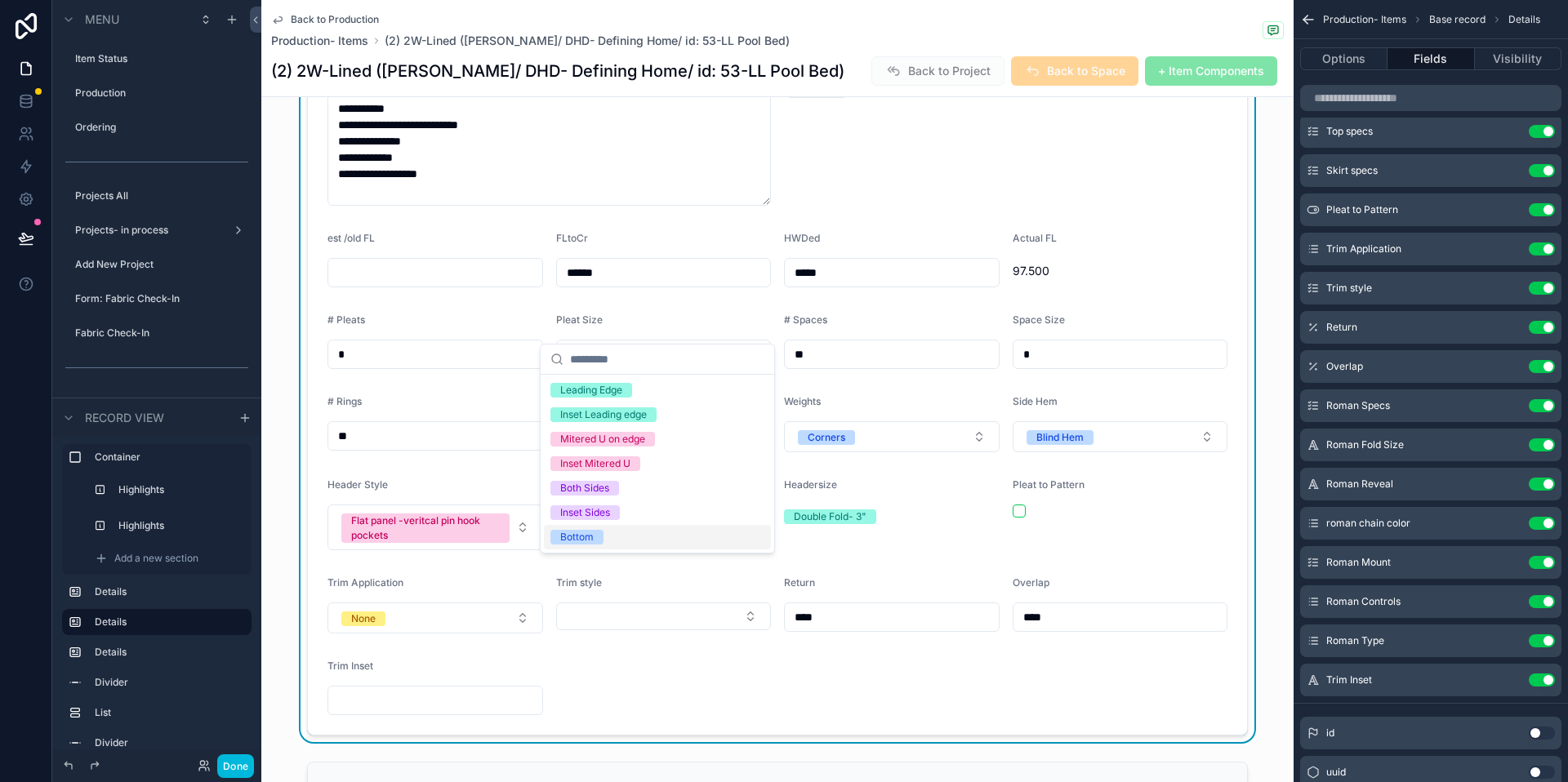
click at [709, 635] on form "**********" at bounding box center [777, 358] width 939 height 753
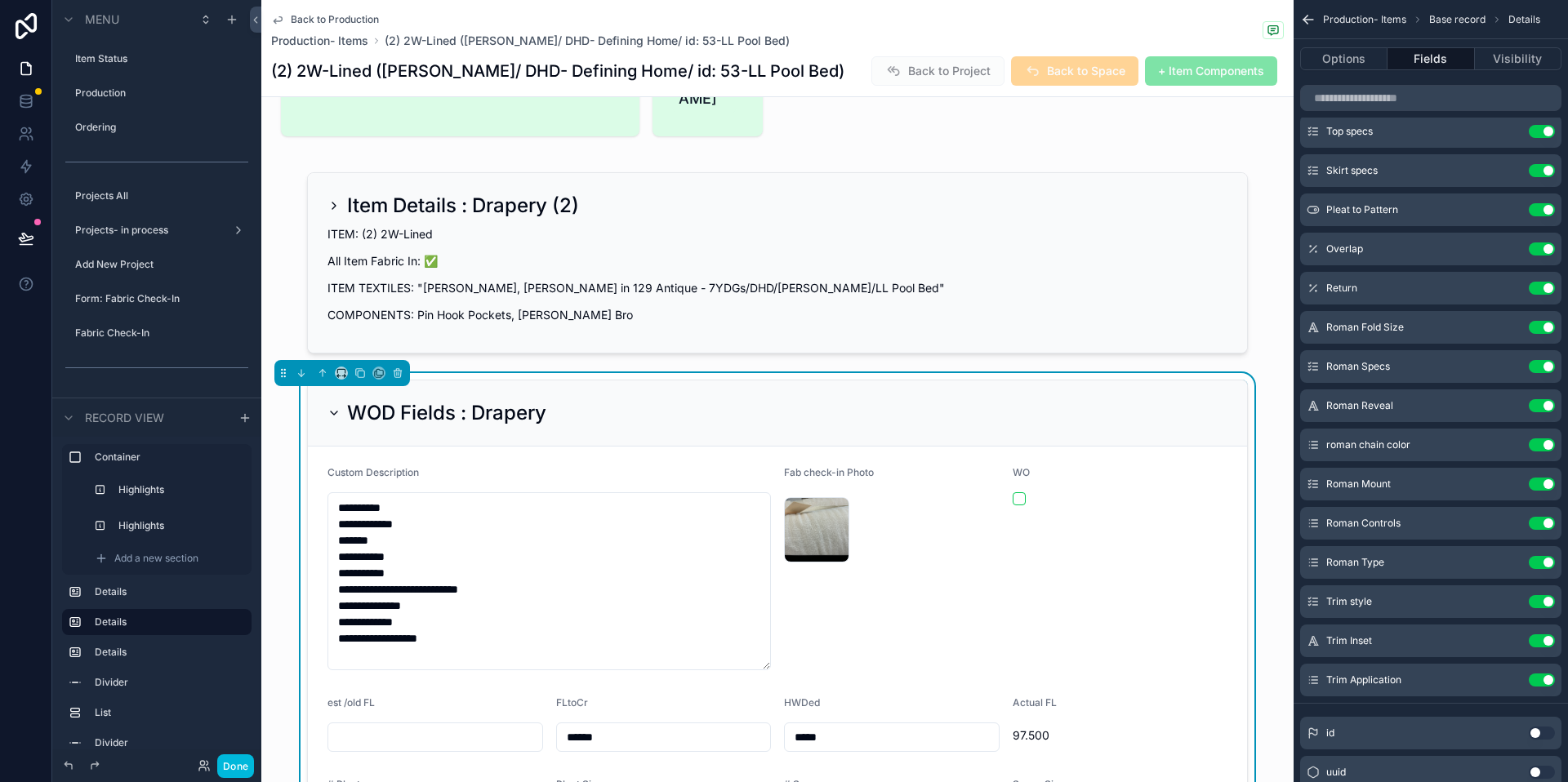
scroll to position [131, 0]
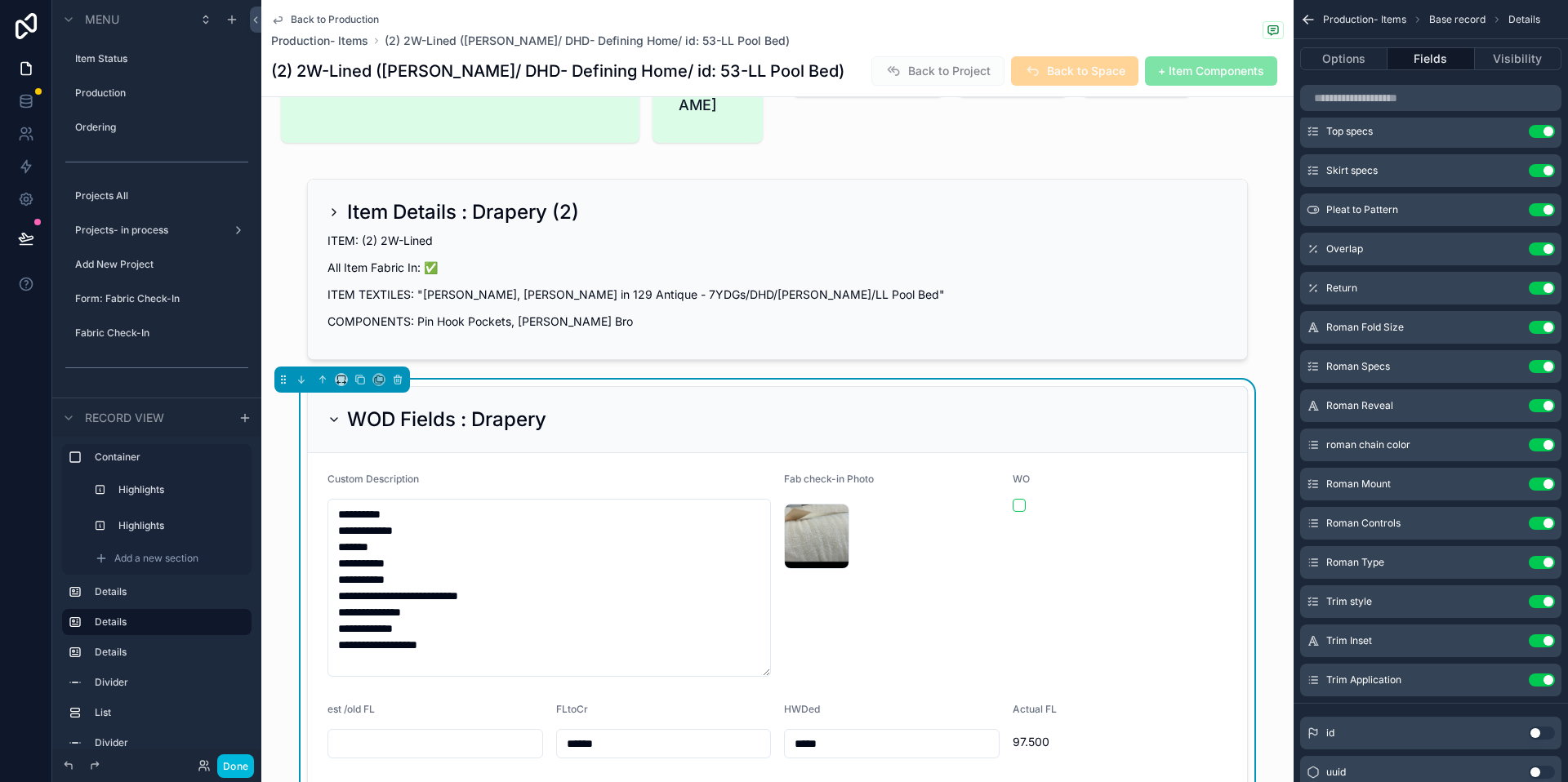
click at [234, 772] on button "Done" at bounding box center [236, 766] width 36 height 23
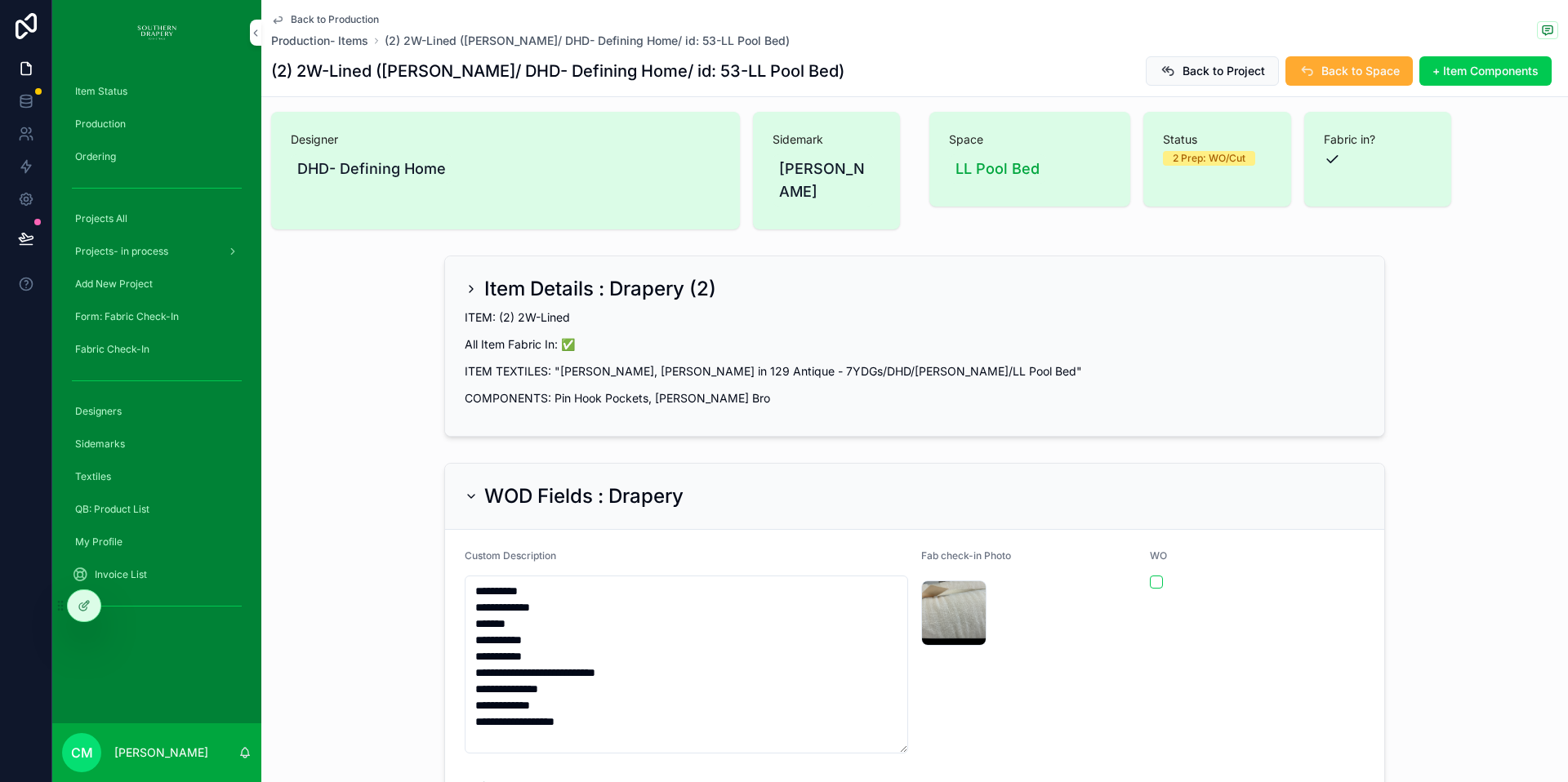
scroll to position [0, 0]
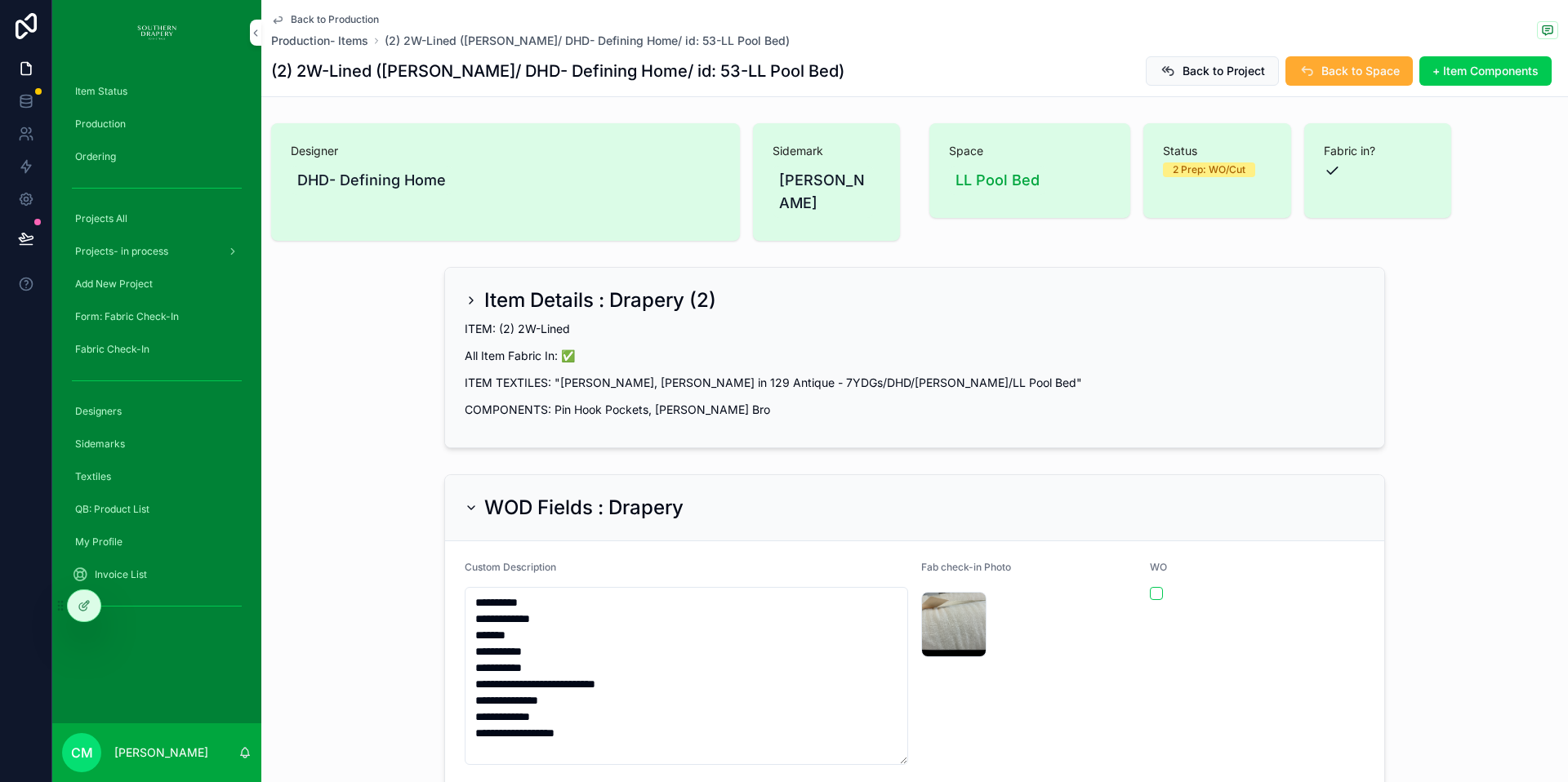
click at [324, 41] on span "Production- Items" at bounding box center [320, 41] width 97 height 16
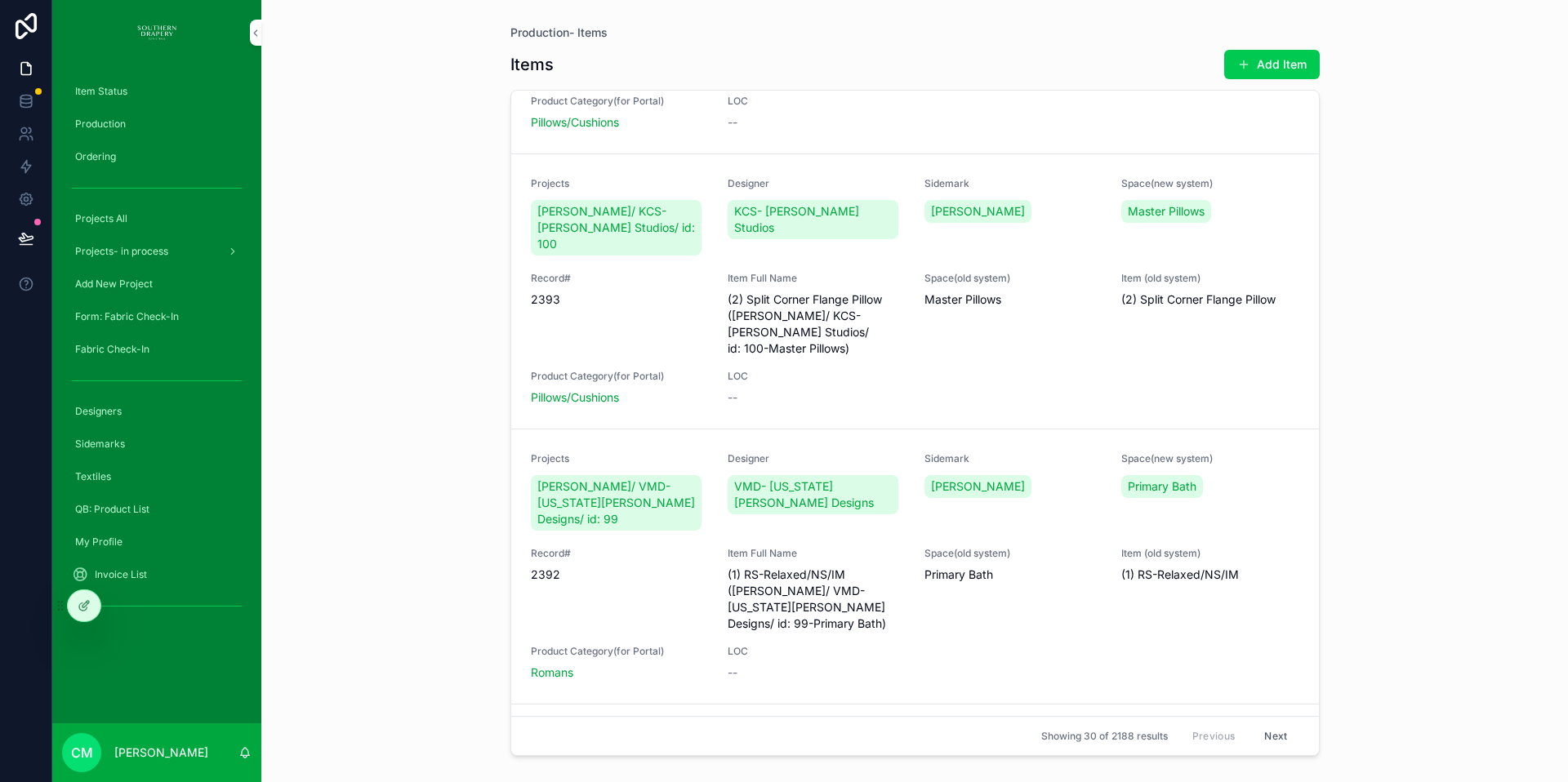
scroll to position [2123, 0]
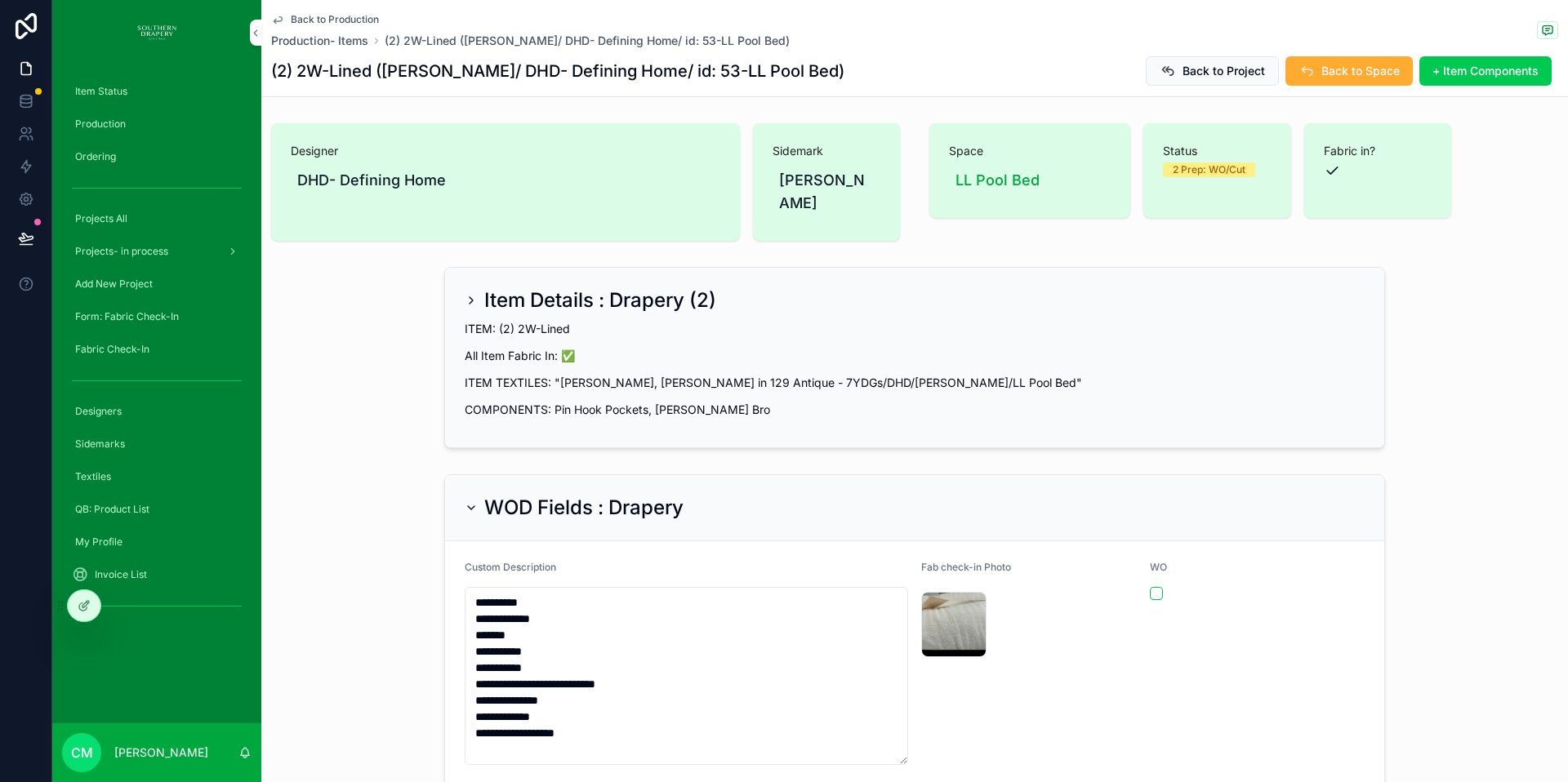
click at [99, 152] on span "Ordering" at bounding box center [95, 156] width 41 height 13
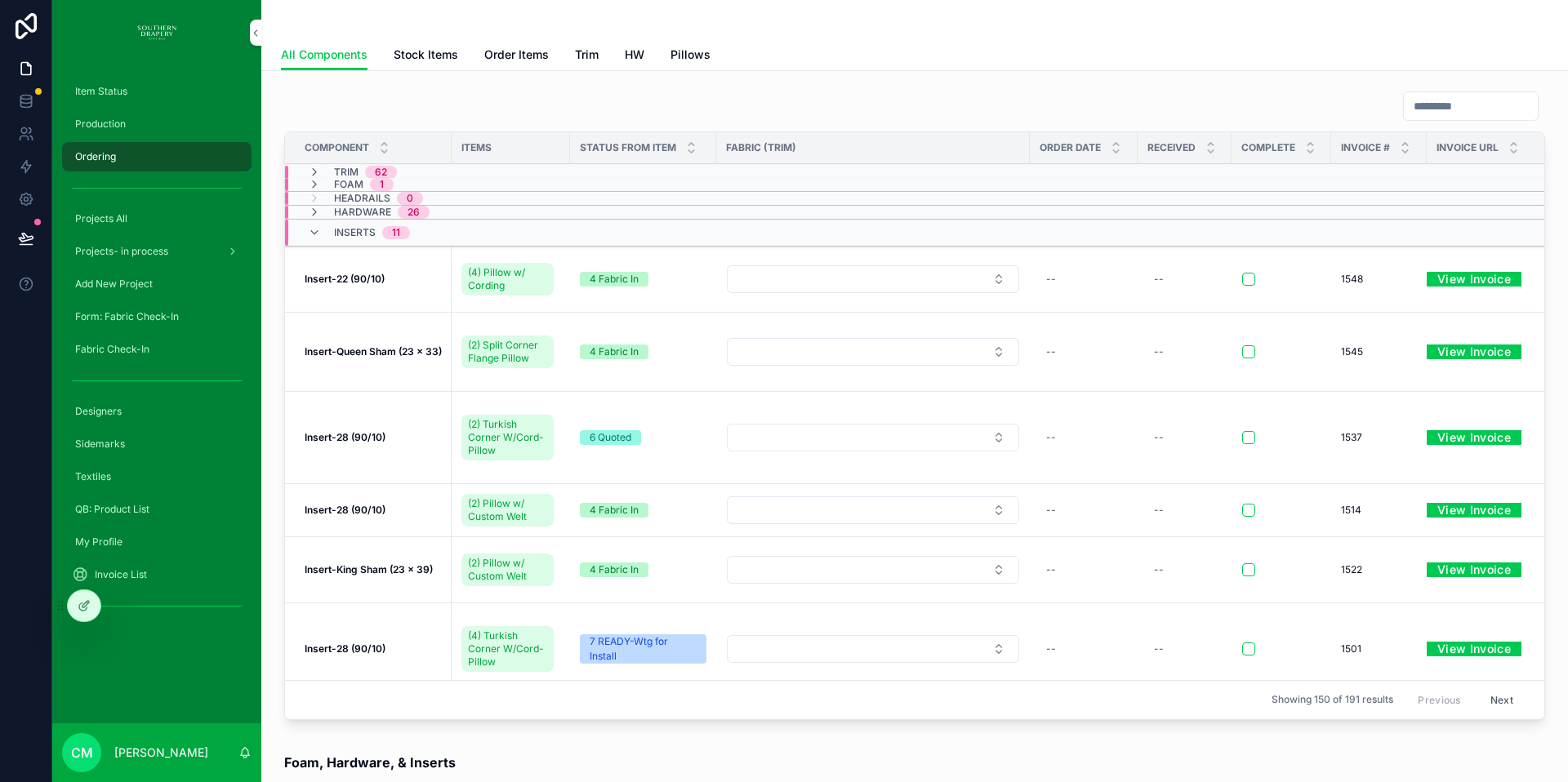
scroll to position [0, 596]
click at [1237, 431] on button "scrollable content" at bounding box center [1243, 437] width 13 height 13
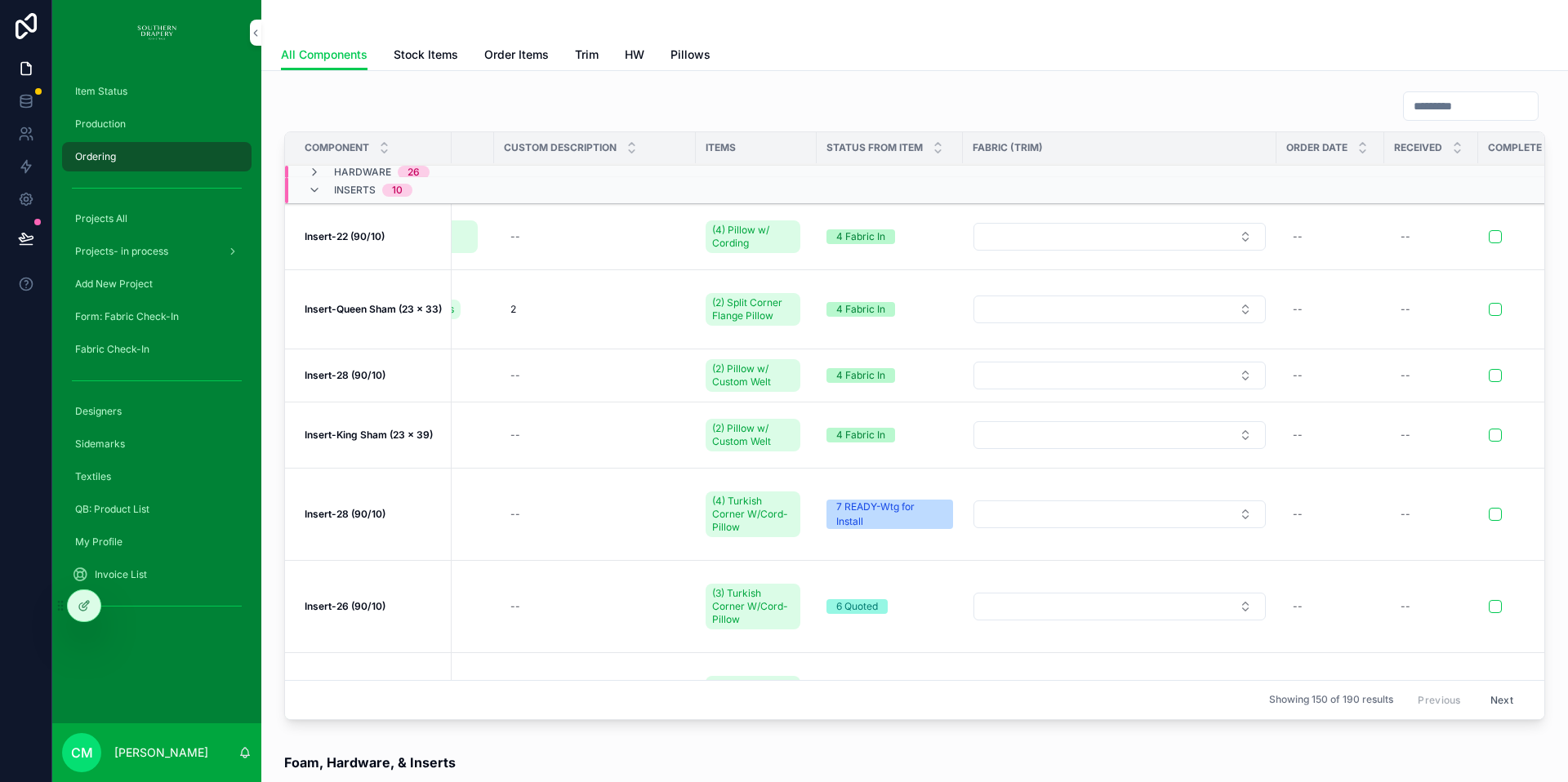
scroll to position [42, 342]
click at [1488, 507] on button "scrollable content" at bounding box center [1494, 514] width 13 height 13
click at [1489, 600] on button "scrollable content" at bounding box center [1495, 606] width 13 height 13
click at [1489, 692] on button "scrollable content" at bounding box center [1495, 698] width 13 height 13
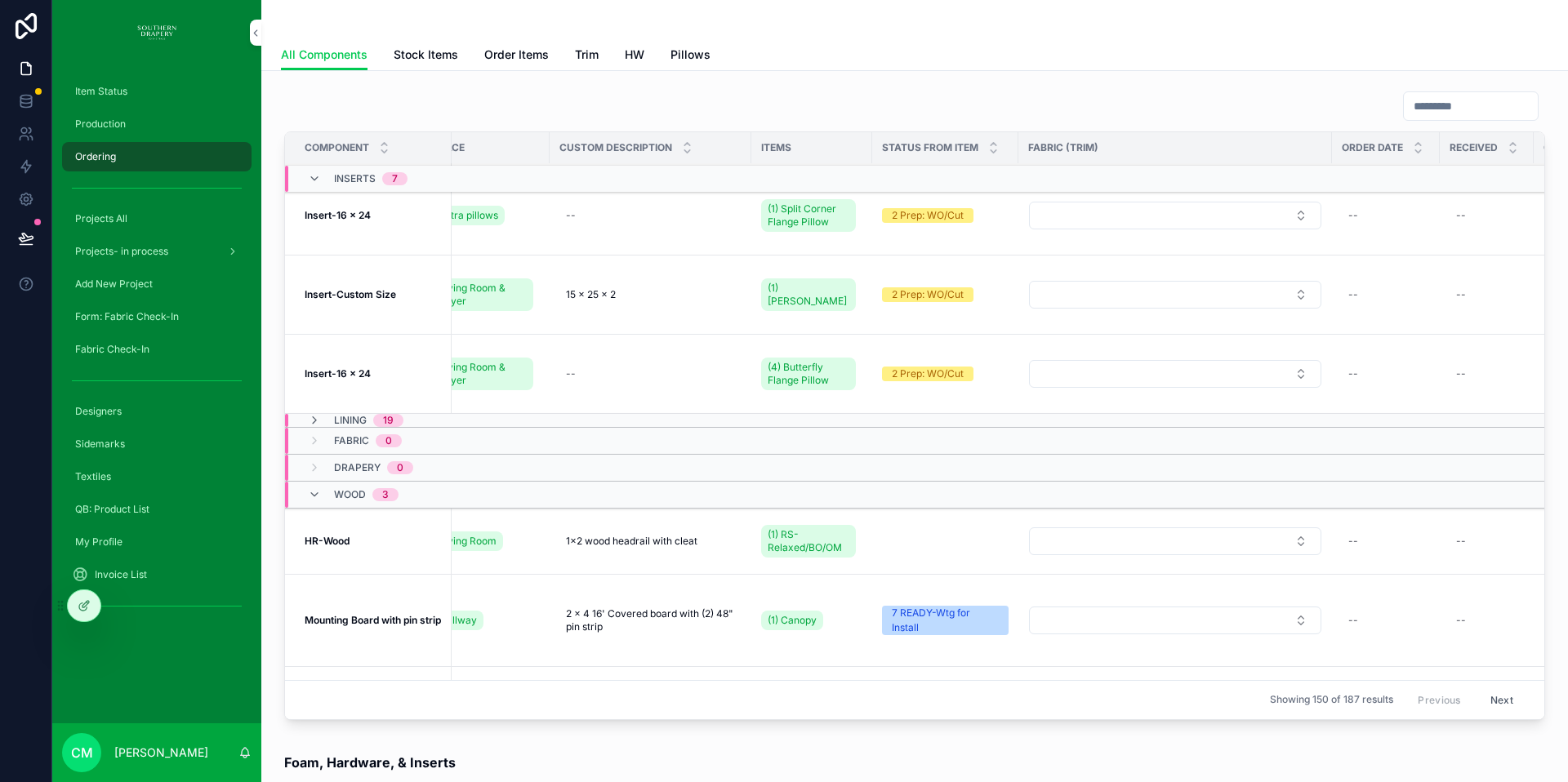
scroll to position [335, 409]
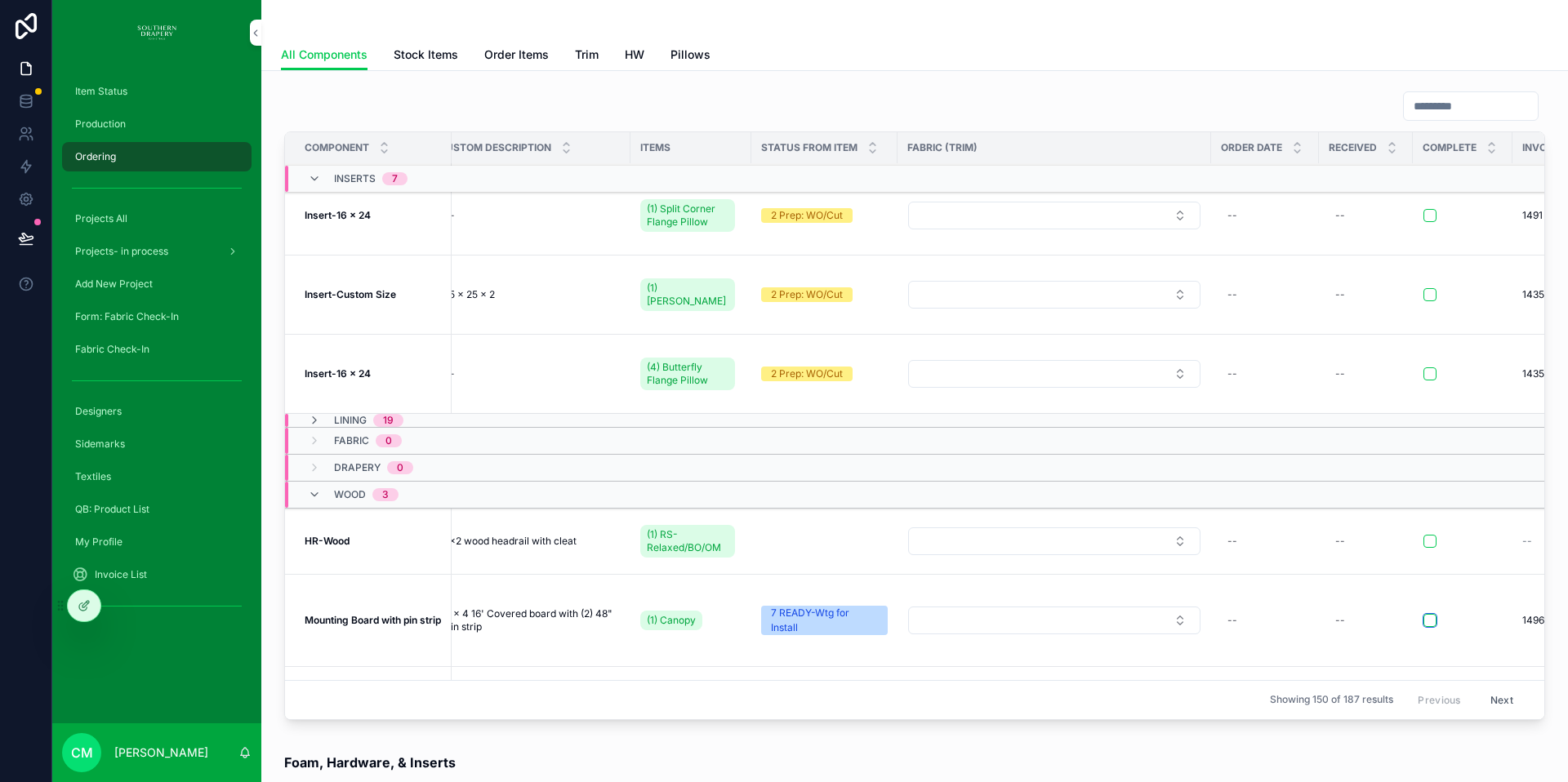
click at [1423, 614] on button "scrollable content" at bounding box center [1429, 620] width 13 height 13
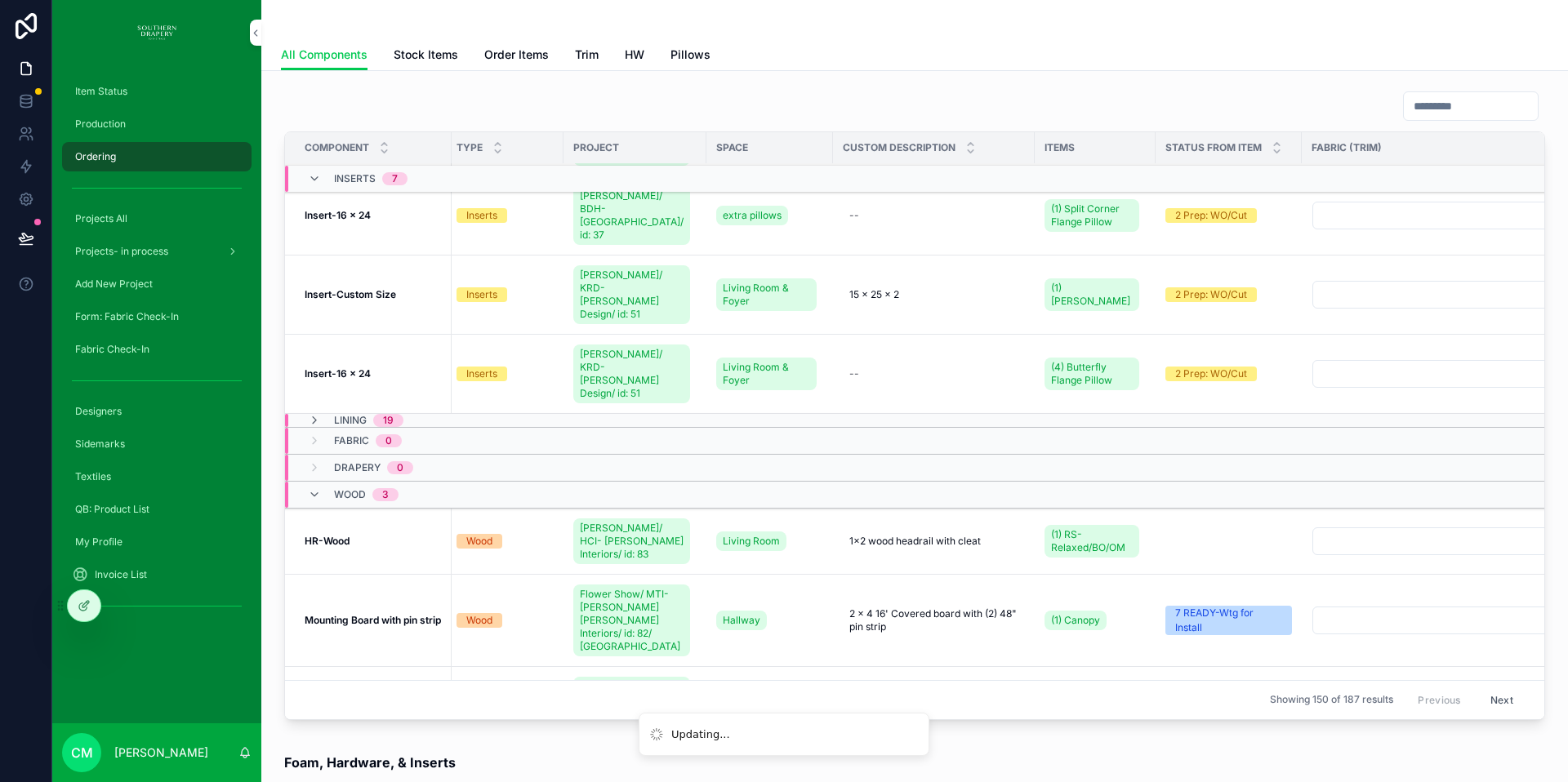
scroll to position [335, 0]
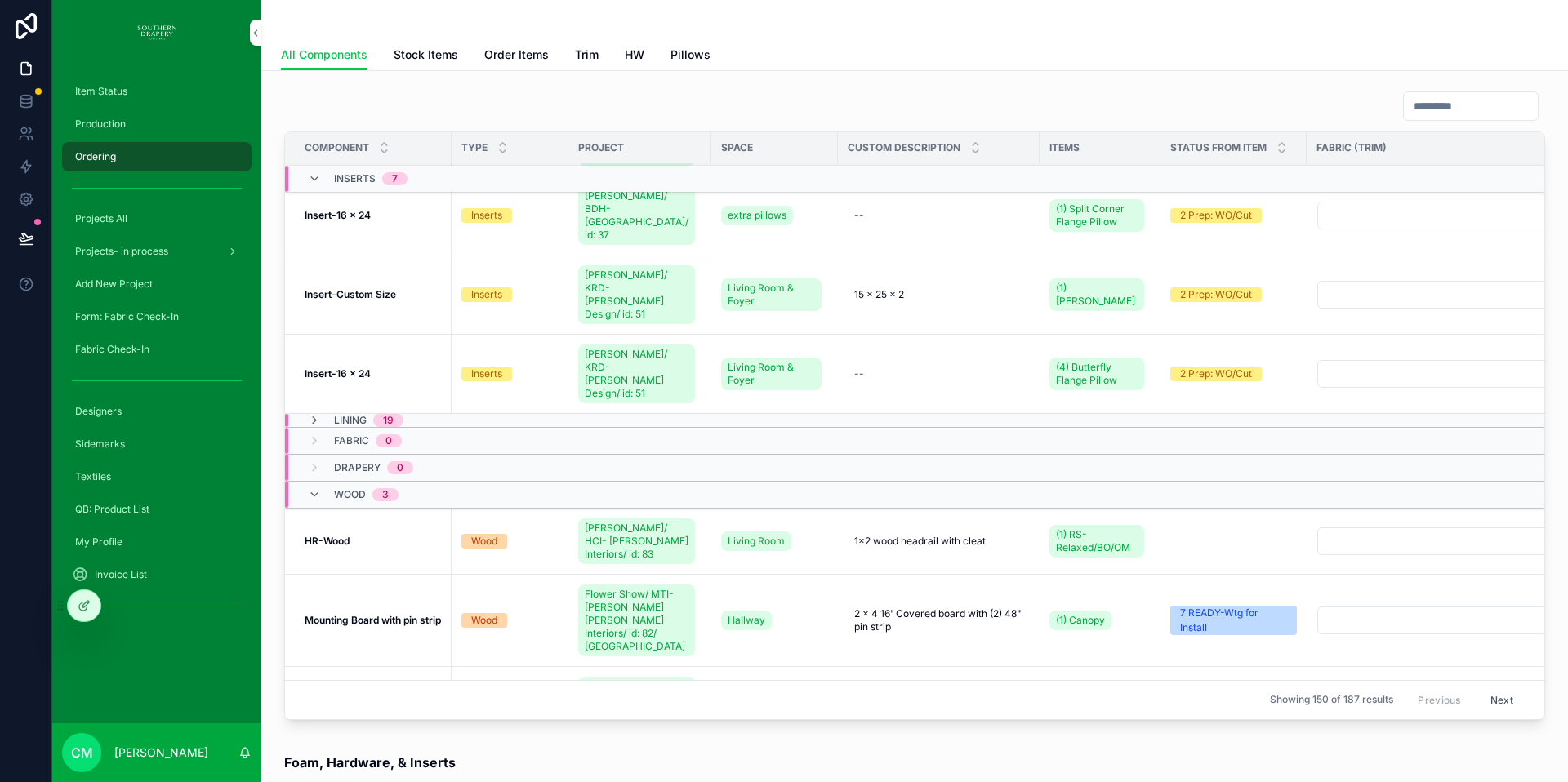
click at [314, 414] on icon "scrollable content" at bounding box center [314, 420] width 13 height 13
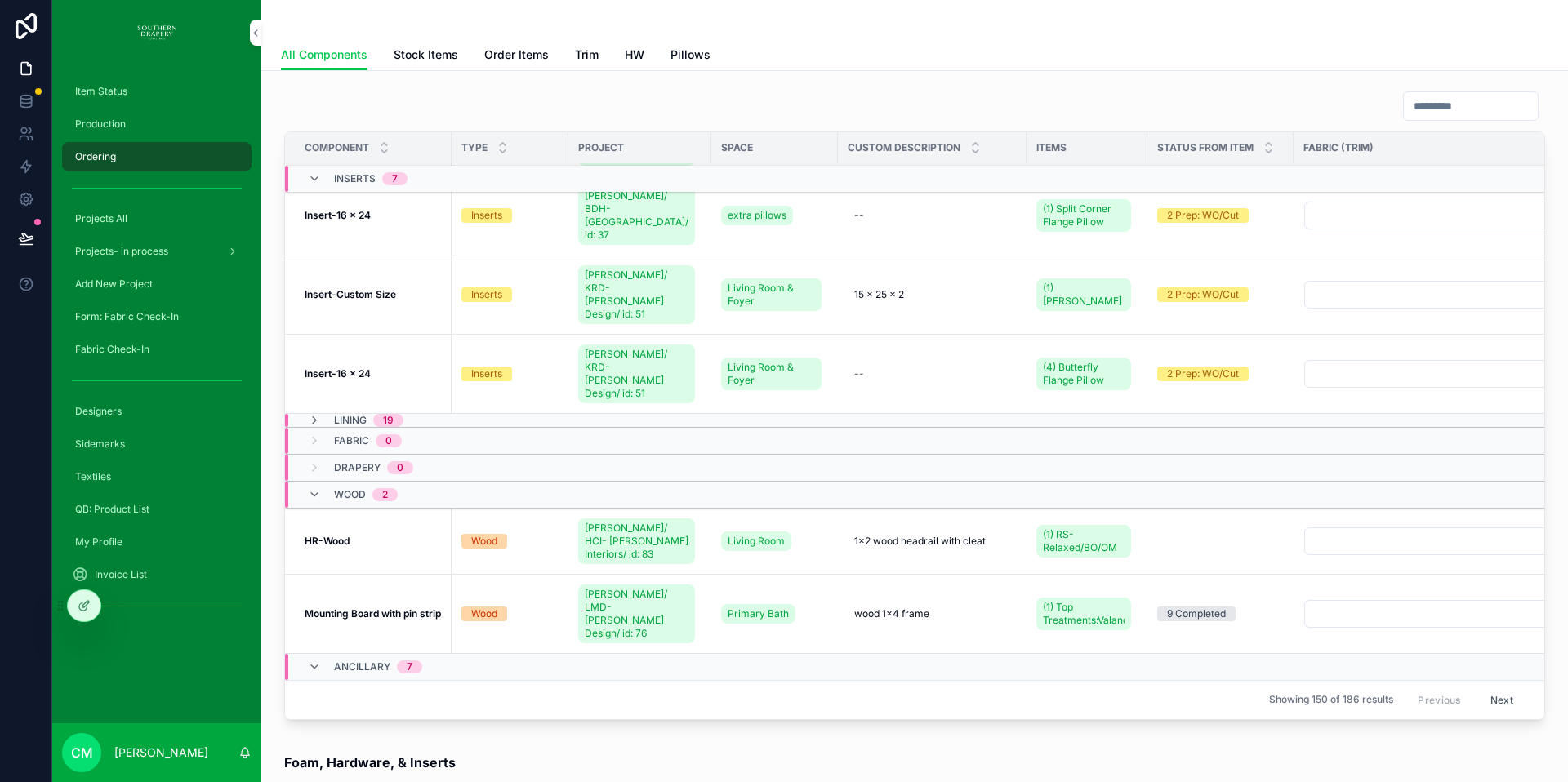
click at [521, 55] on span "Order Items" at bounding box center [516, 55] width 64 height 16
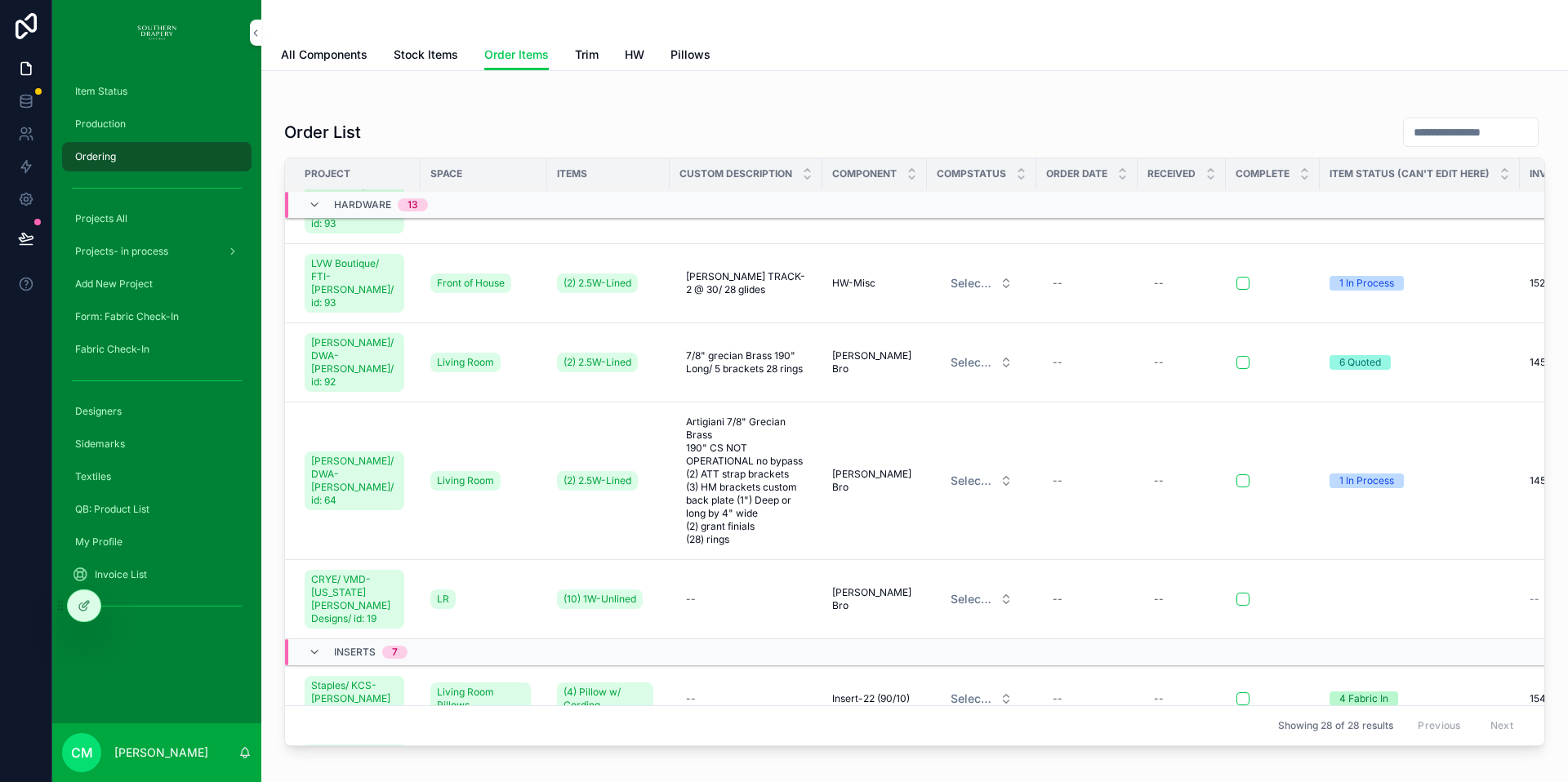
scroll to position [884, 0]
click at [344, 370] on span "Hinson/ DWA- Annie Hinson/ id: 92" at bounding box center [354, 361] width 87 height 52
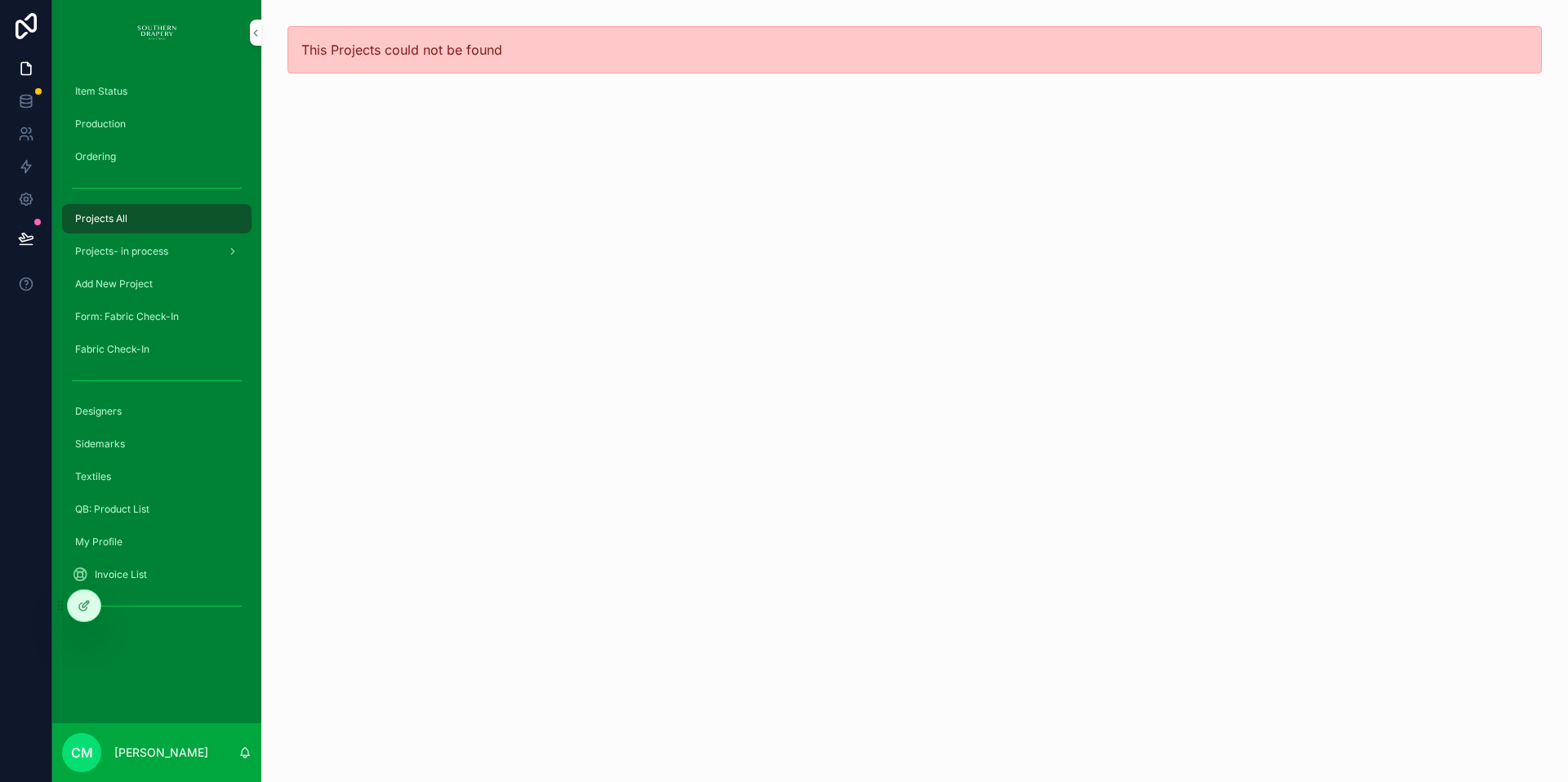
click at [100, 222] on span "Projects All" at bounding box center [101, 218] width 52 height 13
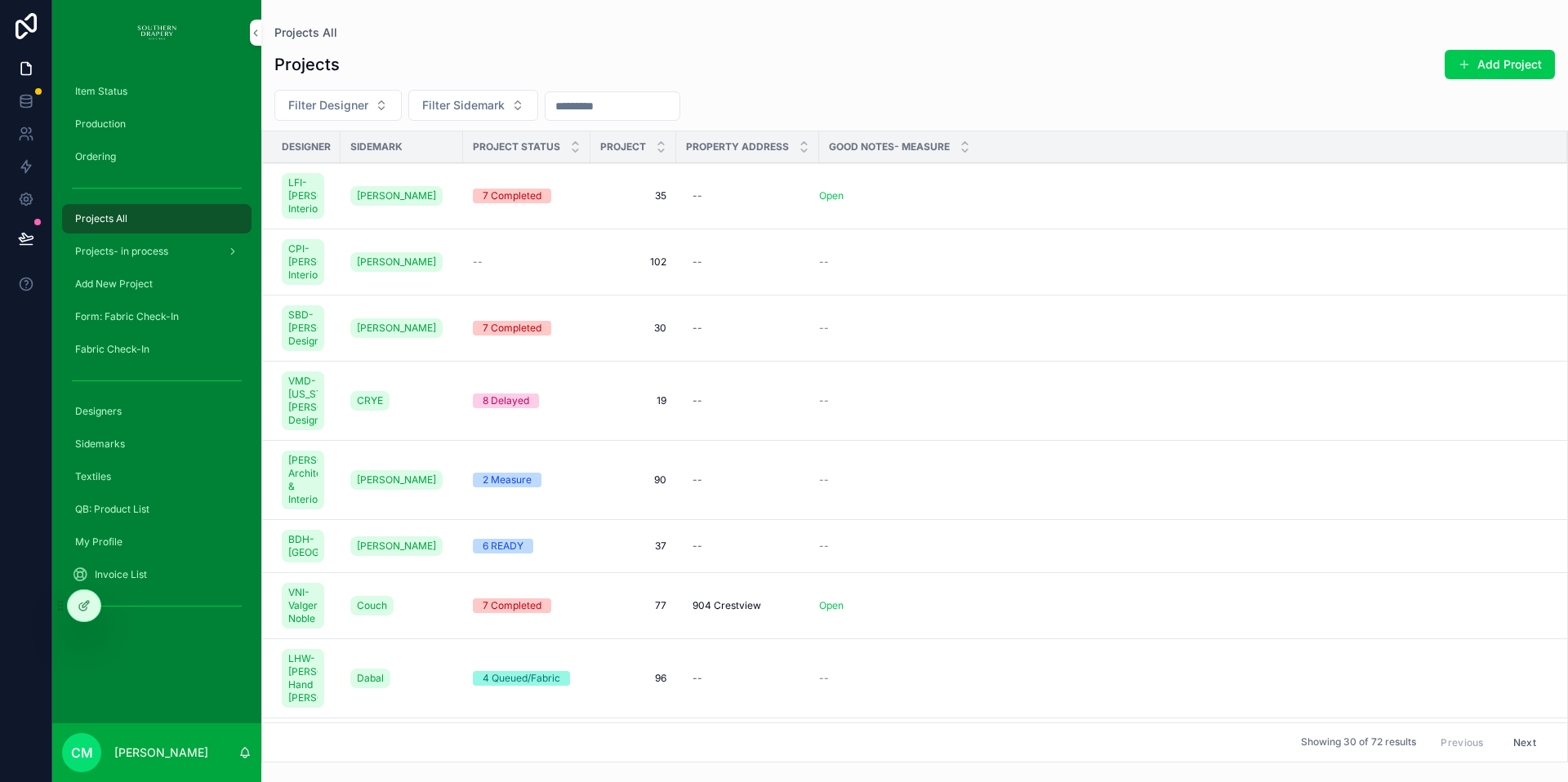
click at [489, 113] on button "Filter Sidemark" at bounding box center [473, 106] width 130 height 31
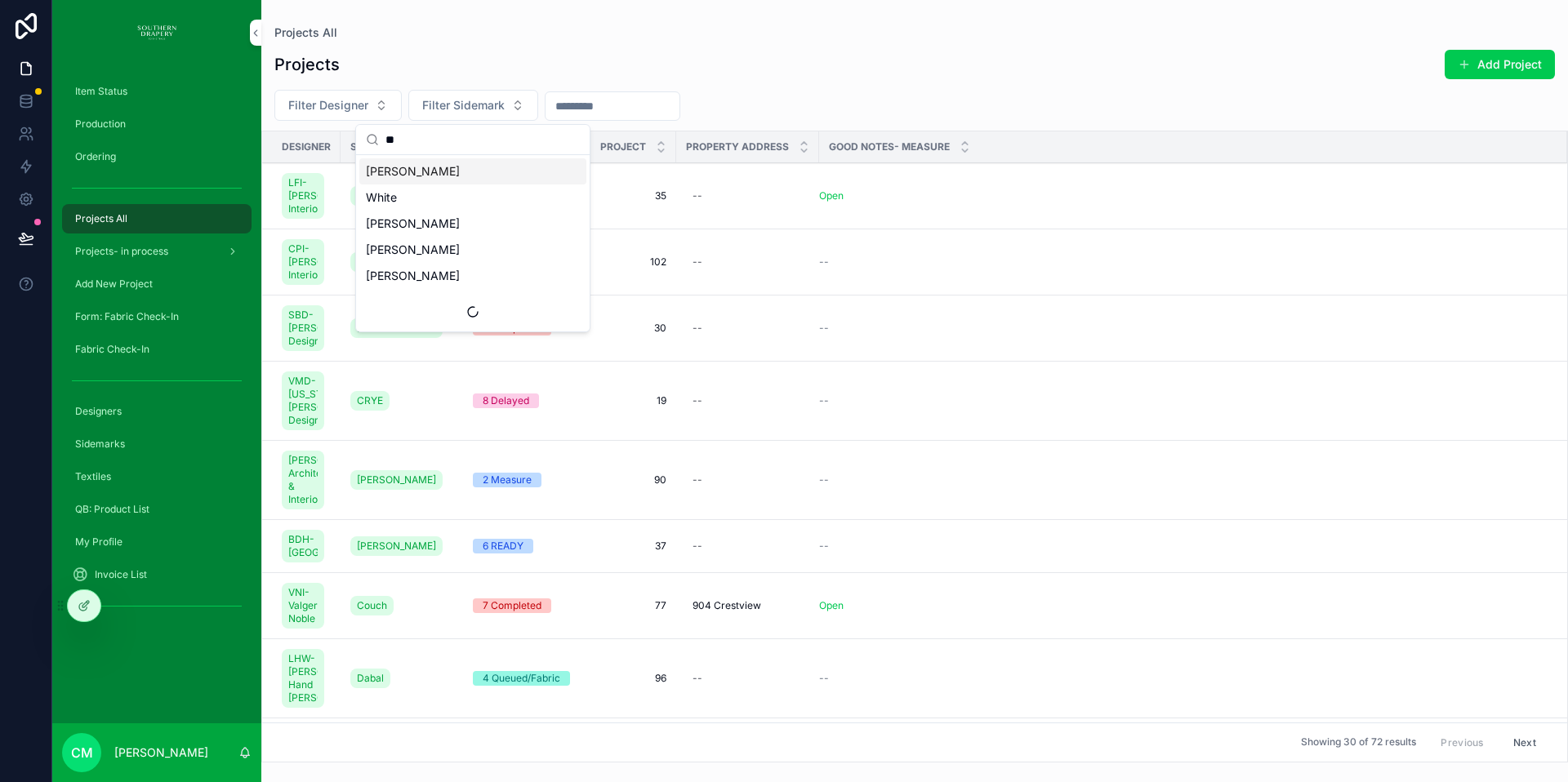
type input "***"
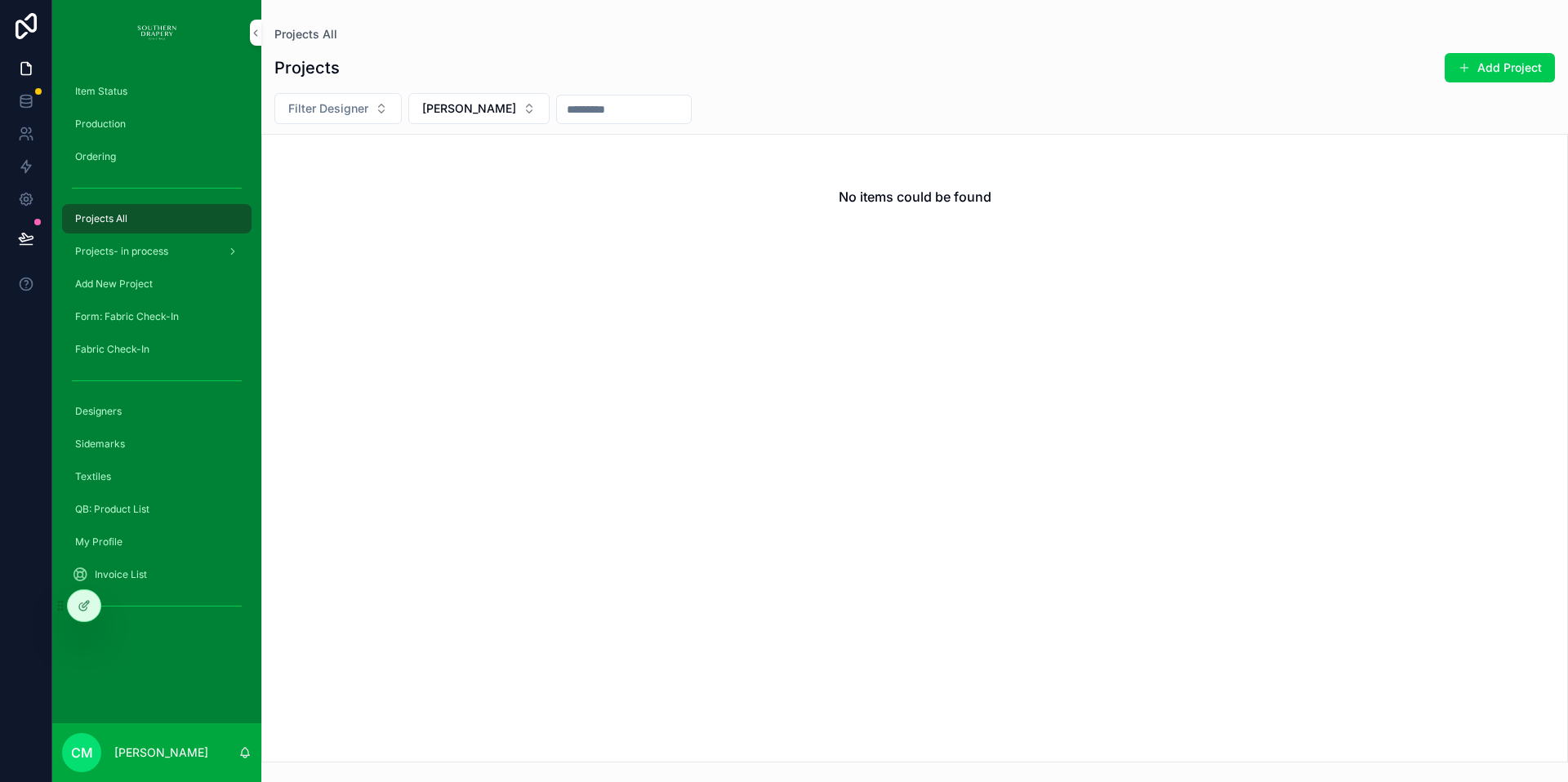
click at [447, 119] on button "[PERSON_NAME]" at bounding box center [478, 108] width 141 height 31
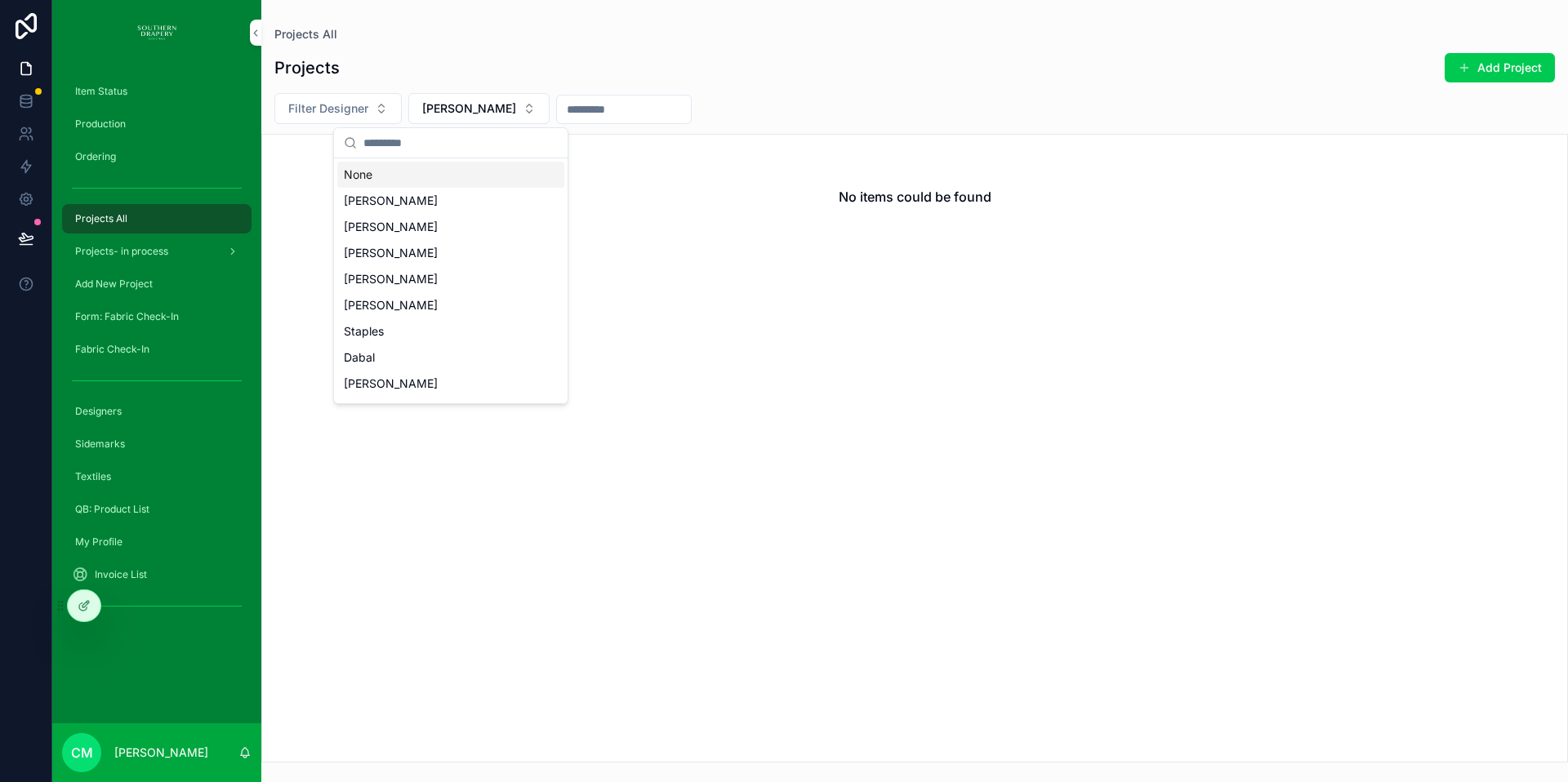
click at [447, 119] on button "[PERSON_NAME]" at bounding box center [478, 108] width 141 height 31
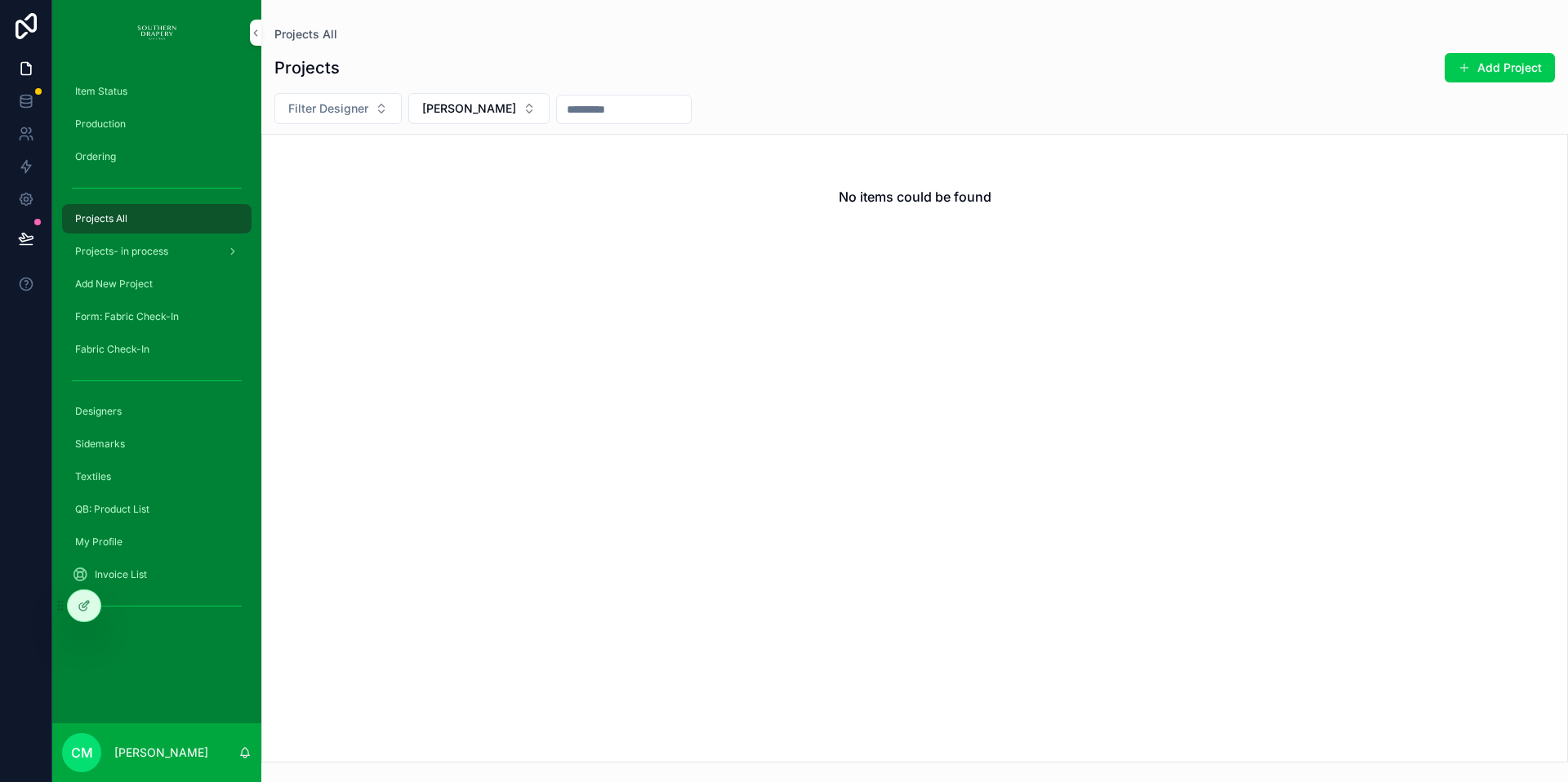
click at [120, 221] on span "Projects All" at bounding box center [101, 218] width 52 height 13
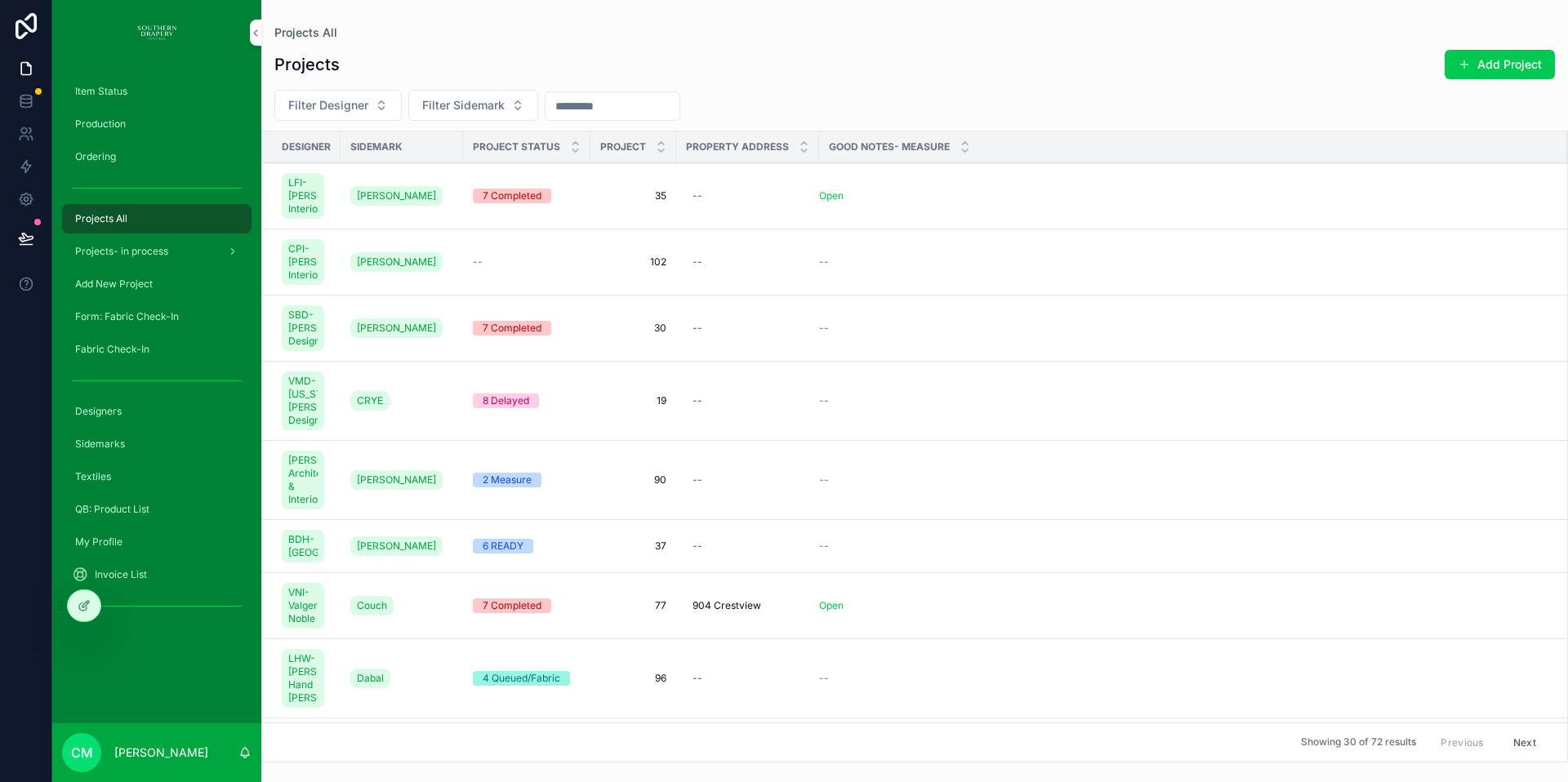
click at [467, 108] on span "Filter Sidemark" at bounding box center [463, 105] width 82 height 16
type input "***"
click at [410, 200] on div "[PERSON_NAME]" at bounding box center [473, 197] width 227 height 26
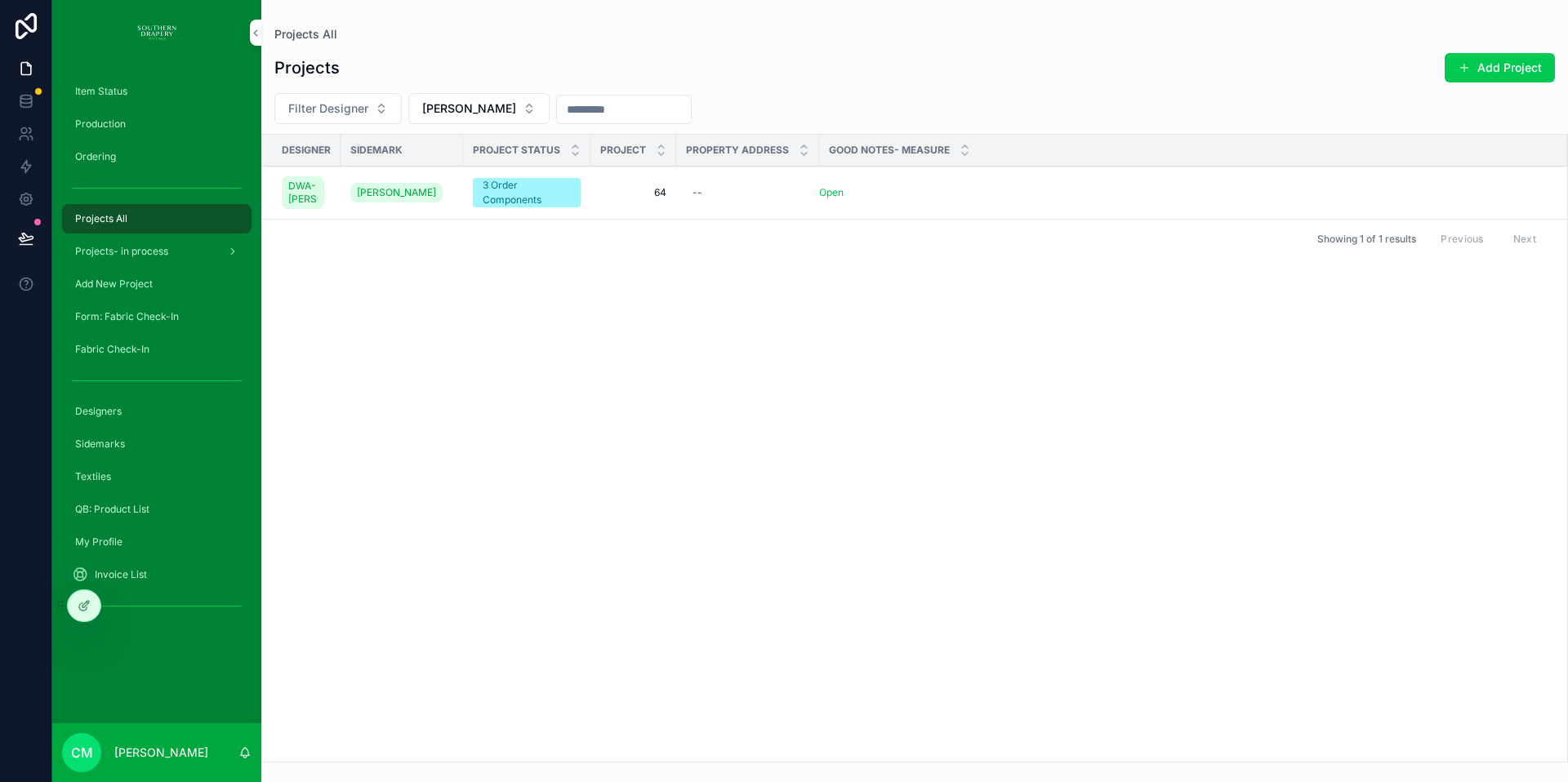
click at [660, 198] on span "64" at bounding box center [633, 192] width 66 height 13
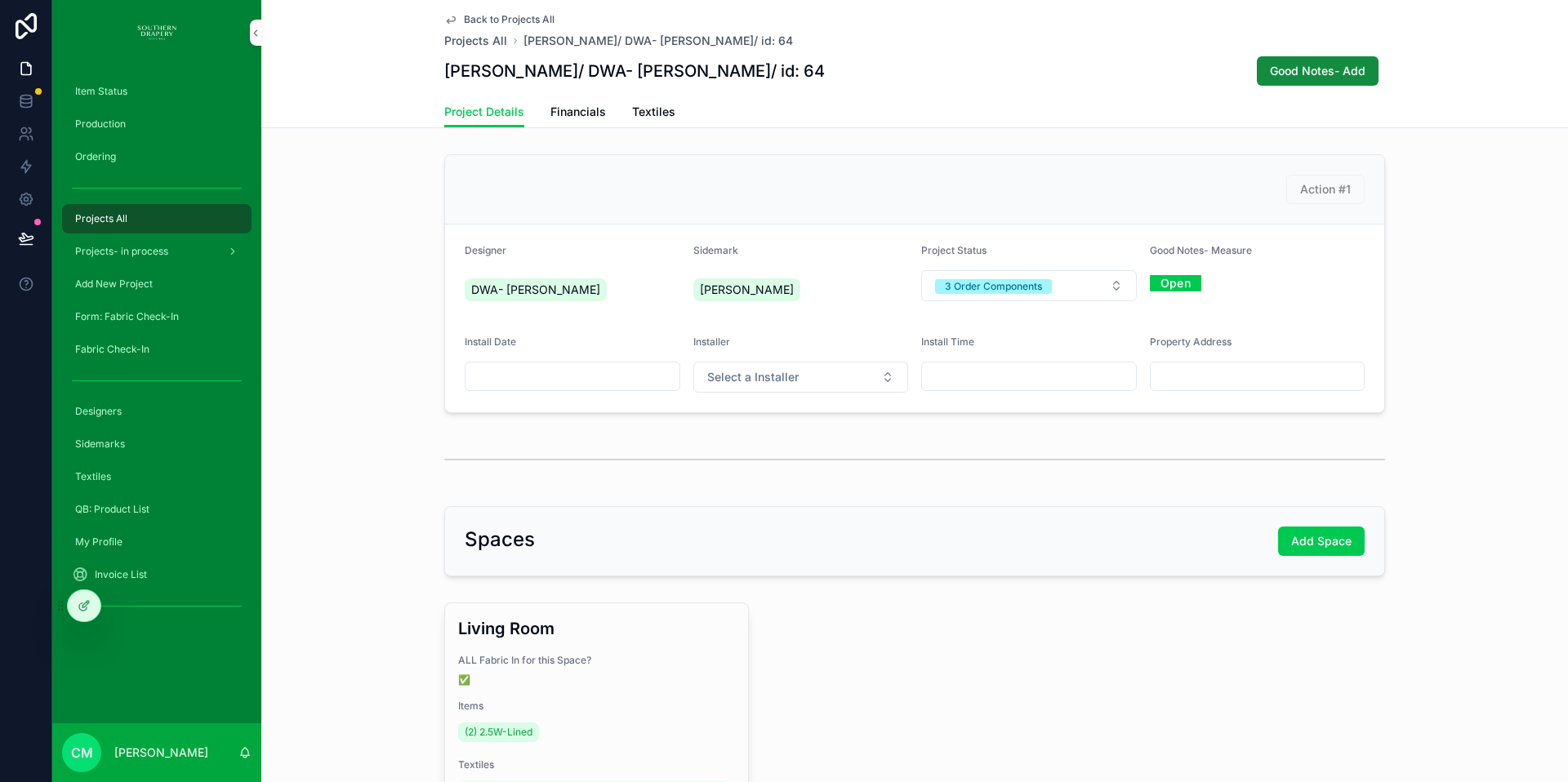
click at [104, 89] on span "Item Status" at bounding box center [101, 91] width 52 height 13
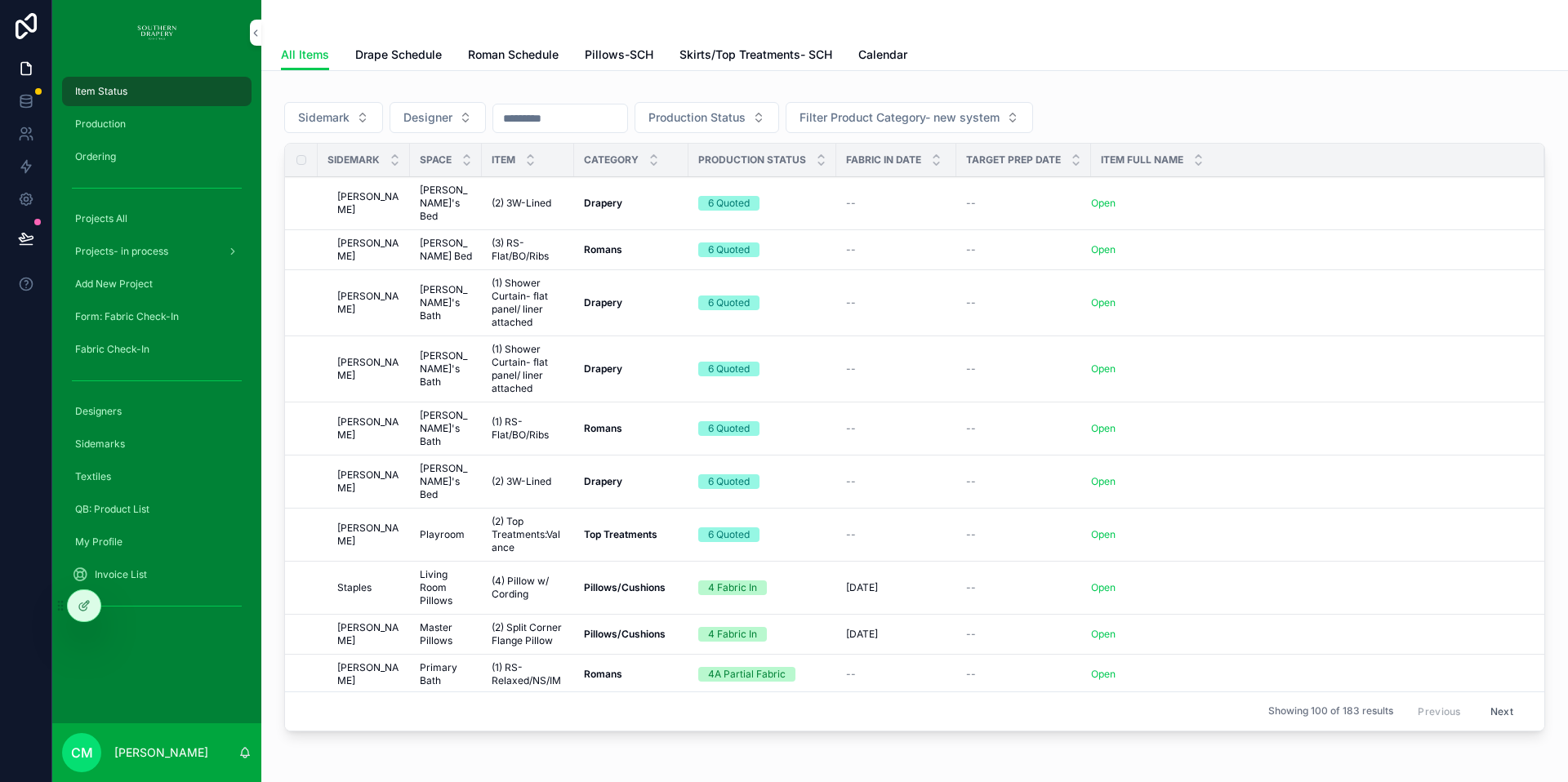
click at [405, 58] on span "Drape Schedule" at bounding box center [398, 55] width 87 height 16
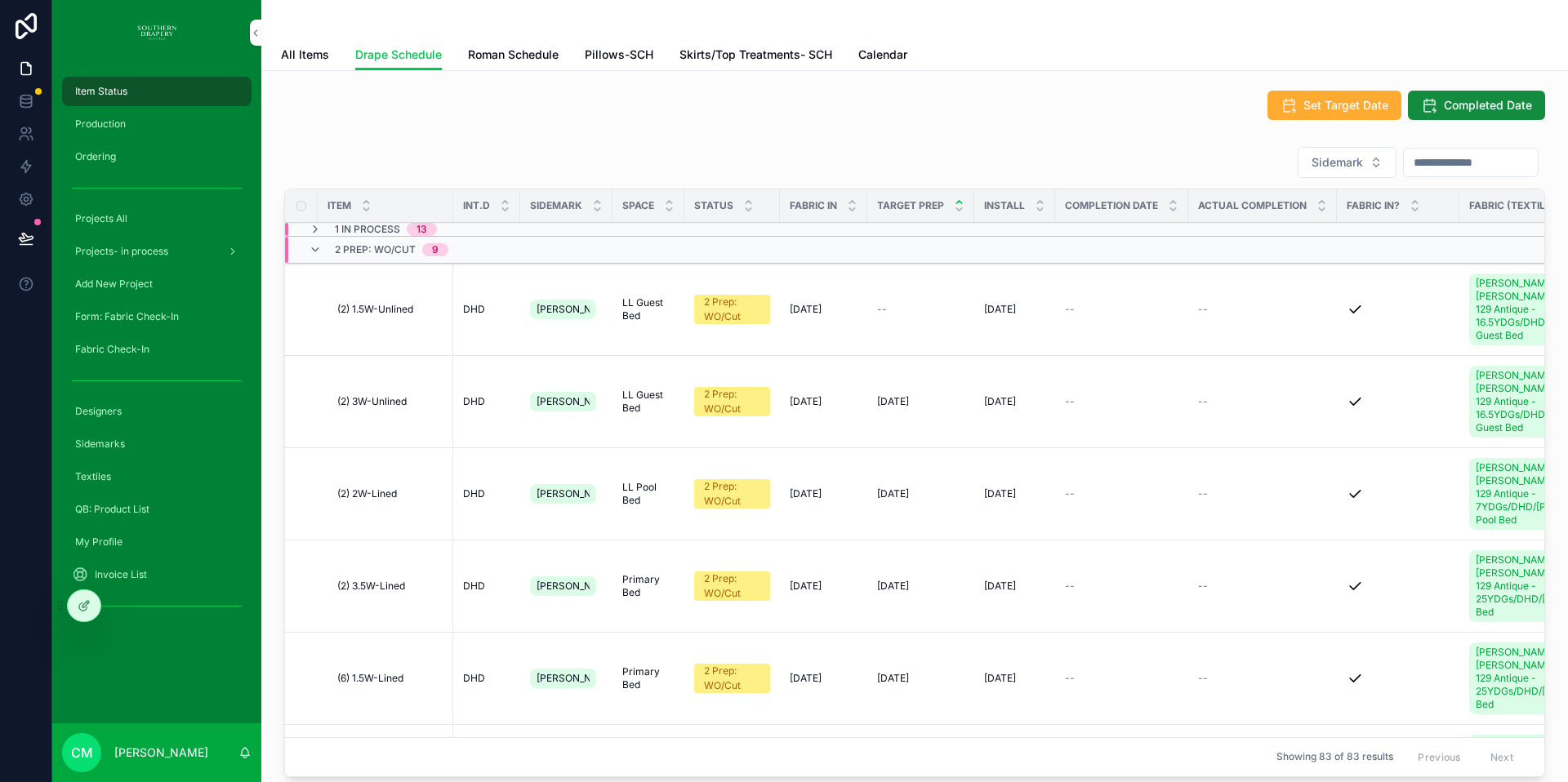
click at [316, 230] on icon "scrollable content" at bounding box center [314, 229] width 13 height 13
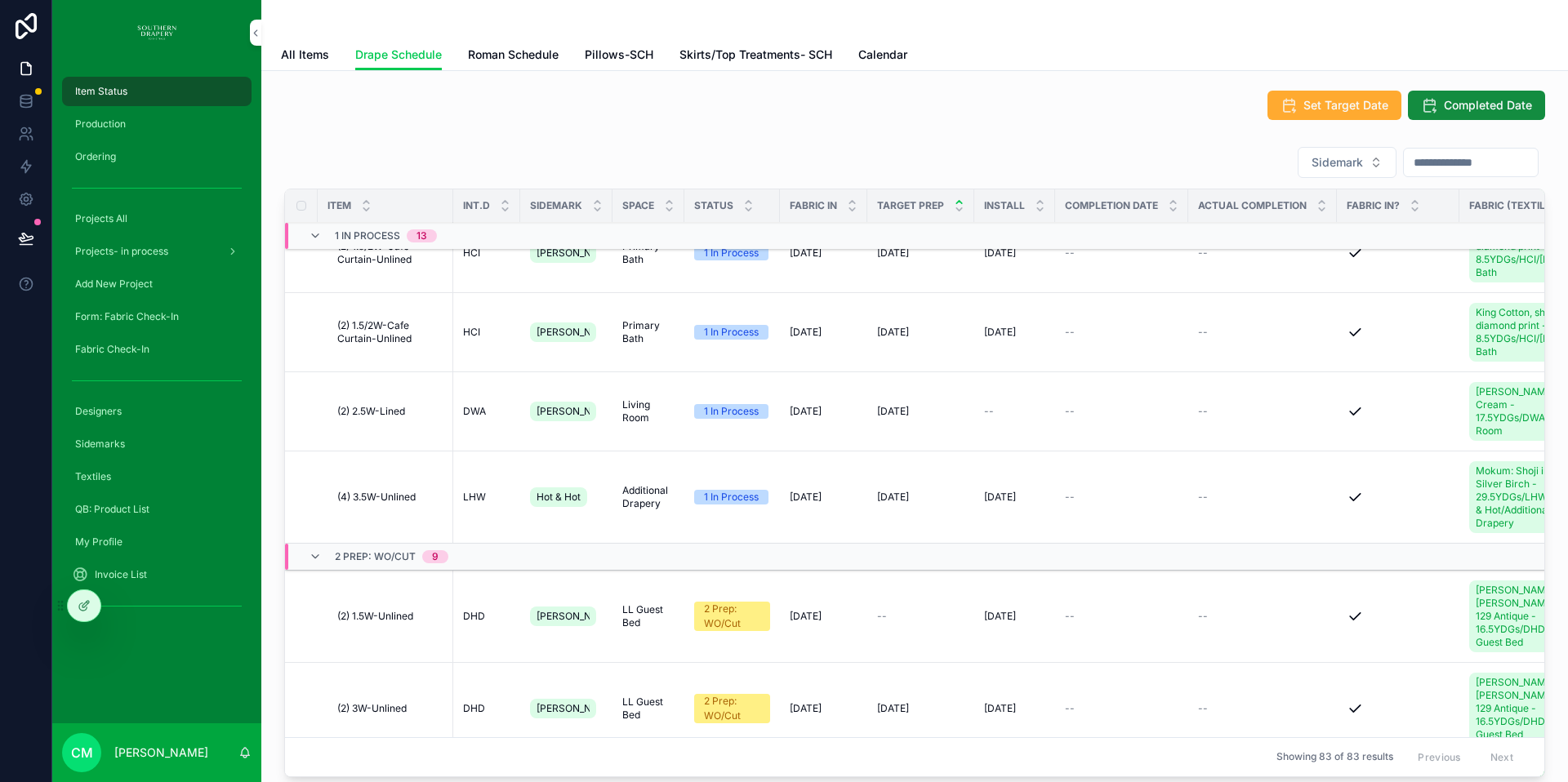
scroll to position [803, 0]
